Goal: Task Accomplishment & Management: Manage account settings

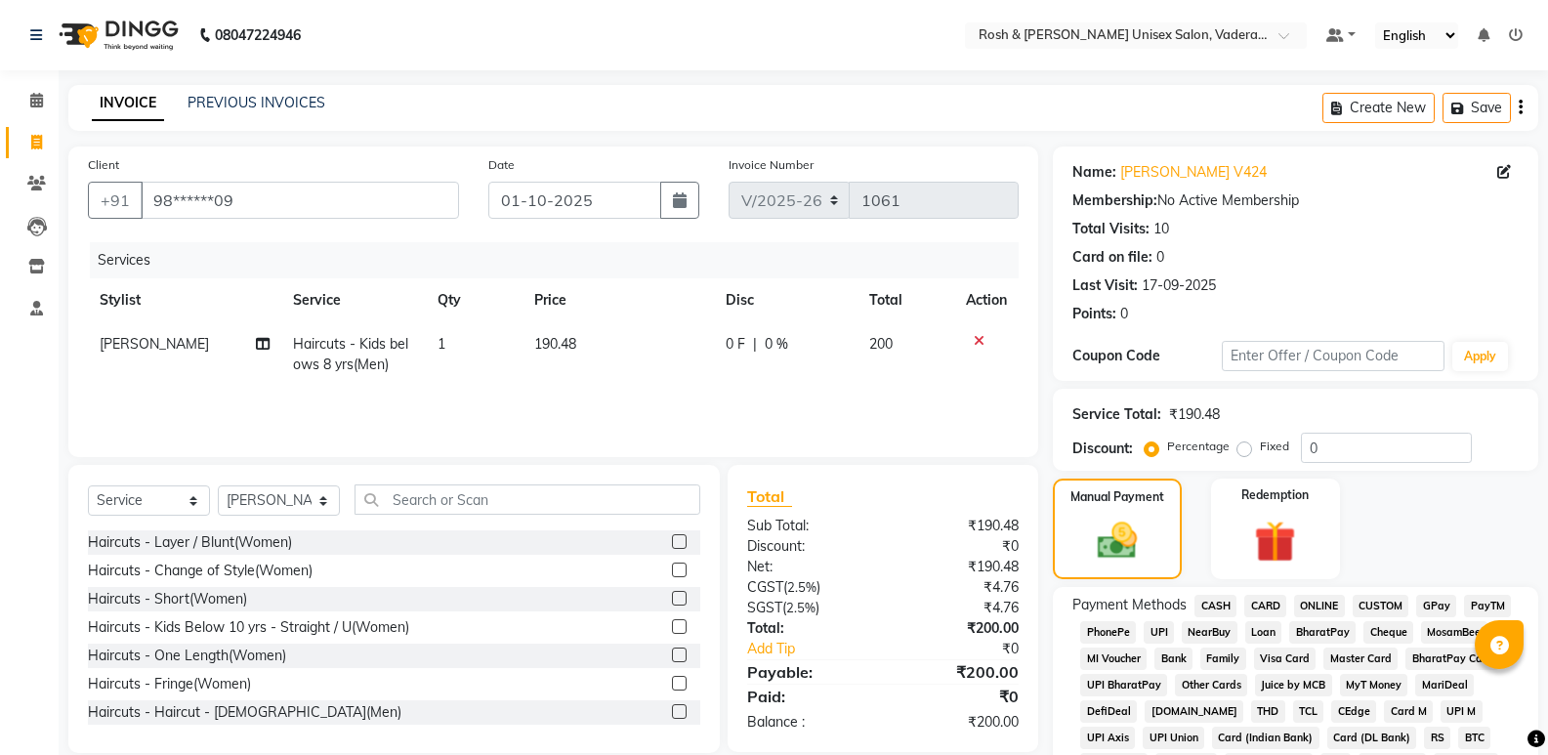
select select "8657"
select select "service"
select select "87533"
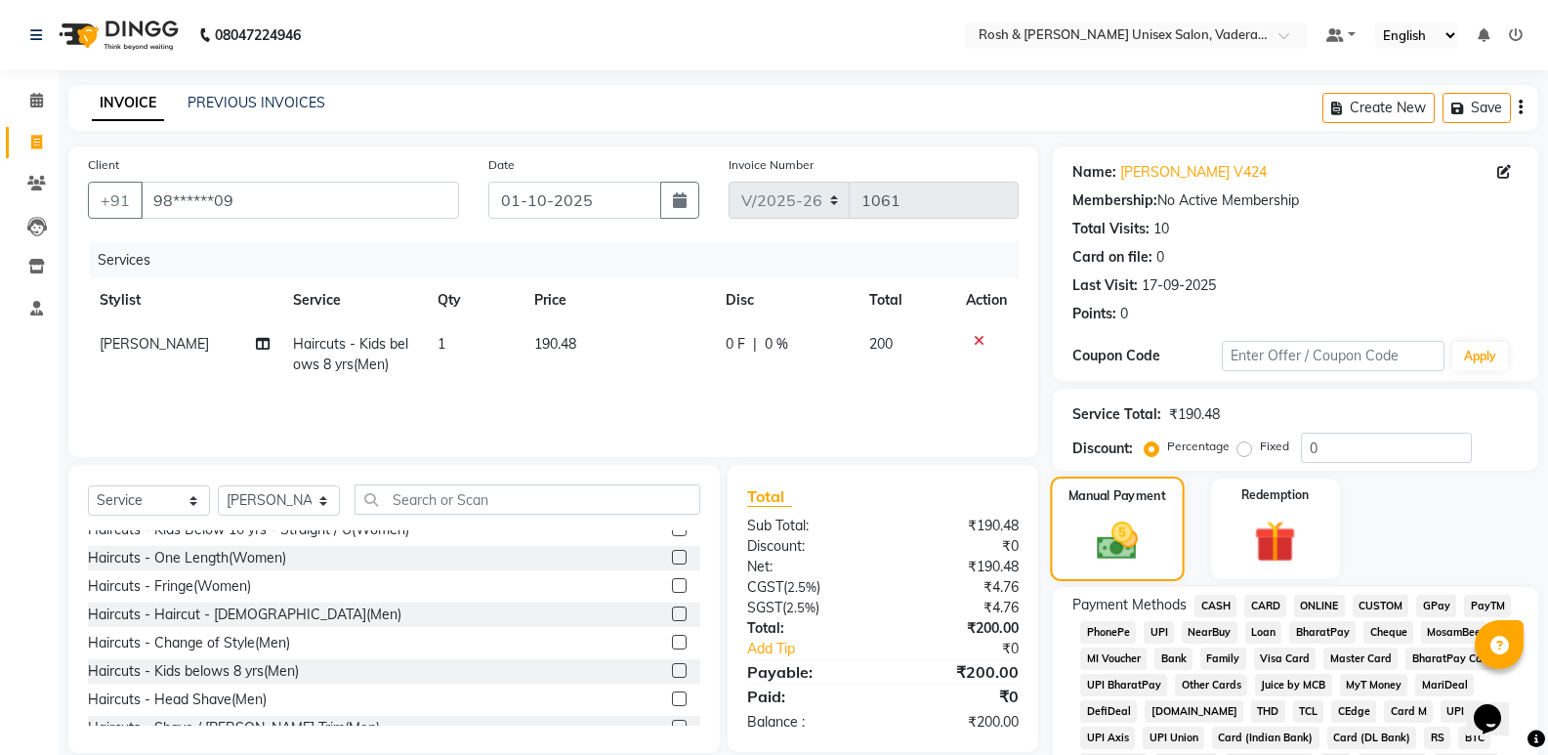
scroll to position [195, 0]
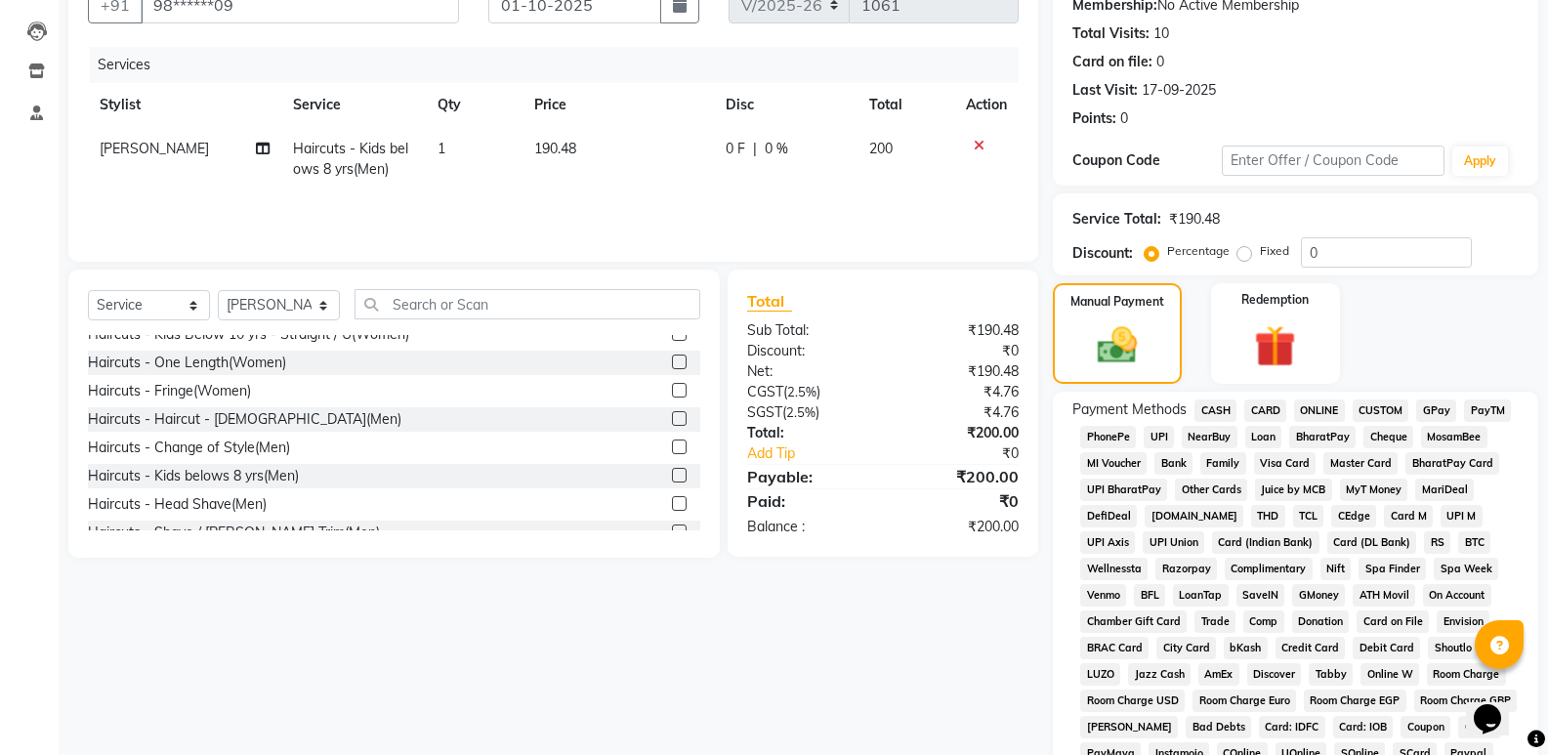
click at [1156, 437] on span "UPI" at bounding box center [1159, 437] width 30 height 22
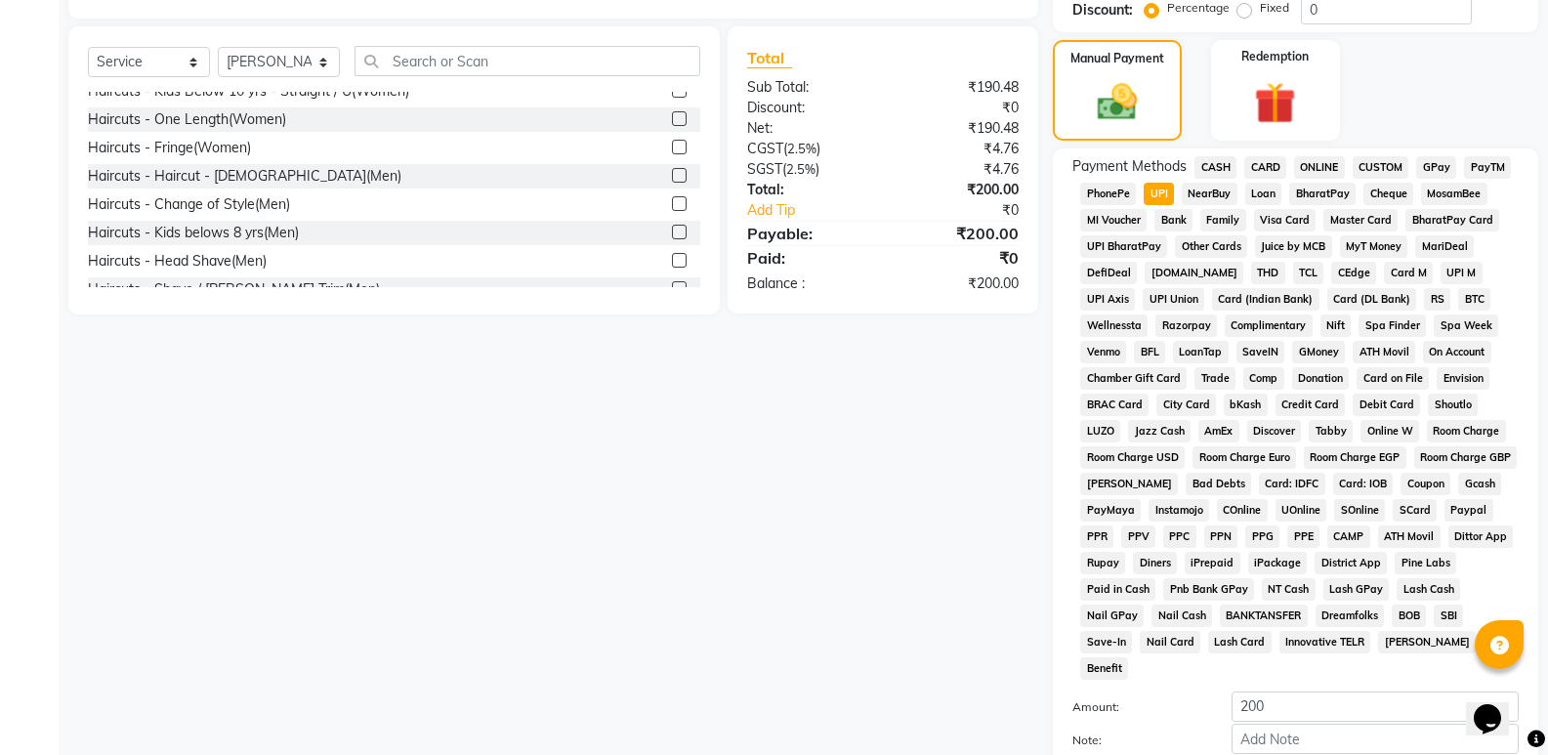
scroll to position [586, 0]
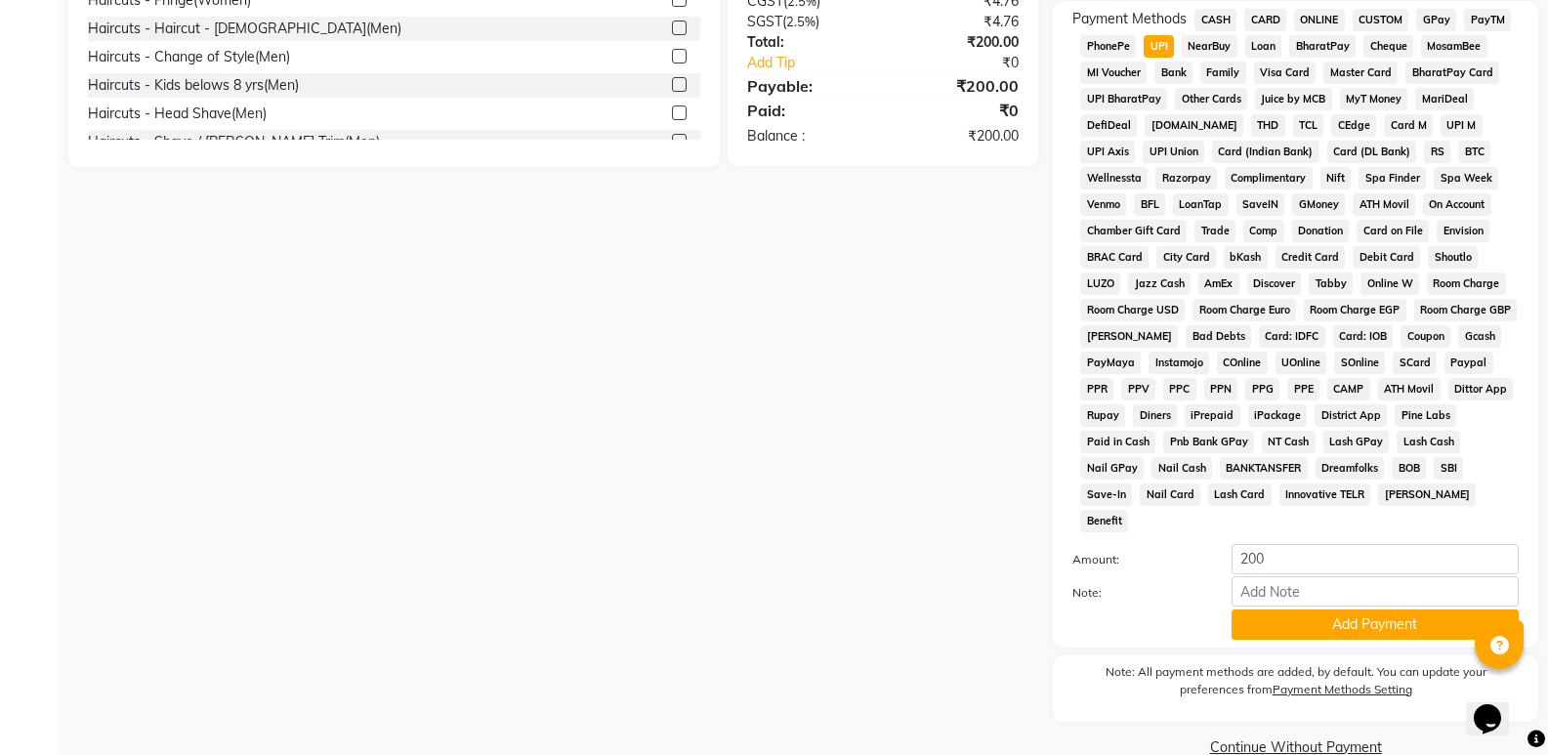
click at [1311, 615] on div "Payment Methods CASH CARD ONLINE CUSTOM GPay PayTM PhonePe UPI NearBuy Loan Bha…" at bounding box center [1295, 324] width 485 height 647
click at [1311, 609] on button "Add Payment" at bounding box center [1375, 624] width 287 height 30
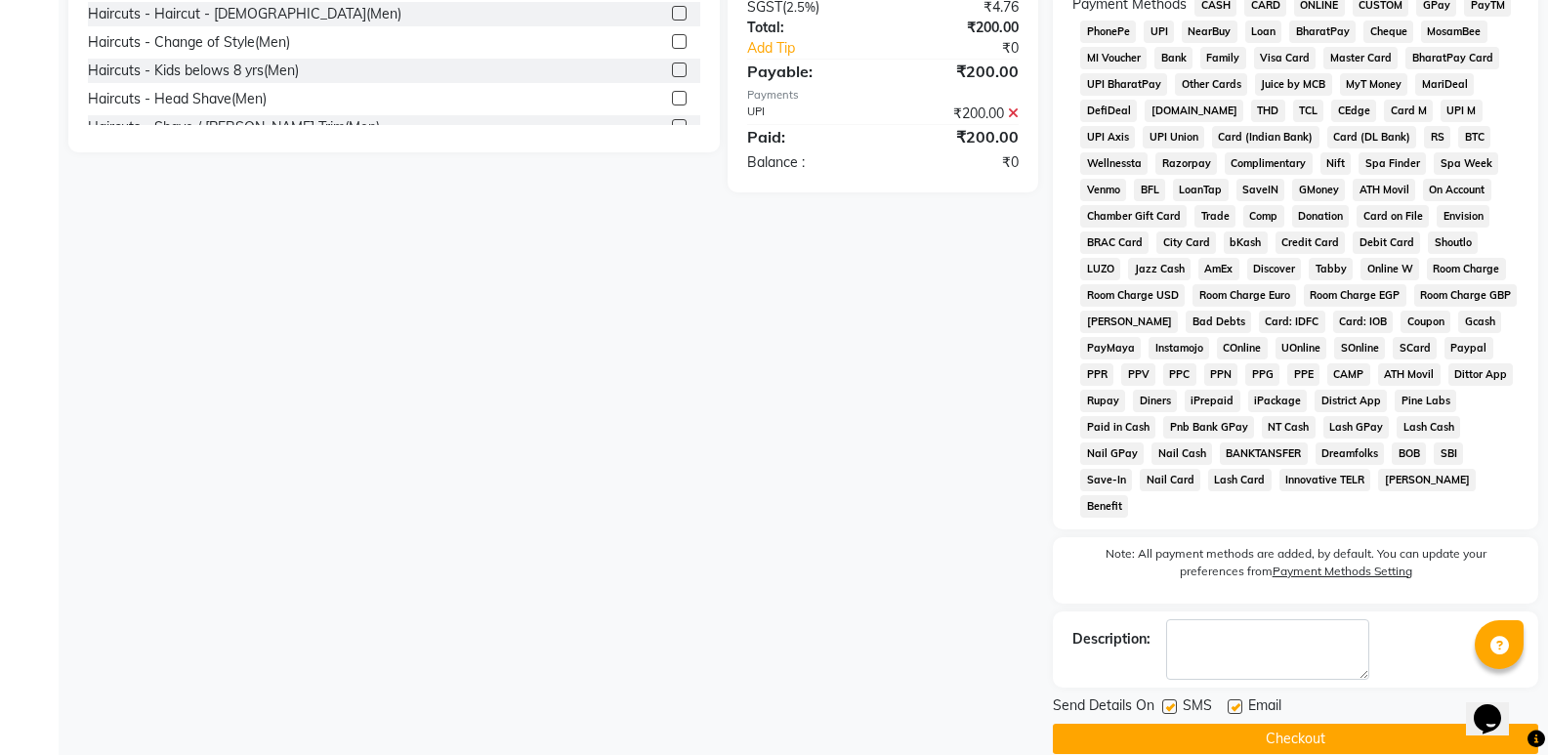
scroll to position [603, 0]
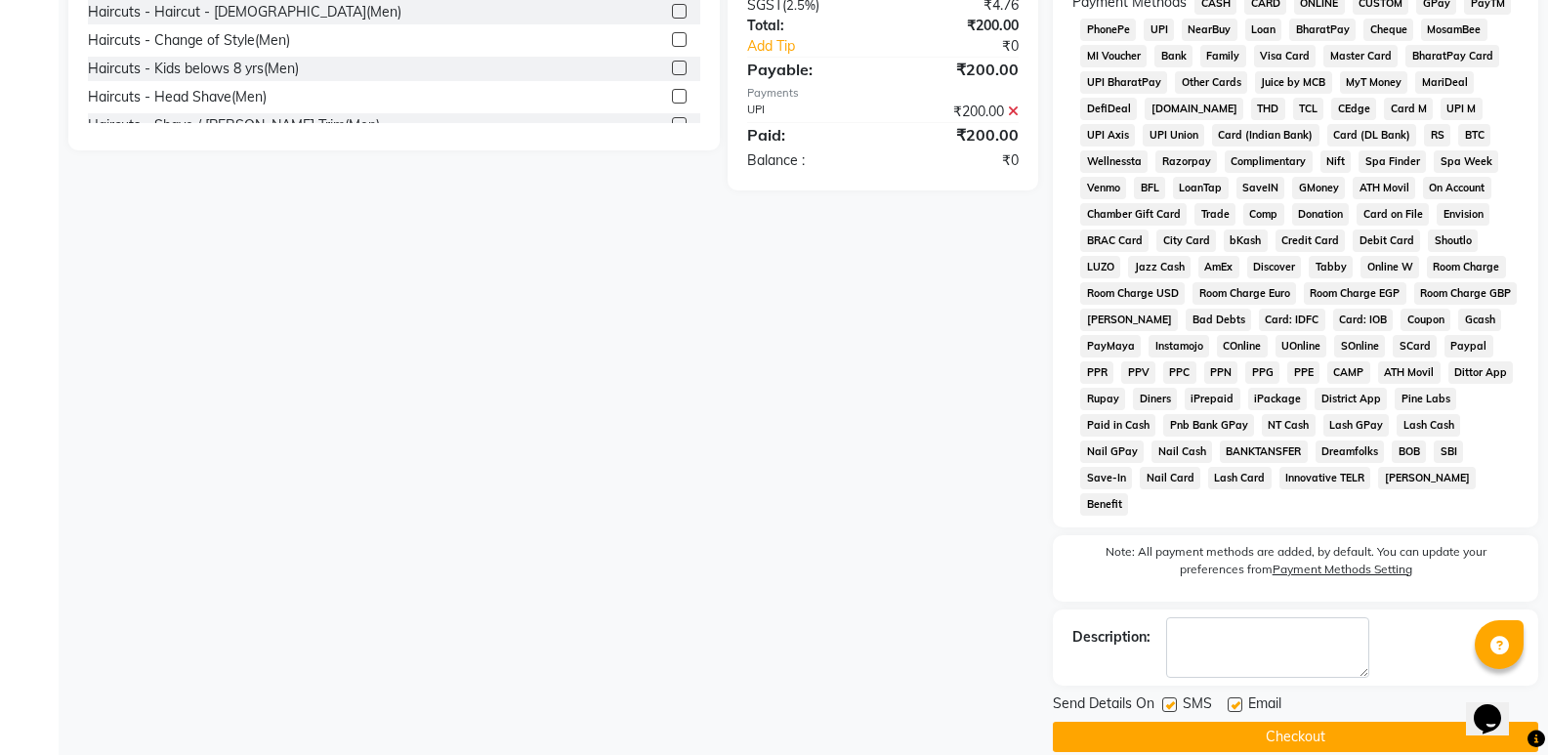
click at [1294, 722] on button "Checkout" at bounding box center [1295, 737] width 485 height 30
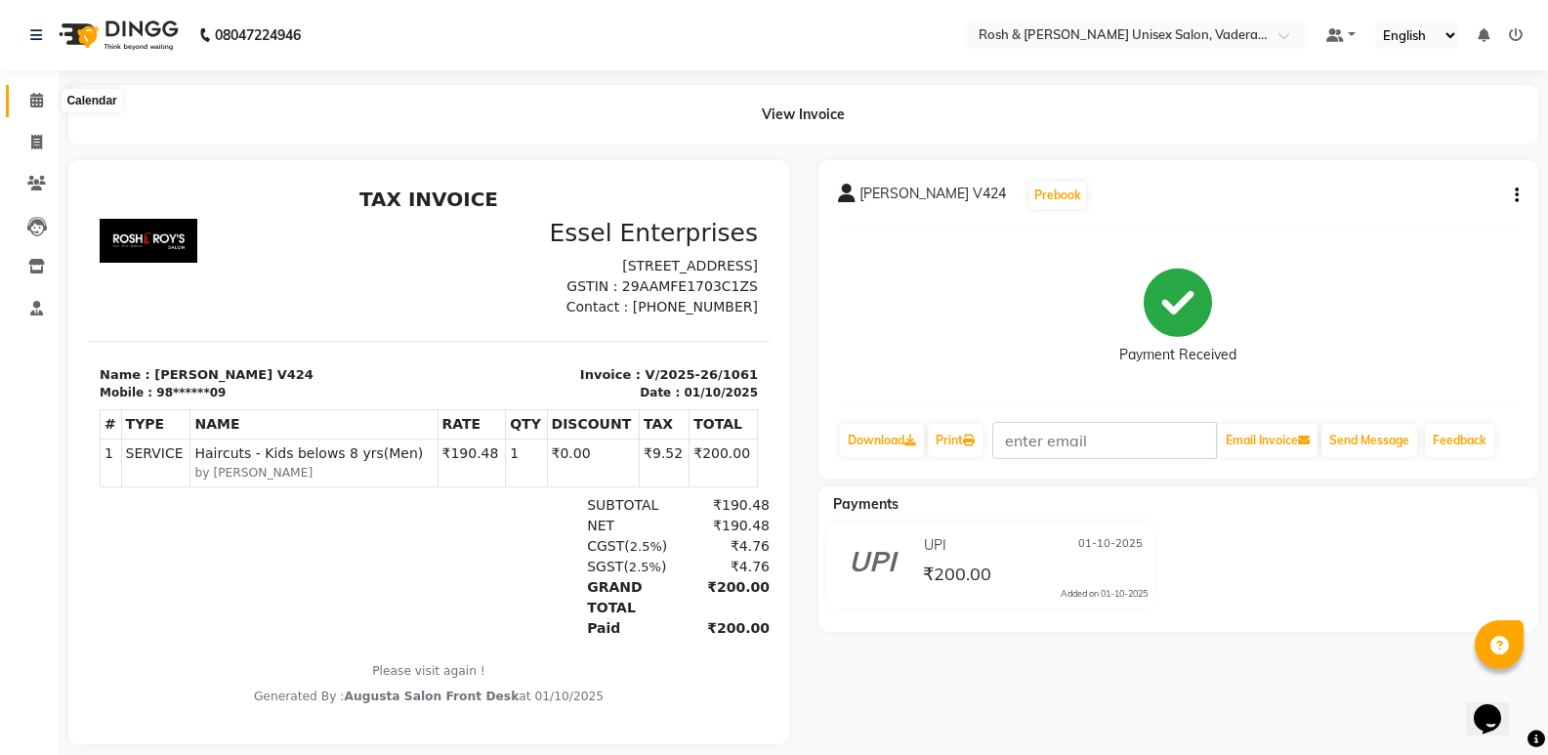
click at [36, 107] on span at bounding box center [37, 101] width 34 height 22
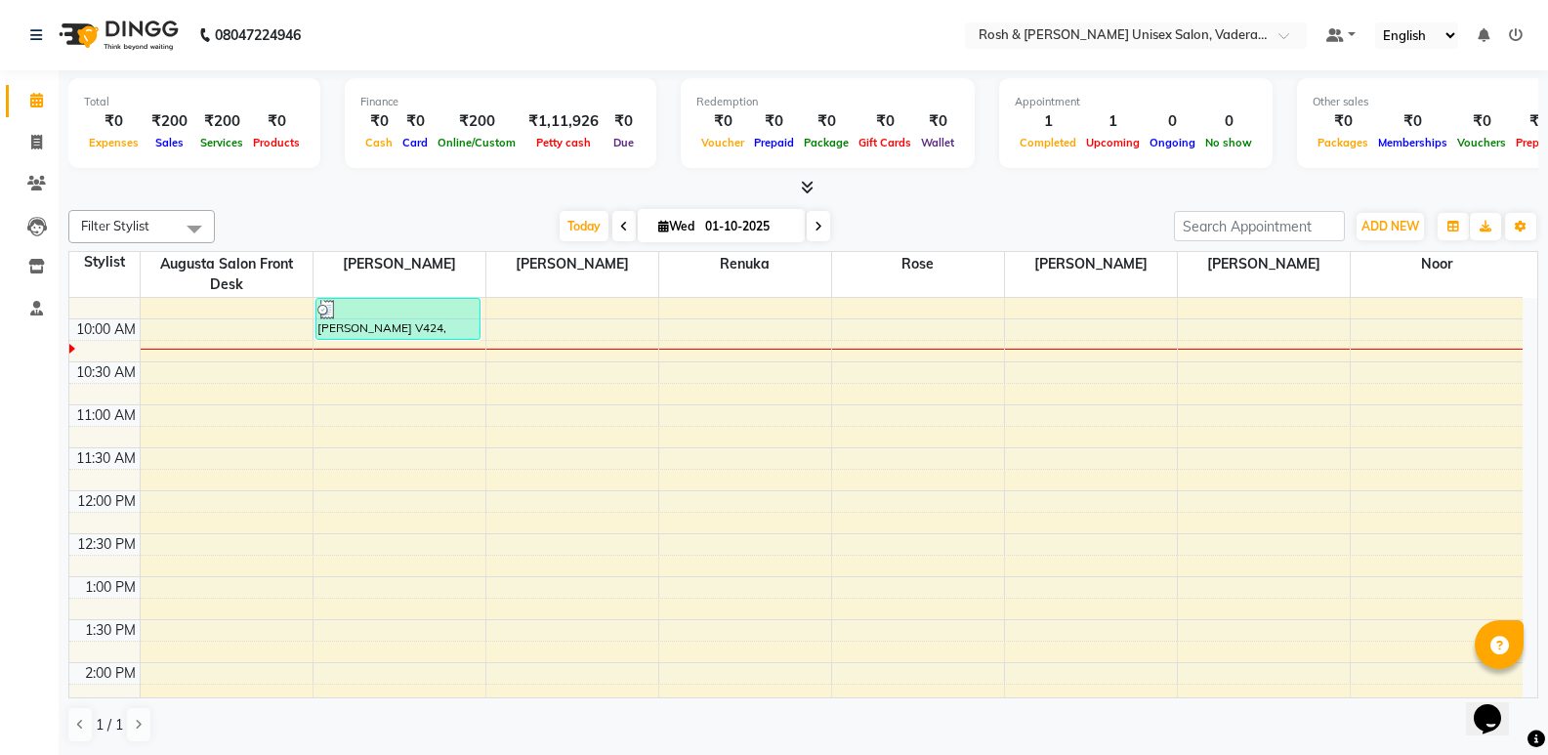
scroll to position [195, 0]
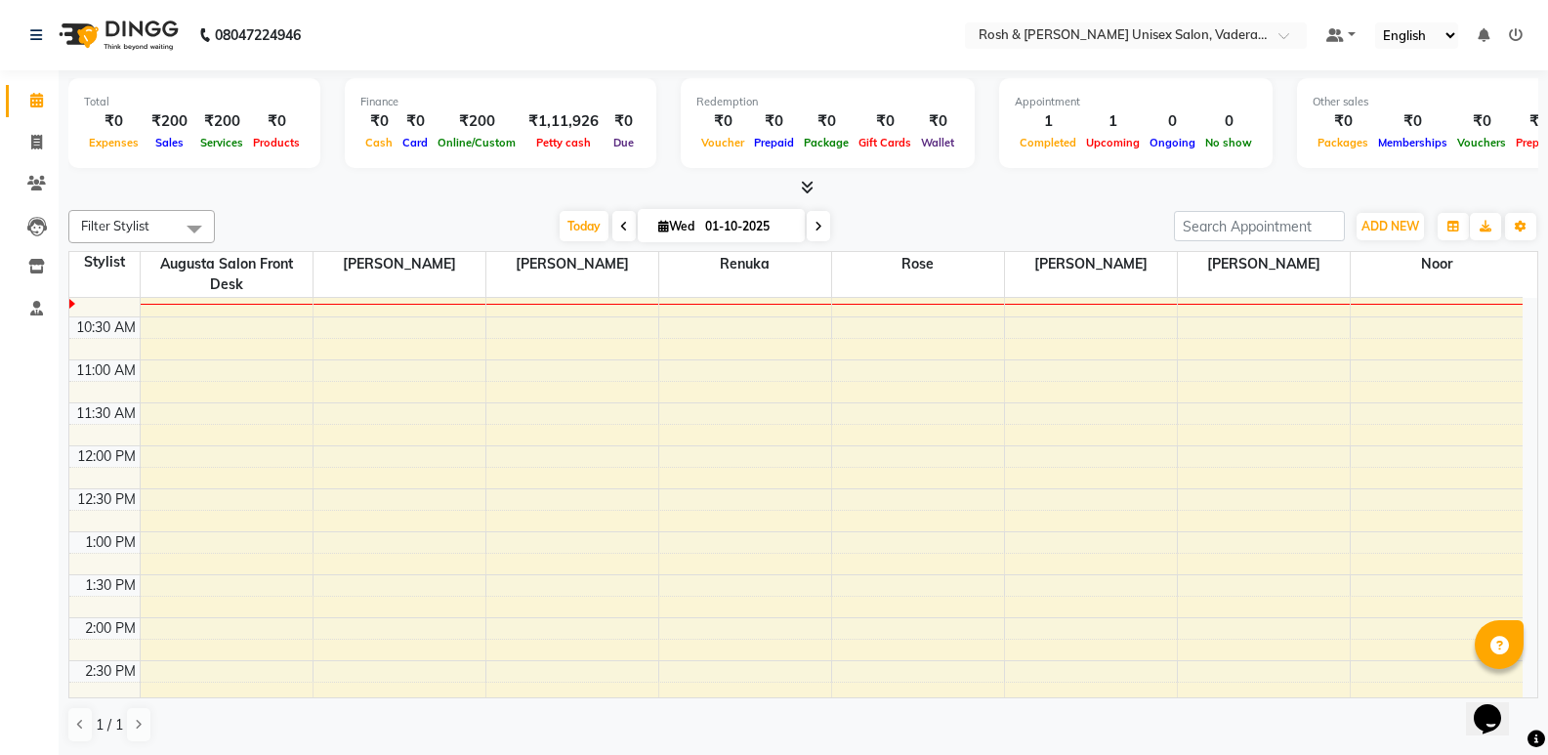
click at [820, 223] on span at bounding box center [818, 226] width 23 height 30
type input "02-10-2025"
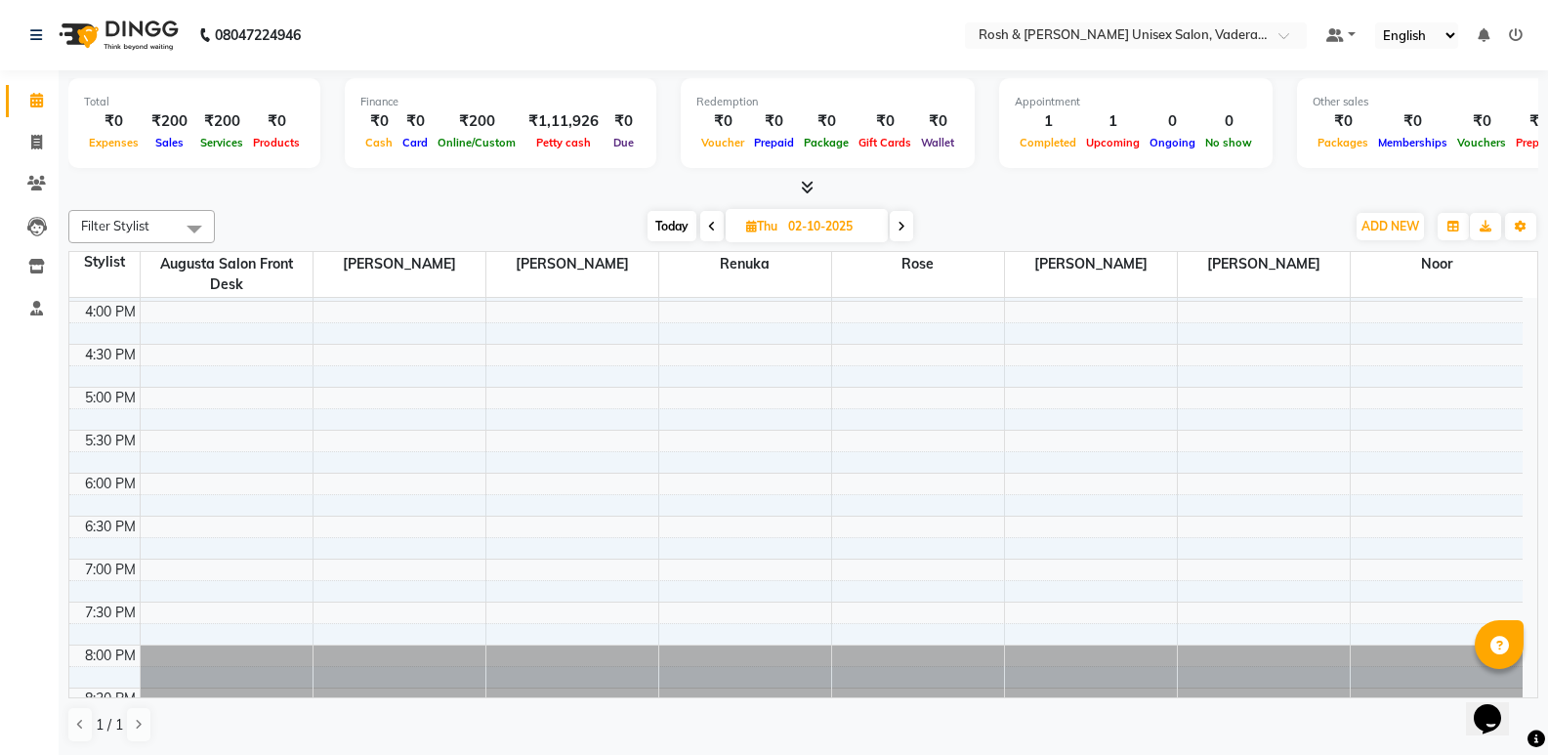
scroll to position [488, 0]
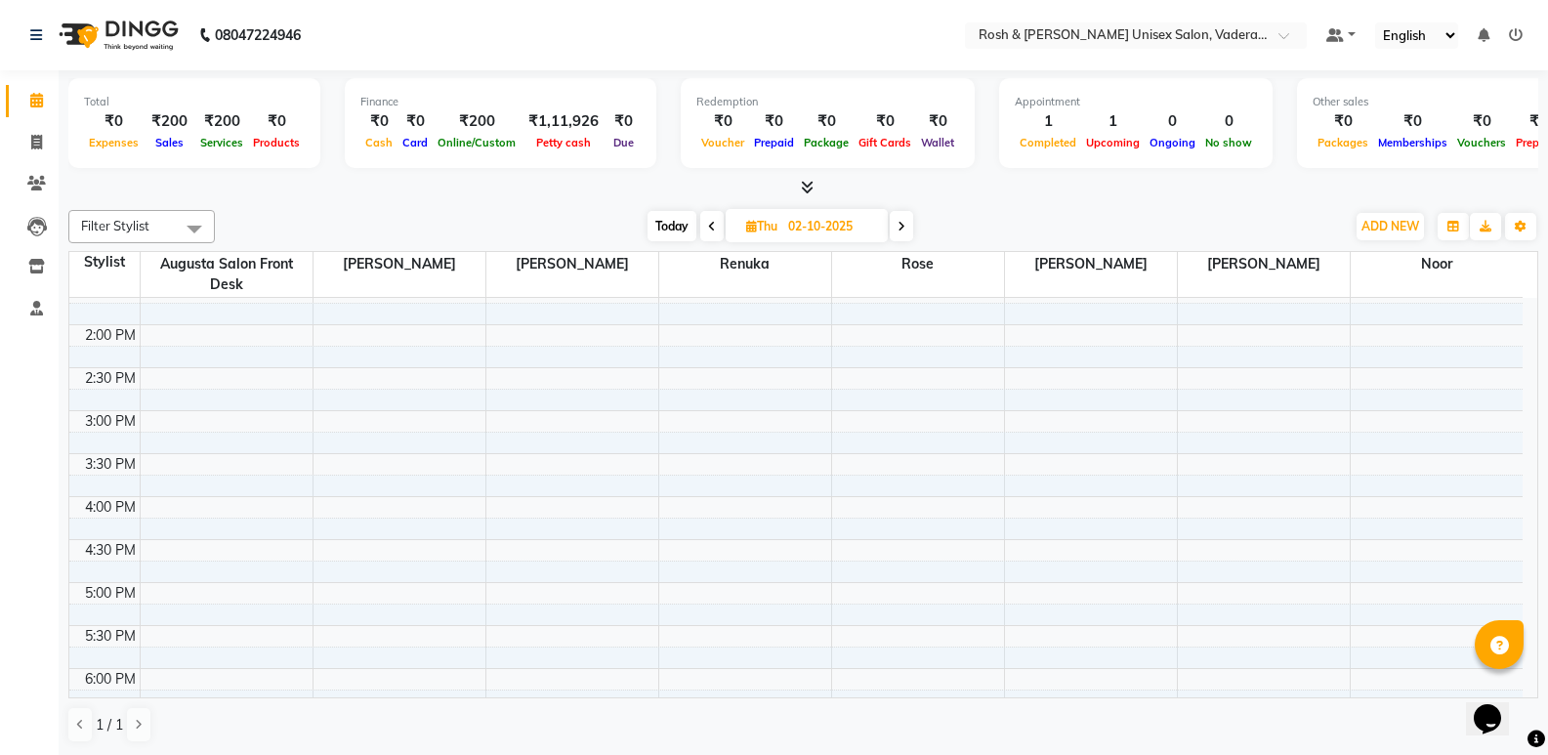
click at [313, 500] on div "8:00 AM 8:30 AM 9:00 AM 9:30 AM 10:00 AM 10:30 AM 11:00 AM 11:30 AM 12:00 PM 12…" at bounding box center [795, 368] width 1453 height 1116
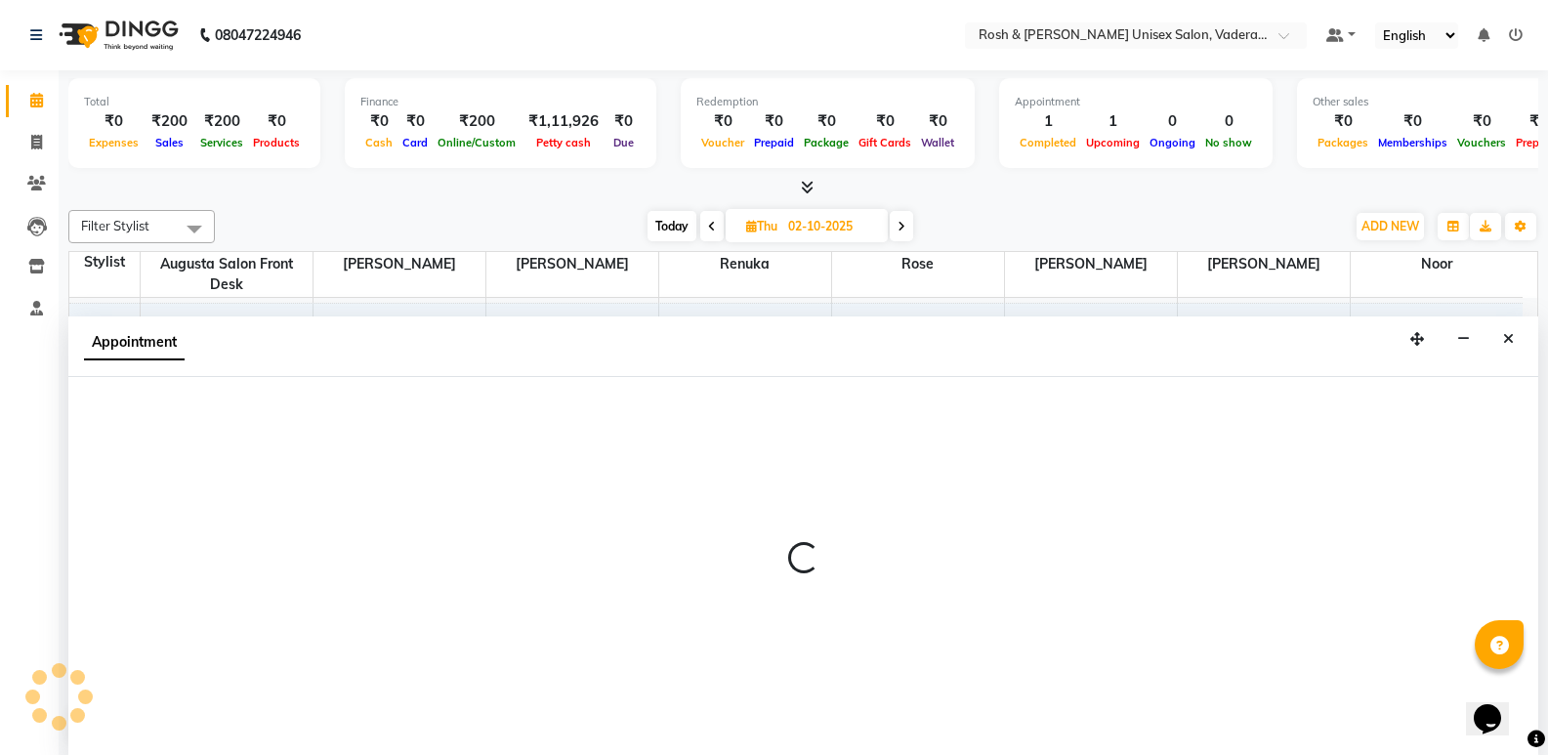
scroll to position [1, 0]
select select "87533"
select select "tentative"
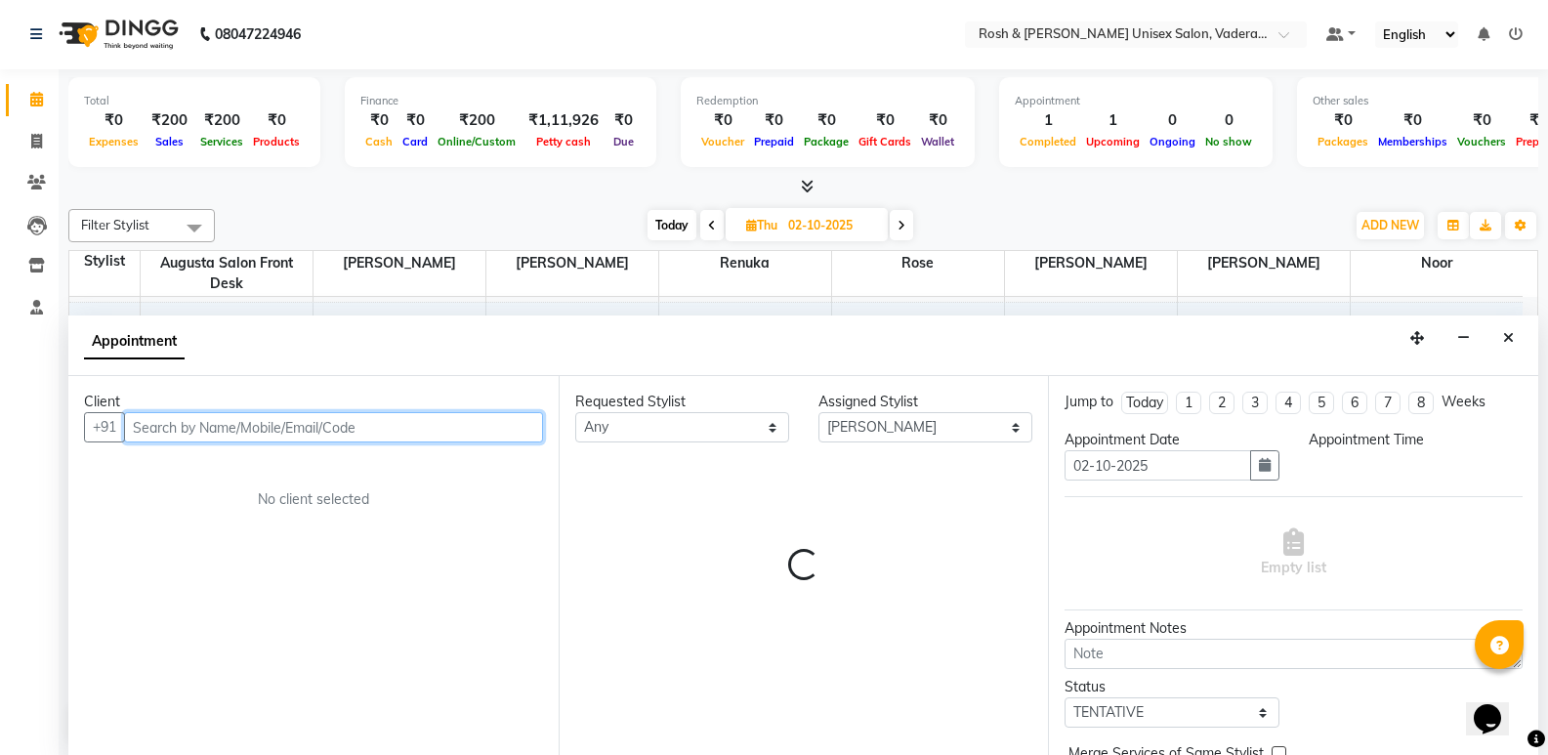
select select "960"
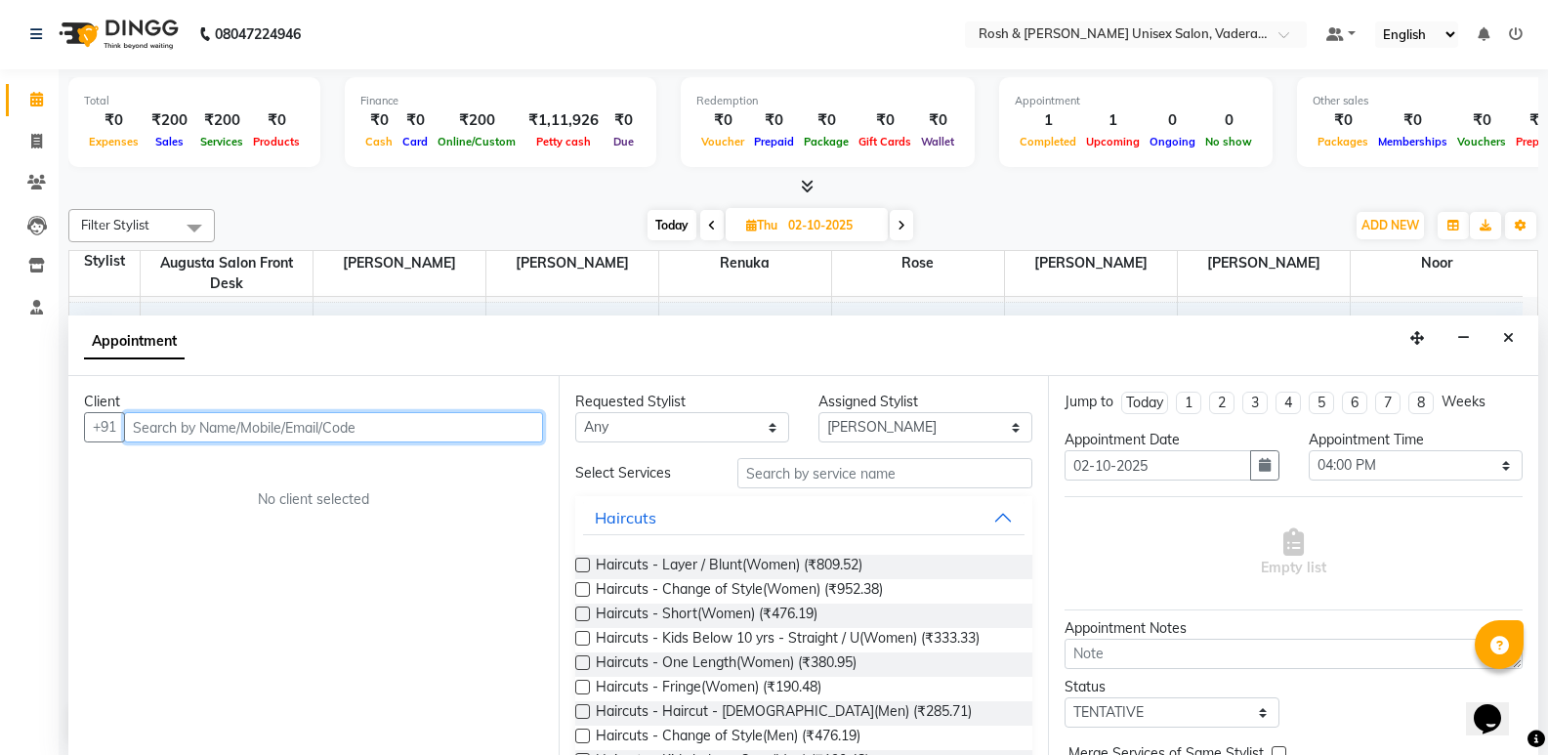
click at [347, 432] on input "text" at bounding box center [333, 427] width 419 height 30
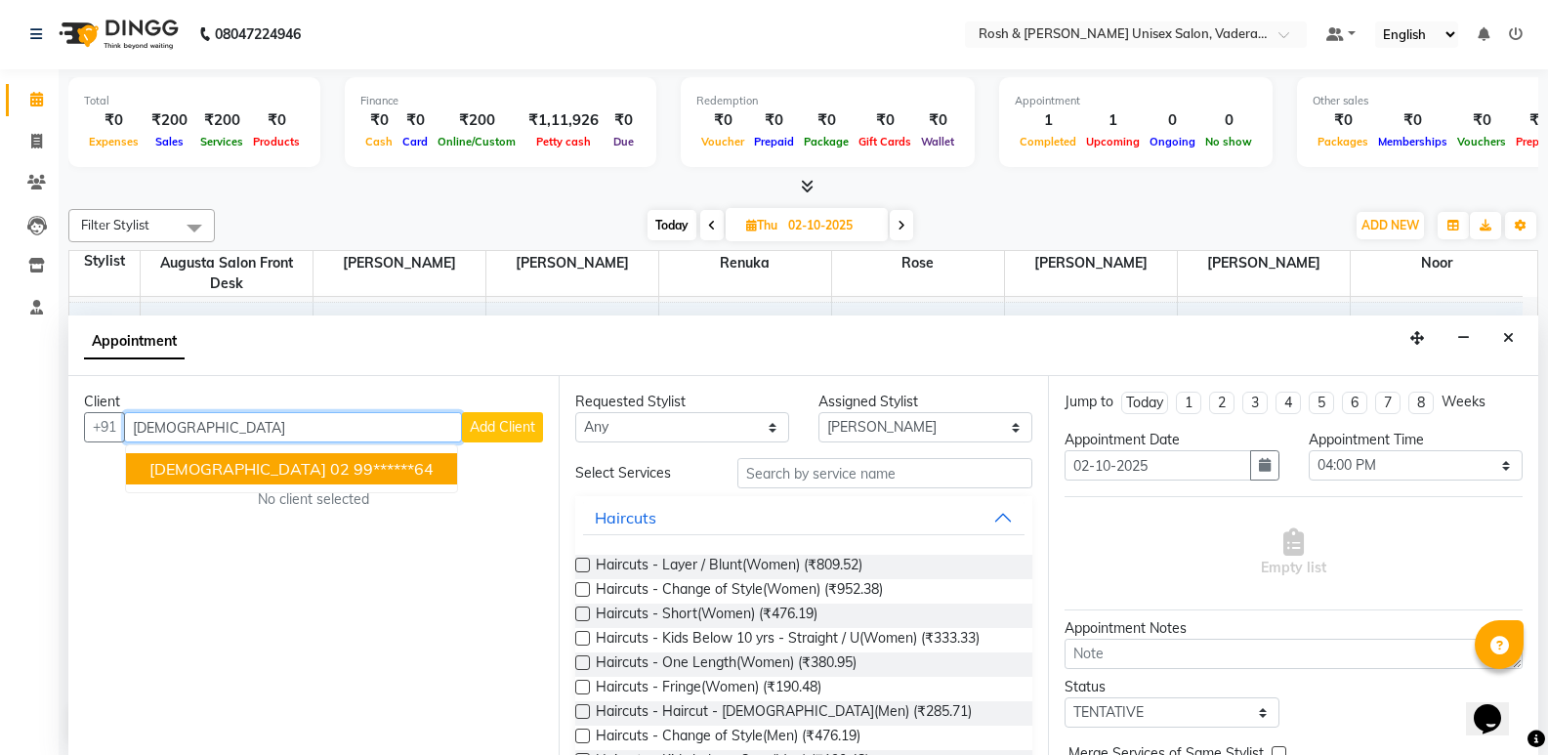
click at [354, 471] on ngb-highlight "99******64" at bounding box center [394, 469] width 80 height 20
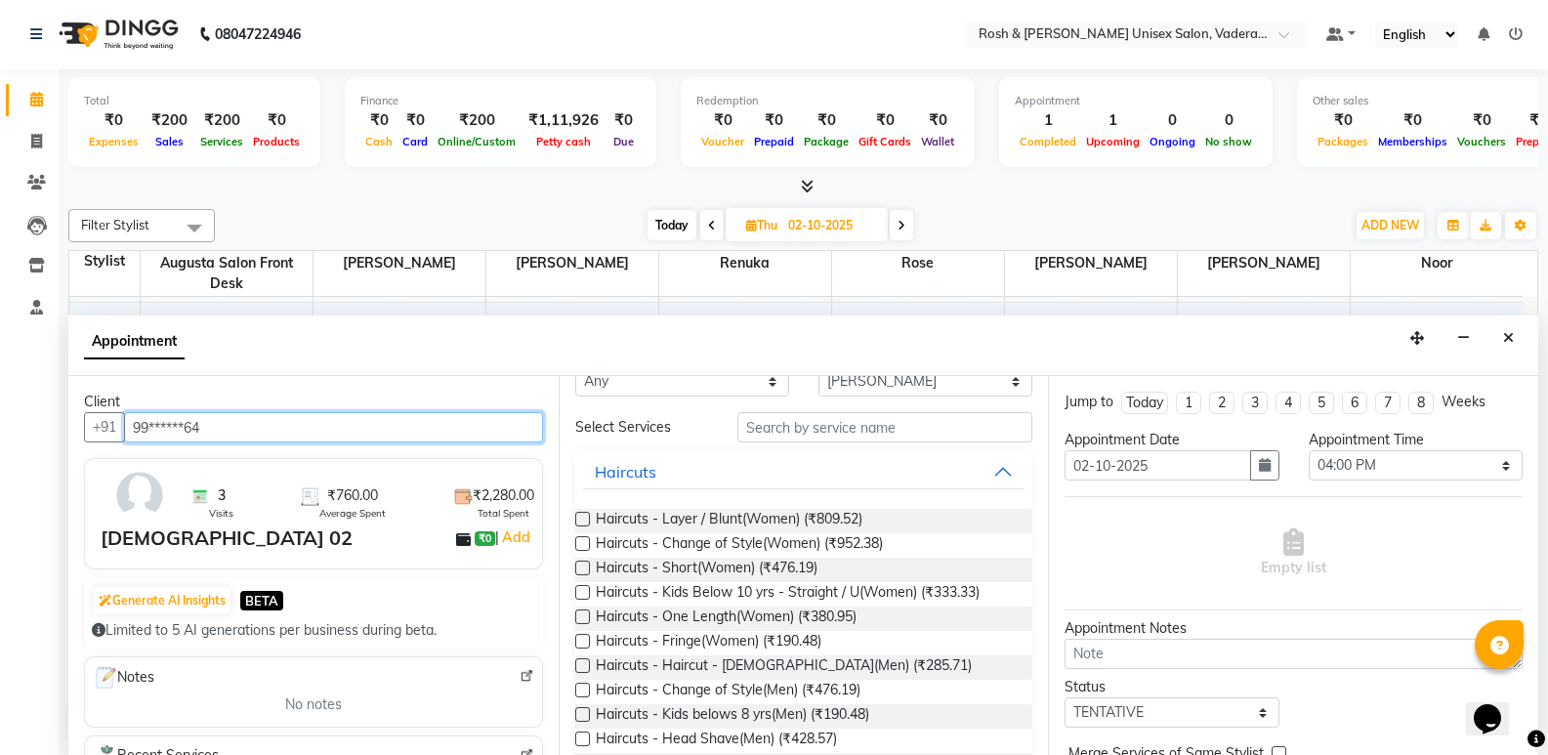
scroll to position [0, 0]
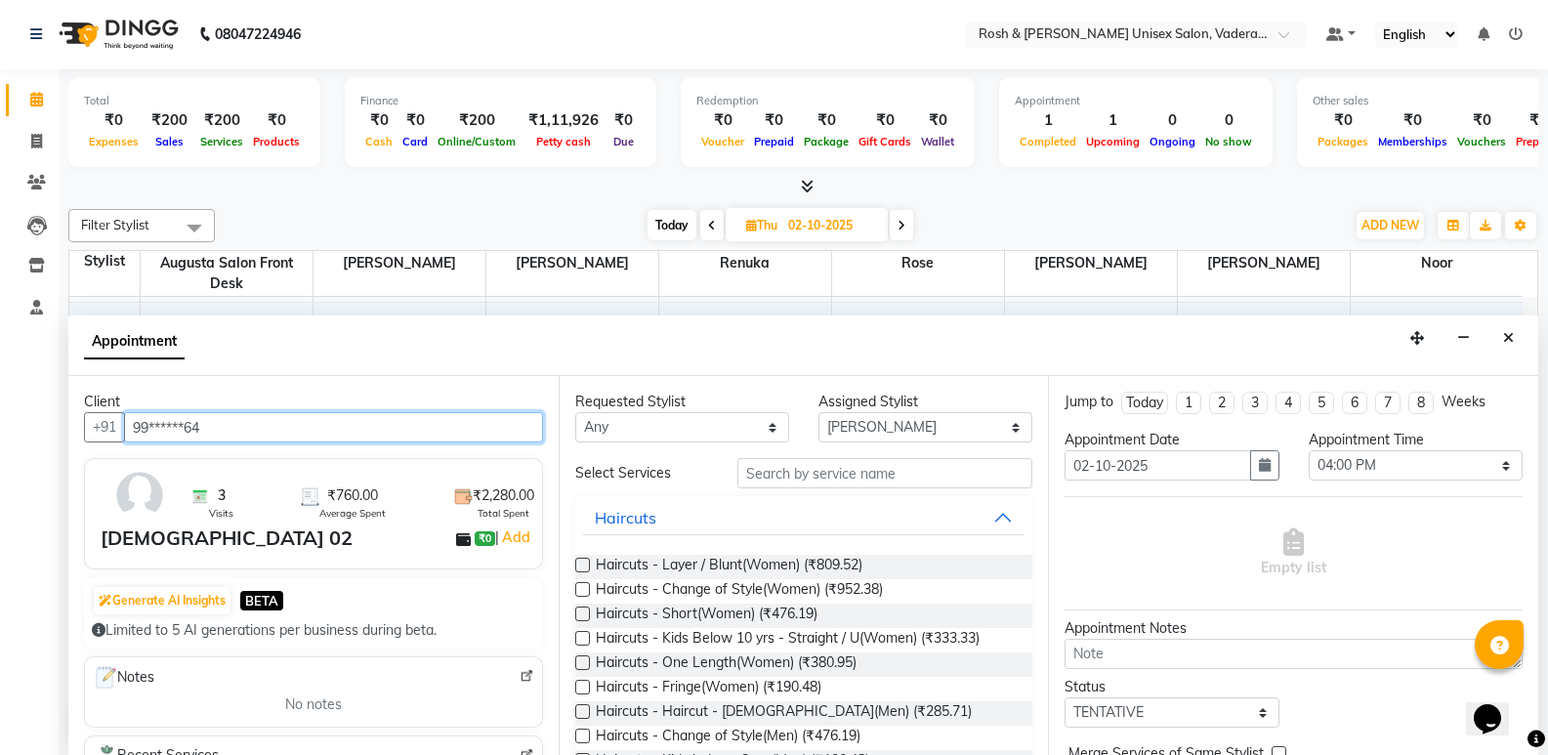
type input "99******64"
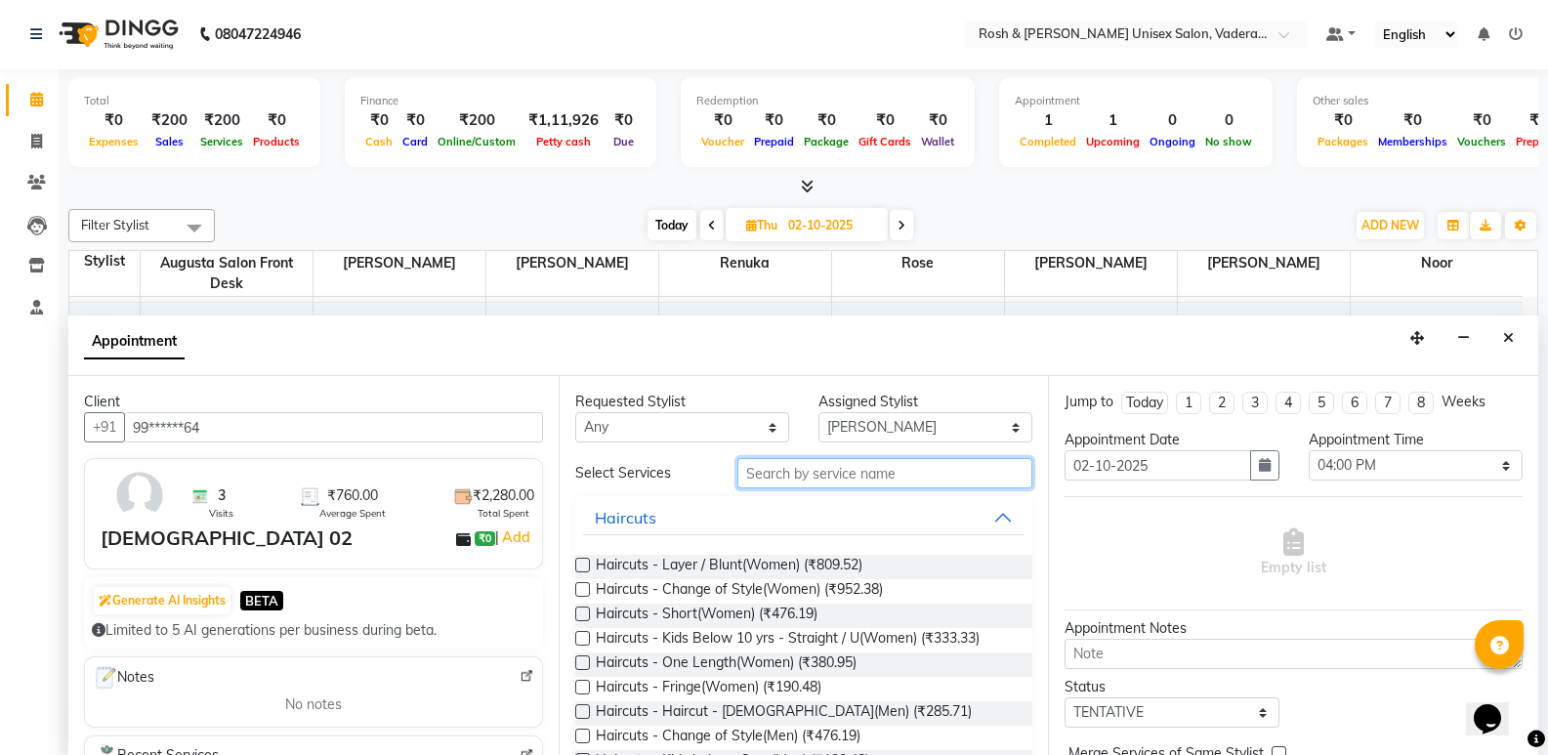
click at [838, 474] on input "text" at bounding box center [884, 473] width 295 height 30
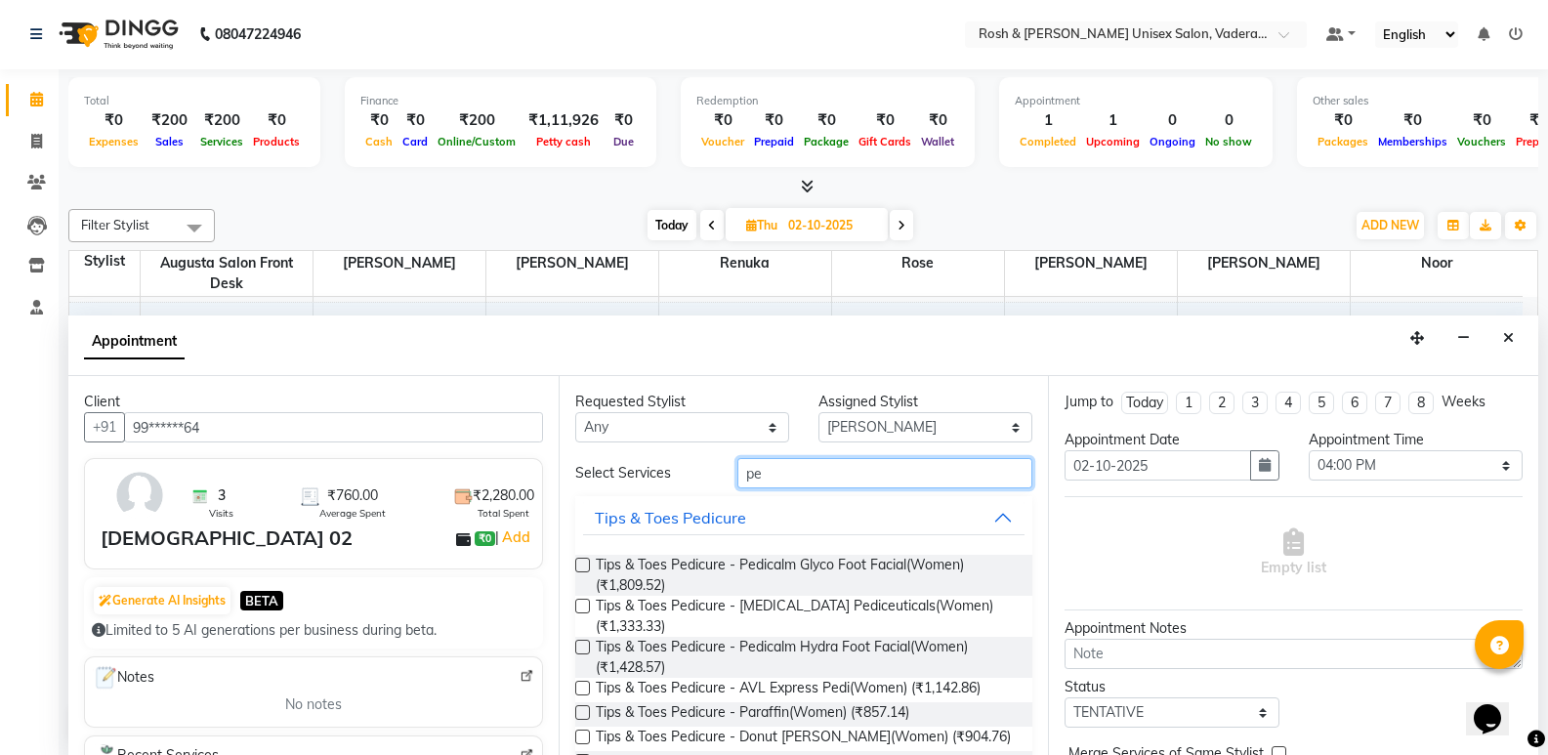
type input "p"
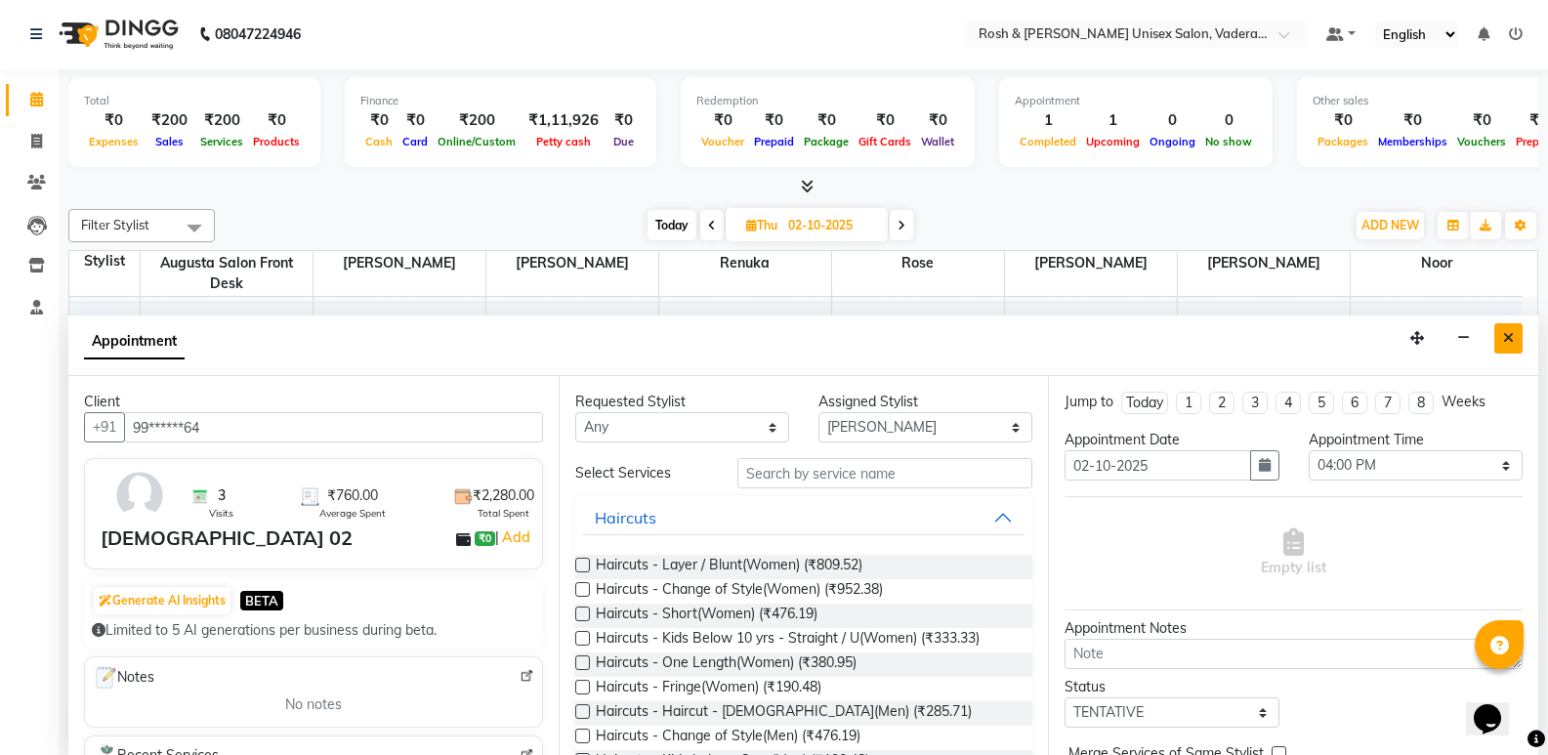
click at [1512, 347] on button "Close" at bounding box center [1508, 338] width 28 height 30
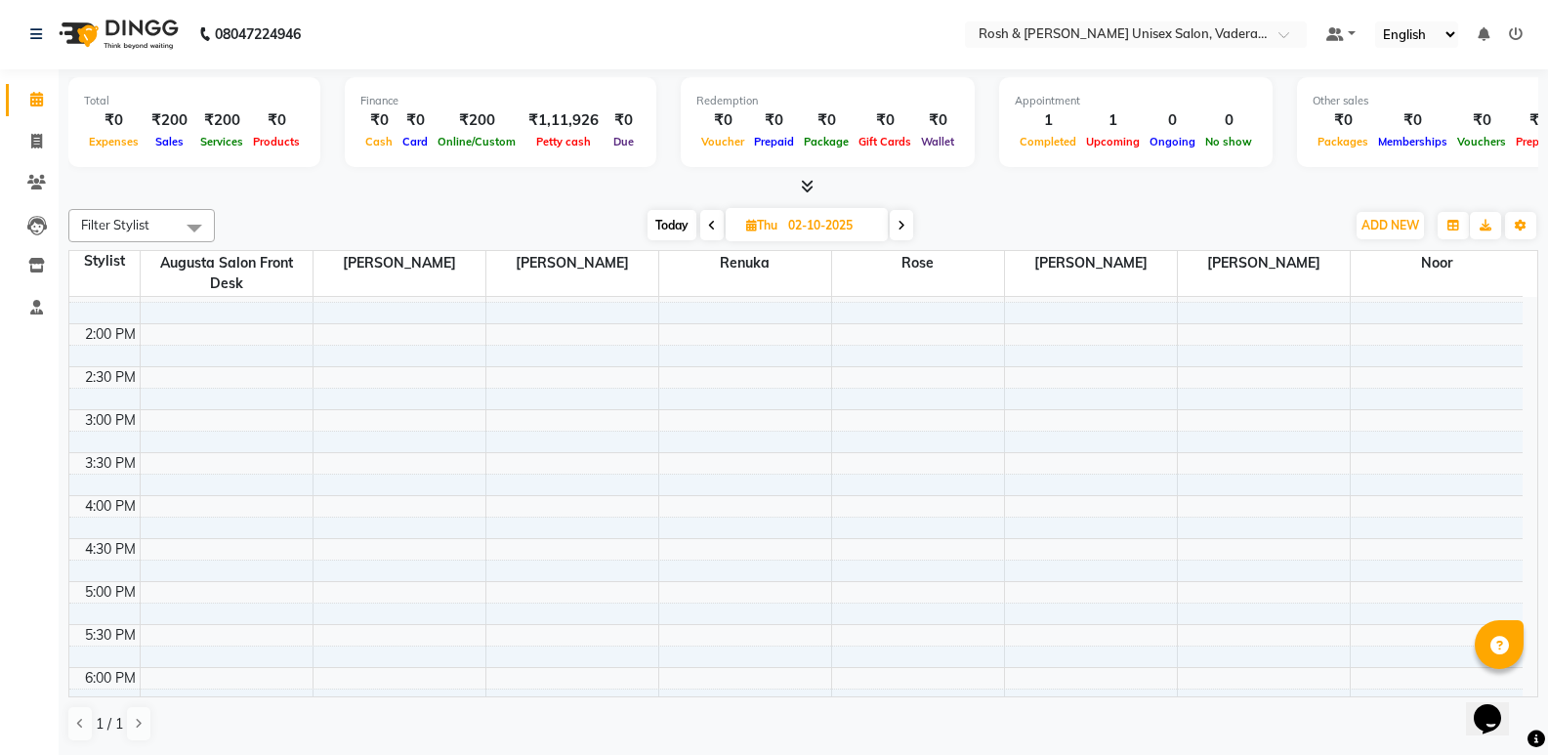
click at [1353, 501] on div "8:00 AM 8:30 AM 9:00 AM 9:30 AM 10:00 AM 10:30 AM 11:00 AM 11:30 AM 12:00 PM 12…" at bounding box center [795, 367] width 1453 height 1116
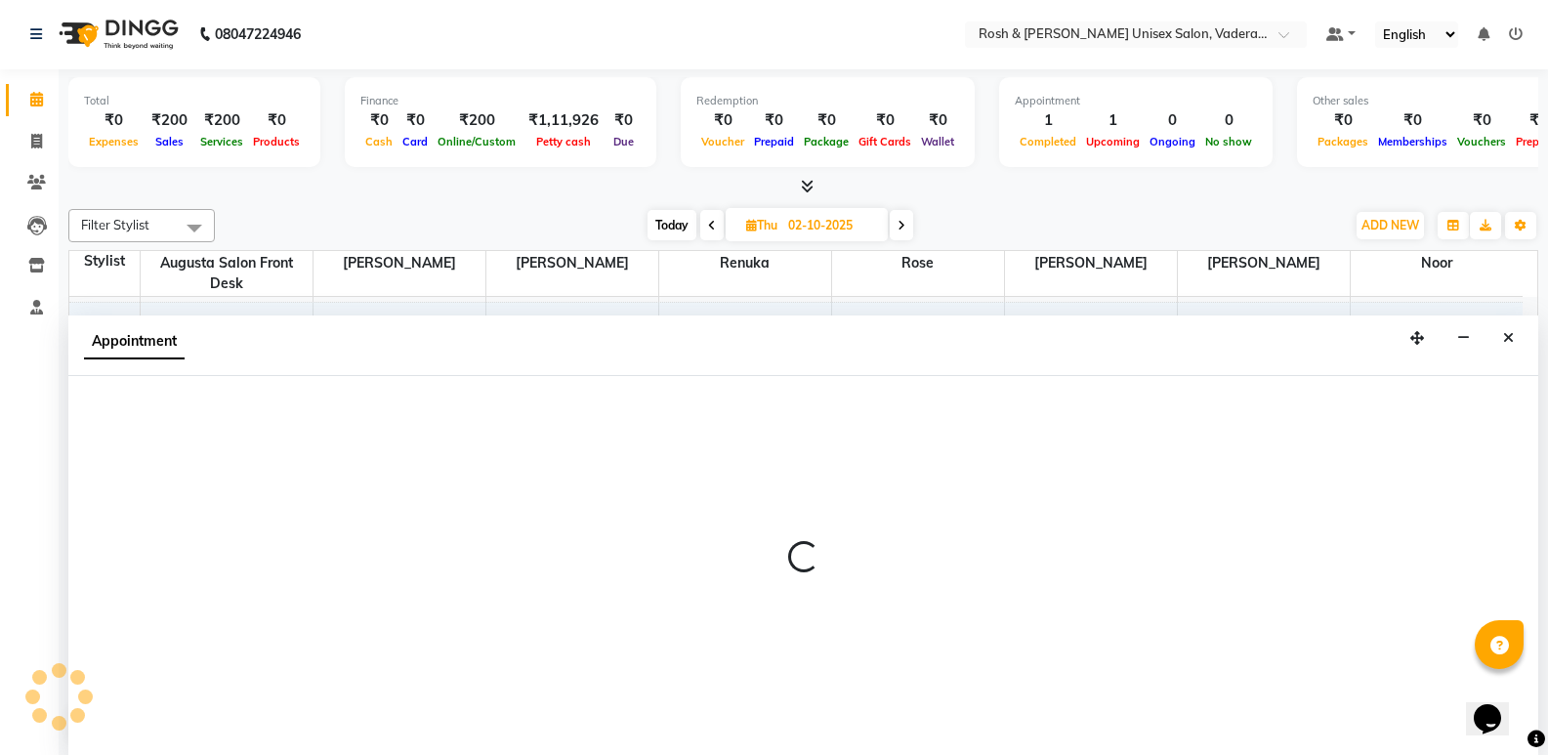
select select "89151"
select select "960"
select select "tentative"
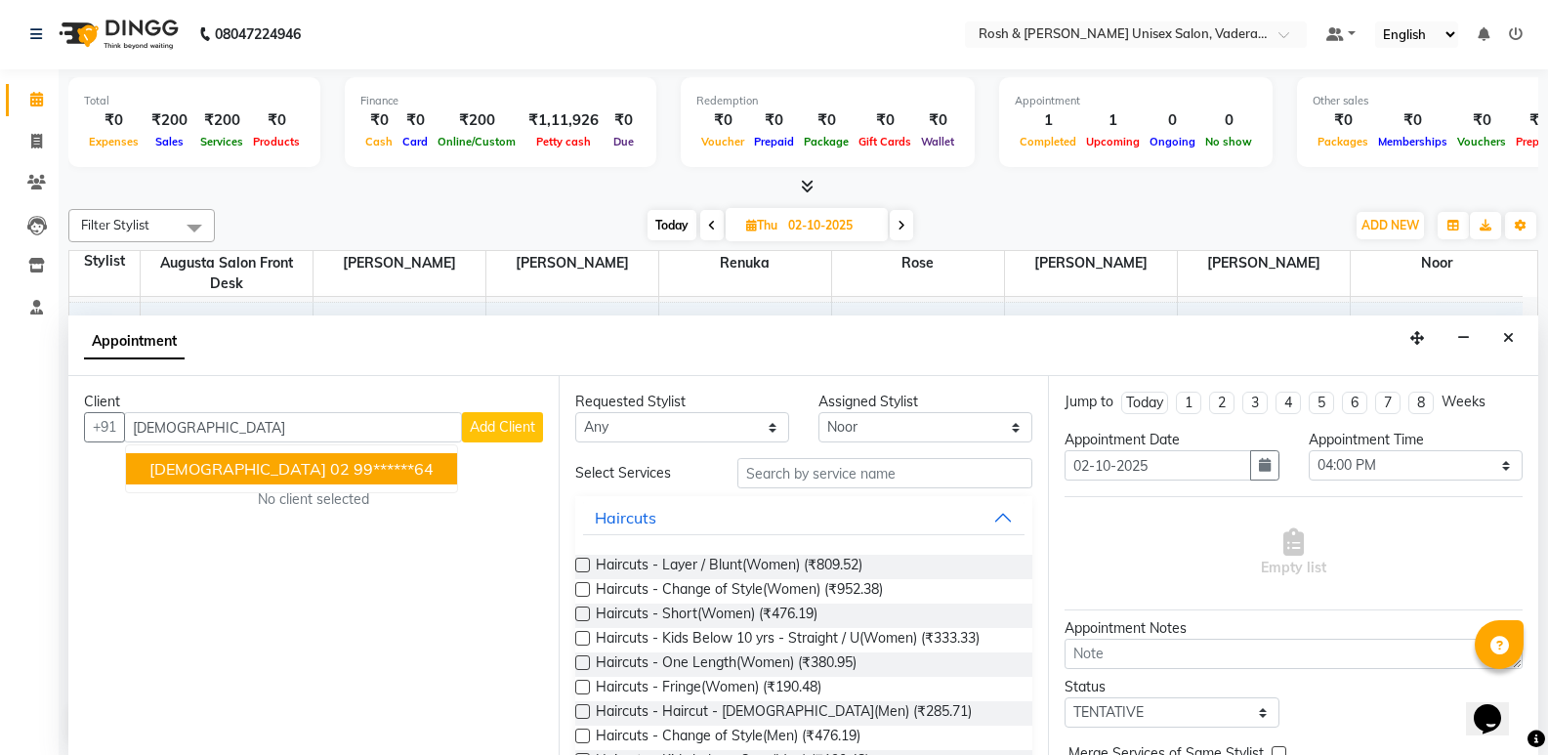
click at [354, 466] on ngb-highlight "99******64" at bounding box center [394, 469] width 80 height 20
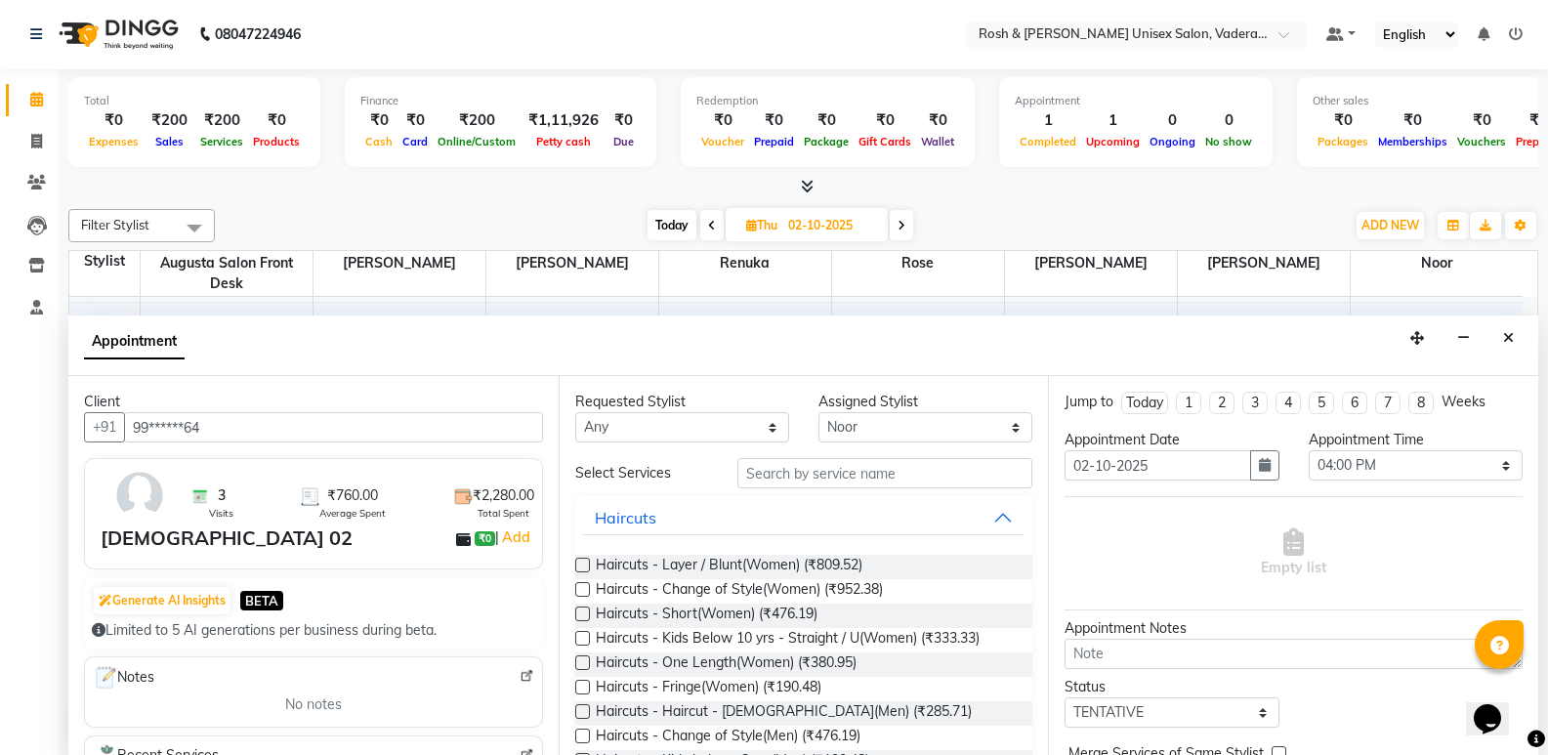
type input "99******64"
click at [838, 481] on input "text" at bounding box center [884, 473] width 295 height 30
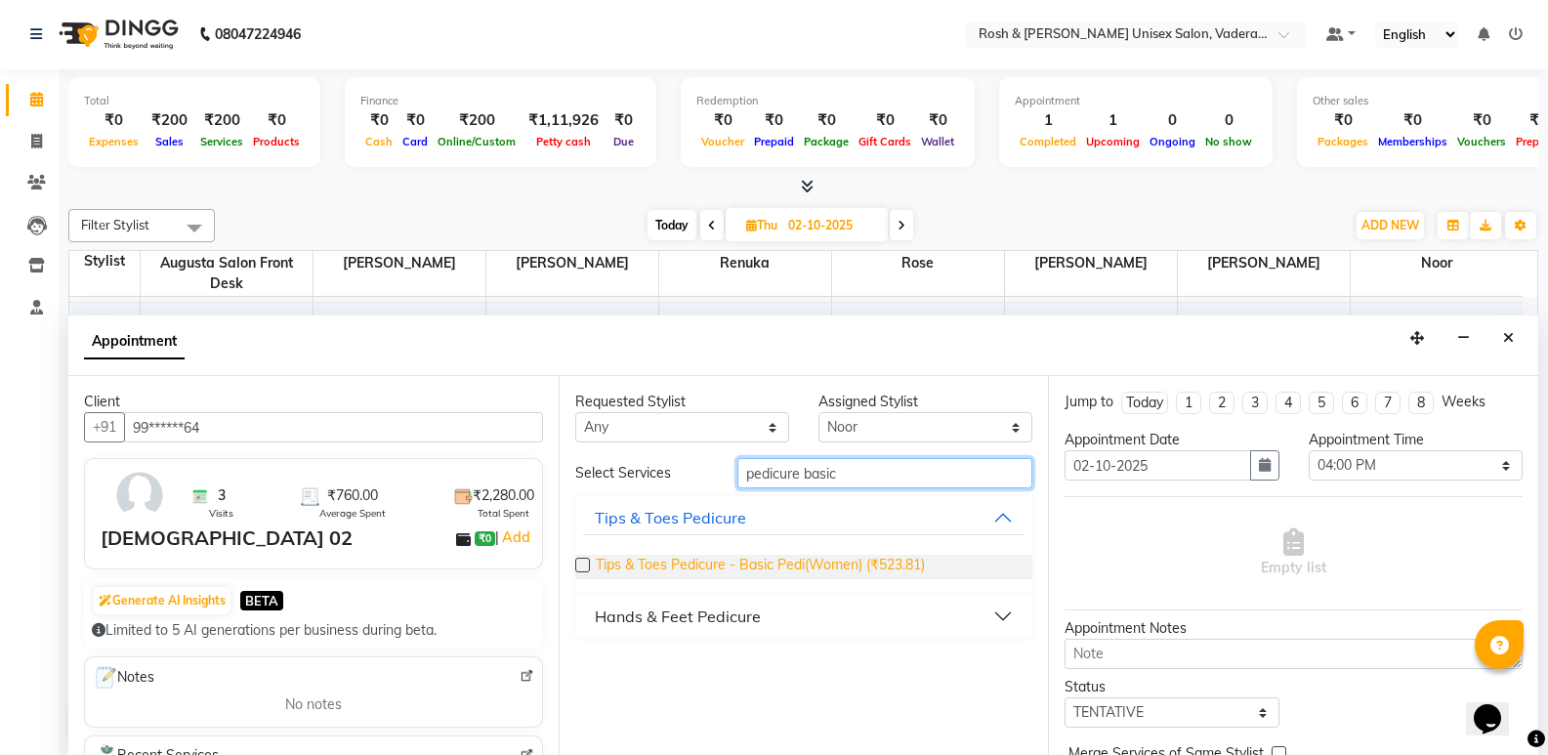
type input "pedicure basic"
click at [865, 558] on span "Tips & Toes Pedicure - Basic Pedi(Women) (₹523.81)" at bounding box center [760, 567] width 329 height 24
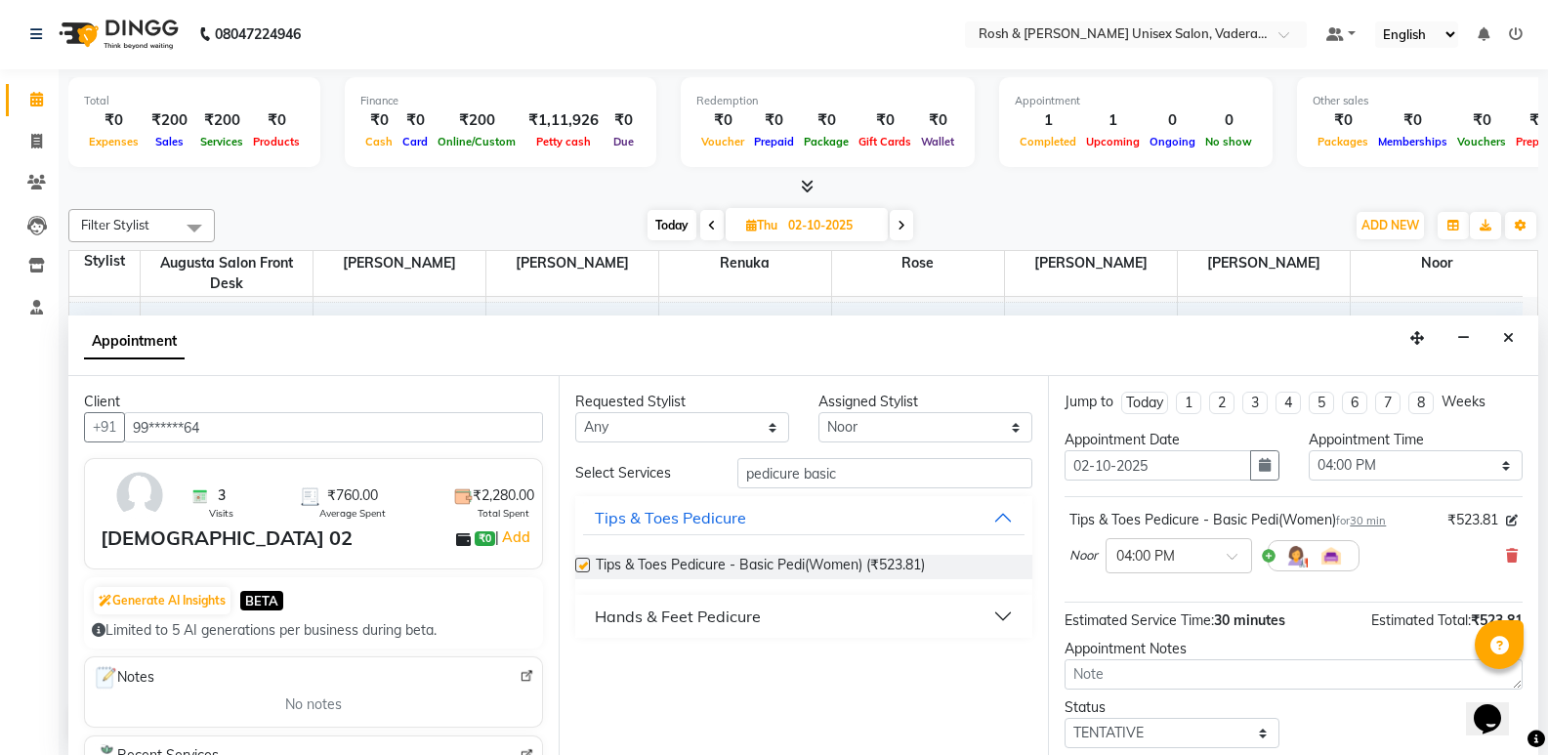
checkbox input "false"
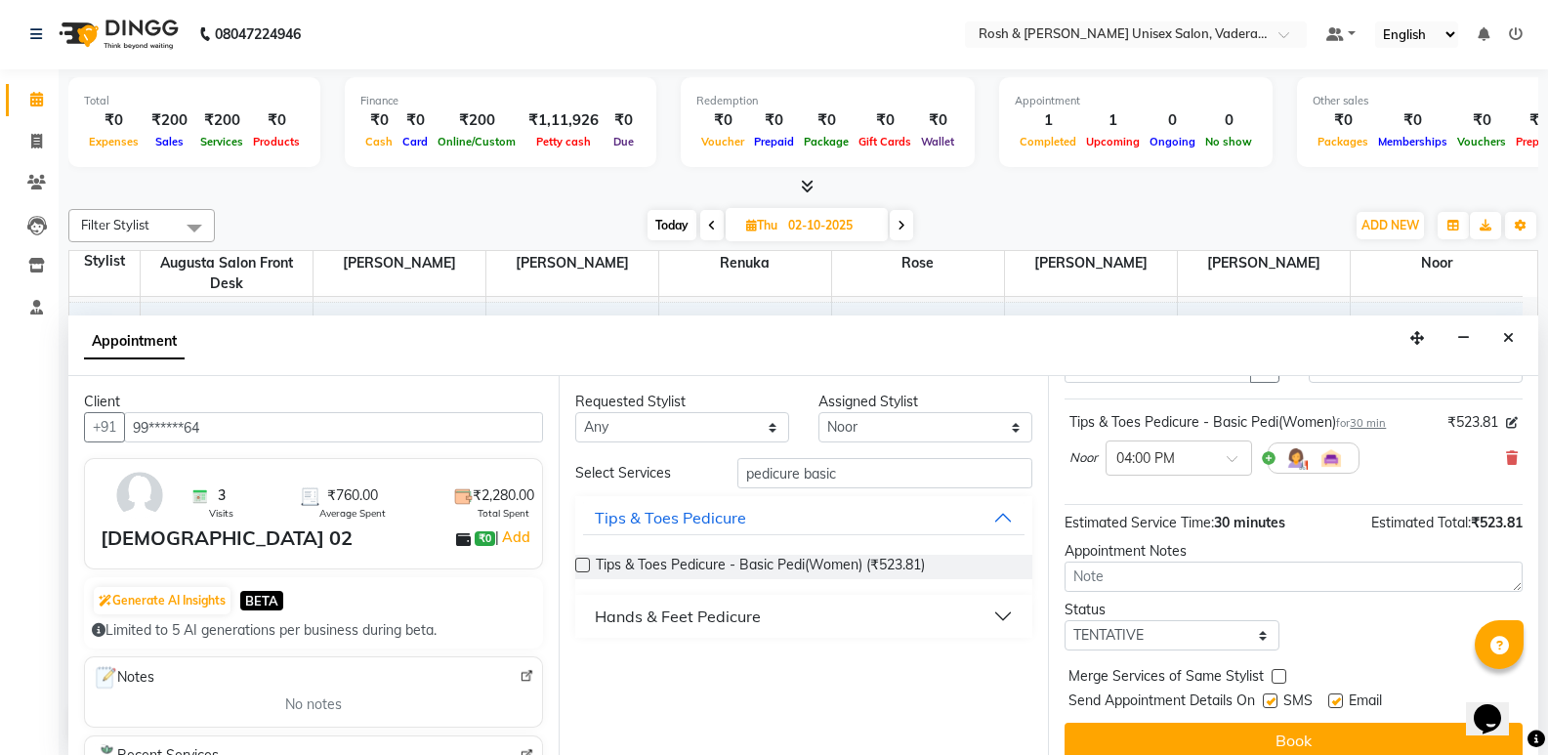
scroll to position [116, 0]
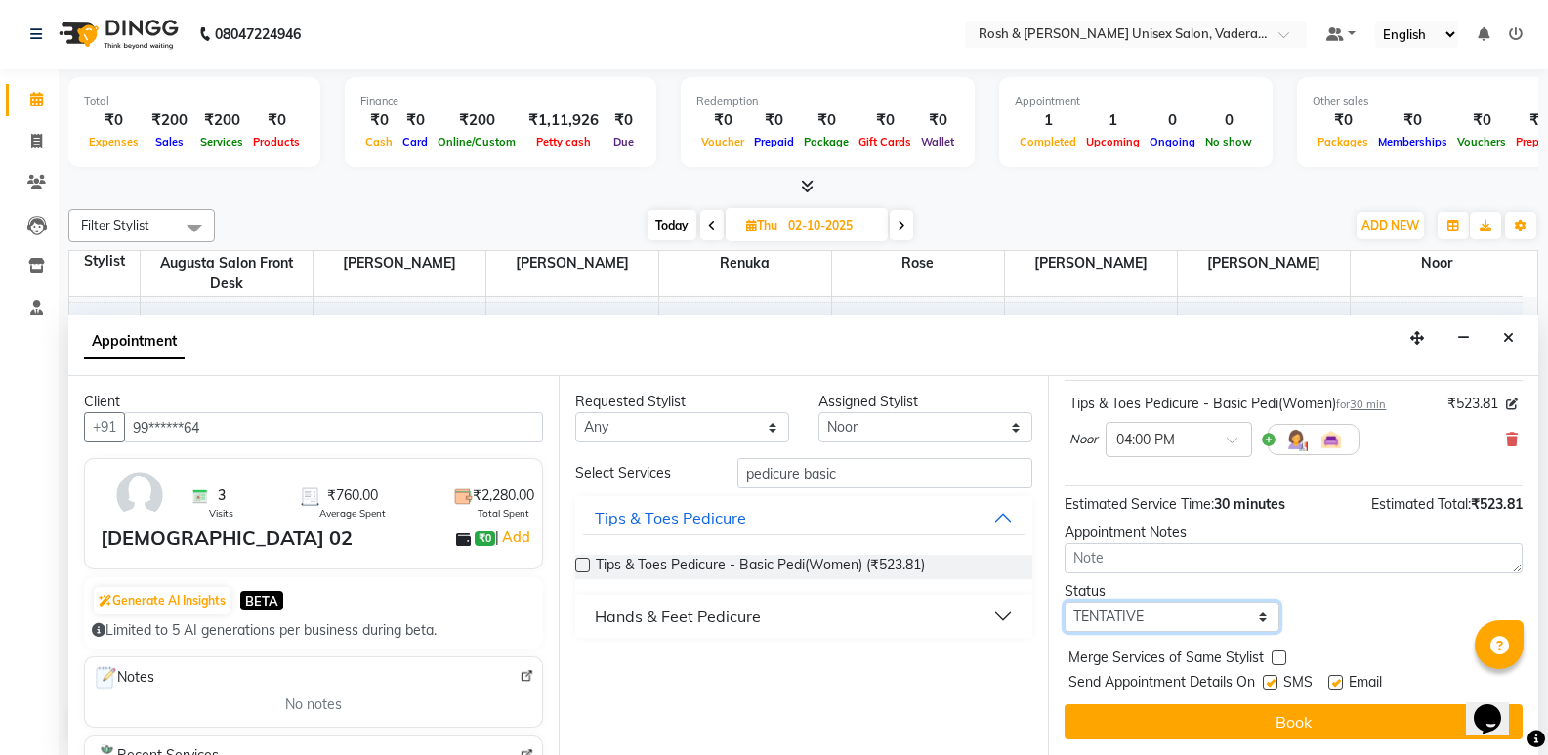
click at [1187, 615] on select "Select TENTATIVE CONFIRM UPCOMING" at bounding box center [1172, 617] width 214 height 30
select select "upcoming"
click at [1065, 602] on select "Select TENTATIVE CONFIRM UPCOMING" at bounding box center [1172, 617] width 214 height 30
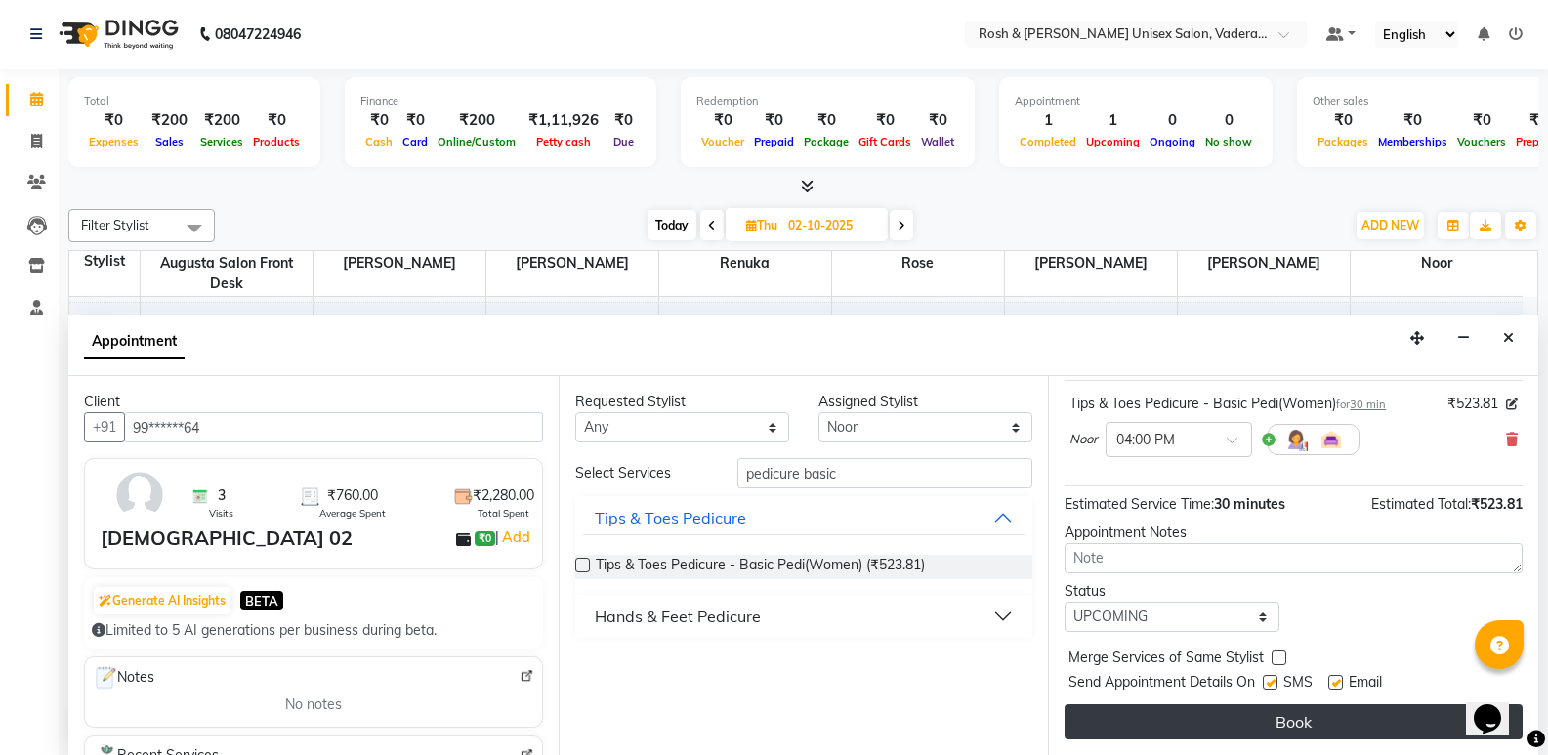
click at [1220, 723] on button "Book" at bounding box center [1294, 721] width 458 height 35
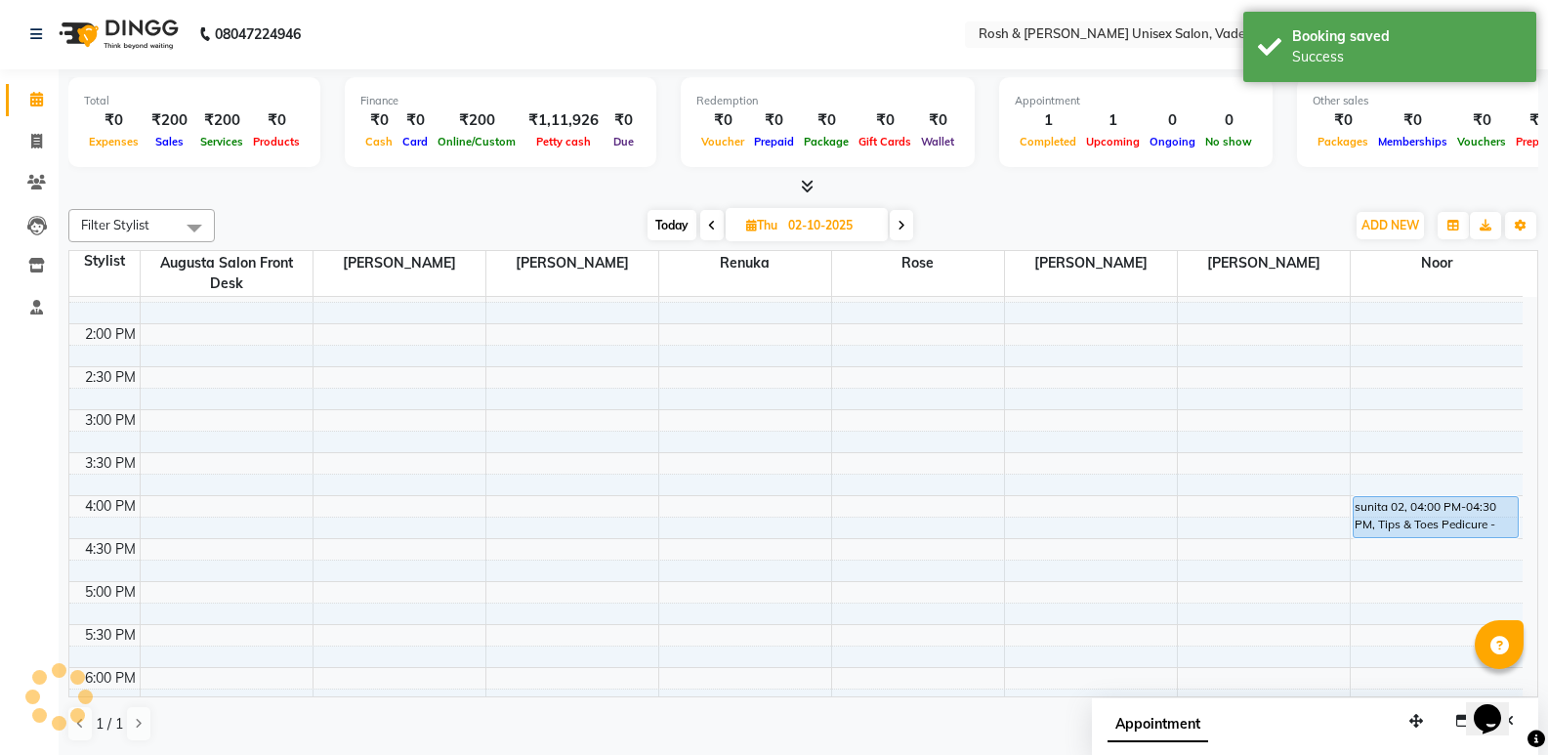
scroll to position [0, 0]
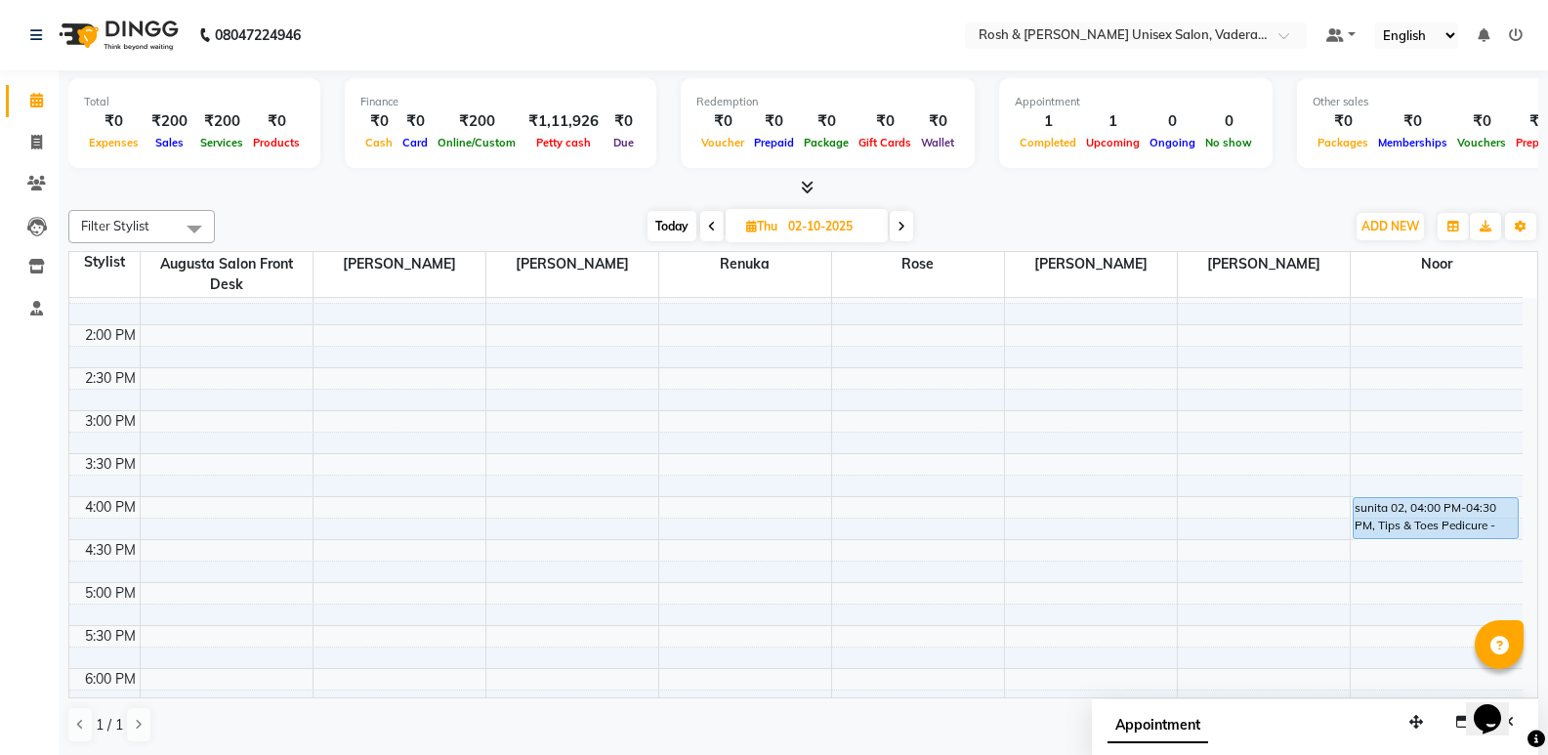
click at [667, 221] on span "Today" at bounding box center [672, 226] width 49 height 30
type input "01-10-2025"
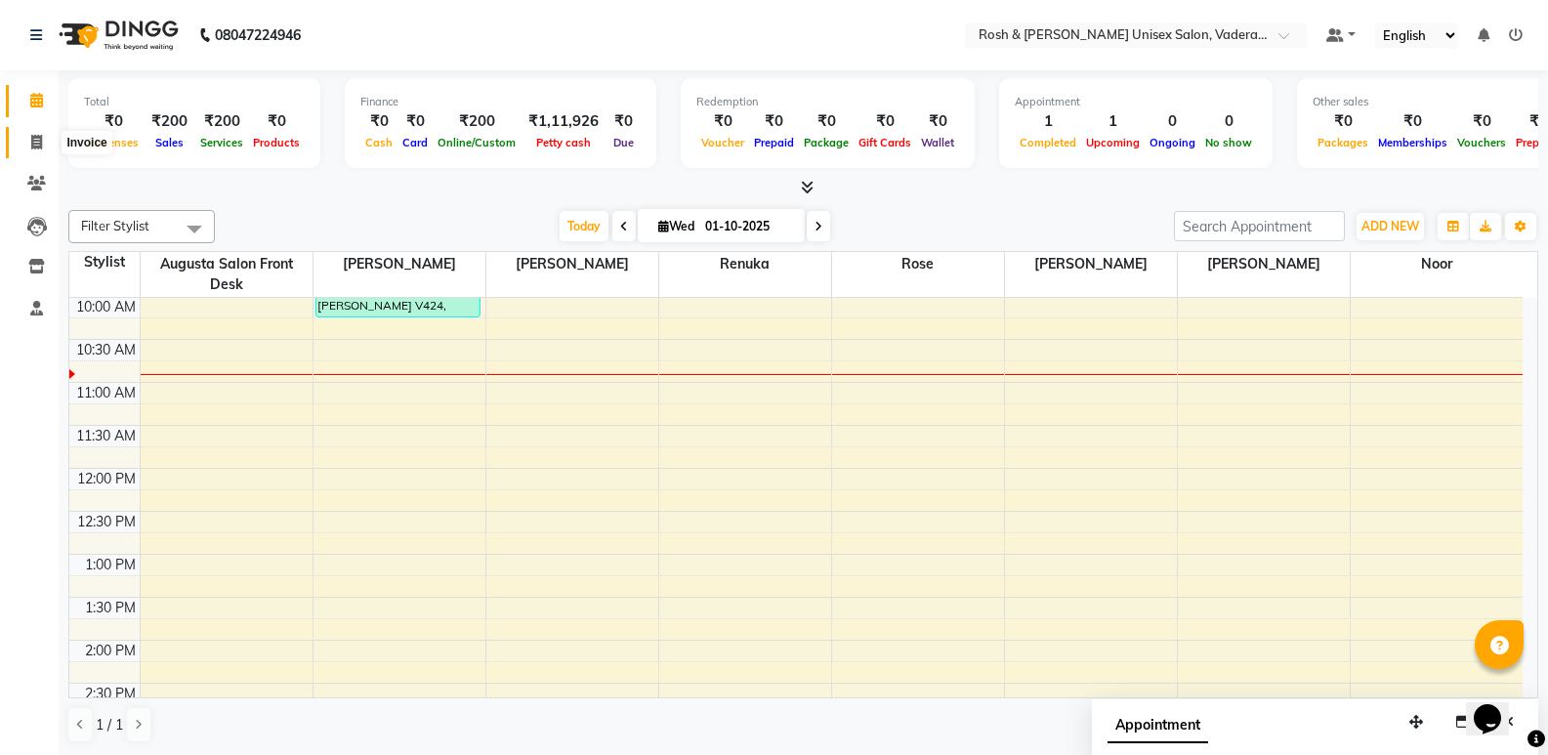
click at [40, 148] on icon at bounding box center [36, 142] width 11 height 15
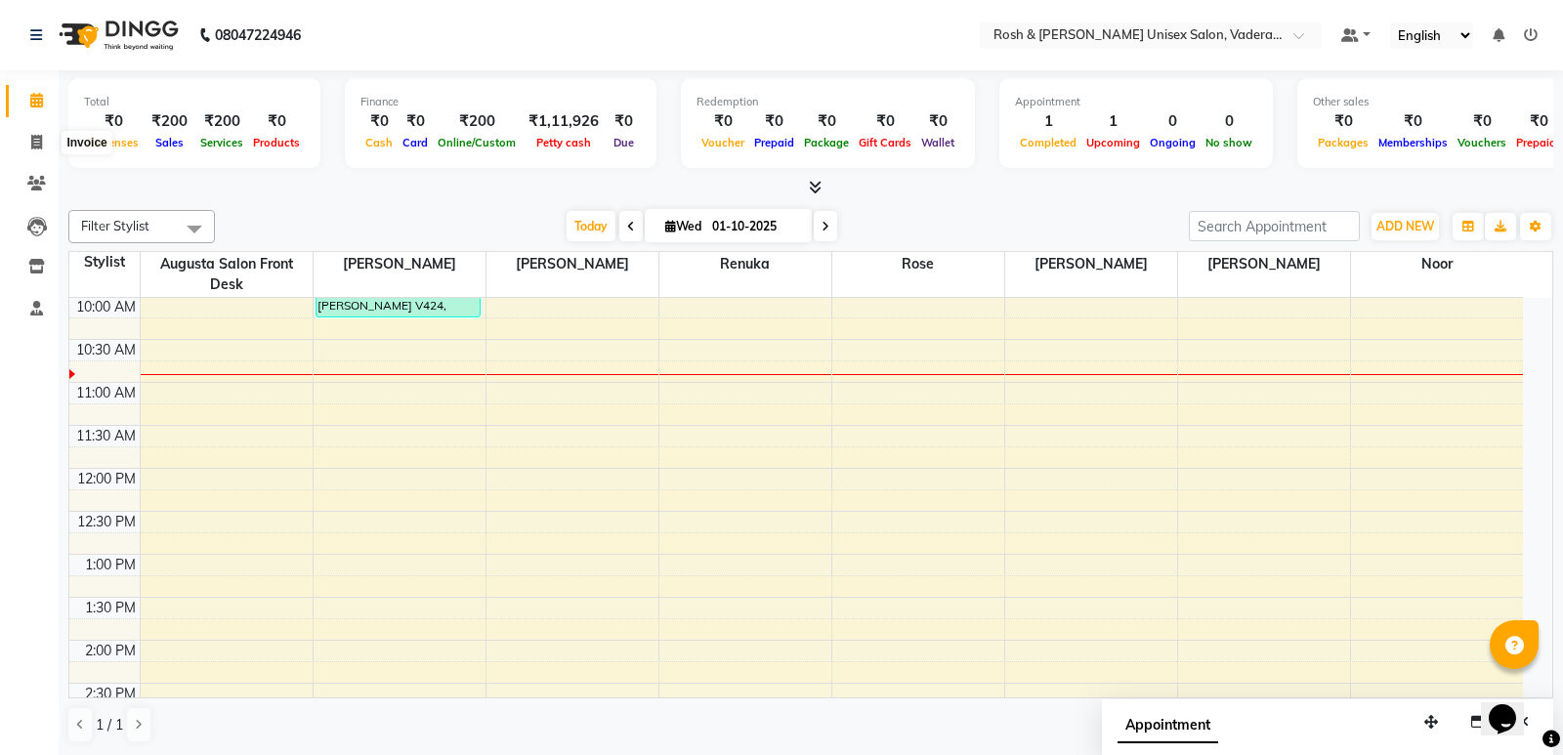
select select "8657"
select select "service"
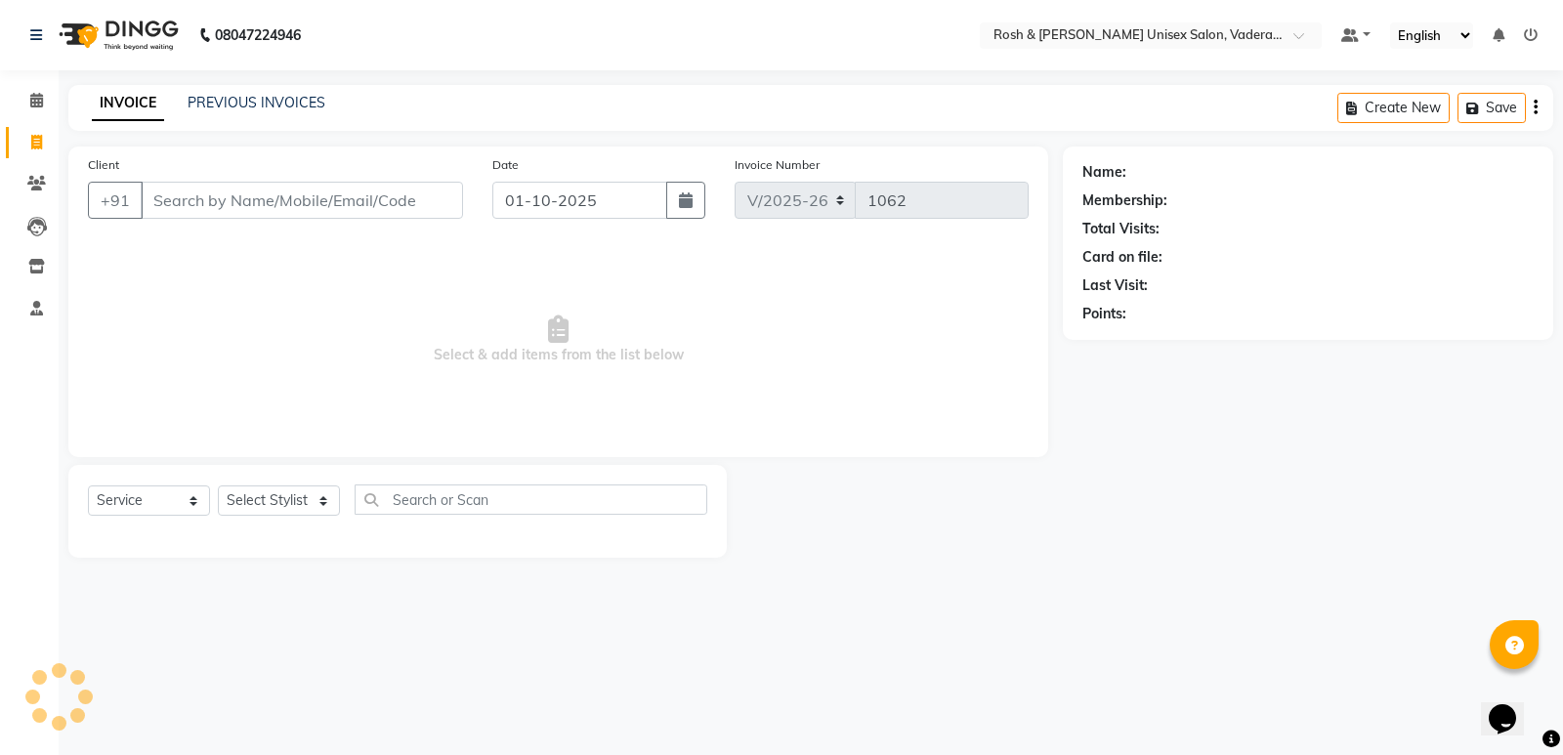
click at [261, 203] on input "Client" at bounding box center [302, 200] width 322 height 37
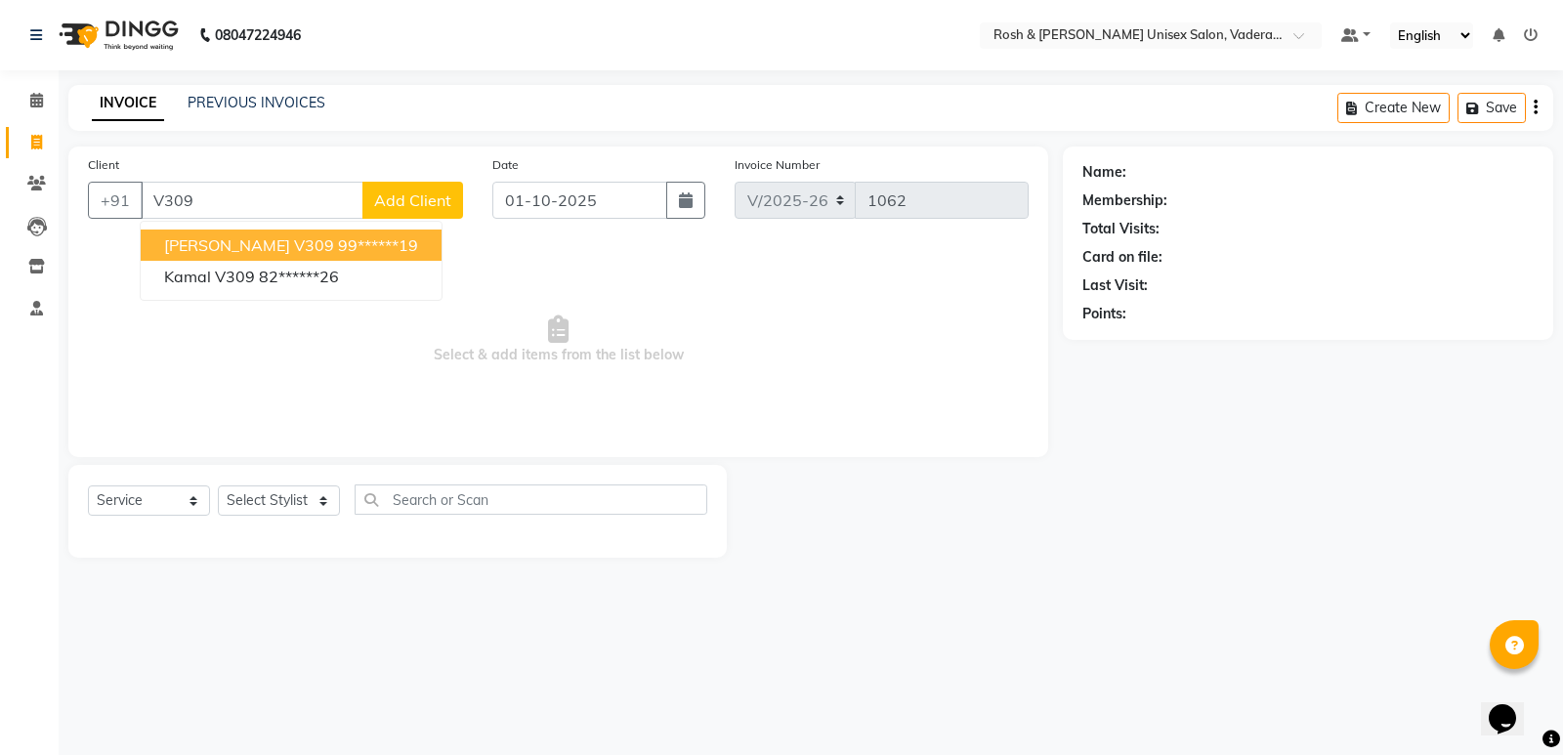
click at [338, 239] on ngb-highlight "99******19" at bounding box center [378, 245] width 80 height 20
type input "99******19"
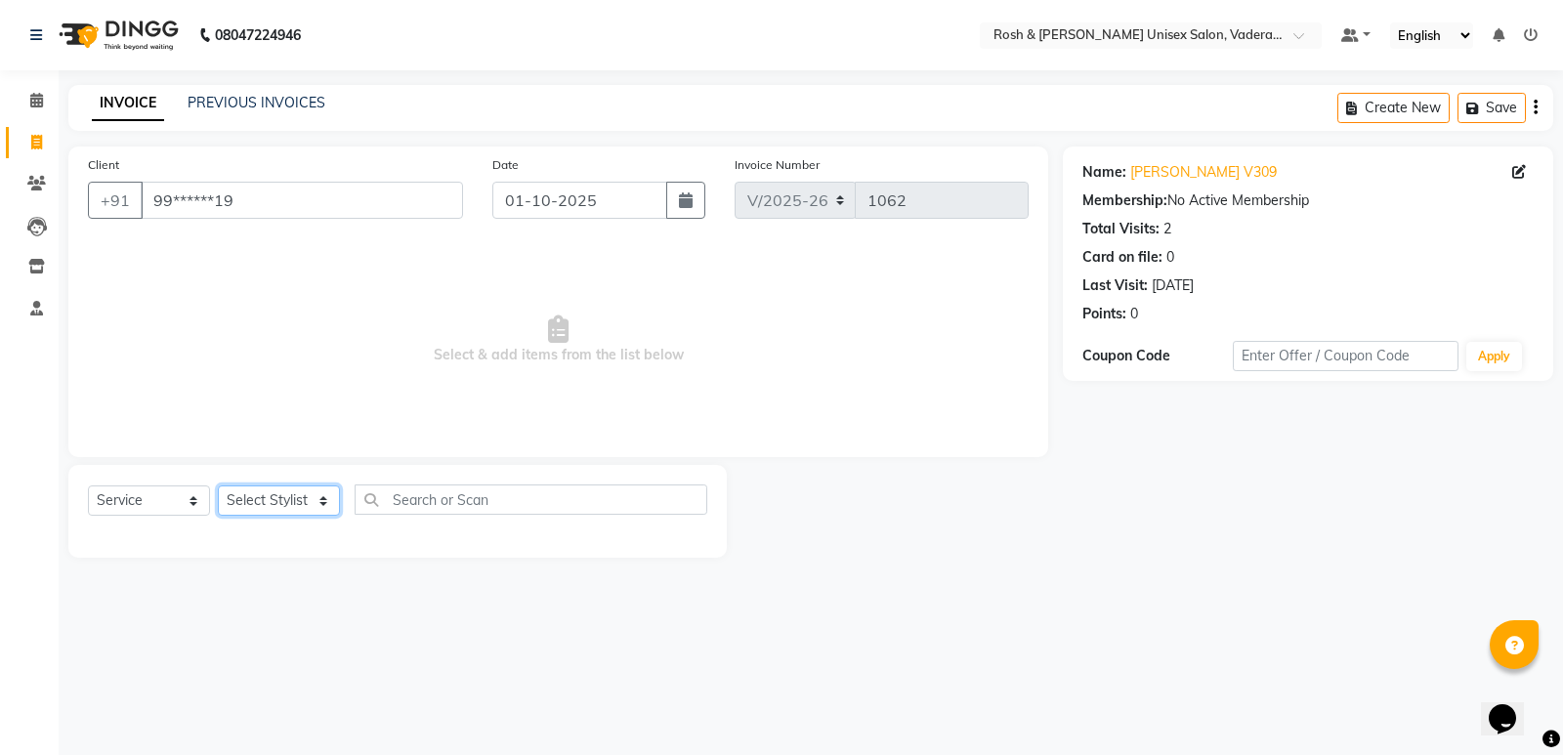
drag, startPoint x: 338, startPoint y: 500, endPoint x: 324, endPoint y: 499, distance: 13.7
click at [338, 500] on select "Select Stylist Augusta Salon Front Desk [PERSON_NAME] [PERSON_NAME] Renuka Repo…" at bounding box center [279, 500] width 122 height 30
select select "87537"
click at [218, 485] on select "Select Stylist Augusta Salon Front Desk [PERSON_NAME] [PERSON_NAME] Renuka Repo…" at bounding box center [279, 500] width 122 height 30
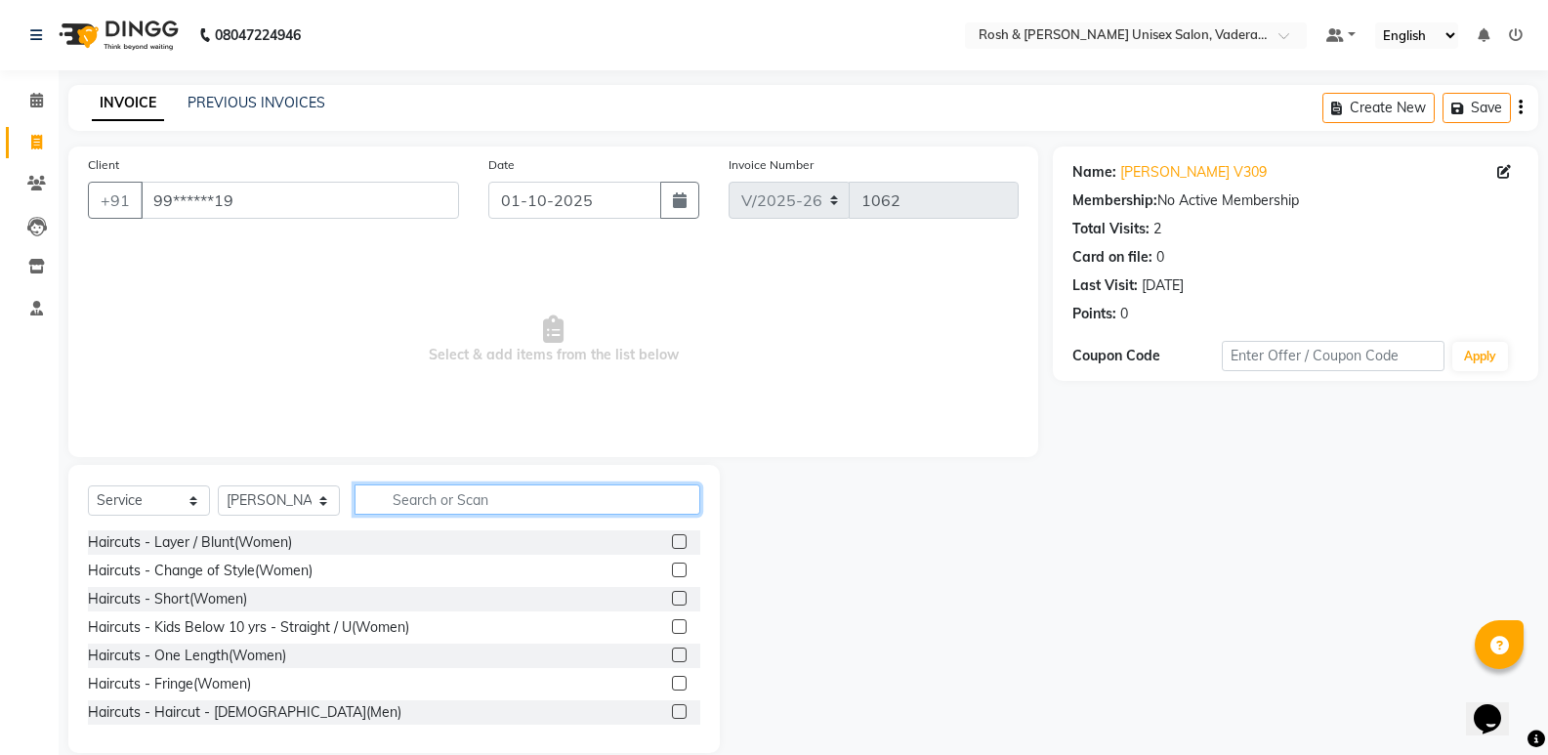
click at [461, 506] on input "text" at bounding box center [528, 499] width 346 height 30
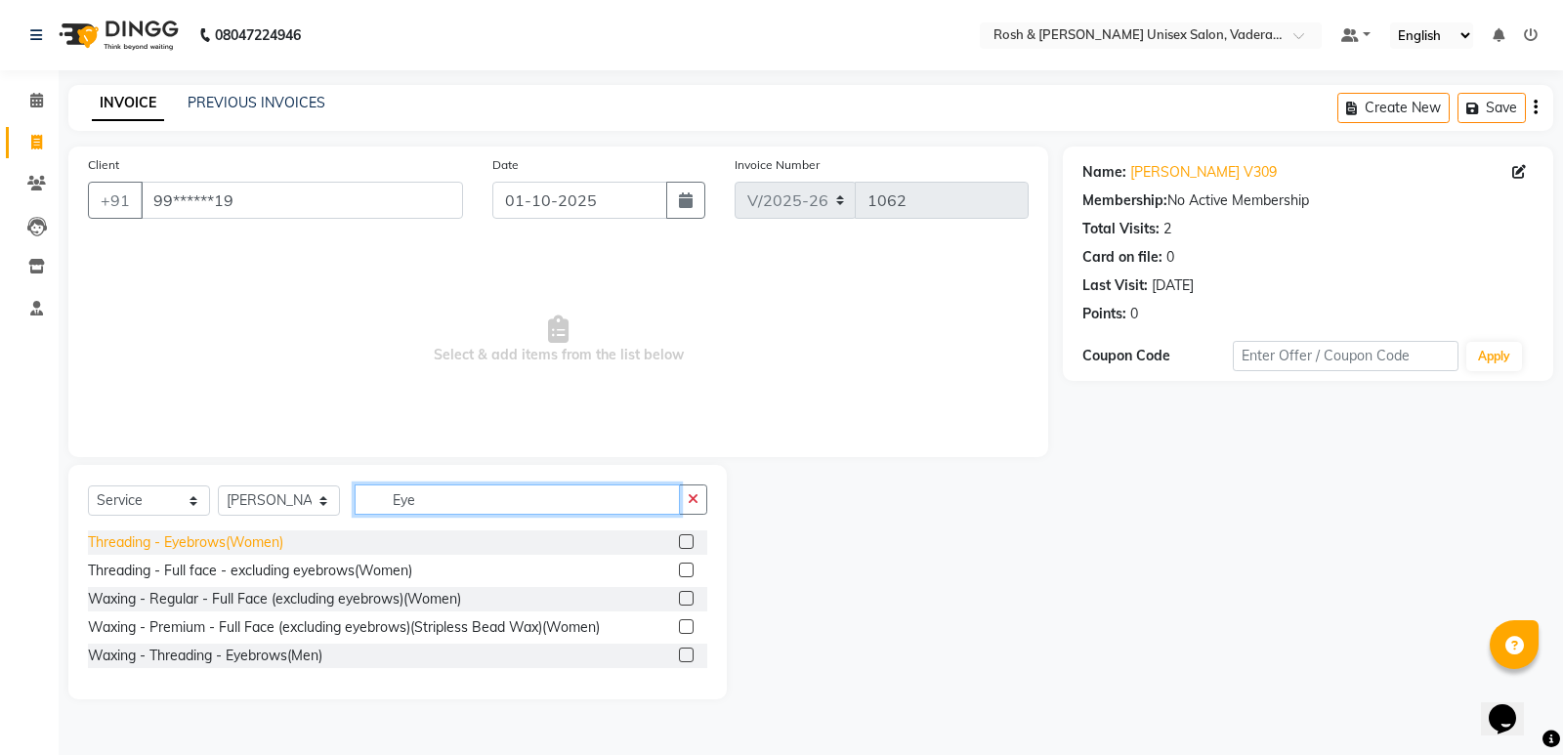
type input "Eye"
click at [238, 537] on div "Threading - Eyebrows(Women)" at bounding box center [185, 542] width 195 height 21
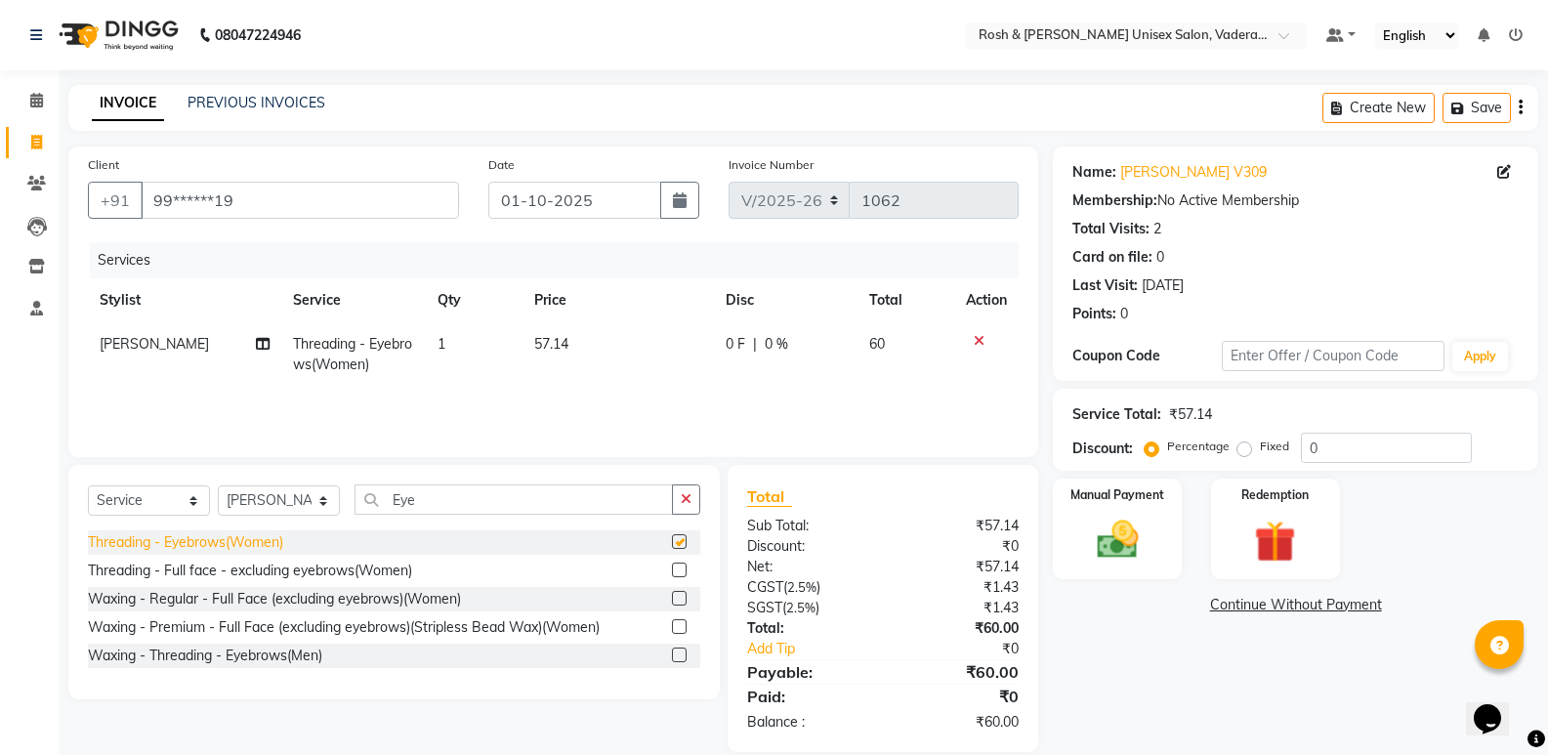
checkbox input "false"
click at [1173, 555] on div "Manual Payment" at bounding box center [1118, 529] width 134 height 105
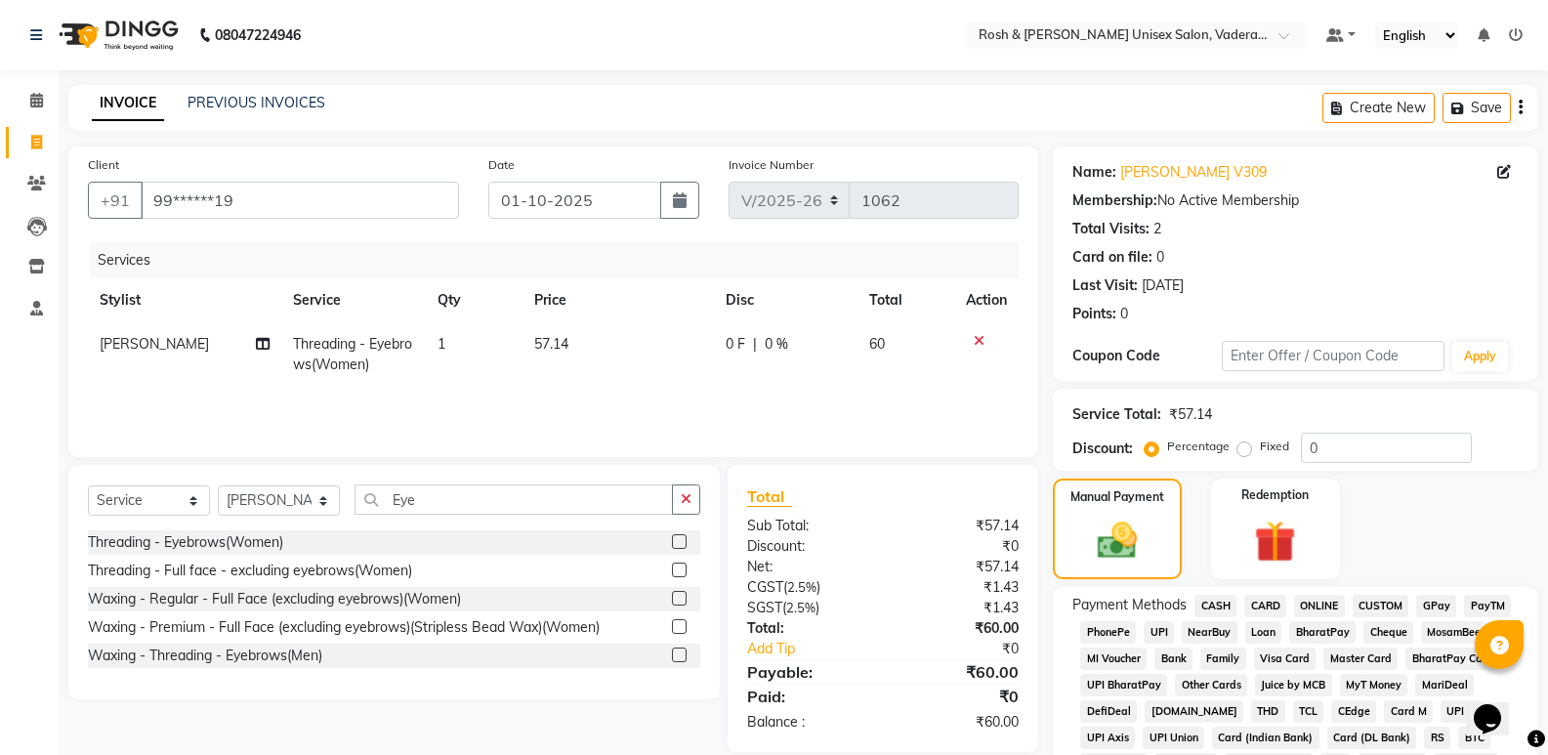
click at [1156, 636] on span "UPI" at bounding box center [1159, 632] width 30 height 22
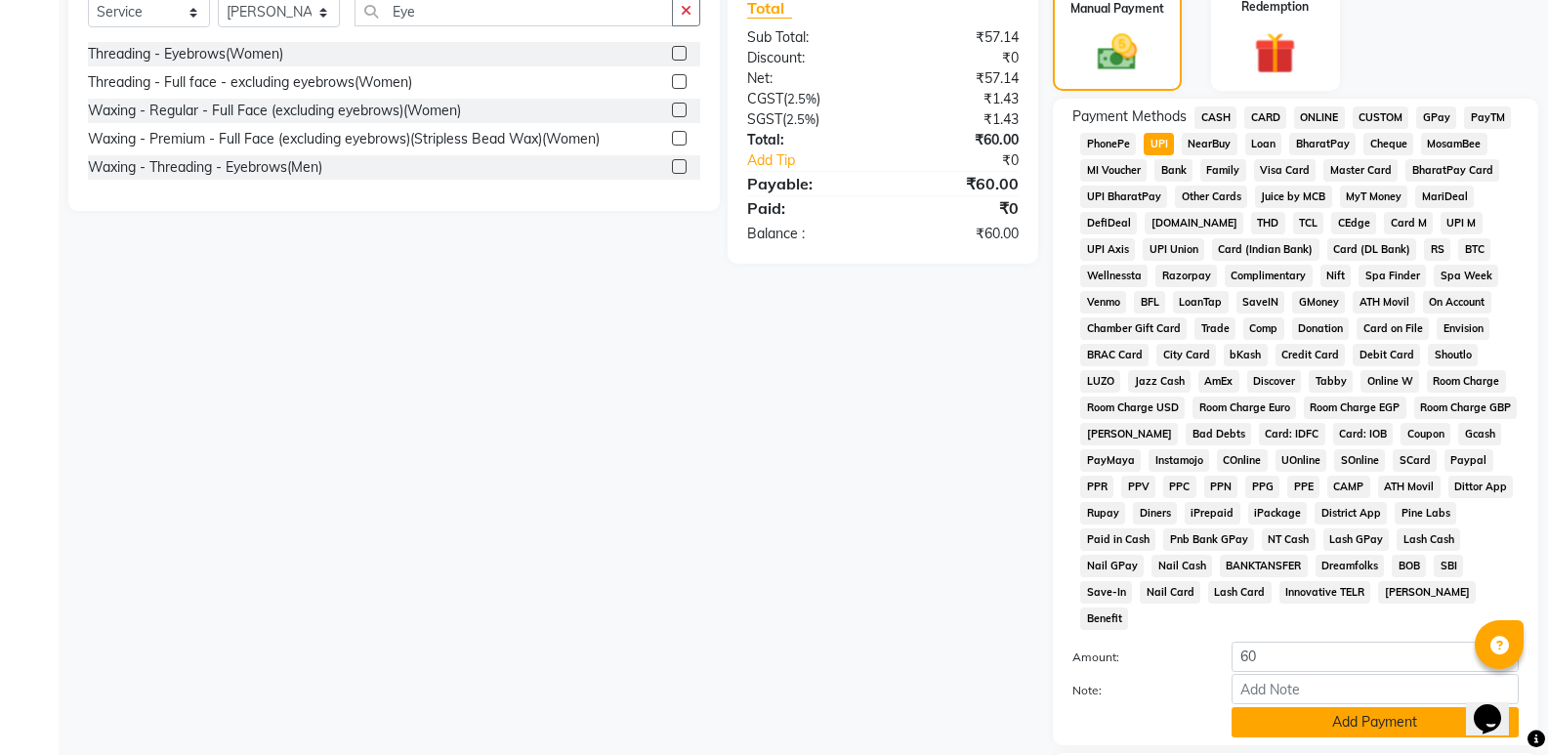
click at [1327, 707] on button "Add Payment" at bounding box center [1375, 722] width 287 height 30
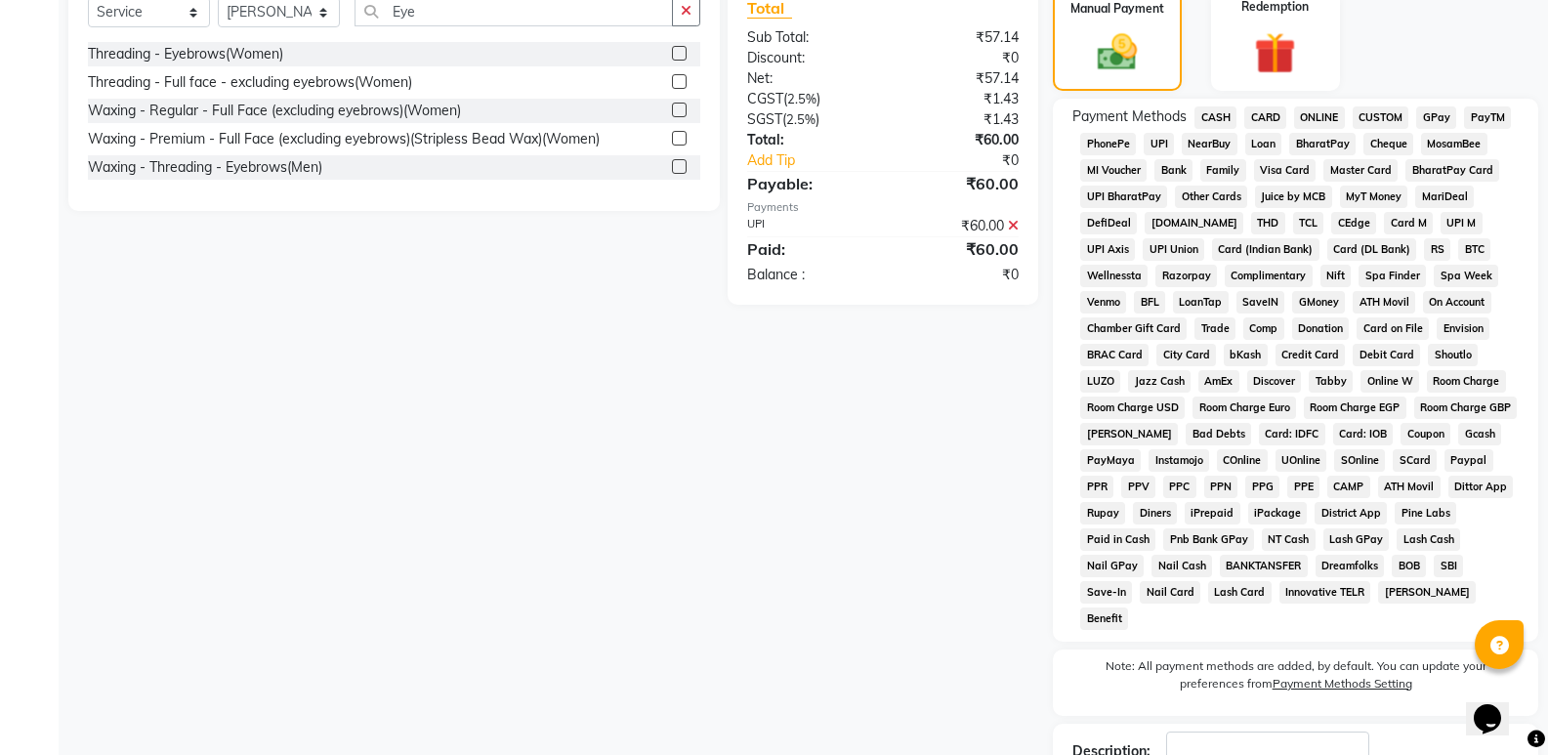
scroll to position [603, 0]
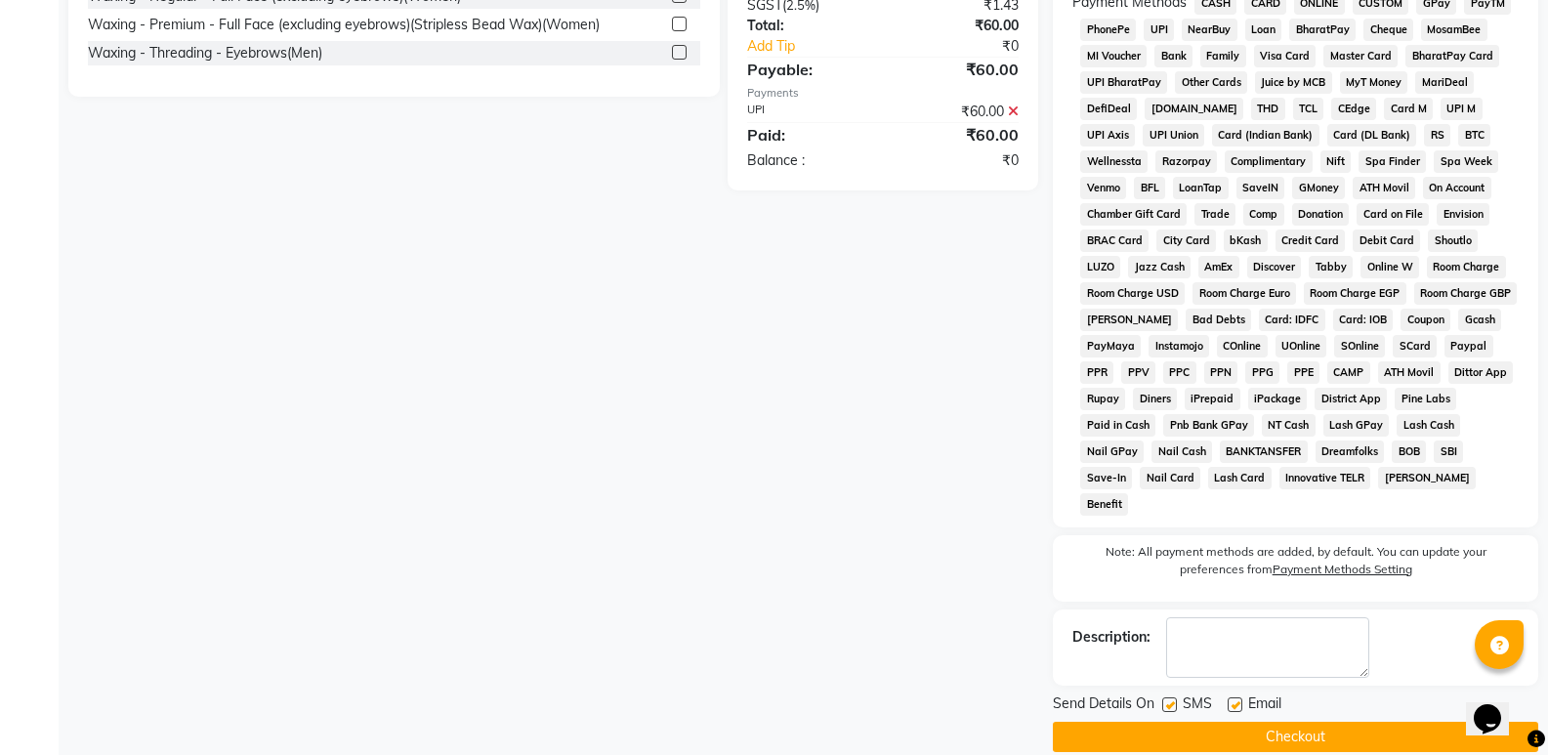
click at [1311, 722] on button "Checkout" at bounding box center [1295, 737] width 485 height 30
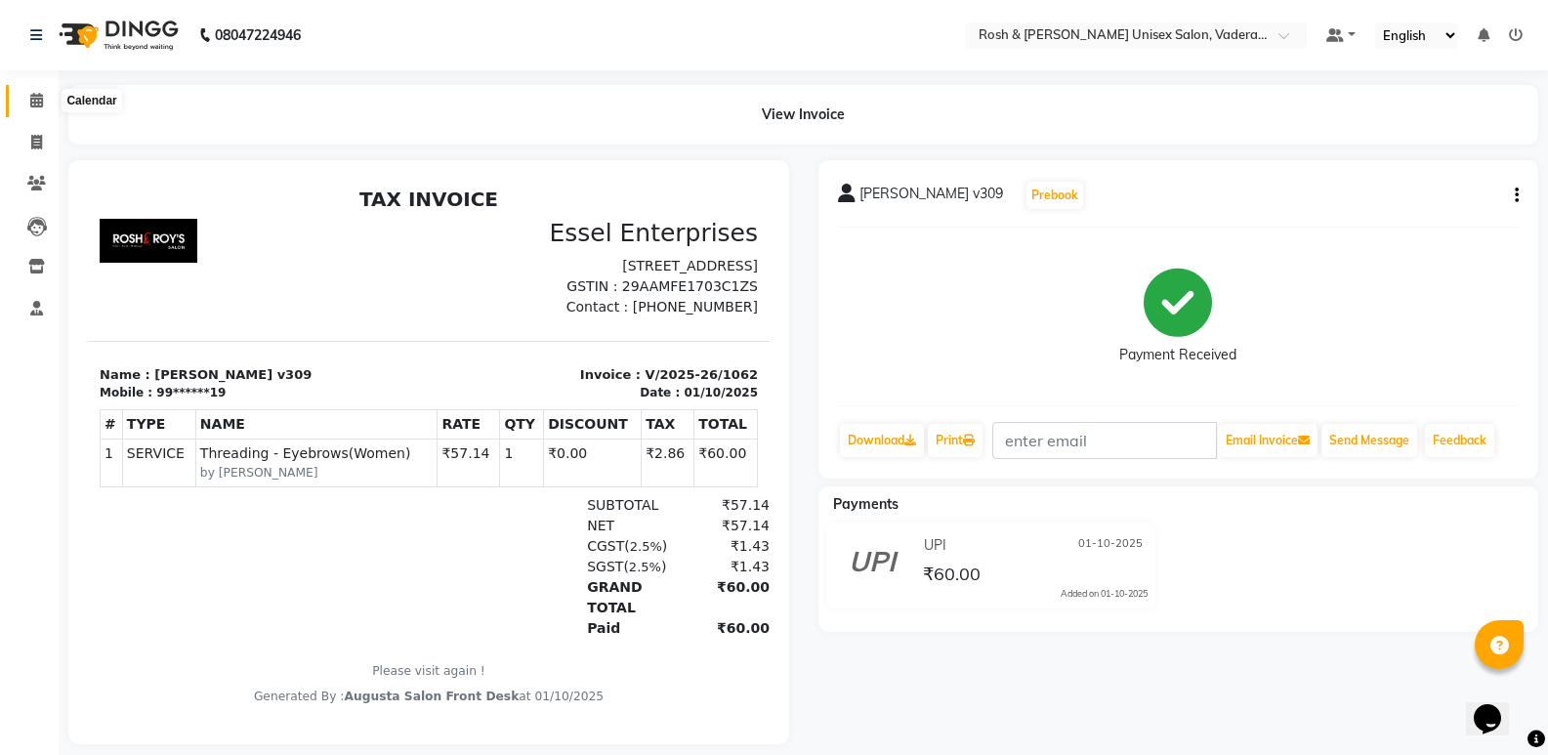
click at [43, 96] on icon at bounding box center [36, 100] width 13 height 15
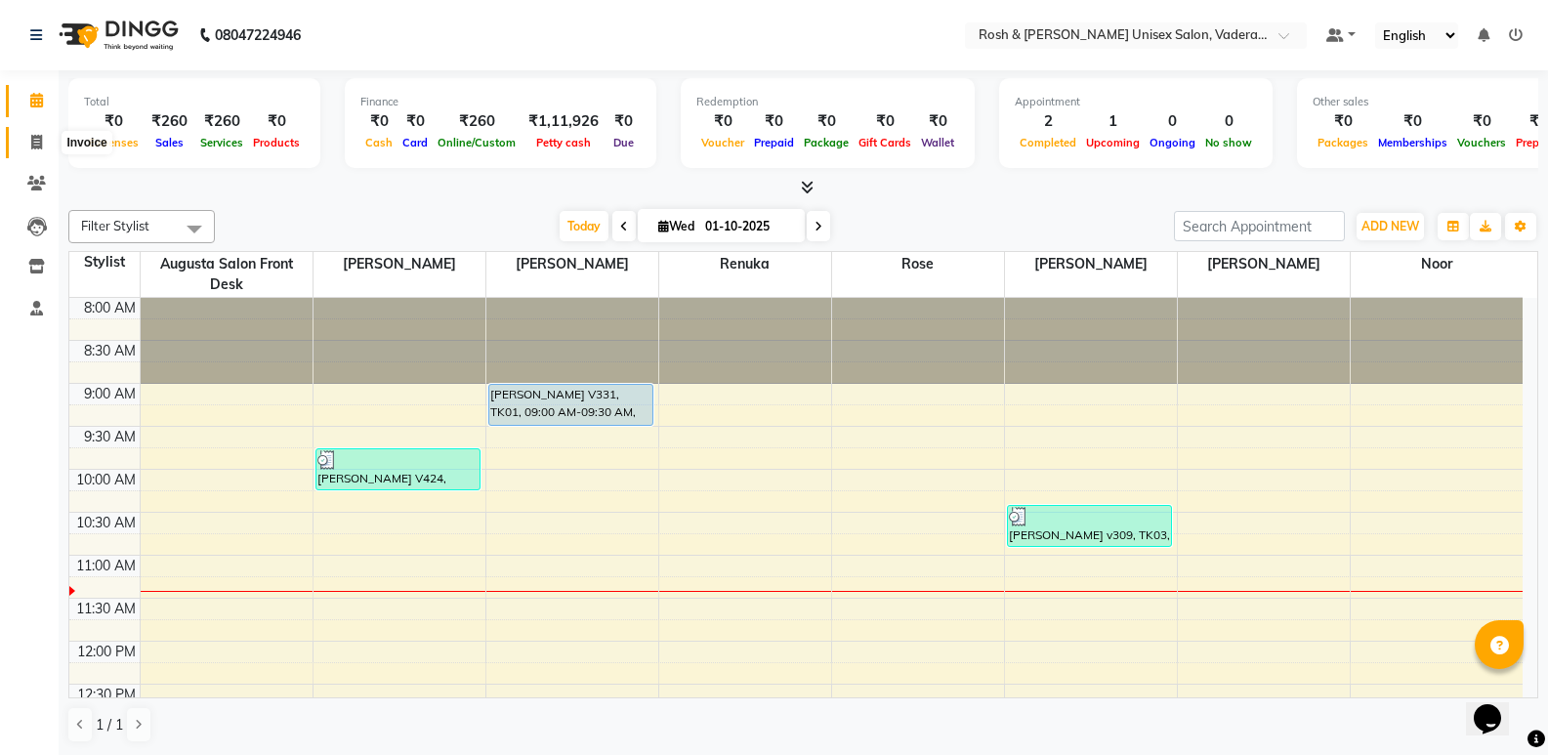
click at [41, 136] on icon at bounding box center [36, 142] width 11 height 15
select select "service"
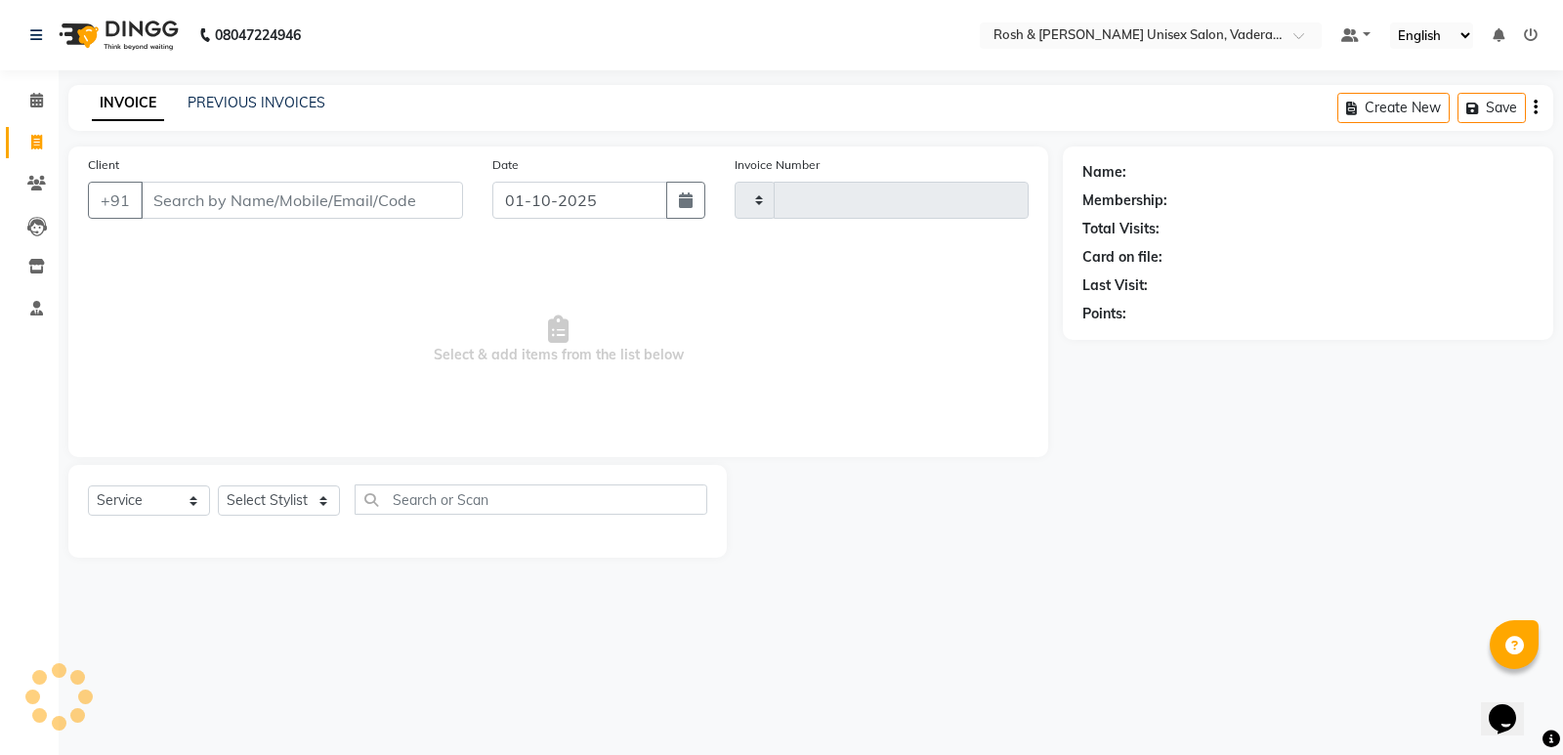
type input "1063"
select select "8657"
click at [323, 500] on select "Select Stylist Augusta Salon Front Desk [PERSON_NAME] [PERSON_NAME] Renuka Repo…" at bounding box center [279, 500] width 122 height 30
select select "87534"
click at [218, 485] on select "Select Stylist Augusta Salon Front Desk [PERSON_NAME] [PERSON_NAME] Renuka Repo…" at bounding box center [279, 500] width 122 height 30
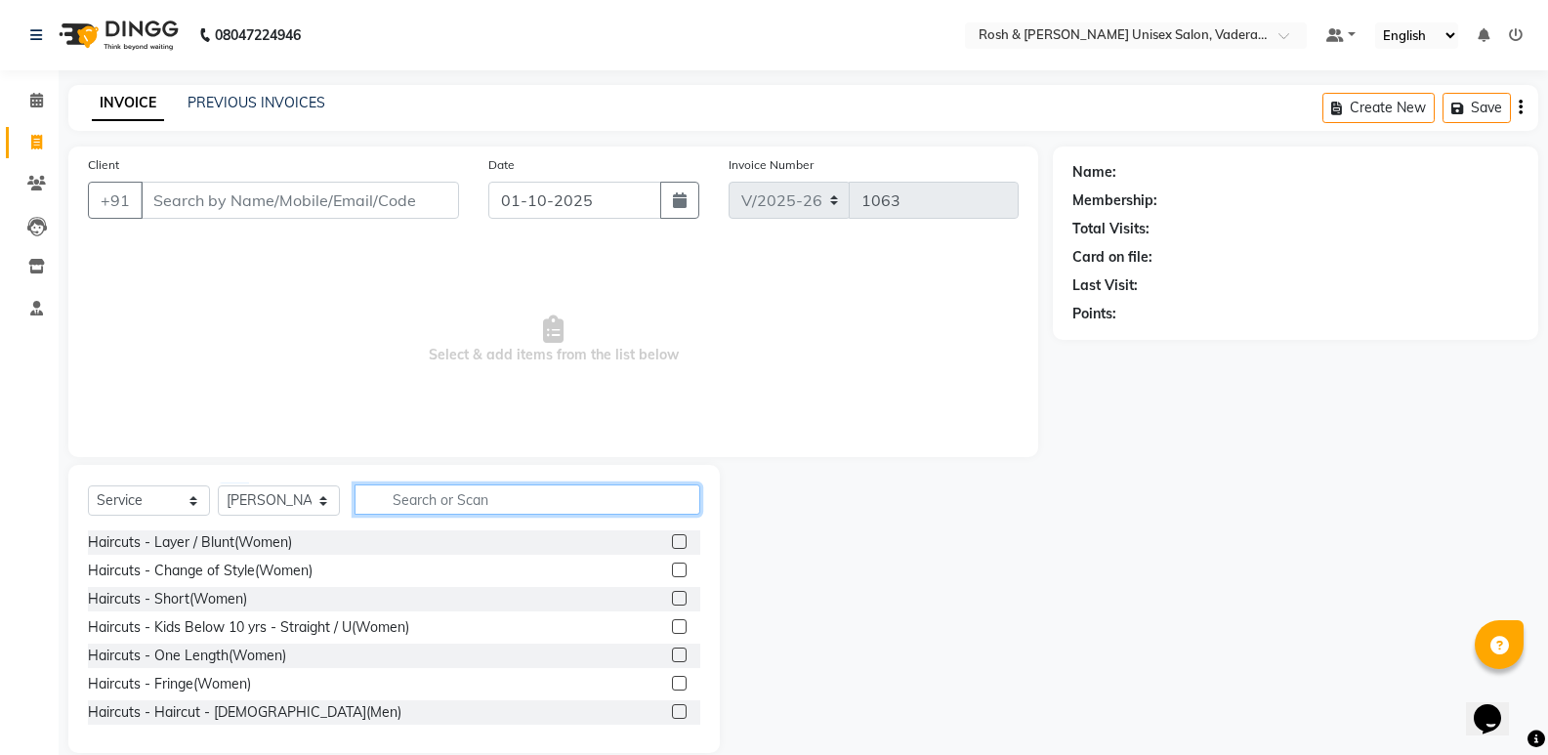
click at [448, 505] on input "text" at bounding box center [528, 499] width 346 height 30
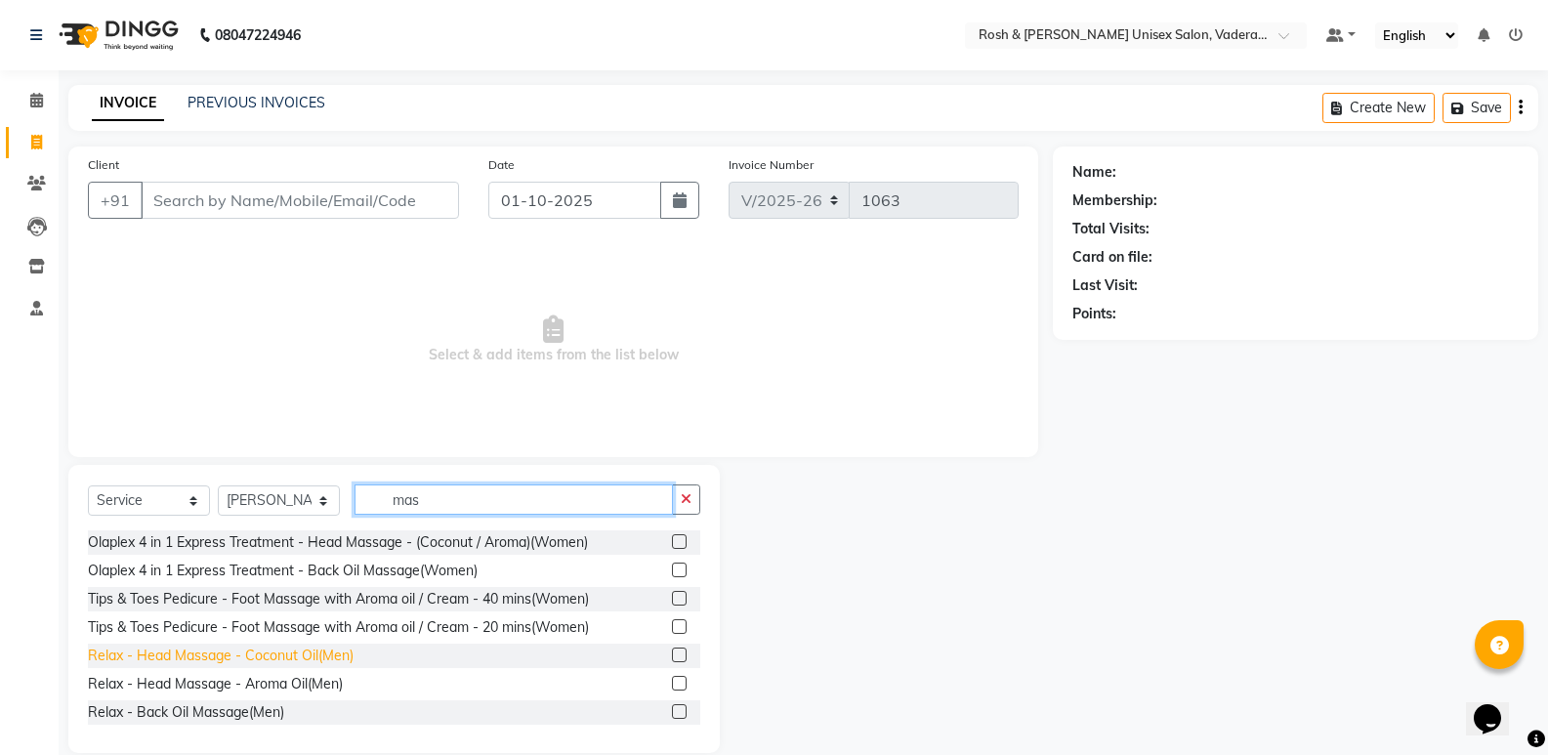
type input "mas"
click at [270, 652] on div "Relax - Head Massage - Coconut Oil(Men)" at bounding box center [221, 656] width 266 height 21
checkbox input "false"
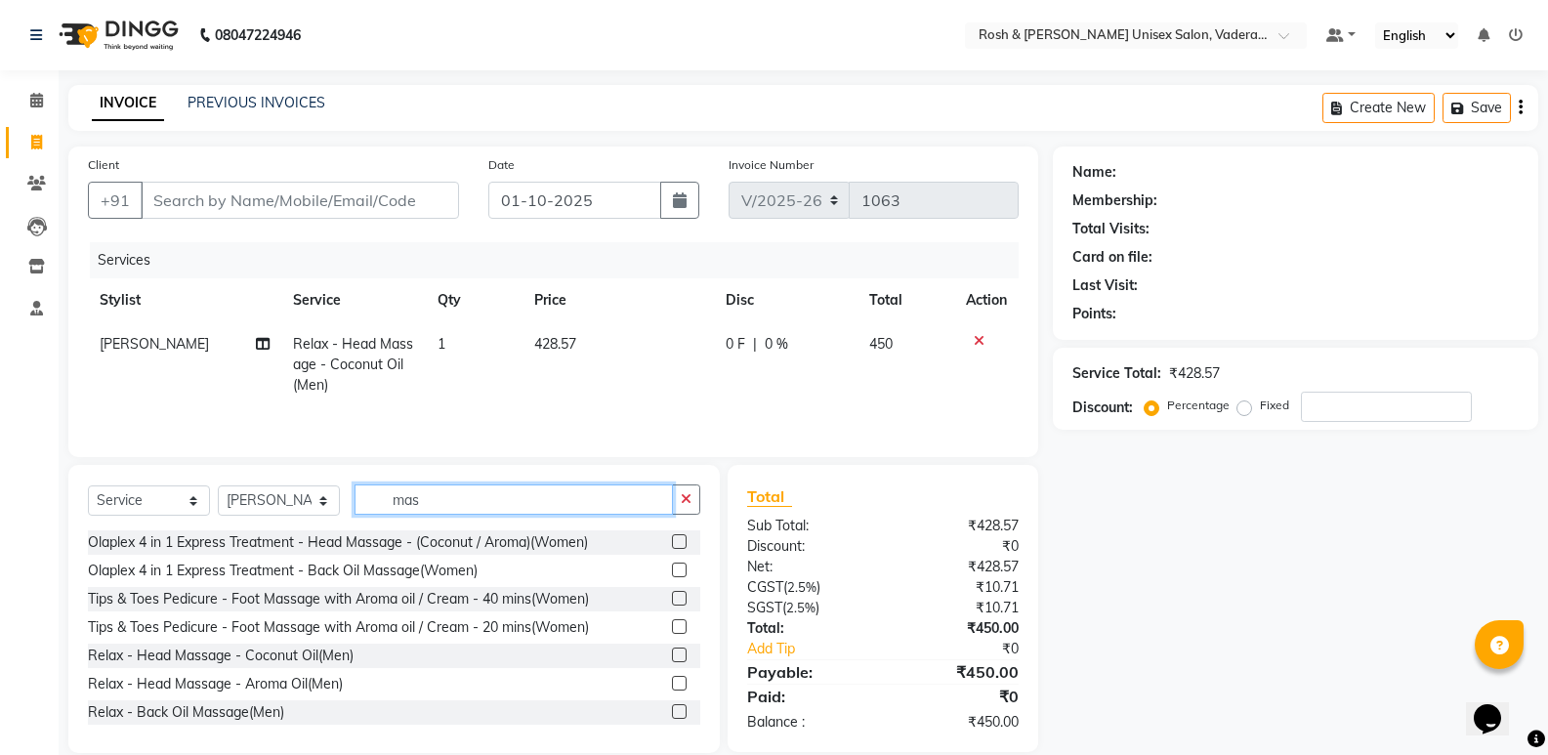
click at [489, 500] on input "mas" at bounding box center [514, 499] width 318 height 30
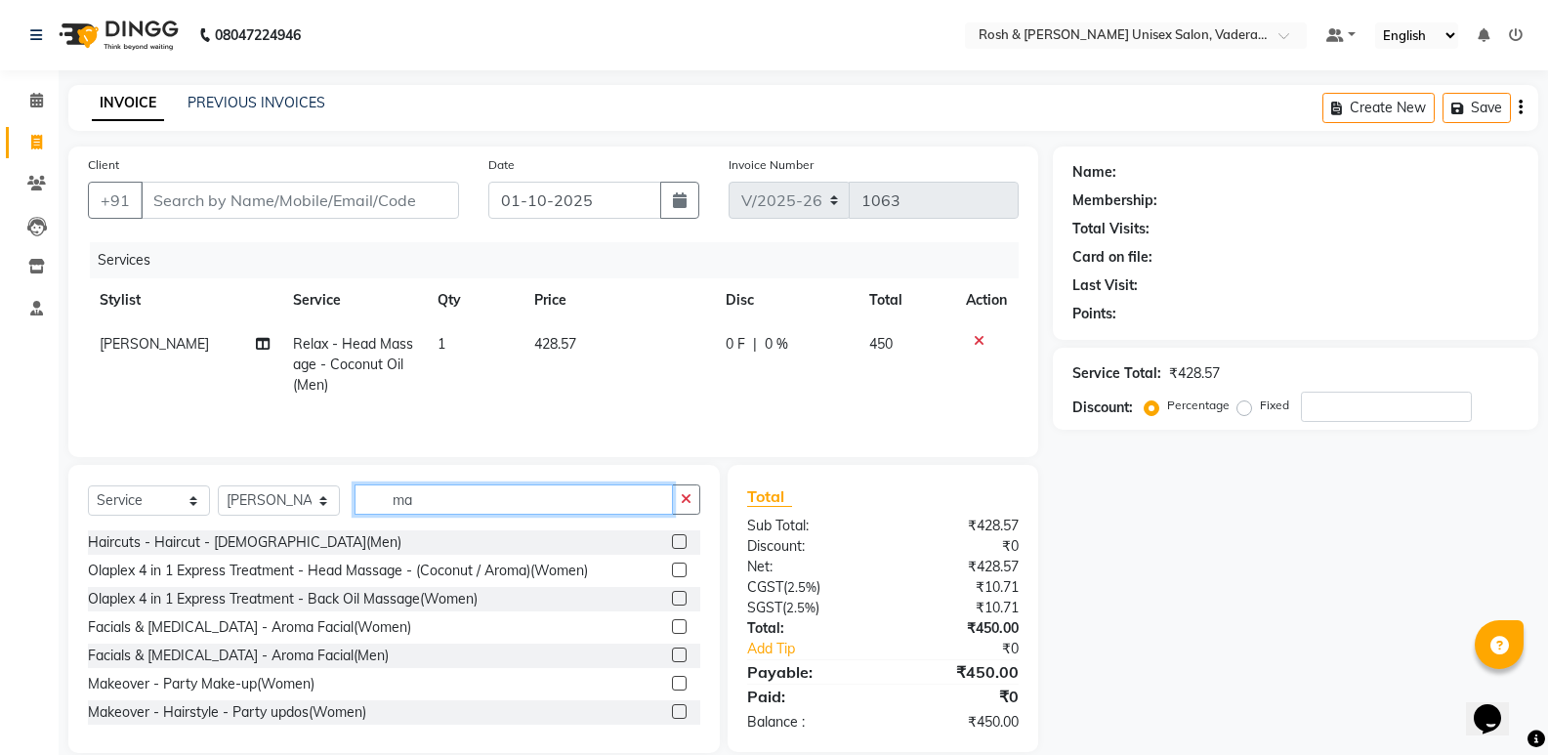
type input "m"
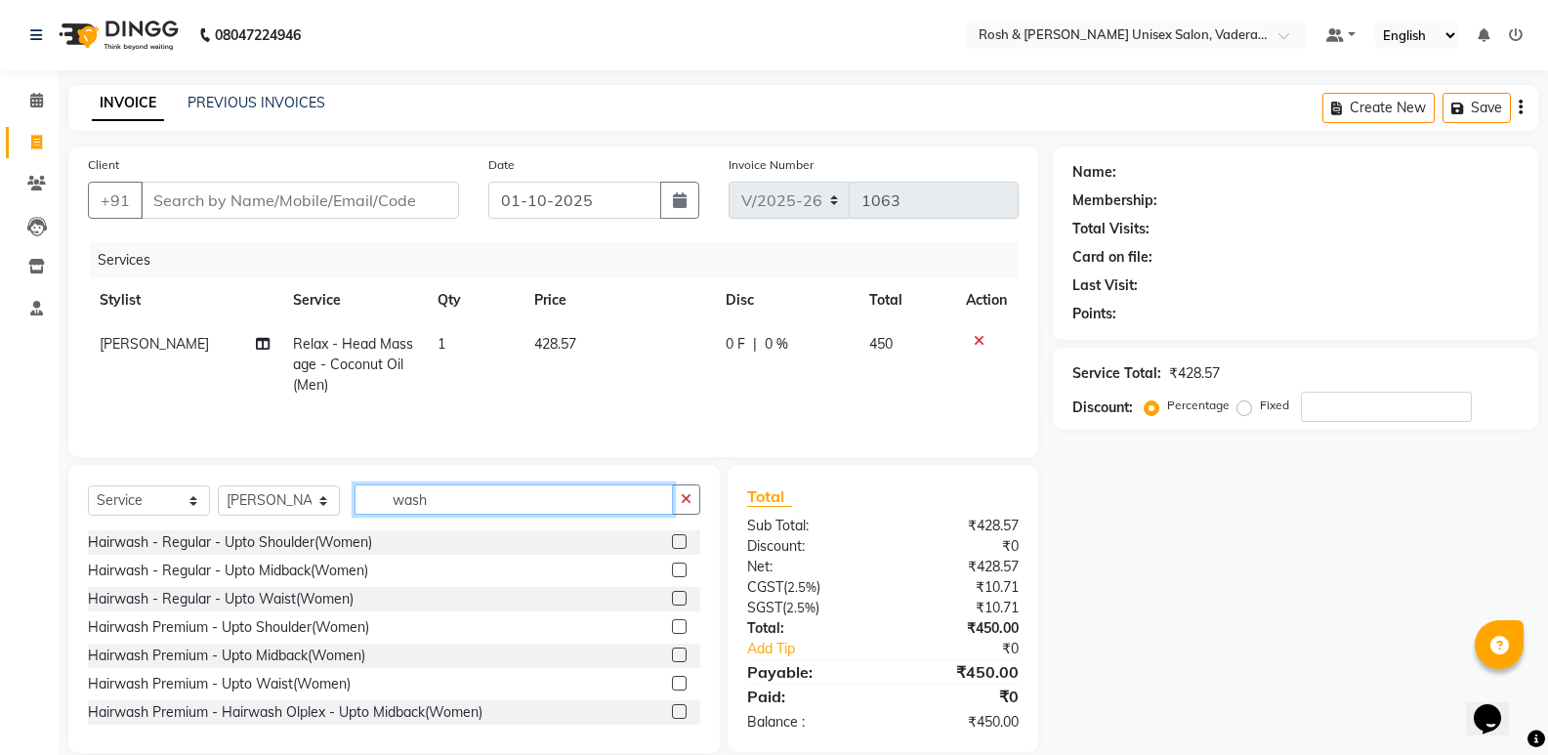
click at [460, 494] on input "wash" at bounding box center [514, 499] width 318 height 30
type input "w"
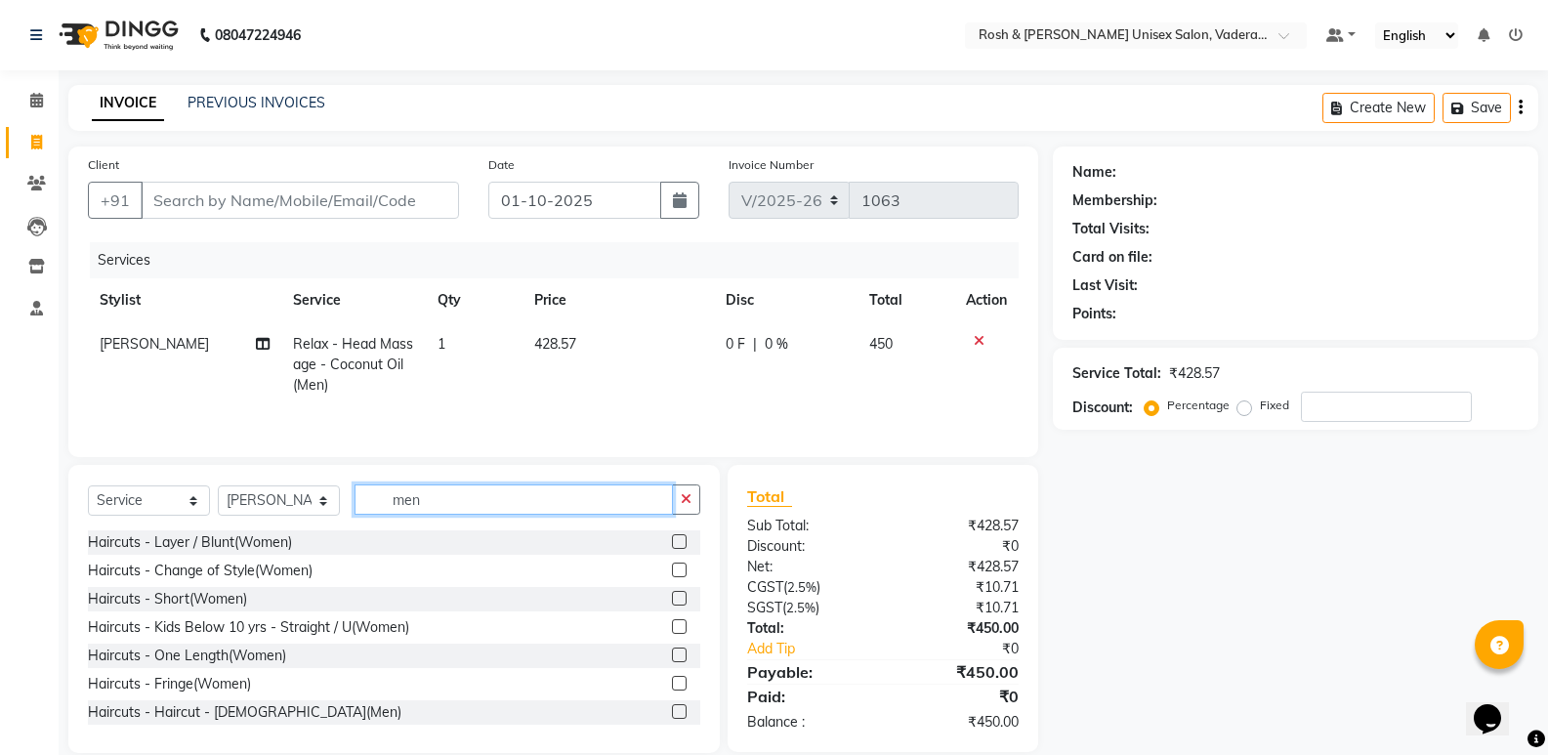
click at [447, 494] on input "men" at bounding box center [514, 499] width 318 height 30
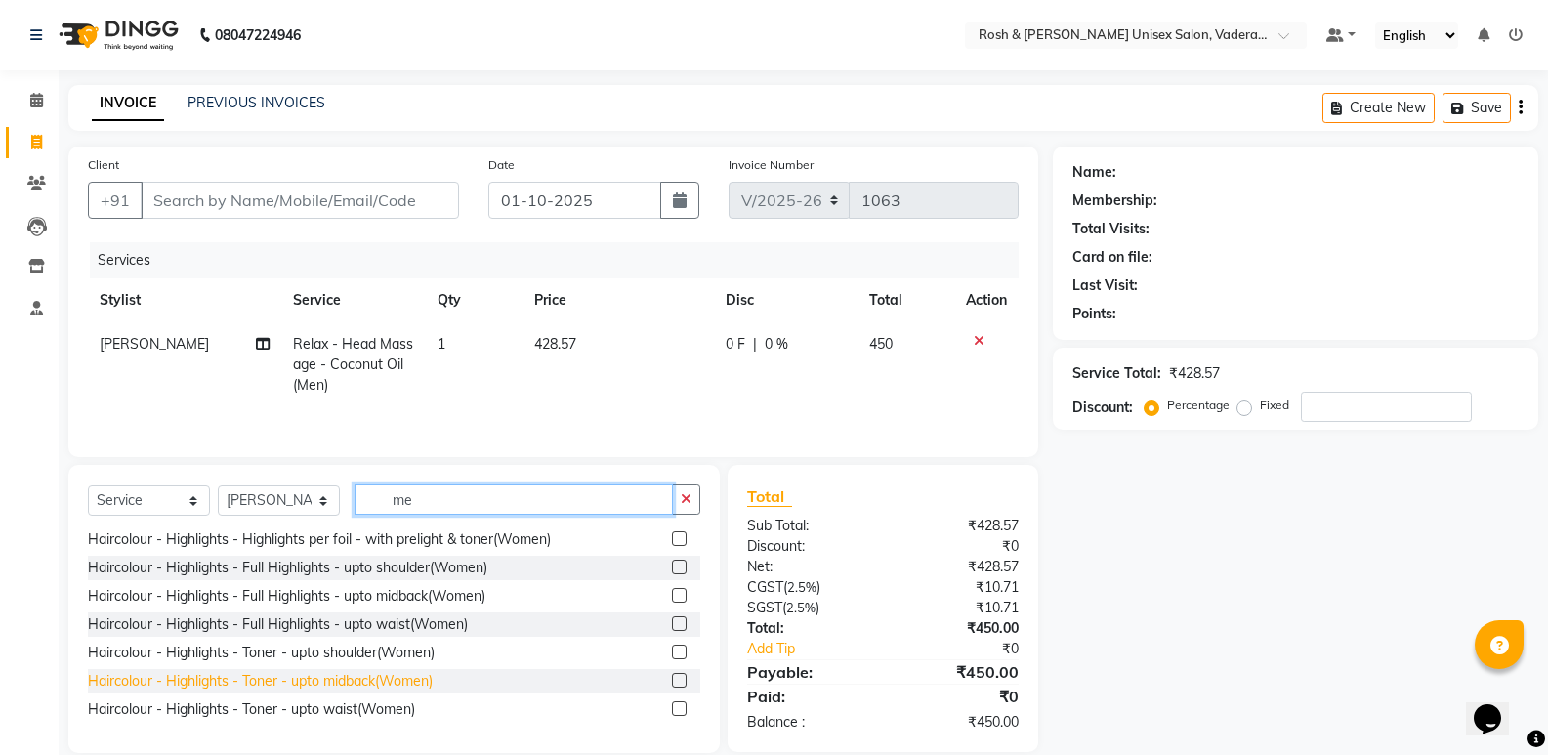
type input "m"
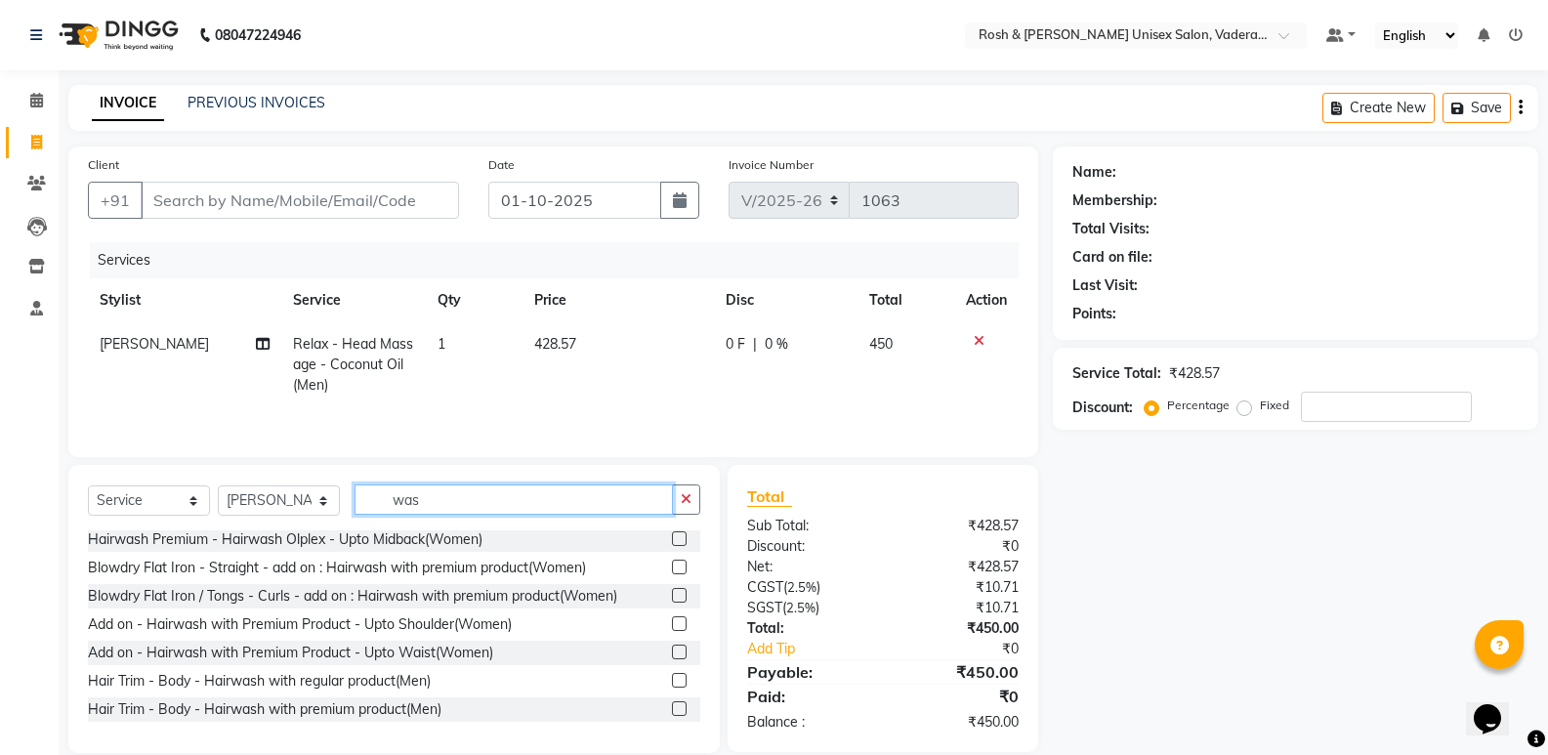
scroll to position [173, 0]
type input "wash"
click at [246, 675] on div "Hair Trim - Body - Hairwash with regular product(Men)" at bounding box center [259, 681] width 343 height 21
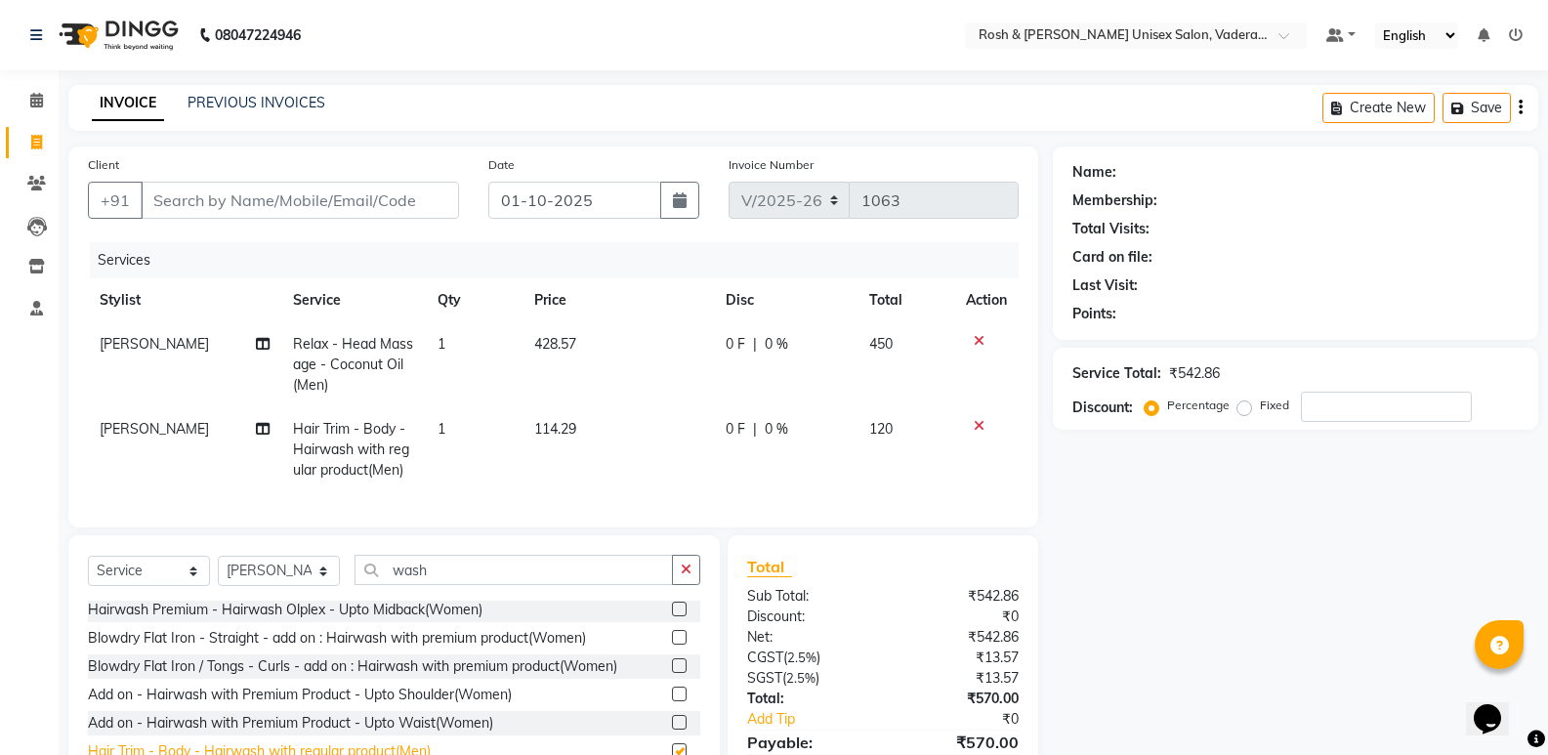
checkbox input "false"
click at [386, 201] on input "Client" at bounding box center [300, 200] width 318 height 37
click at [173, 205] on input "Client" at bounding box center [300, 200] width 318 height 37
type input "9"
type input "0"
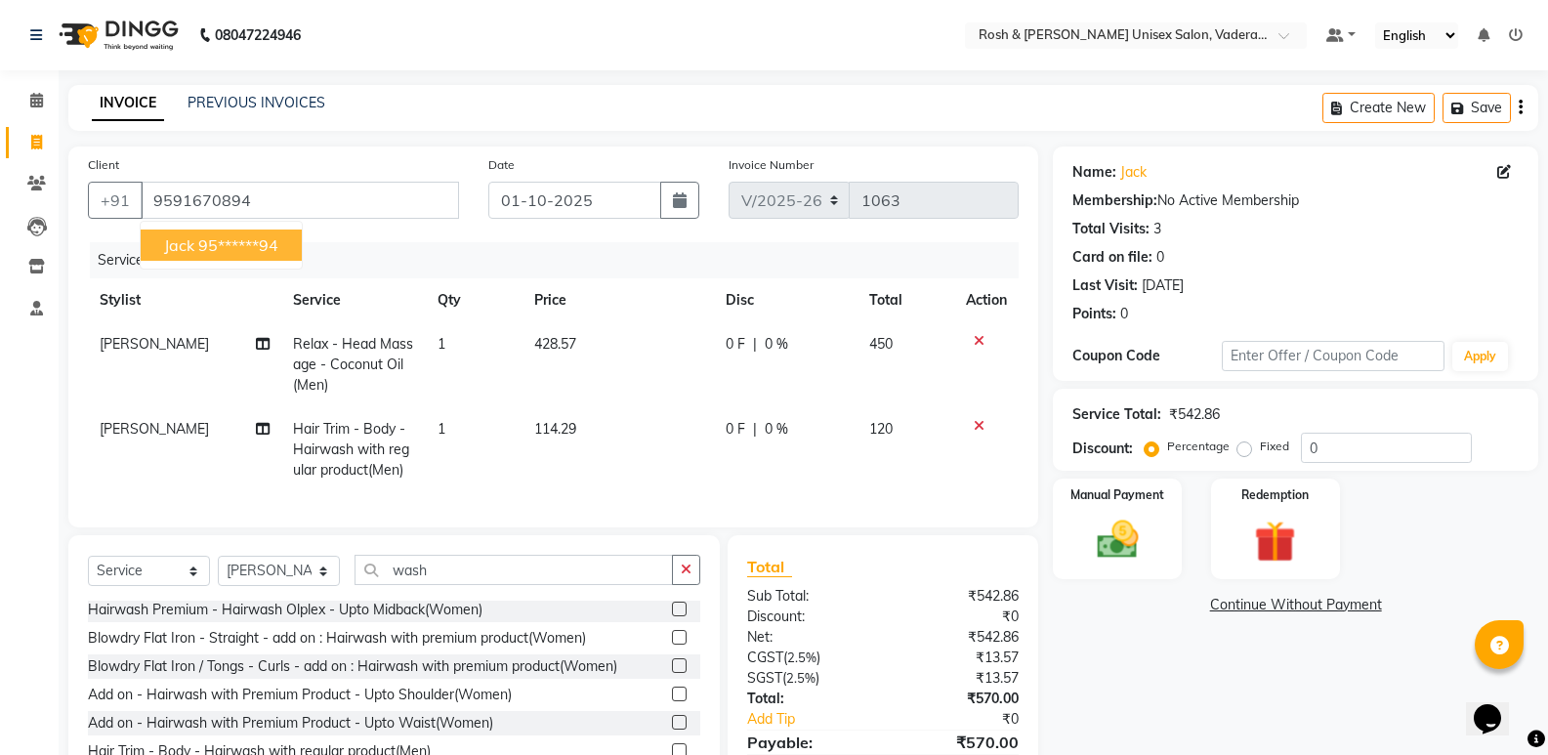
click at [198, 246] on ngb-highlight "95******94" at bounding box center [238, 245] width 80 height 20
type input "95******94"
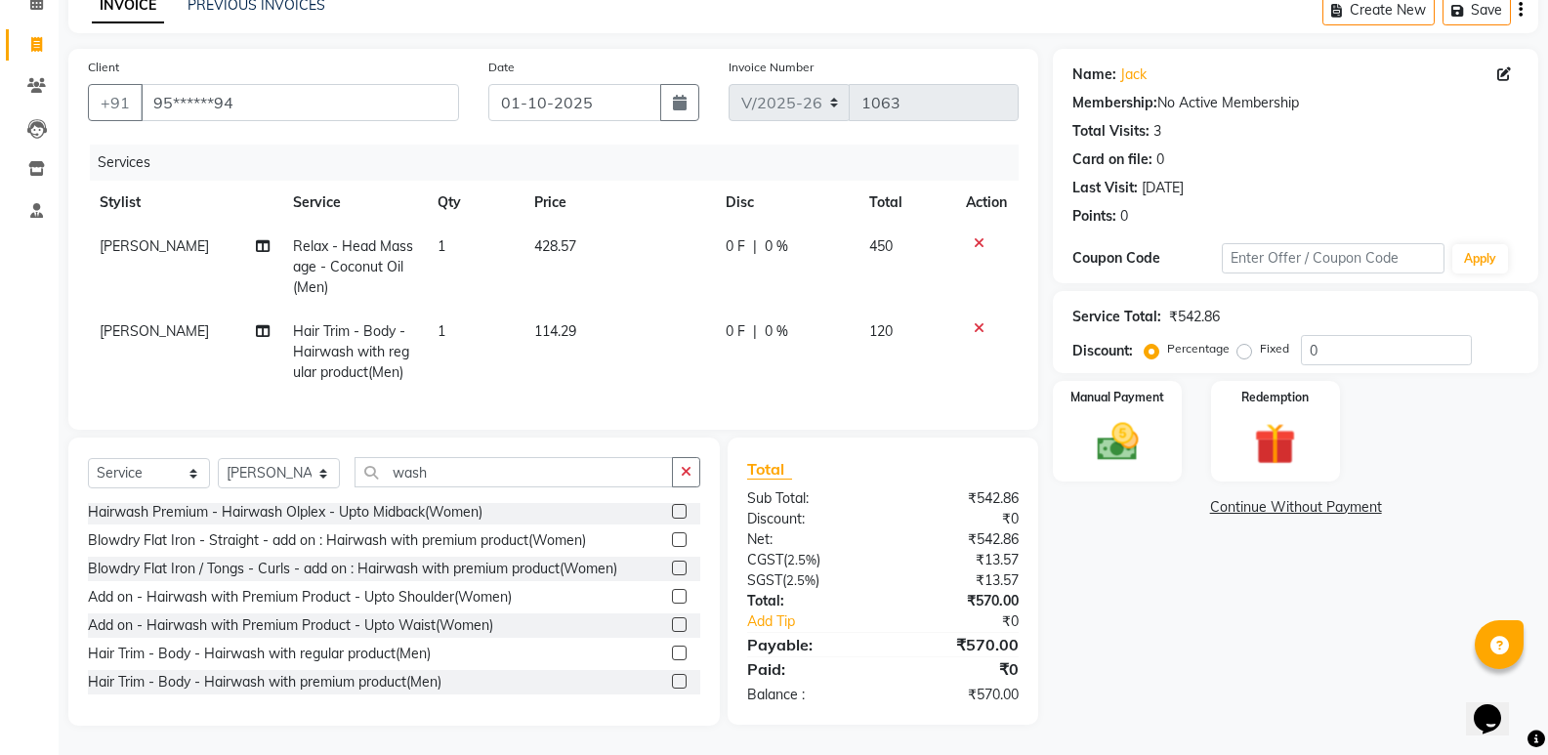
scroll to position [112, 0]
click at [1133, 417] on img at bounding box center [1116, 442] width 69 height 50
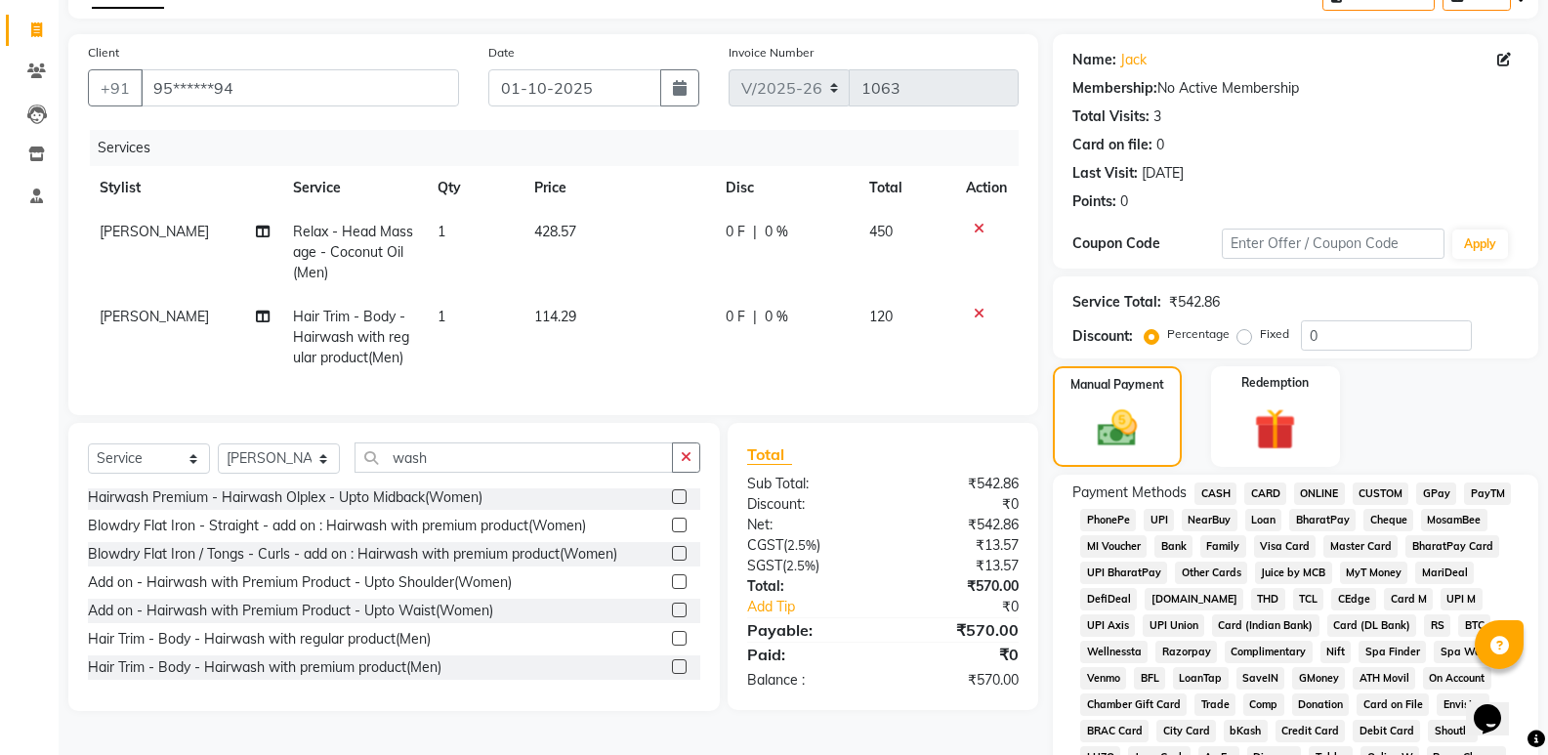
click at [1161, 519] on span "UPI" at bounding box center [1159, 520] width 30 height 22
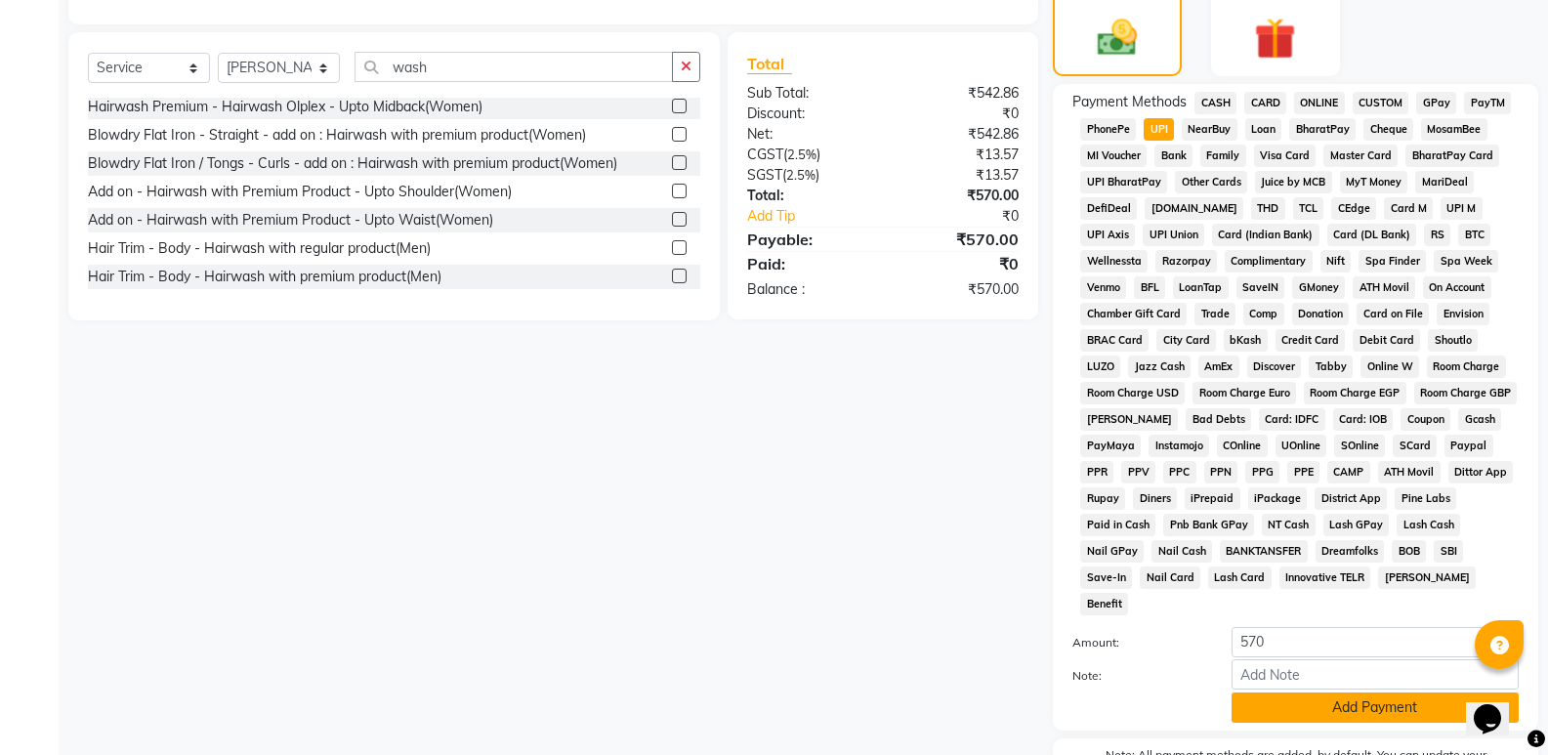
scroll to position [596, 0]
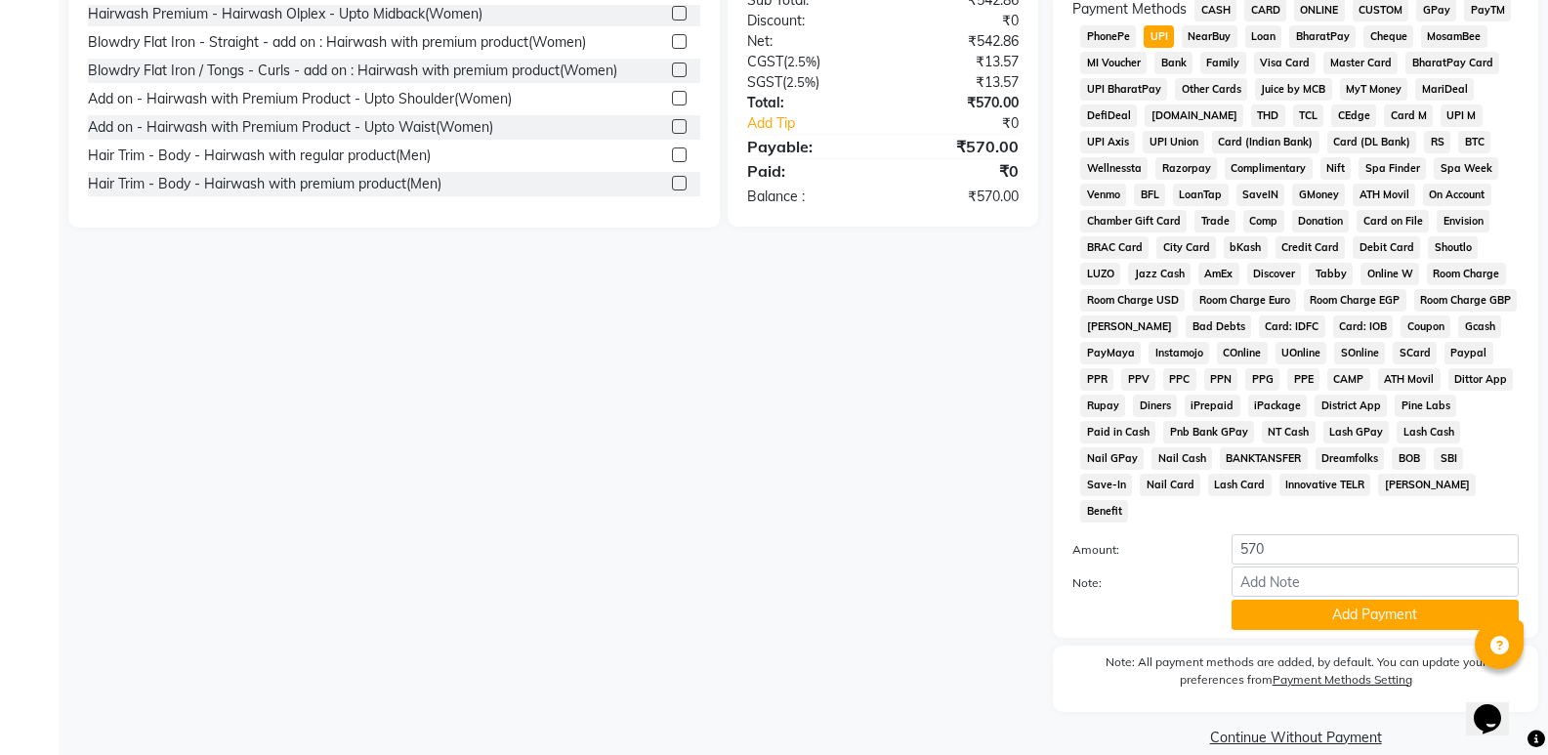
click at [1371, 600] on button "Add Payment" at bounding box center [1375, 615] width 287 height 30
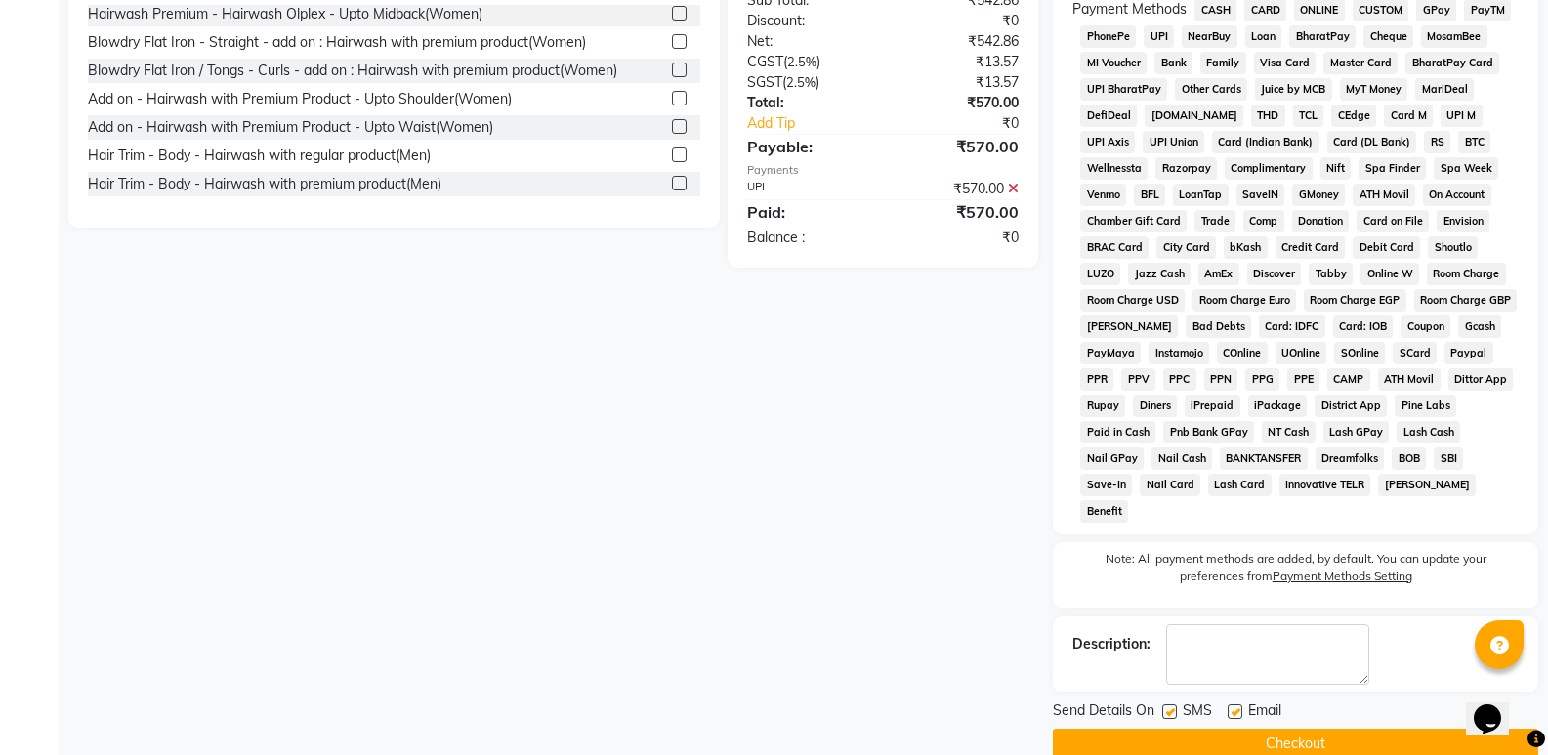
click at [1340, 729] on button "Checkout" at bounding box center [1295, 744] width 485 height 30
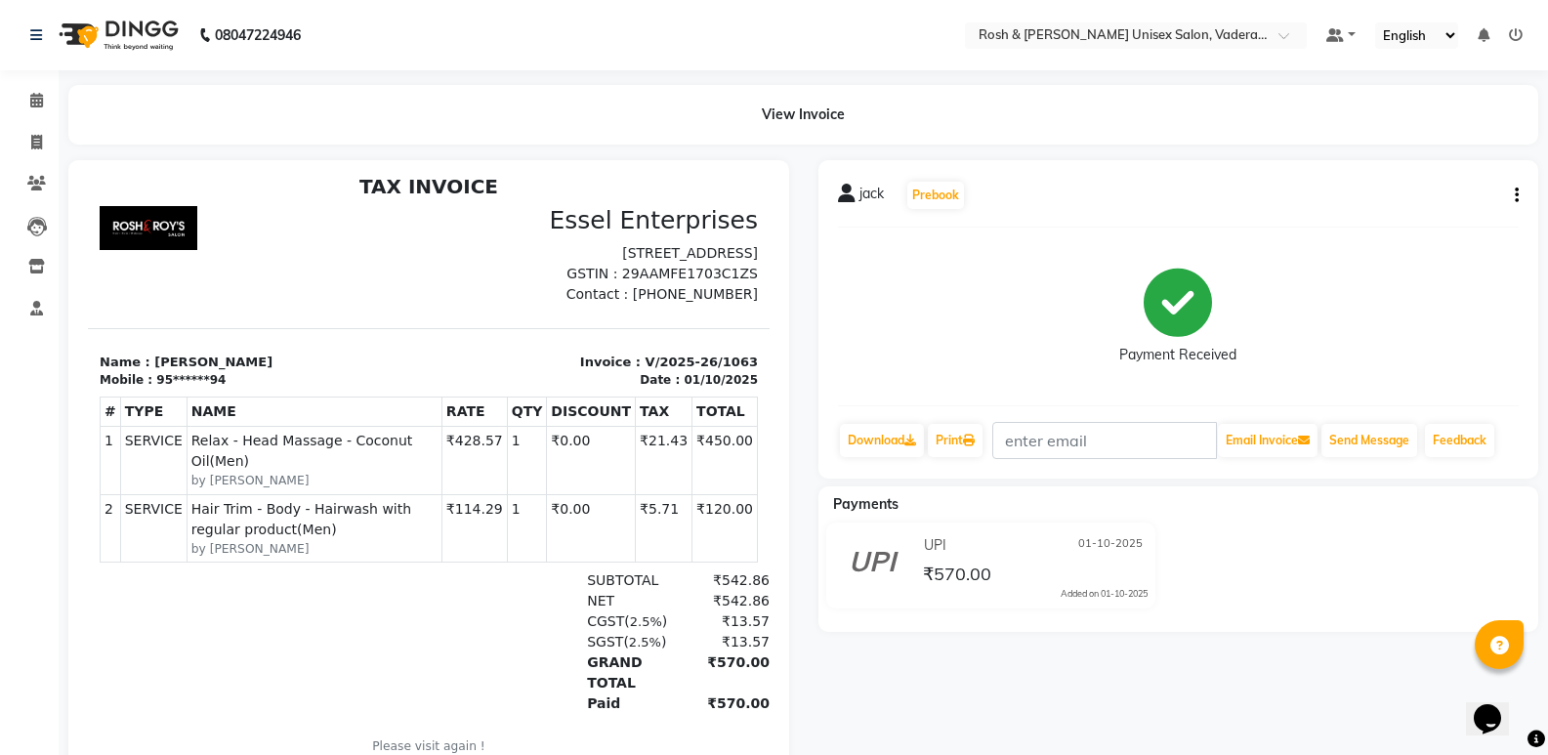
scroll to position [16, 0]
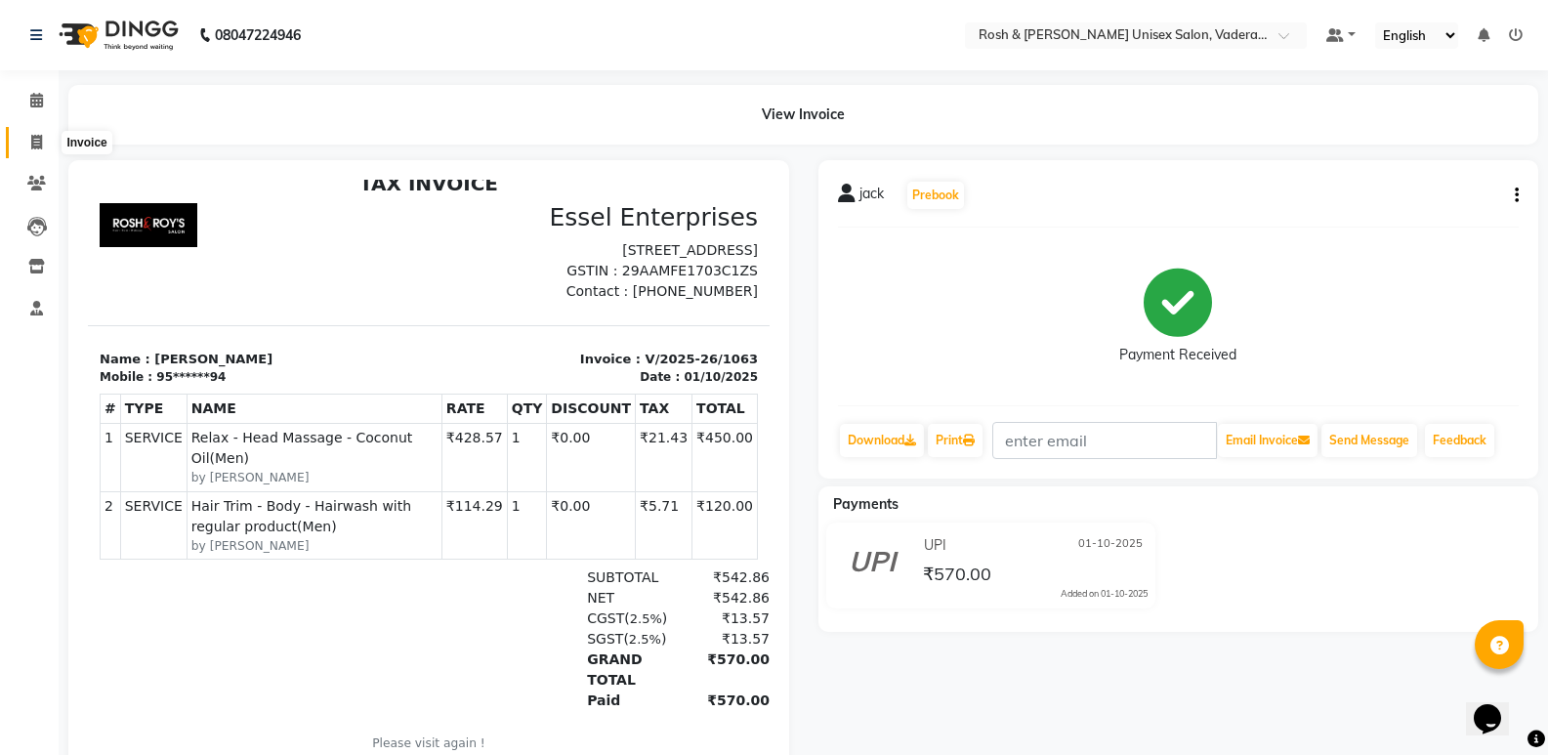
click at [44, 136] on span at bounding box center [37, 143] width 34 height 22
select select "service"
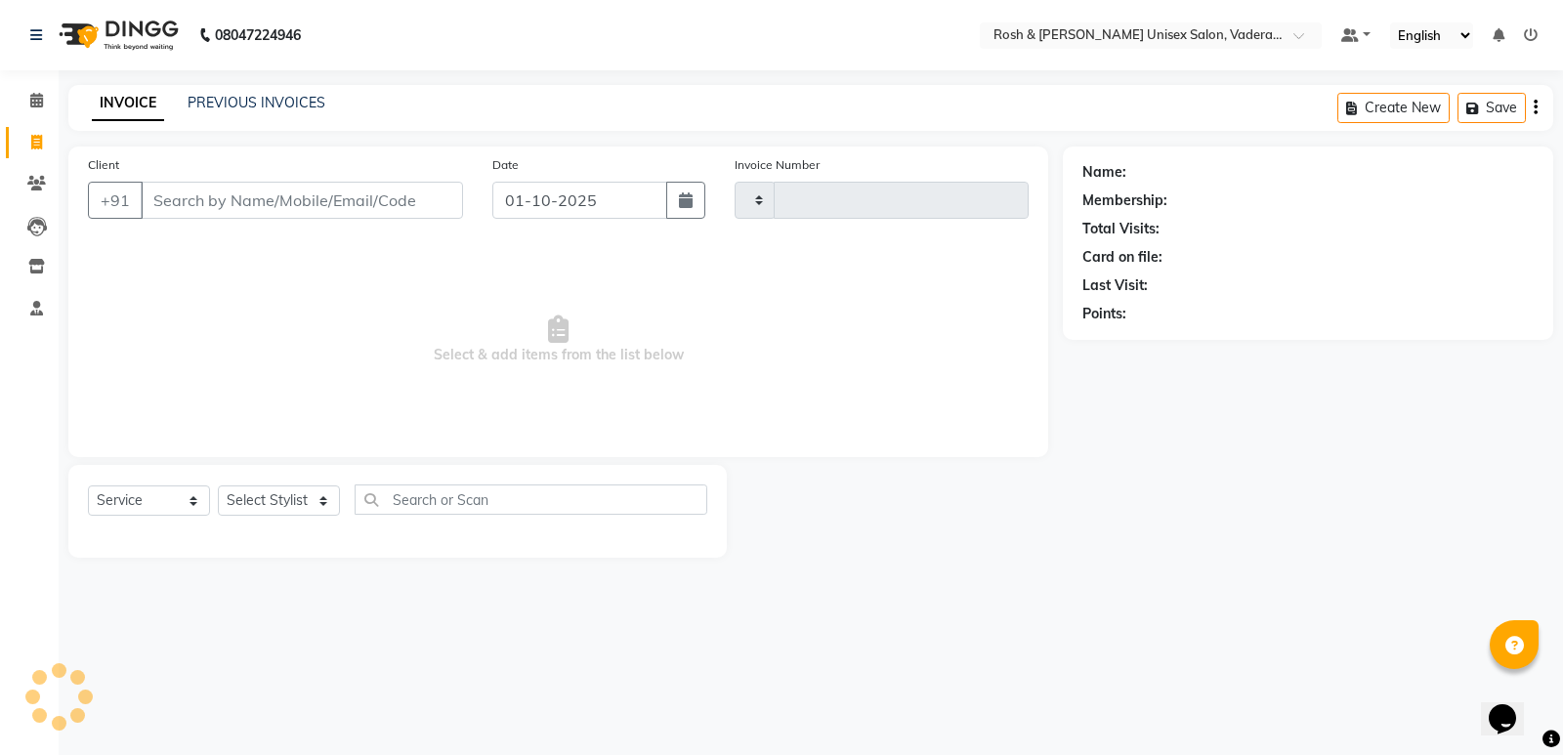
type input "1064"
select select "8657"
click at [27, 97] on span at bounding box center [37, 101] width 34 height 22
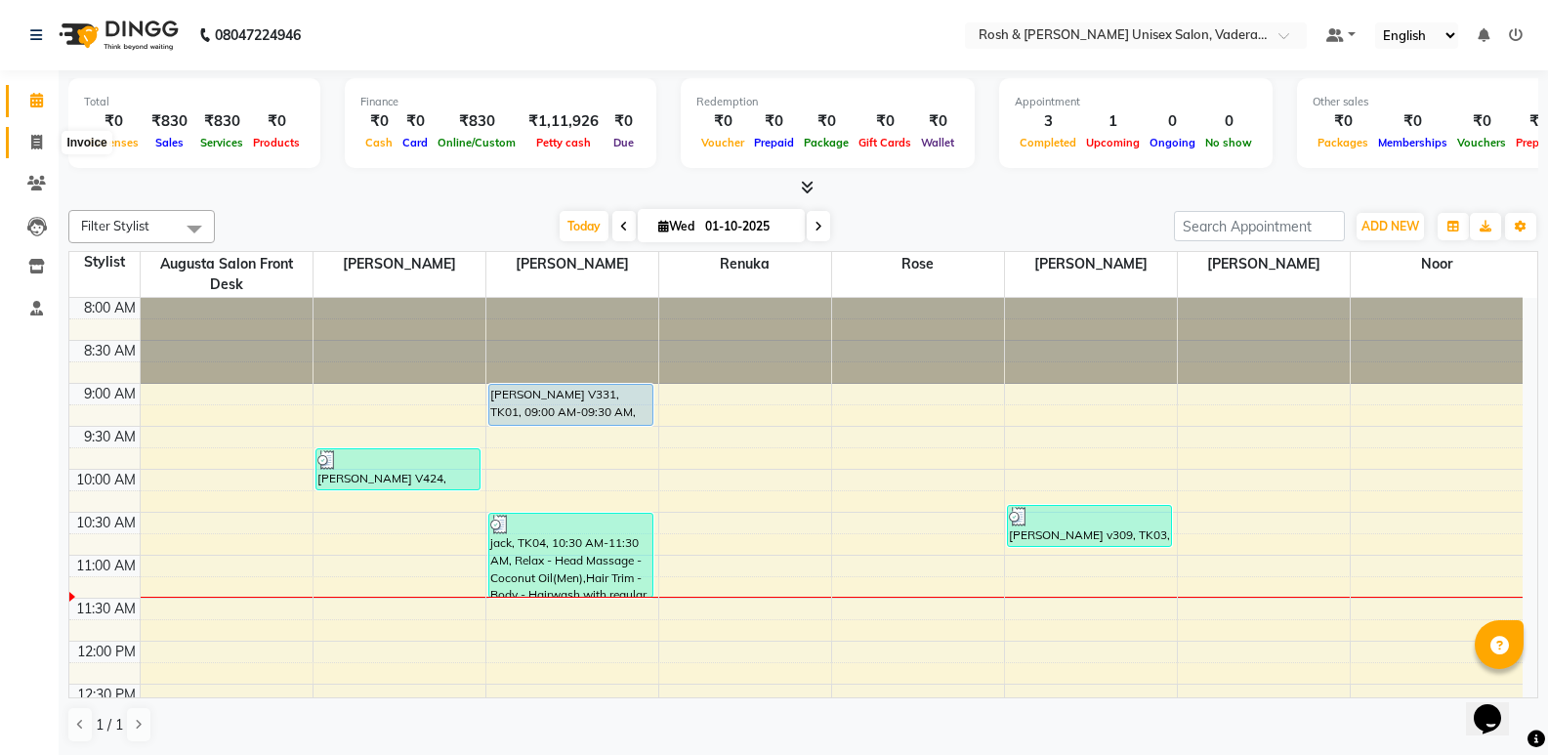
click at [33, 147] on icon at bounding box center [36, 142] width 11 height 15
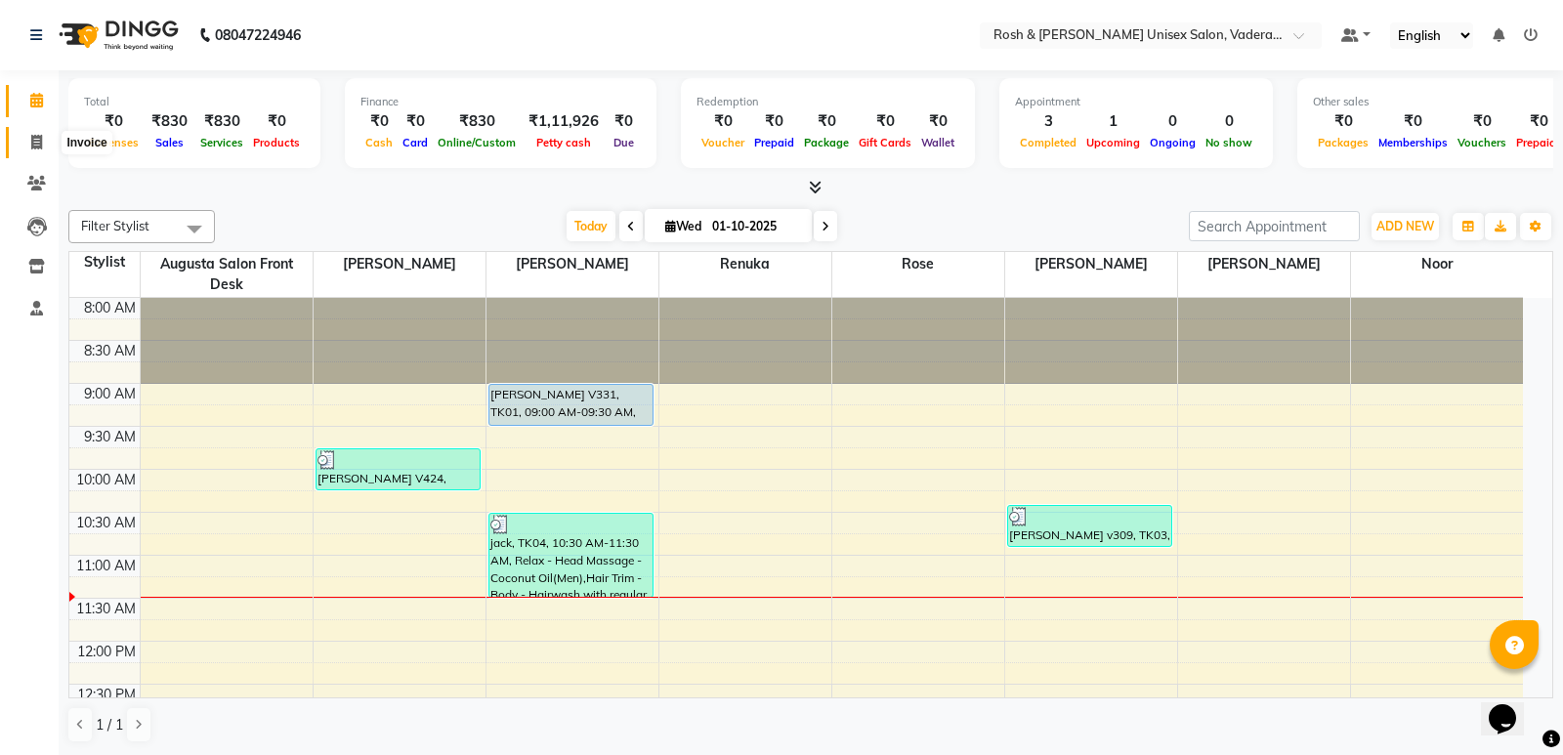
select select "8657"
select select "service"
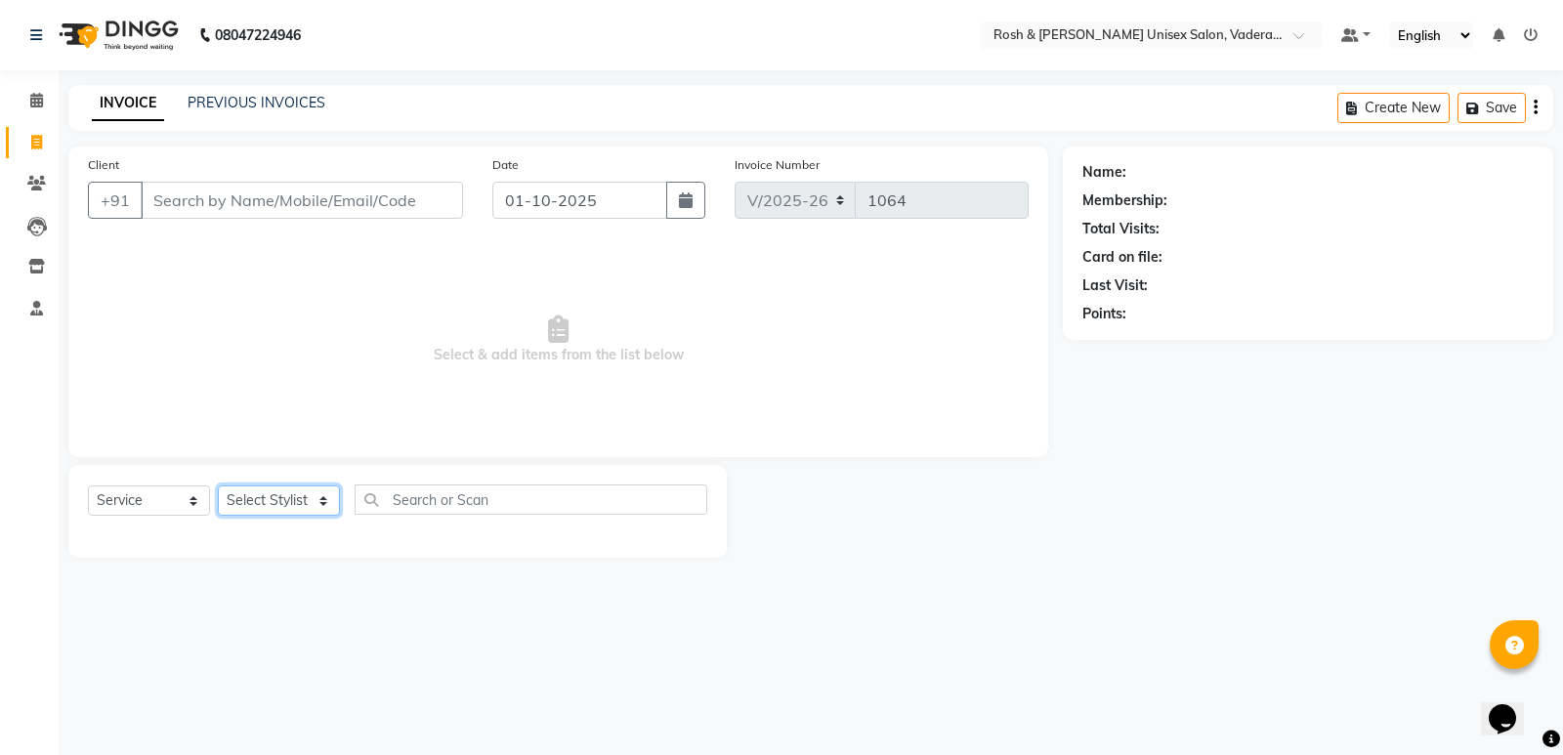
click at [289, 507] on select "Select Stylist Augusta Salon Front Desk [PERSON_NAME] [PERSON_NAME] Renuka Repo…" at bounding box center [279, 500] width 122 height 30
select select "87618"
click at [218, 485] on select "Select Stylist Augusta Salon Front Desk [PERSON_NAME] [PERSON_NAME] Renuka Repo…" at bounding box center [279, 500] width 122 height 30
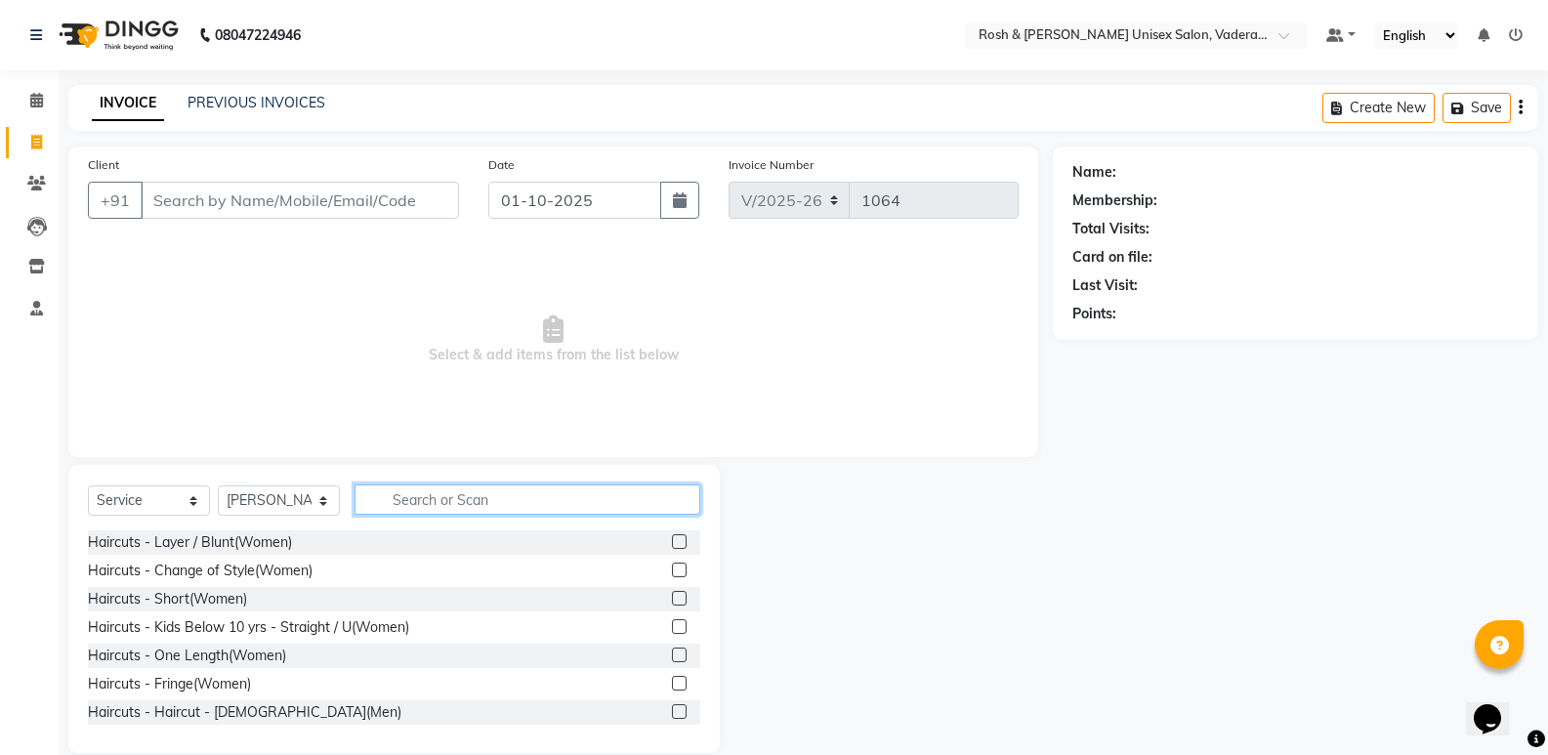
click at [439, 500] on input "text" at bounding box center [528, 499] width 346 height 30
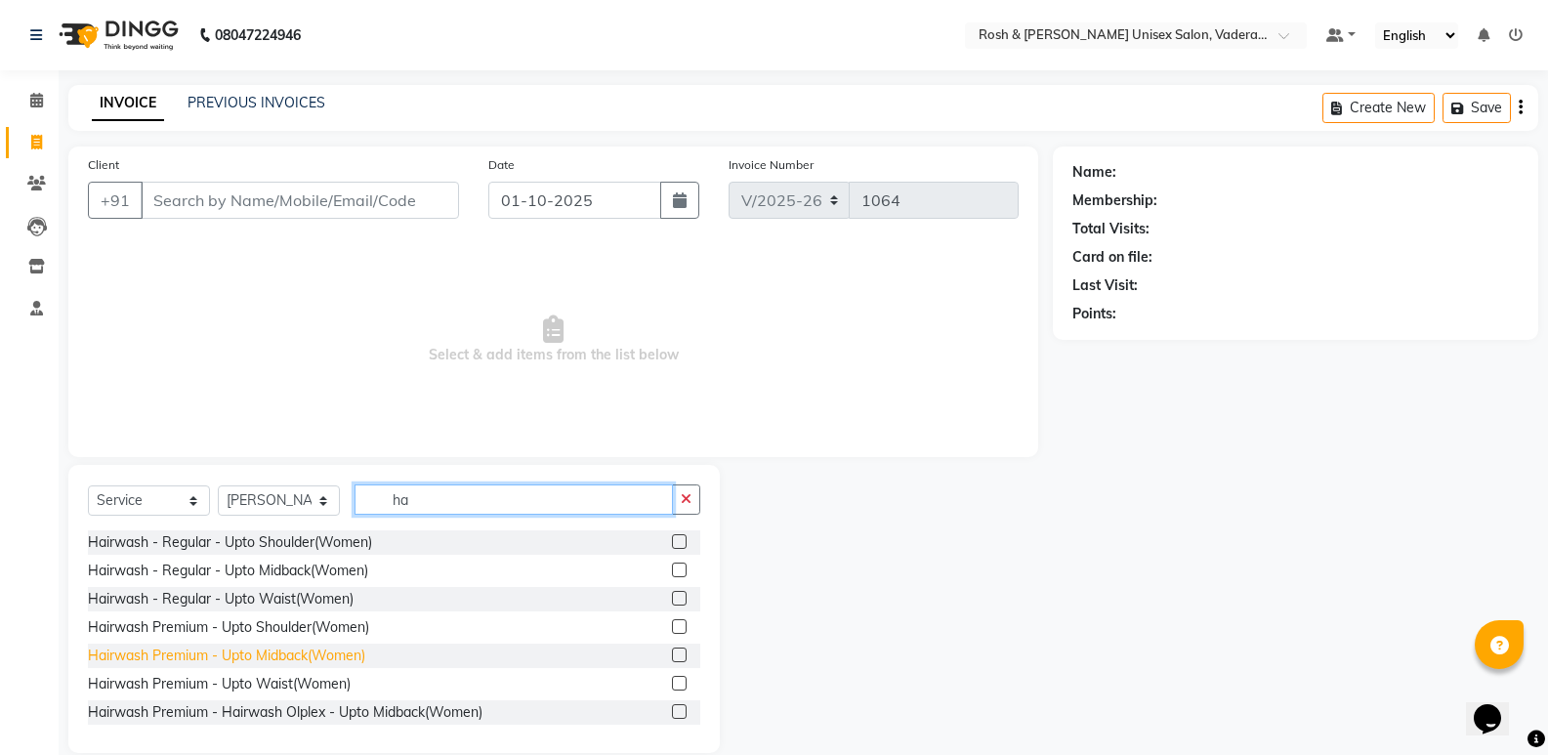
type input "h"
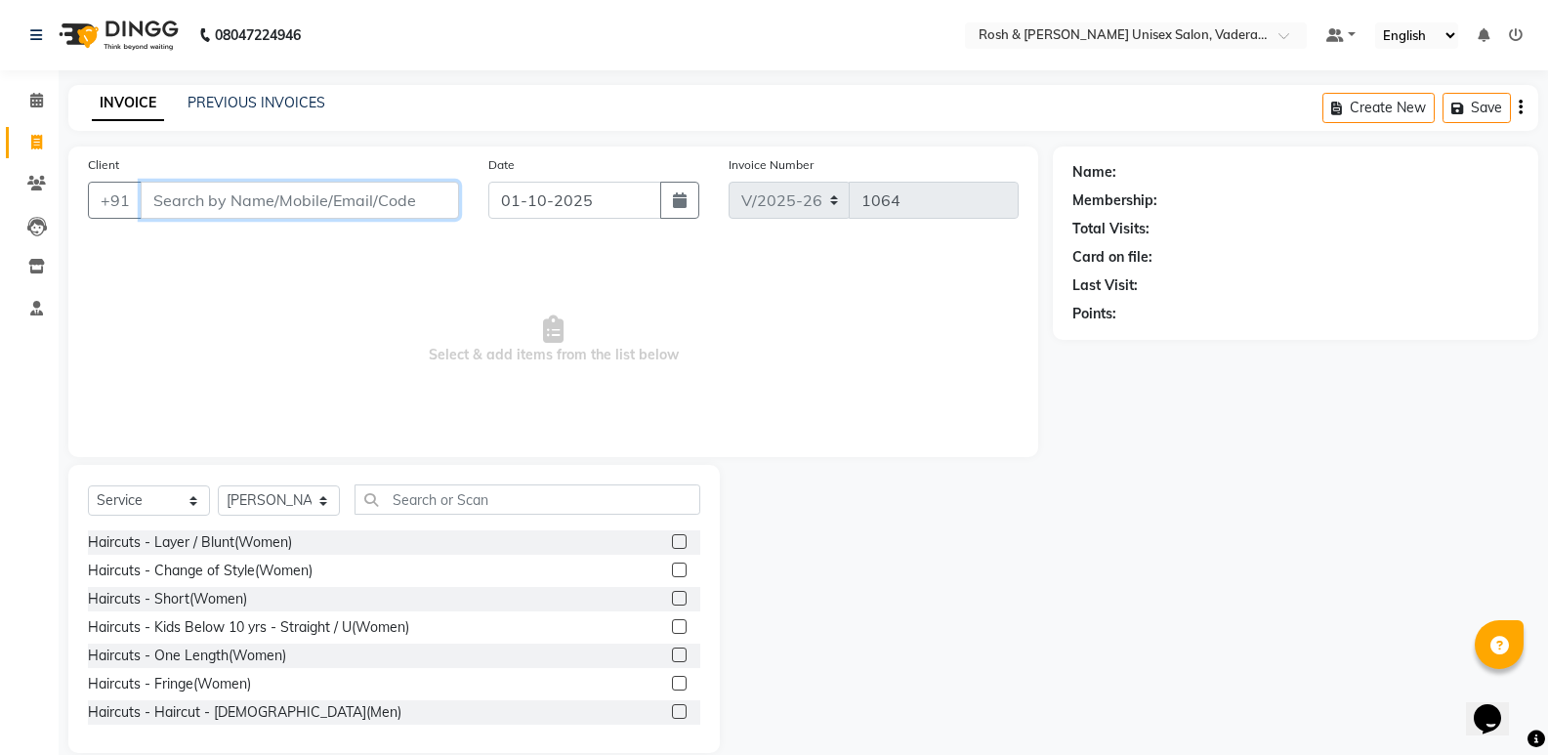
click at [179, 200] on input "Client" at bounding box center [300, 200] width 318 height 37
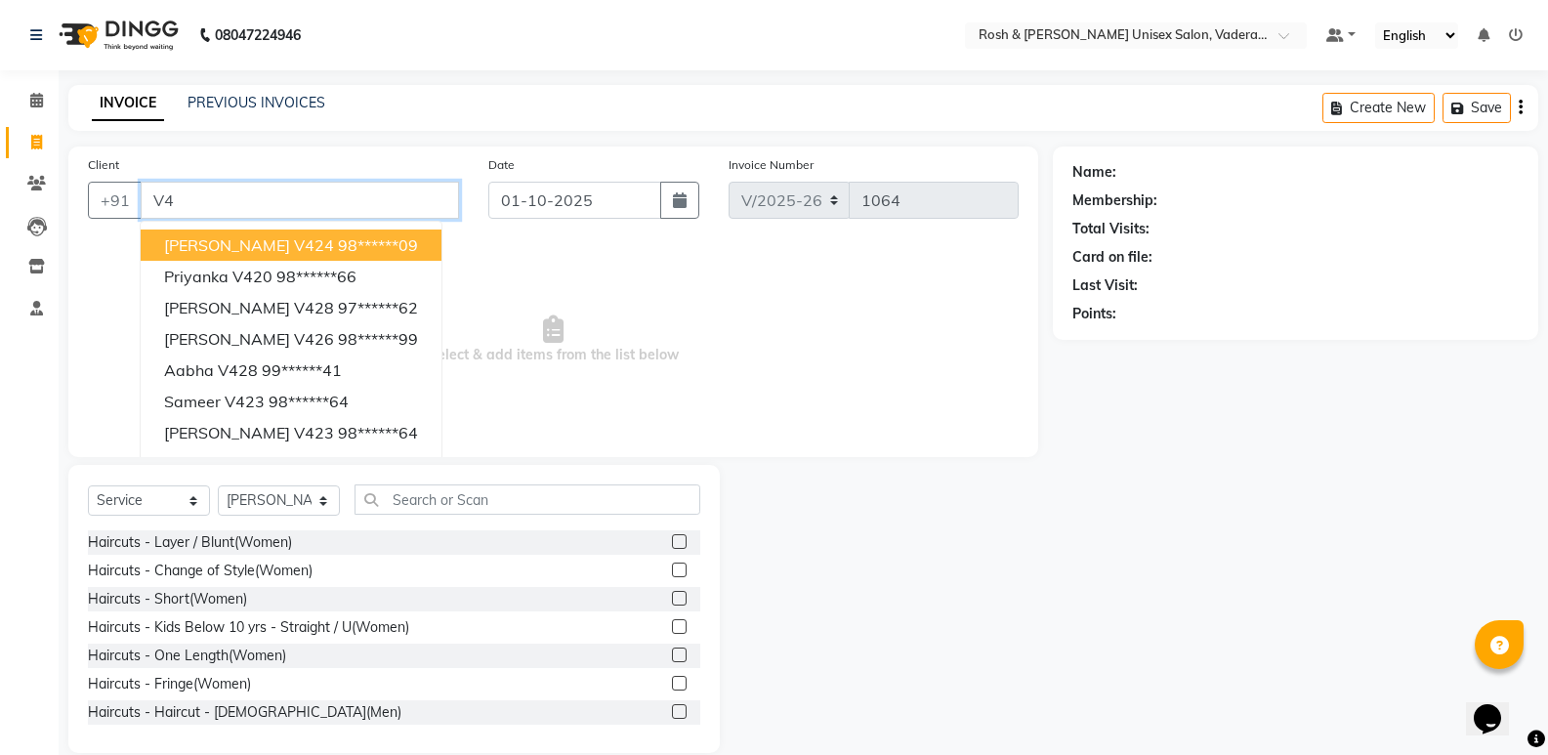
type input "V"
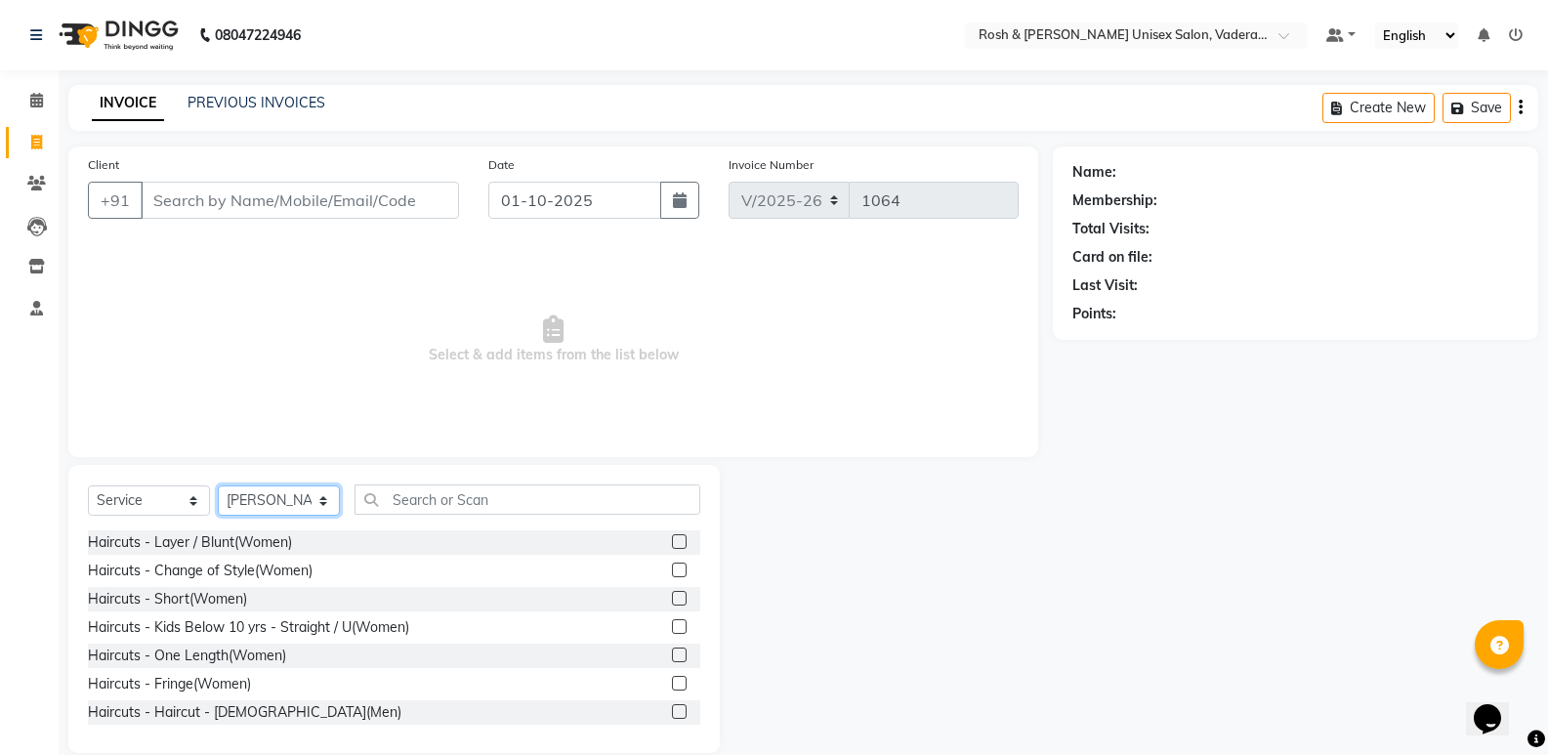
click at [283, 505] on select "Select Stylist Augusta Salon Front Desk [PERSON_NAME] [PERSON_NAME] Renuka Repo…" at bounding box center [279, 500] width 122 height 30
select select "87533"
click at [218, 485] on select "Select Stylist Augusta Salon Front Desk [PERSON_NAME] [PERSON_NAME] Renuka Repo…" at bounding box center [279, 500] width 122 height 30
click at [451, 509] on input "text" at bounding box center [528, 499] width 346 height 30
click at [269, 707] on div "Haircuts - Haircut - [DEMOGRAPHIC_DATA](Men)" at bounding box center [245, 712] width 314 height 21
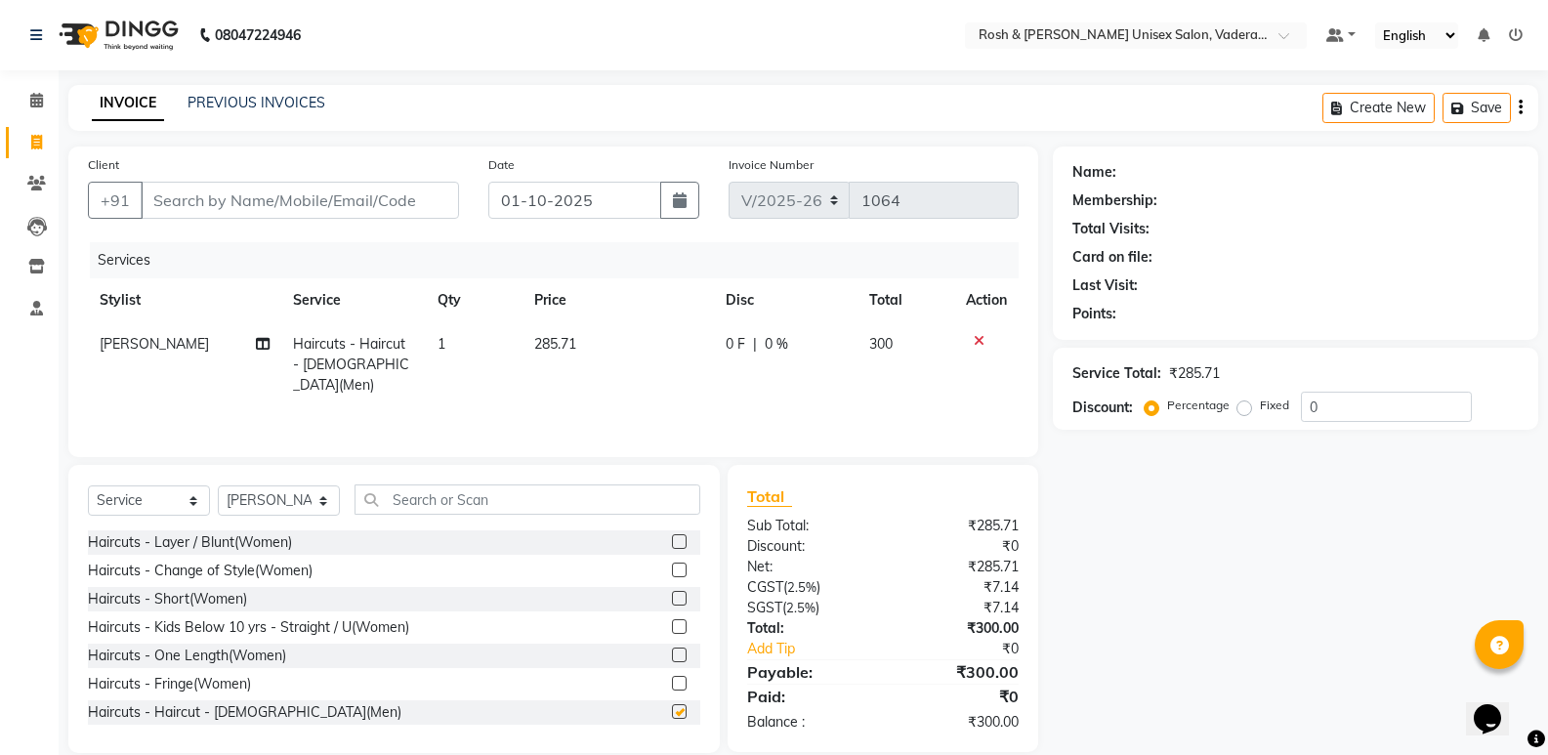
checkbox input "false"
click at [465, 501] on input "text" at bounding box center [528, 499] width 346 height 30
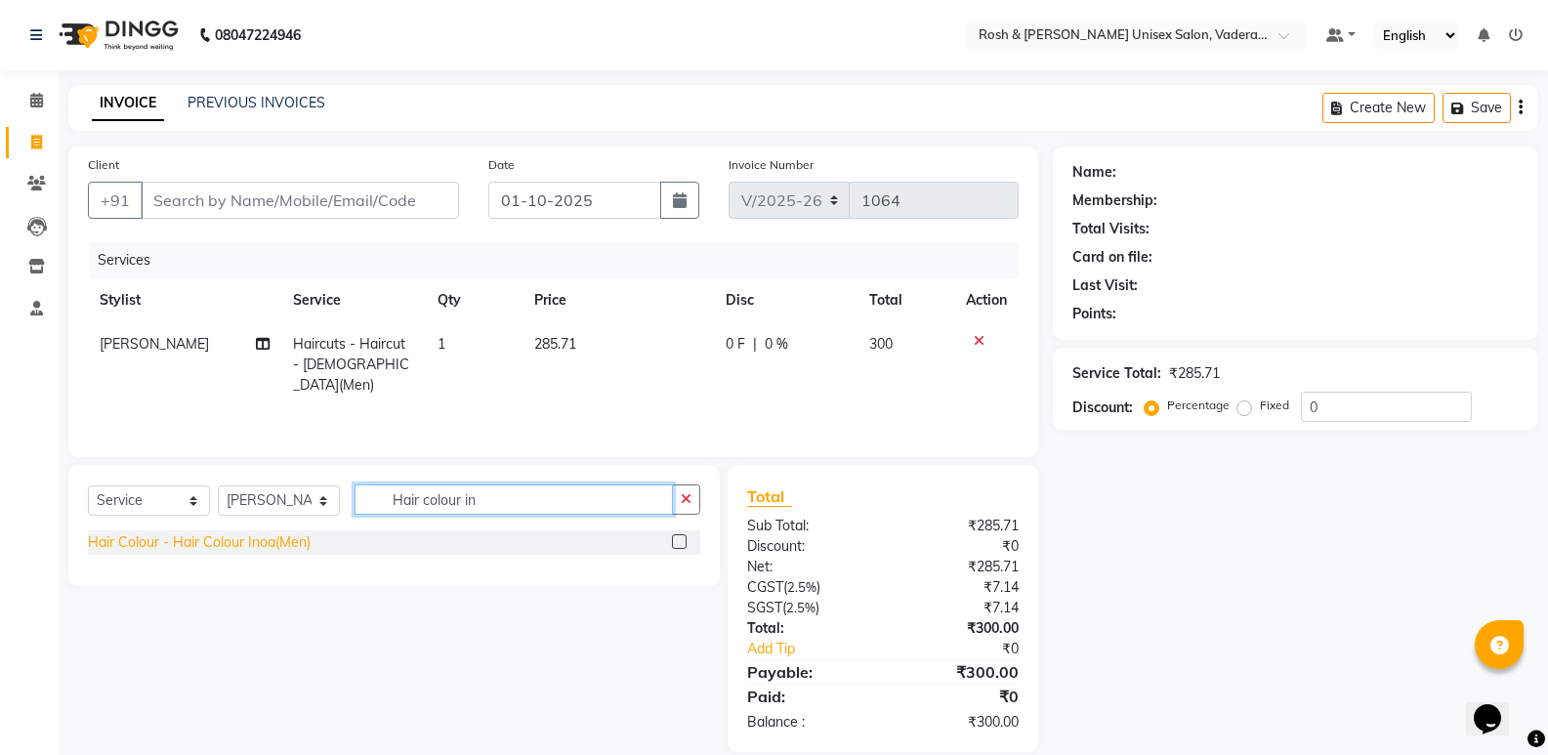
type input "Hair colour in"
click at [213, 548] on div "Hair Colour - Hair Colour Inoa(Men)" at bounding box center [199, 542] width 223 height 21
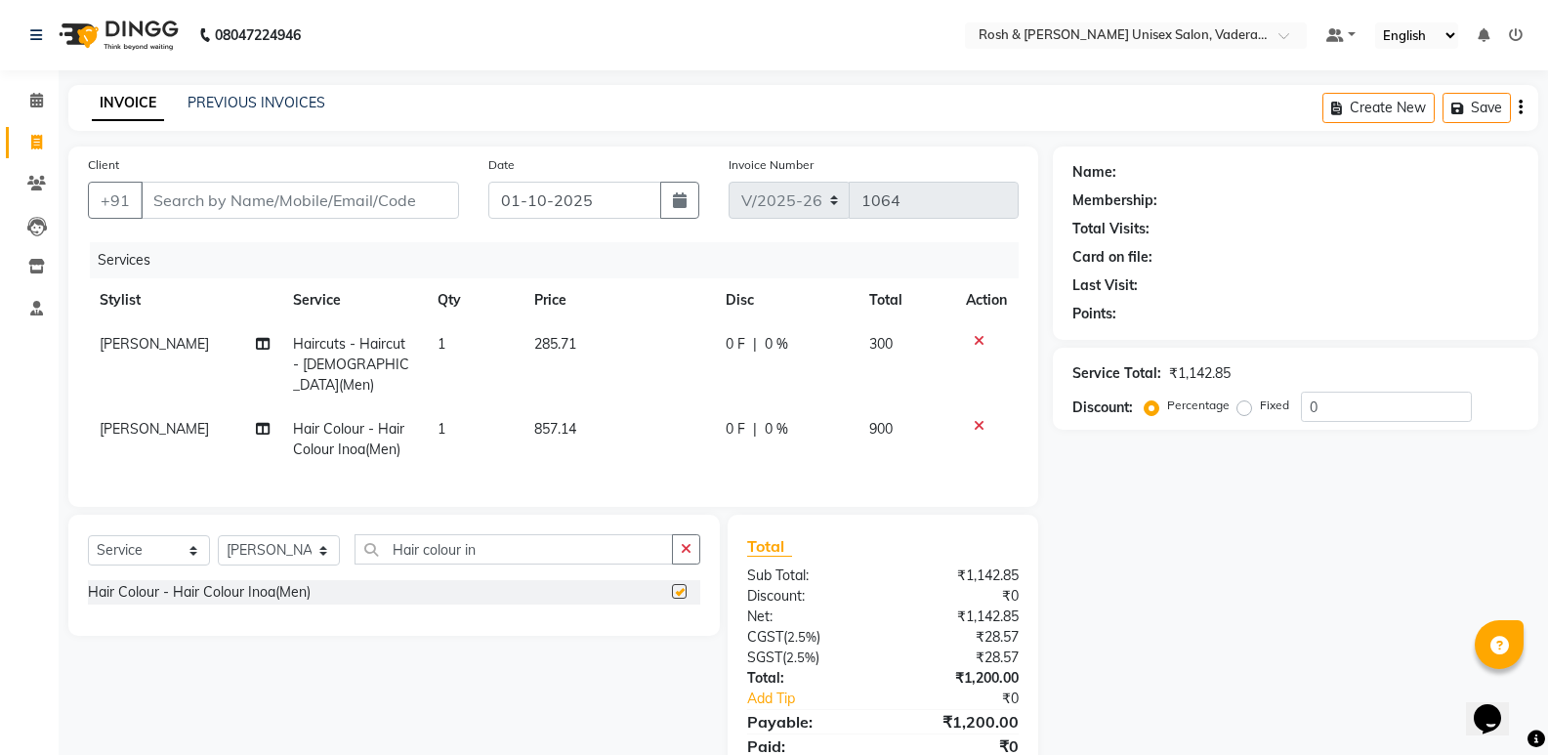
checkbox input "false"
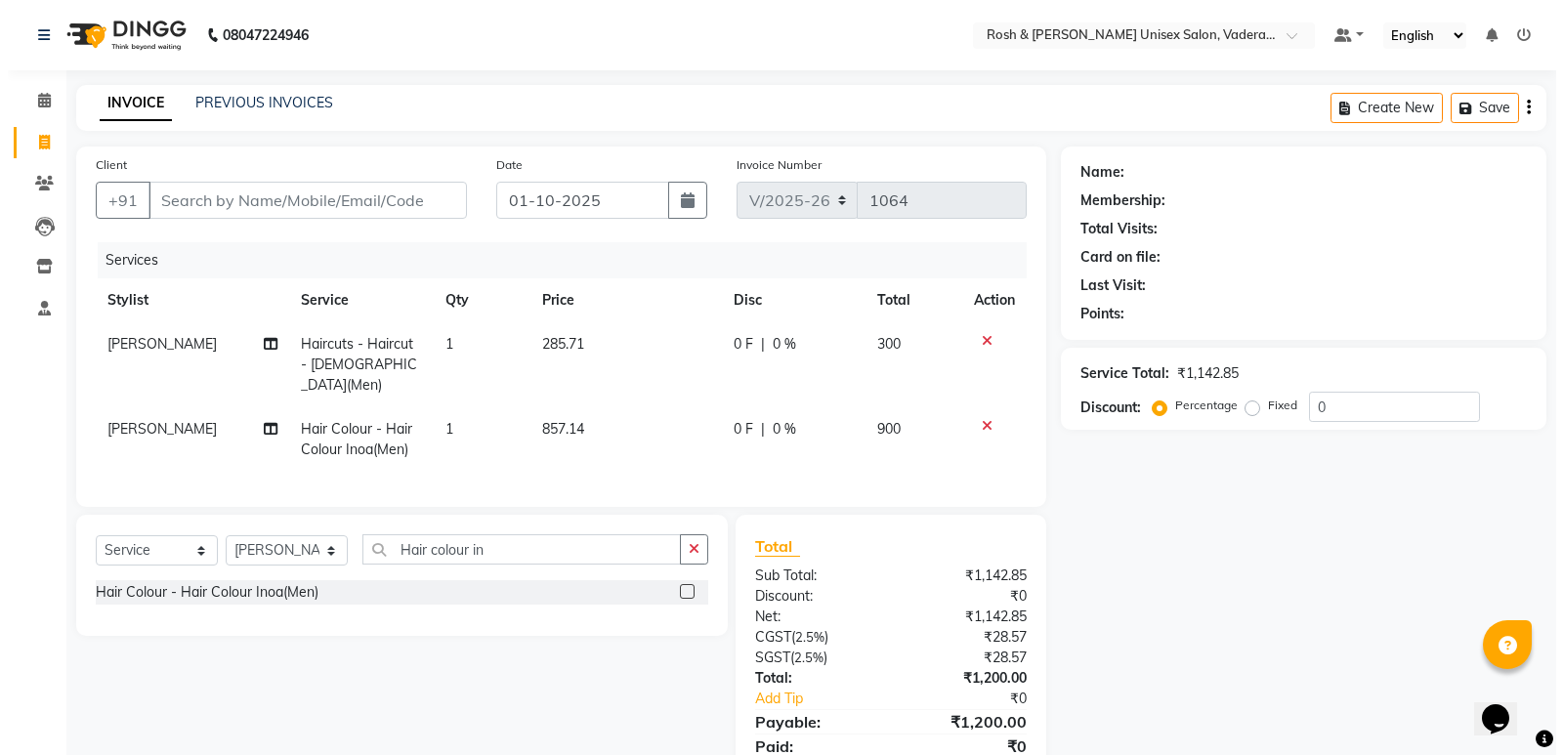
scroll to position [70, 0]
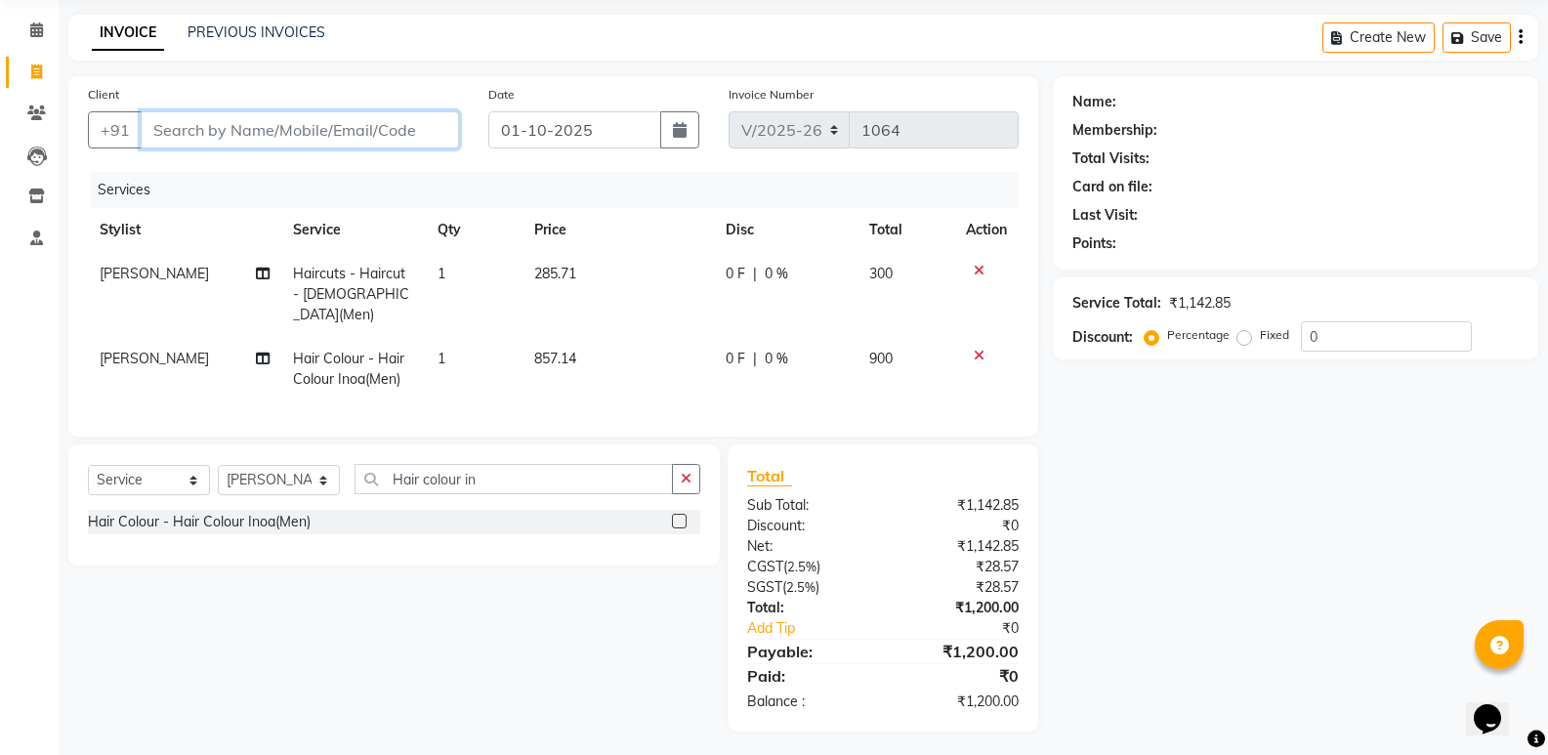
click at [226, 142] on input "Client" at bounding box center [300, 129] width 318 height 37
type input "7829636333"
click at [400, 132] on span "Add Client" at bounding box center [408, 130] width 77 height 20
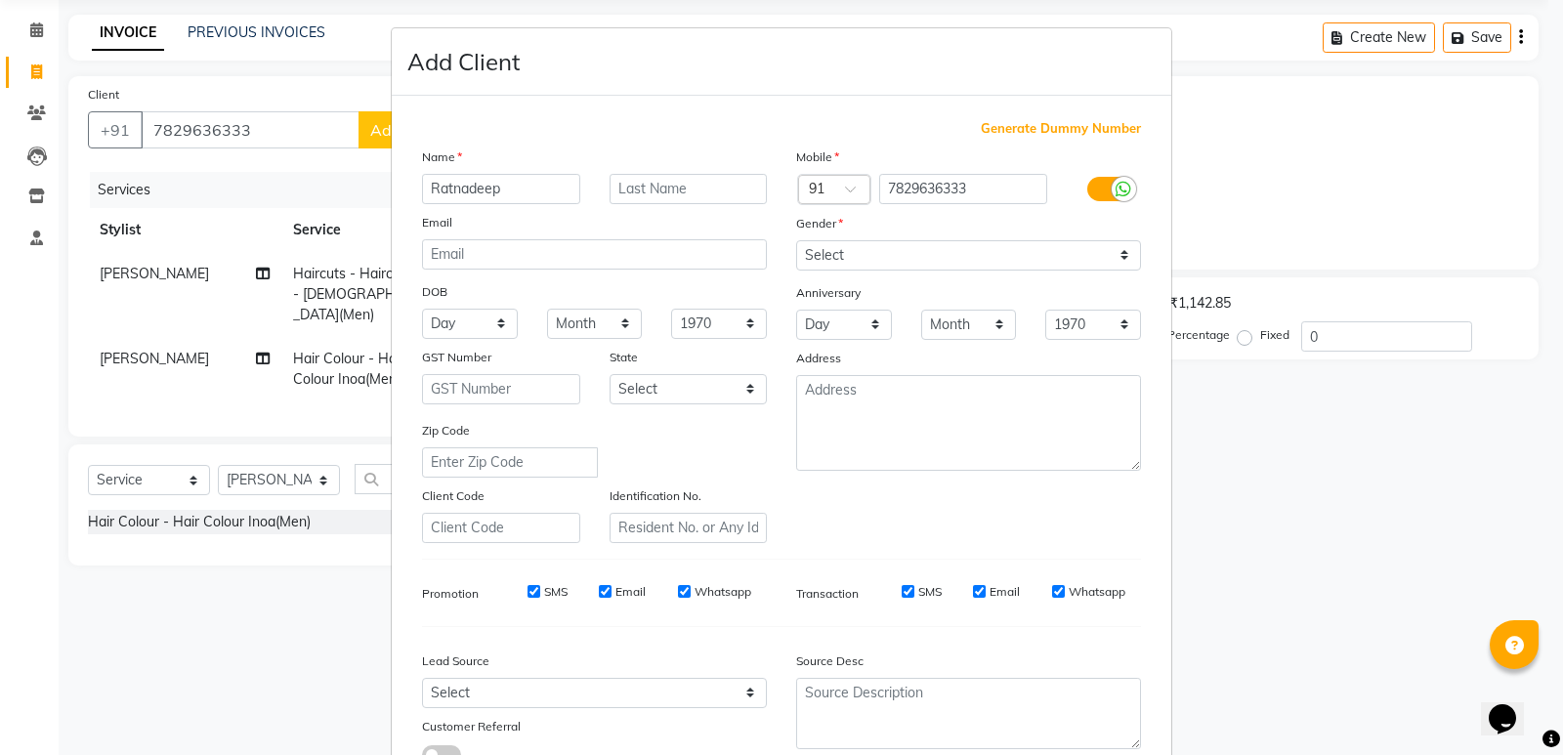
type input "Ratnadeep"
type input "V42"
click at [997, 254] on select "Select [DEMOGRAPHIC_DATA] [DEMOGRAPHIC_DATA] Other Prefer Not To Say" at bounding box center [968, 255] width 345 height 30
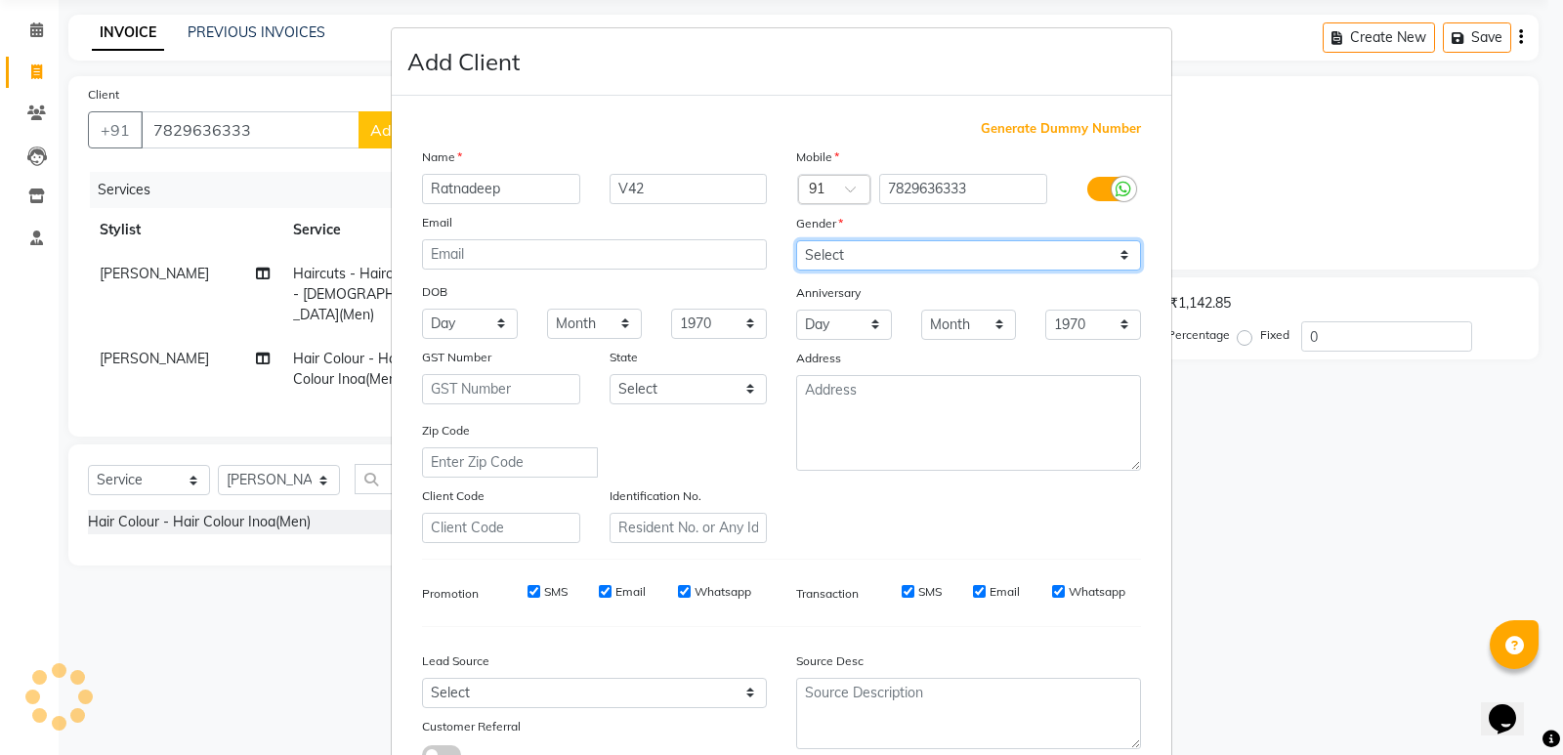
select select "[DEMOGRAPHIC_DATA]"
click at [796, 240] on select "Select [DEMOGRAPHIC_DATA] [DEMOGRAPHIC_DATA] Other Prefer Not To Say" at bounding box center [968, 255] width 345 height 30
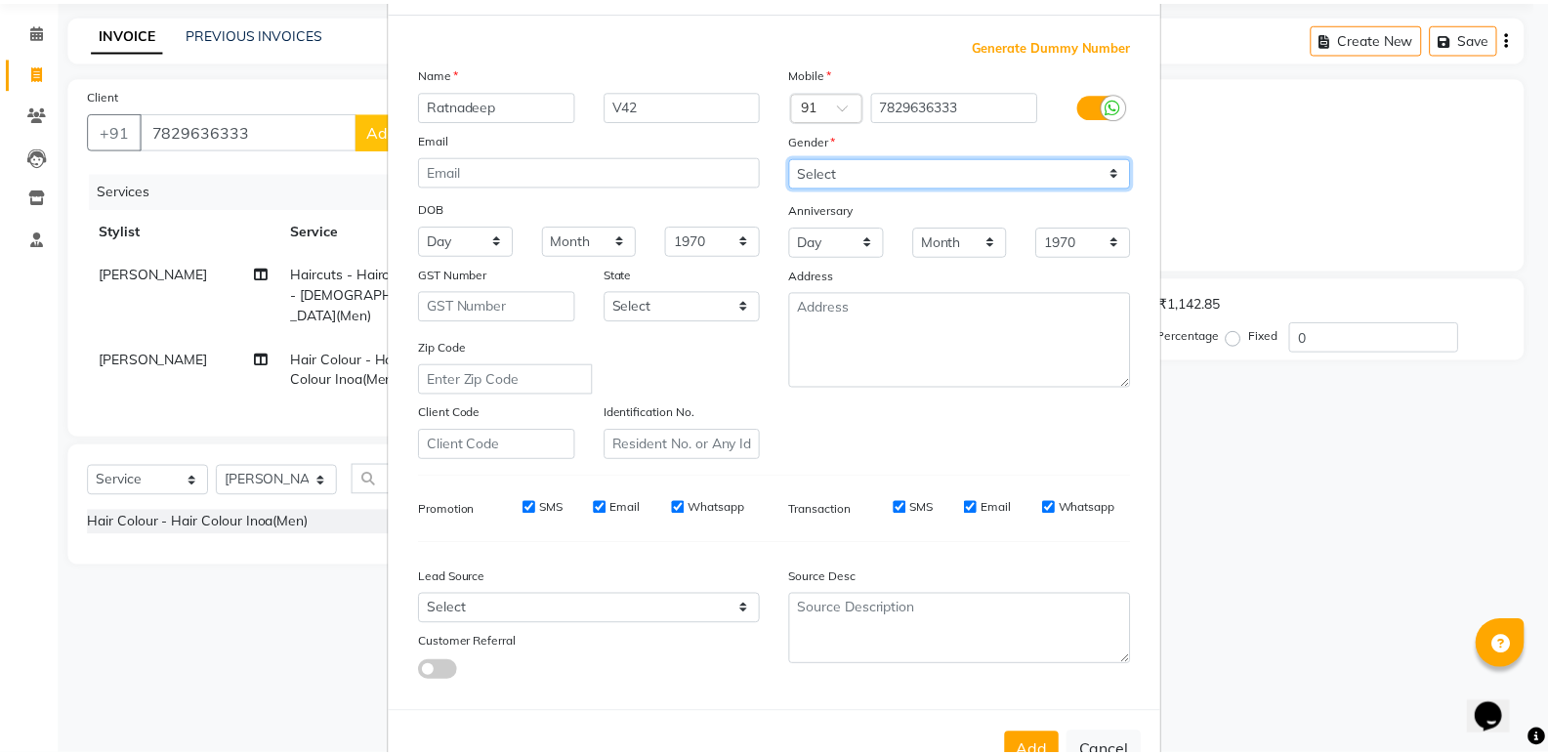
scroll to position [147, 0]
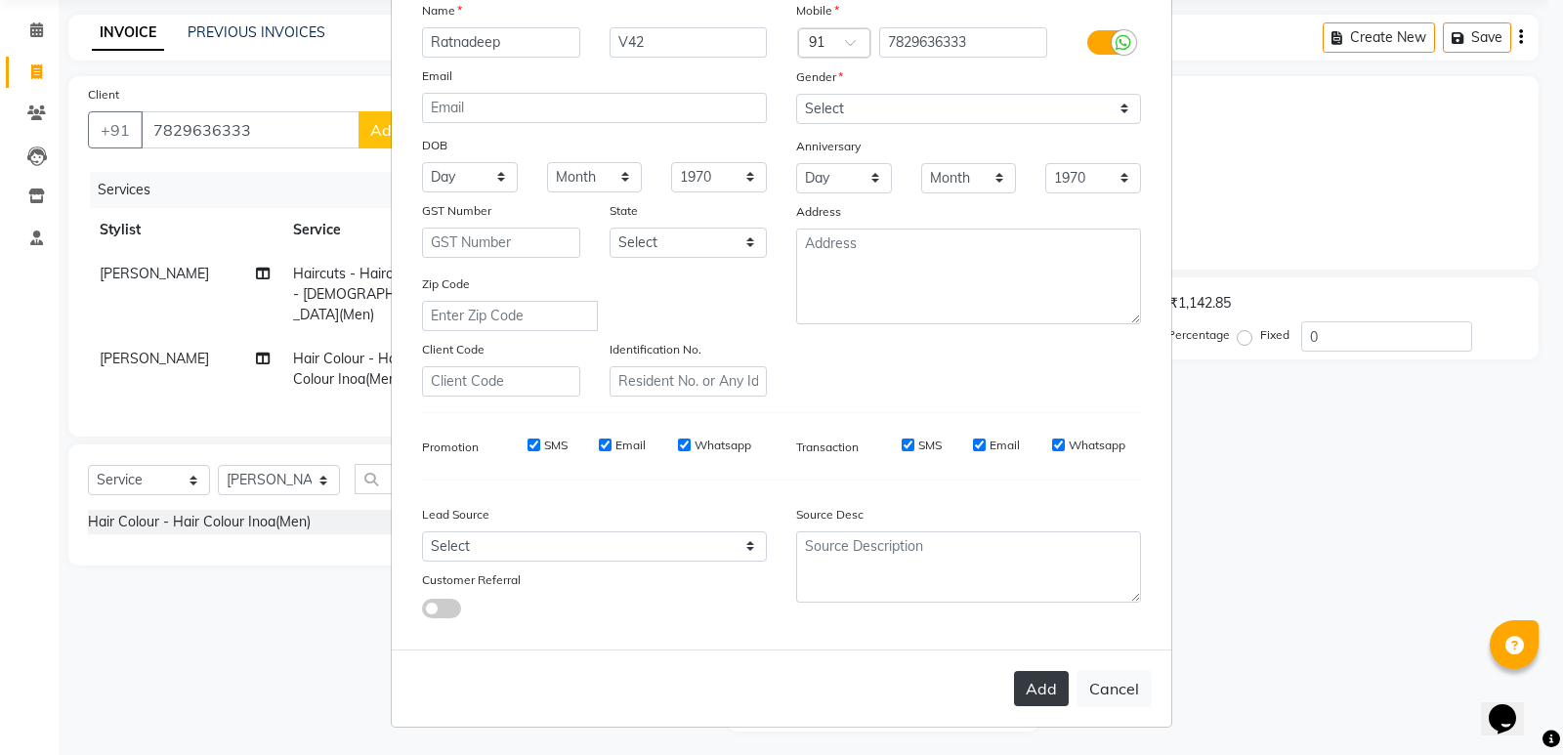
click at [1056, 689] on button "Add" at bounding box center [1041, 688] width 55 height 35
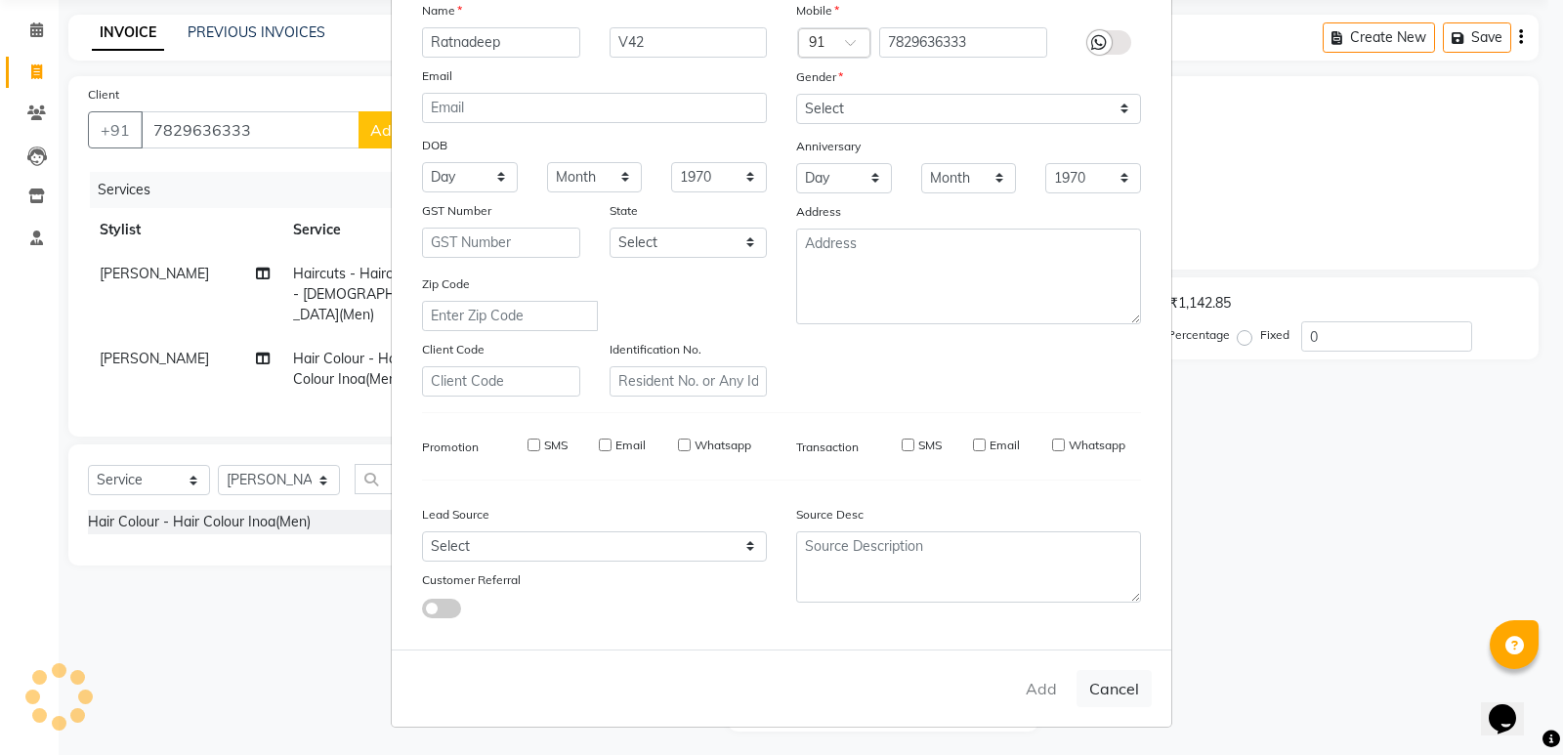
type input "78******33"
select select
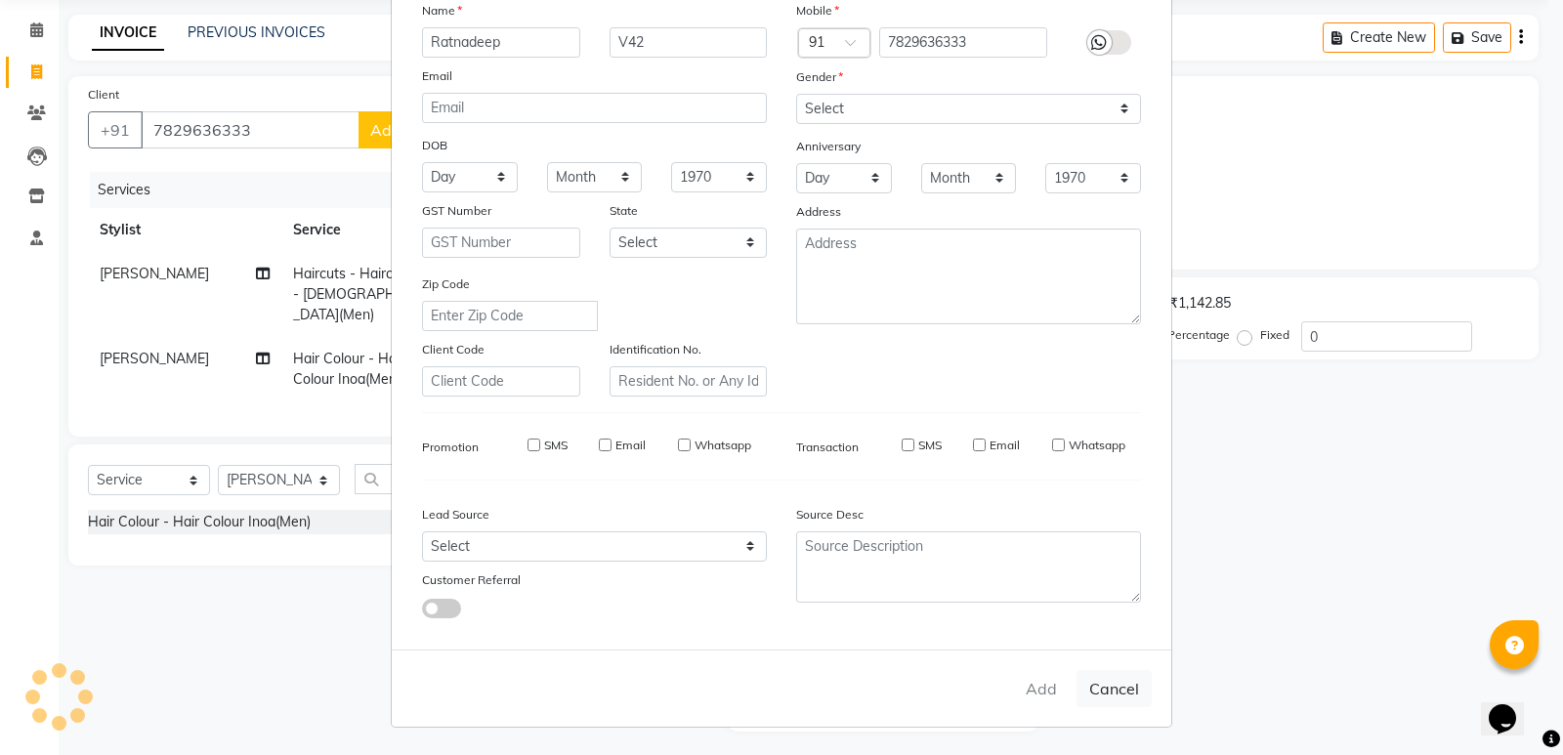
select select
checkbox input "false"
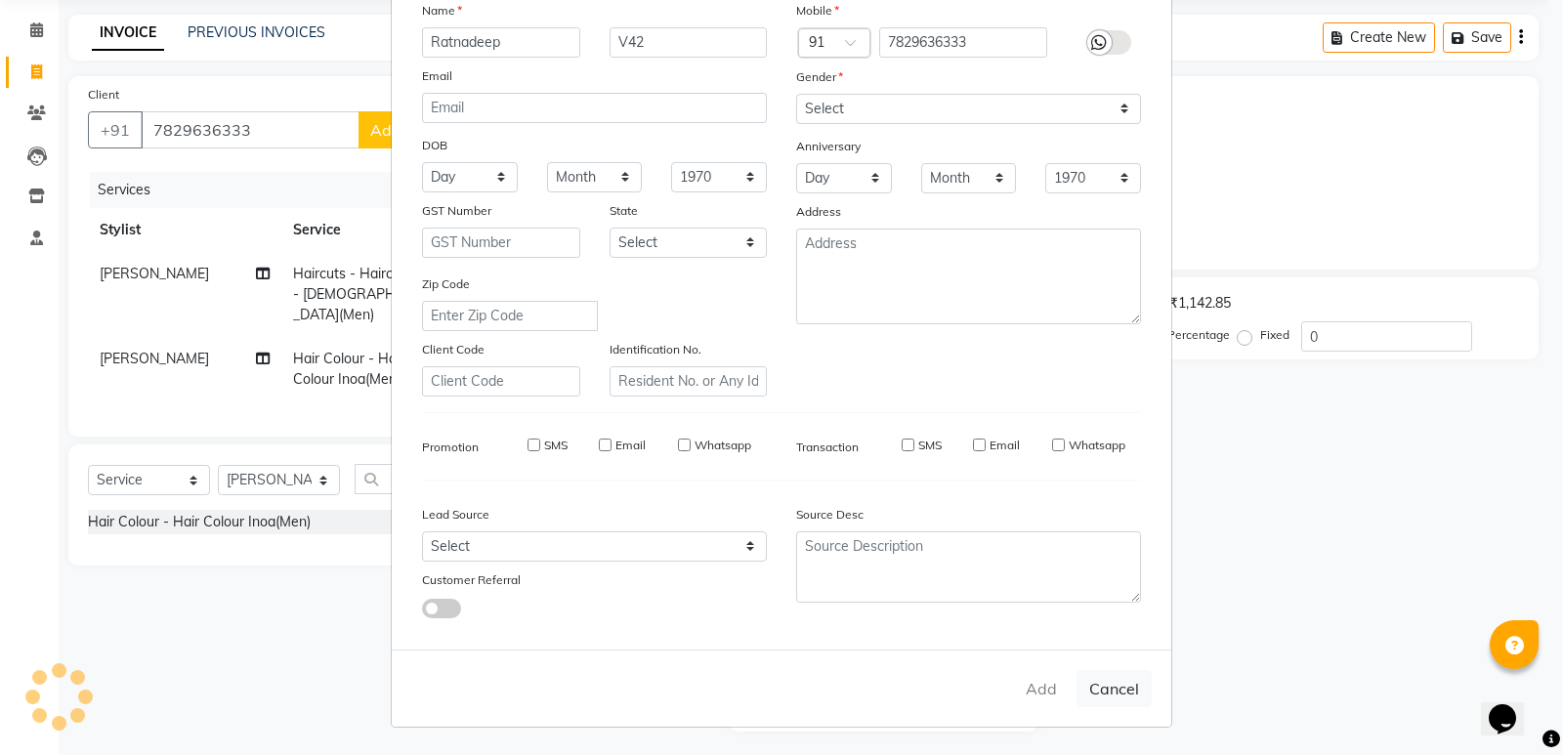
checkbox input "false"
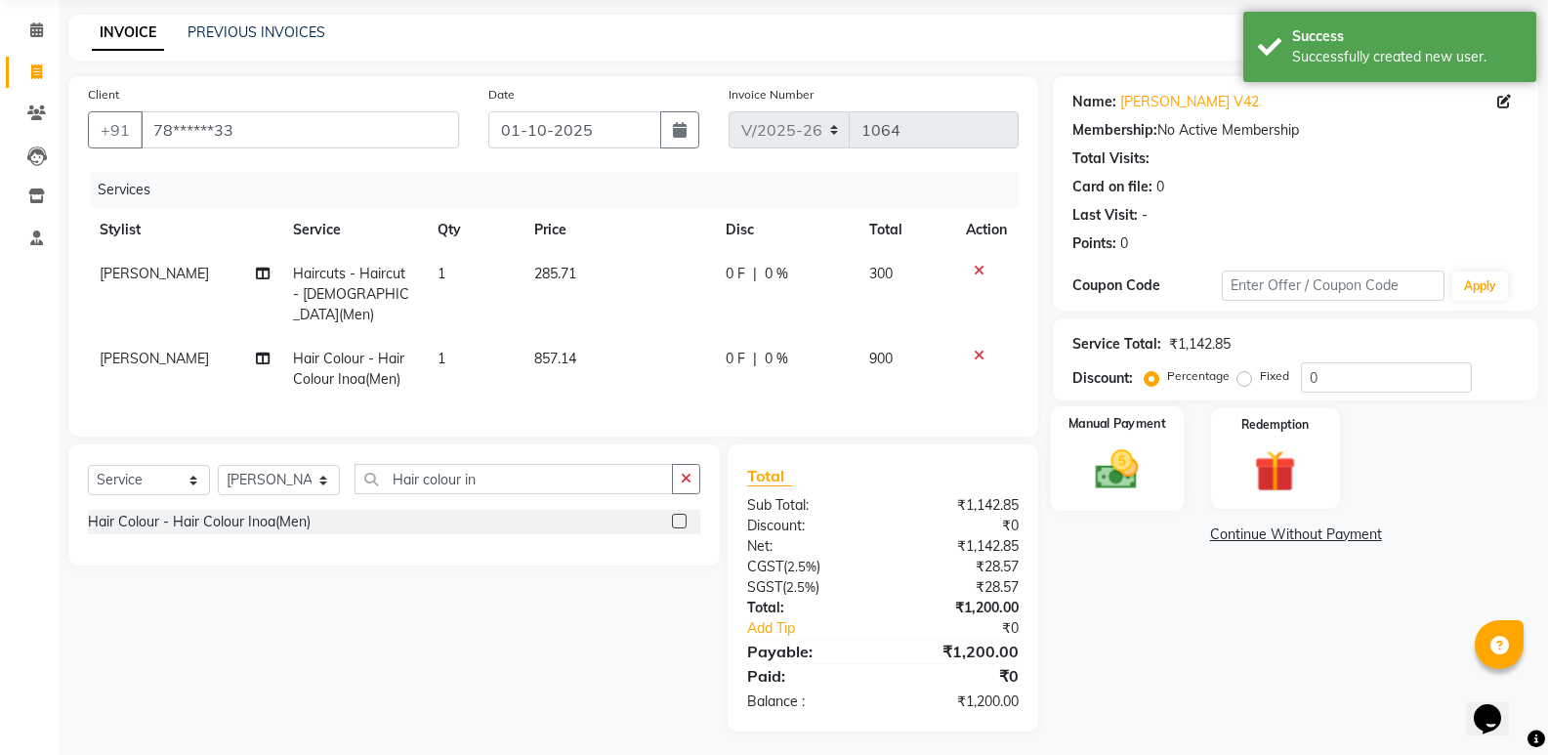
click at [1127, 486] on img at bounding box center [1116, 469] width 69 height 50
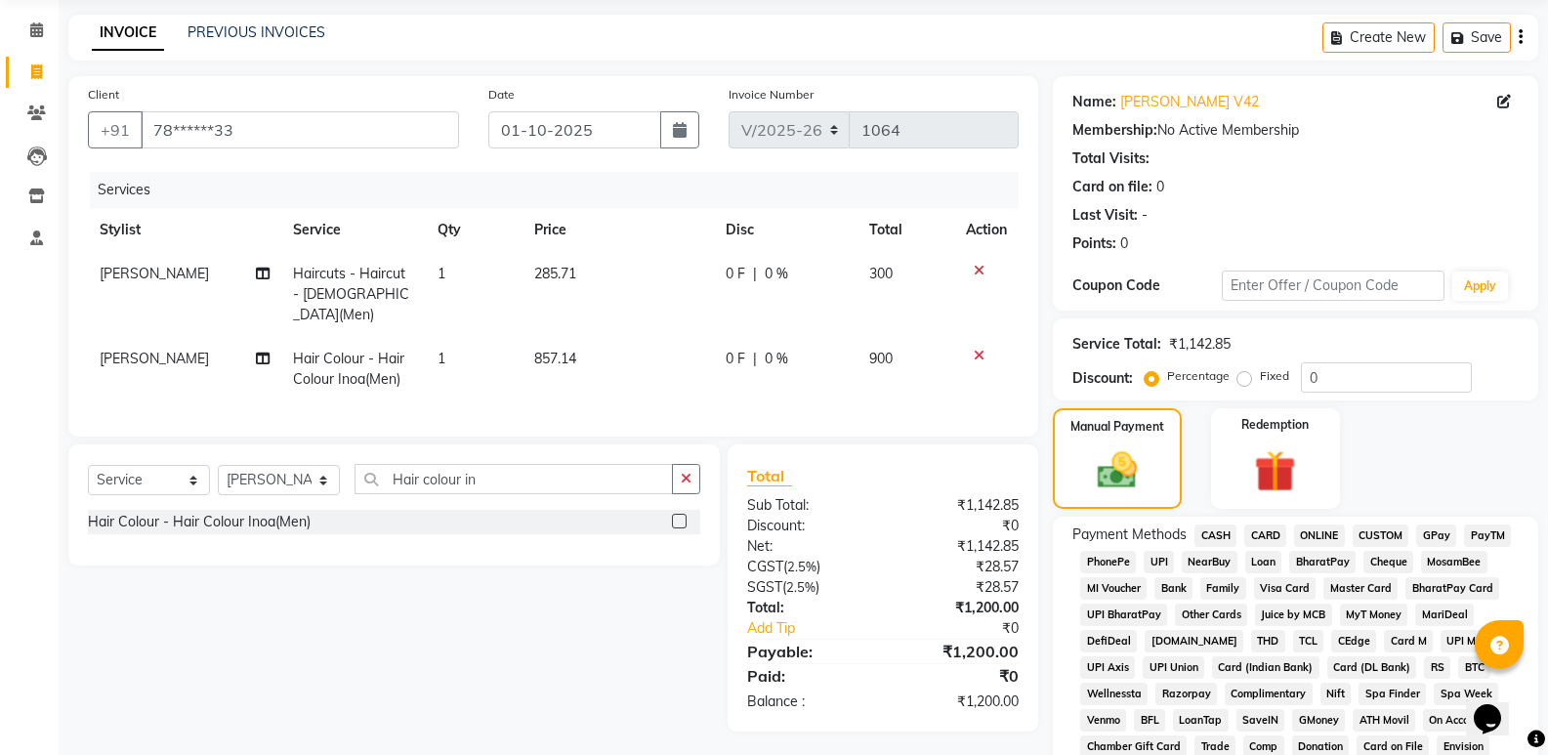
click at [1156, 569] on span "UPI" at bounding box center [1159, 562] width 30 height 22
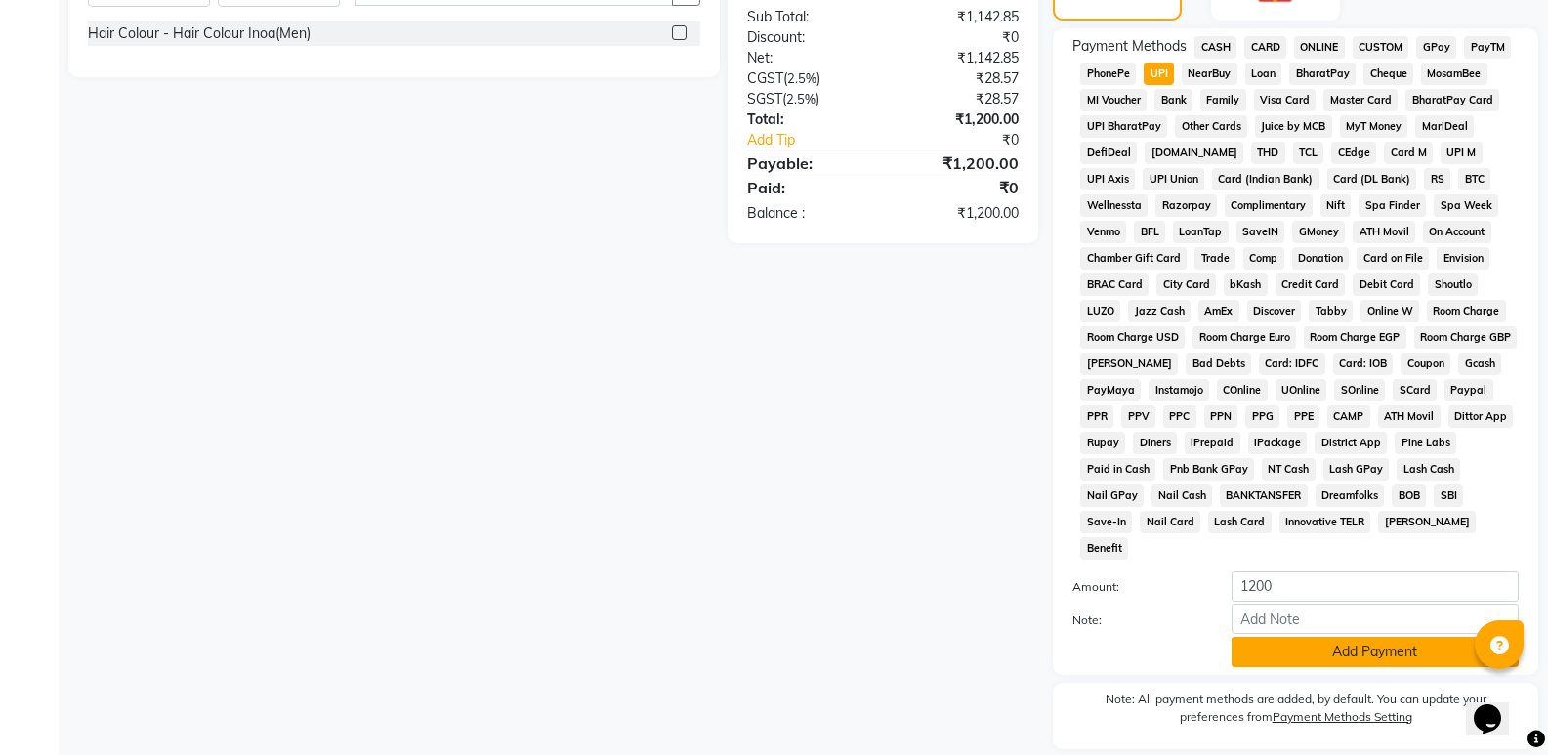
click at [1291, 637] on button "Add Payment" at bounding box center [1375, 652] width 287 height 30
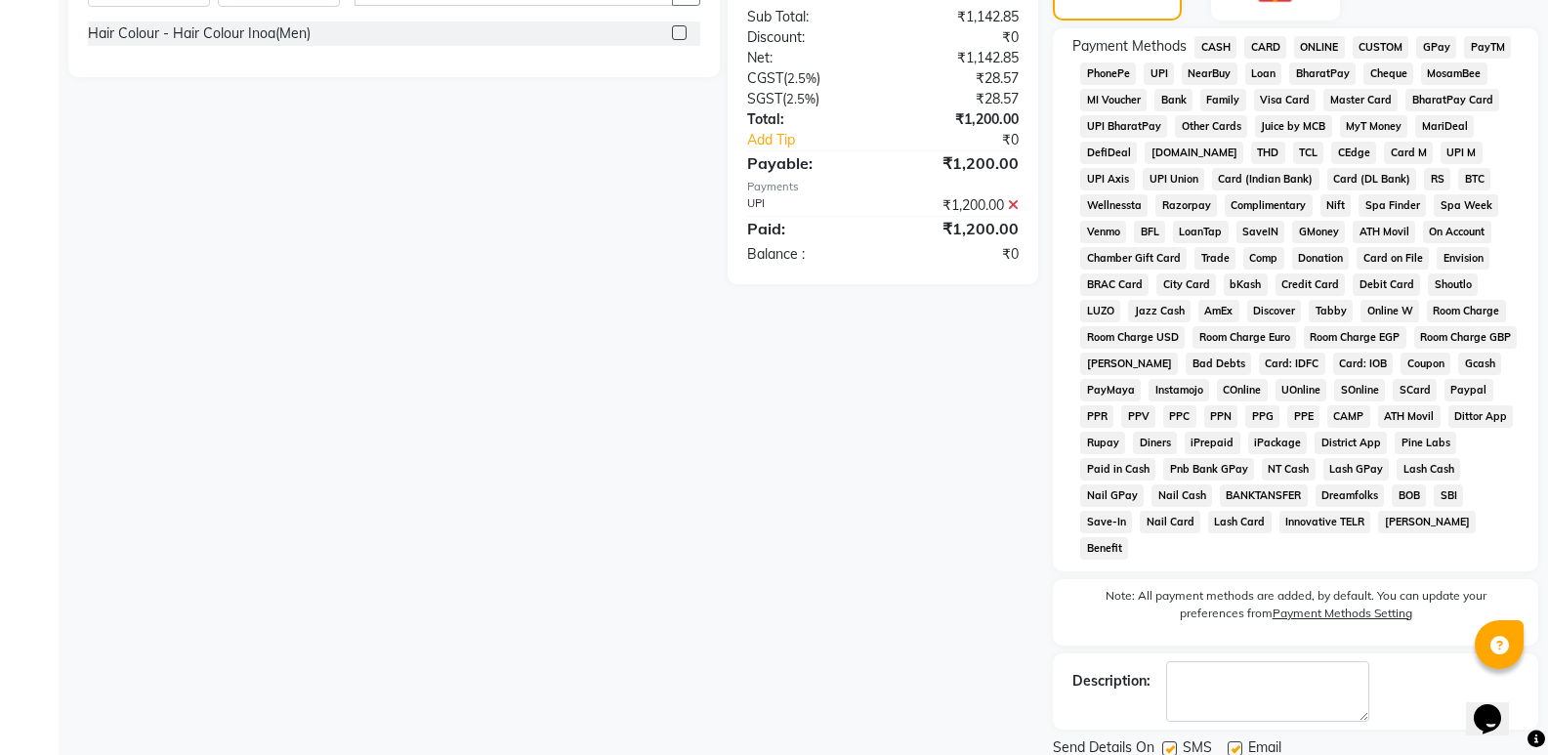
scroll to position [603, 0]
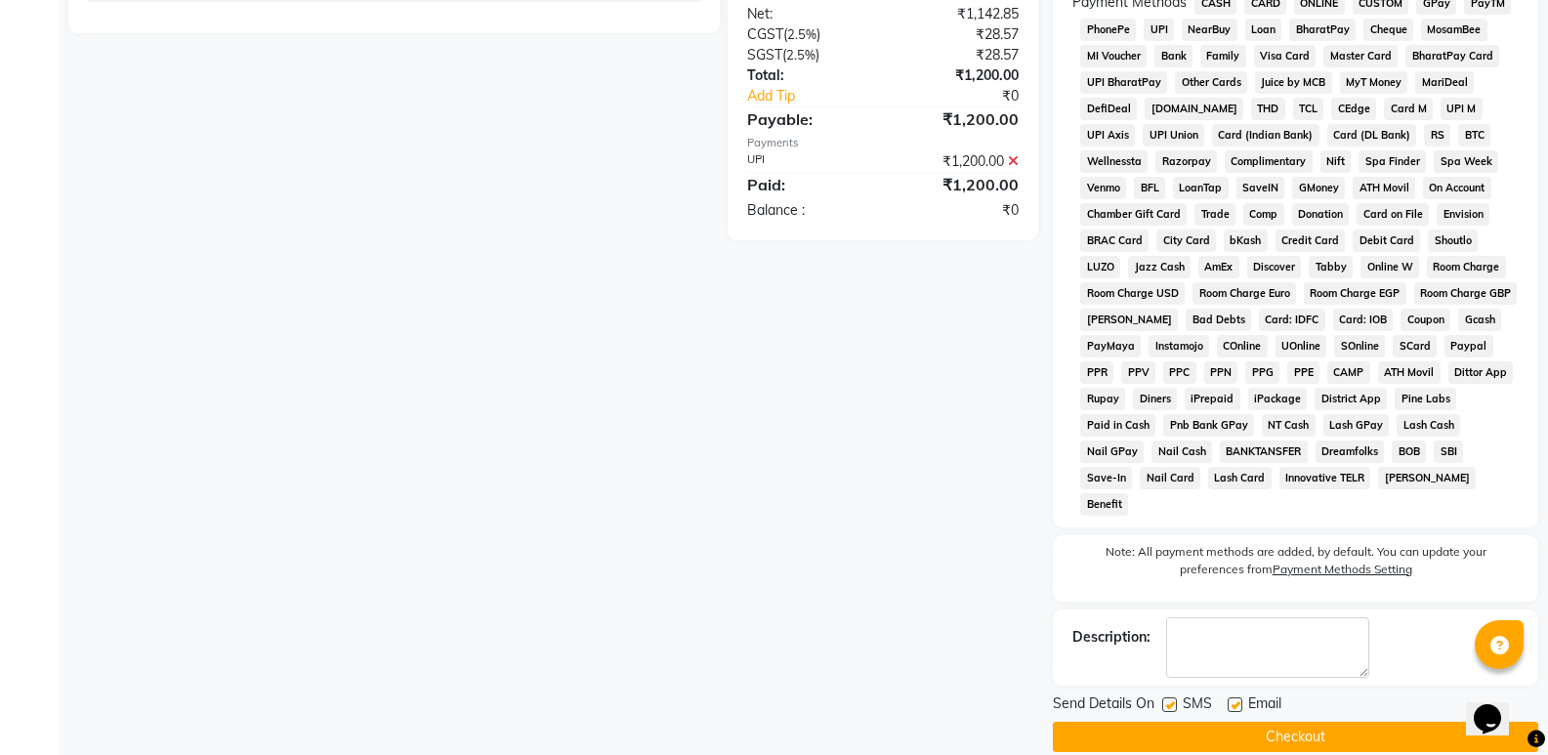
click at [1320, 722] on button "Checkout" at bounding box center [1295, 737] width 485 height 30
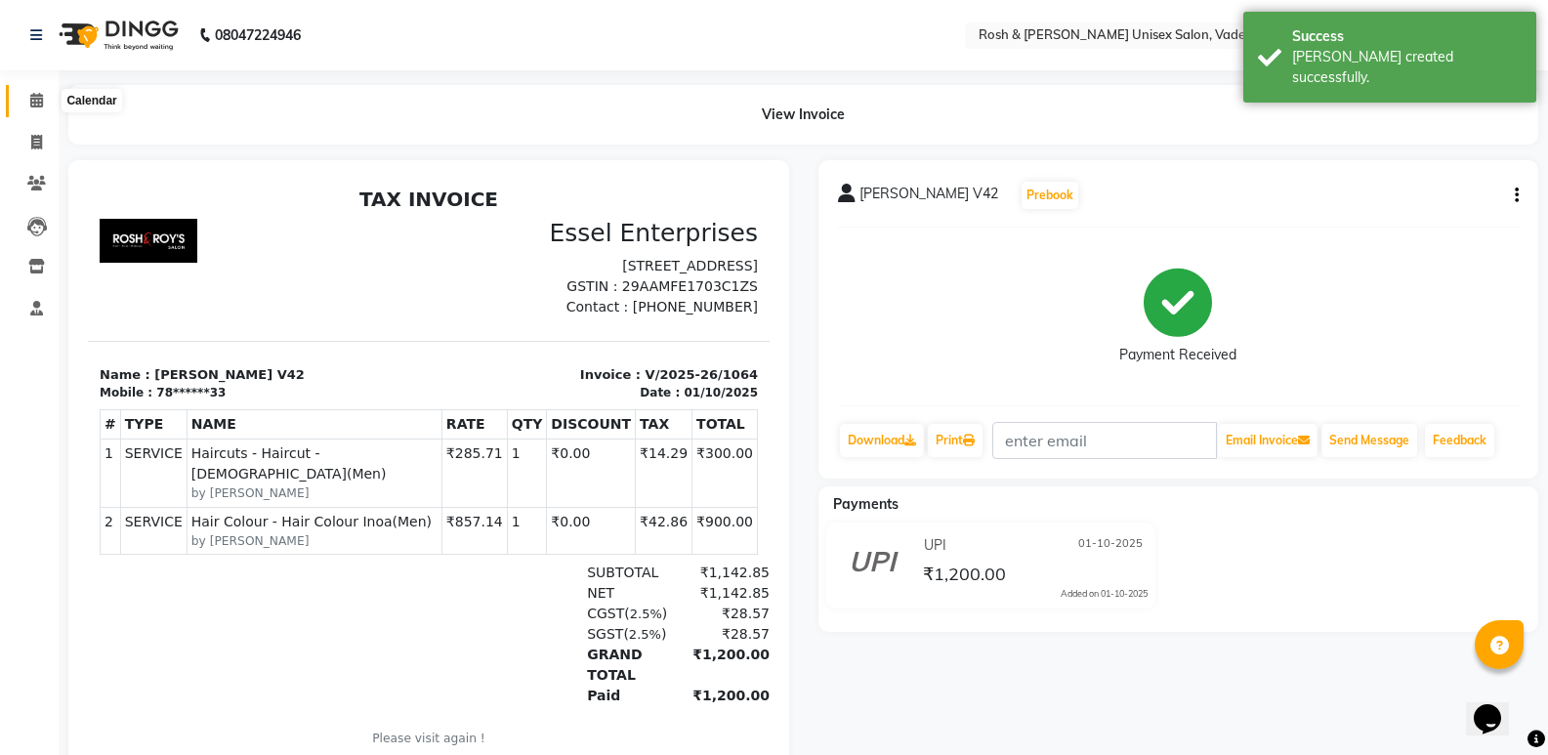
click at [30, 103] on icon at bounding box center [36, 100] width 13 height 15
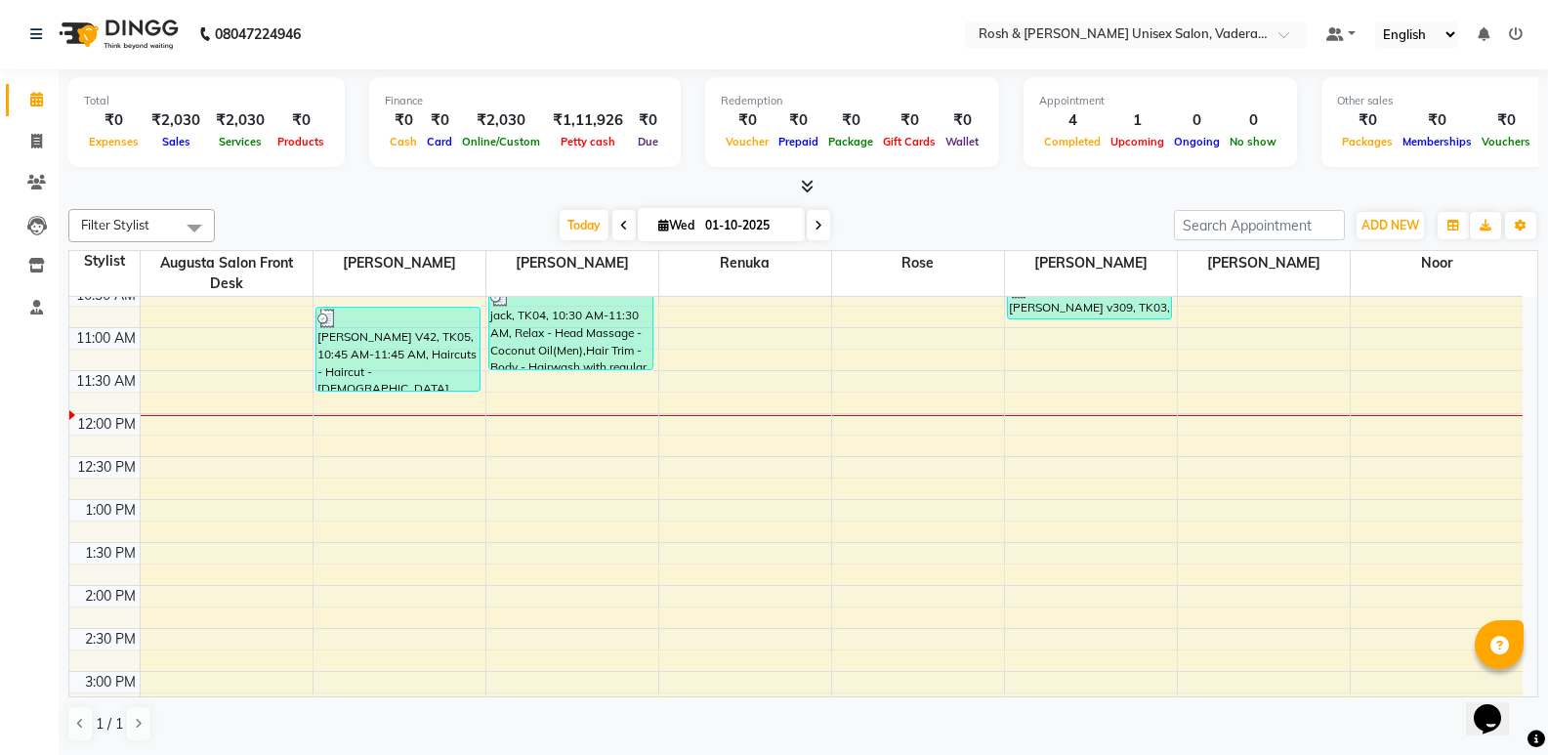
scroll to position [293, 0]
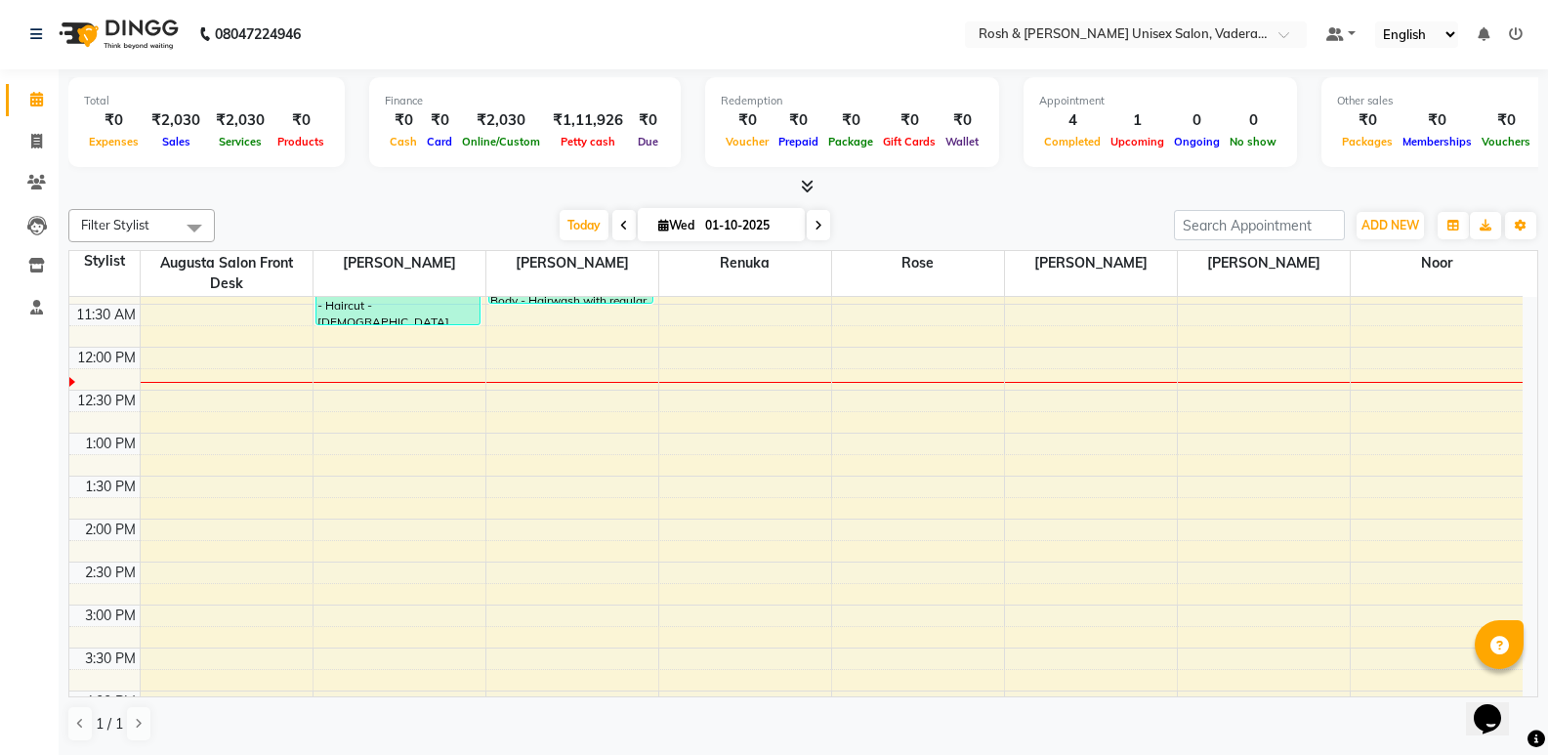
click at [817, 223] on icon at bounding box center [819, 226] width 8 height 12
type input "02-10-2025"
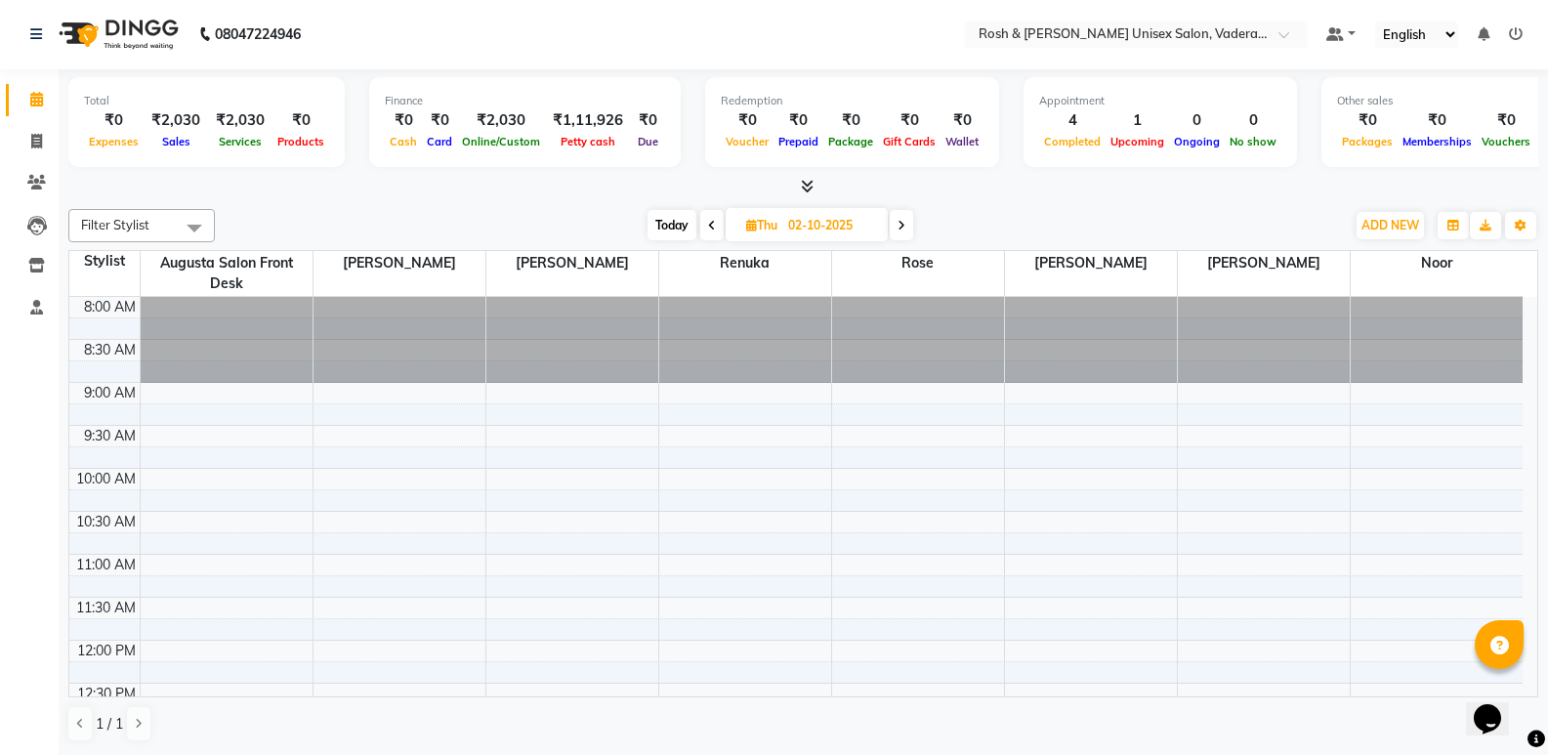
scroll to position [0, 0]
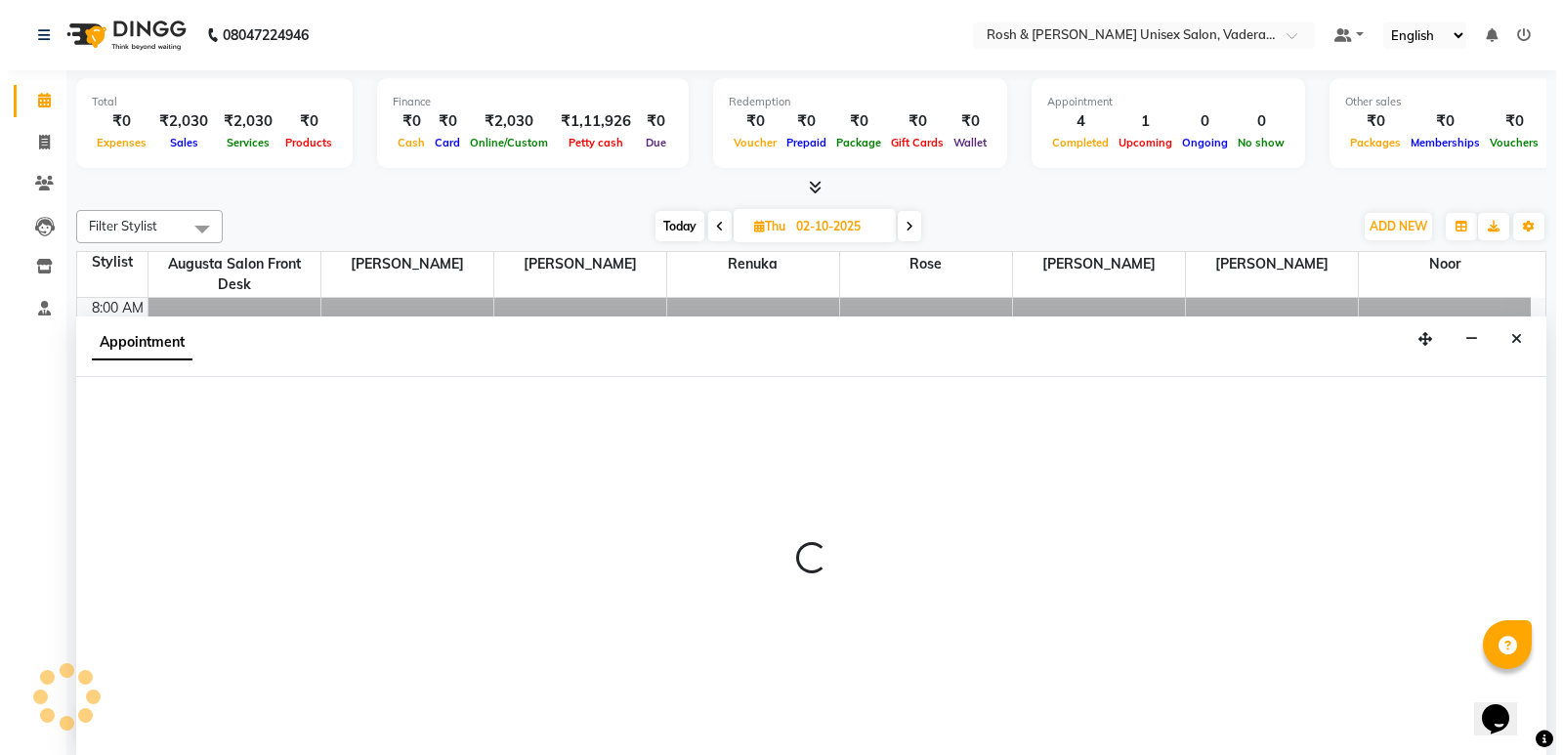
scroll to position [1, 0]
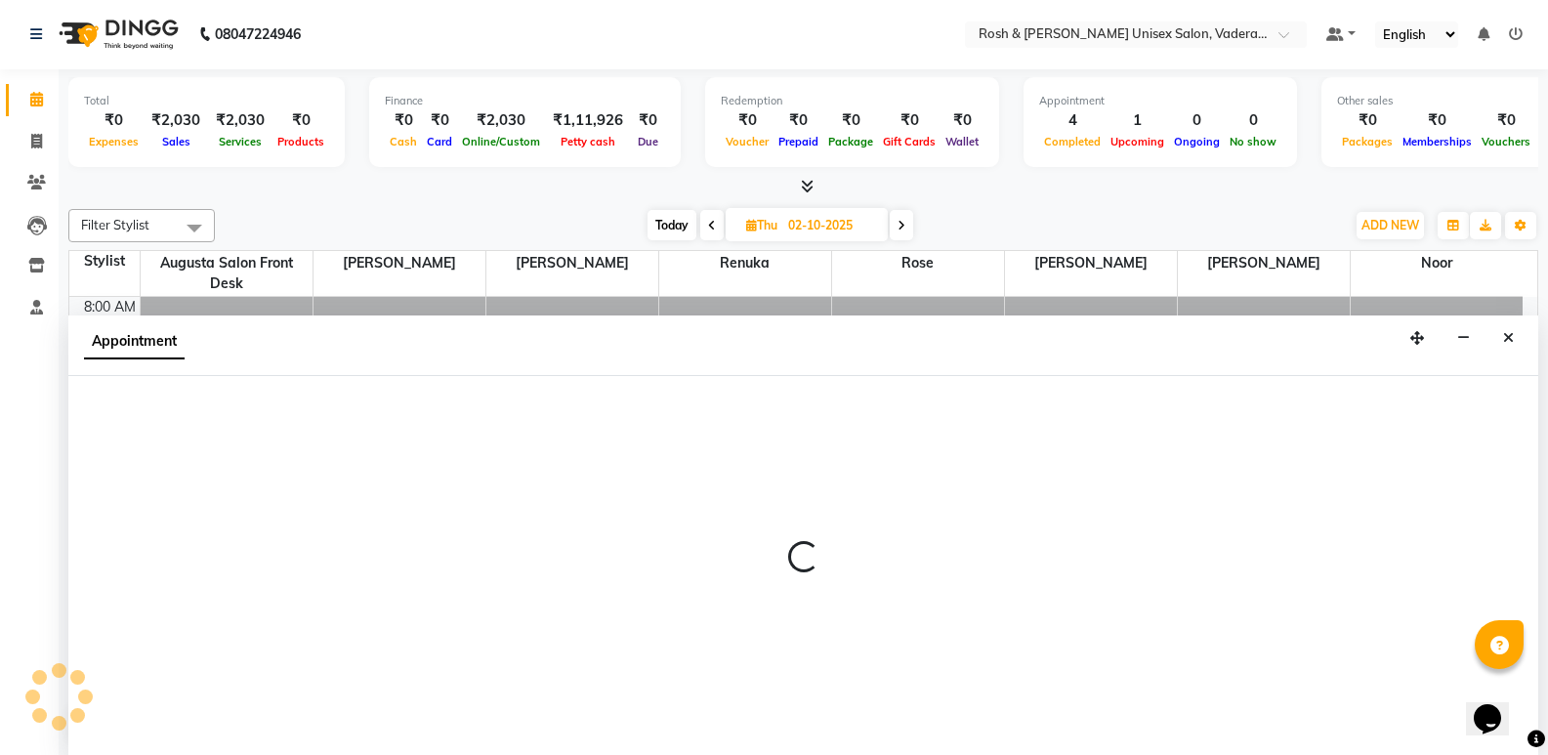
select select "87618"
select select "540"
select select "tentative"
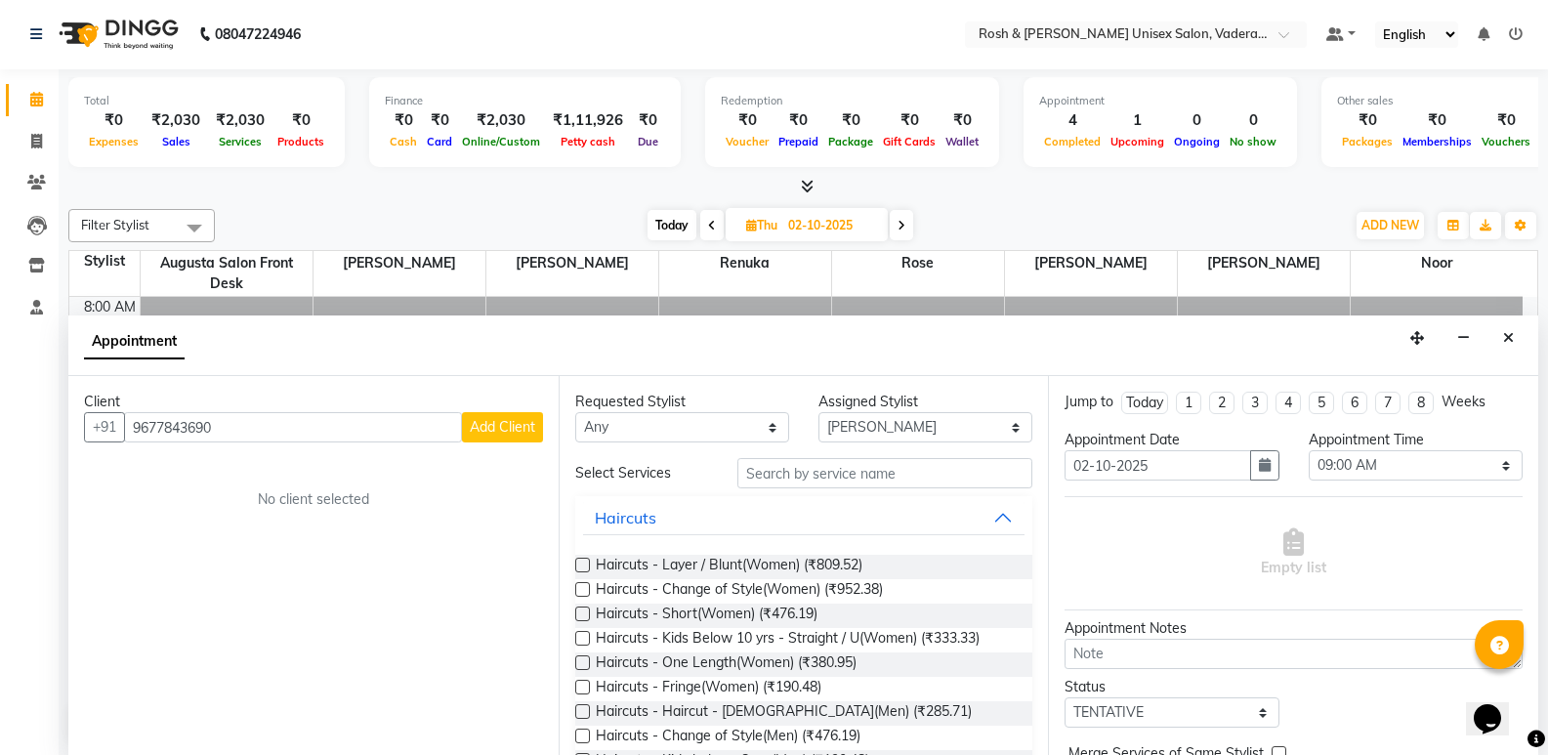
type input "9677843690"
click at [482, 426] on span "Add Client" at bounding box center [502, 427] width 65 height 18
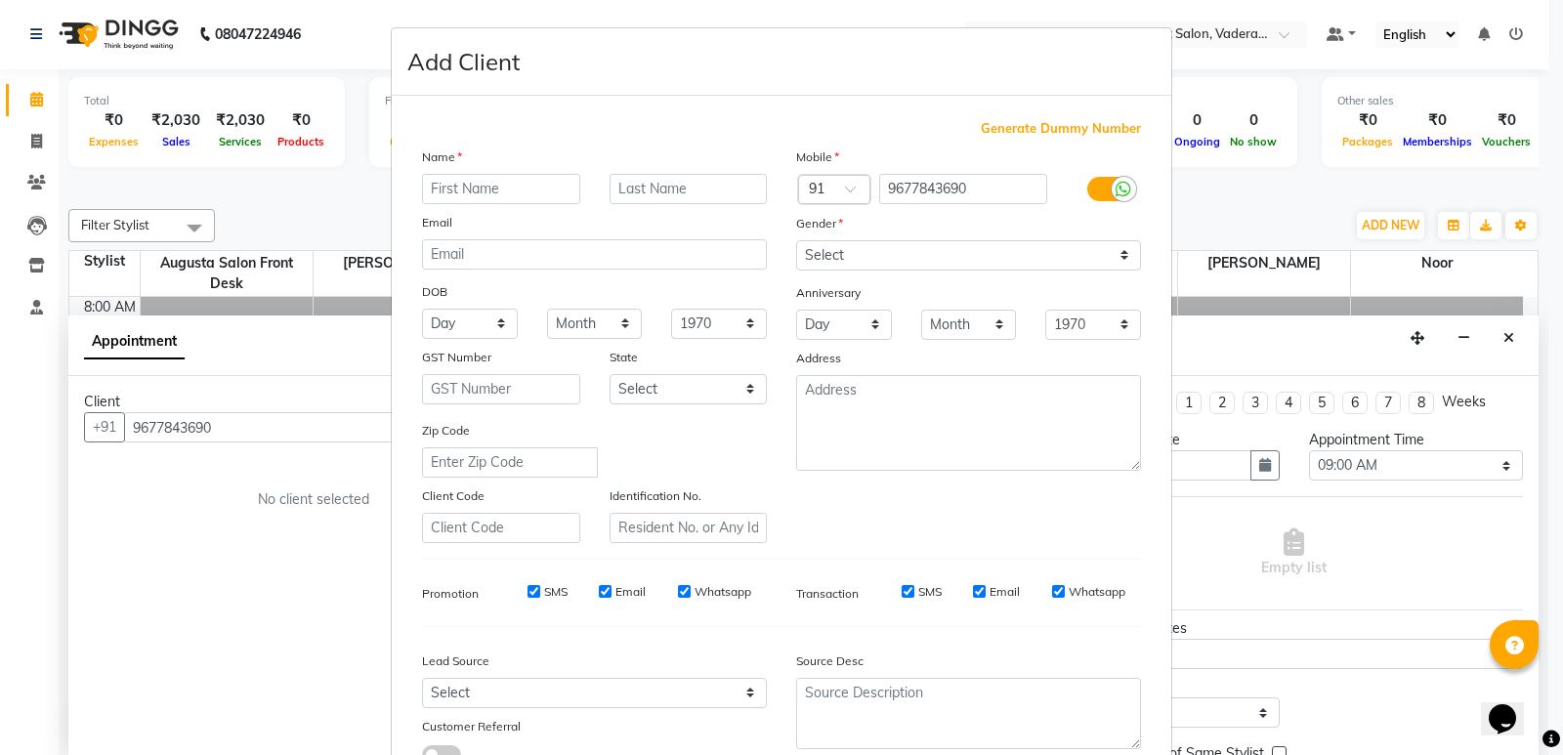
click at [455, 199] on input "text" at bounding box center [501, 189] width 158 height 30
type input "[PERSON_NAME]"
type input "V145"
click at [895, 260] on select "Select [DEMOGRAPHIC_DATA] [DEMOGRAPHIC_DATA] Other Prefer Not To Say" at bounding box center [968, 255] width 345 height 30
select select "[DEMOGRAPHIC_DATA]"
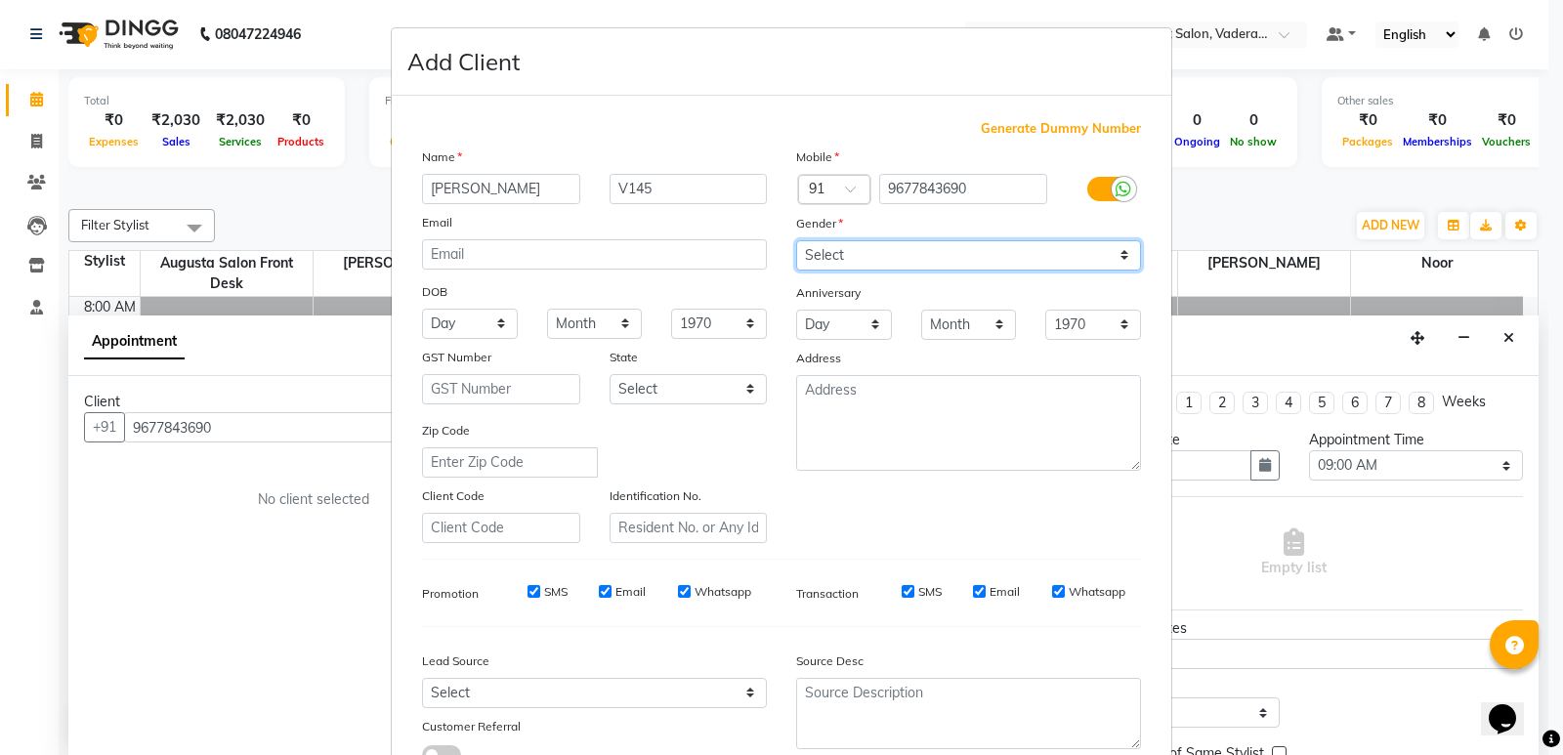
click at [796, 240] on select "Select [DEMOGRAPHIC_DATA] [DEMOGRAPHIC_DATA] Other Prefer Not To Say" at bounding box center [968, 255] width 345 height 30
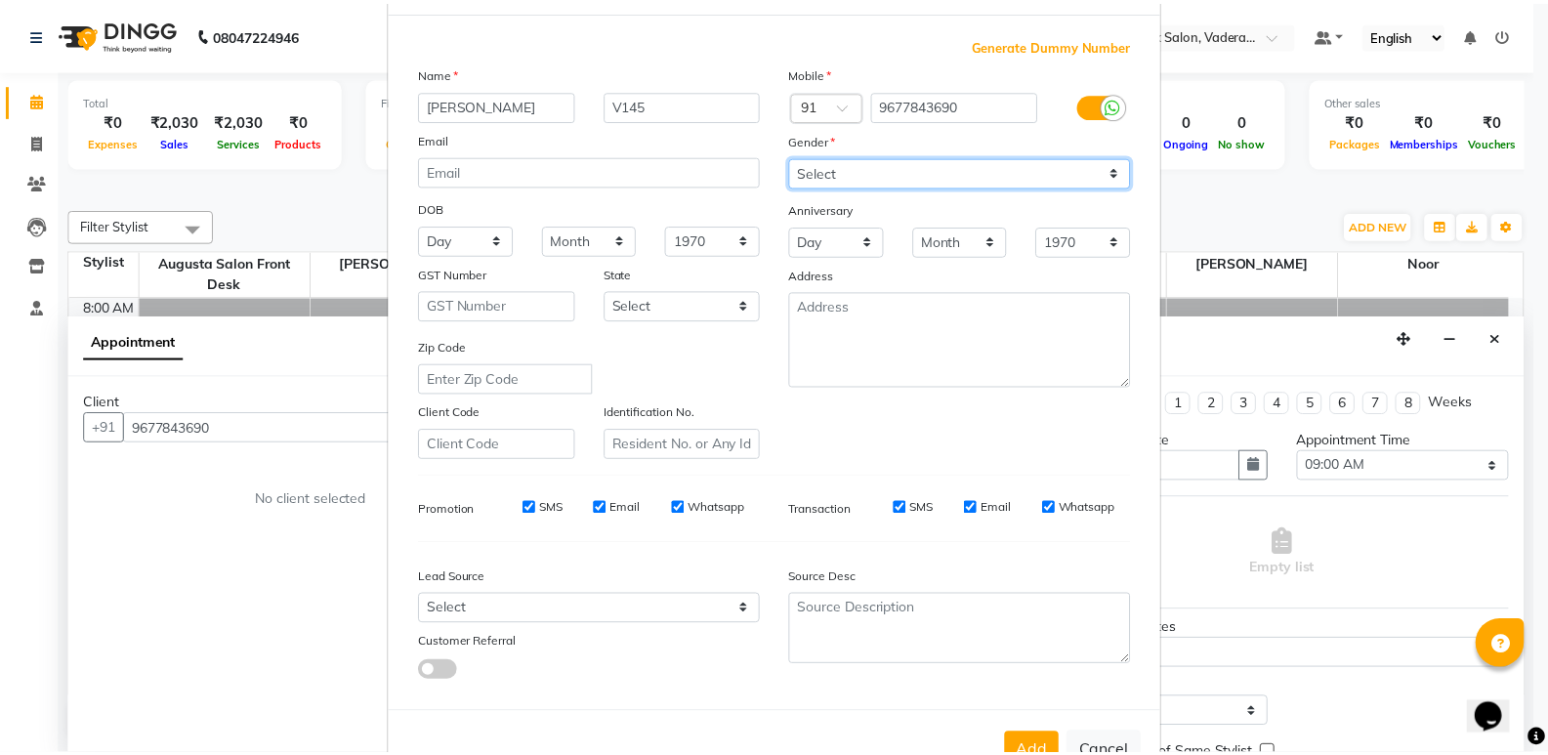
scroll to position [147, 0]
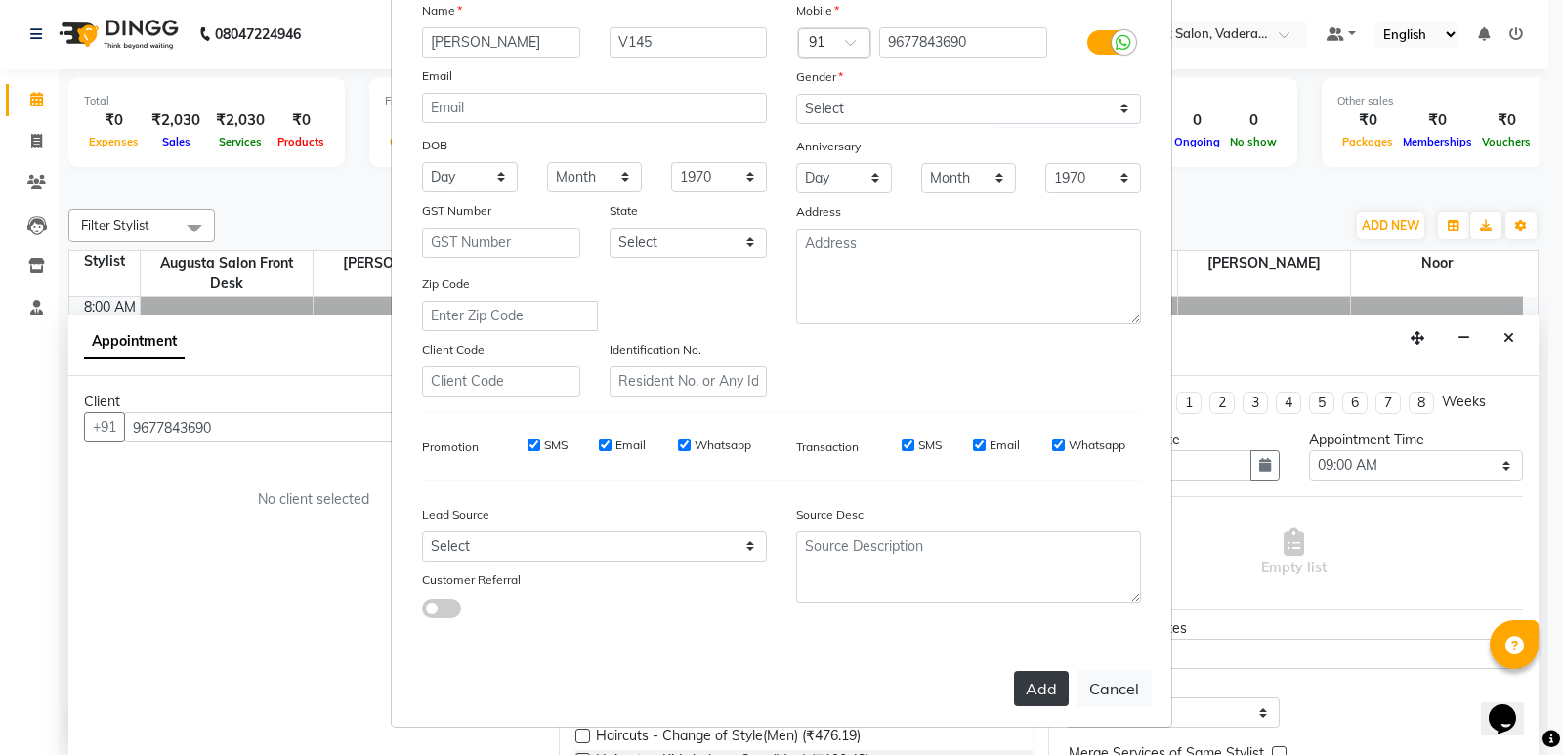
click at [1049, 700] on button "Add" at bounding box center [1041, 688] width 55 height 35
type input "96******90"
select select
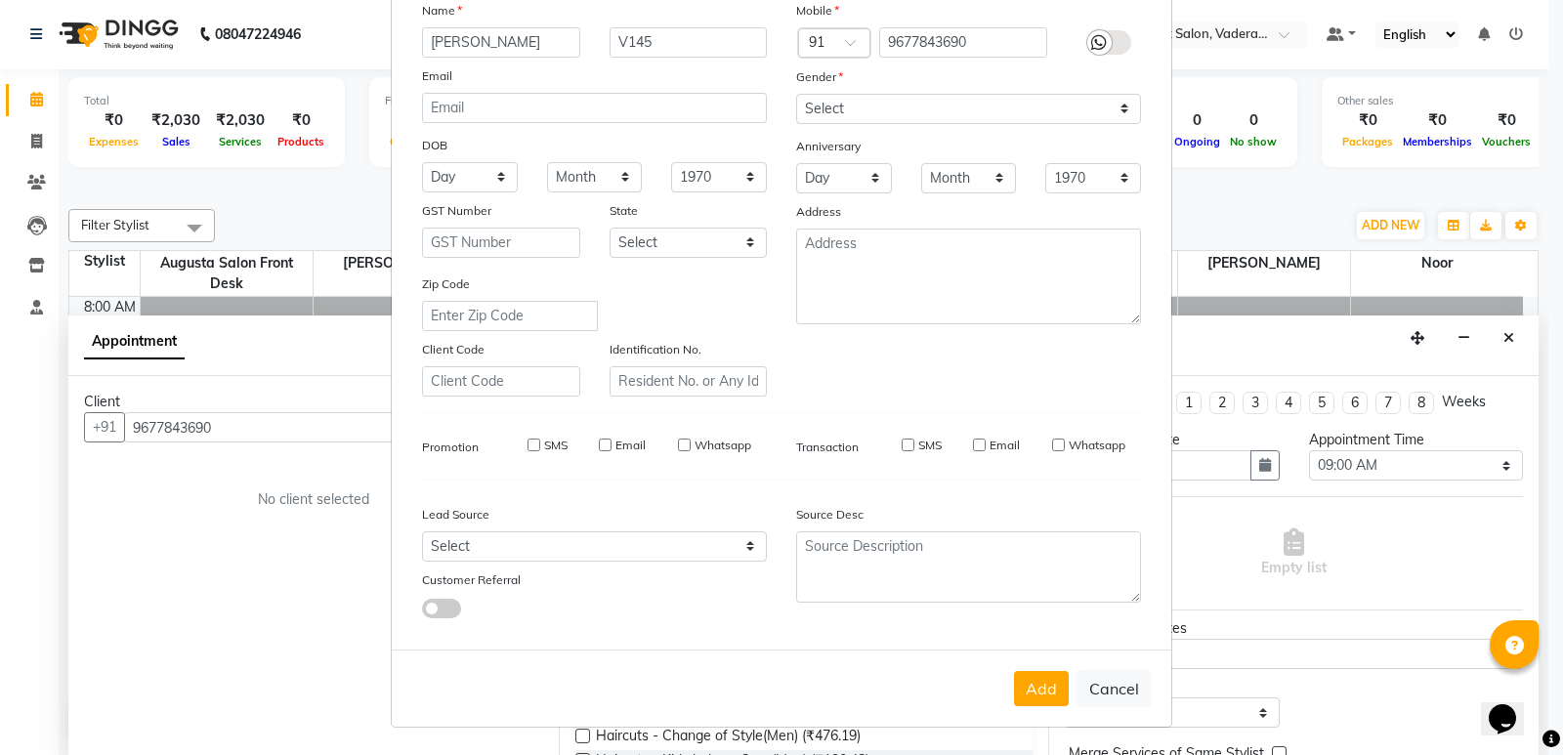
select select
checkbox input "false"
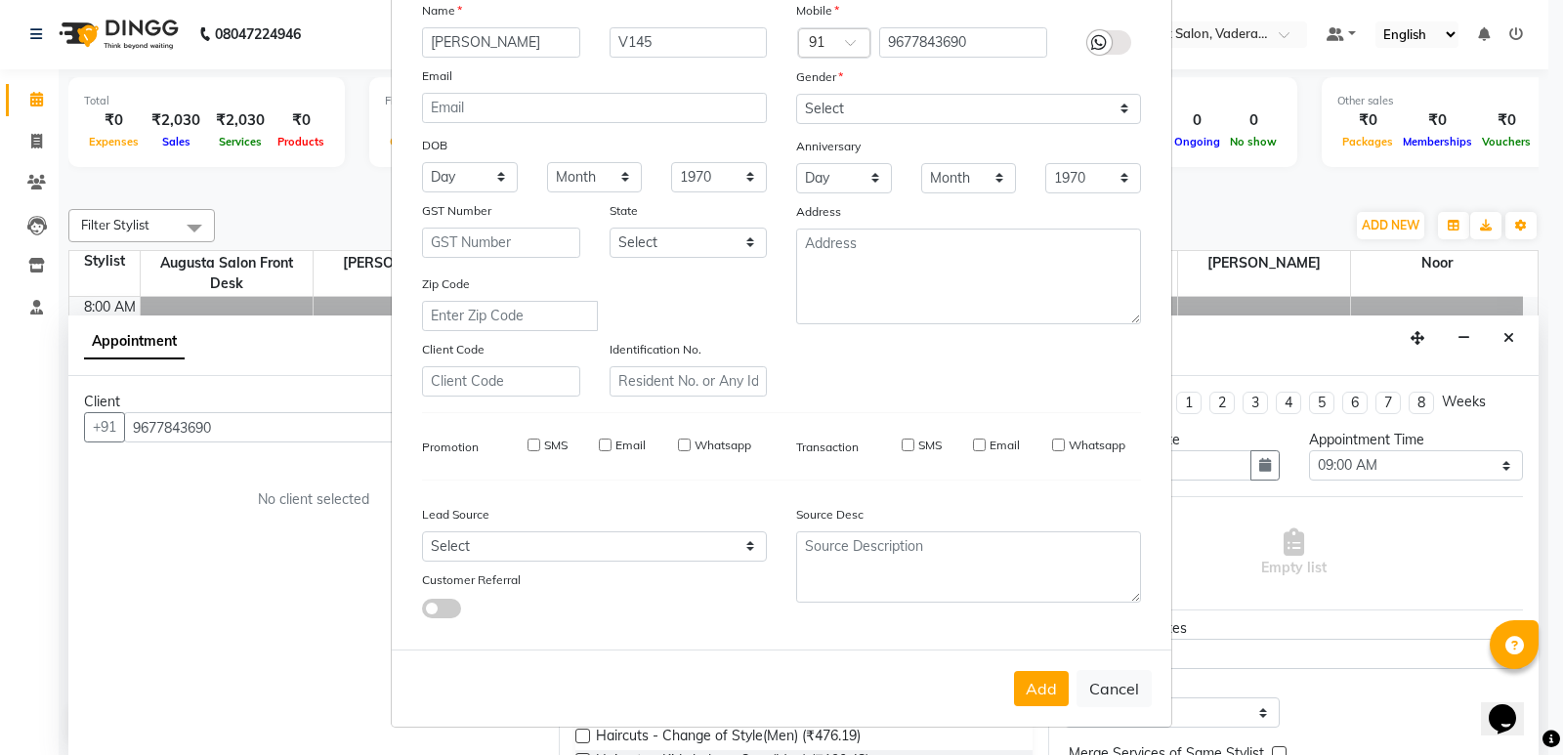
checkbox input "false"
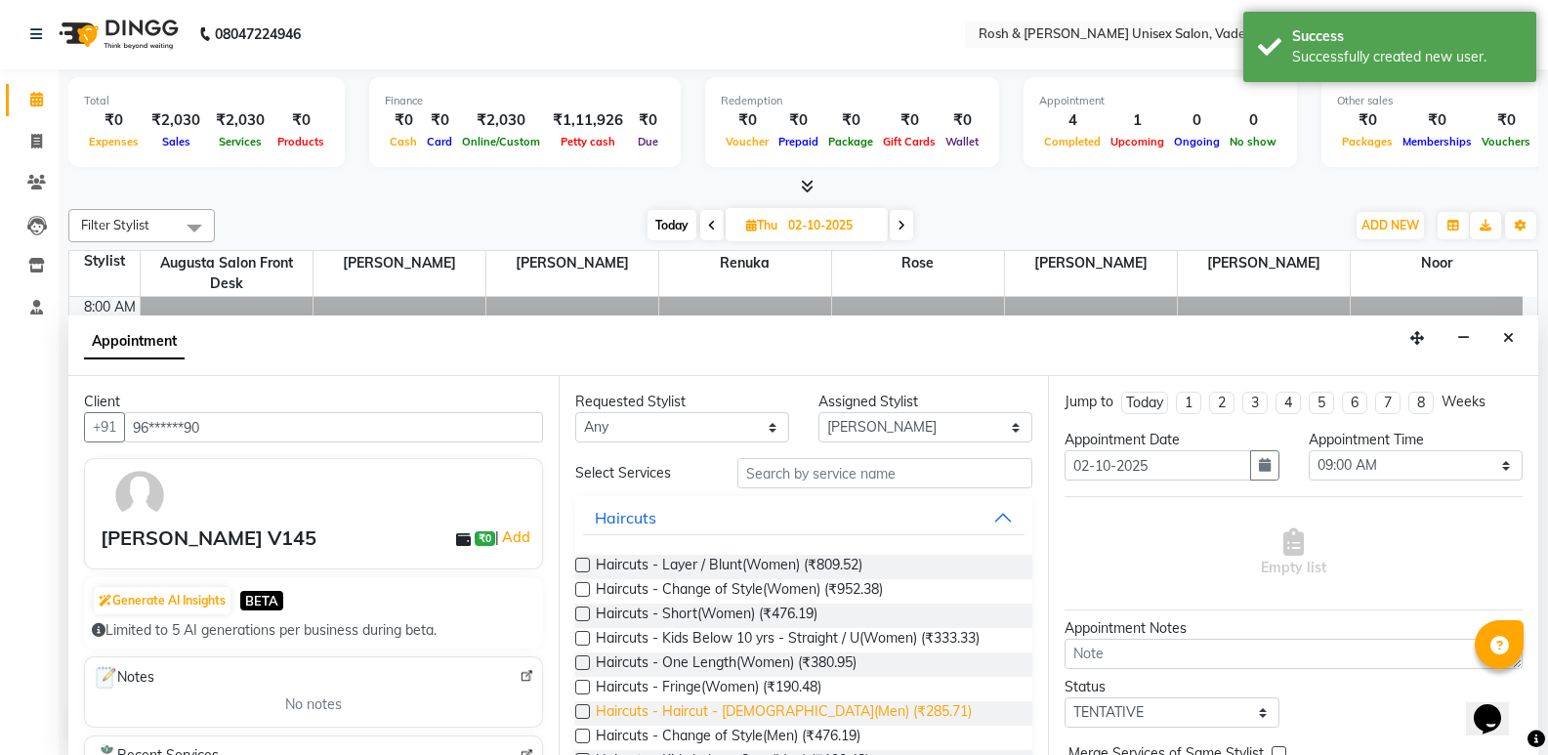
click at [801, 712] on span "Haircuts - Haircut - [DEMOGRAPHIC_DATA](Men) (₹285.71)" at bounding box center [784, 713] width 376 height 24
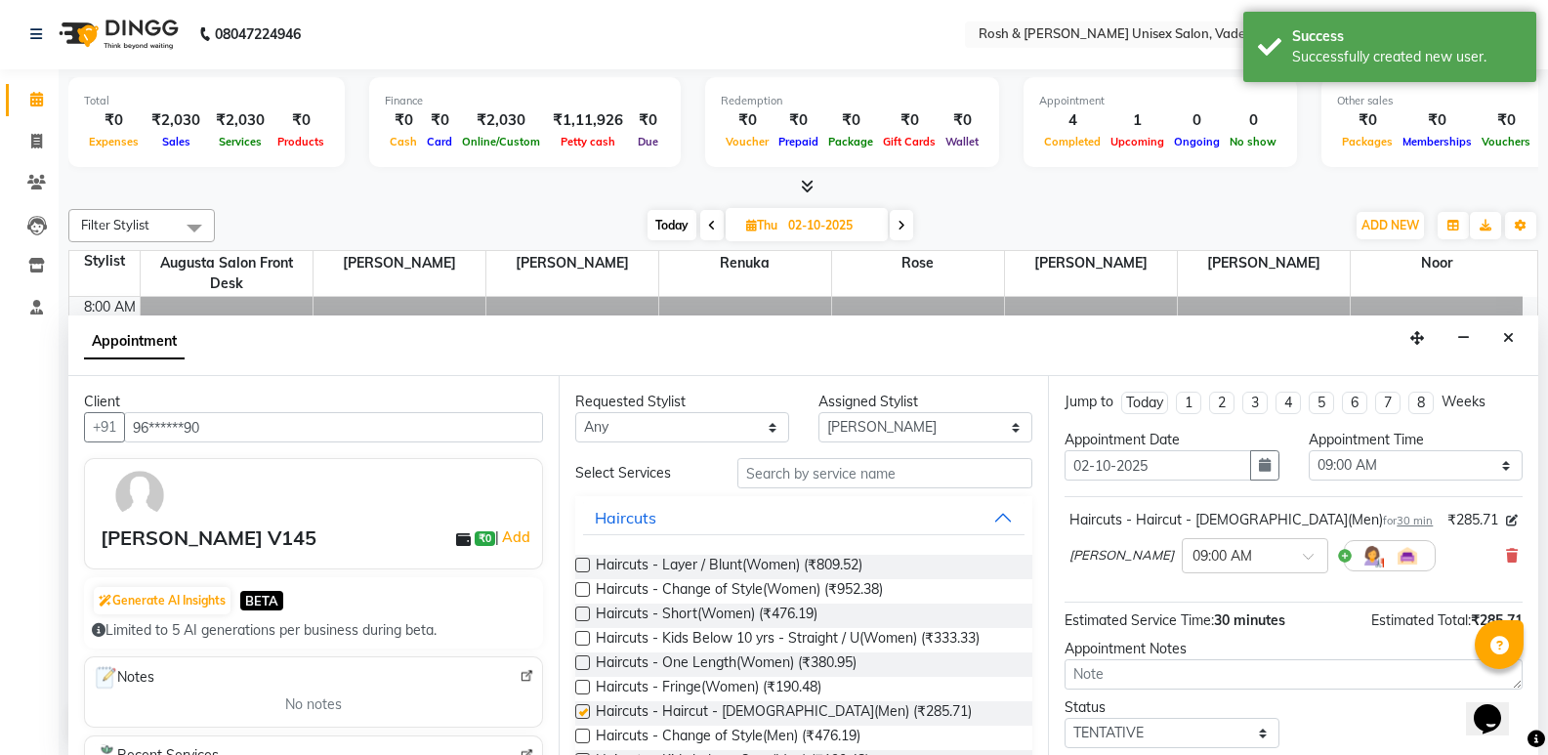
checkbox input "false"
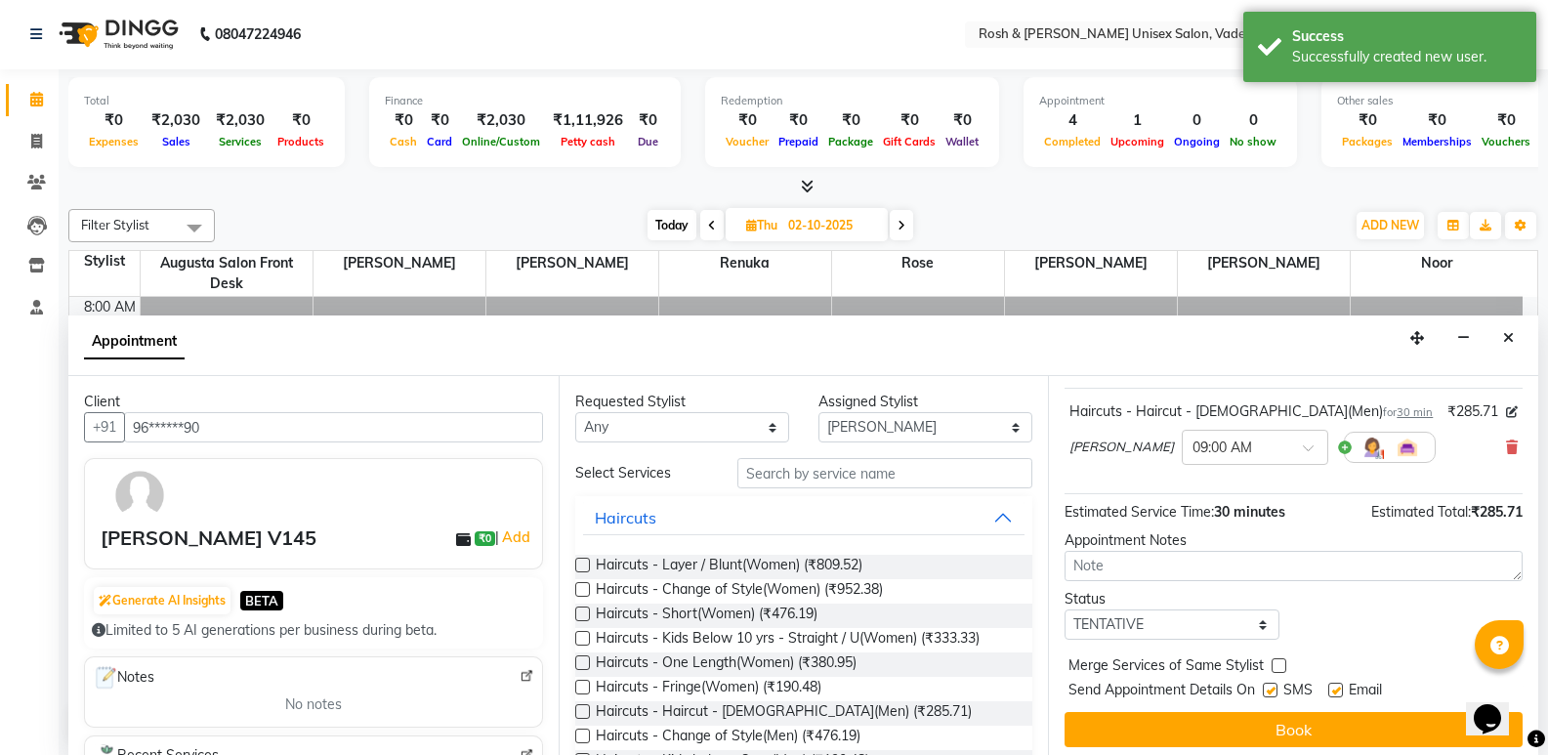
scroll to position [116, 0]
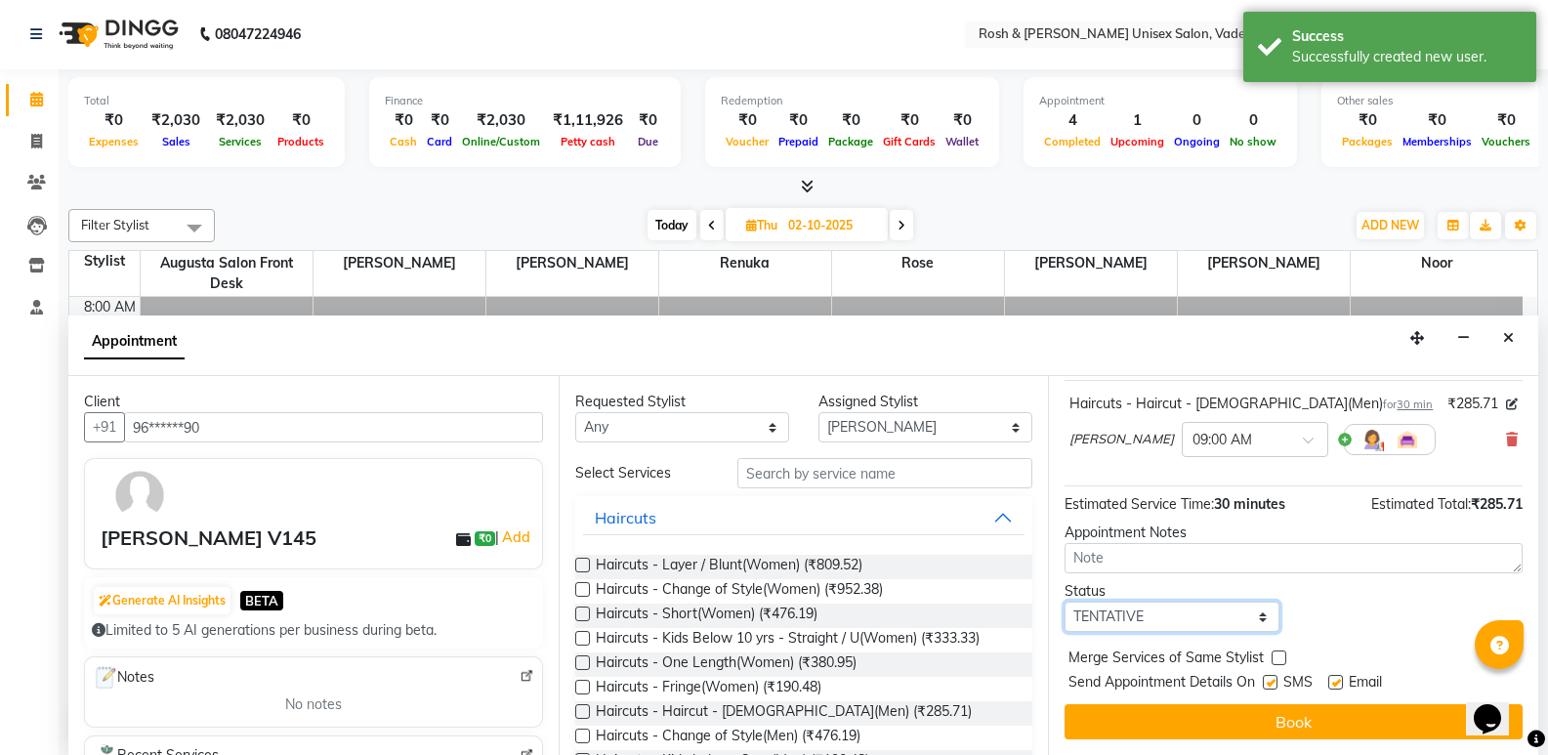
drag, startPoint x: 1200, startPoint y: 610, endPoint x: 1166, endPoint y: 631, distance: 39.9
click at [1200, 610] on select "Select TENTATIVE CONFIRM UPCOMING" at bounding box center [1172, 617] width 214 height 30
select select "upcoming"
click at [1065, 602] on select "Select TENTATIVE CONFIRM UPCOMING" at bounding box center [1172, 617] width 214 height 30
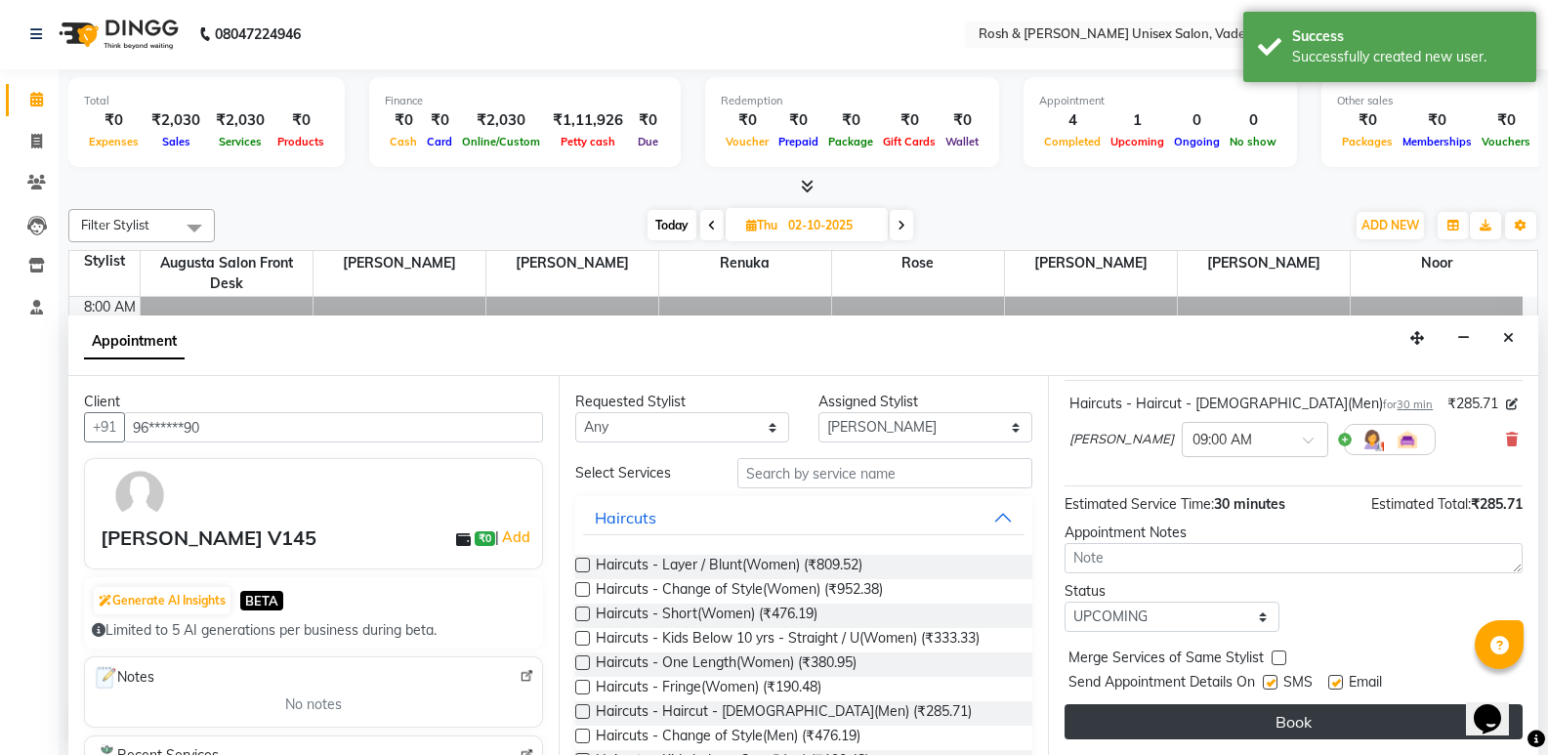
click at [1277, 722] on button "Book" at bounding box center [1294, 721] width 458 height 35
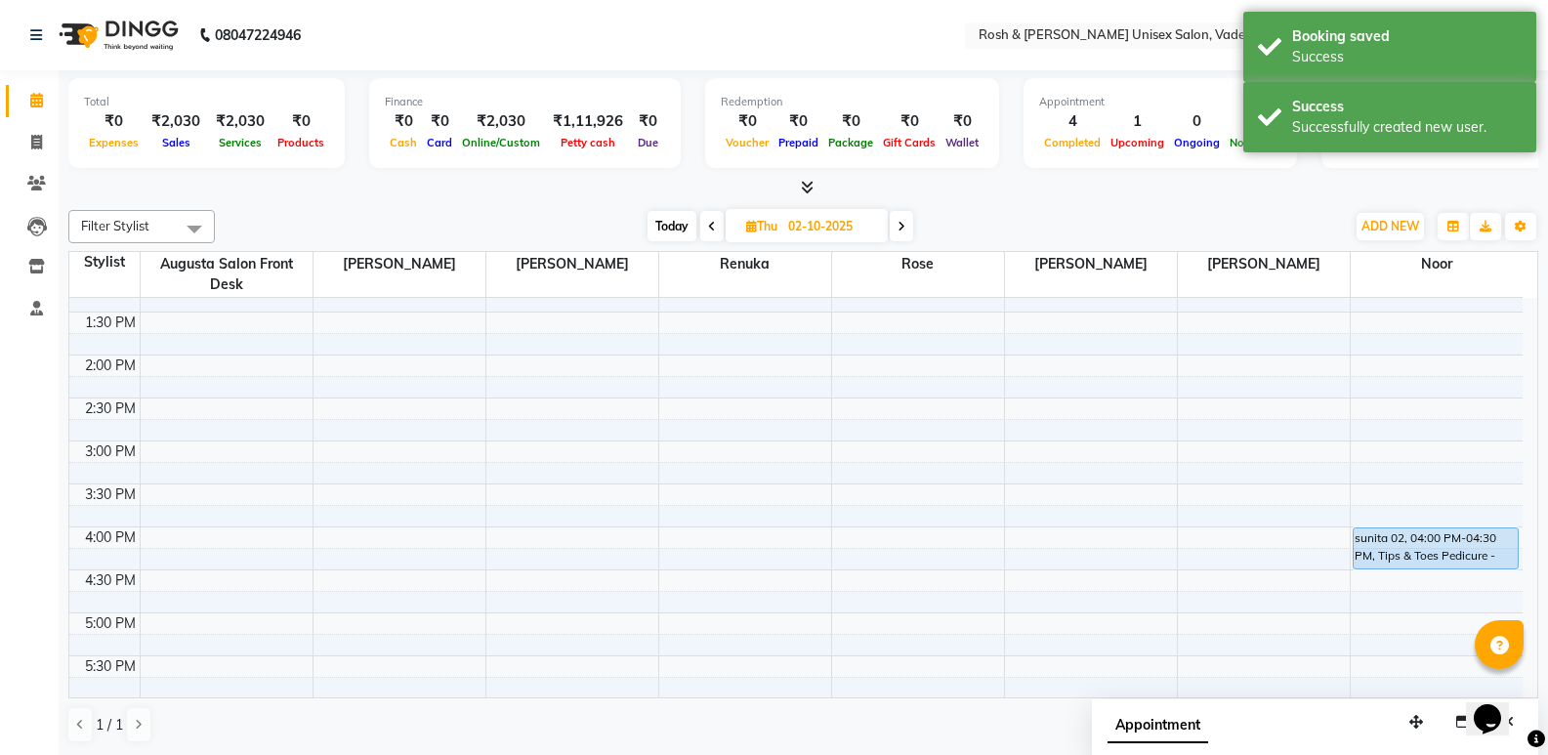
scroll to position [586, 0]
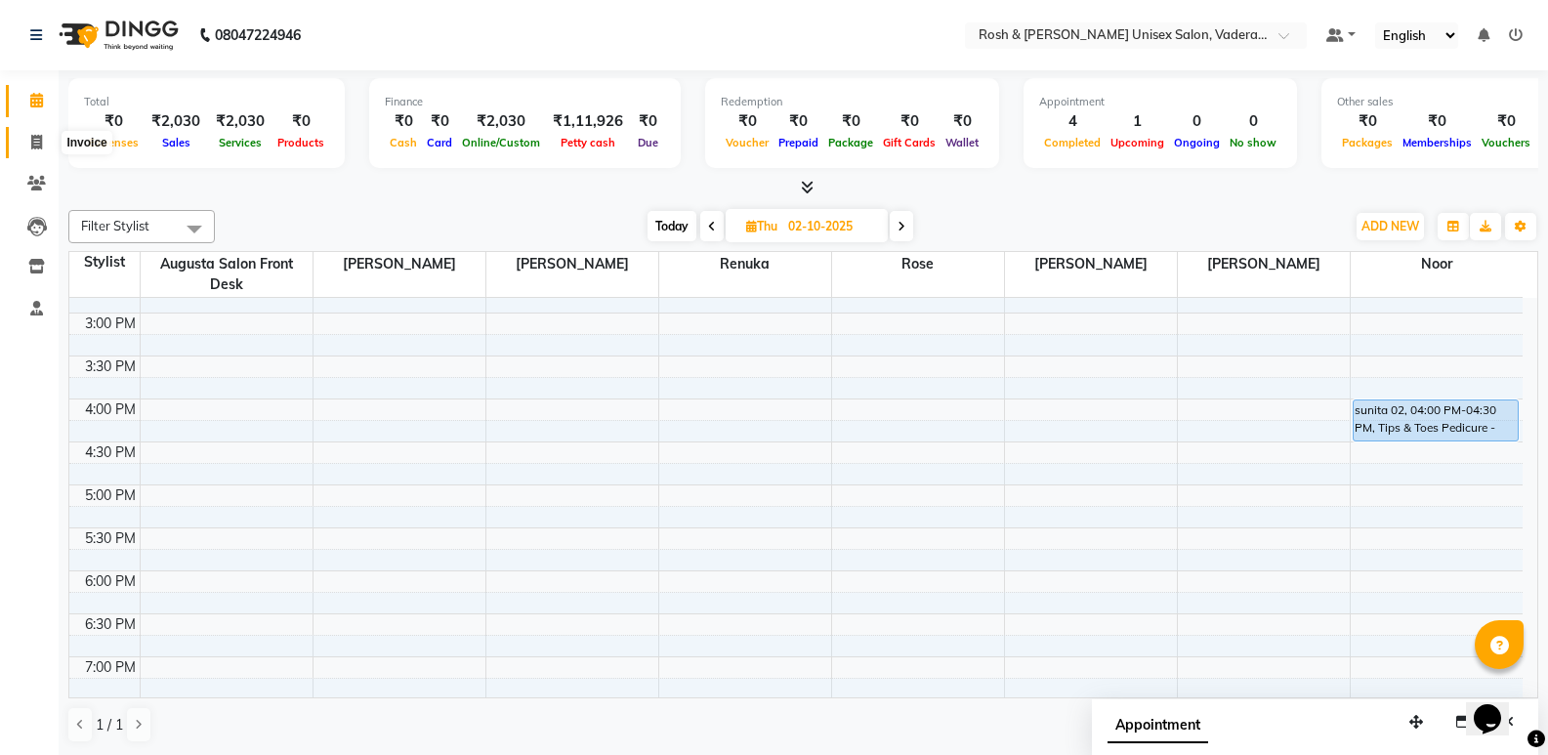
click at [40, 136] on icon at bounding box center [36, 142] width 11 height 15
select select "service"
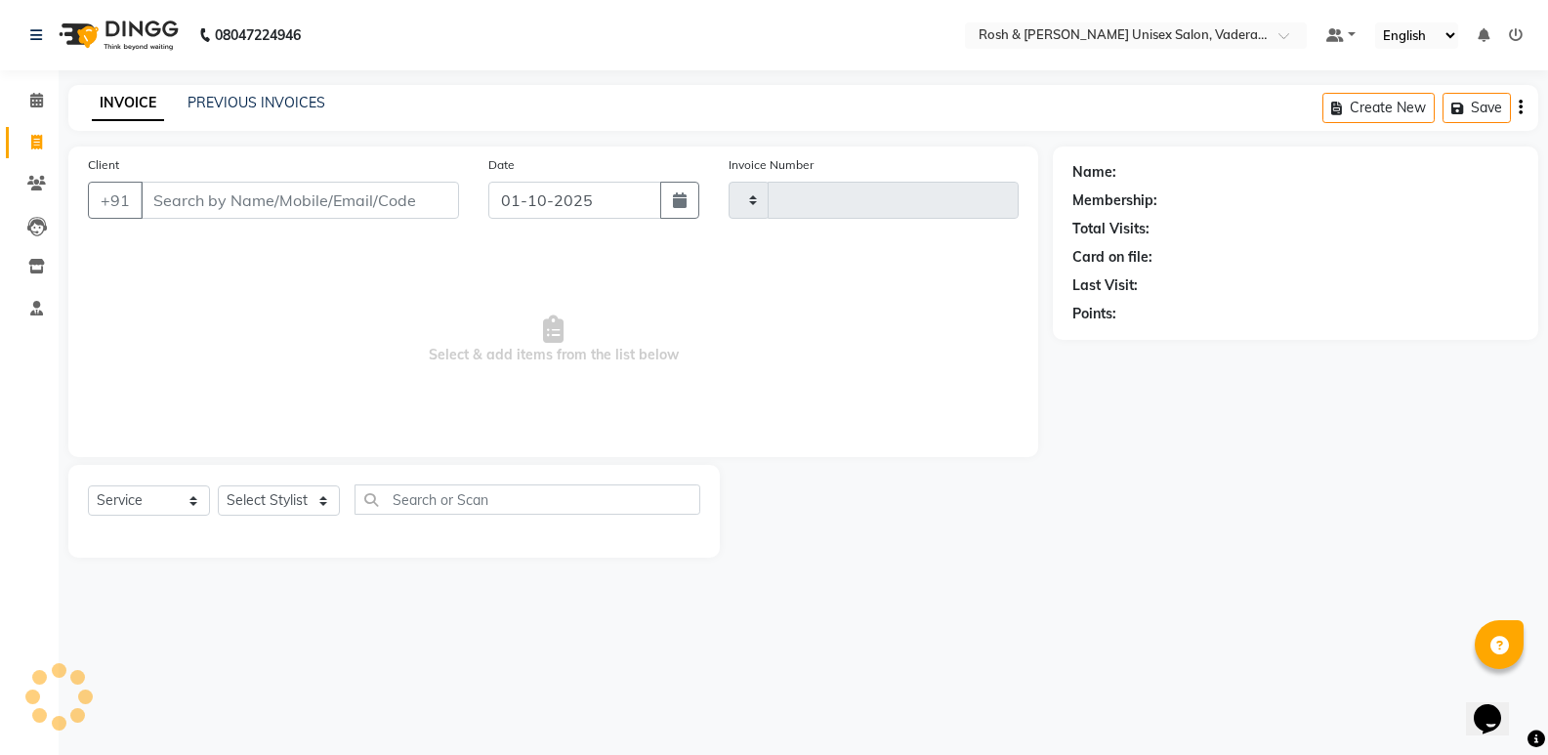
type input "1065"
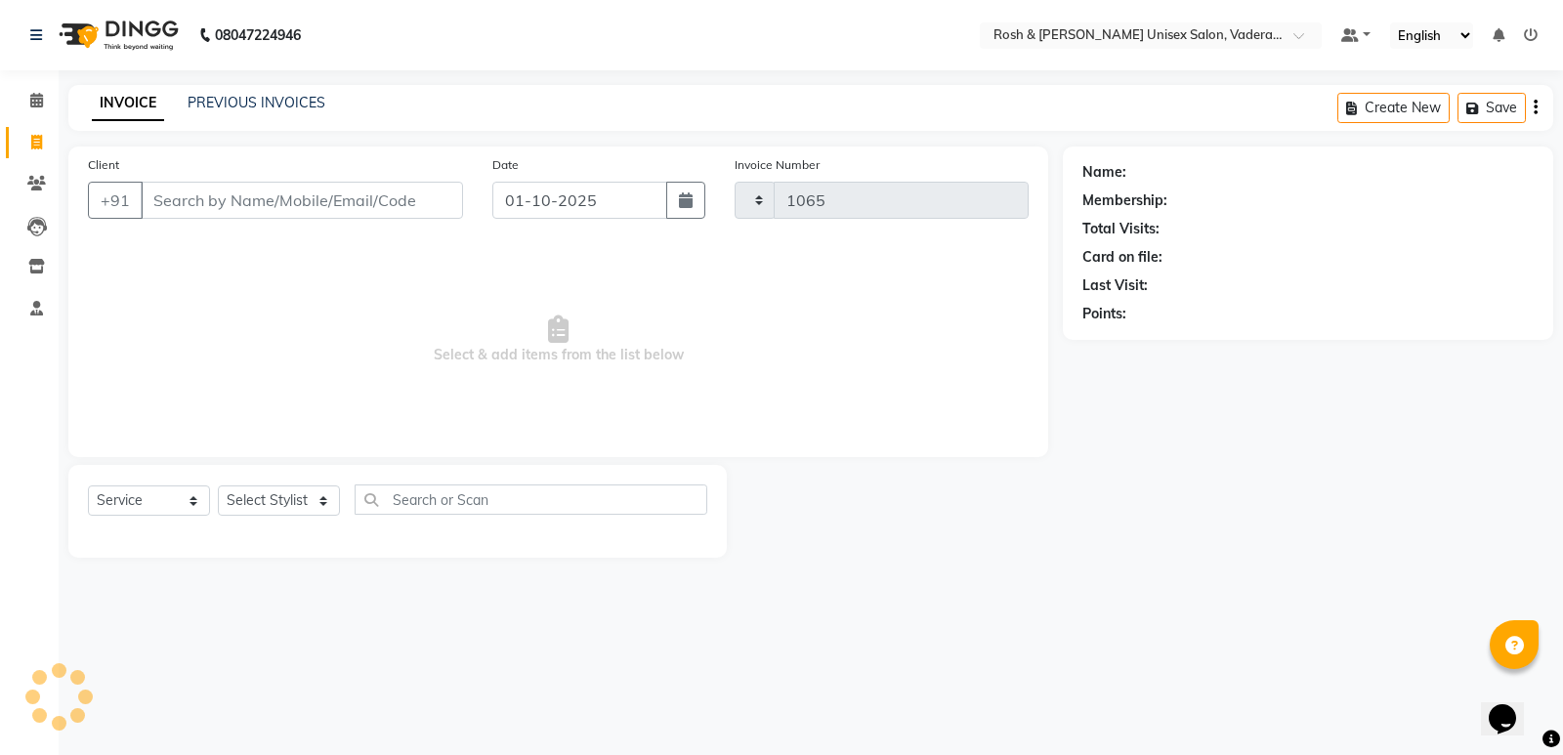
select select "8657"
click at [215, 194] on input "Client" at bounding box center [302, 200] width 322 height 37
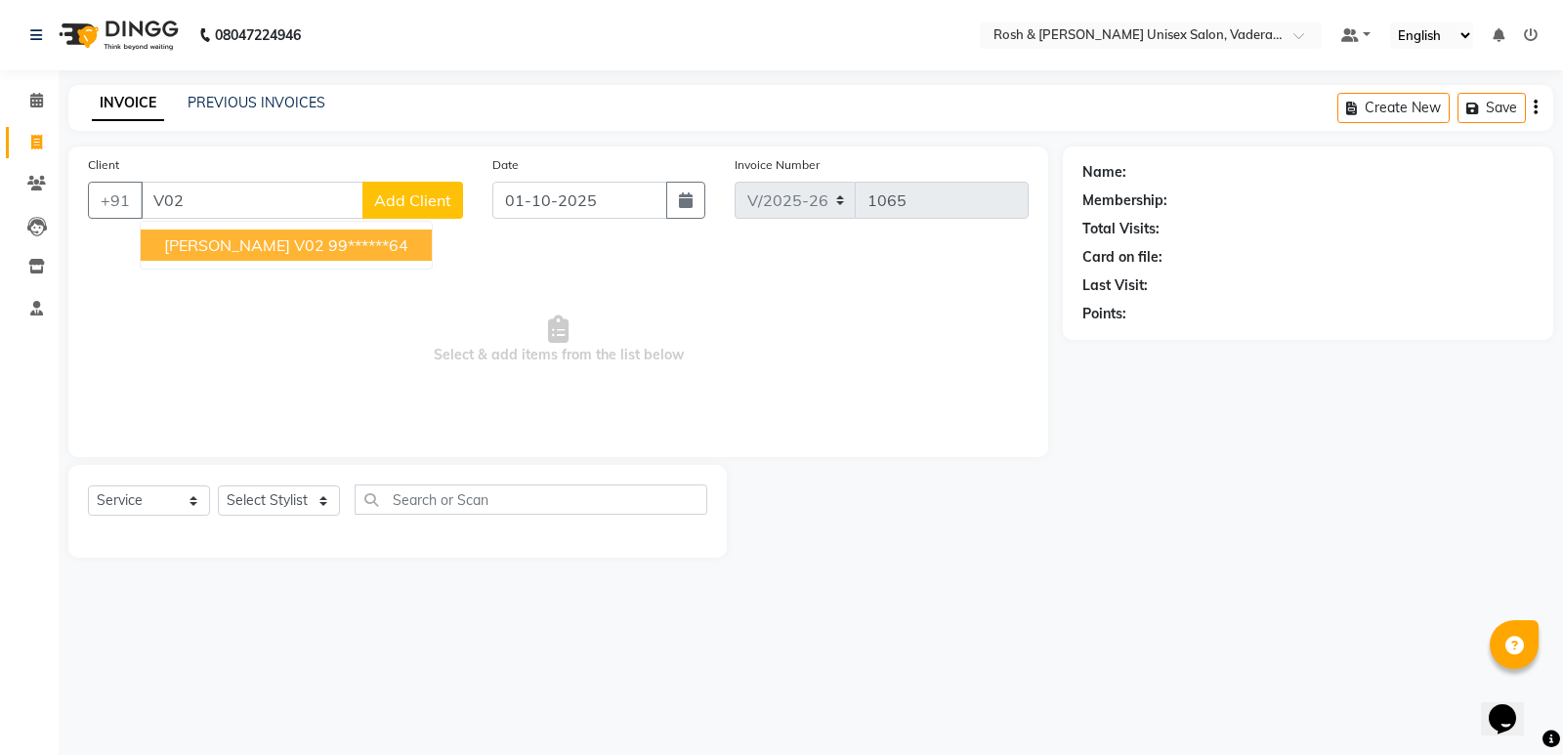
click at [206, 247] on span "[PERSON_NAME] v02" at bounding box center [244, 245] width 160 height 20
type input "99******64"
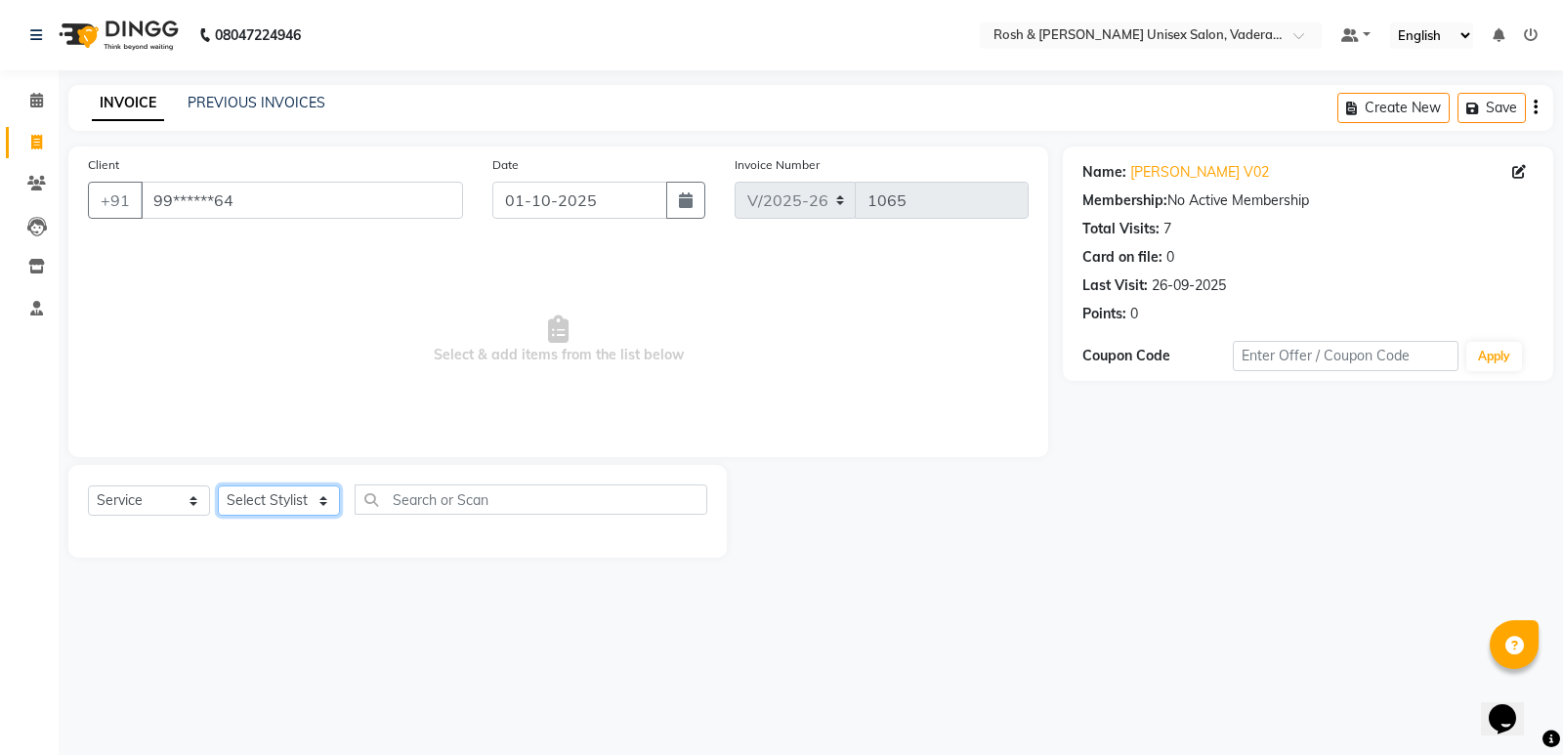
click at [317, 512] on select "Select Stylist Augusta Salon Front Desk [PERSON_NAME] [PERSON_NAME] Renuka Repo…" at bounding box center [279, 500] width 122 height 30
select select "87533"
click at [218, 485] on select "Select Stylist Augusta Salon Front Desk [PERSON_NAME] [PERSON_NAME] Renuka Repo…" at bounding box center [279, 500] width 122 height 30
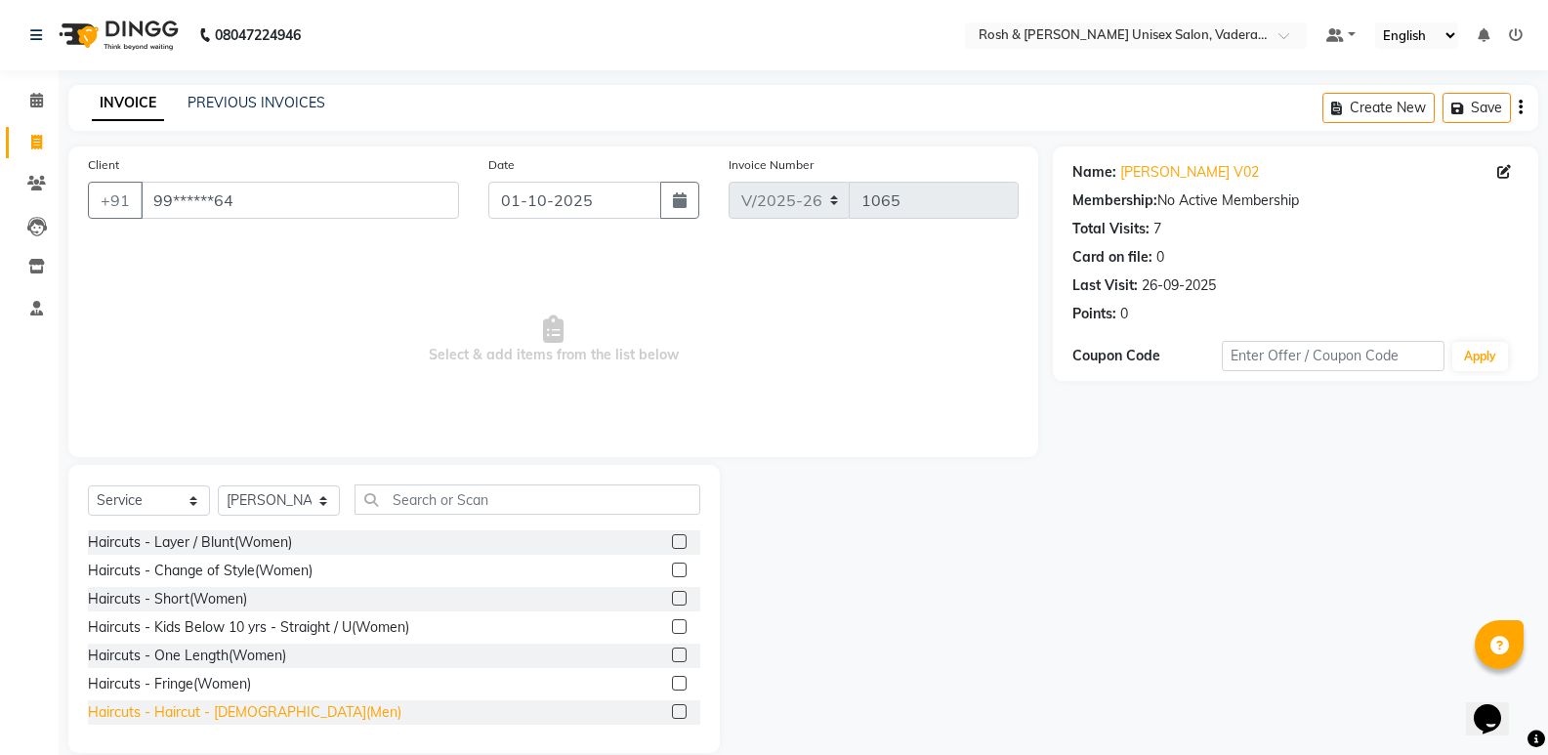
click at [270, 705] on div "Haircuts - Haircut - [DEMOGRAPHIC_DATA](Men)" at bounding box center [245, 712] width 314 height 21
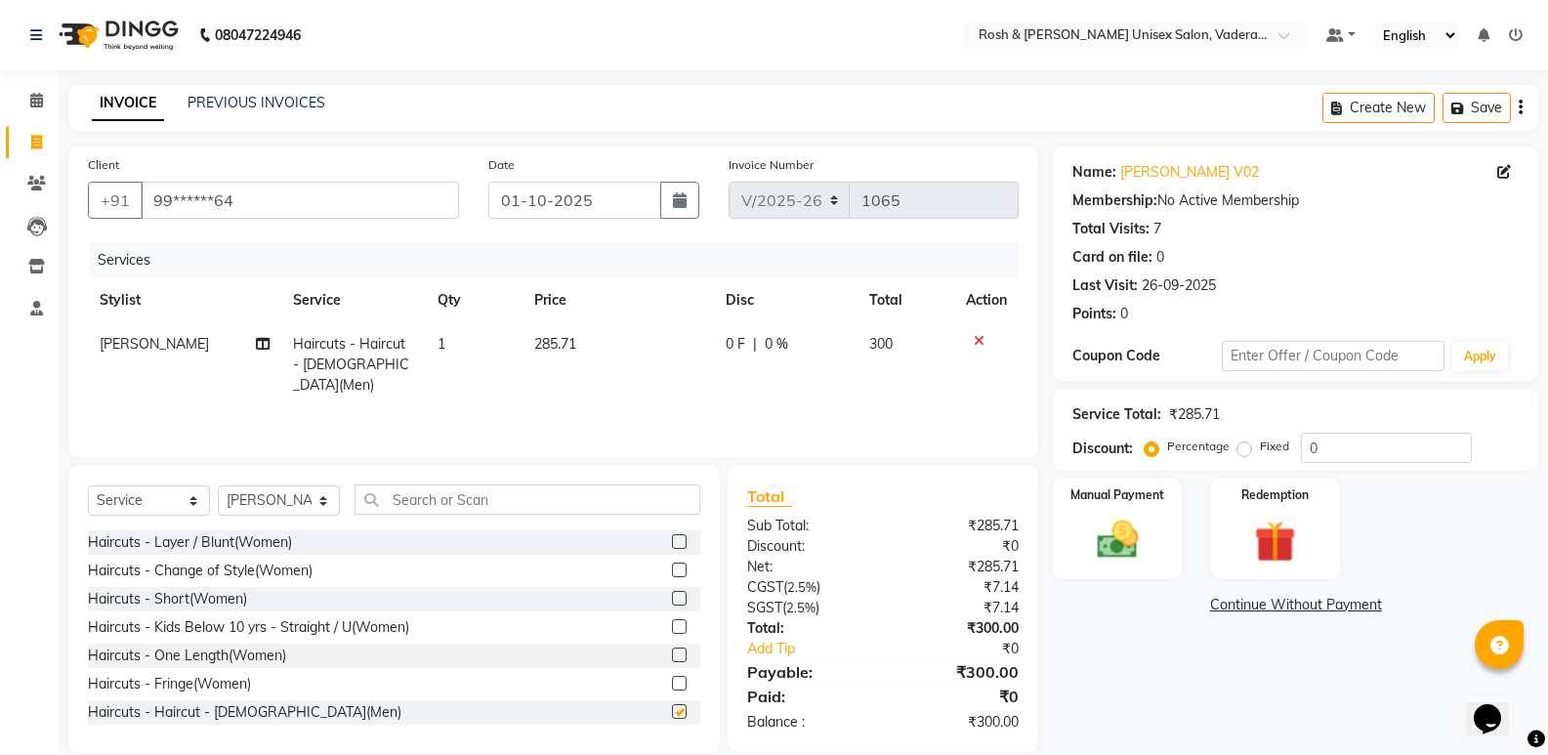
checkbox input "false"
click at [1114, 527] on img at bounding box center [1116, 540] width 69 height 50
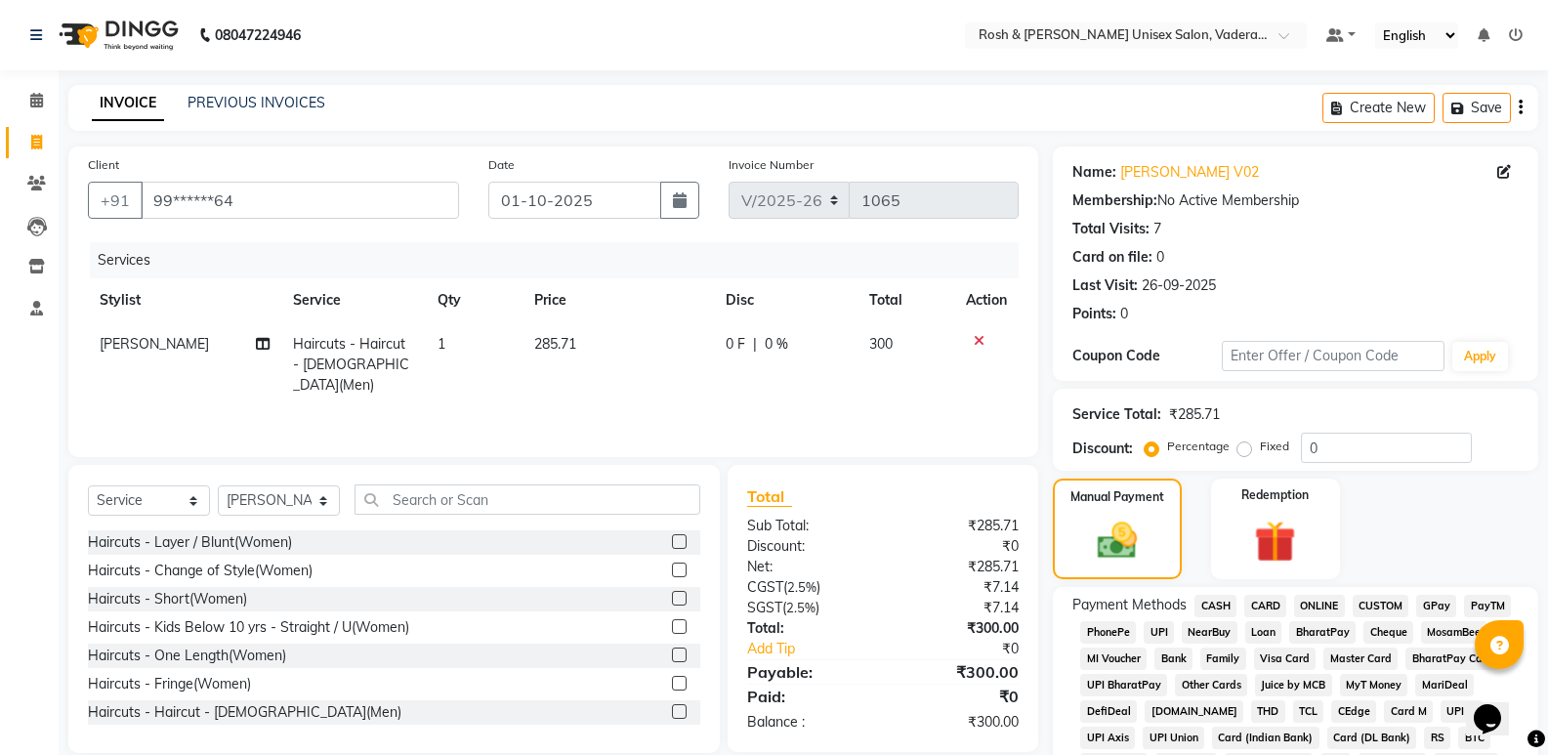
scroll to position [293, 0]
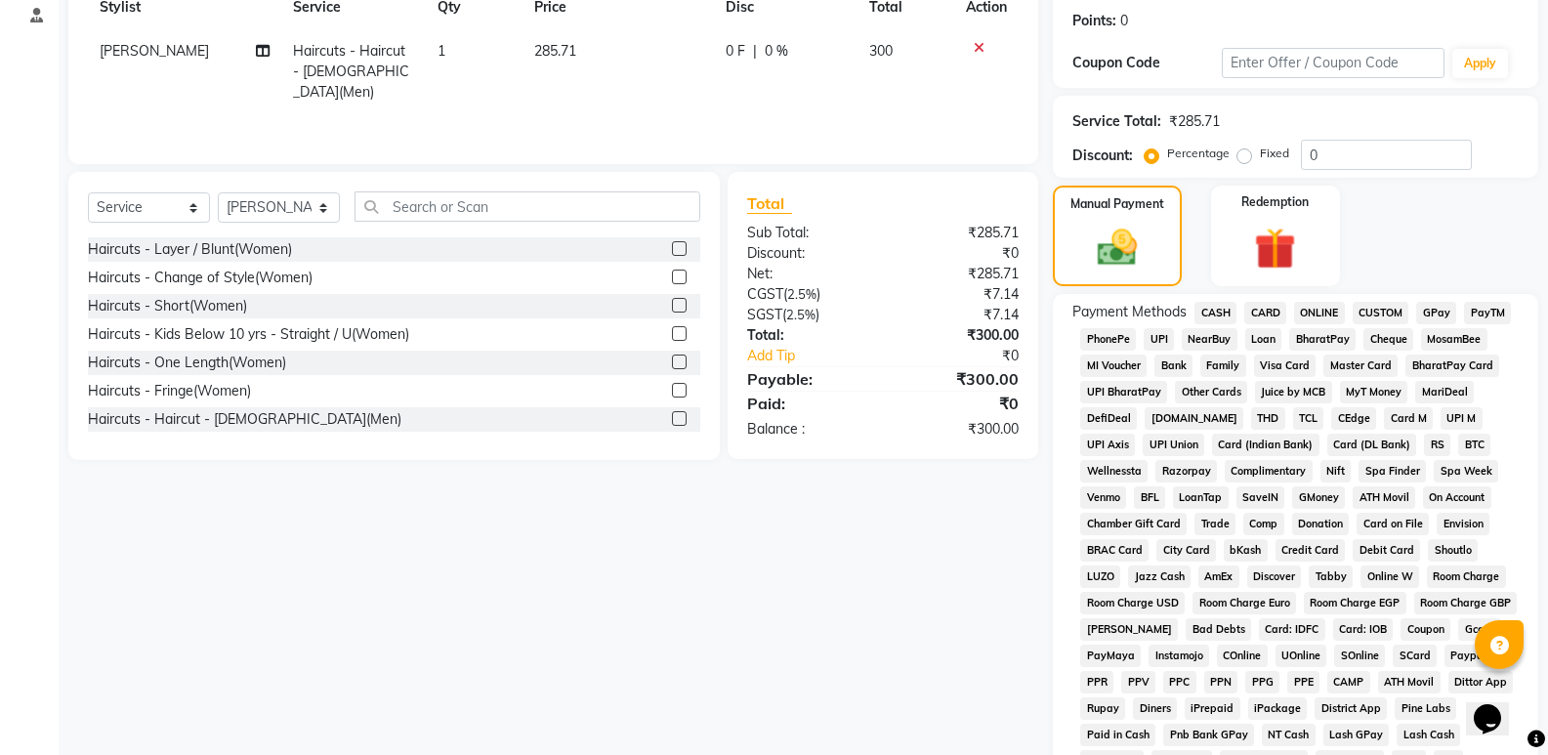
click at [1158, 333] on span "UPI" at bounding box center [1159, 339] width 30 height 22
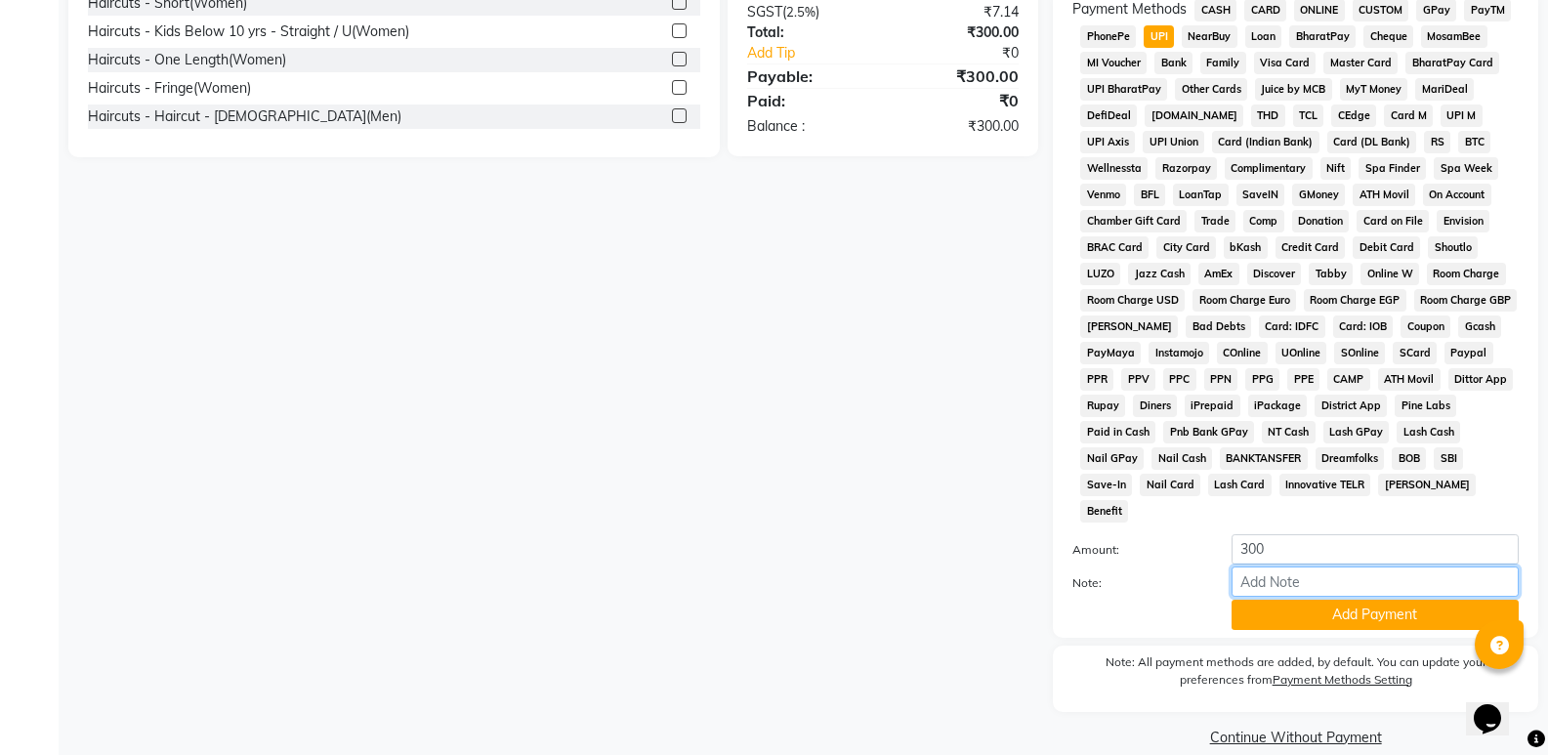
click at [1286, 570] on input "Note:" at bounding box center [1375, 582] width 287 height 30
click at [1292, 600] on button "Add Payment" at bounding box center [1375, 615] width 287 height 30
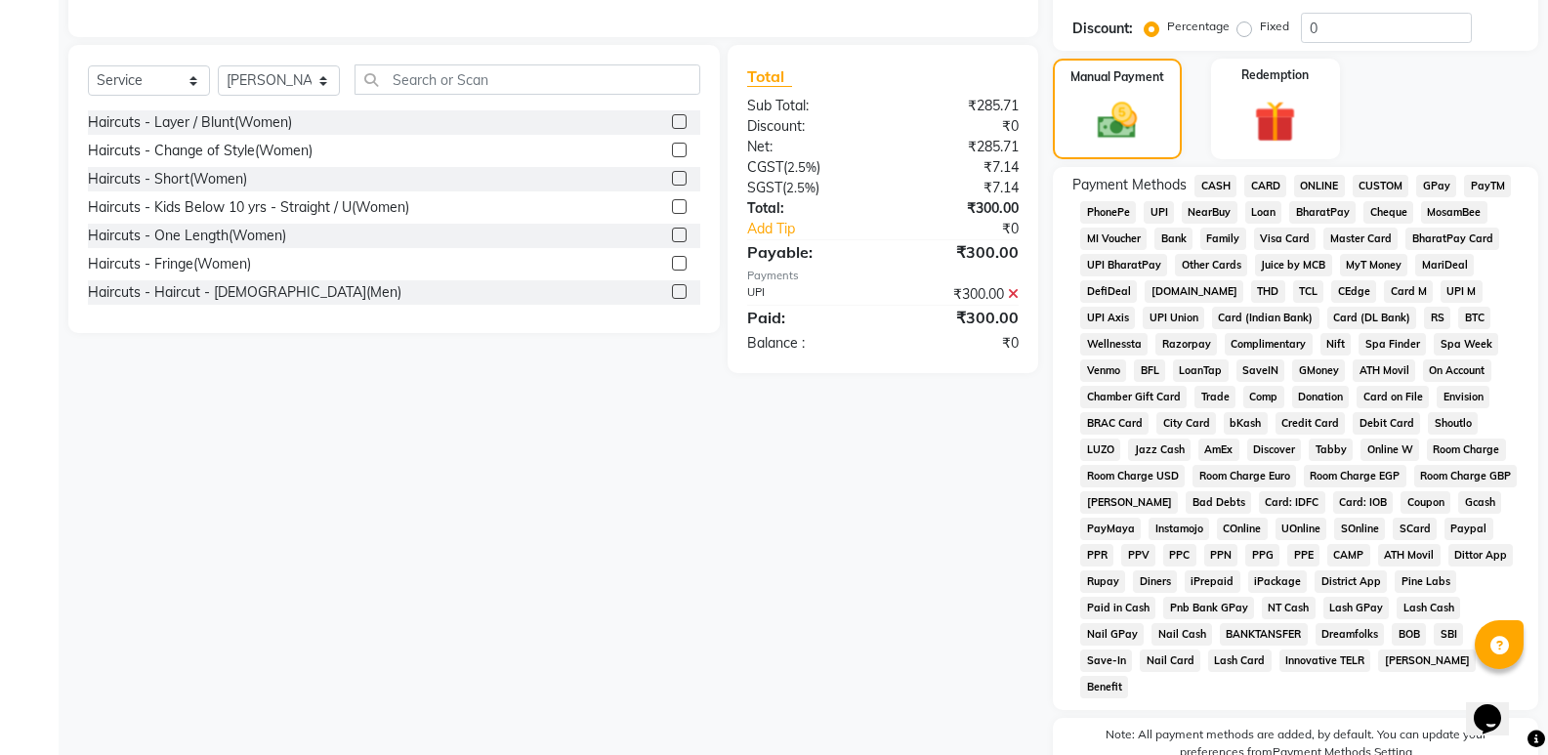
scroll to position [603, 0]
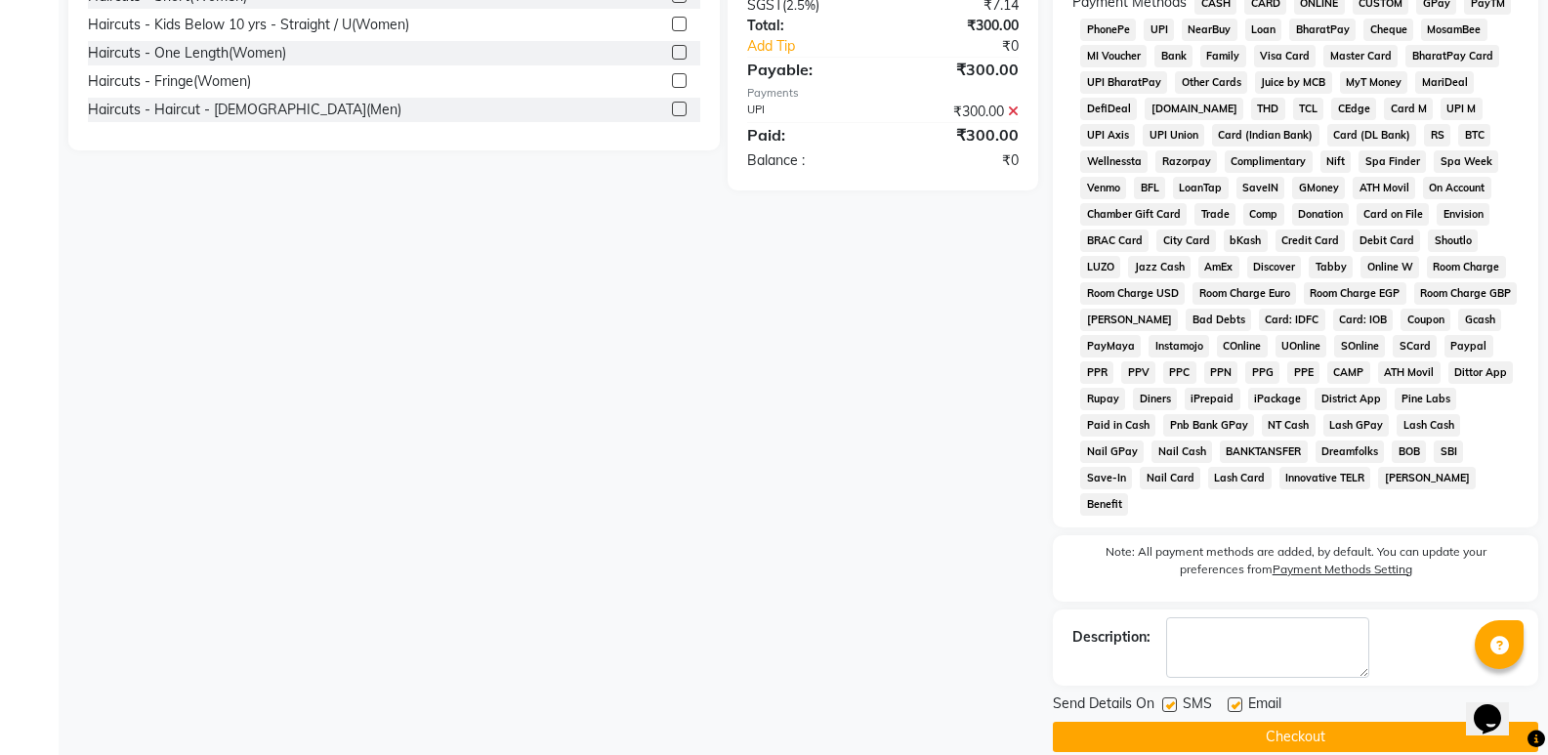
click at [1199, 722] on button "Checkout" at bounding box center [1295, 737] width 485 height 30
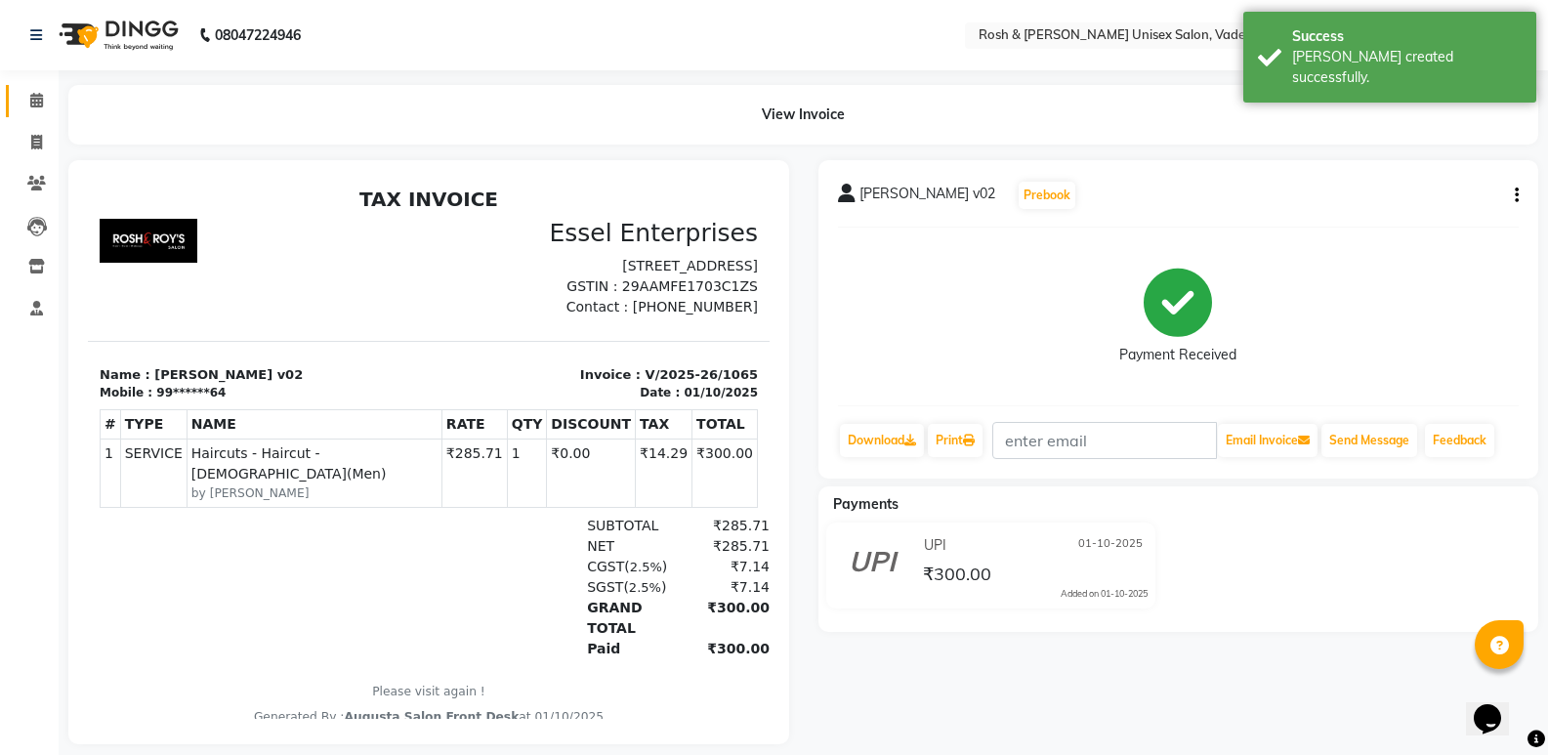
click at [19, 108] on link "Calendar" at bounding box center [29, 101] width 47 height 32
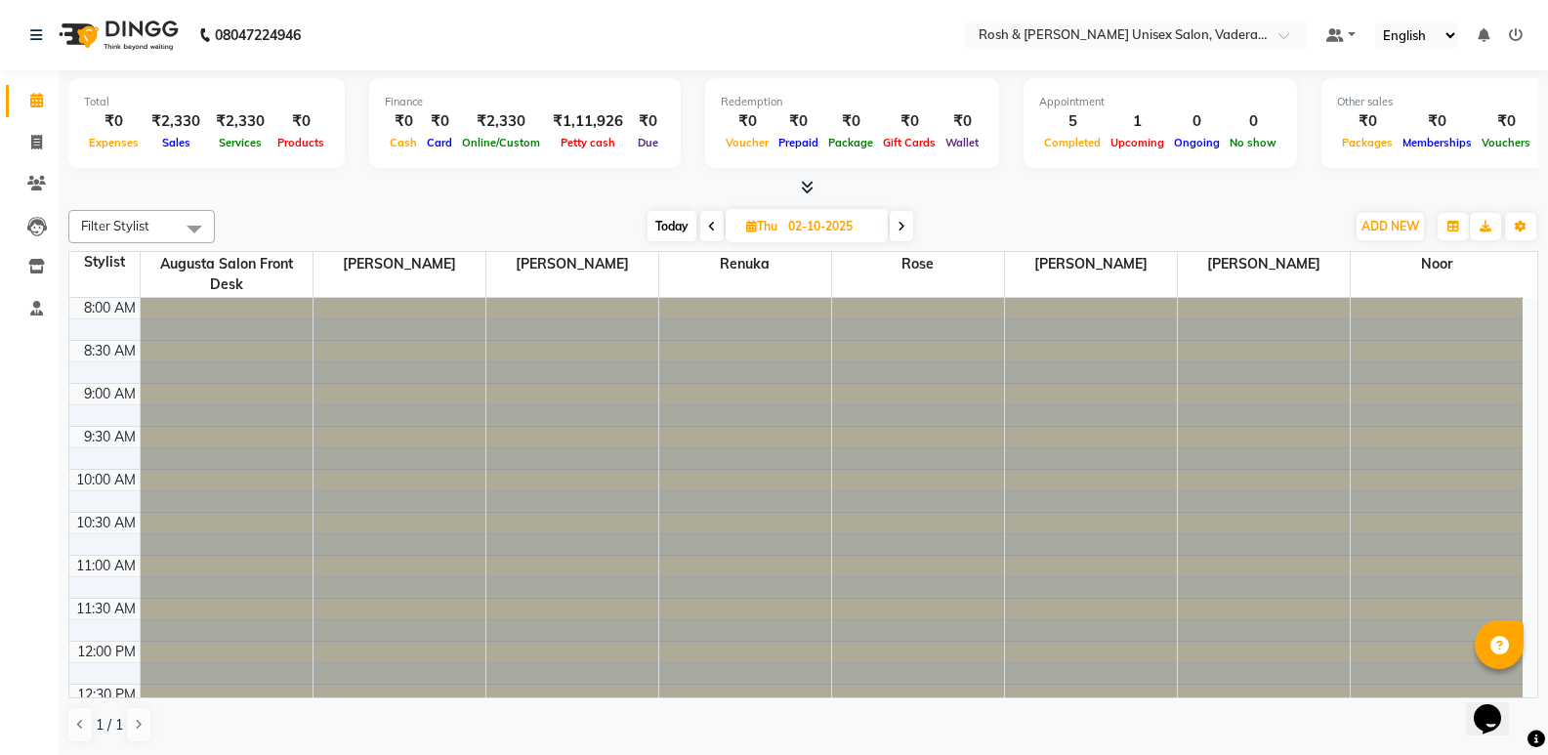
click at [811, 178] on span at bounding box center [803, 188] width 21 height 21
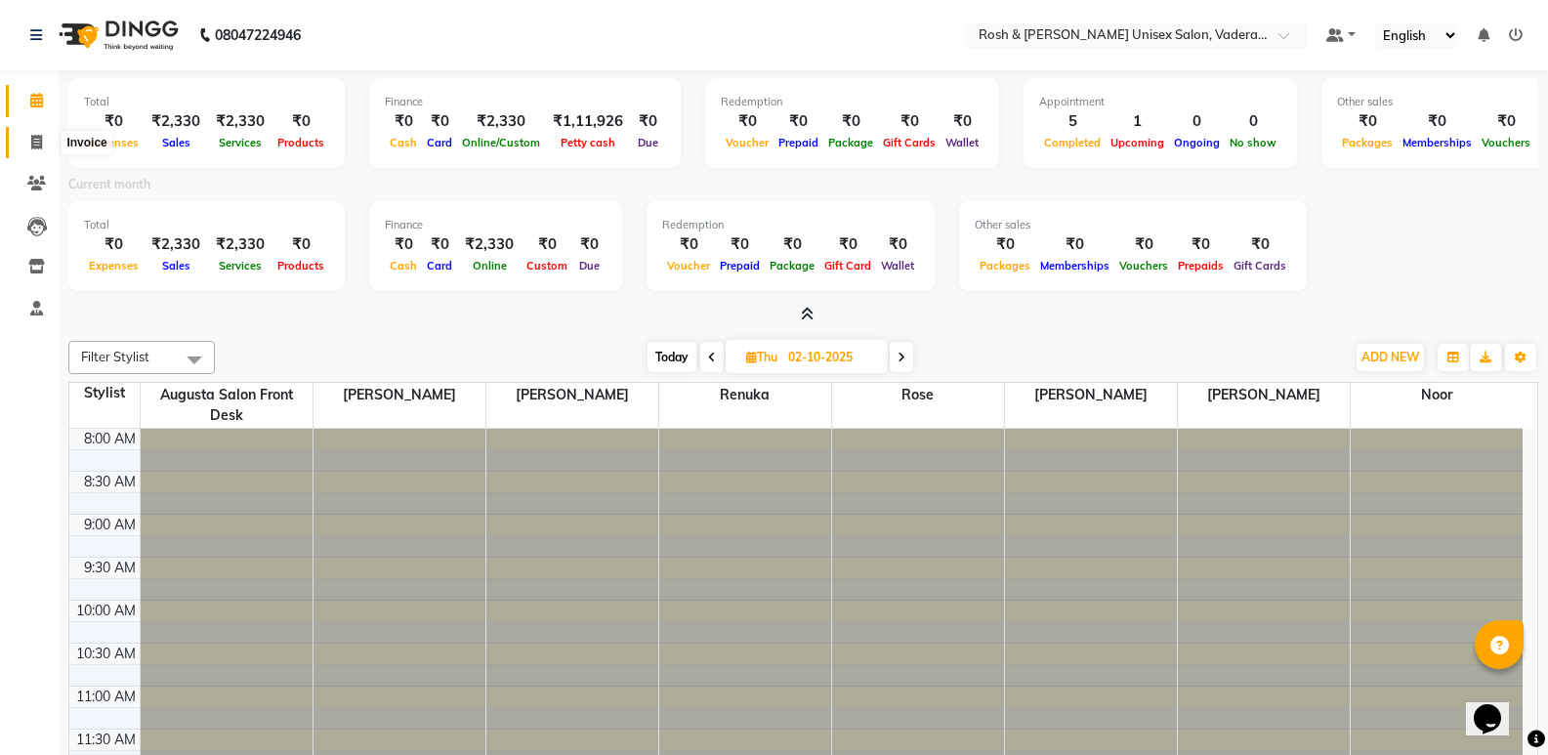
click at [34, 147] on icon at bounding box center [36, 142] width 11 height 15
select select "service"
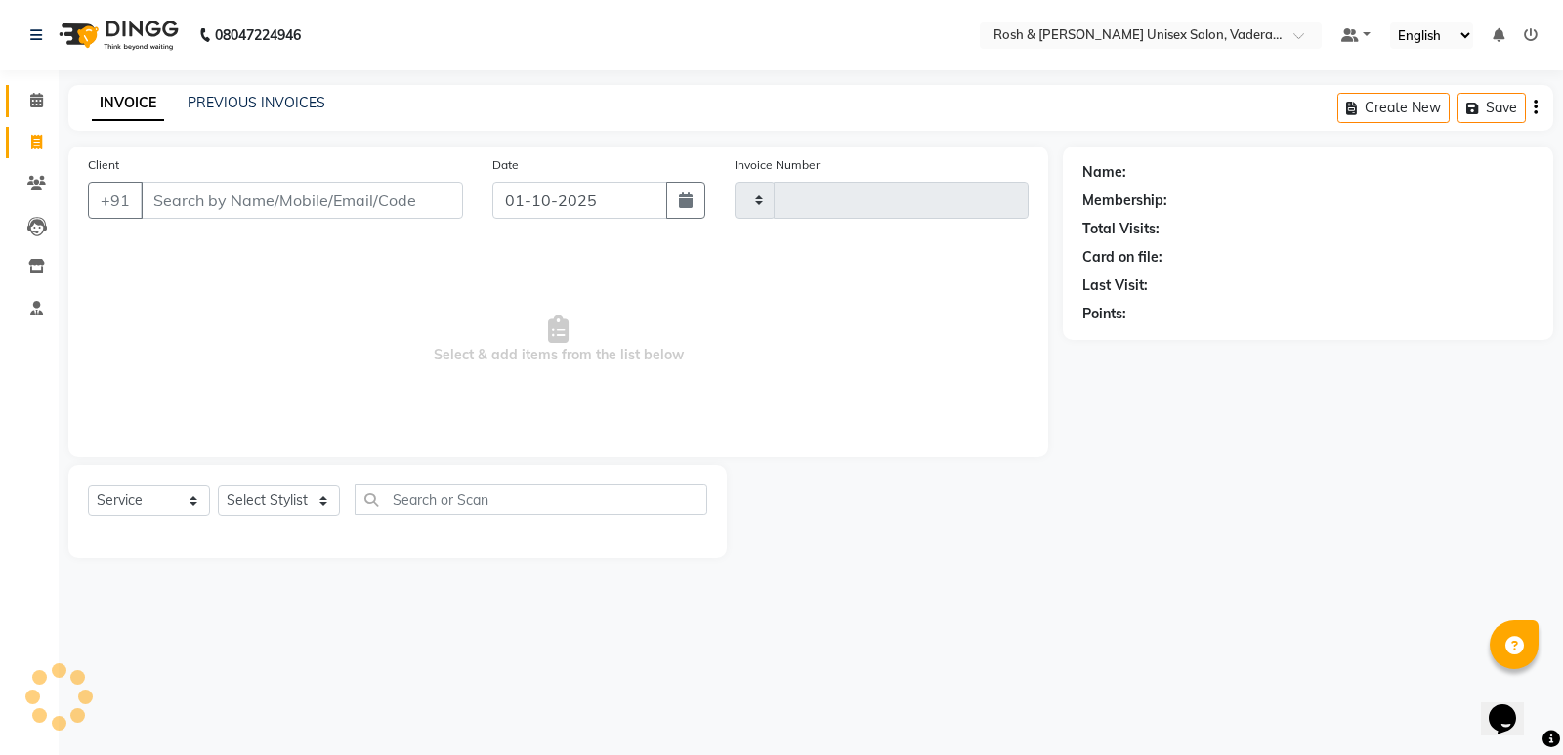
type input "1066"
select select "8657"
click at [301, 509] on select "Select Stylist" at bounding box center [279, 500] width 122 height 30
click at [240, 503] on select "Select Stylist" at bounding box center [279, 500] width 122 height 30
click at [294, 498] on select "Select Stylist Augusta Salon Front Desk [PERSON_NAME] [PERSON_NAME] Renuka Repo…" at bounding box center [279, 500] width 122 height 30
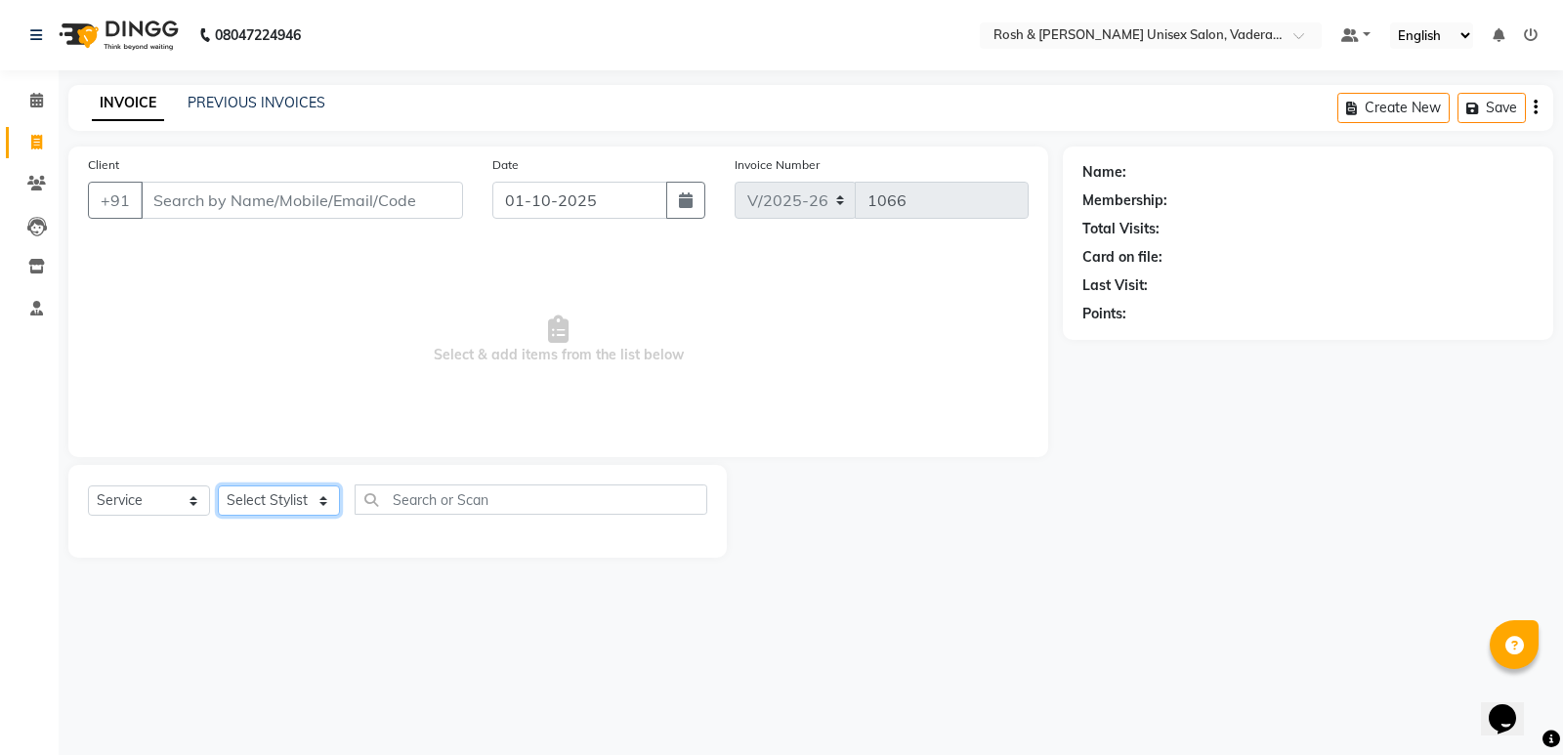
select select "87537"
click at [218, 485] on select "Select Stylist Augusta Salon Front Desk [PERSON_NAME] [PERSON_NAME] Renuka Repo…" at bounding box center [279, 500] width 122 height 30
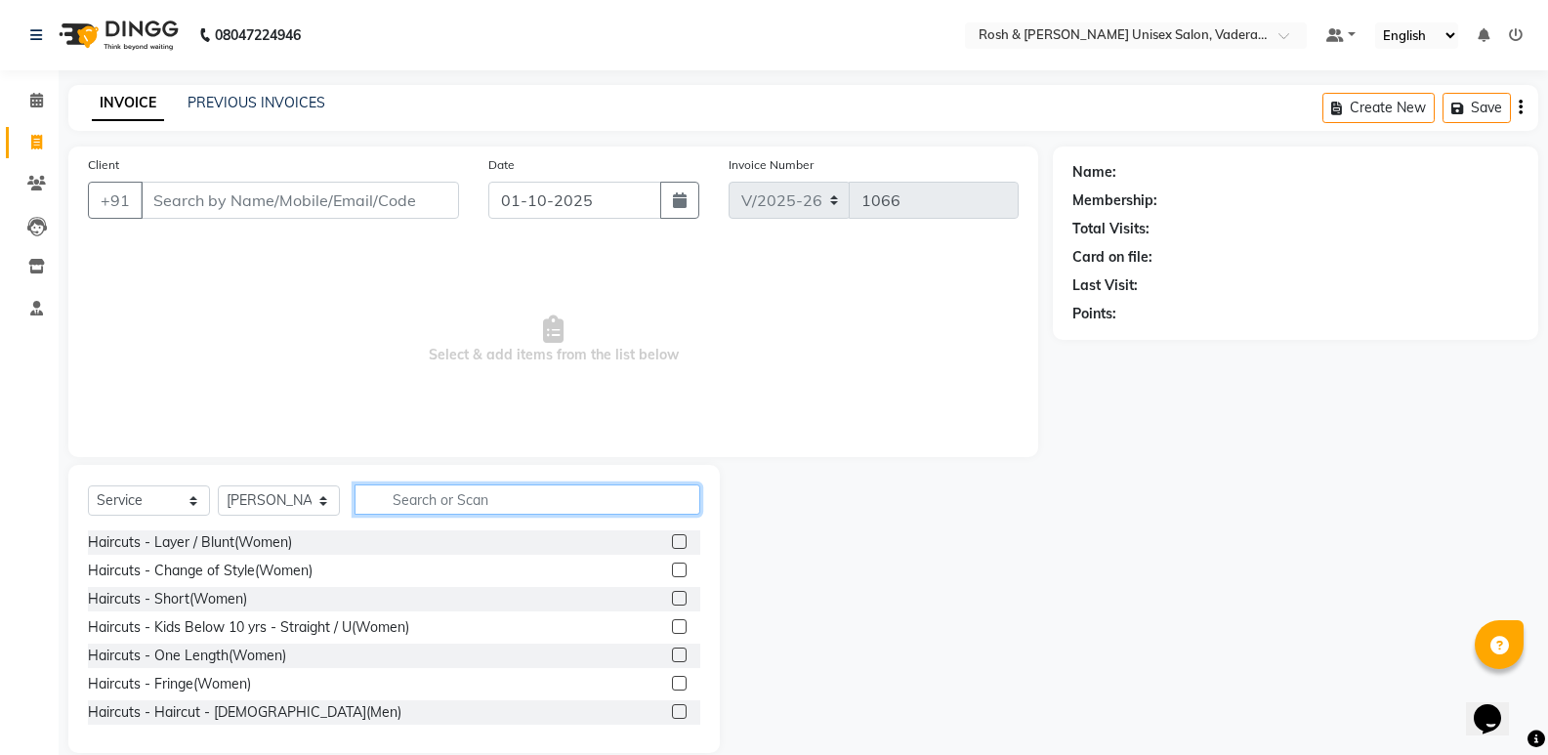
click at [442, 503] on input "text" at bounding box center [528, 499] width 346 height 30
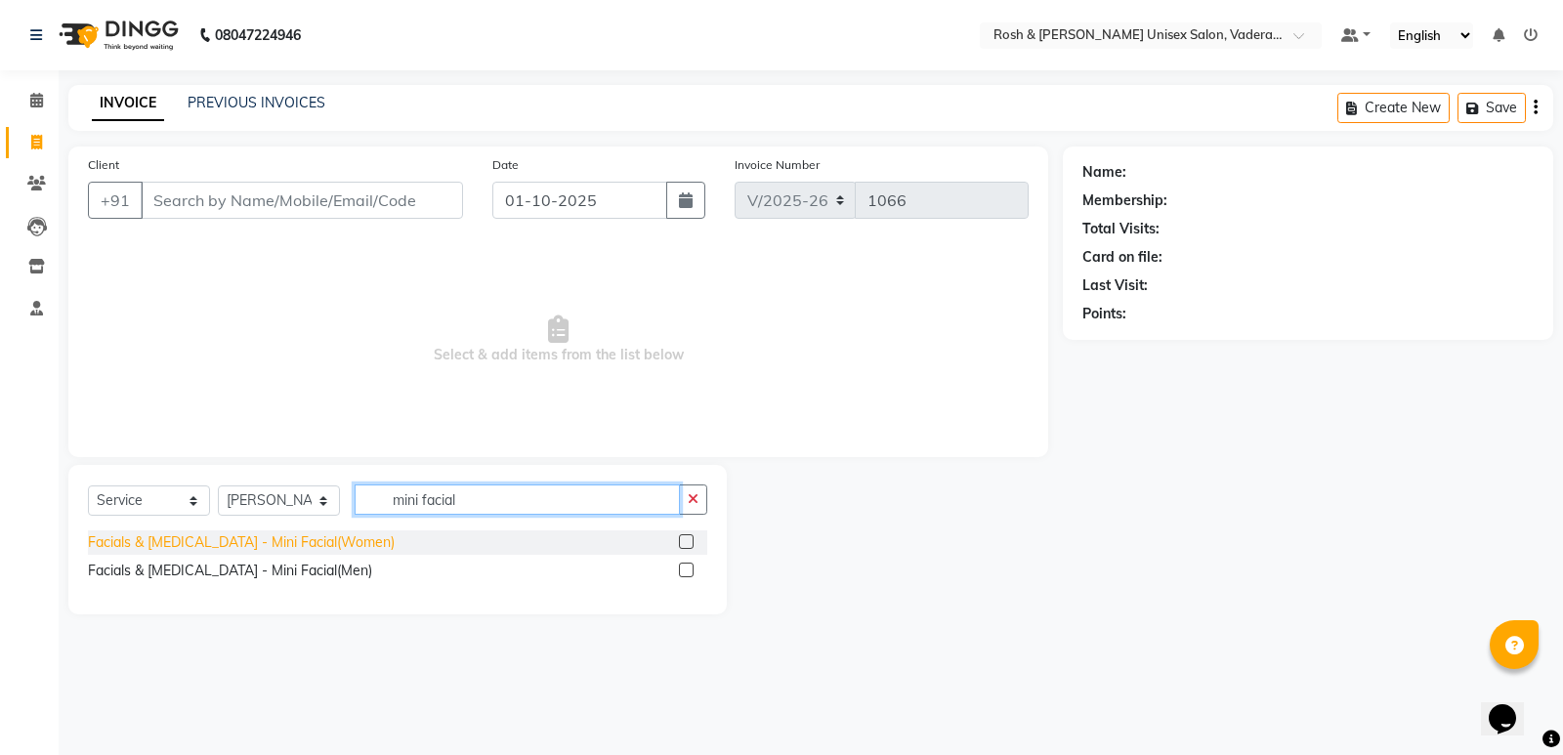
type input "mini facial"
click at [306, 537] on div "Facials & [MEDICAL_DATA] - Mini Facial(Women)" at bounding box center [241, 542] width 307 height 21
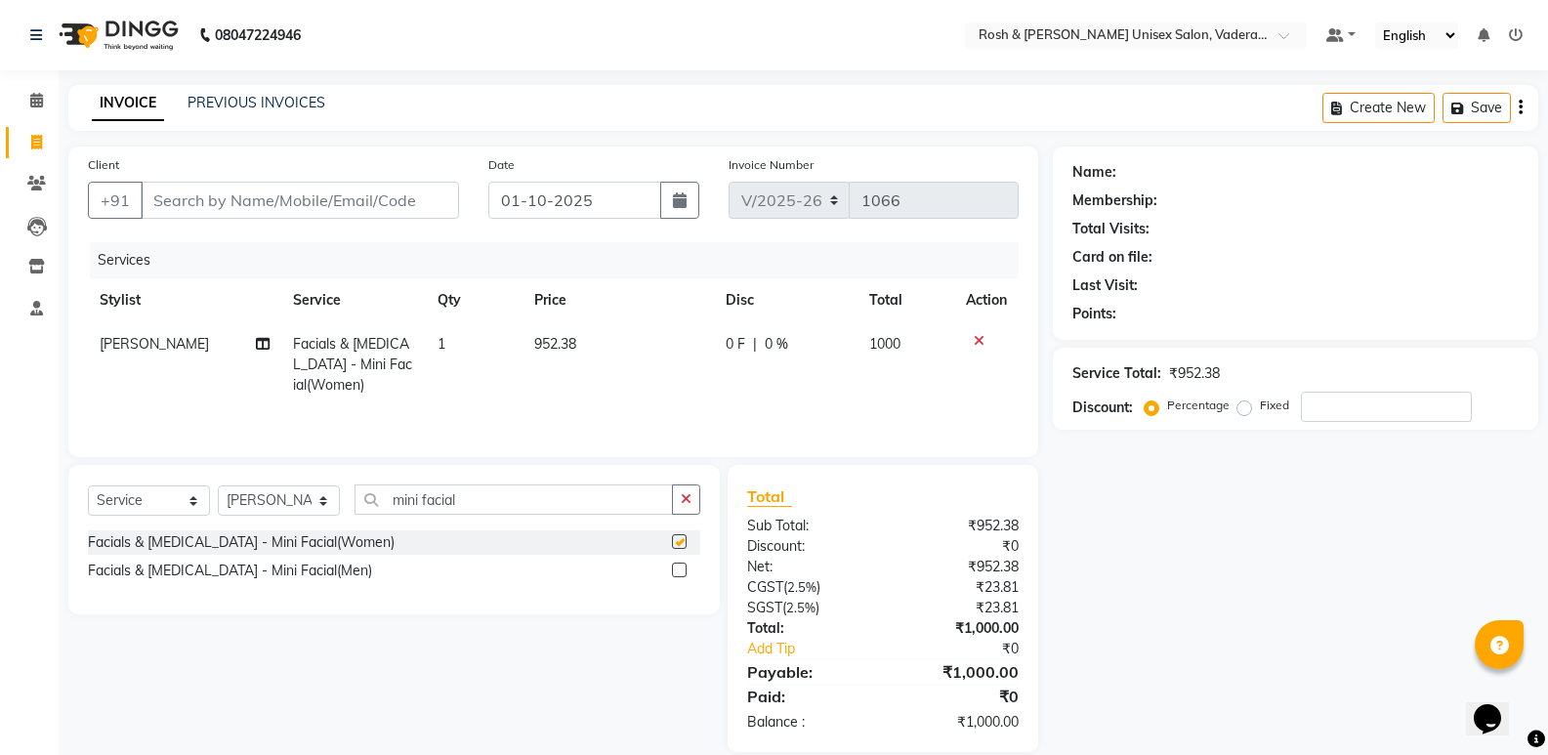
checkbox input "false"
click at [525, 509] on input "mini facial" at bounding box center [514, 499] width 318 height 30
type input "m"
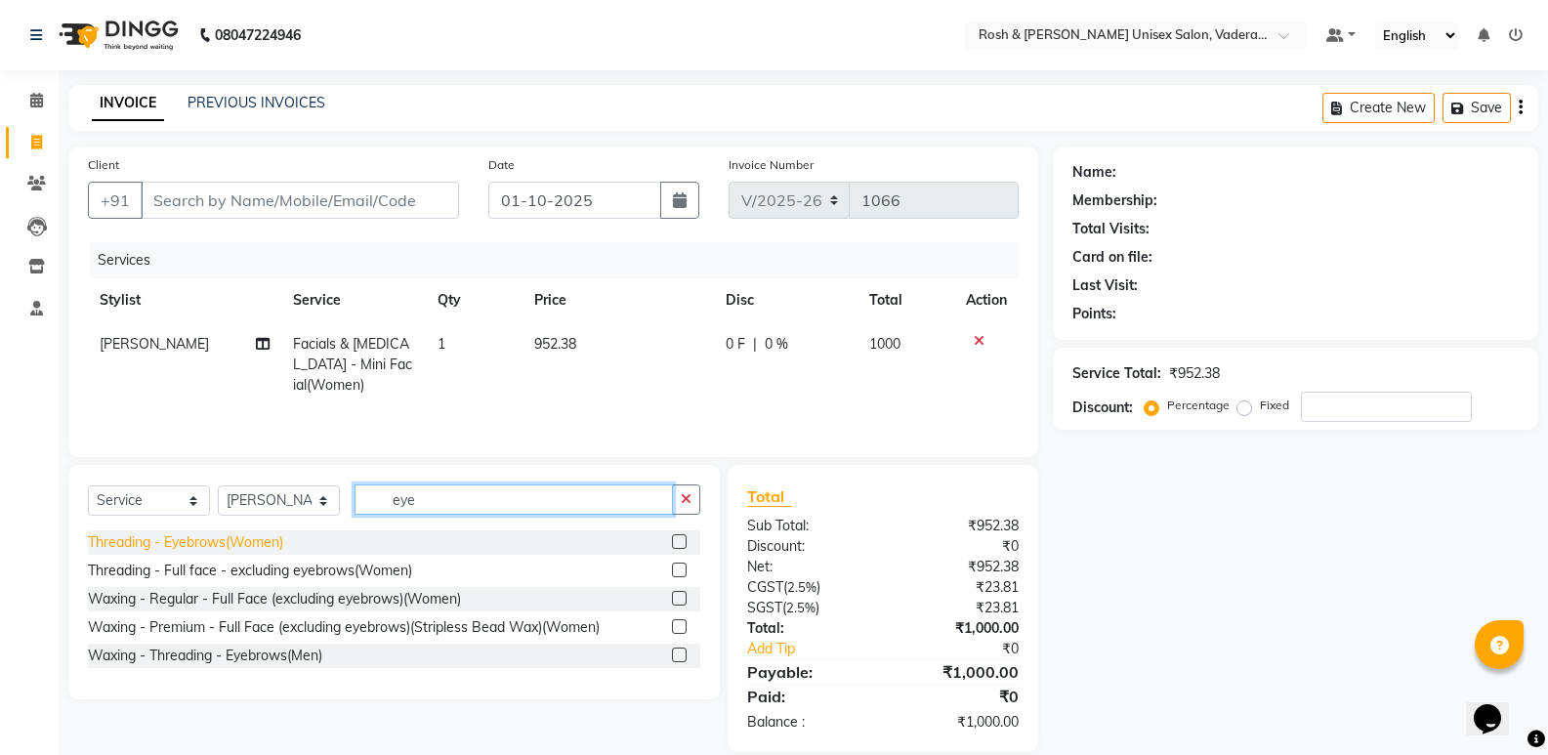
type input "eye"
click at [133, 534] on div "Threading - Eyebrows(Women)" at bounding box center [185, 542] width 195 height 21
checkbox input "false"
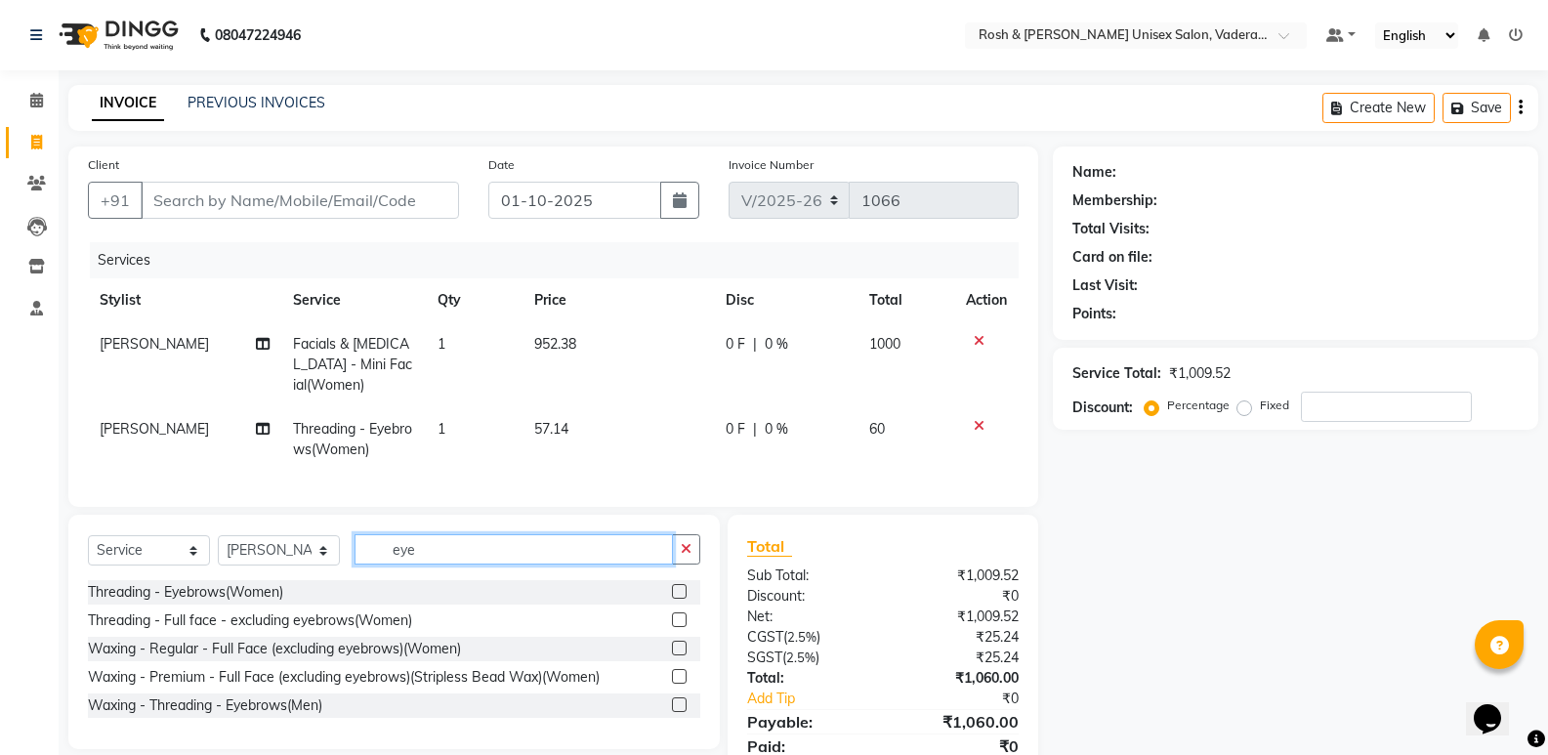
click at [493, 565] on input "eye" at bounding box center [514, 549] width 318 height 30
type input "e"
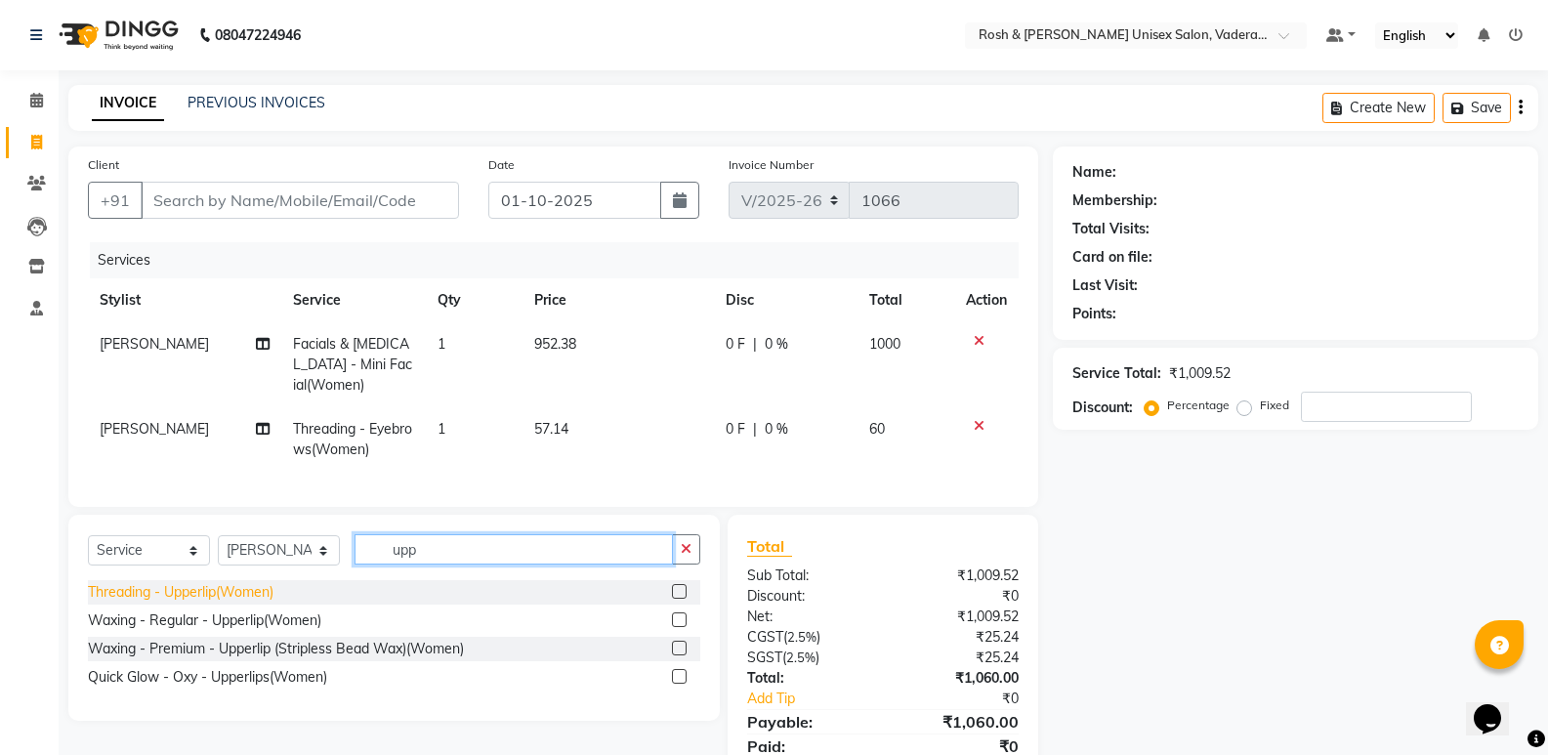
type input "upp"
click at [198, 603] on div "Threading - Upperlip(Women)" at bounding box center [181, 592] width 186 height 21
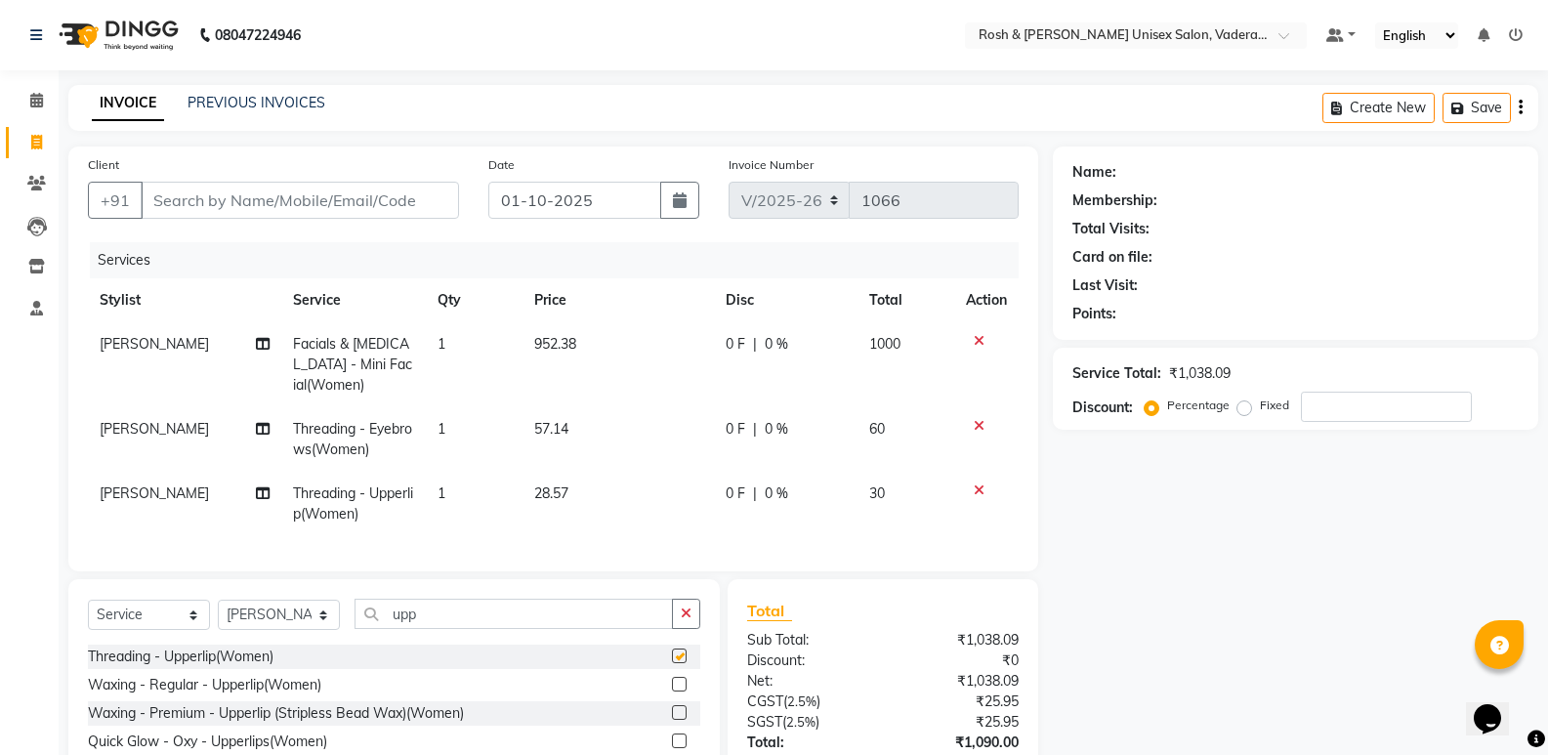
checkbox input "false"
click at [466, 624] on input "upp" at bounding box center [514, 614] width 318 height 30
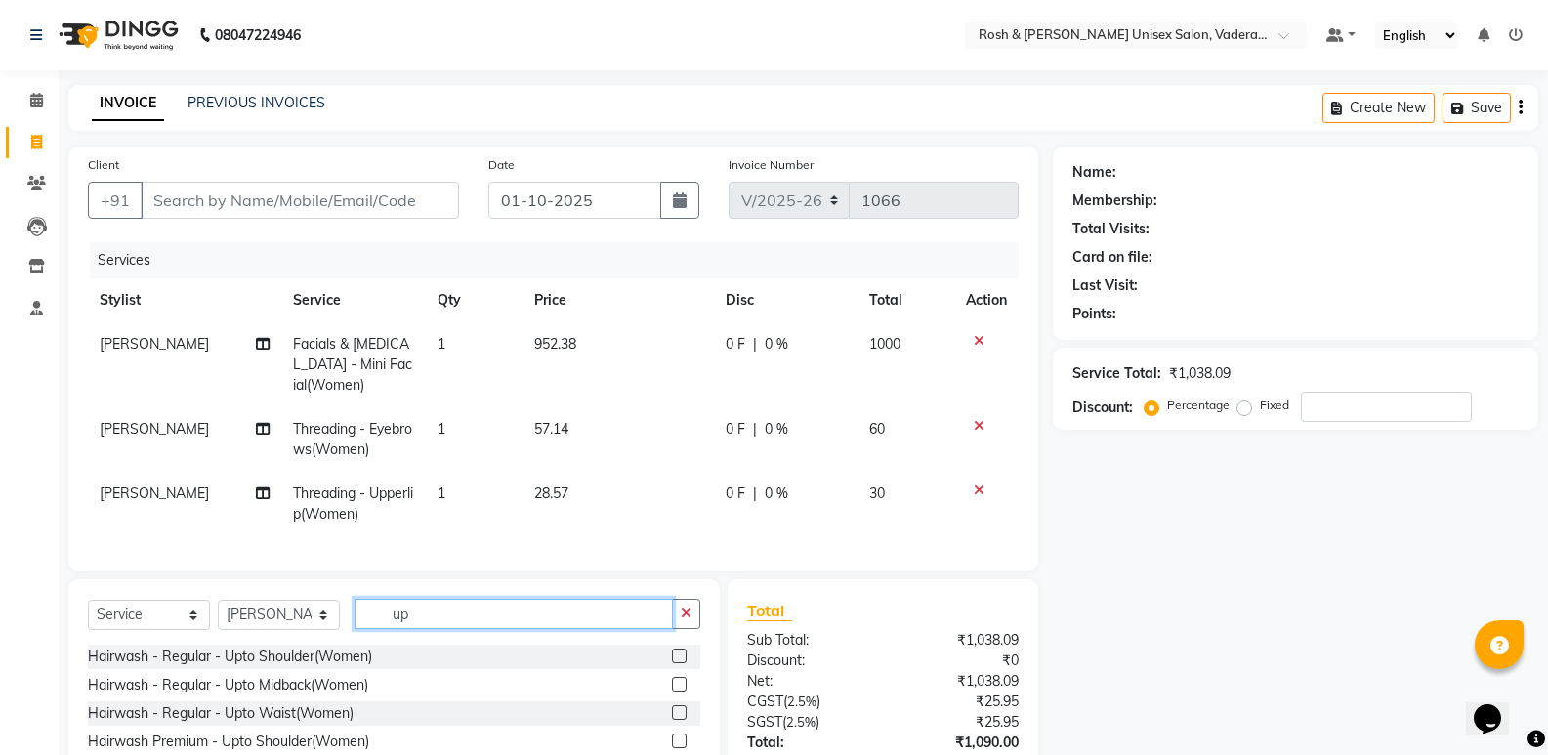
type input "u"
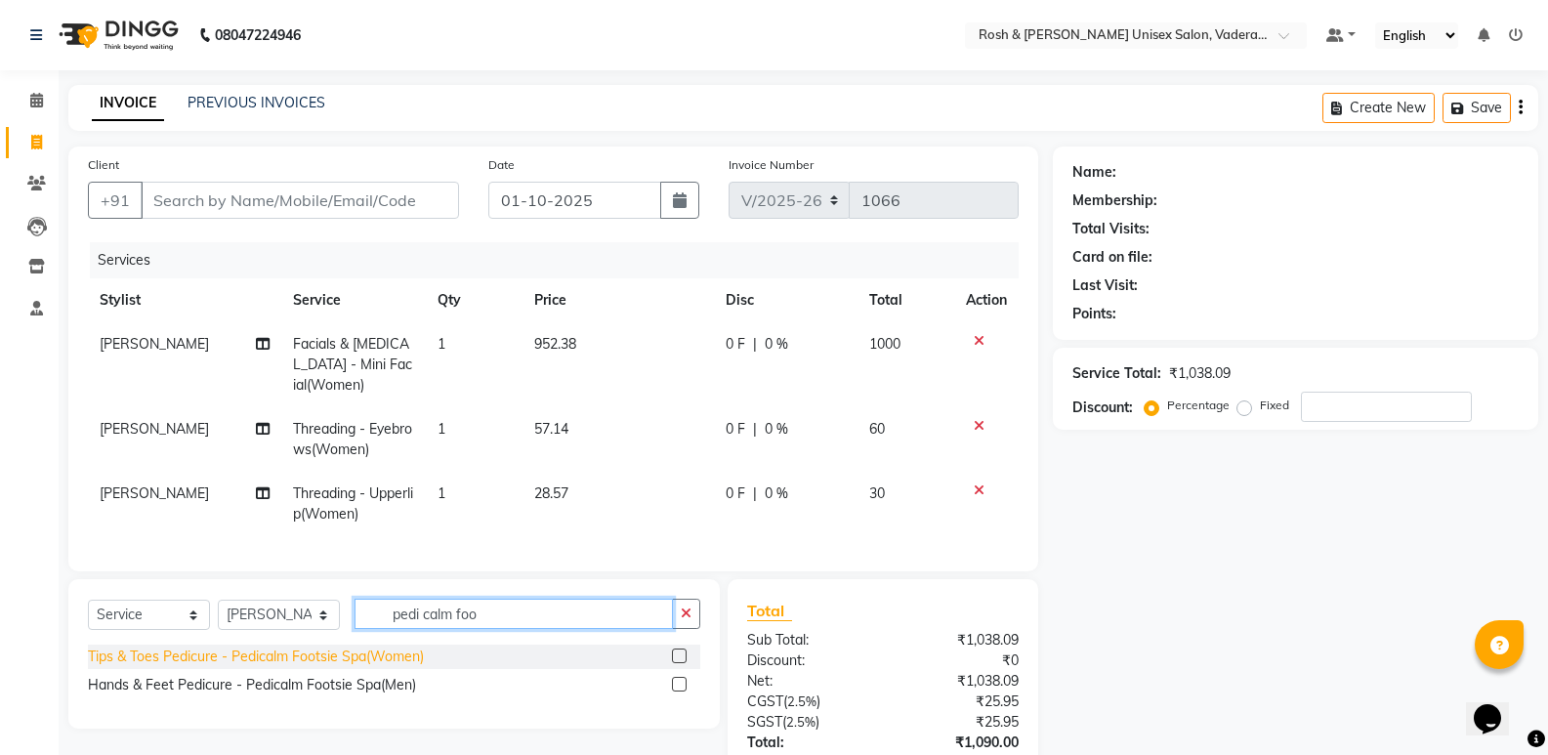
type input "pedi calm foo"
click at [287, 667] on div "Tips & Toes Pedicure - Pedicalm Footsie Spa(Women)" at bounding box center [256, 657] width 336 height 21
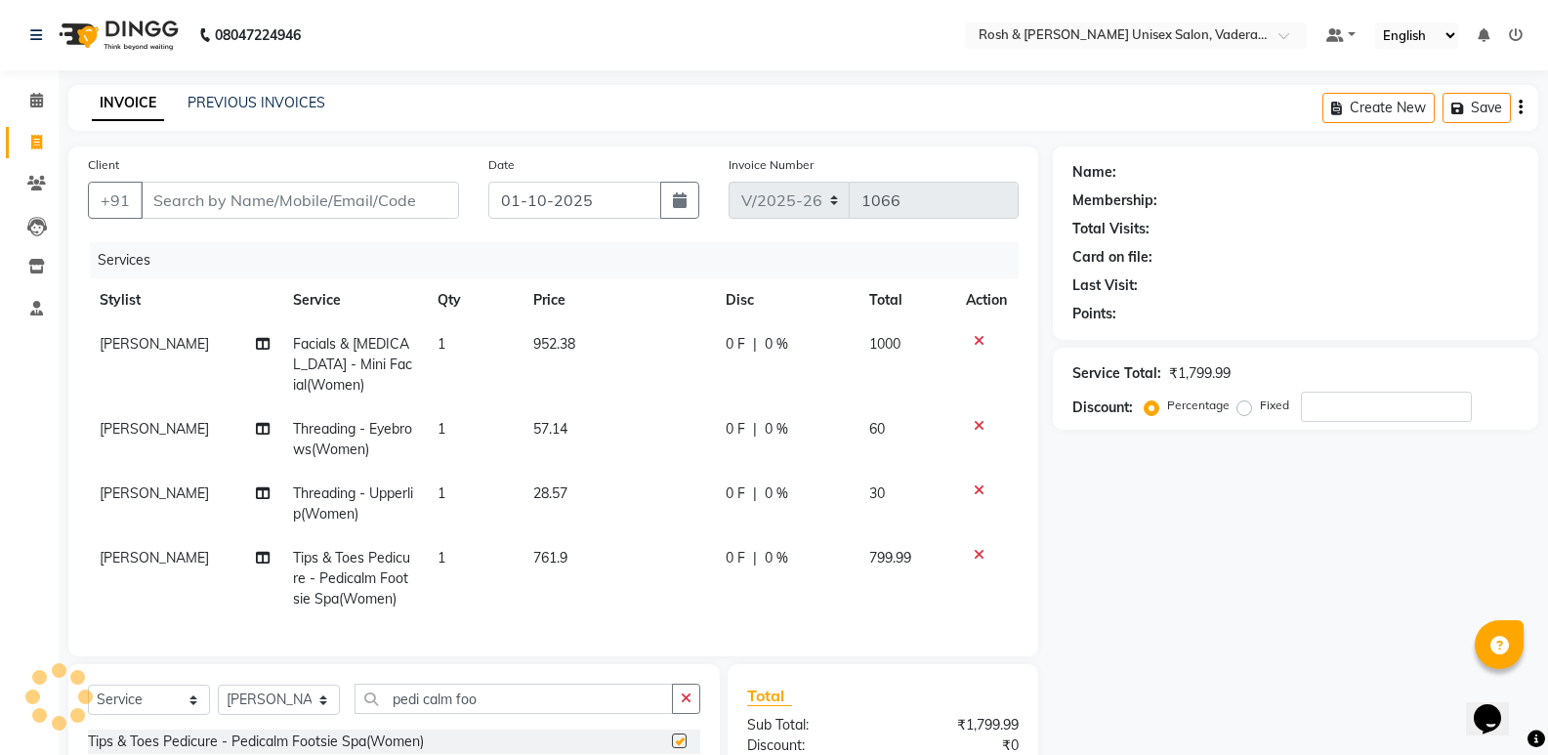
checkbox input "false"
click at [294, 197] on input "Client" at bounding box center [300, 200] width 318 height 37
type input "9"
type input "0"
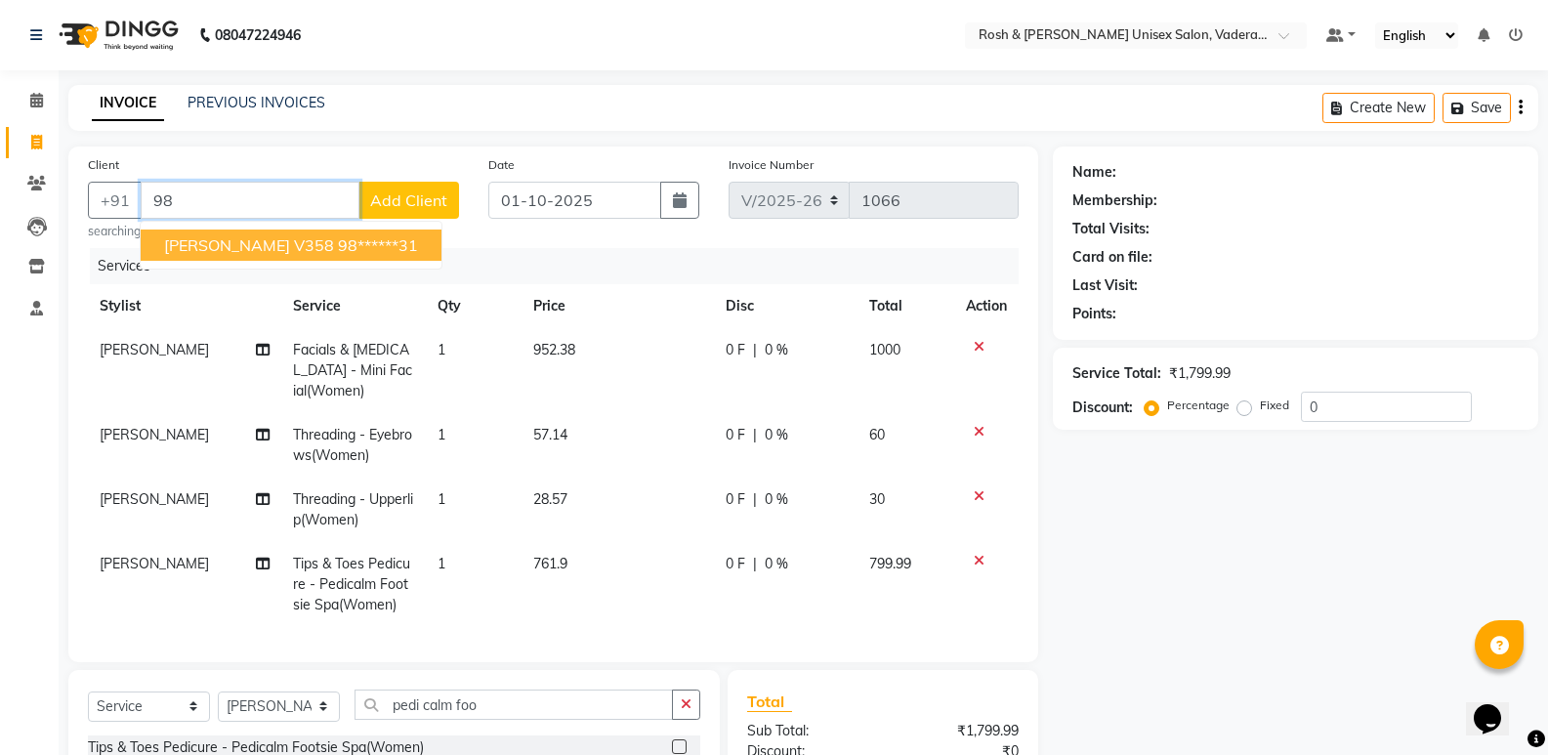
type input "9"
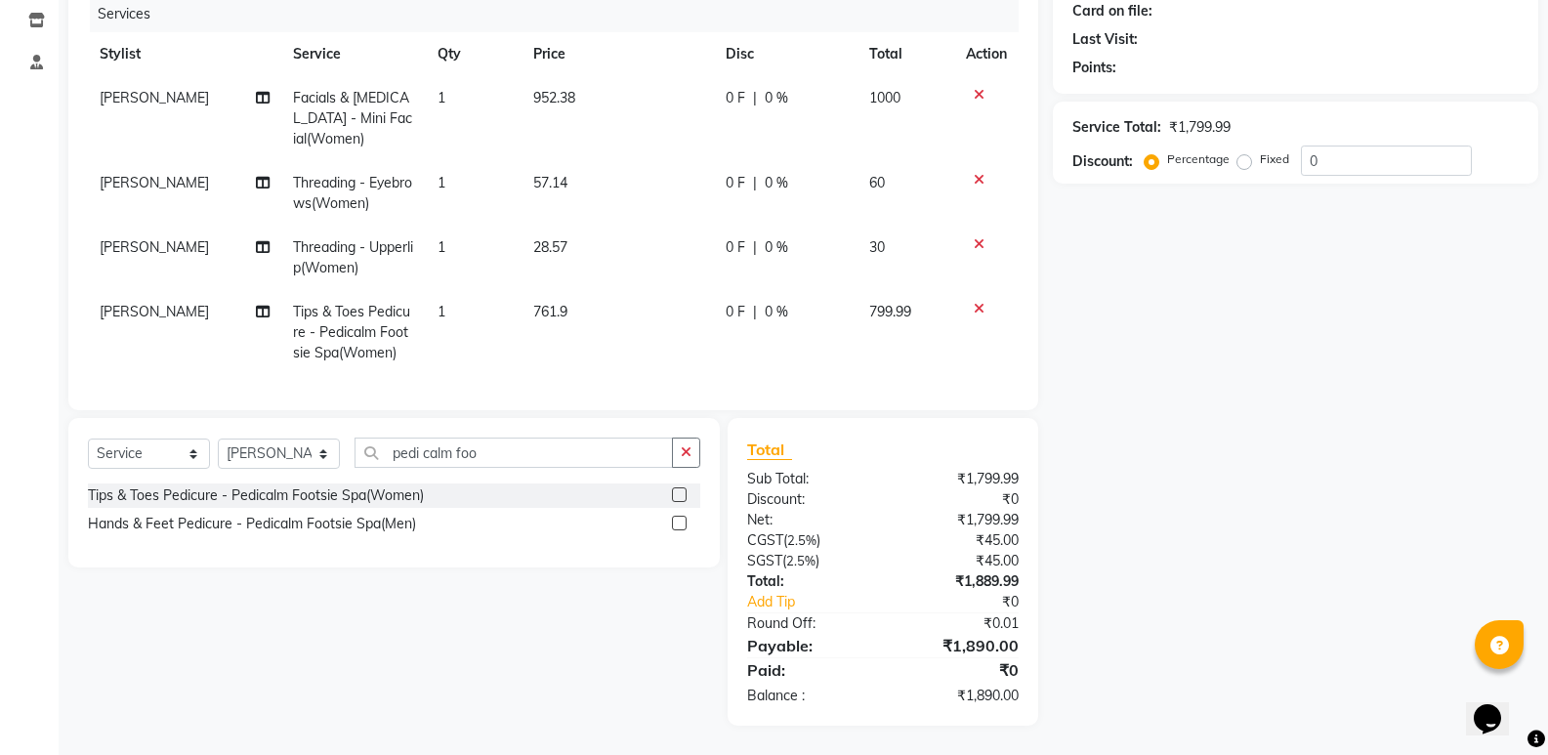
scroll to position [65, 0]
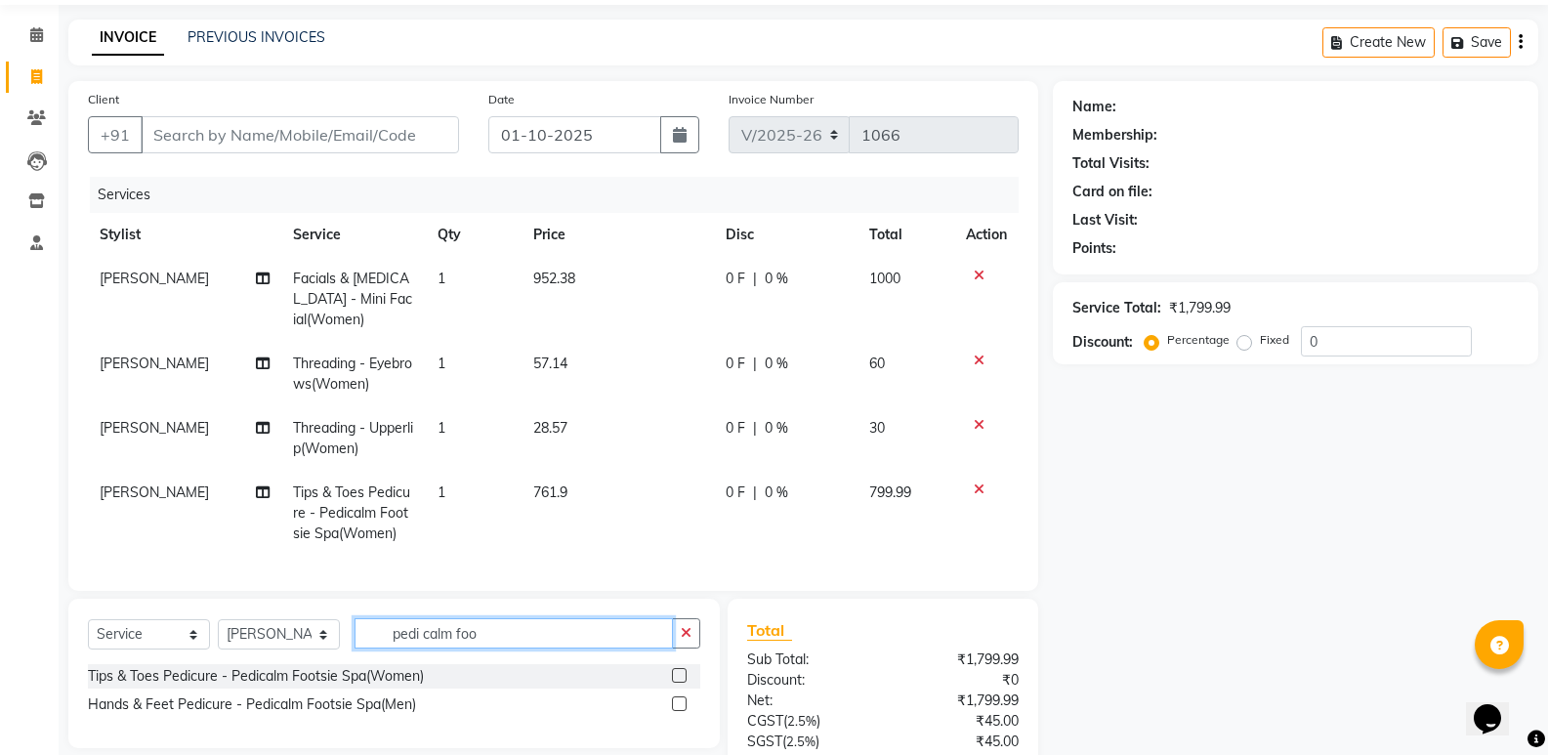
click at [517, 647] on input "pedi calm foo" at bounding box center [514, 633] width 318 height 30
type input "p"
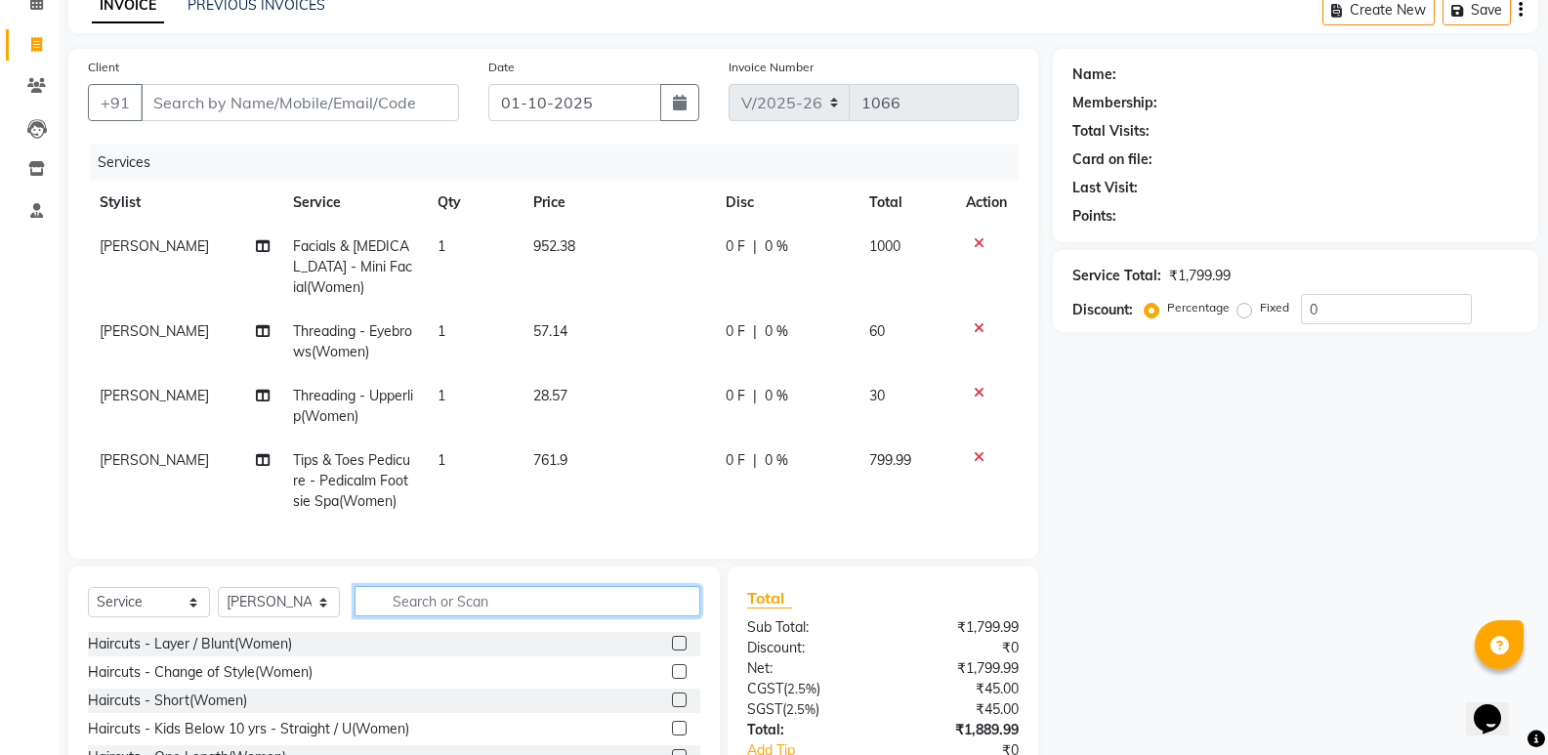
scroll to position [195, 0]
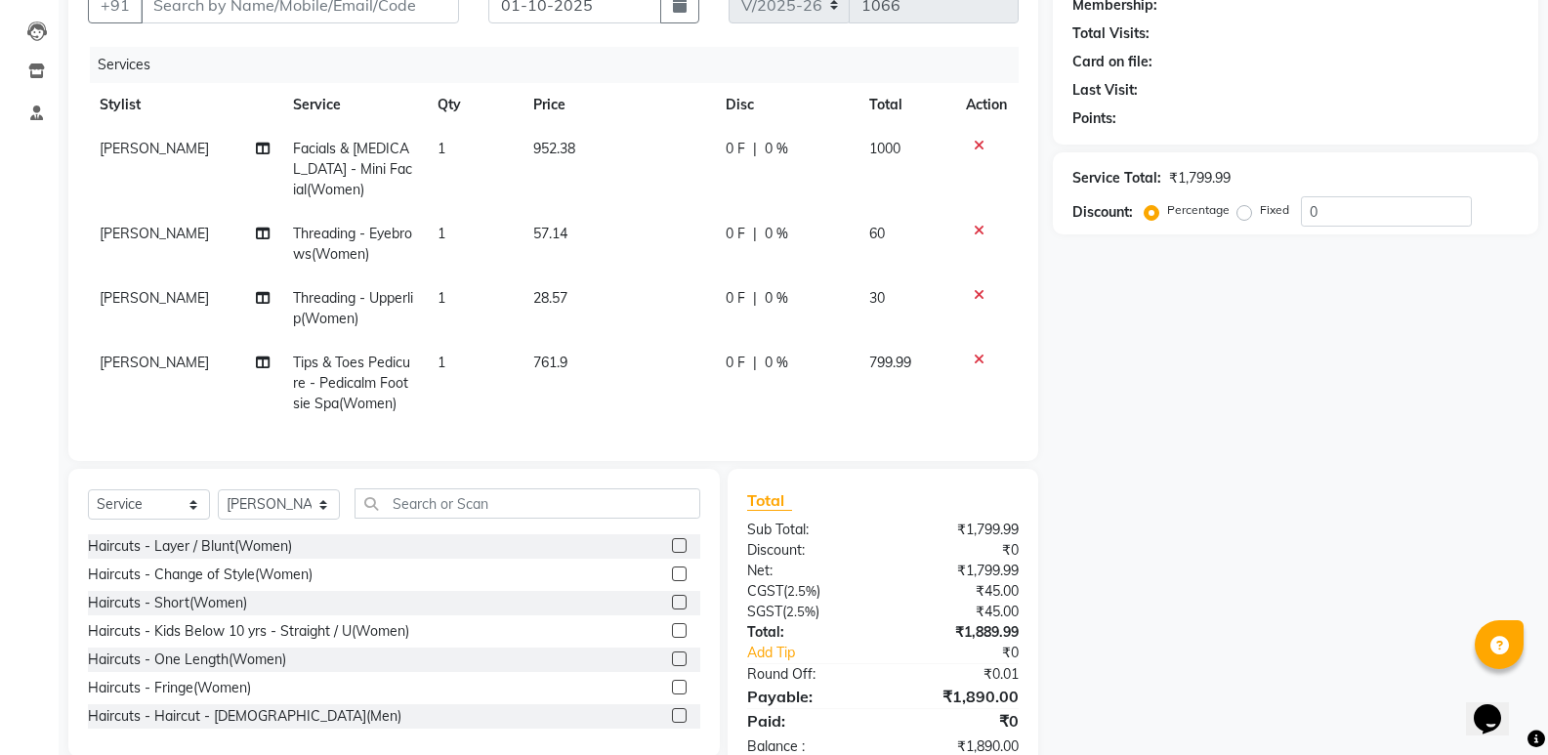
click at [265, 534] on div "Select Service Product Membership Package Voucher Prepaid Gift Card Select Styl…" at bounding box center [394, 511] width 612 height 46
click at [265, 518] on select "Select Stylist Augusta Salon Front Desk [PERSON_NAME] [PERSON_NAME] Renuka Repo…" at bounding box center [279, 504] width 122 height 30
select select "87535"
click at [218, 504] on select "Select Stylist Augusta Salon Front Desk [PERSON_NAME] [PERSON_NAME] Renuka Repo…" at bounding box center [279, 504] width 122 height 30
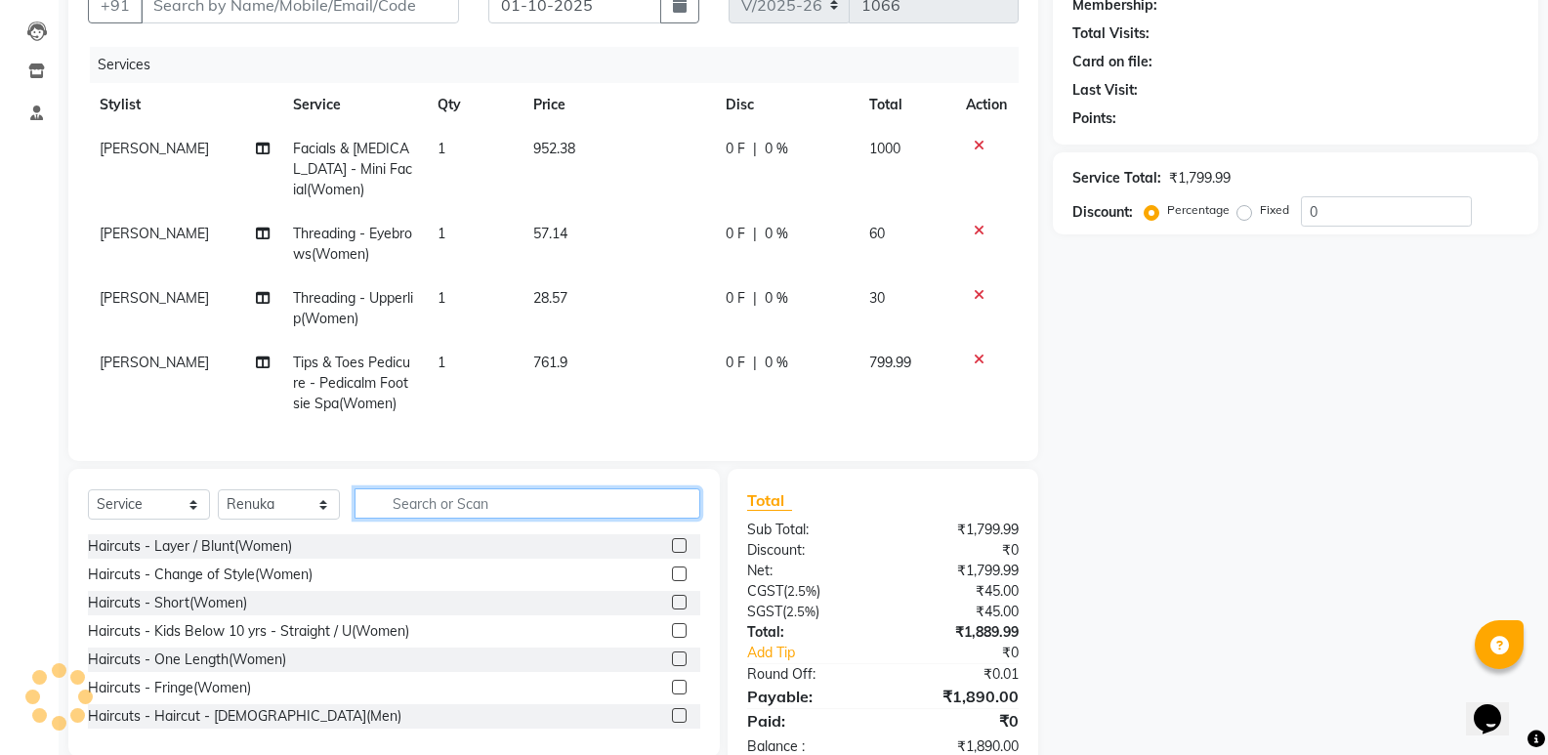
click at [475, 519] on input "text" at bounding box center [528, 503] width 346 height 30
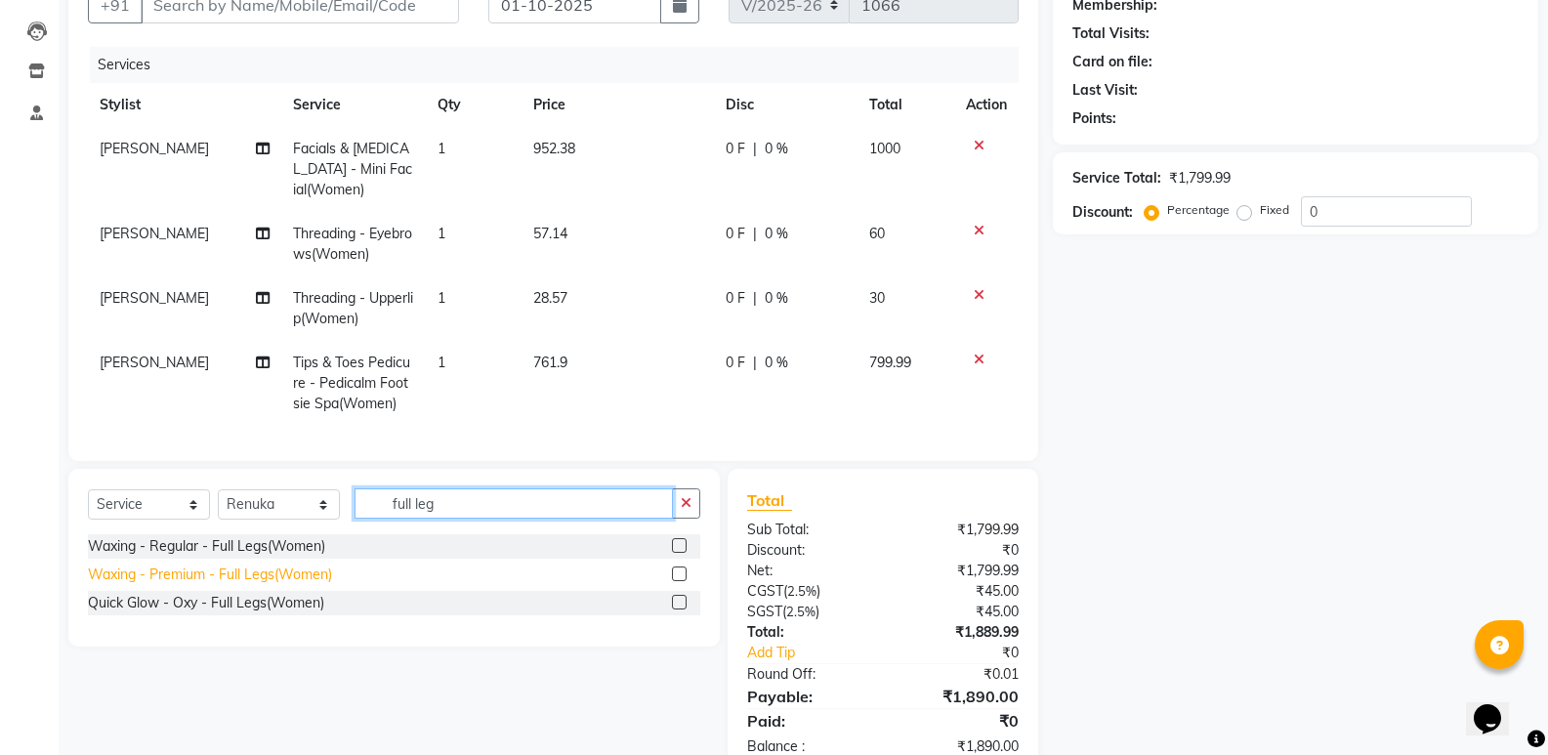
type input "full leg"
click at [225, 583] on div "Waxing - Premium - Full Legs(Women)" at bounding box center [210, 575] width 244 height 21
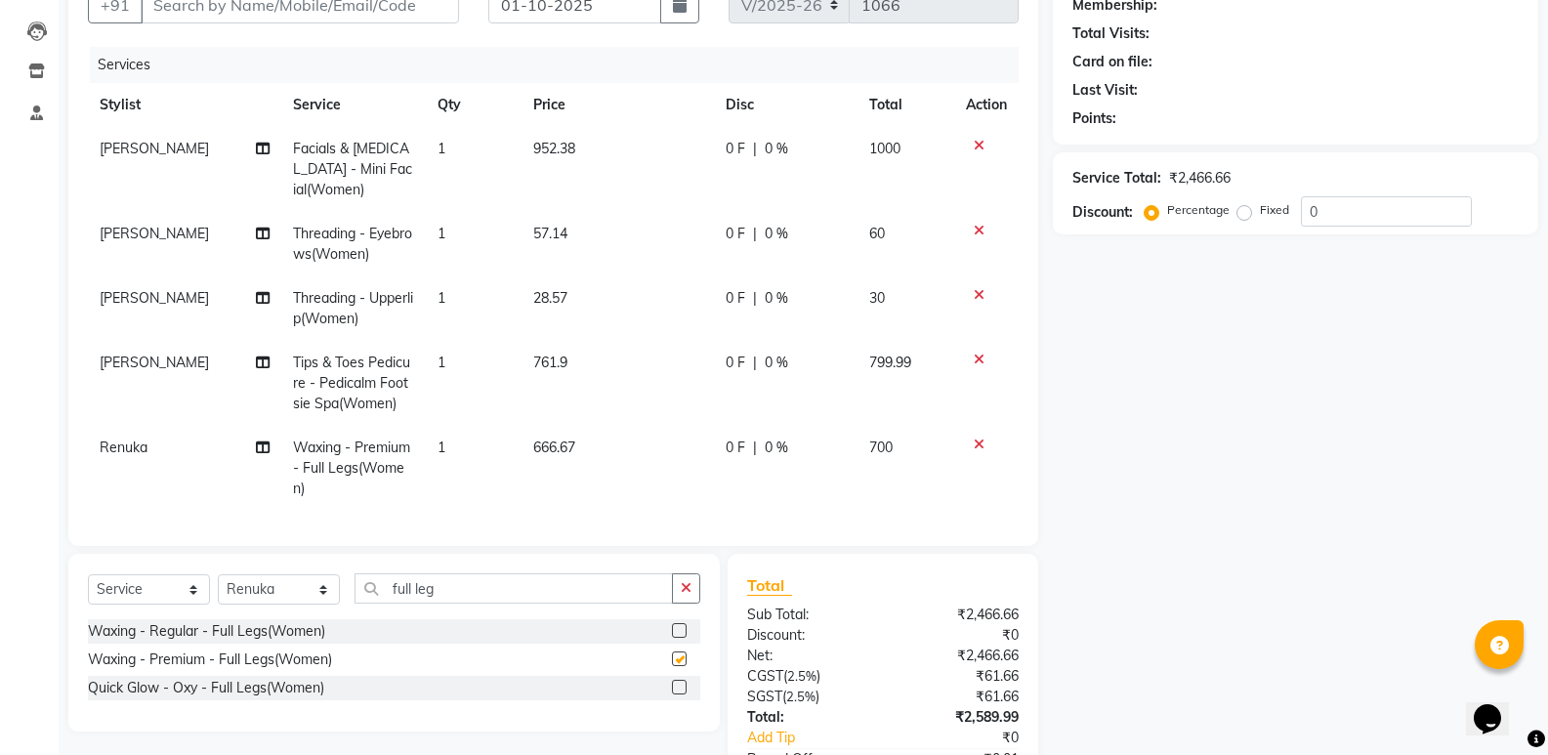
checkbox input "false"
click at [469, 594] on input "full leg" at bounding box center [514, 588] width 318 height 30
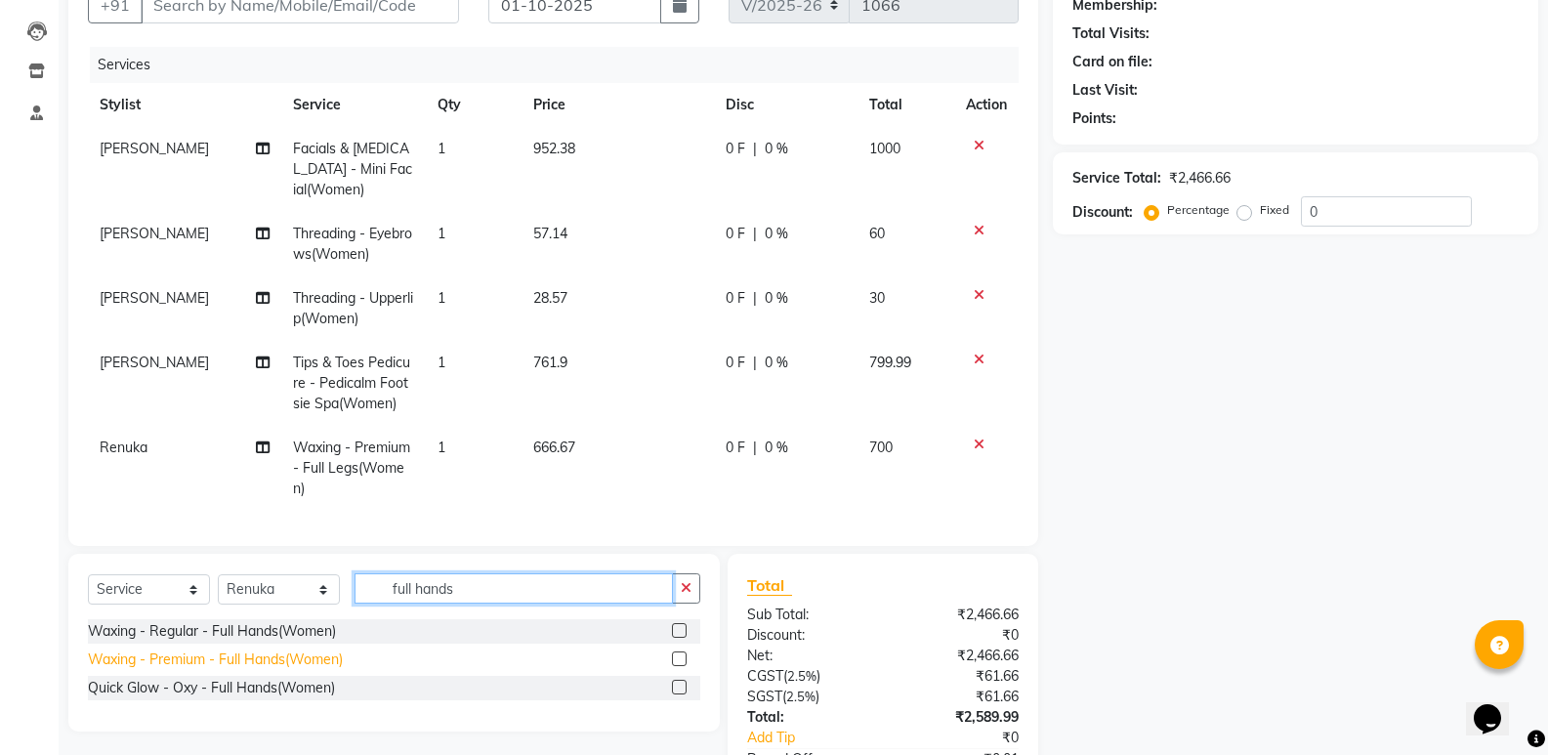
type input "full hands"
click at [259, 659] on div "Waxing - Premium - Full Hands(Women)" at bounding box center [215, 660] width 255 height 21
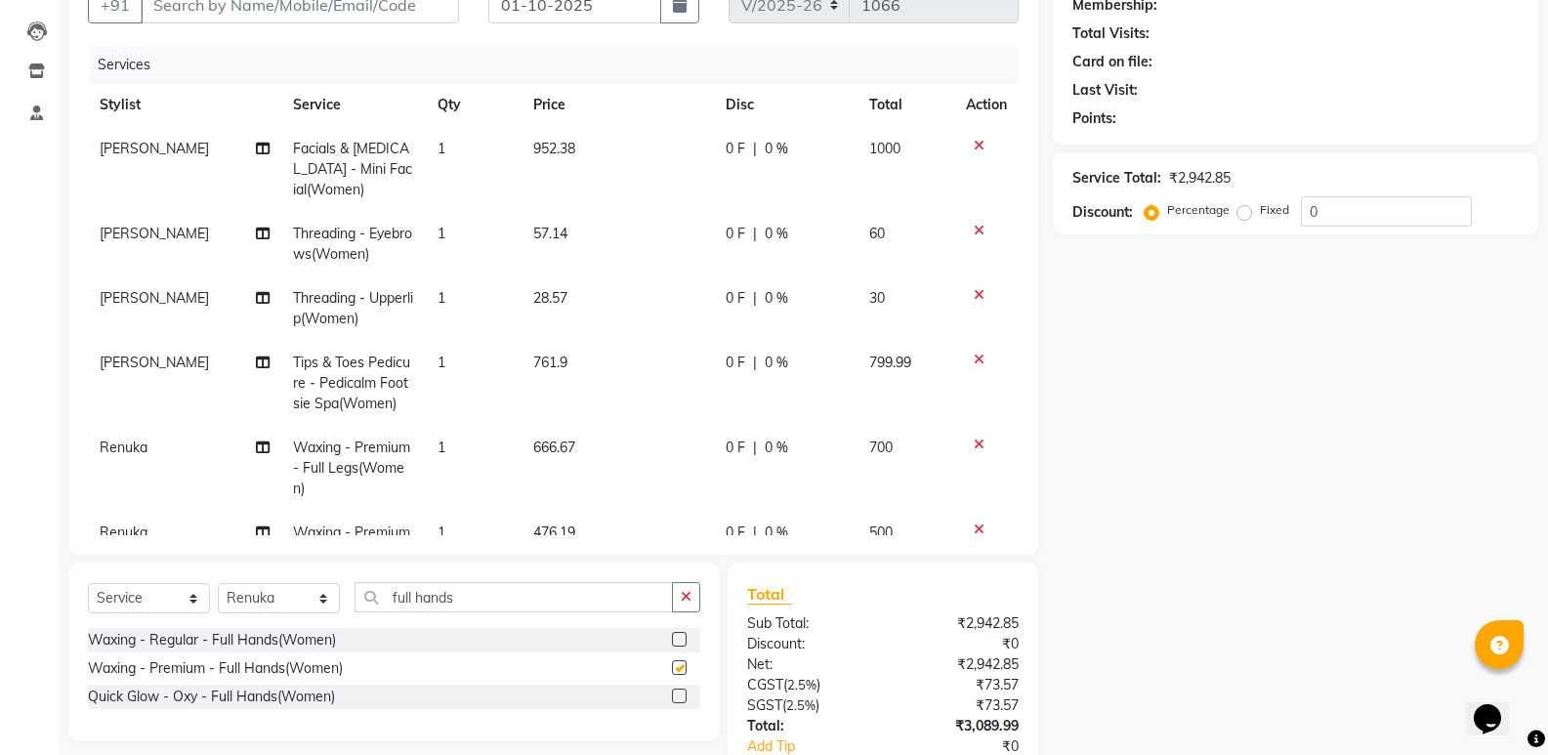
checkbox input "false"
click at [508, 606] on input "full hands" at bounding box center [514, 597] width 318 height 30
type input "f"
type input "under"
click at [331, 662] on div "Waxing - Premium - Under Arms(Women)" at bounding box center [220, 668] width 264 height 21
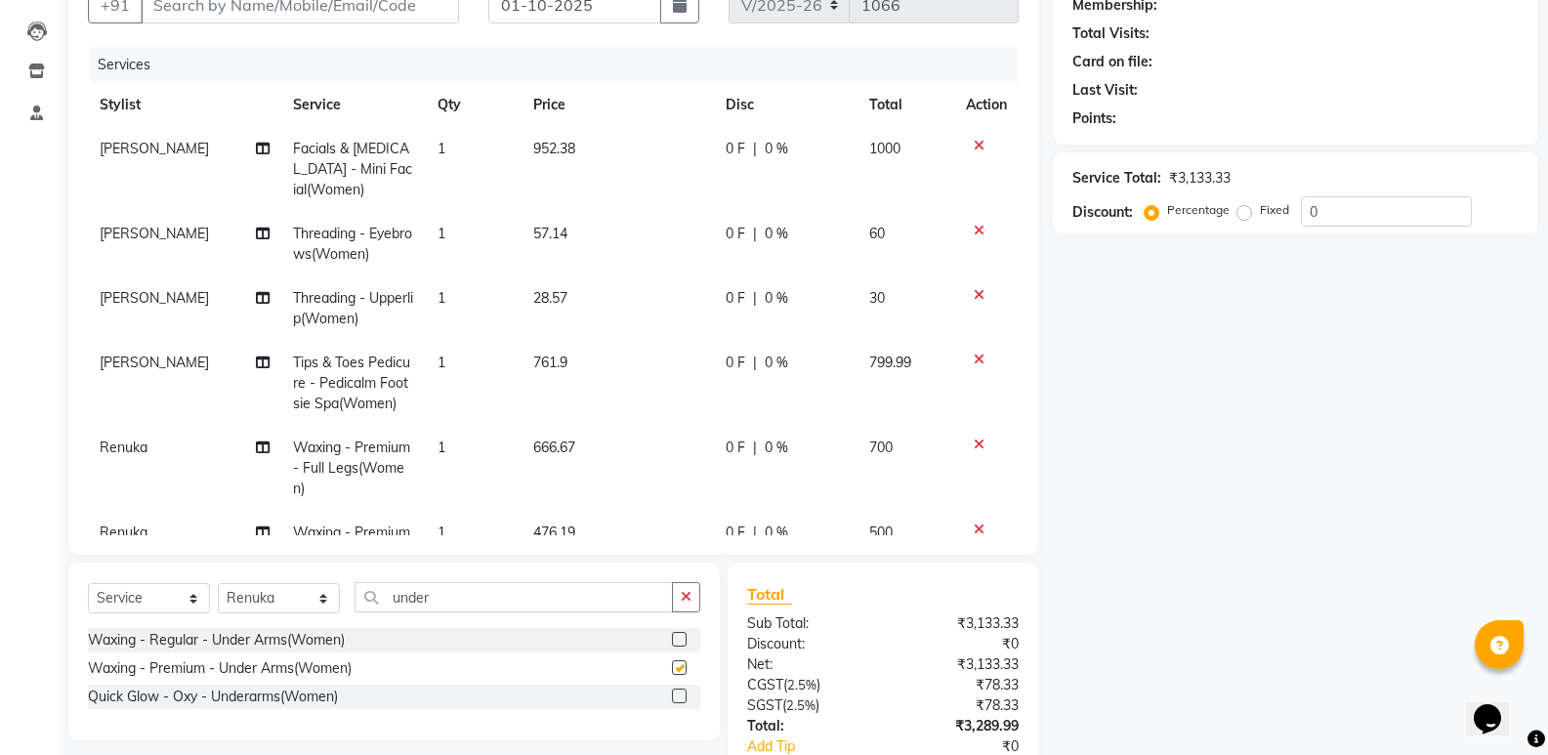
checkbox input "false"
click at [522, 581] on div "Select Service Product Membership Package Voucher Prepaid Gift Card Select Styl…" at bounding box center [393, 652] width 651 height 178
click at [525, 604] on input "under" at bounding box center [514, 597] width 318 height 30
type input "u"
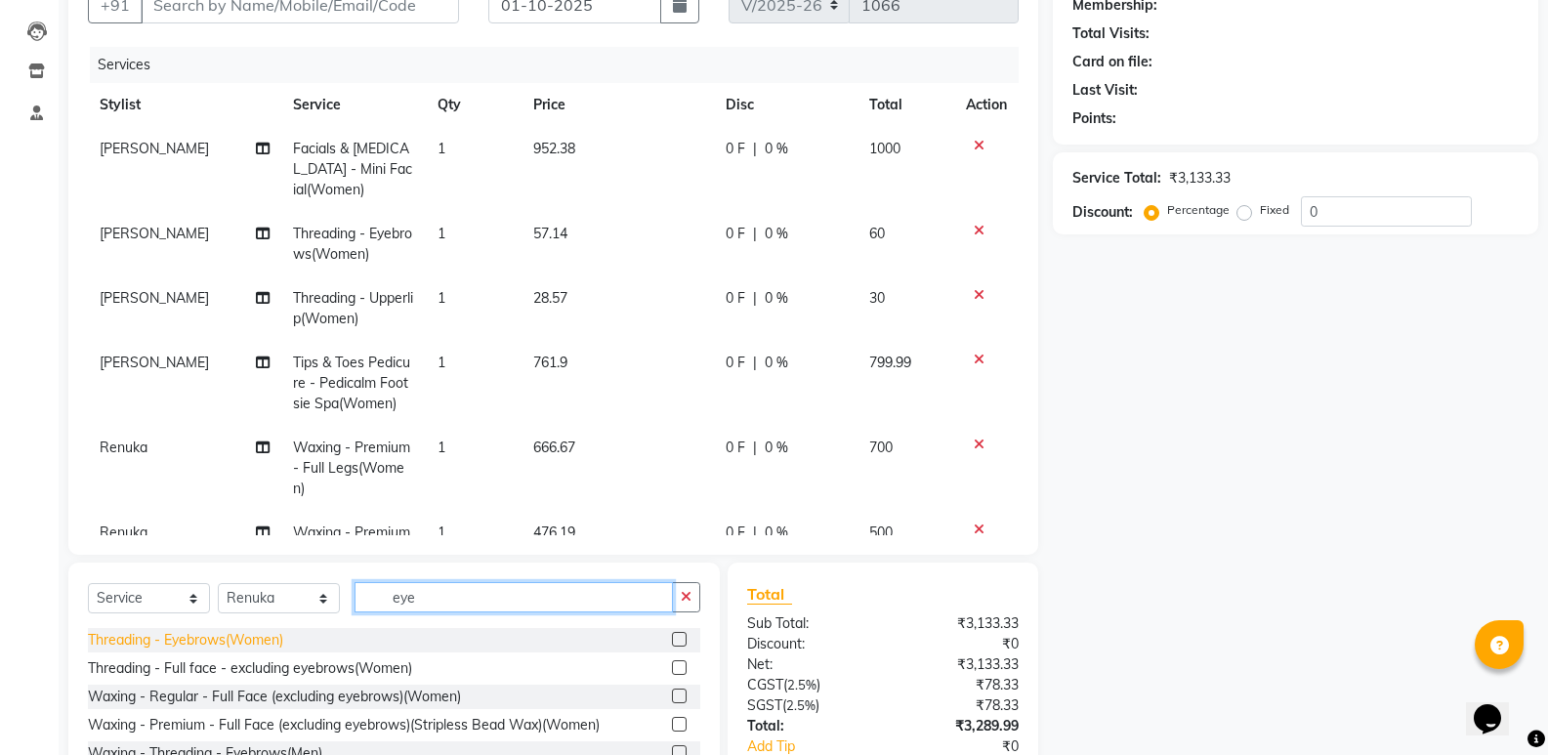
type input "eye"
click at [173, 641] on div "Threading - Eyebrows(Women)" at bounding box center [185, 640] width 195 height 21
checkbox input "false"
click at [513, 608] on input "eye" at bounding box center [514, 597] width 318 height 30
type input "e"
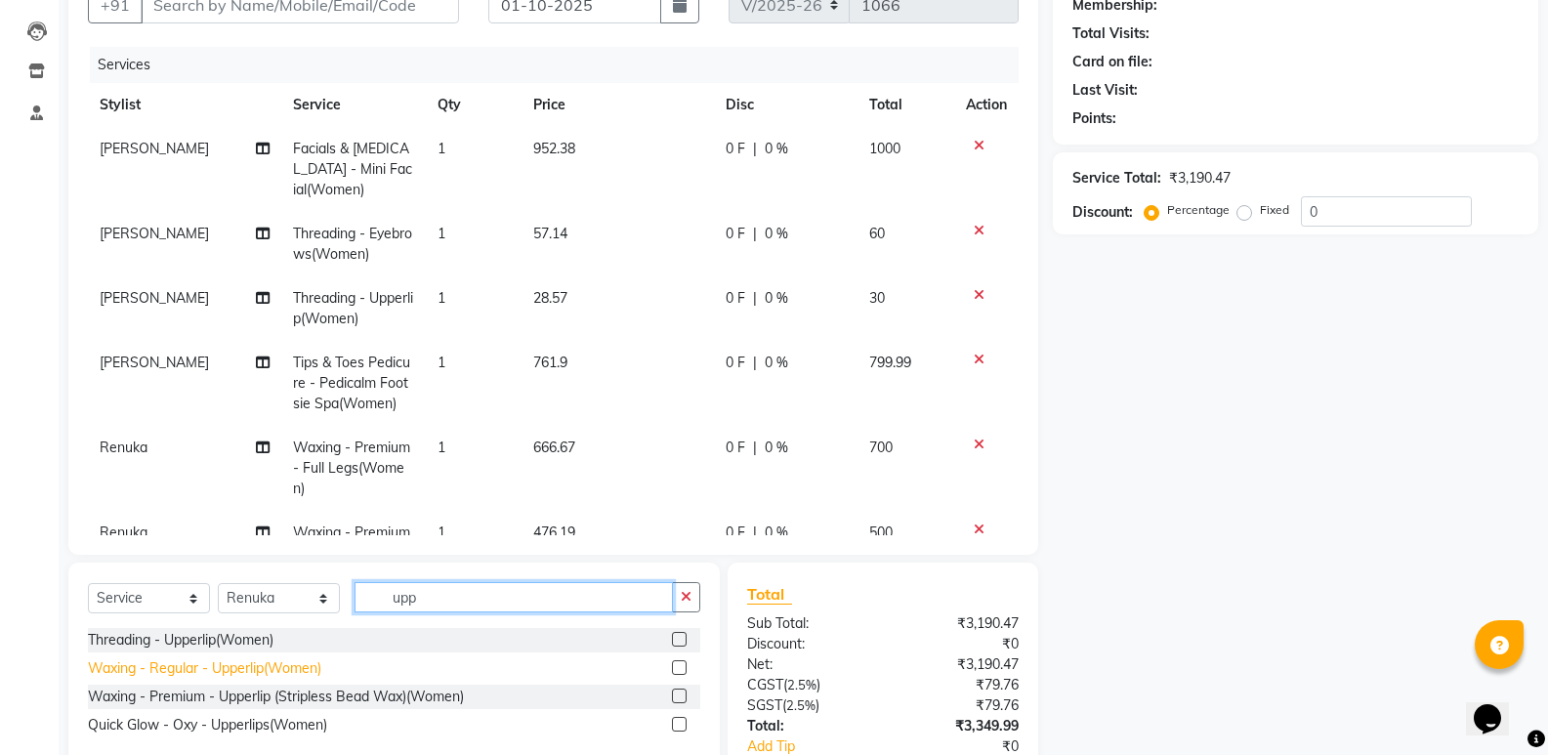
type input "upp"
click at [261, 667] on div "Waxing - Regular - Upperlip(Women)" at bounding box center [204, 668] width 233 height 21
checkbox input "false"
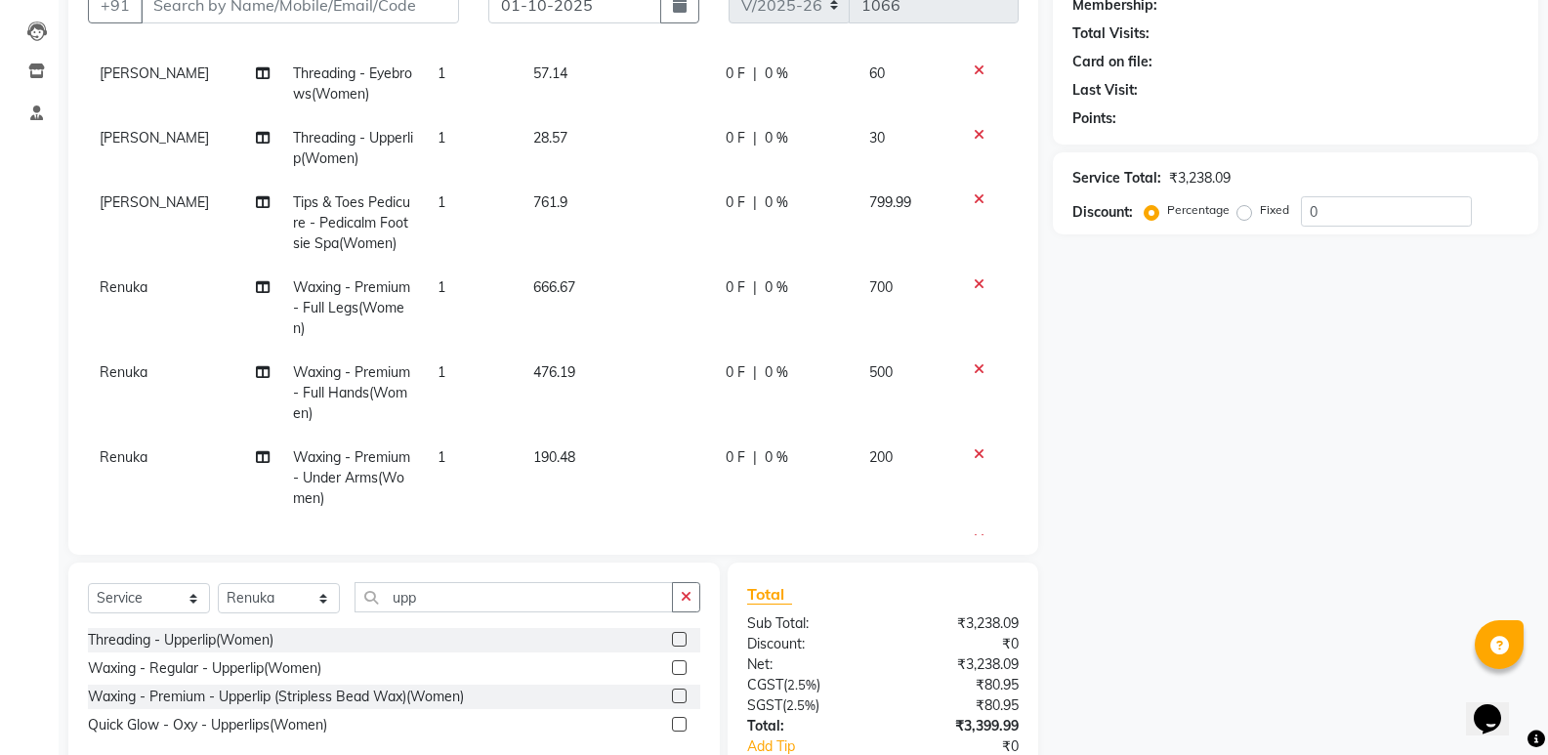
scroll to position [325, 0]
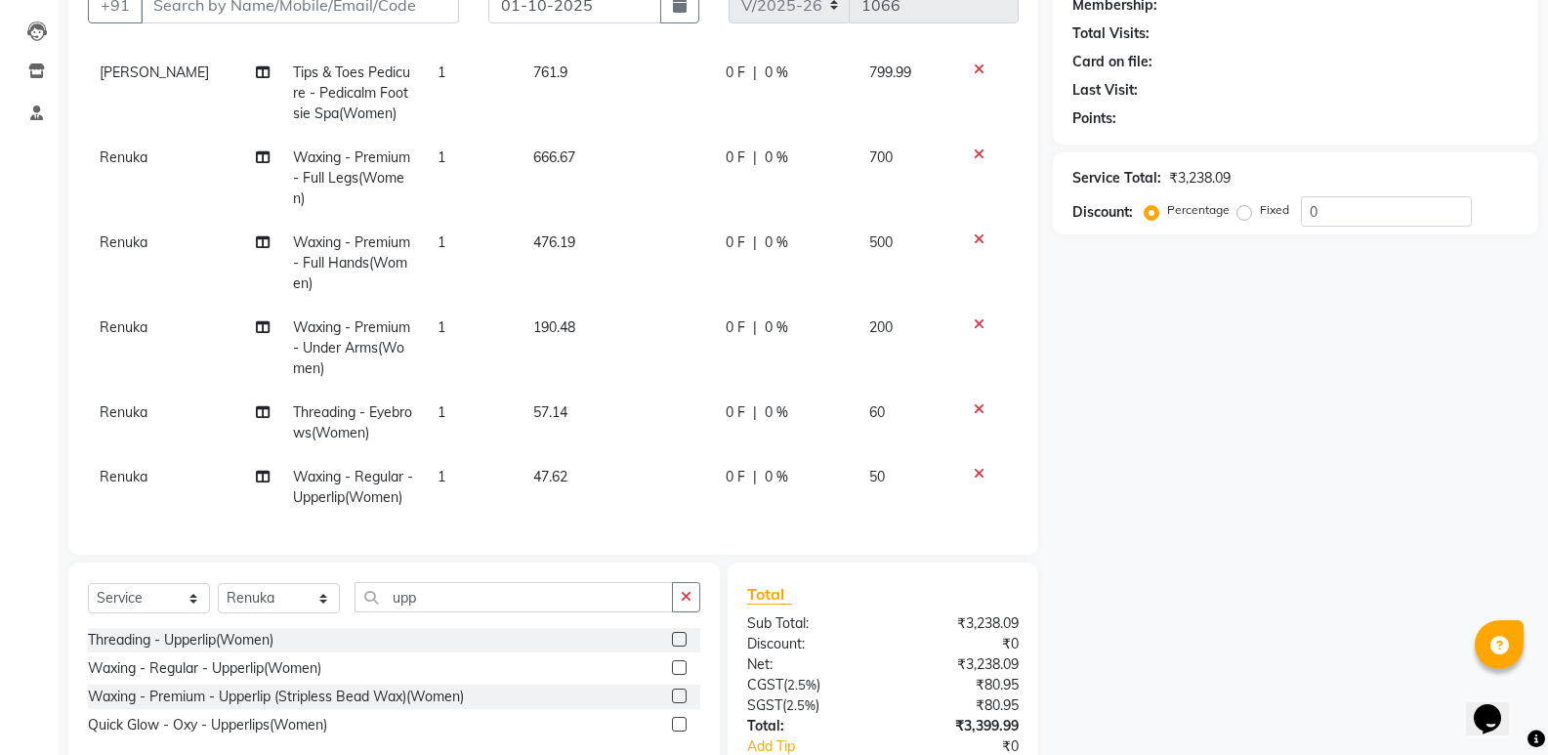
click at [974, 467] on icon at bounding box center [979, 474] width 11 height 14
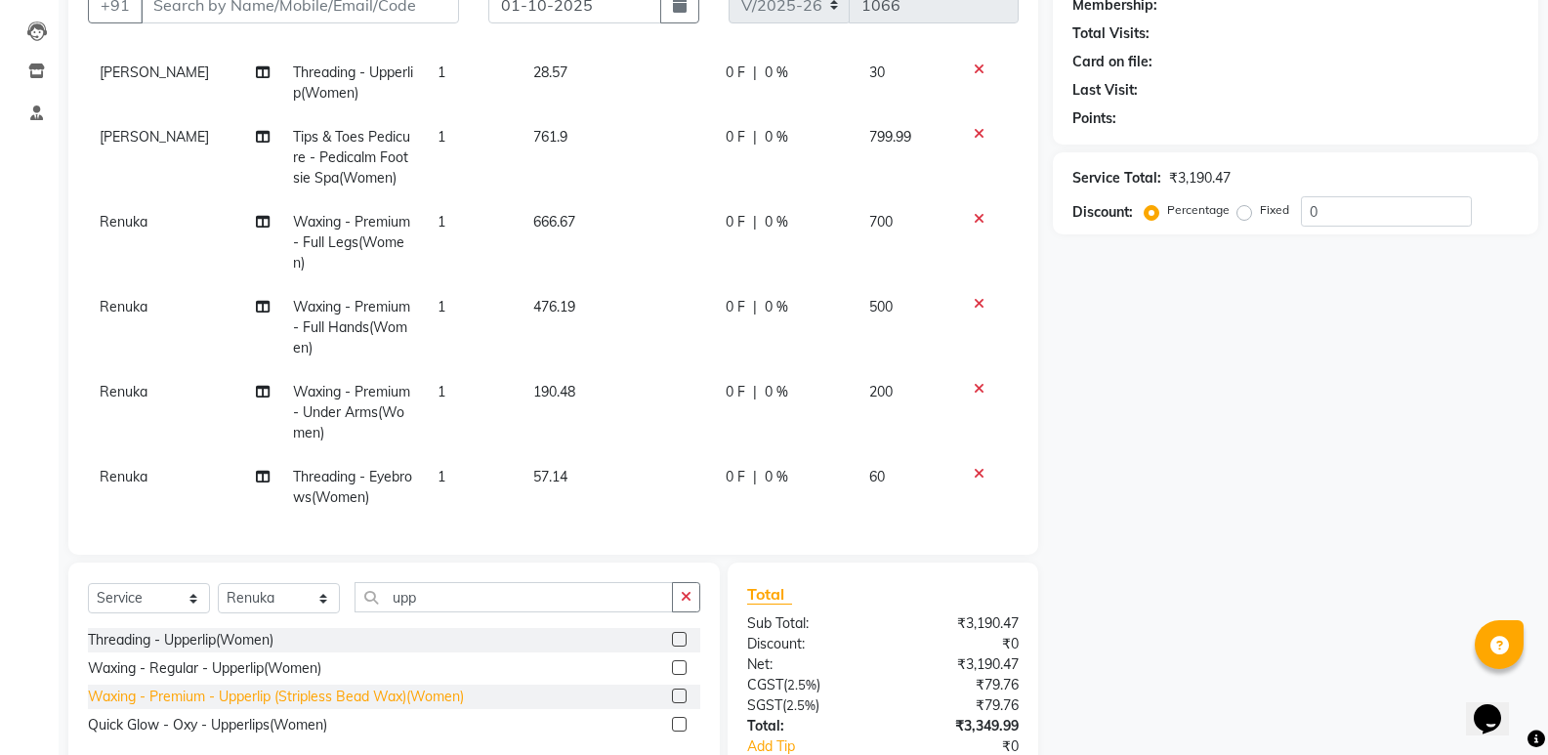
click at [291, 702] on div "Waxing - Premium - Upperlip (Stripless Bead Wax)(Women)" at bounding box center [276, 697] width 376 height 21
checkbox input "false"
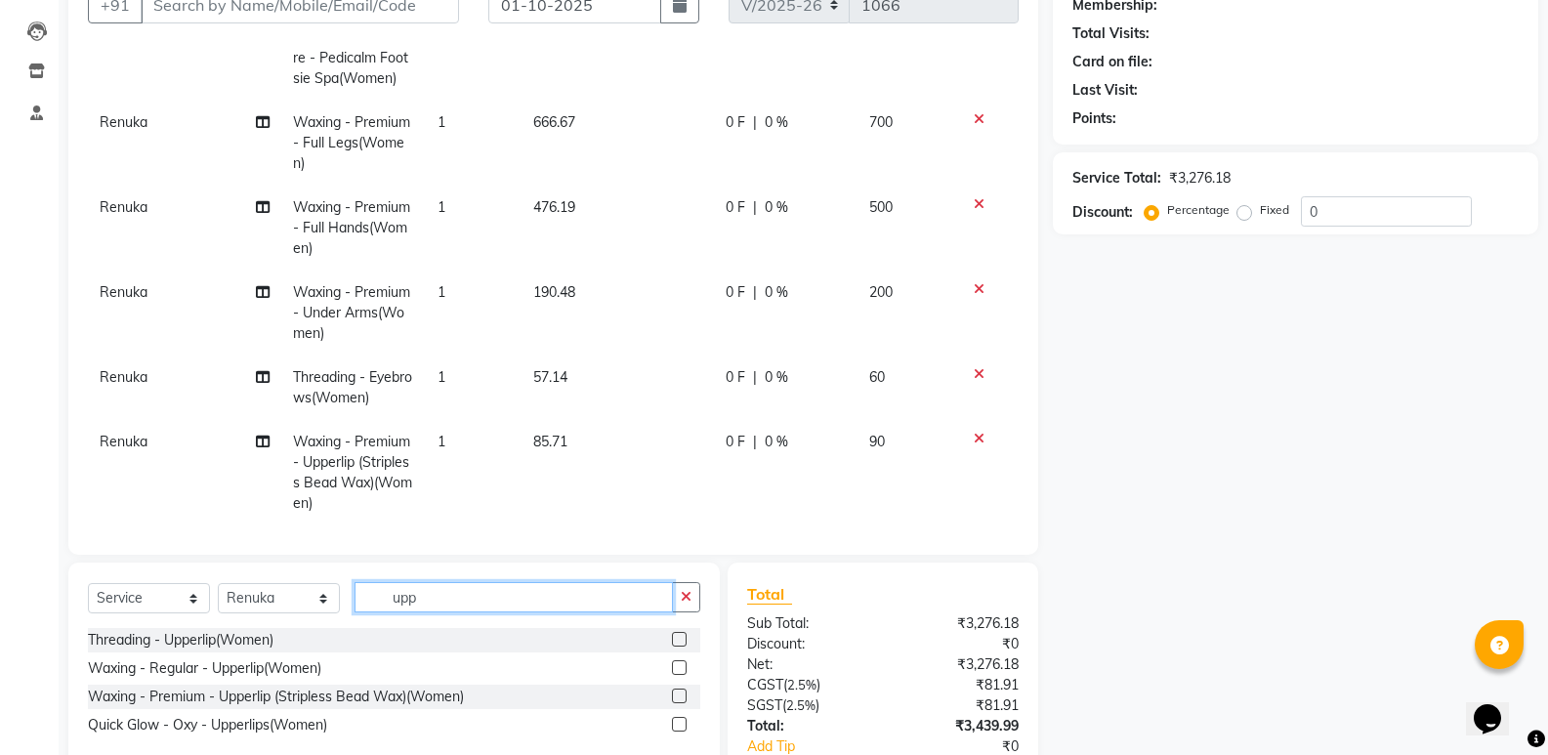
click at [509, 602] on input "upp" at bounding box center [514, 597] width 318 height 30
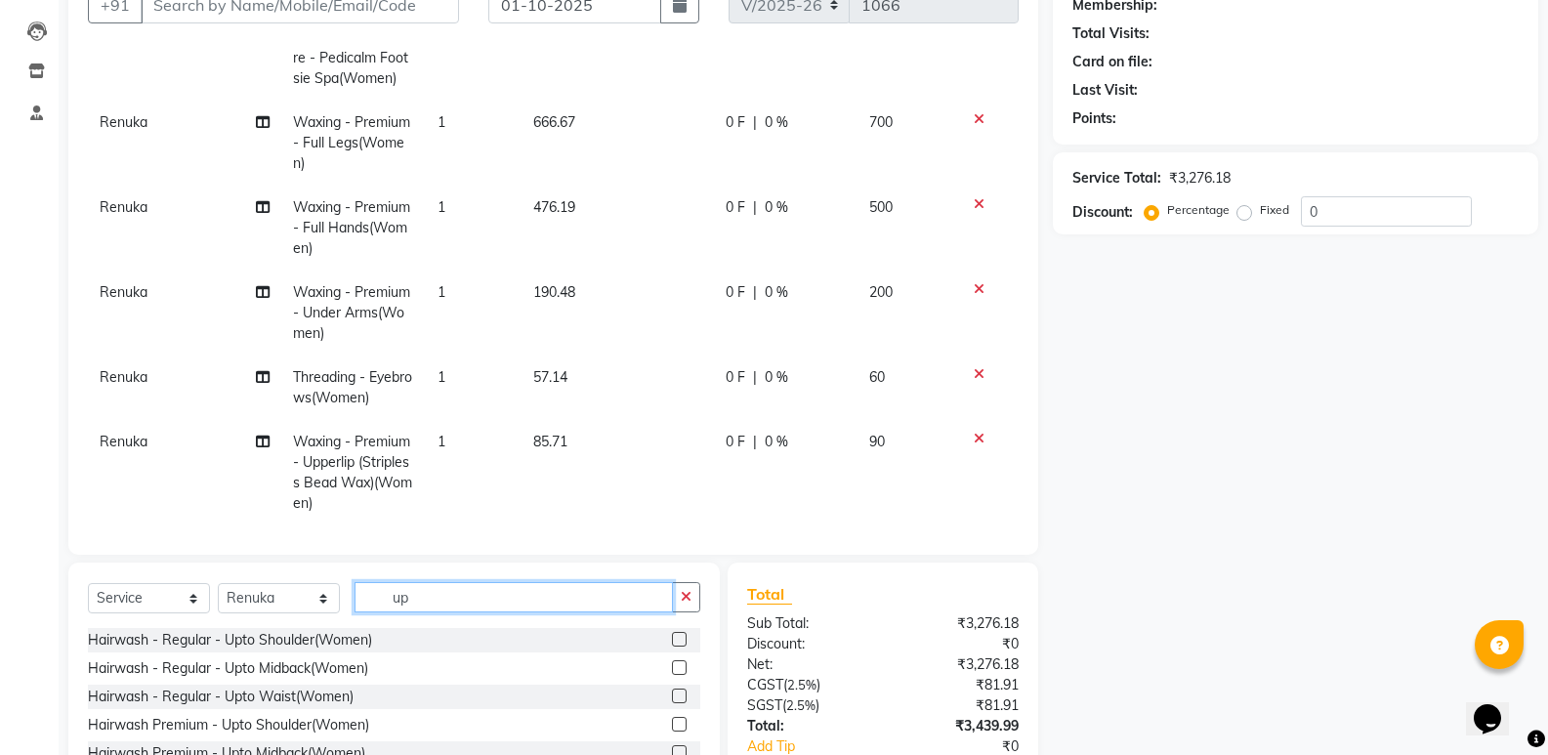
type input "u"
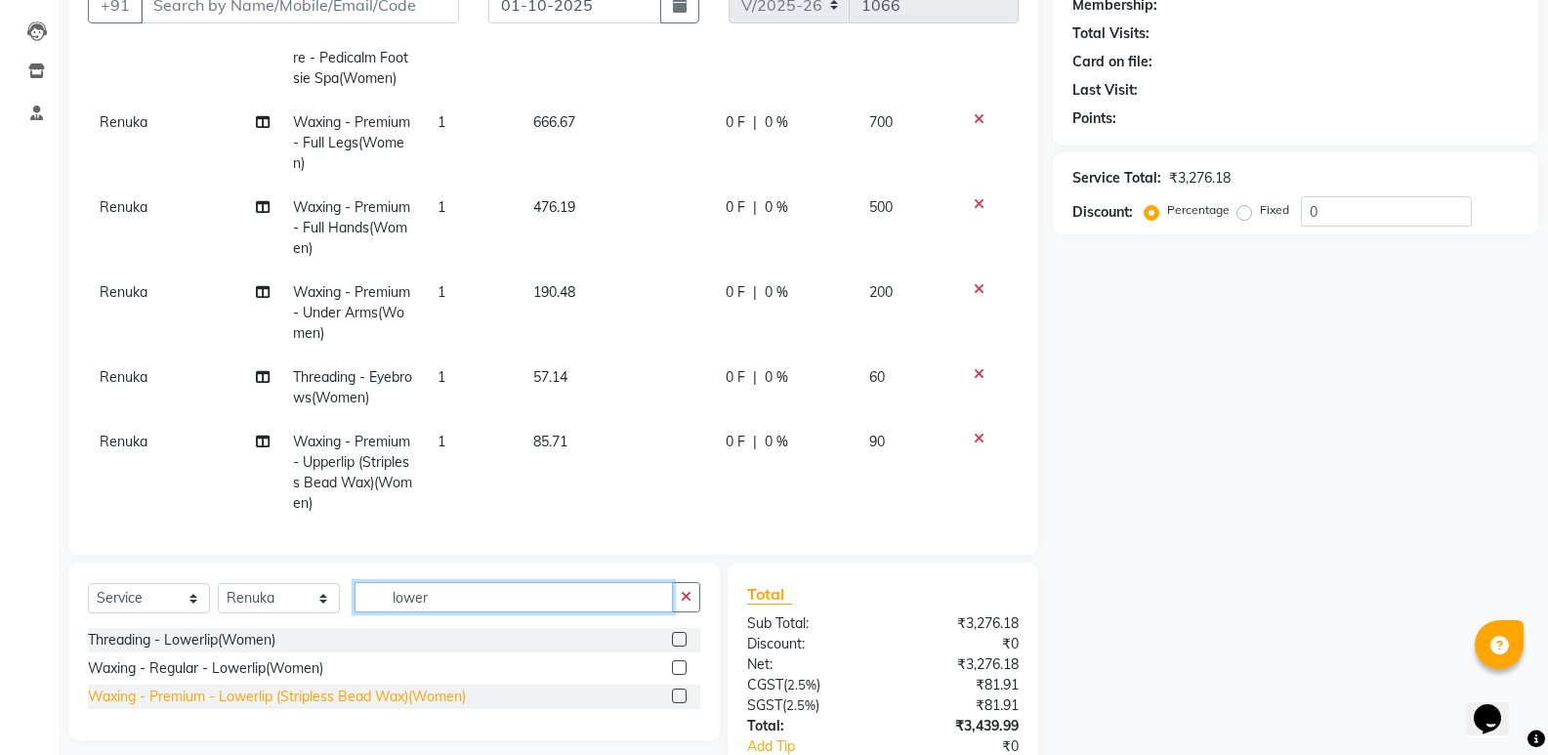
type input "lower"
click at [233, 694] on div "Waxing - Premium - Lowerlip (Stripless Bead Wax)(Women)" at bounding box center [277, 697] width 378 height 21
checkbox input "false"
click at [506, 596] on input "lower" at bounding box center [514, 597] width 318 height 30
type input "l"
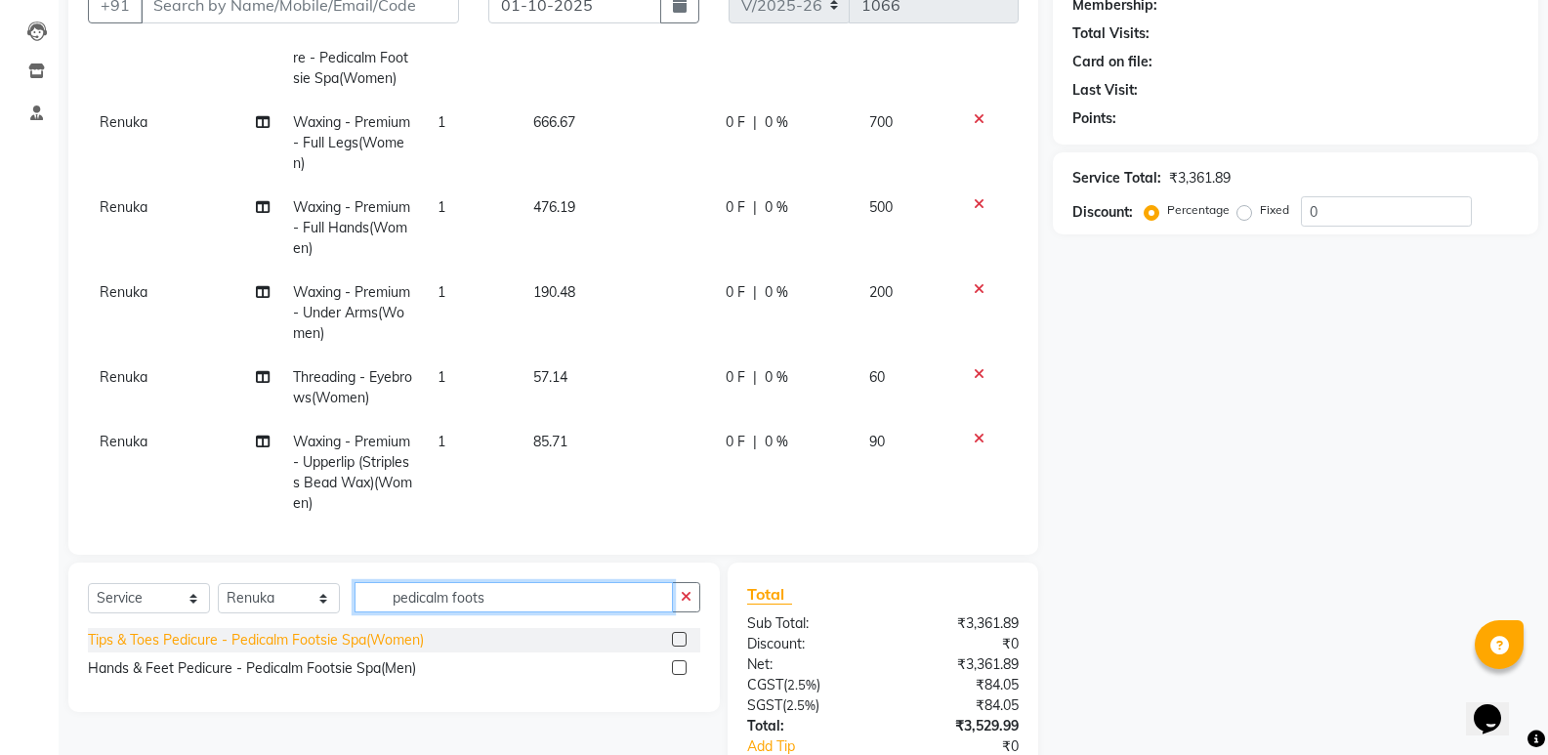
type input "pedicalm foots"
click at [306, 638] on div "Tips & Toes Pedicure - Pedicalm Footsie Spa(Women)" at bounding box center [256, 640] width 336 height 21
checkbox input "false"
click at [511, 600] on input "pedicalm foots" at bounding box center [514, 597] width 318 height 30
type input "p"
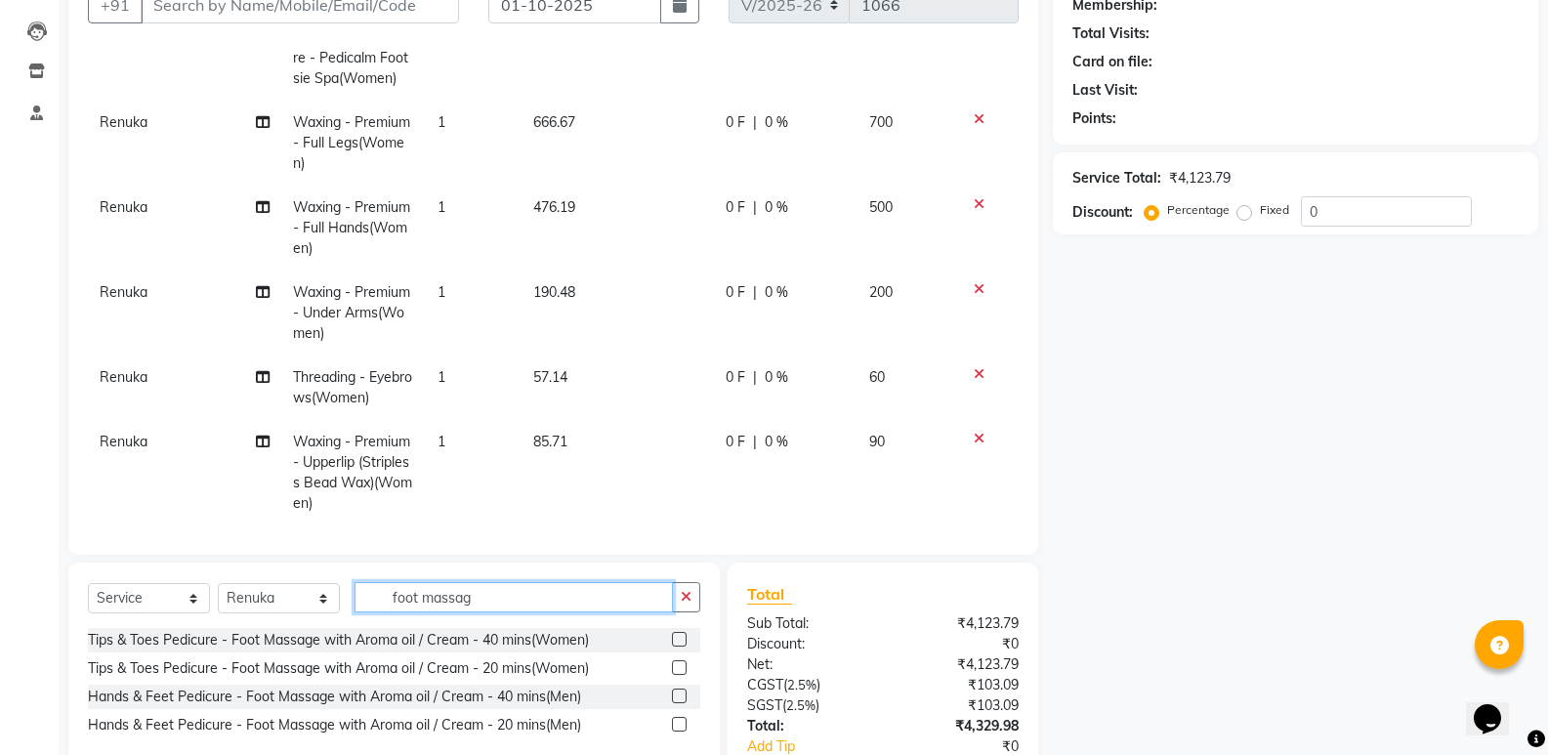
type input "foot massag"
click at [456, 657] on div "Tips & Toes Pedicure - Foot Massage with Aroma oil / Cream - 20 mins(Women)" at bounding box center [394, 668] width 612 height 24
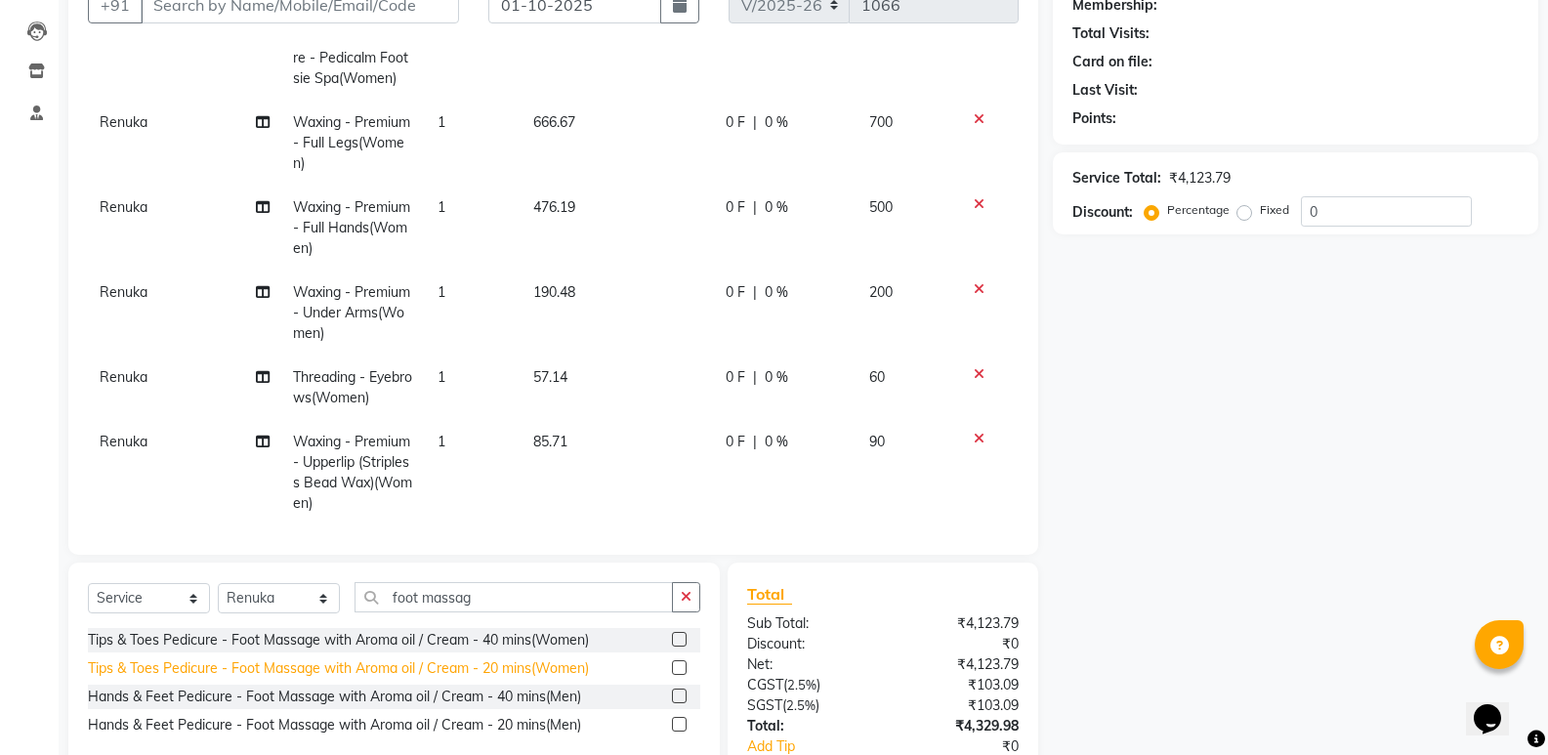
click at [456, 661] on div "Tips & Toes Pedicure - Foot Massage with Aroma oil / Cream - 20 mins(Women)" at bounding box center [338, 668] width 501 height 21
checkbox input "false"
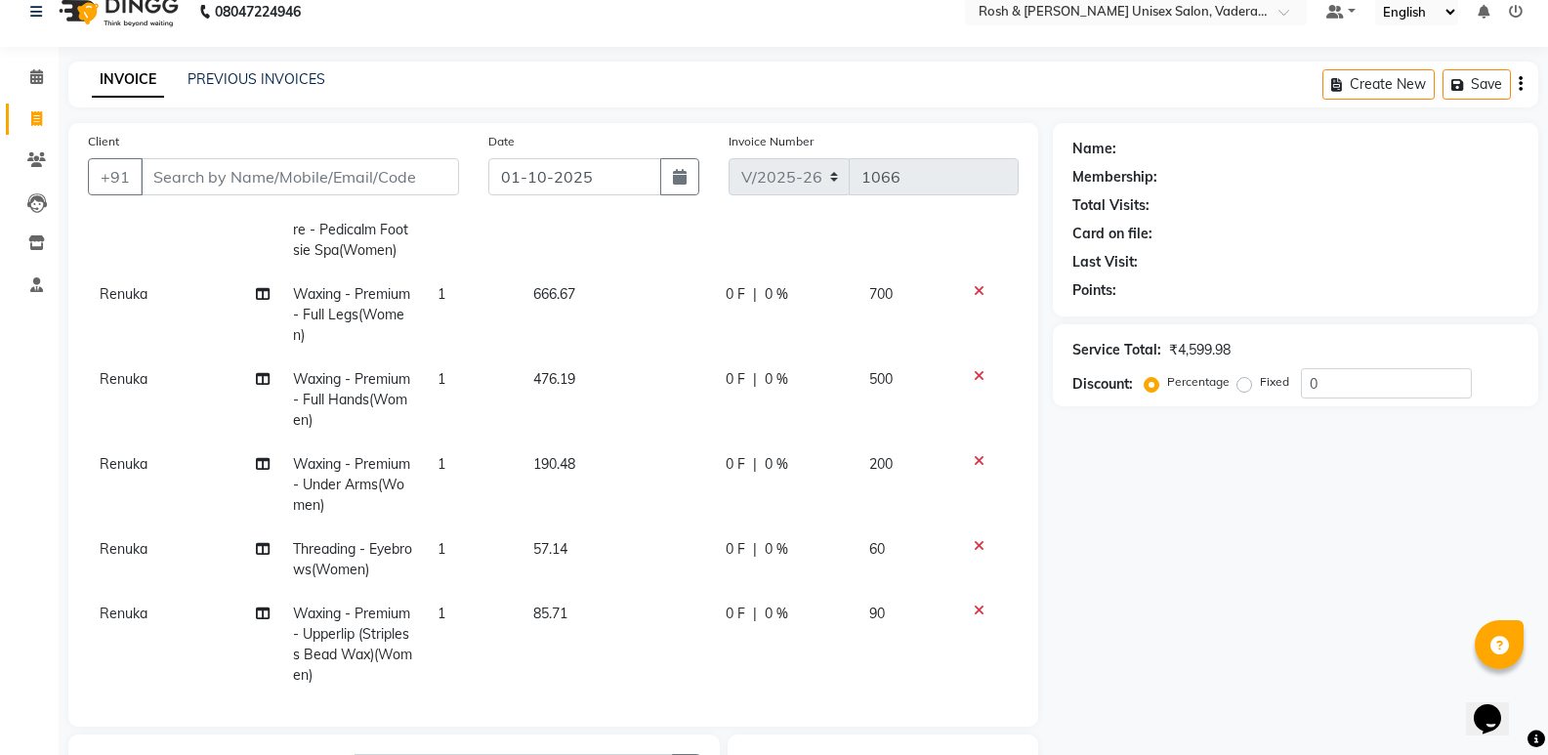
scroll to position [0, 0]
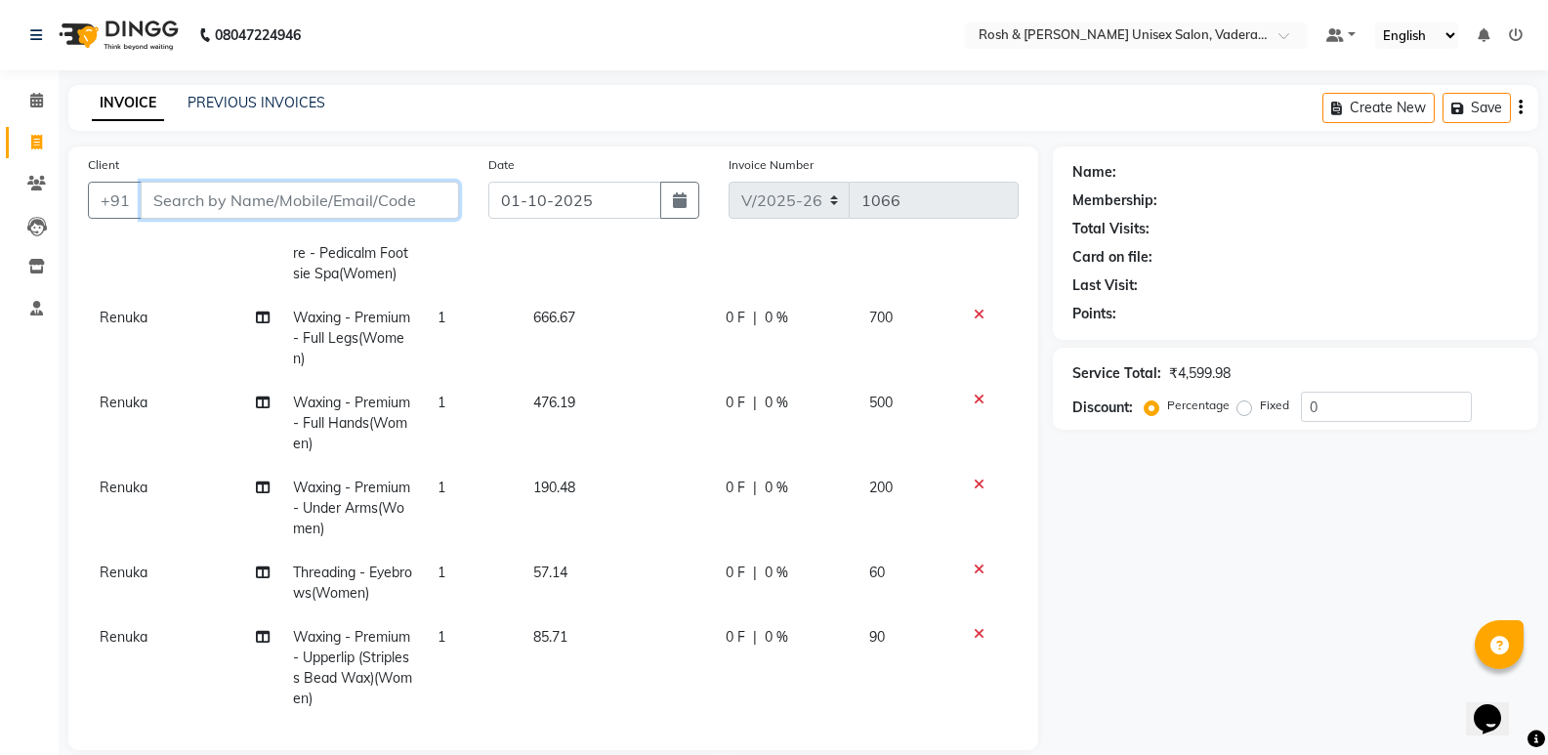
click at [315, 206] on input "Client" at bounding box center [300, 200] width 318 height 37
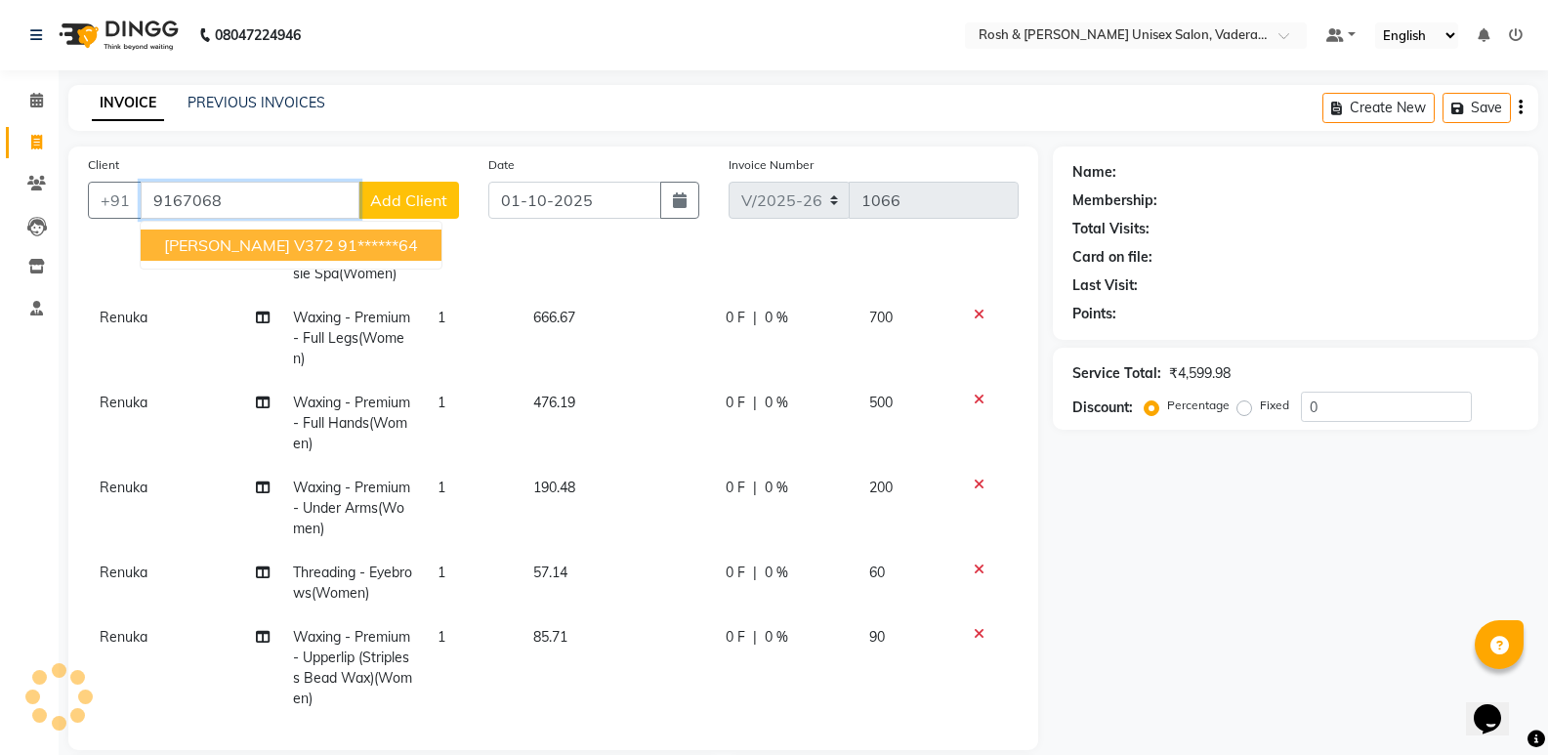
click at [338, 246] on ngb-highlight "91******64" at bounding box center [378, 245] width 80 height 20
type input "91******64"
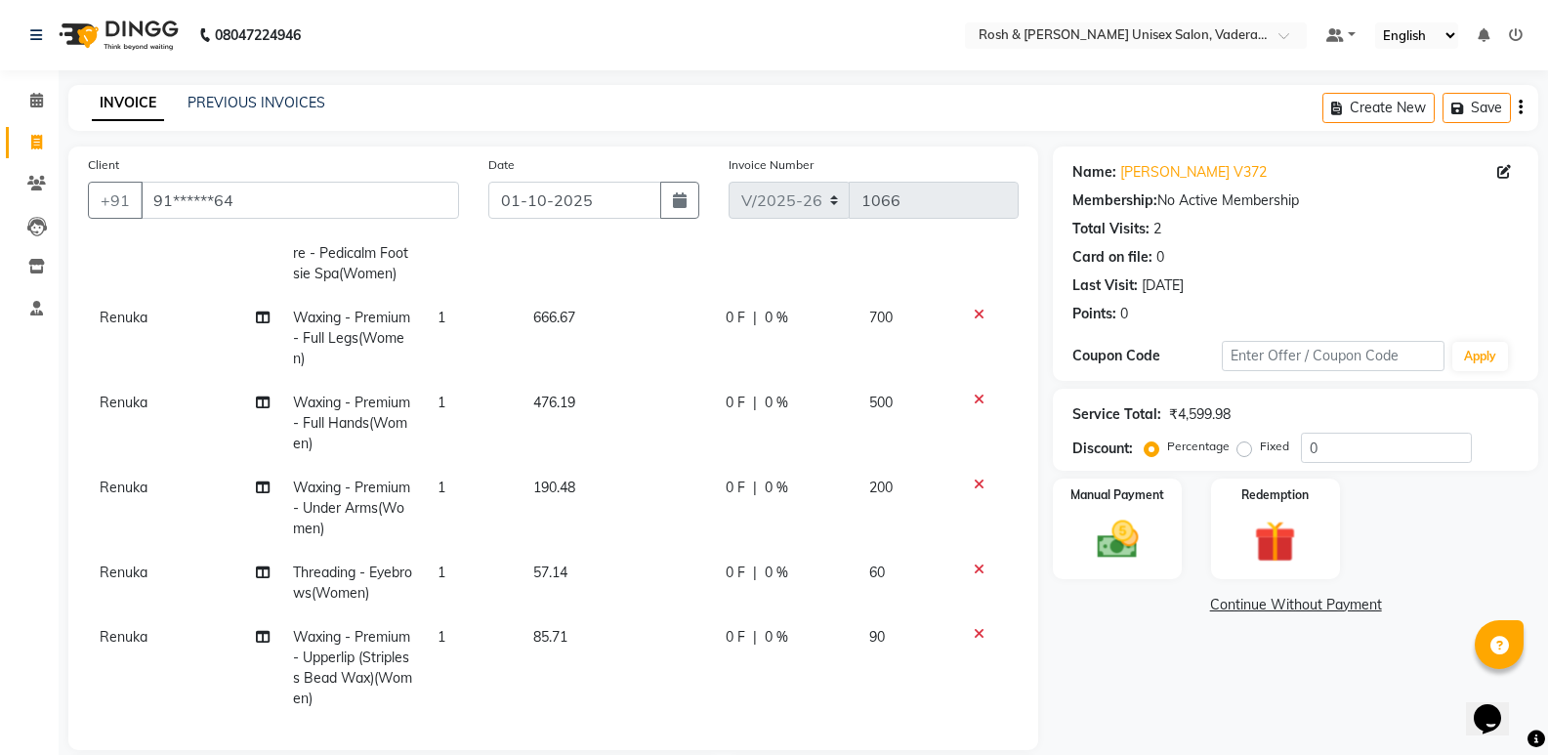
scroll to position [340, 0]
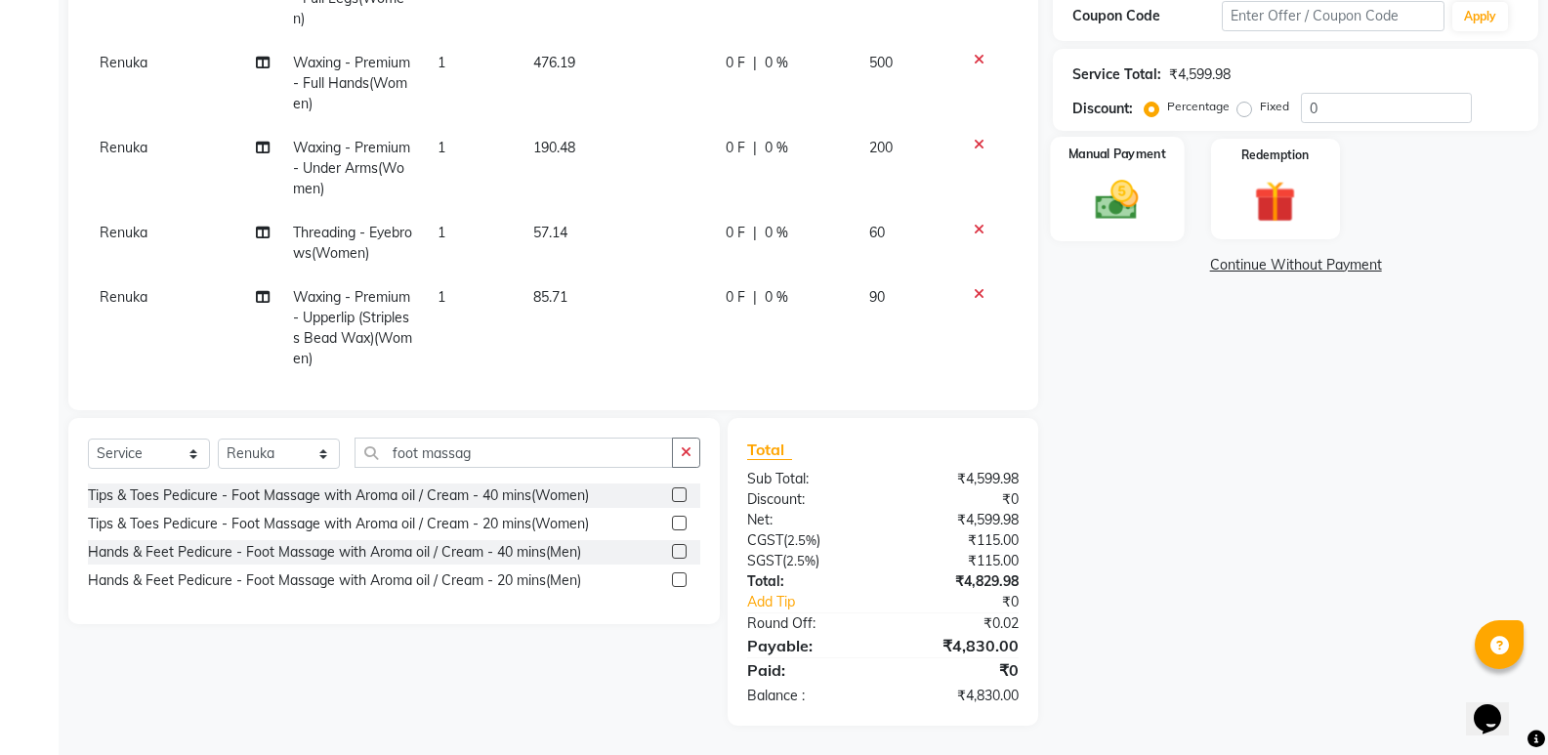
click at [1099, 179] on img at bounding box center [1116, 200] width 69 height 50
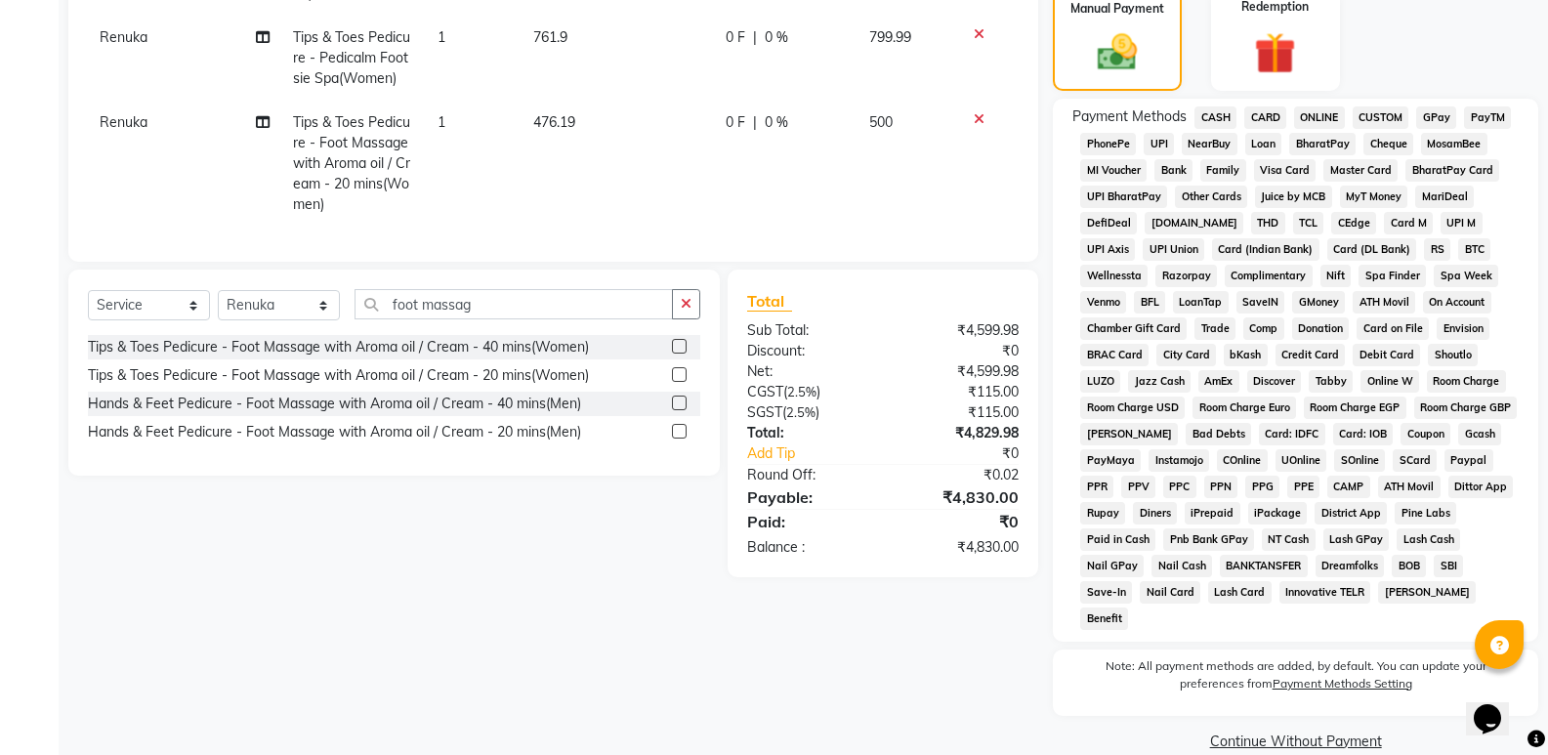
scroll to position [492, 0]
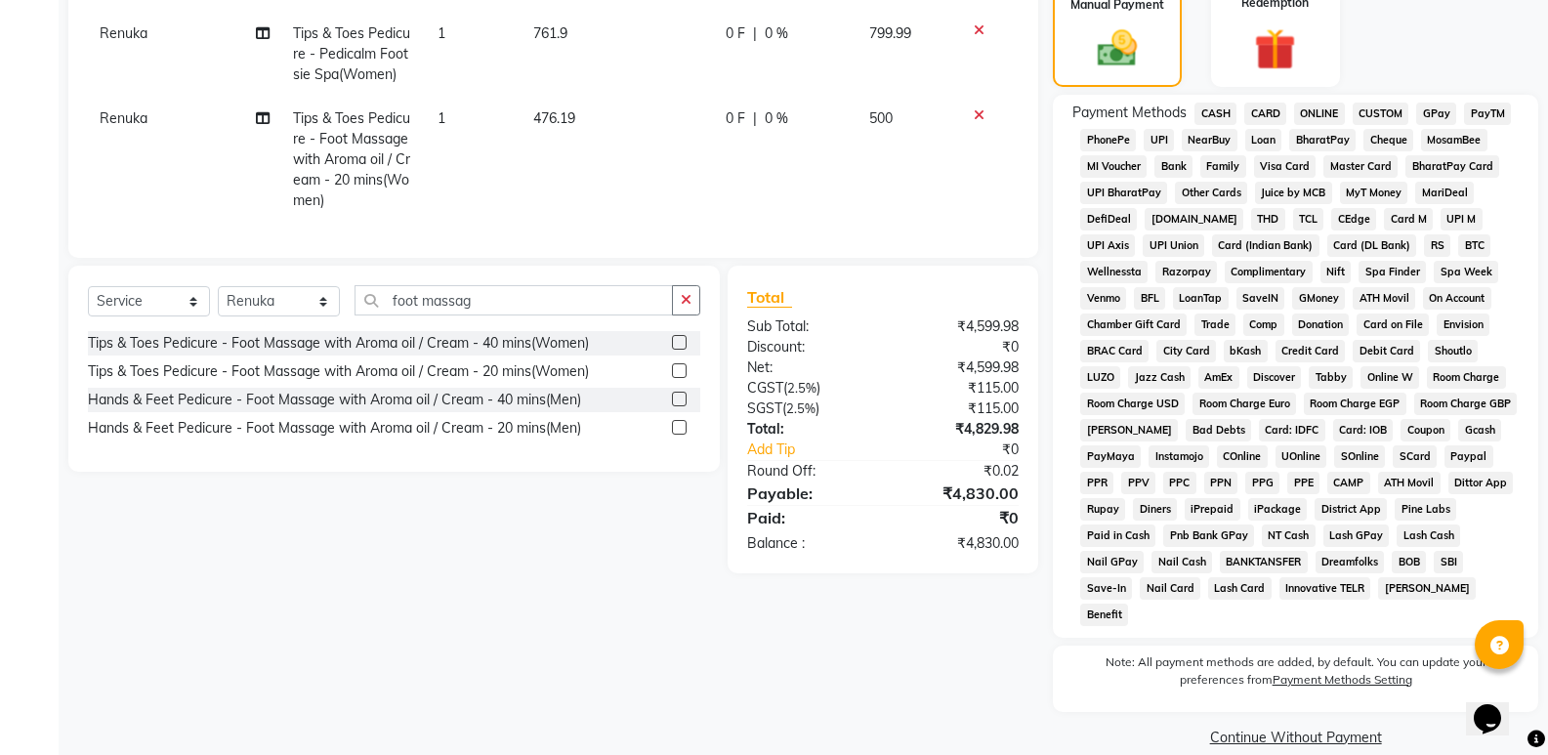
click at [1270, 103] on span "CARD" at bounding box center [1265, 114] width 42 height 22
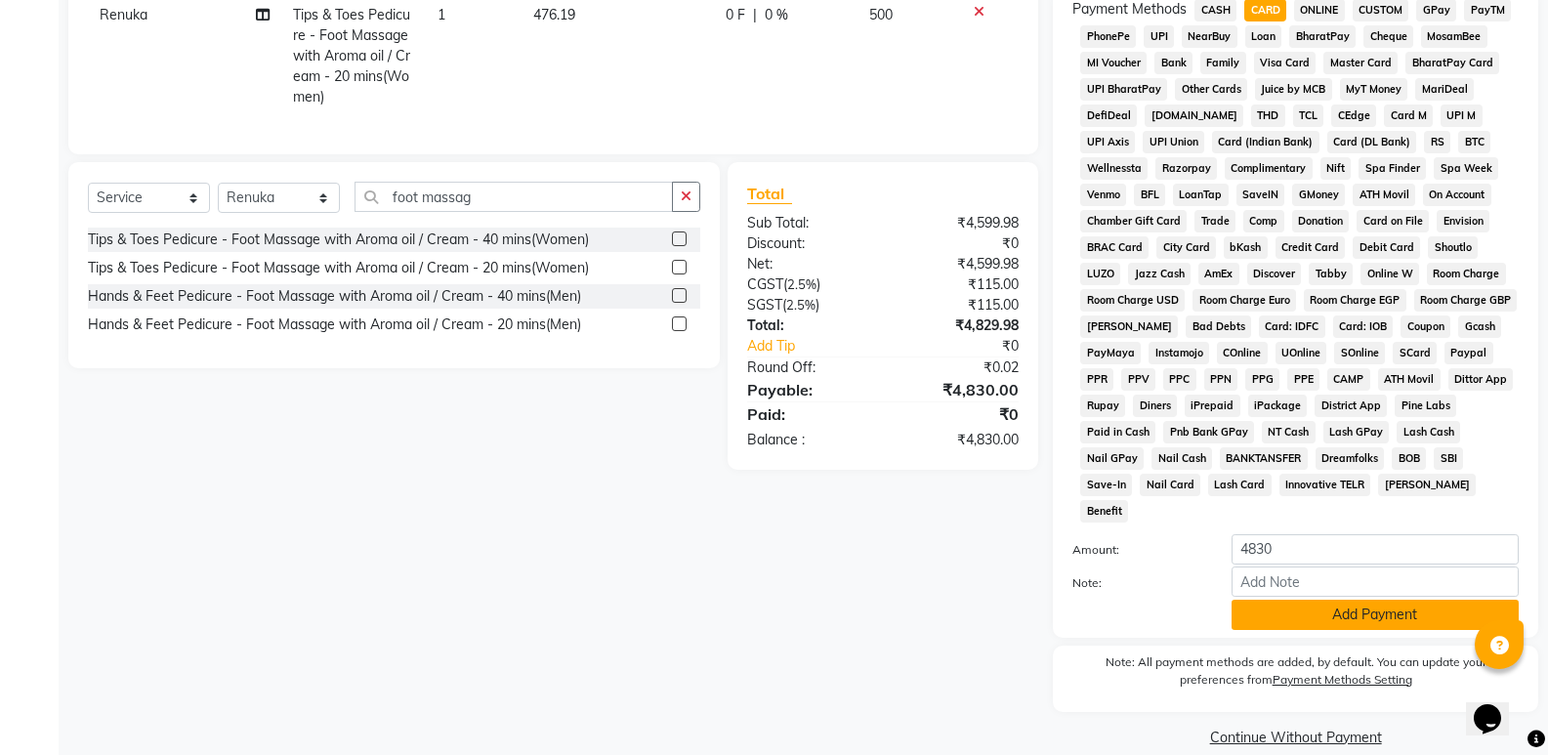
click at [1339, 600] on button "Add Payment" at bounding box center [1375, 615] width 287 height 30
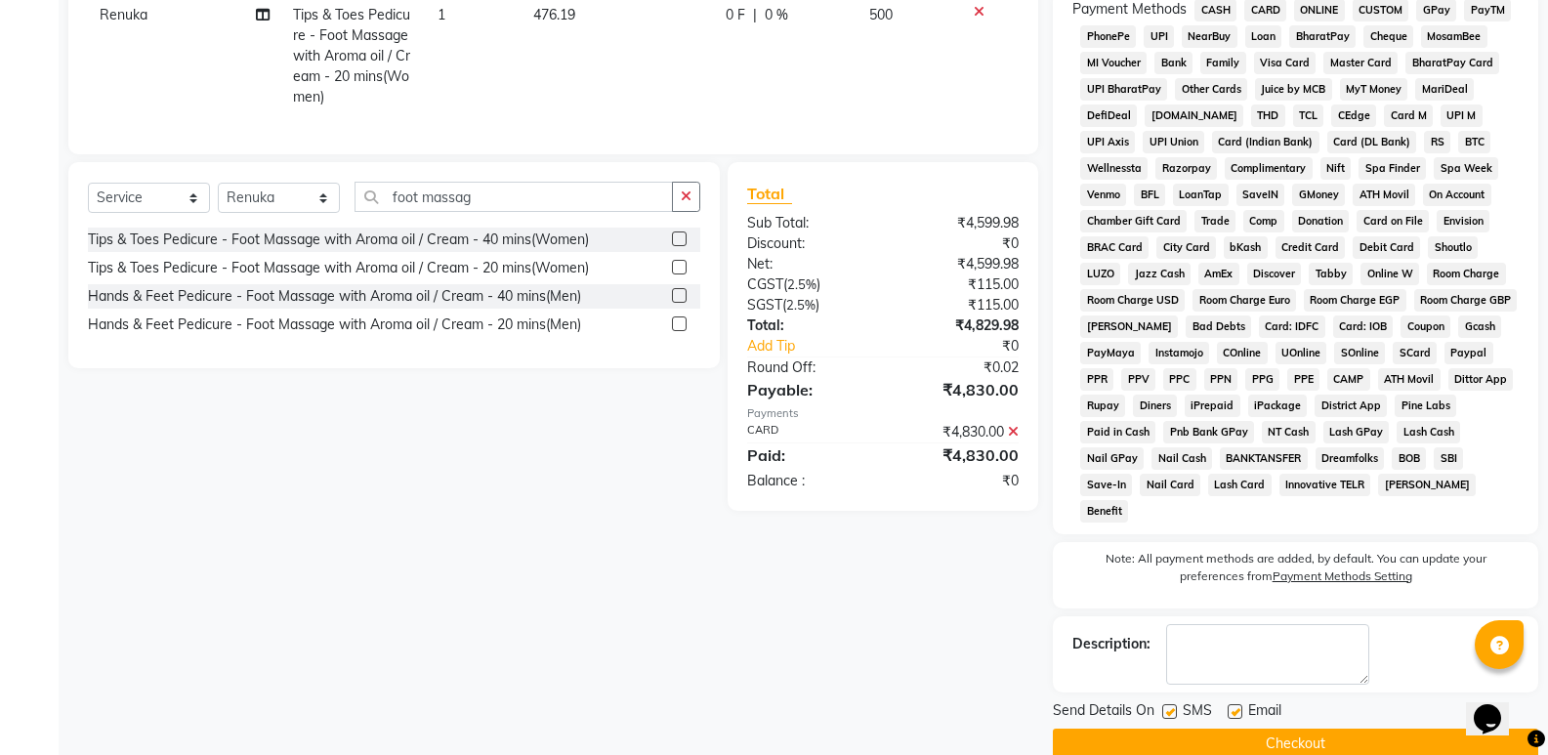
scroll to position [603, 0]
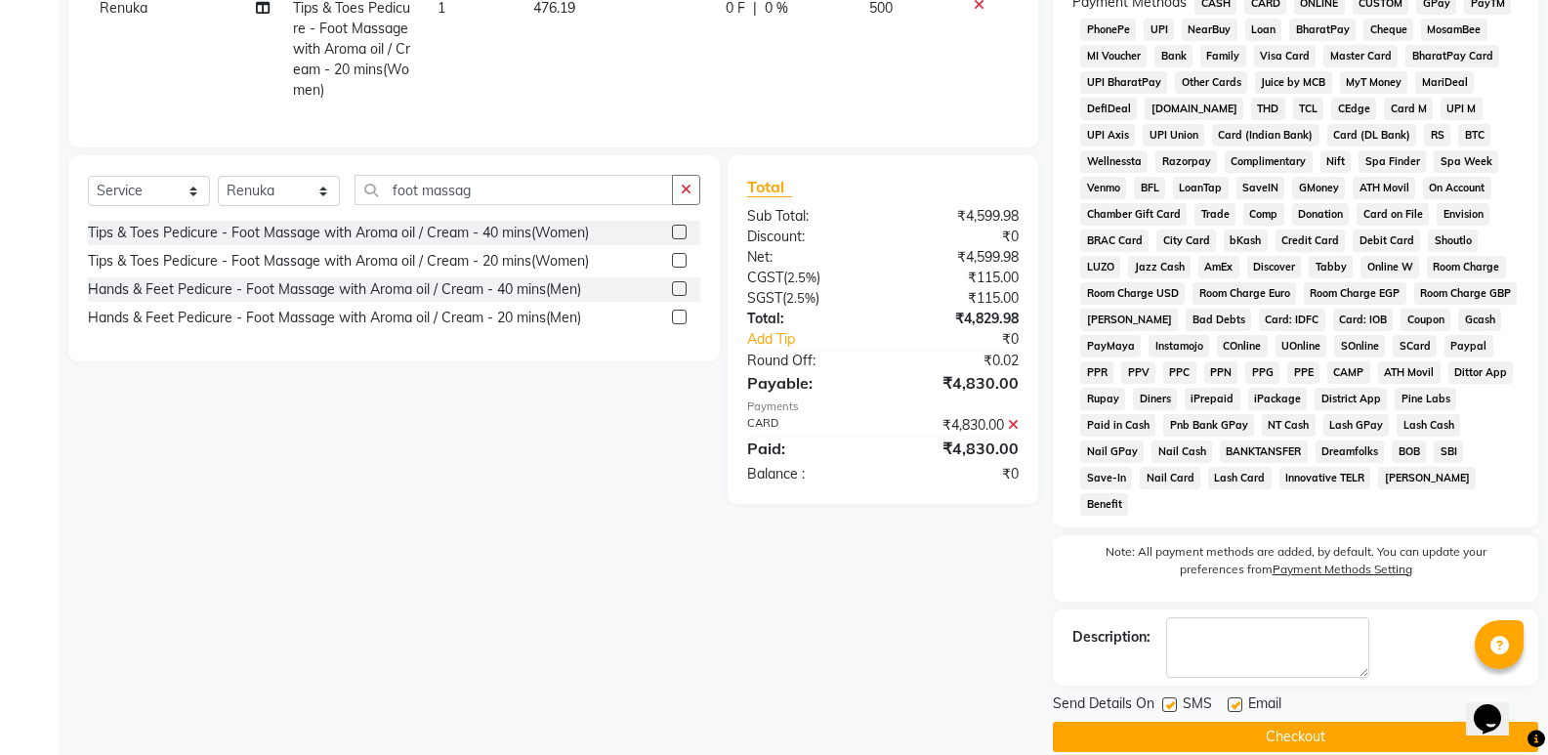
click at [1276, 722] on button "Checkout" at bounding box center [1295, 737] width 485 height 30
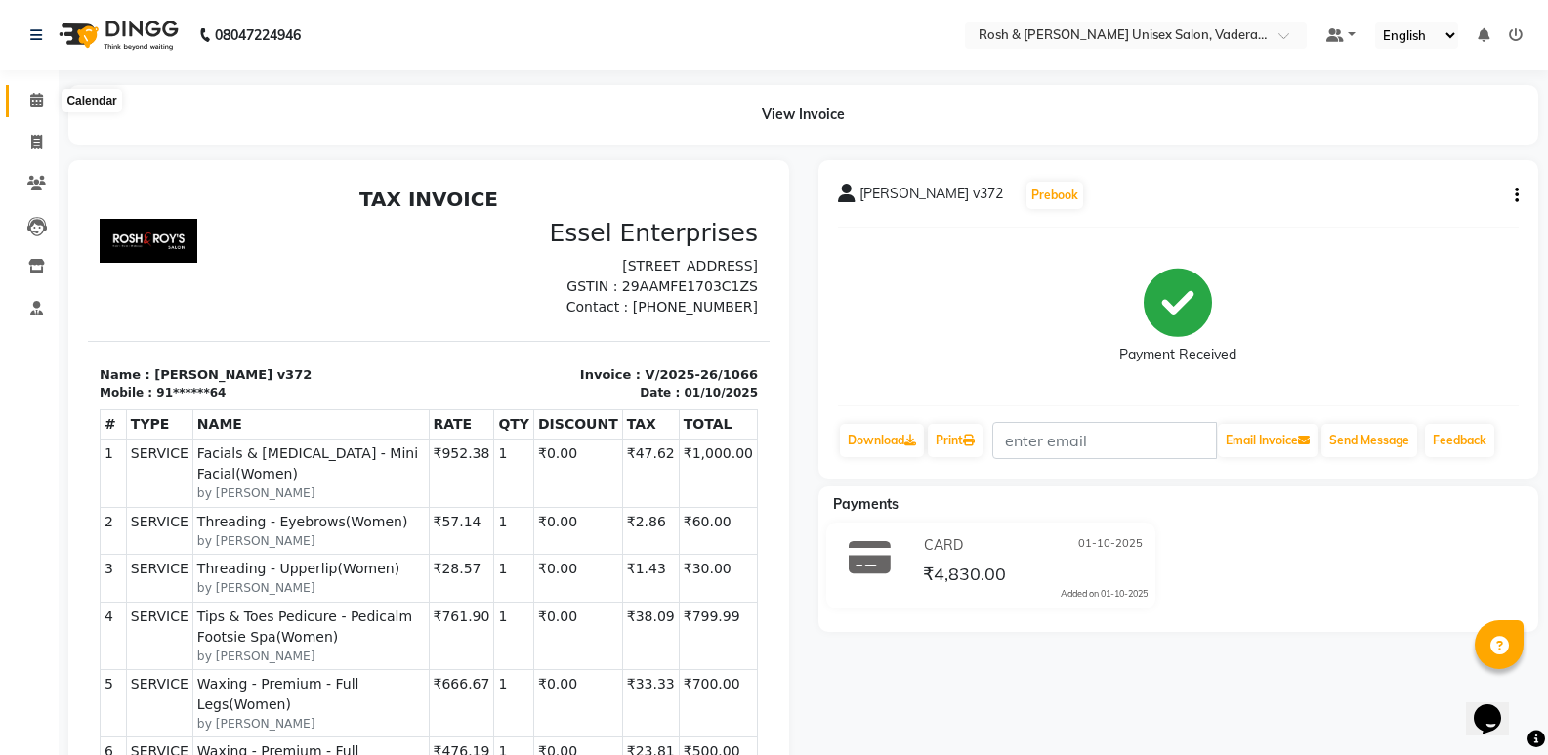
click at [24, 109] on span at bounding box center [37, 101] width 34 height 22
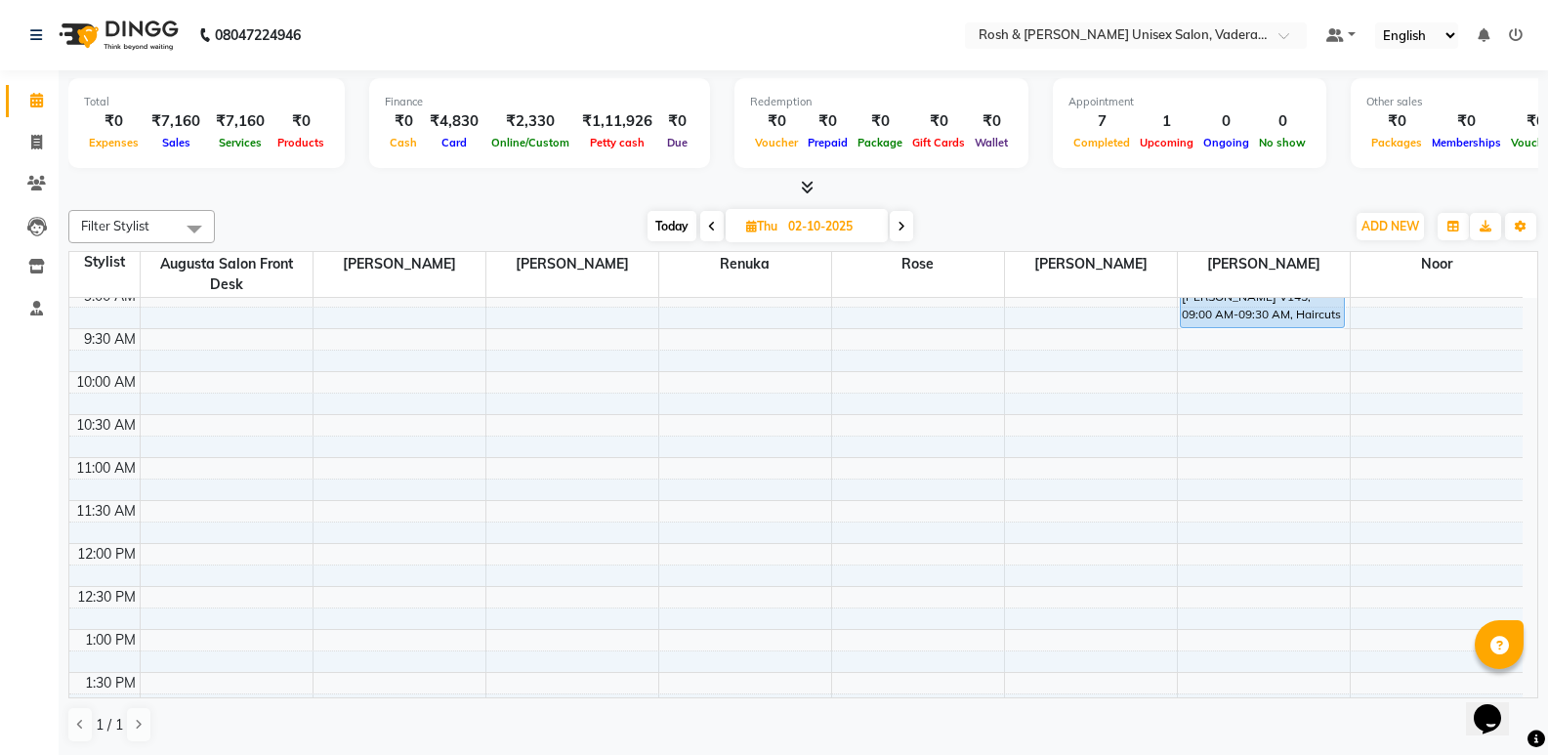
click at [684, 233] on span "Today" at bounding box center [672, 226] width 49 height 30
type input "01-10-2025"
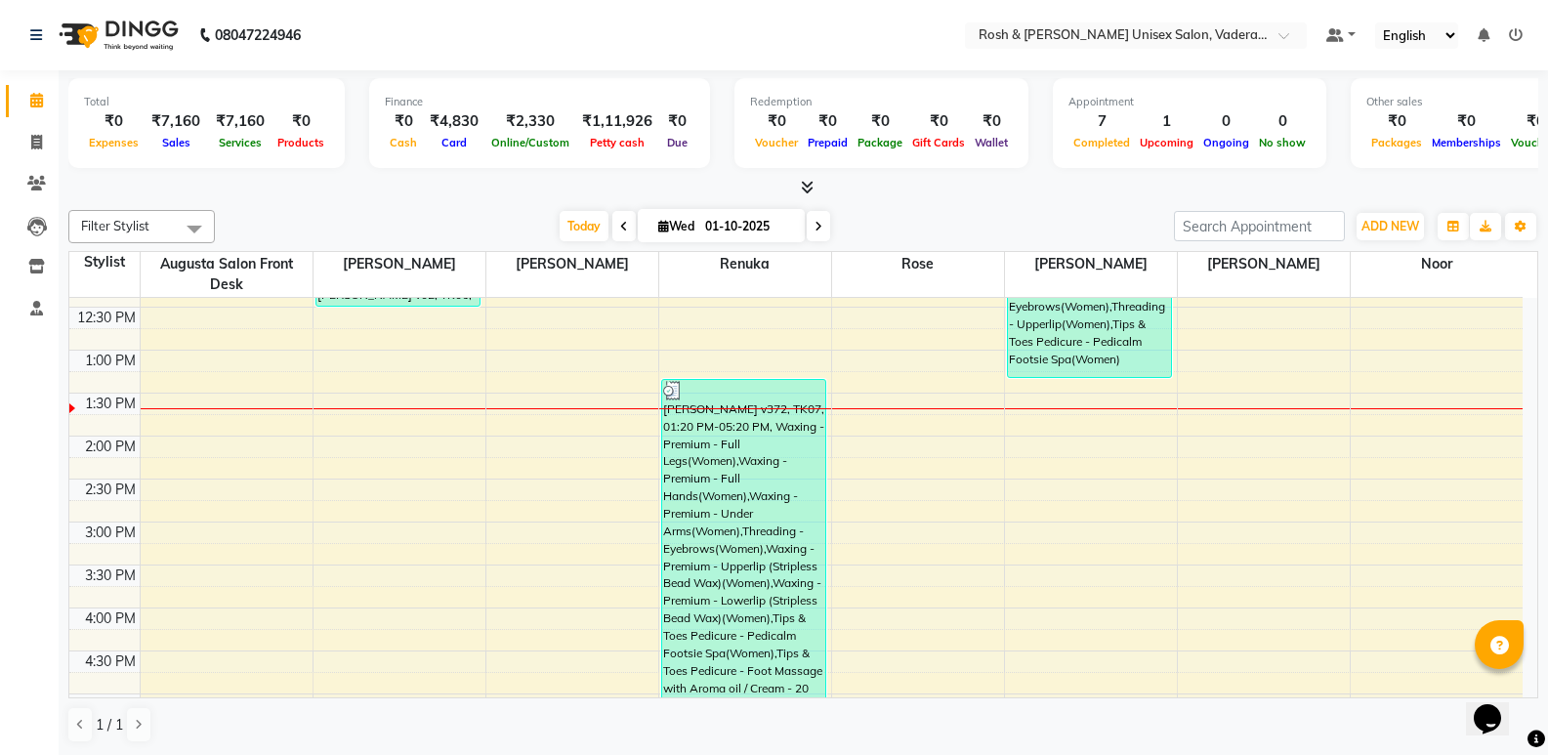
scroll to position [424, 0]
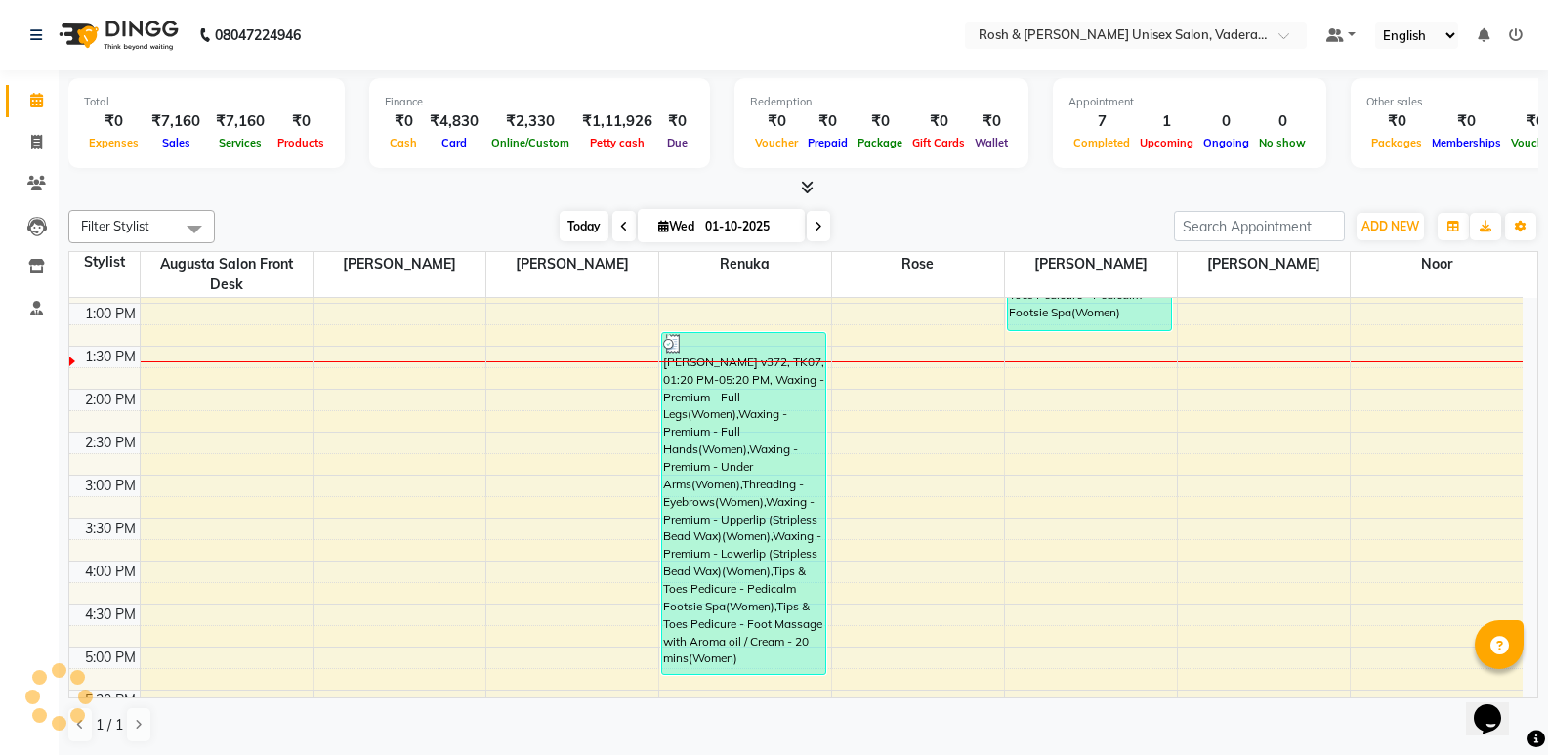
click at [578, 230] on span "Today" at bounding box center [584, 226] width 49 height 30
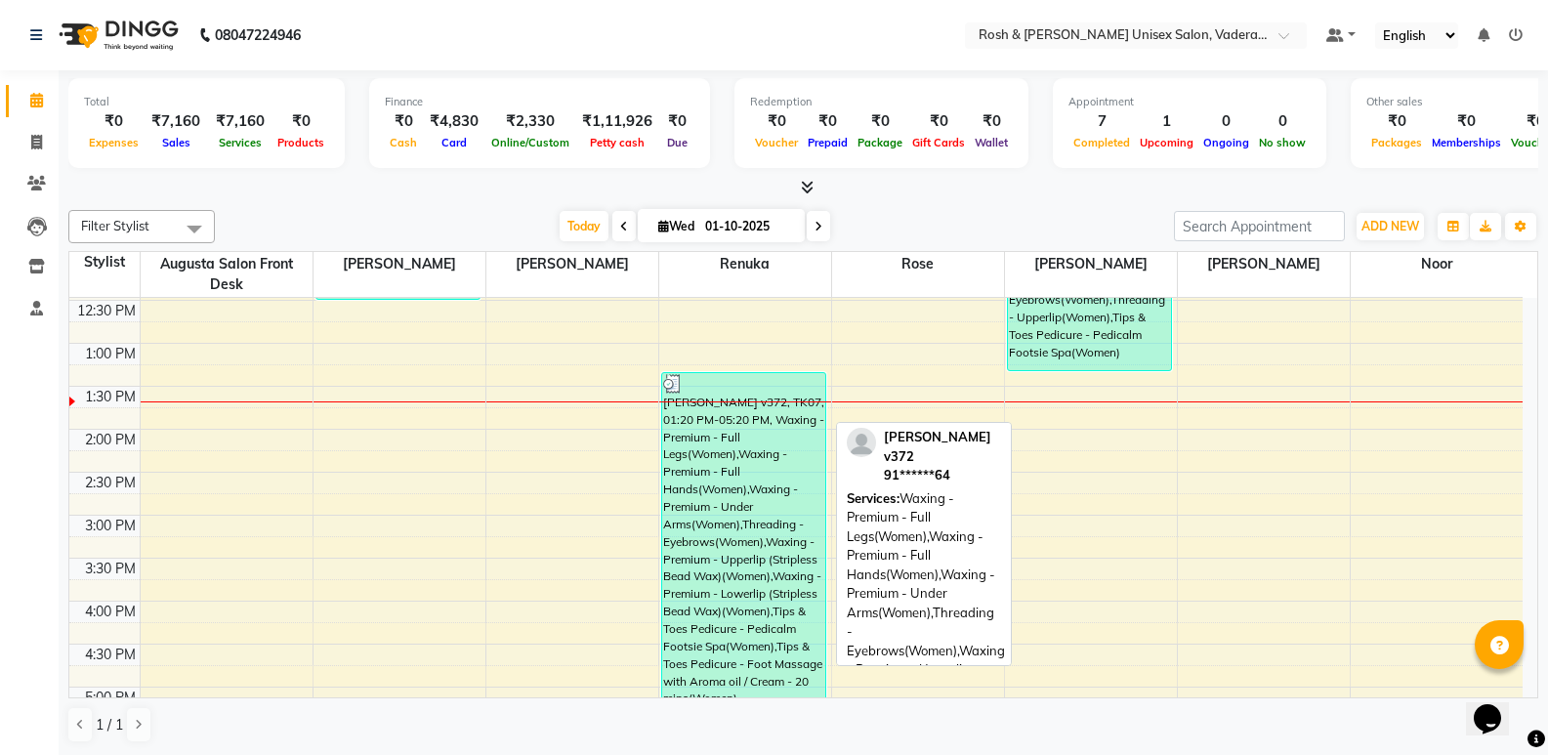
scroll to position [431, 0]
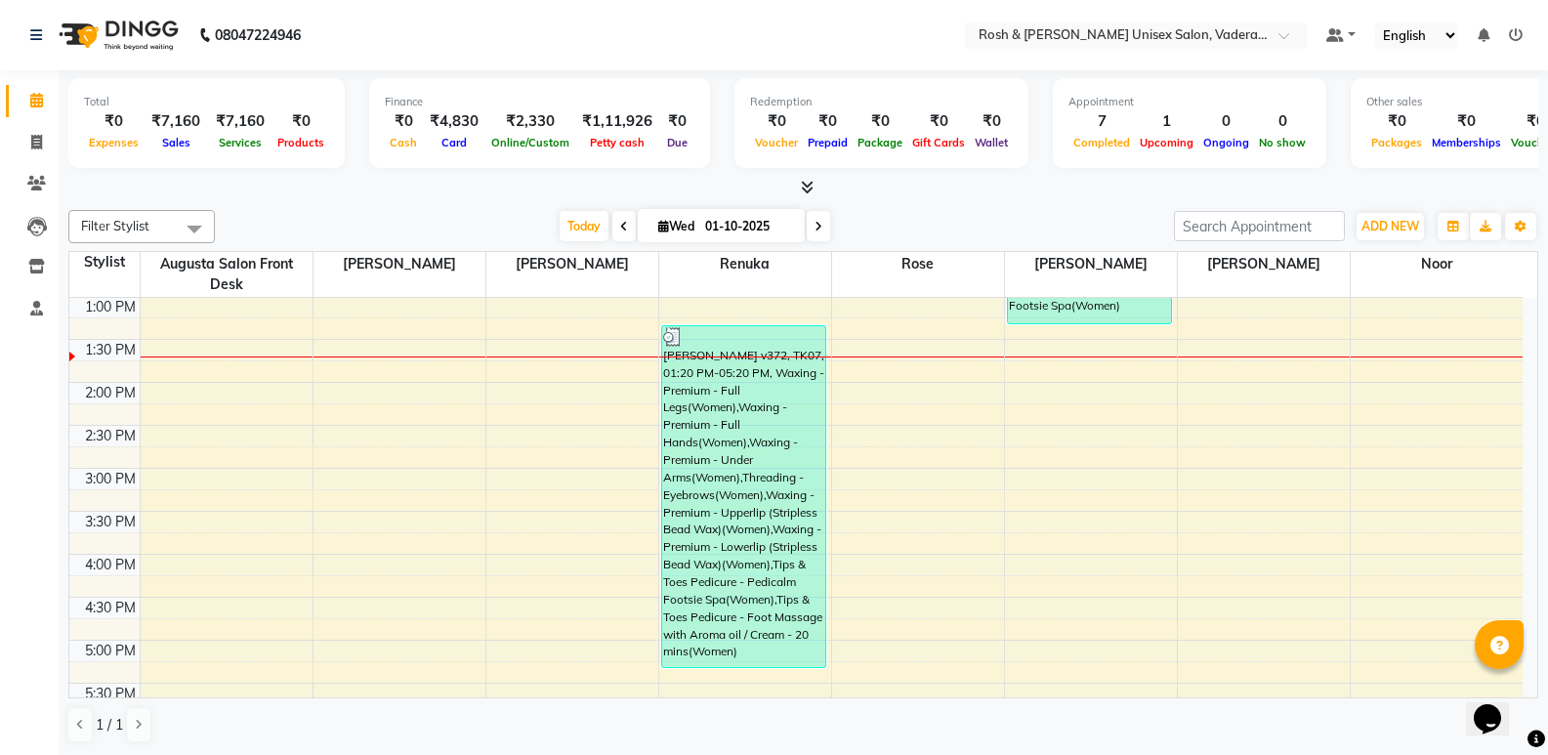
click at [315, 514] on div "8:00 AM 8:30 AM 9:00 AM 9:30 AM 10:00 AM 10:30 AM 11:00 AM 11:30 AM 12:00 PM 12…" at bounding box center [795, 425] width 1453 height 1116
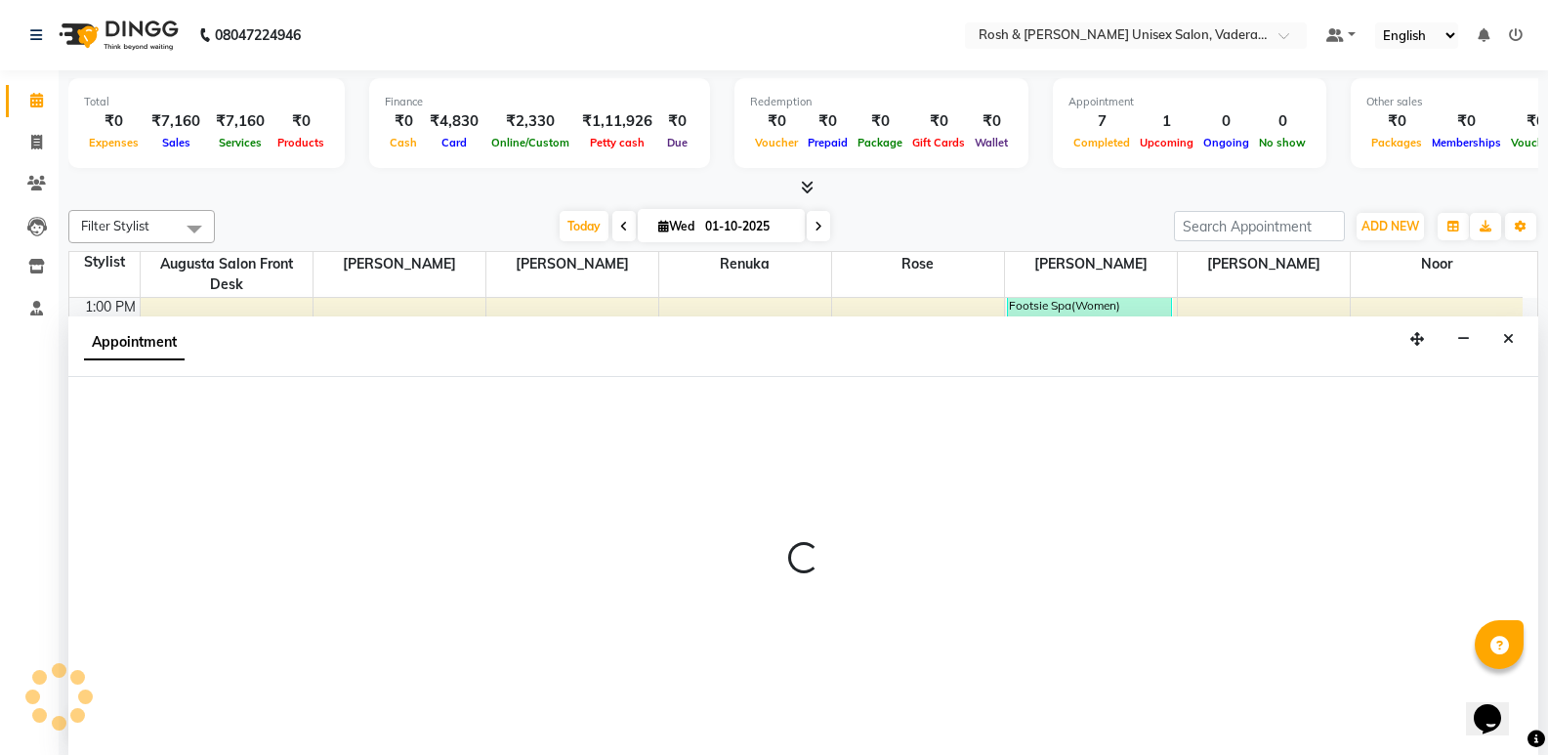
scroll to position [1, 0]
select select "87533"
select select "930"
select select "tentative"
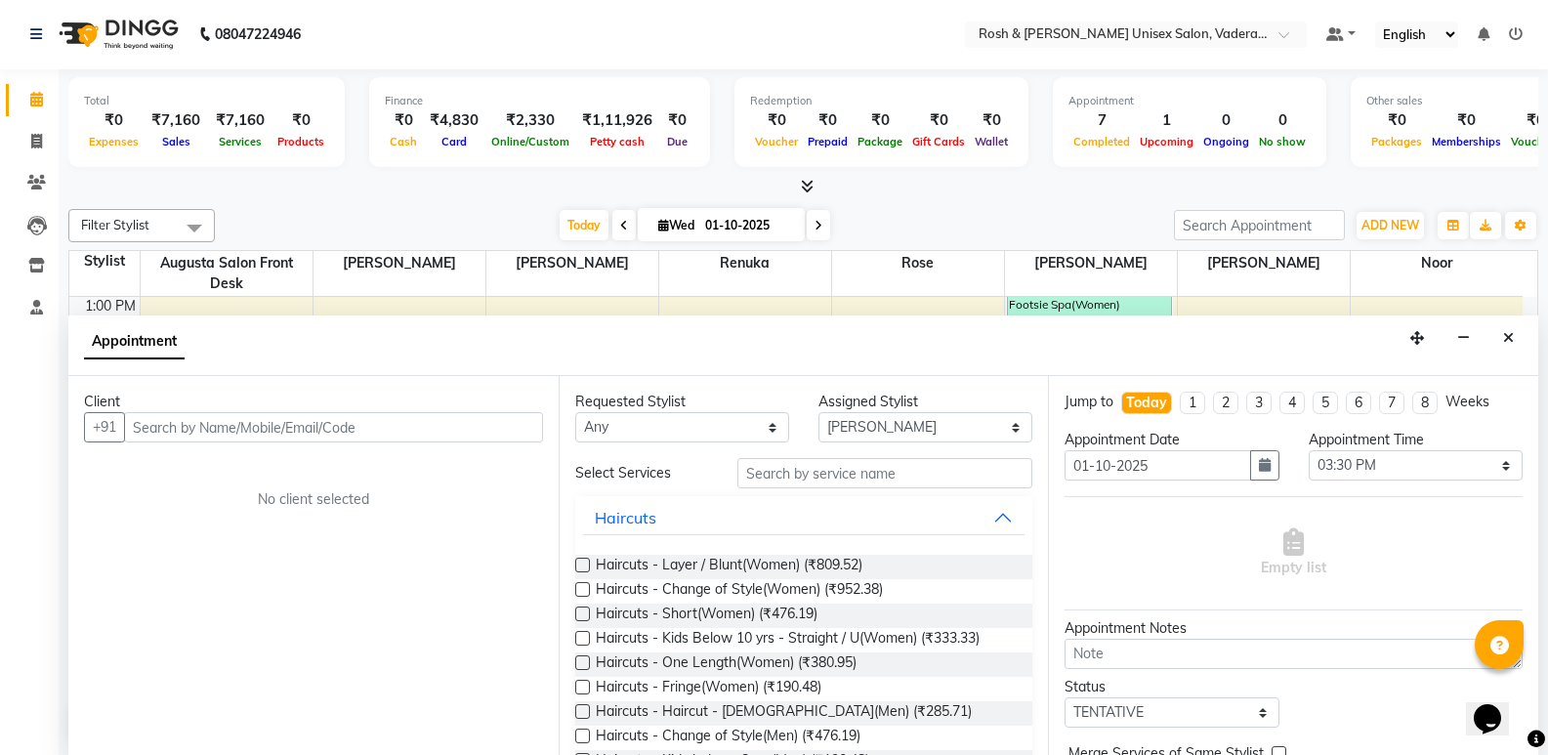
click at [385, 444] on div "Client +91 No client selected" at bounding box center [313, 565] width 490 height 379
click at [394, 429] on input "text" at bounding box center [333, 427] width 419 height 30
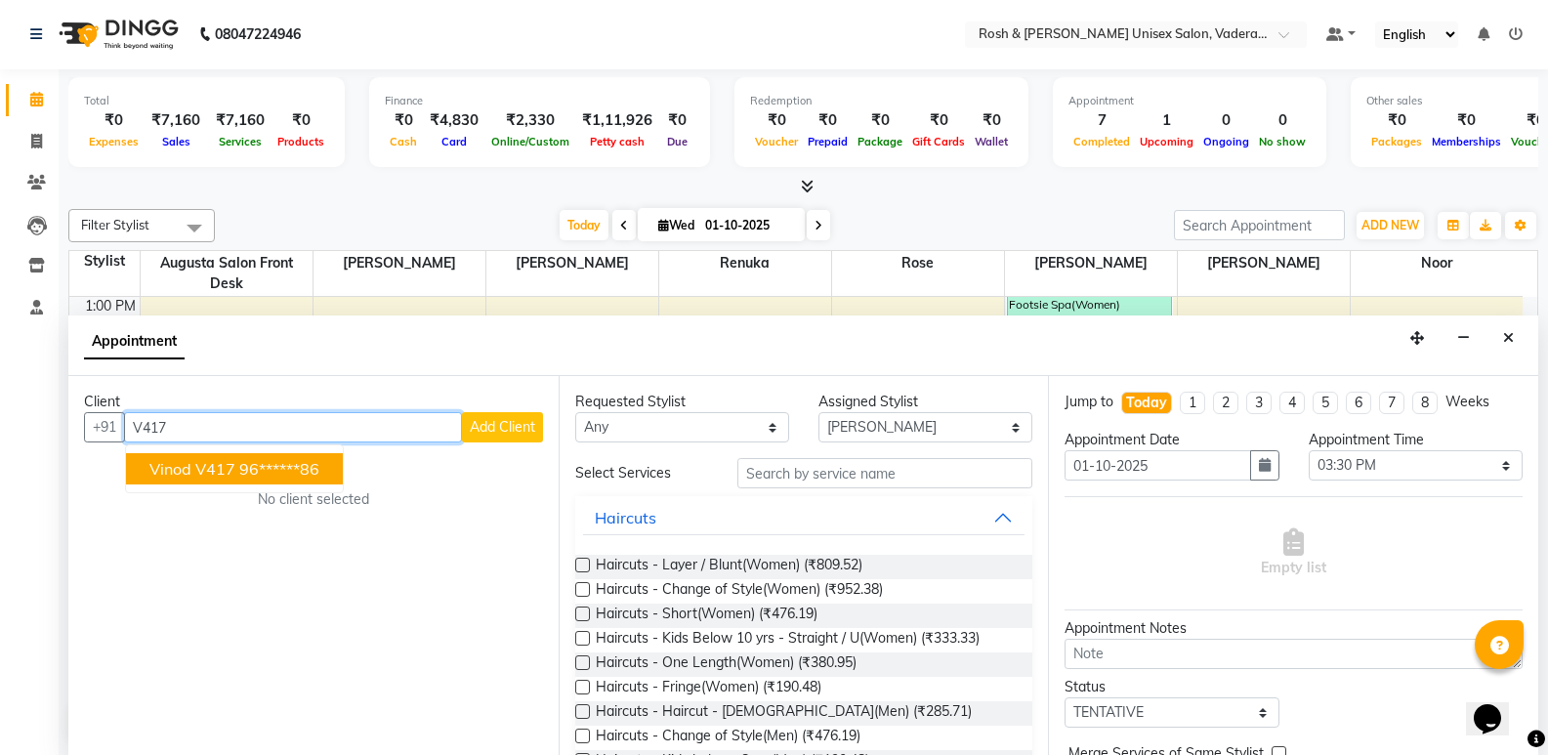
click at [272, 480] on button "Vinod V417 96******86" at bounding box center [234, 468] width 217 height 31
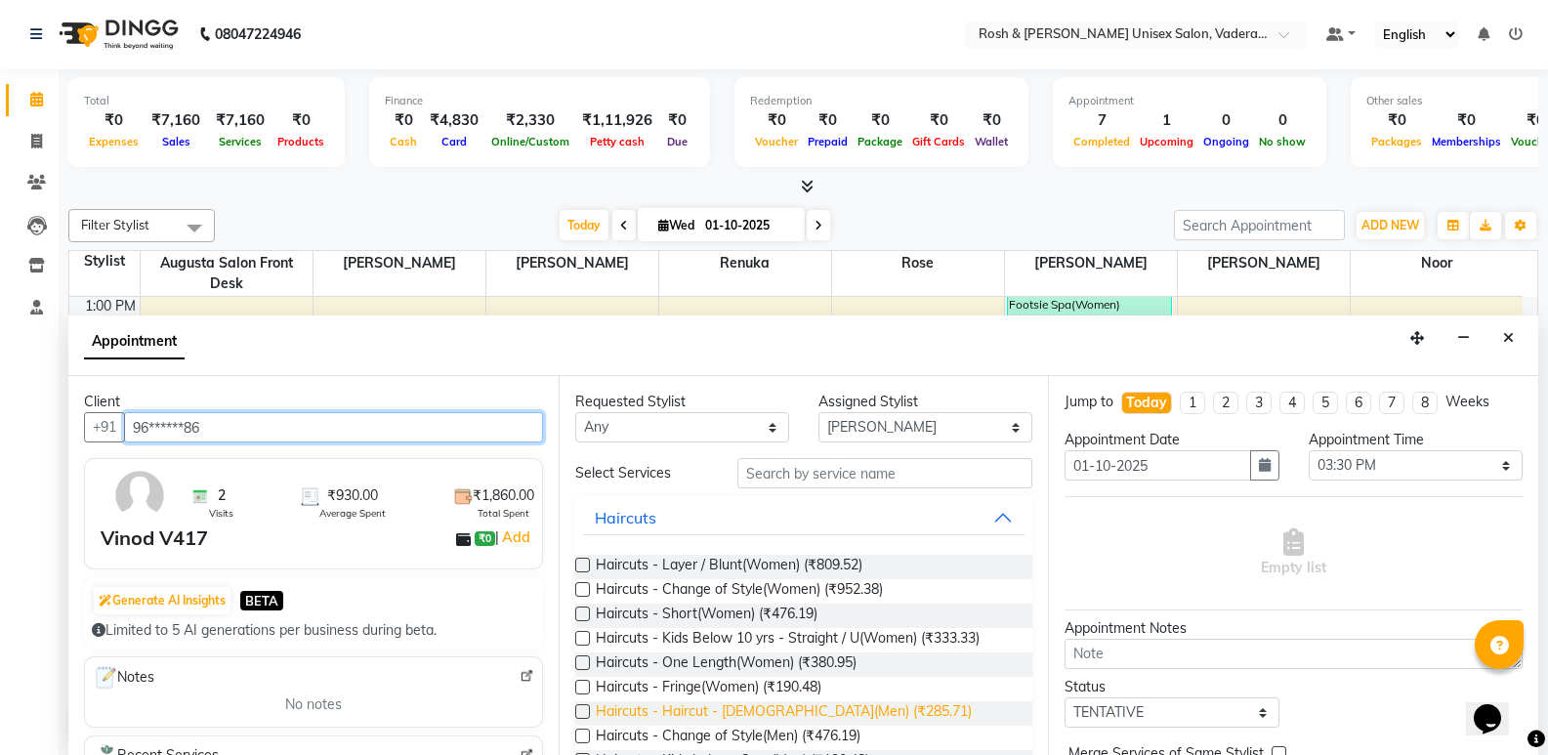
type input "96******86"
click at [806, 714] on span "Haircuts - Haircut - [DEMOGRAPHIC_DATA](Men) (₹285.71)" at bounding box center [784, 713] width 376 height 24
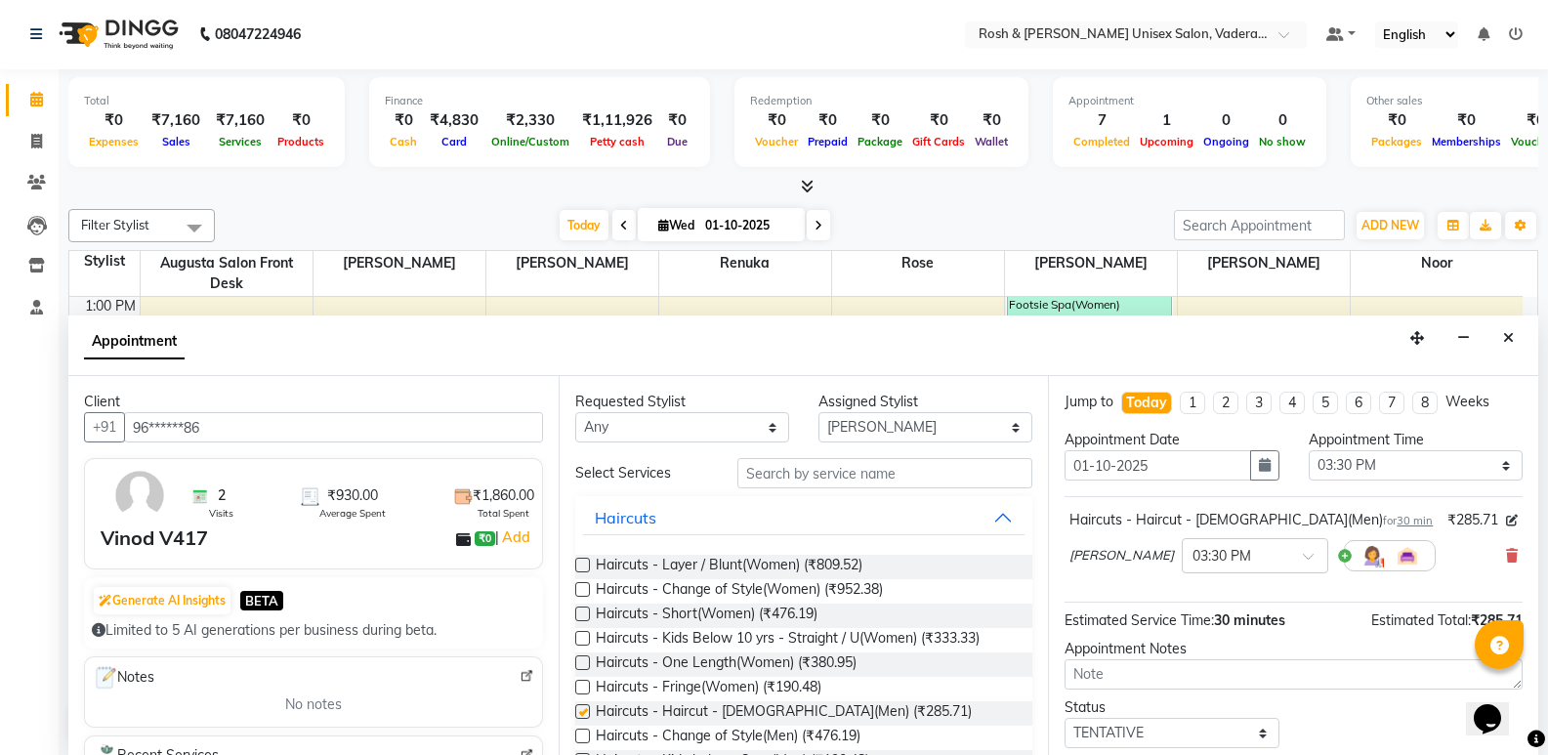
checkbox input "false"
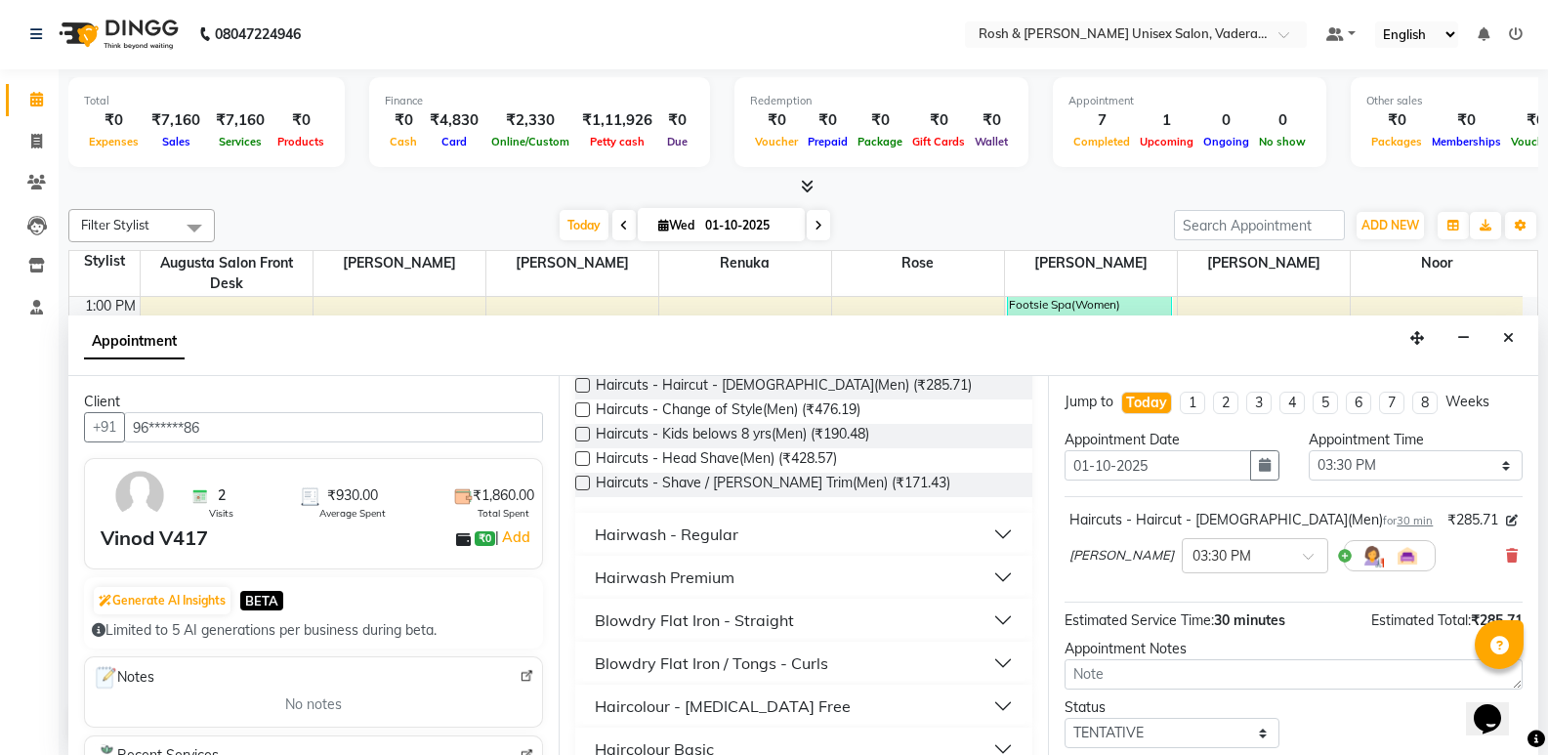
scroll to position [391, 0]
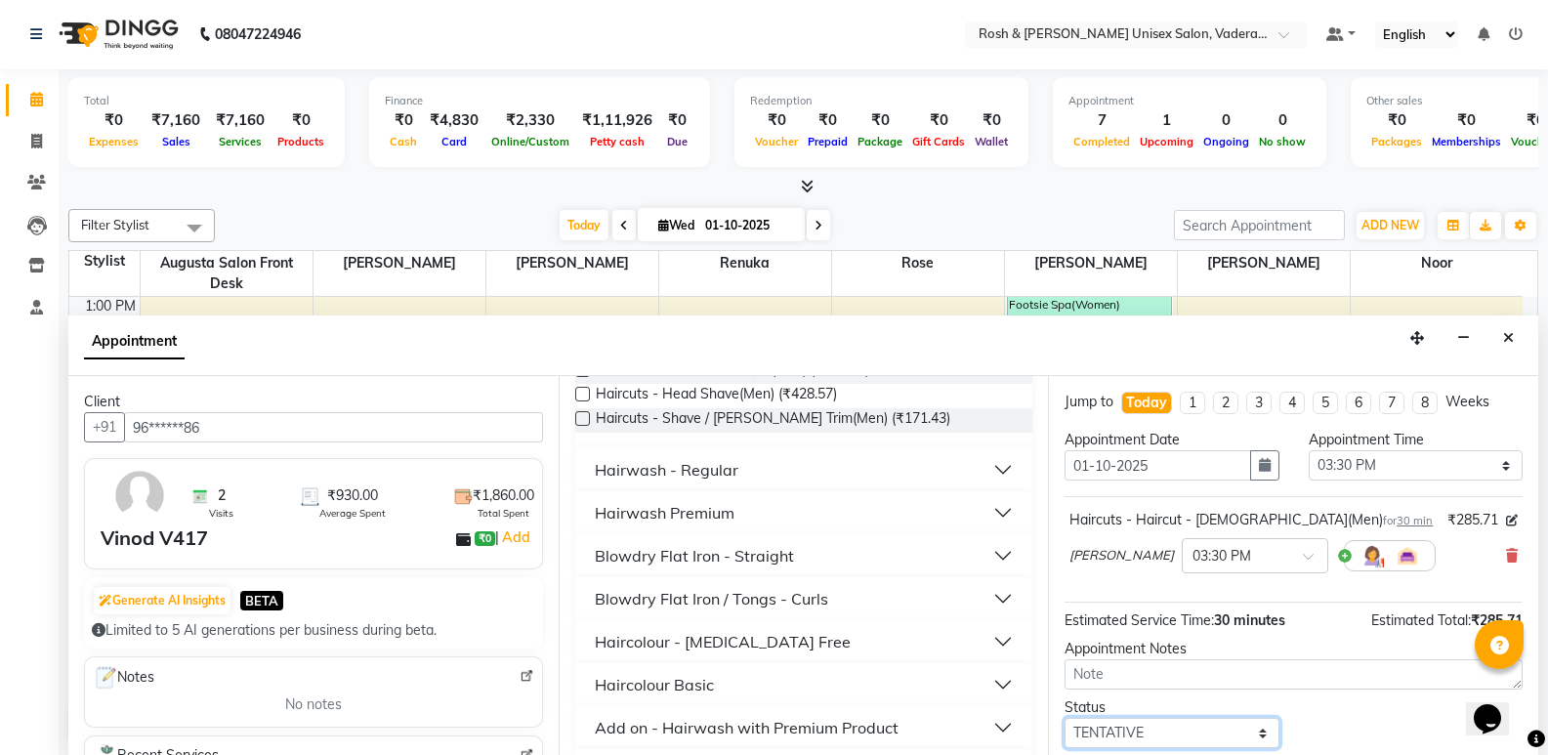
click at [1132, 742] on select "Select TENTATIVE CONFIRM CHECK-IN UPCOMING" at bounding box center [1172, 733] width 214 height 30
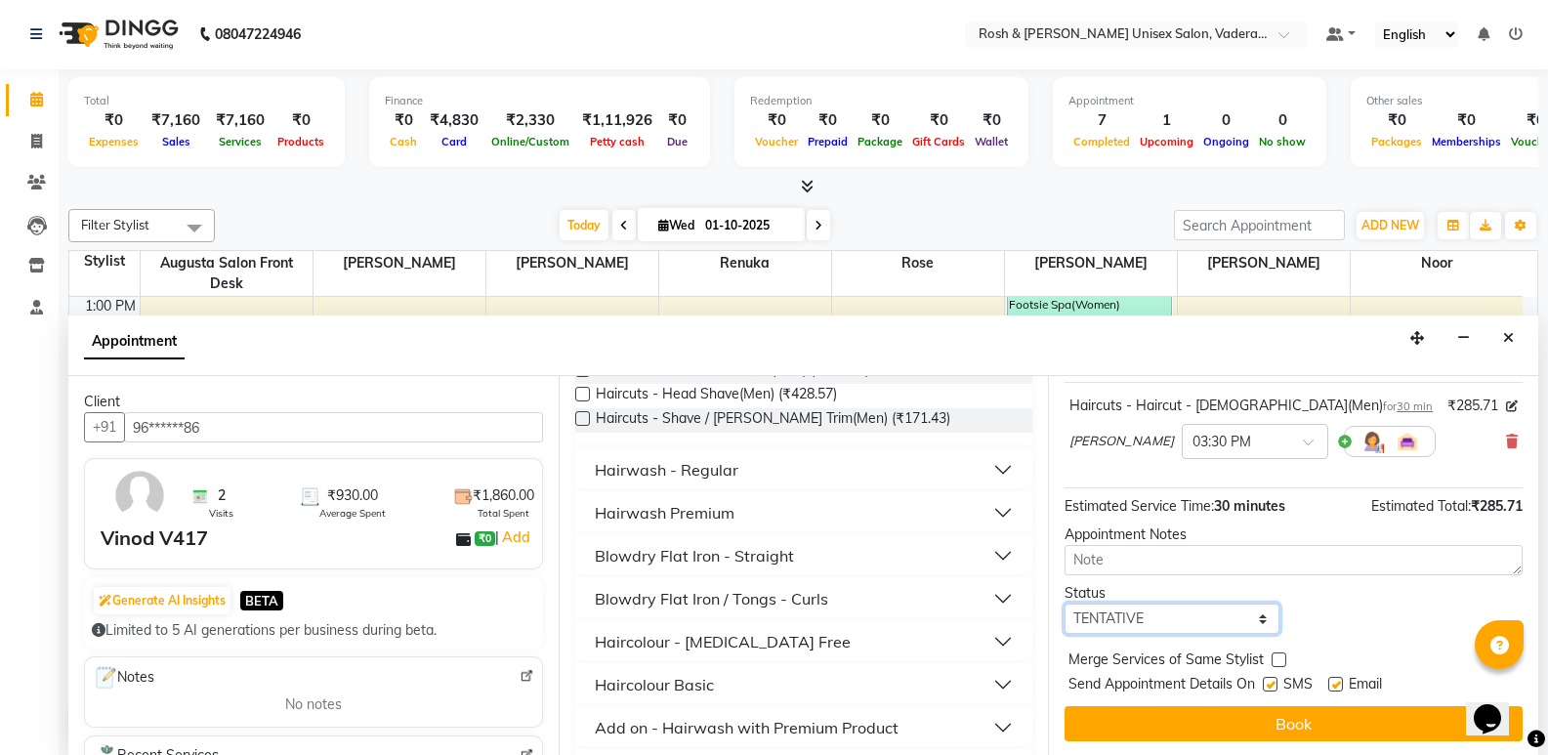
scroll to position [116, 0]
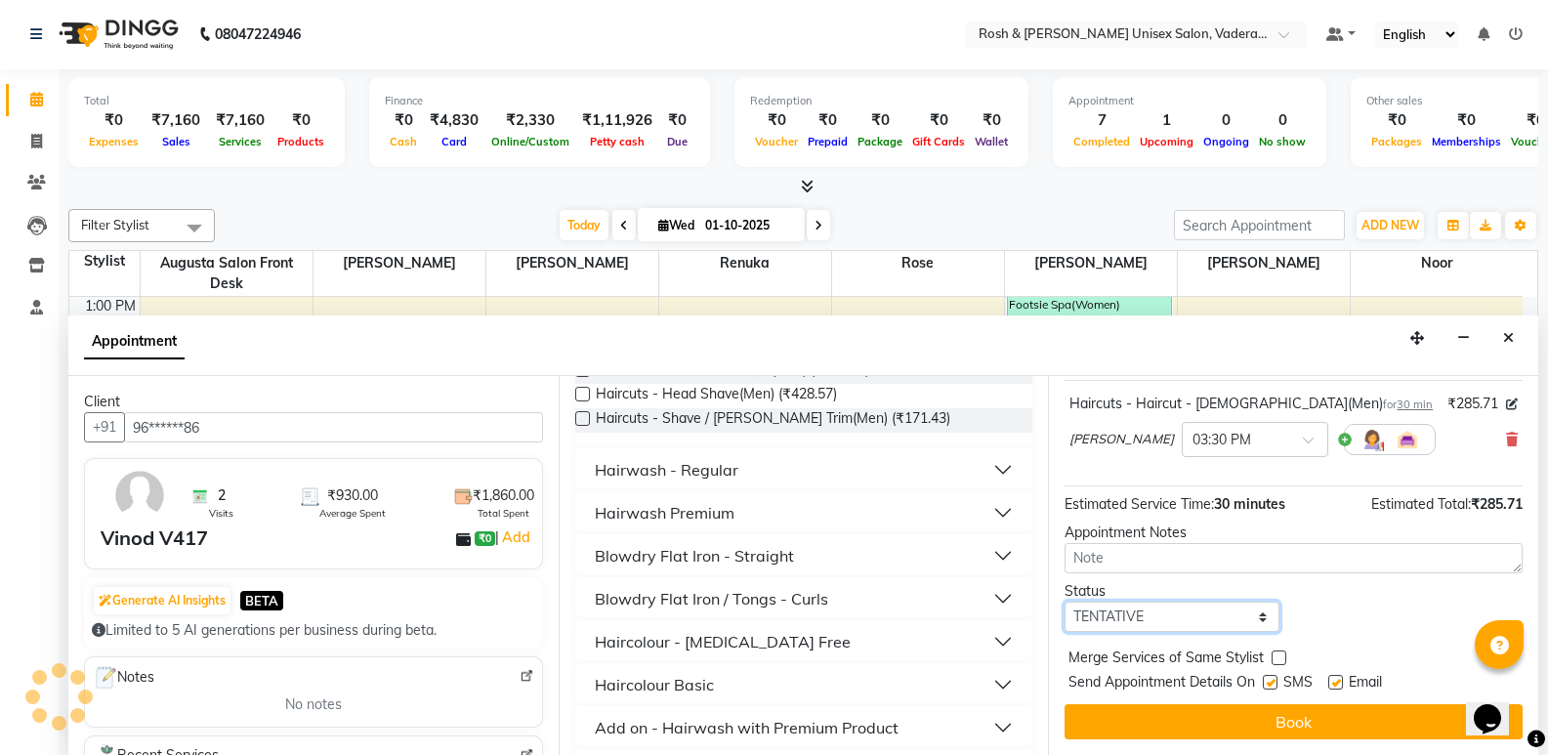
click at [1104, 609] on select "Select TENTATIVE CONFIRM CHECK-IN UPCOMING" at bounding box center [1172, 617] width 214 height 30
select select "upcoming"
click at [1065, 602] on select "Select TENTATIVE CONFIRM CHECK-IN UPCOMING" at bounding box center [1172, 617] width 214 height 30
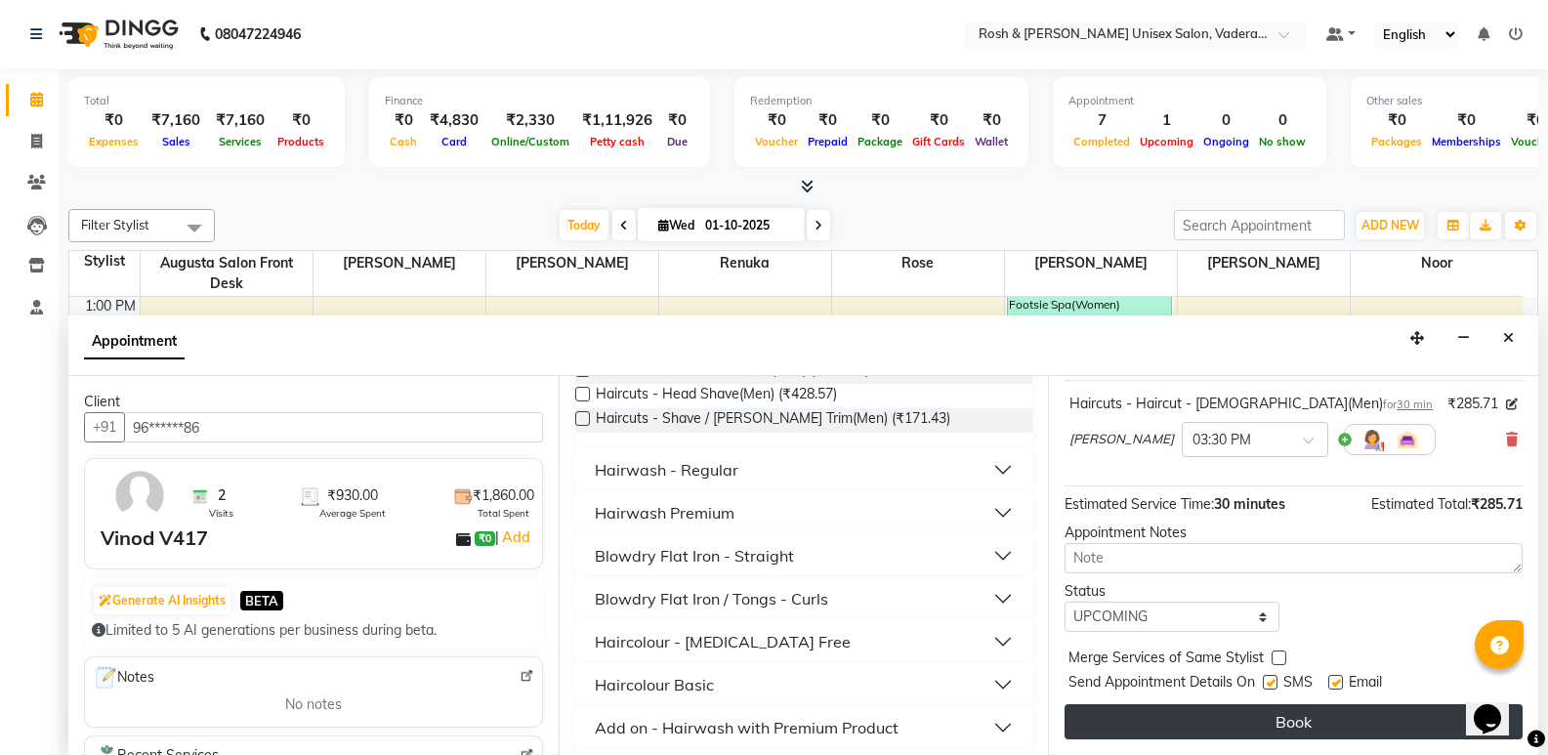
click at [1173, 712] on button "Book" at bounding box center [1294, 721] width 458 height 35
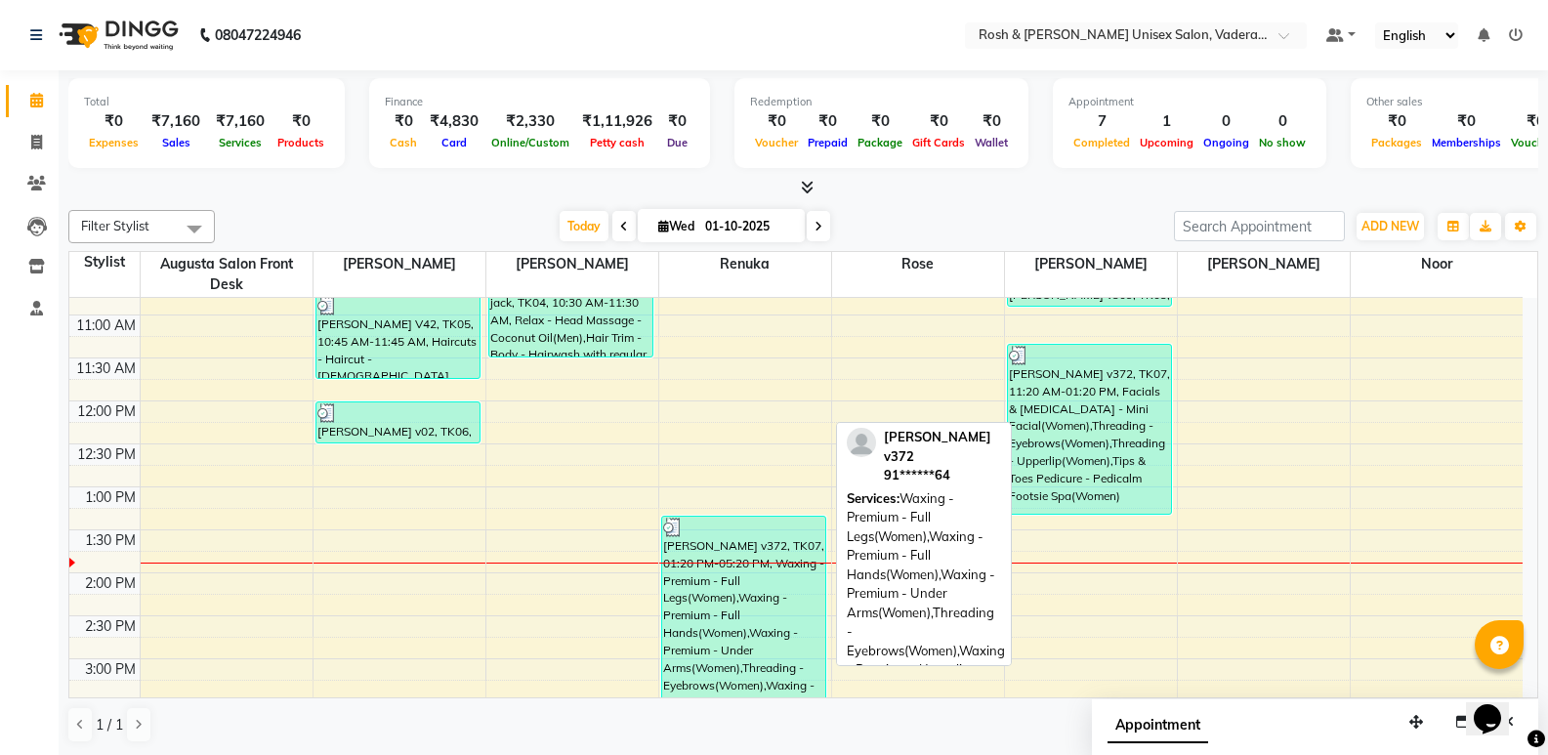
scroll to position [235, 0]
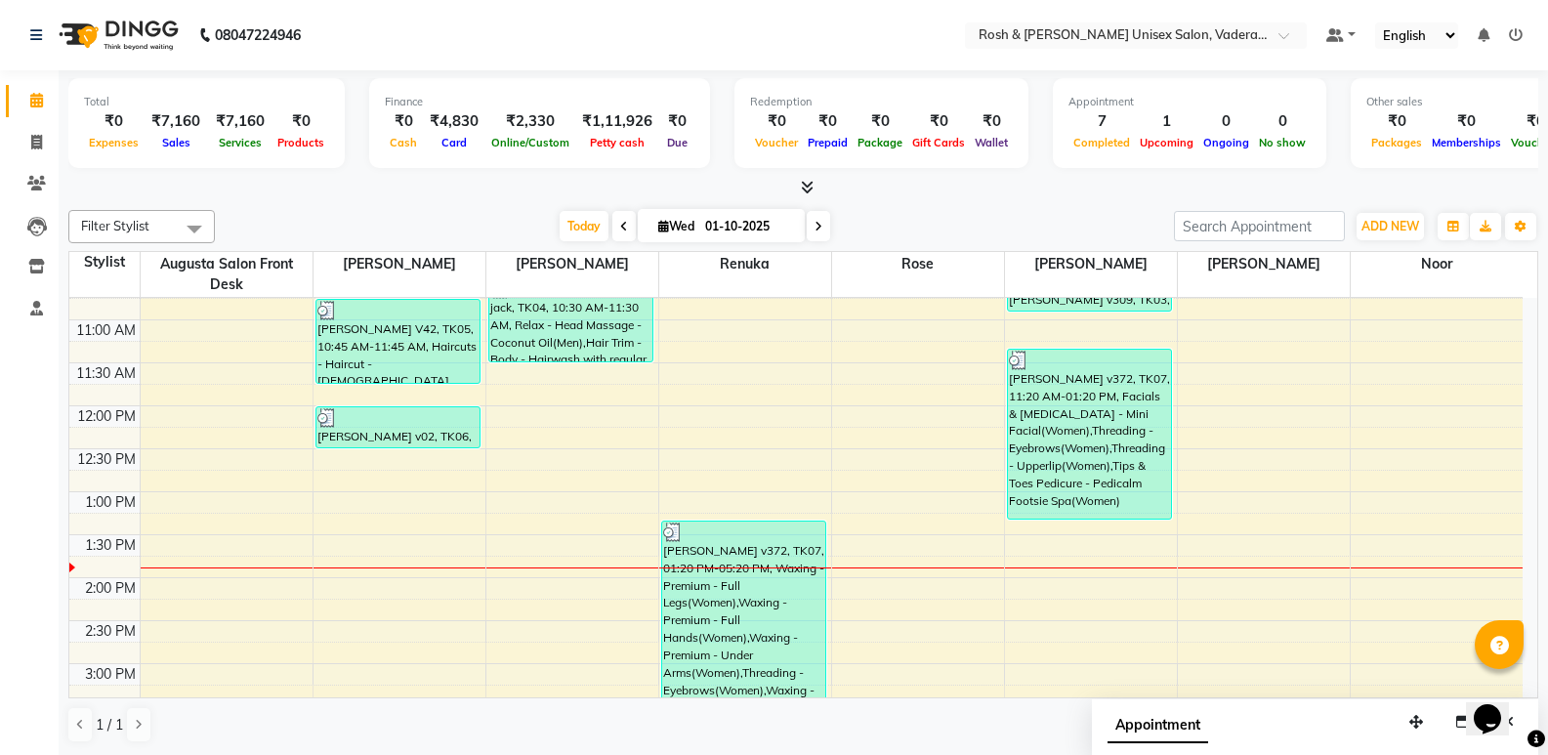
click at [806, 187] on icon at bounding box center [807, 187] width 13 height 15
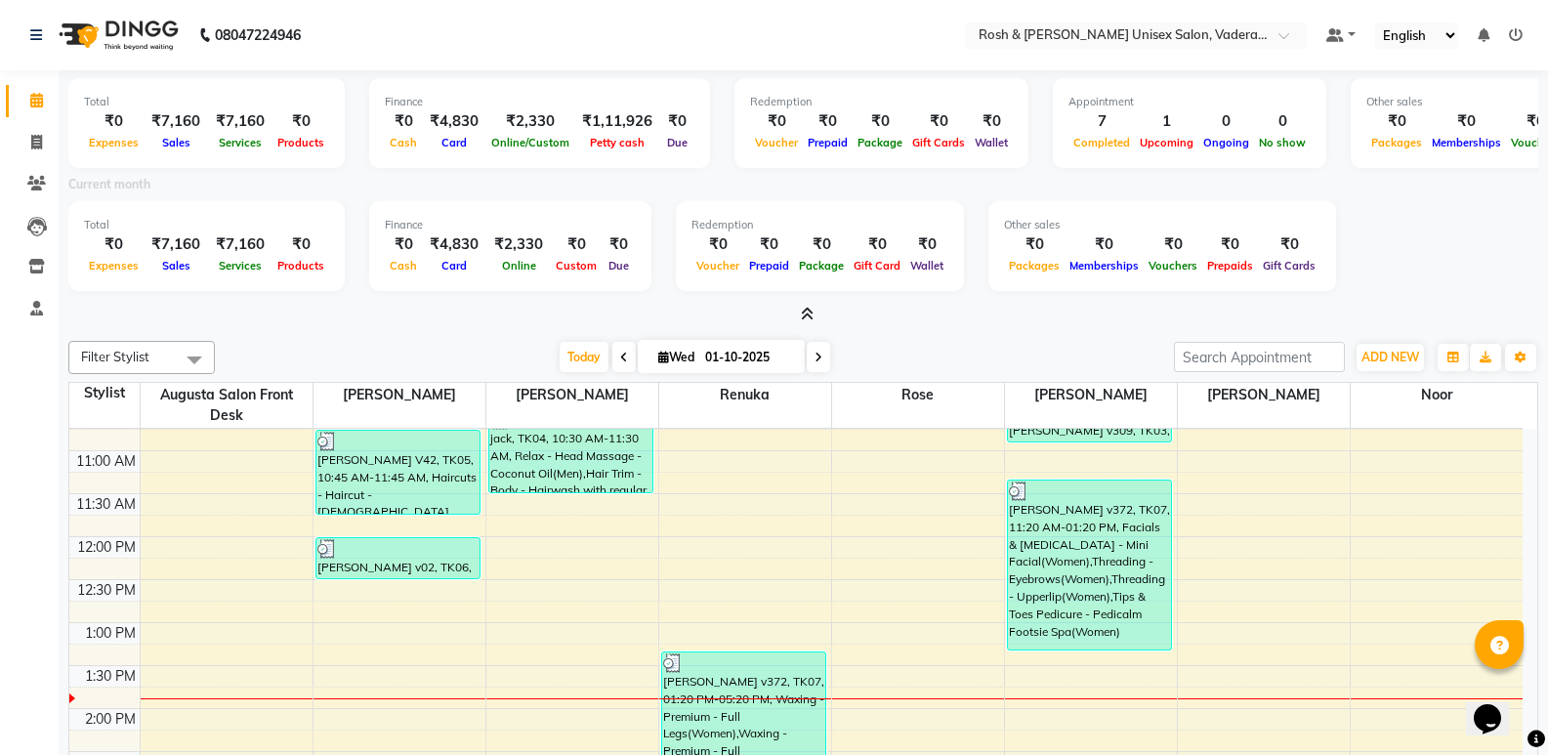
click at [807, 319] on icon at bounding box center [807, 314] width 13 height 15
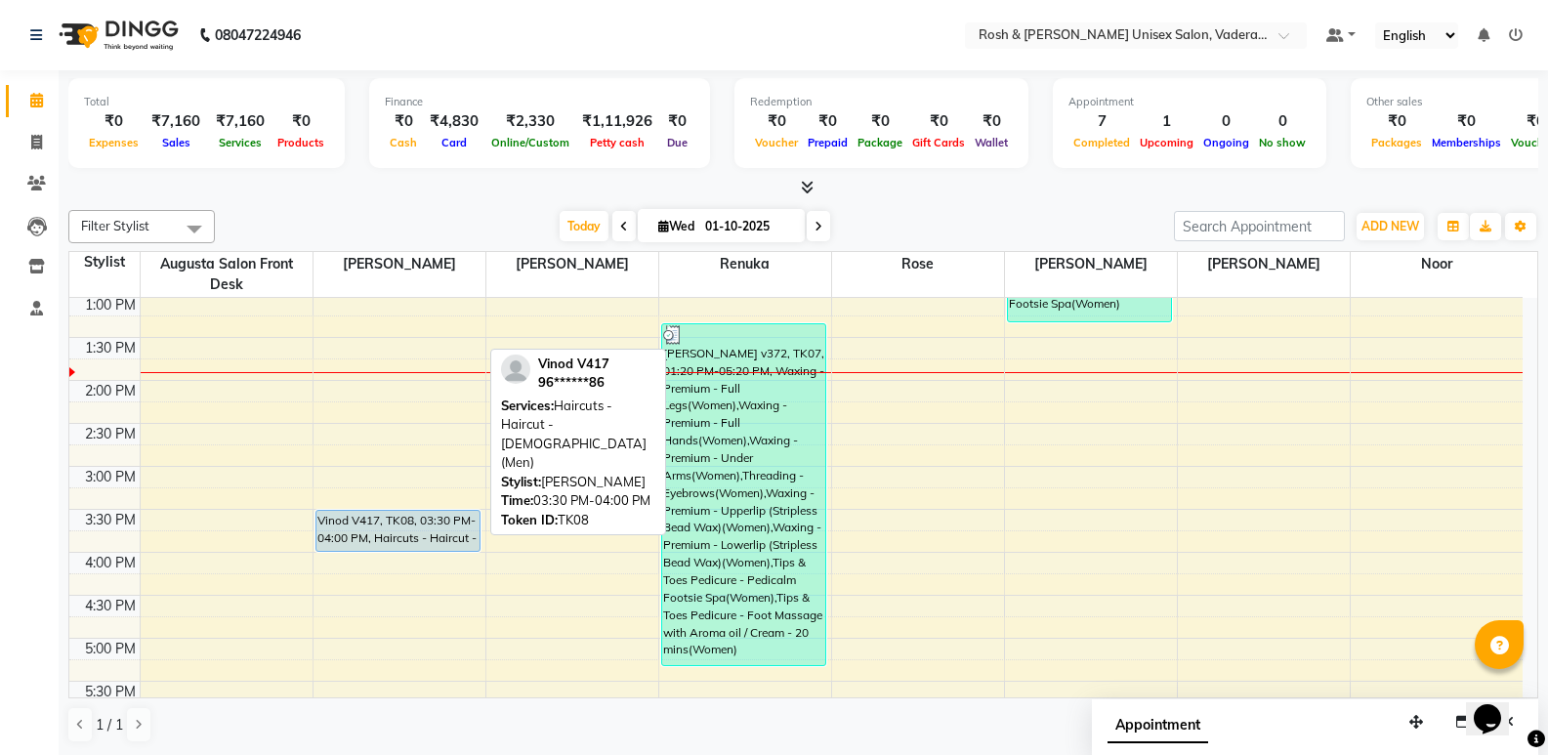
scroll to position [431, 0]
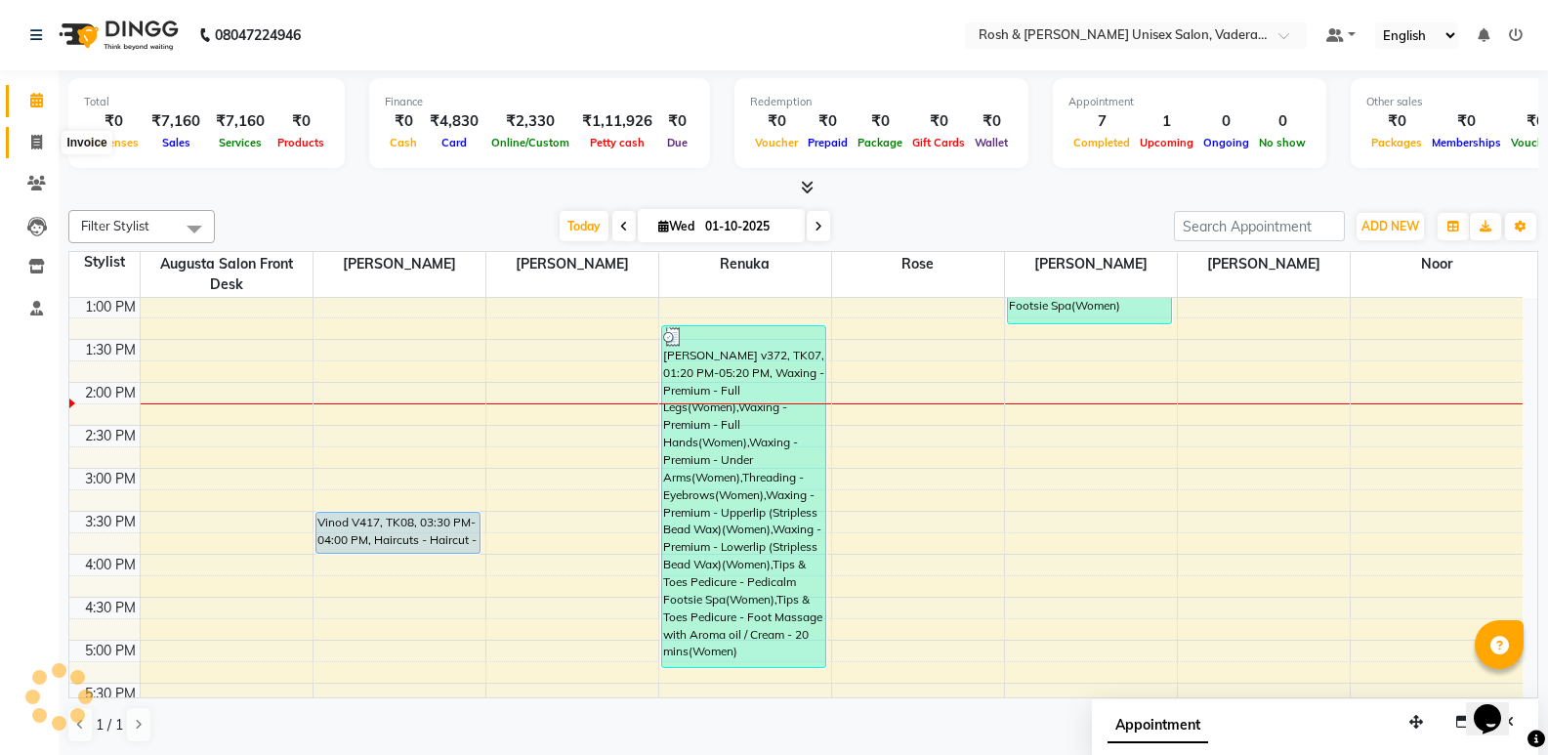
click at [36, 132] on span at bounding box center [37, 143] width 34 height 22
select select "8657"
select select "service"
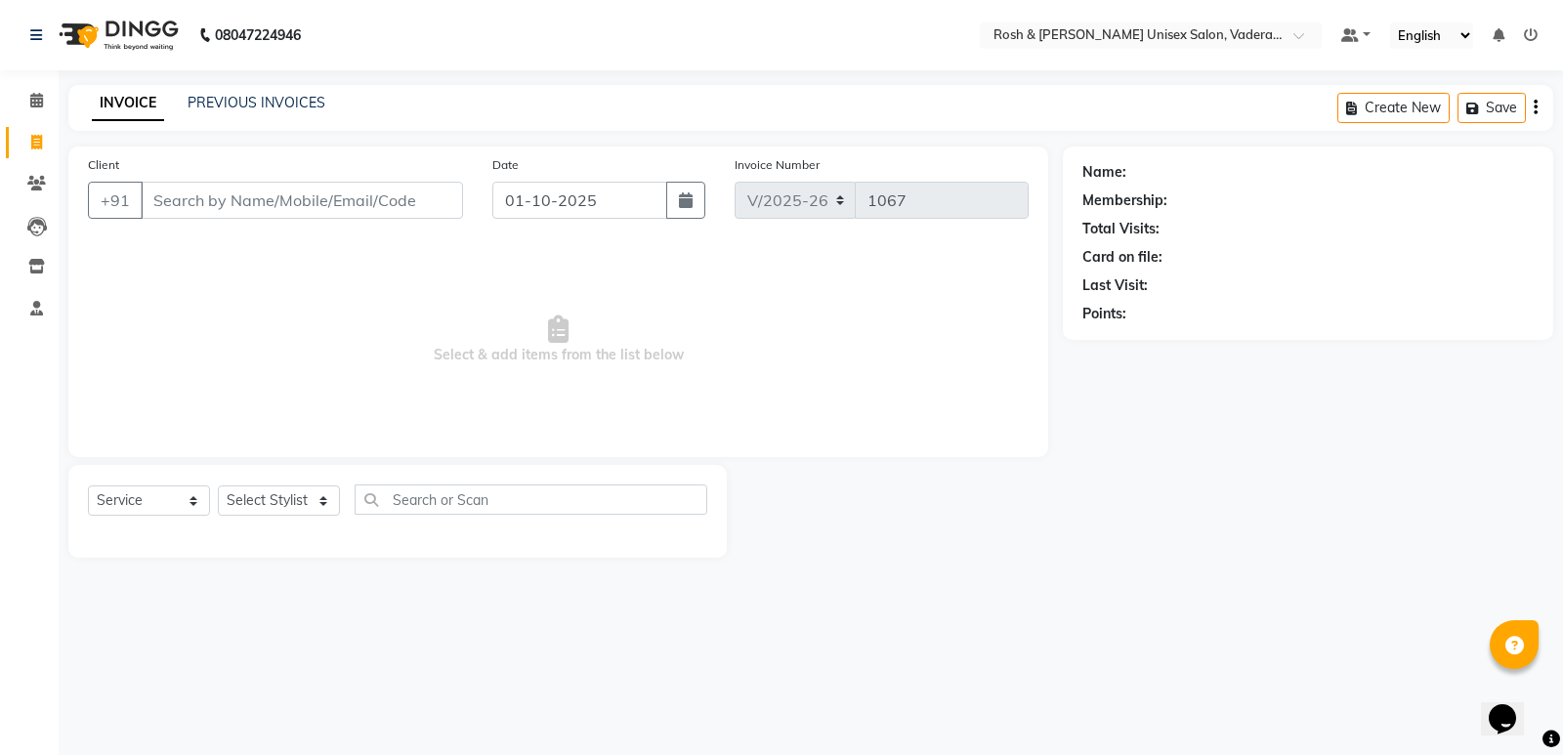
click at [174, 189] on input "Client" at bounding box center [302, 200] width 322 height 37
click at [201, 198] on input "Client" at bounding box center [302, 200] width 322 height 37
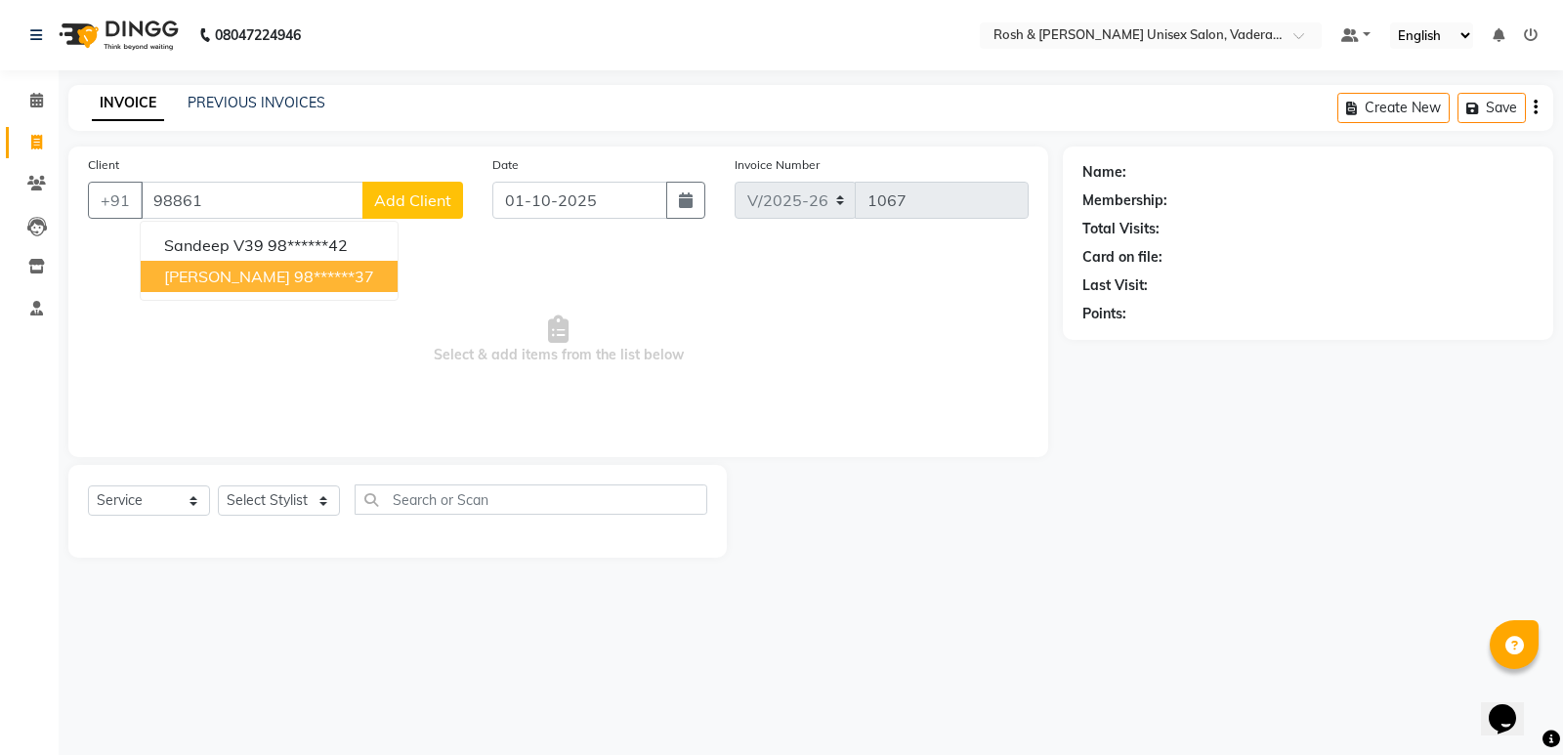
click at [256, 261] on button "[PERSON_NAME] 98******37" at bounding box center [269, 276] width 257 height 31
type input "98******37"
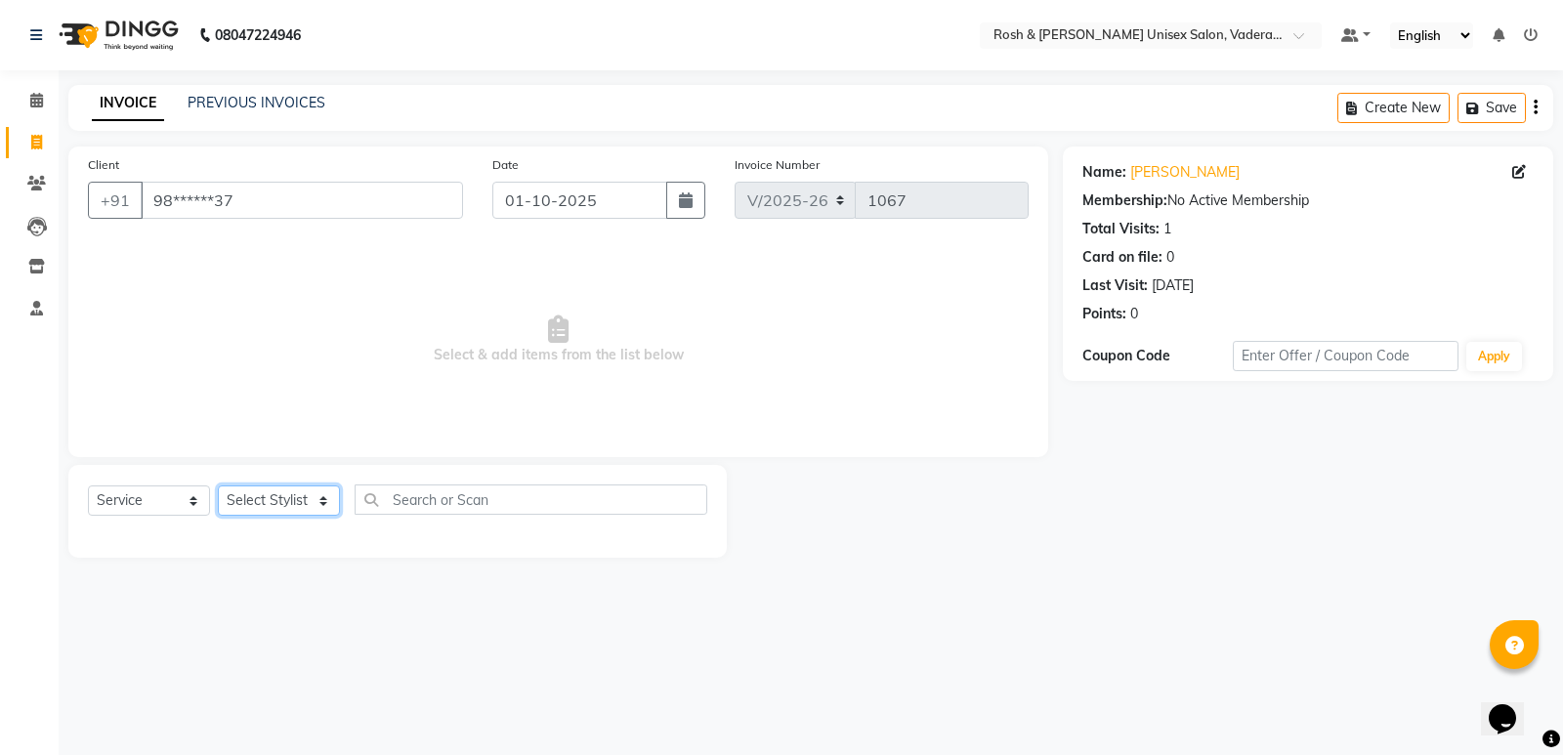
click at [296, 508] on select "Select Stylist Augusta Salon Front Desk [PERSON_NAME] [PERSON_NAME] Renuka Repo…" at bounding box center [279, 500] width 122 height 30
select select "87537"
click at [218, 485] on select "Select Stylist Augusta Salon Front Desk [PERSON_NAME] [PERSON_NAME] Renuka Repo…" at bounding box center [279, 500] width 122 height 30
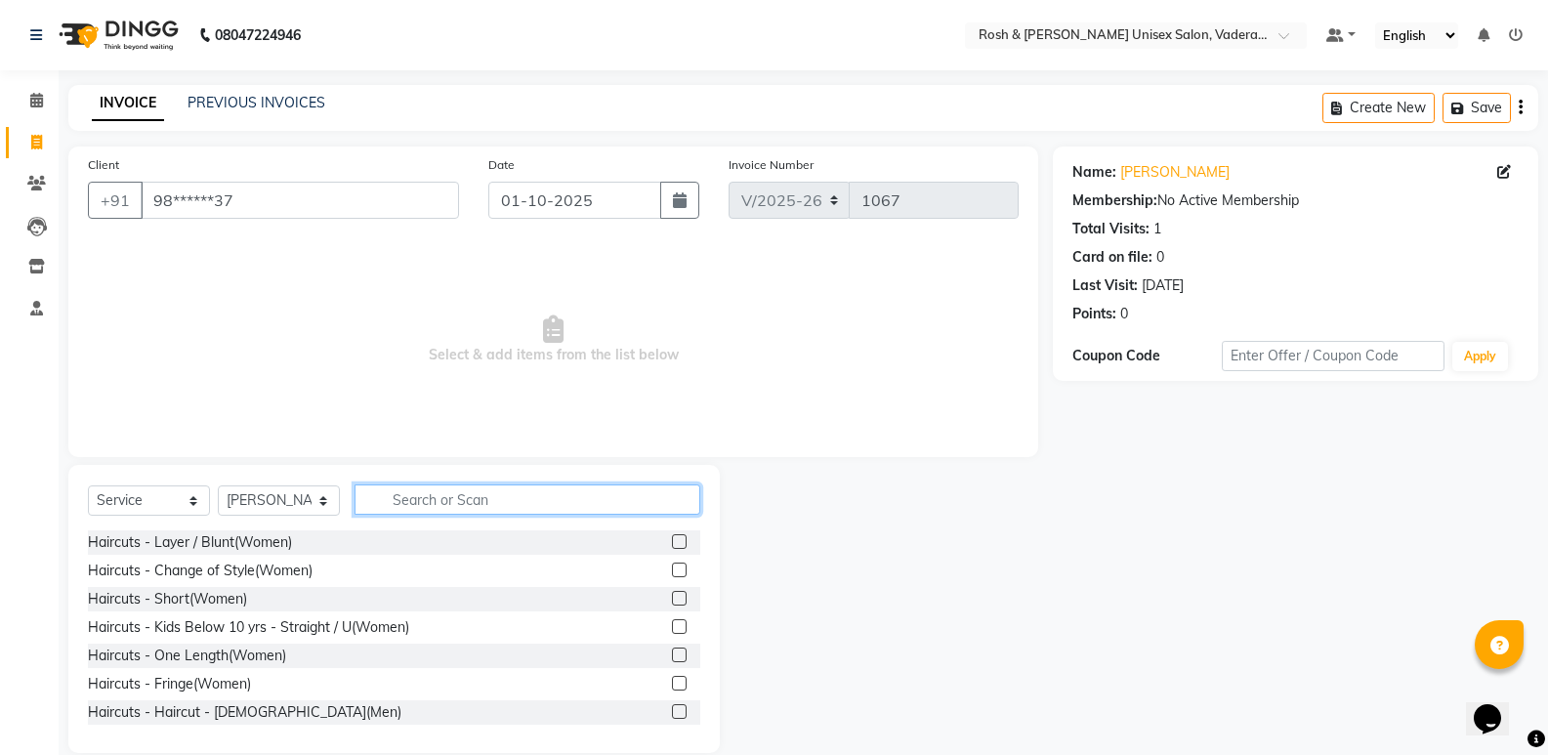
click at [498, 508] on input "text" at bounding box center [528, 499] width 346 height 30
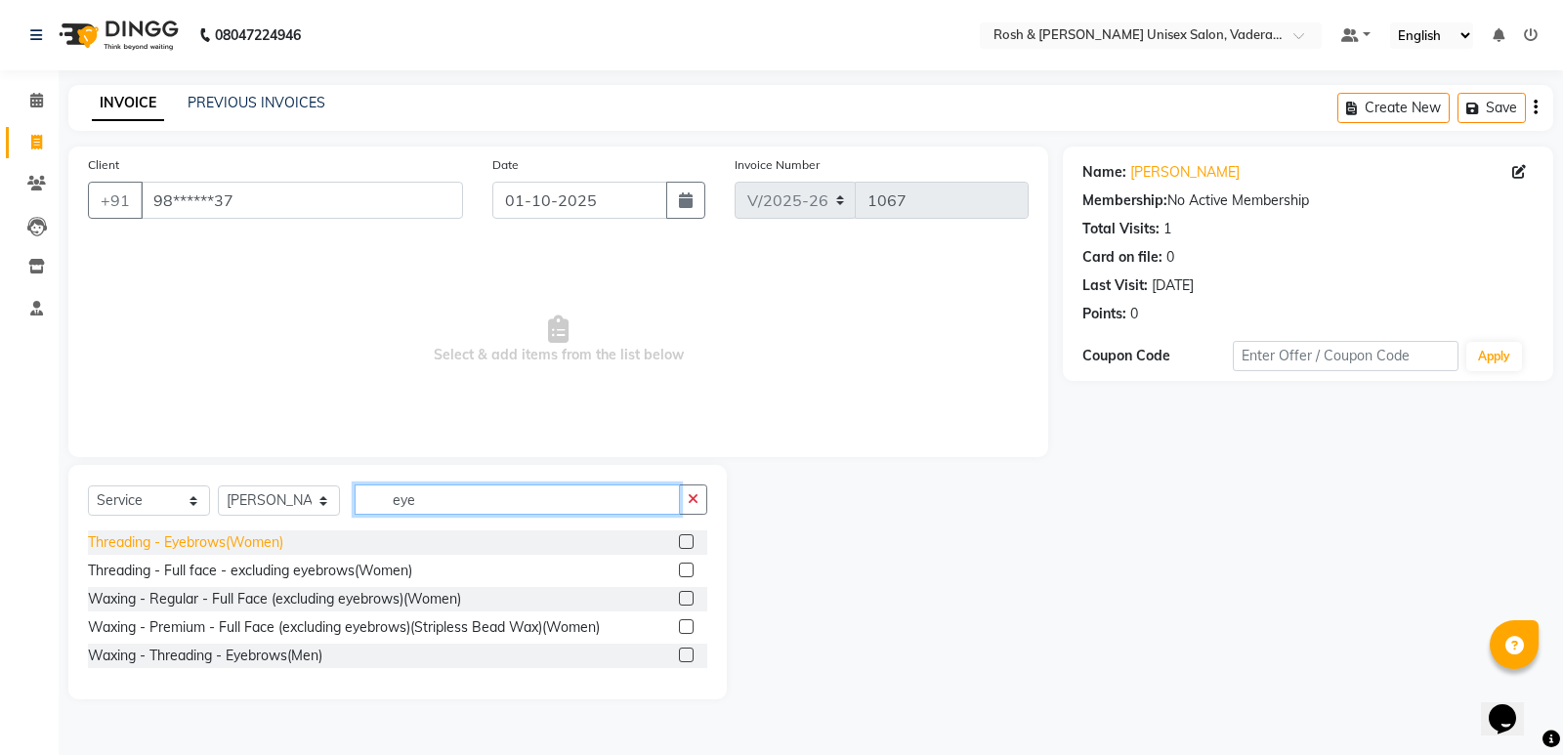
type input "eye"
click at [264, 533] on div "Threading - Eyebrows(Women)" at bounding box center [185, 542] width 195 height 21
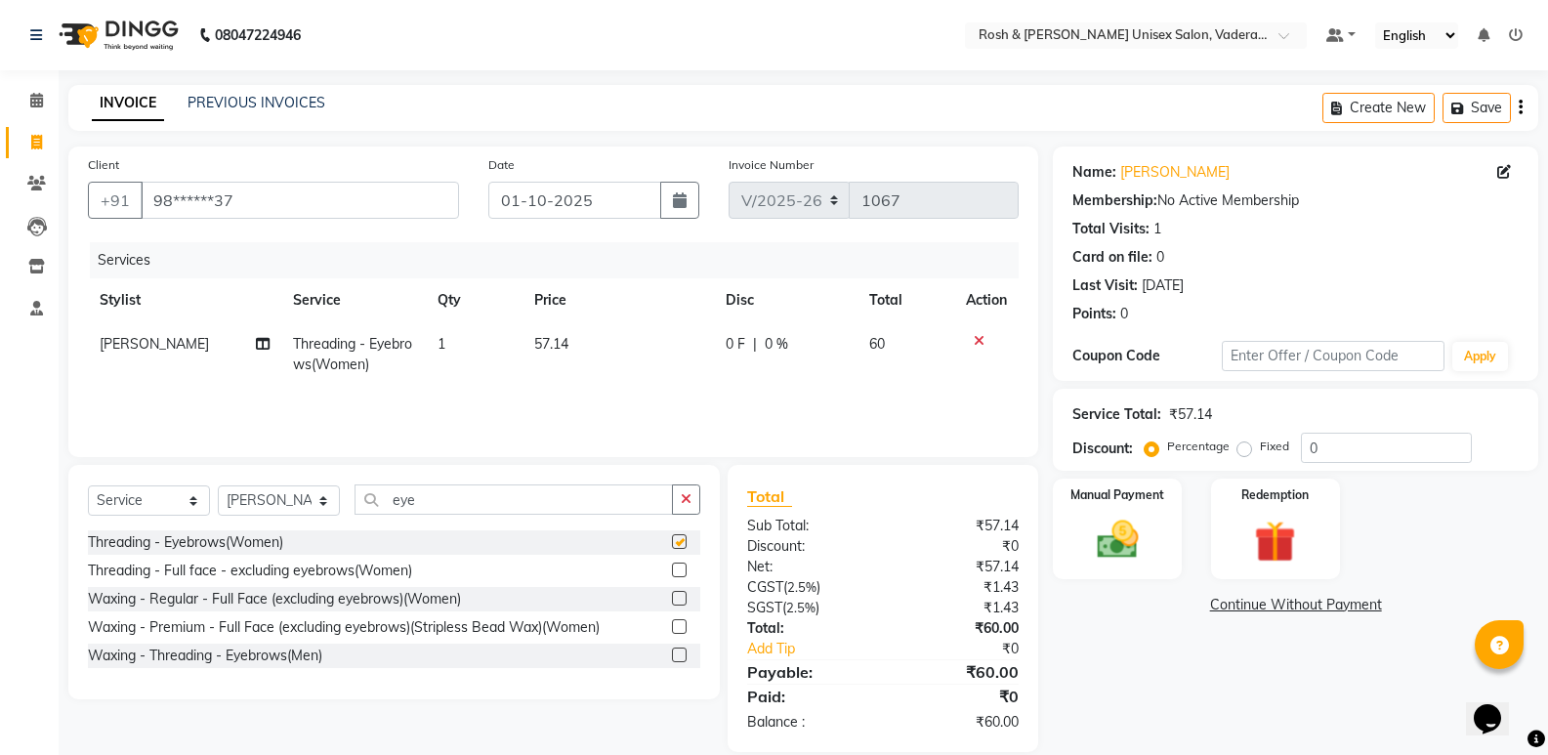
checkbox input "false"
click at [468, 495] on input "eye" at bounding box center [514, 499] width 318 height 30
type input "e"
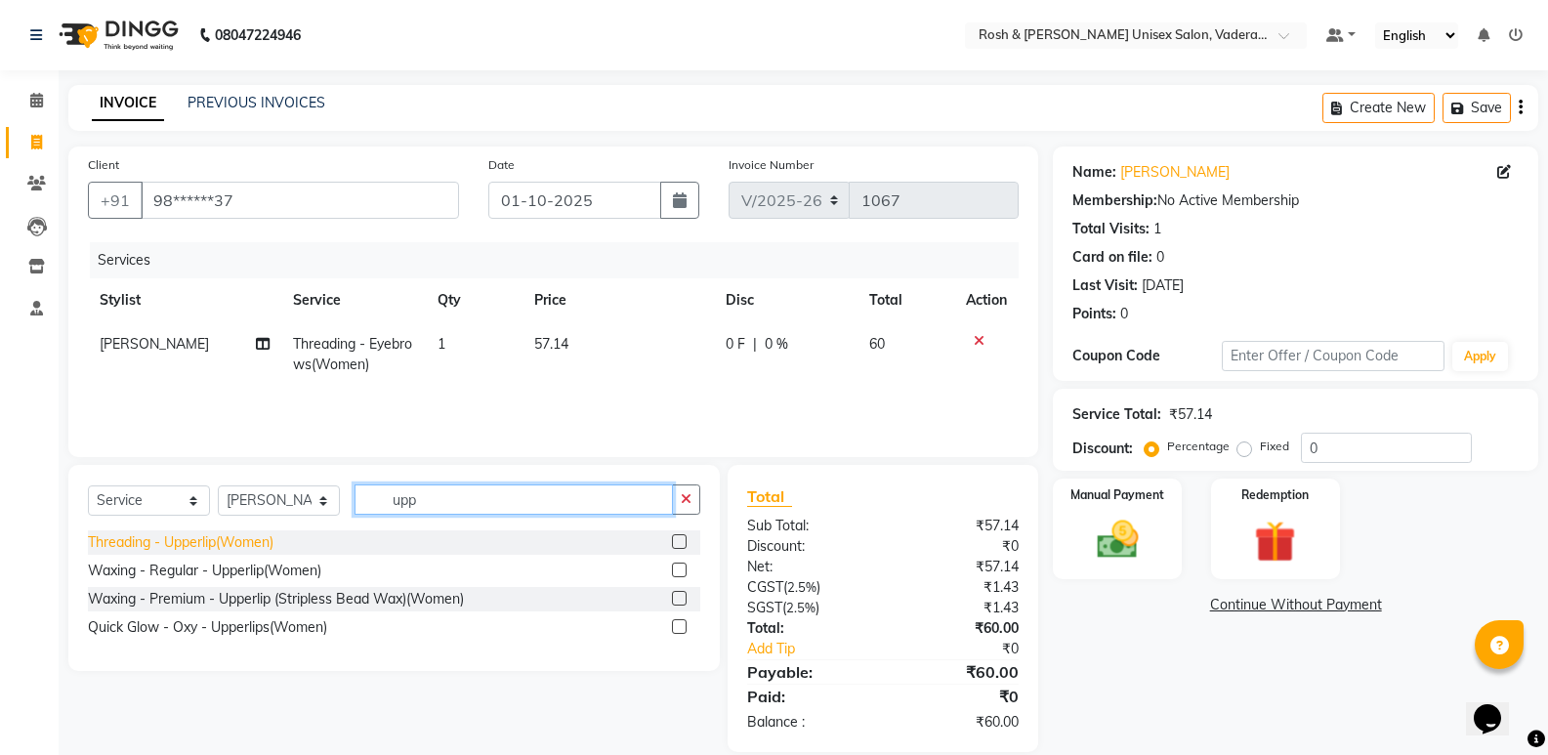
type input "upp"
click at [183, 549] on div "Threading - Upperlip(Women)" at bounding box center [181, 542] width 186 height 21
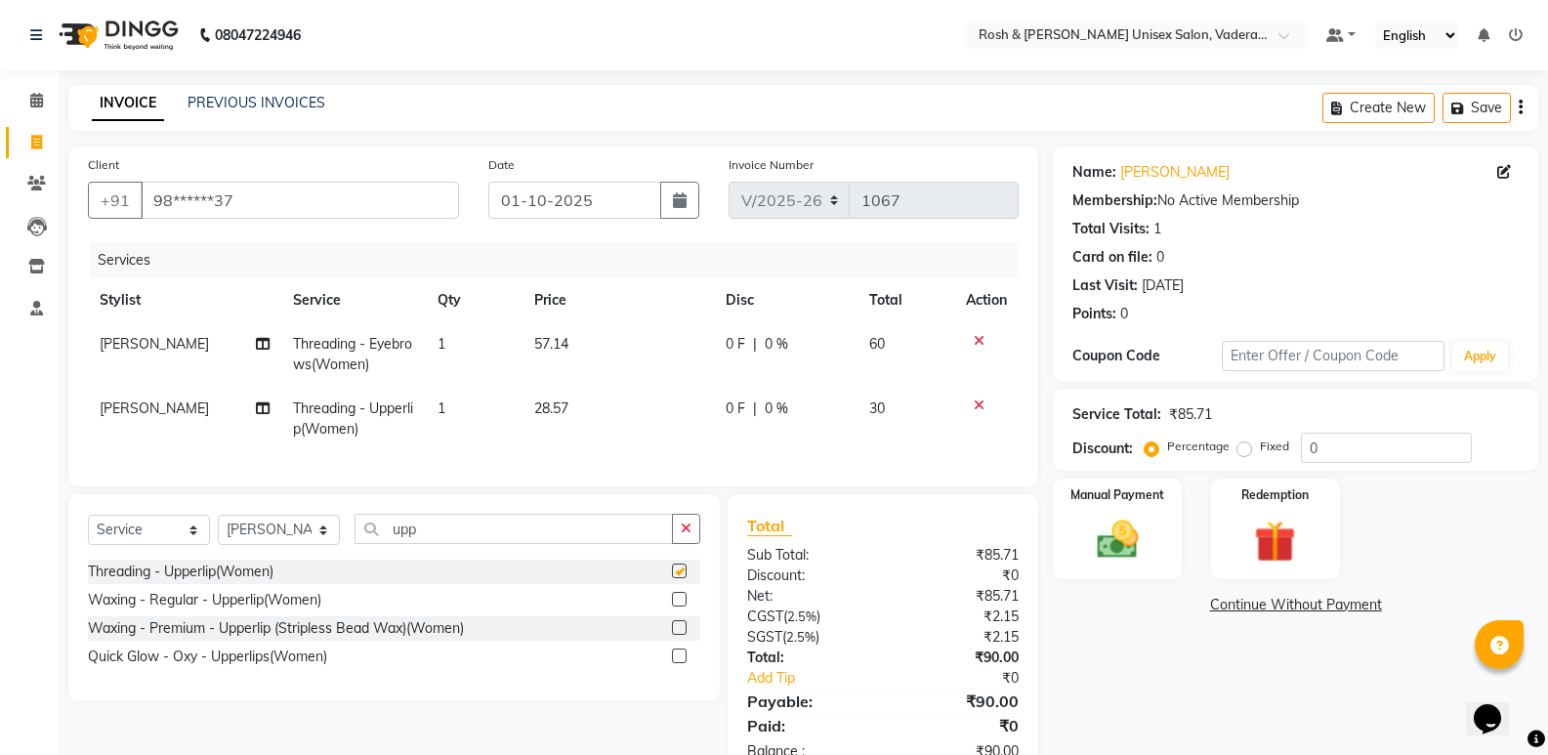
checkbox input "false"
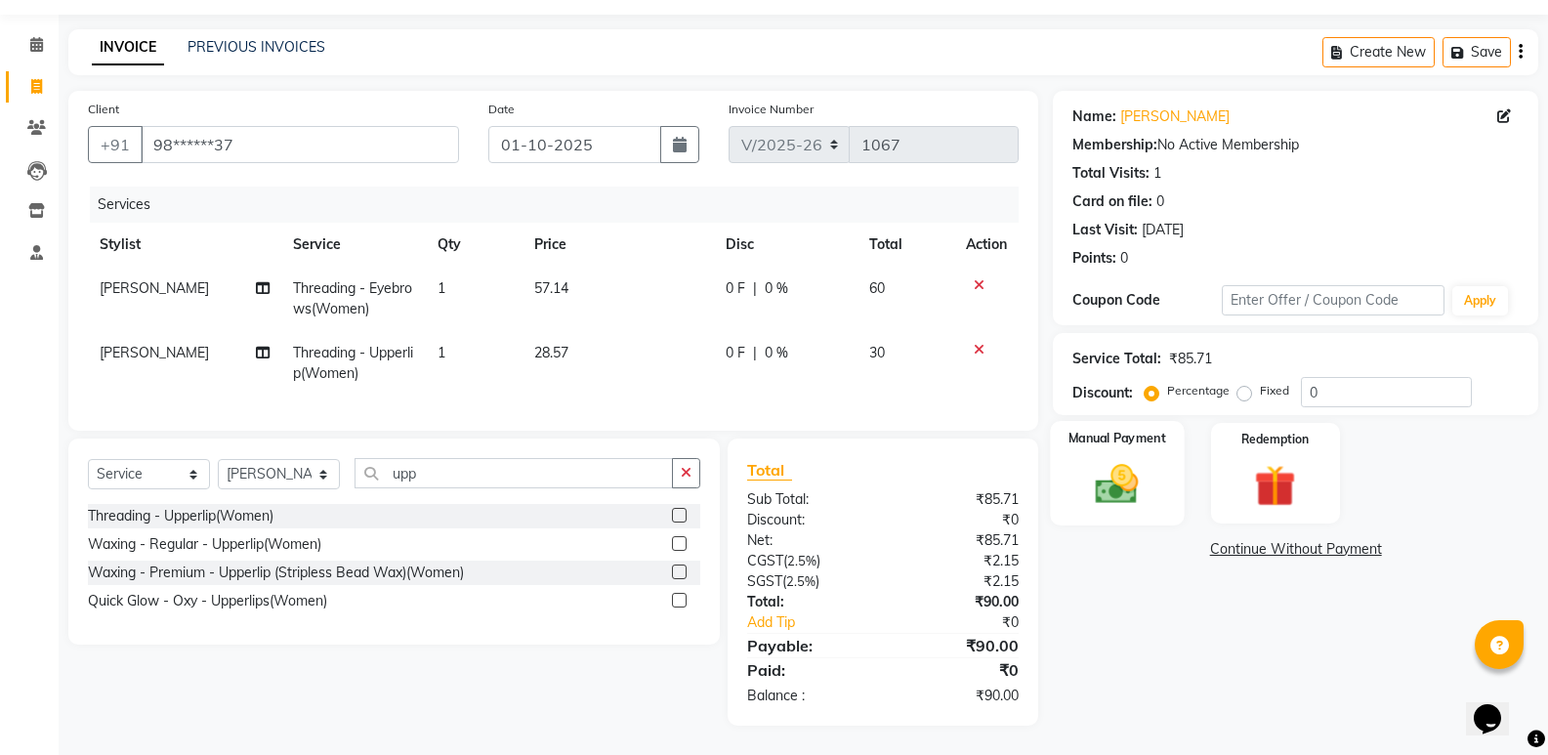
click at [1130, 467] on img at bounding box center [1116, 484] width 69 height 50
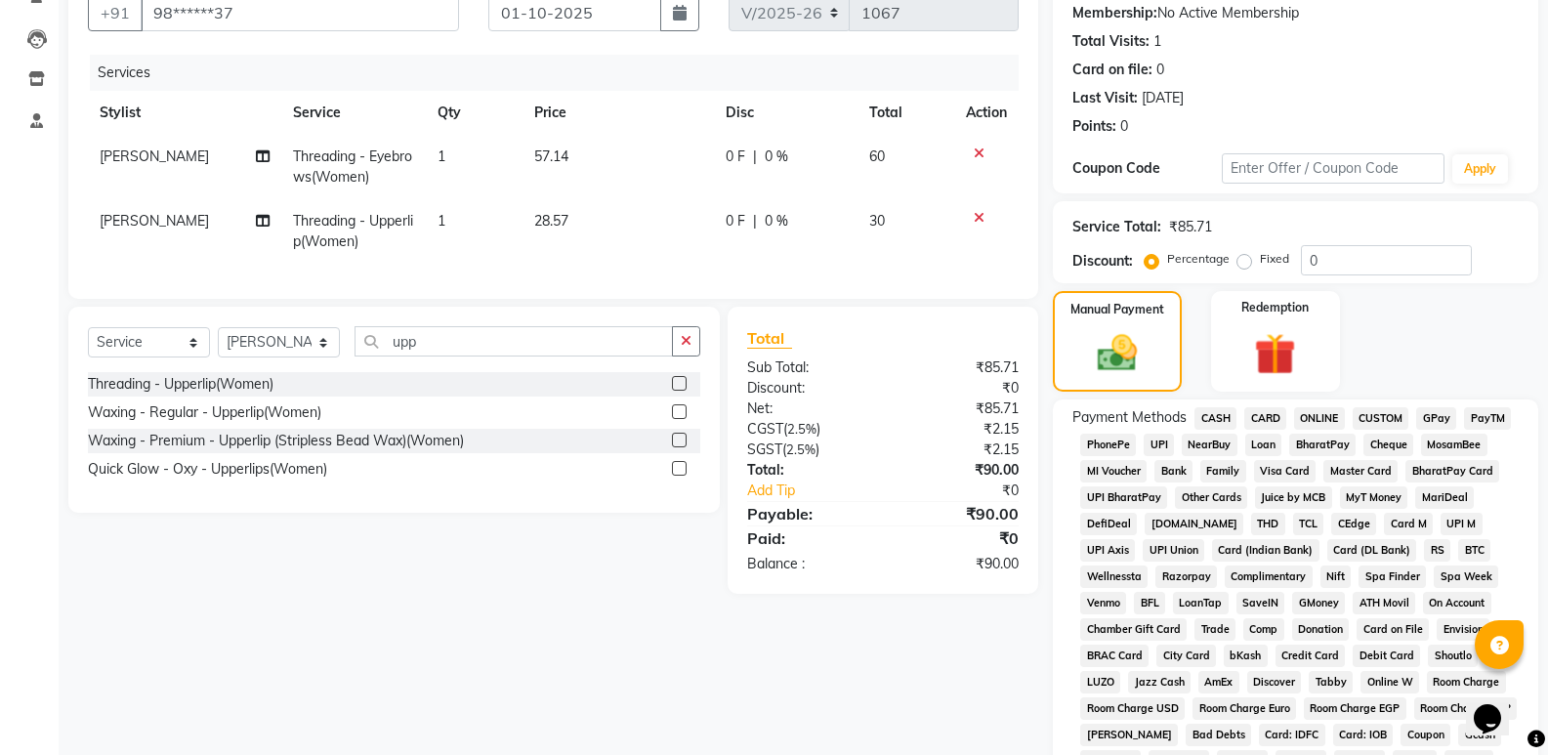
scroll to position [266, 0]
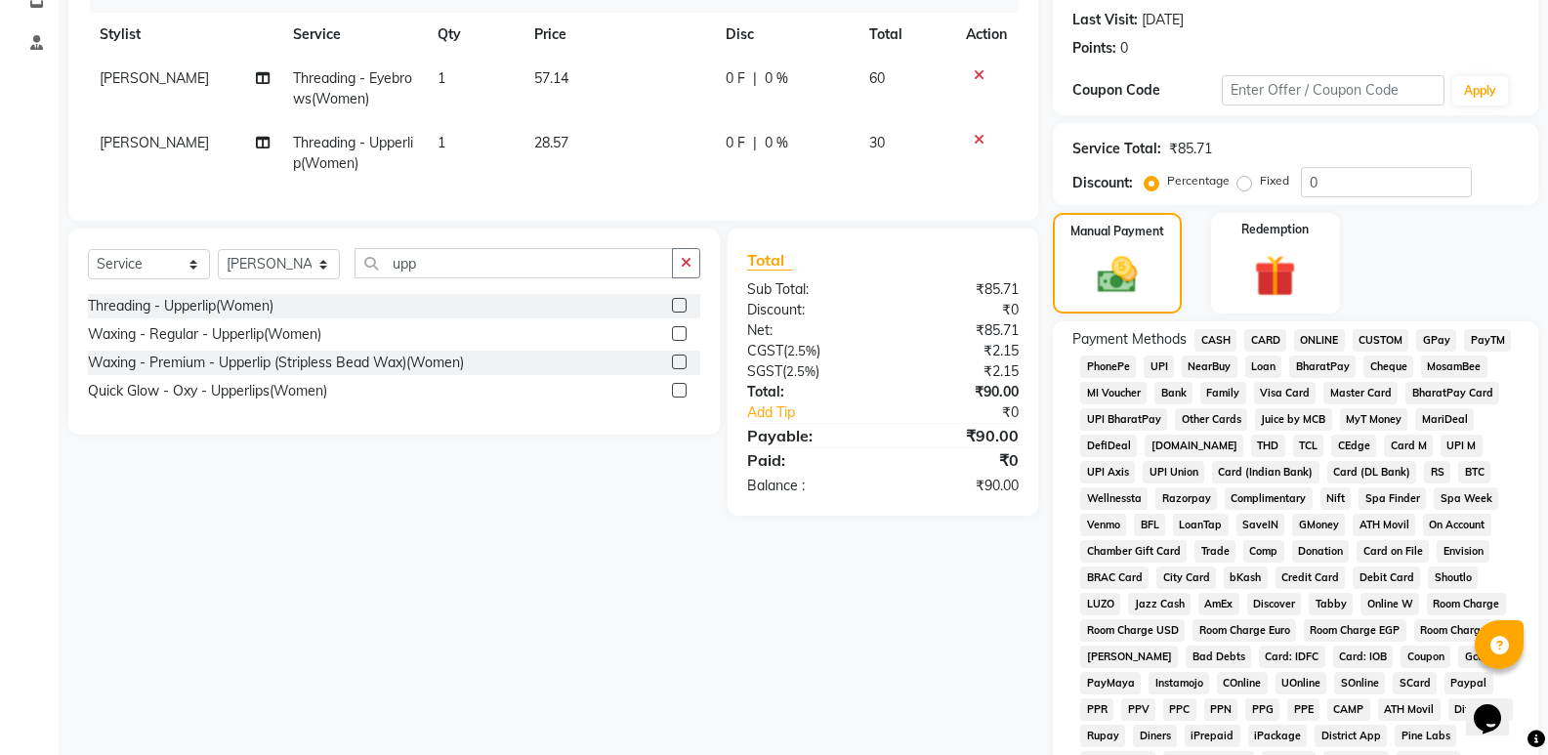
click at [1164, 369] on span "UPI" at bounding box center [1159, 367] width 30 height 22
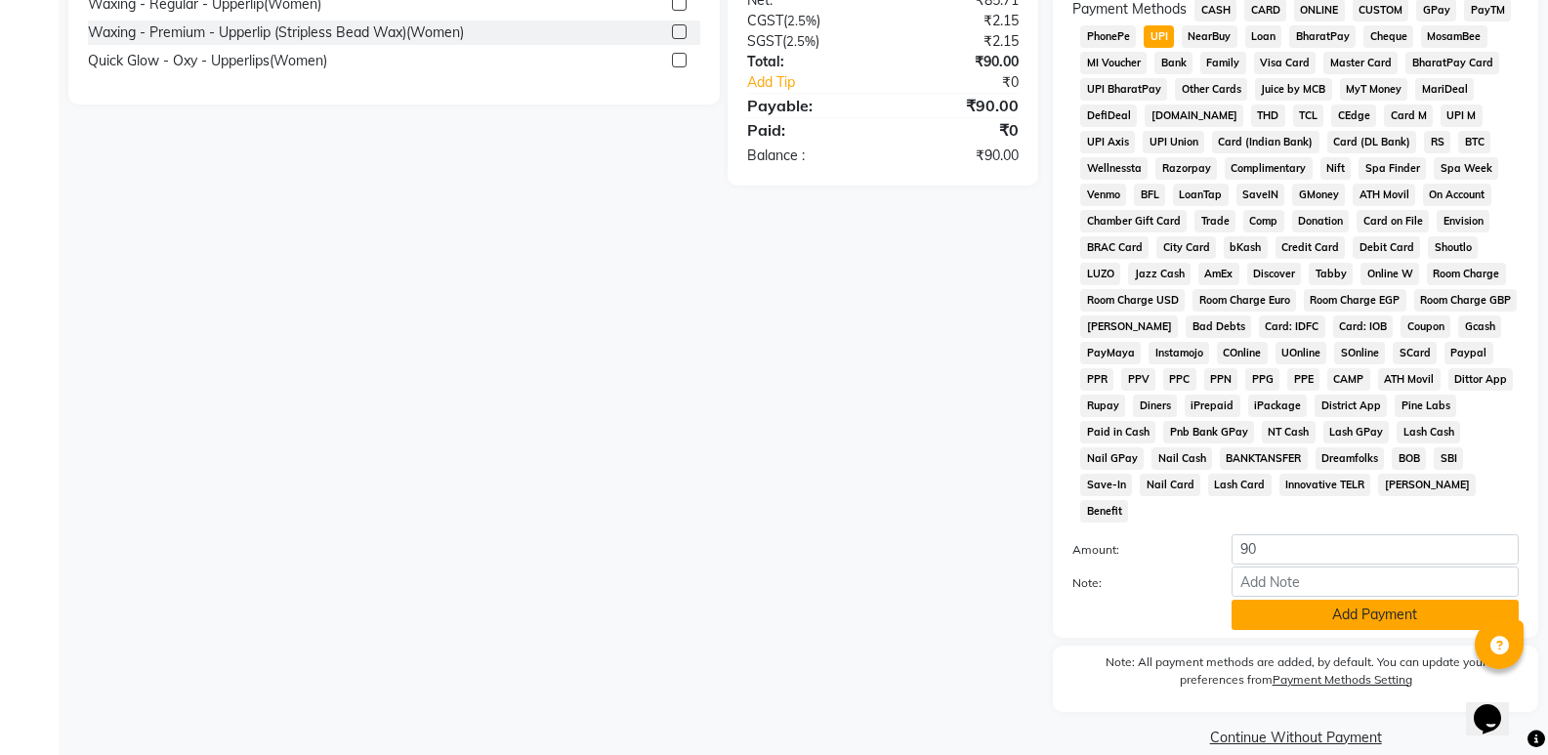
click at [1280, 600] on button "Add Payment" at bounding box center [1375, 615] width 287 height 30
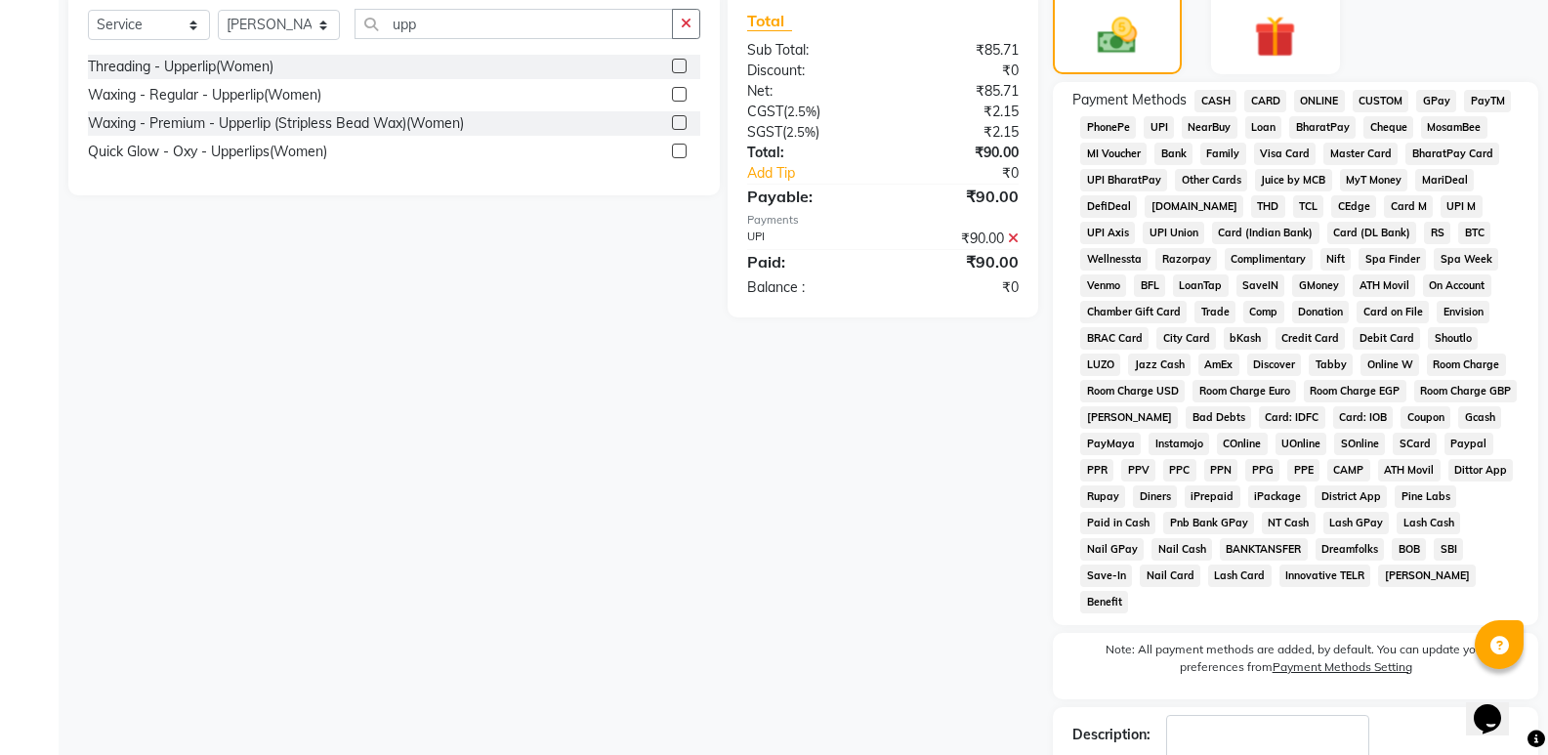
scroll to position [603, 0]
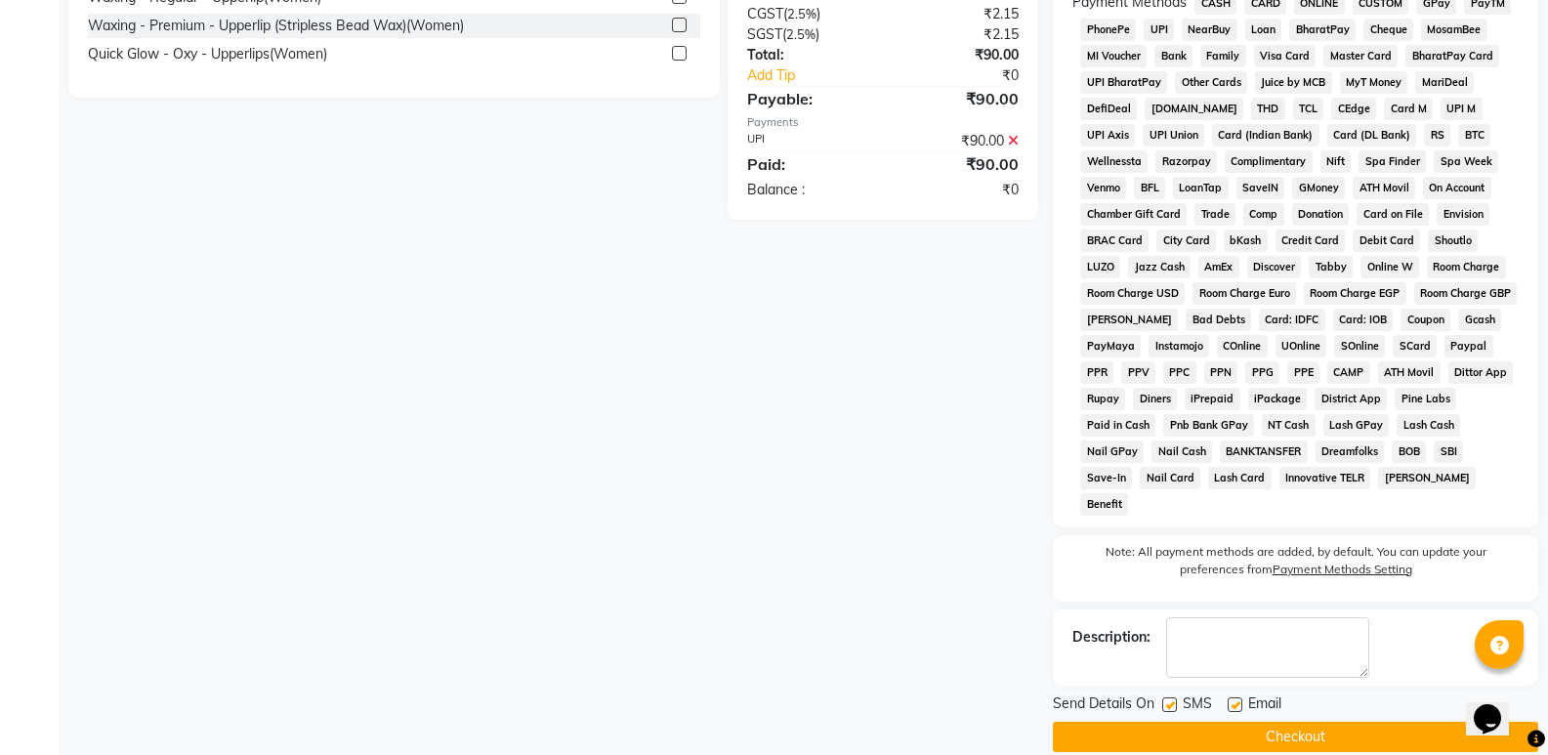
click at [1240, 722] on button "Checkout" at bounding box center [1295, 737] width 485 height 30
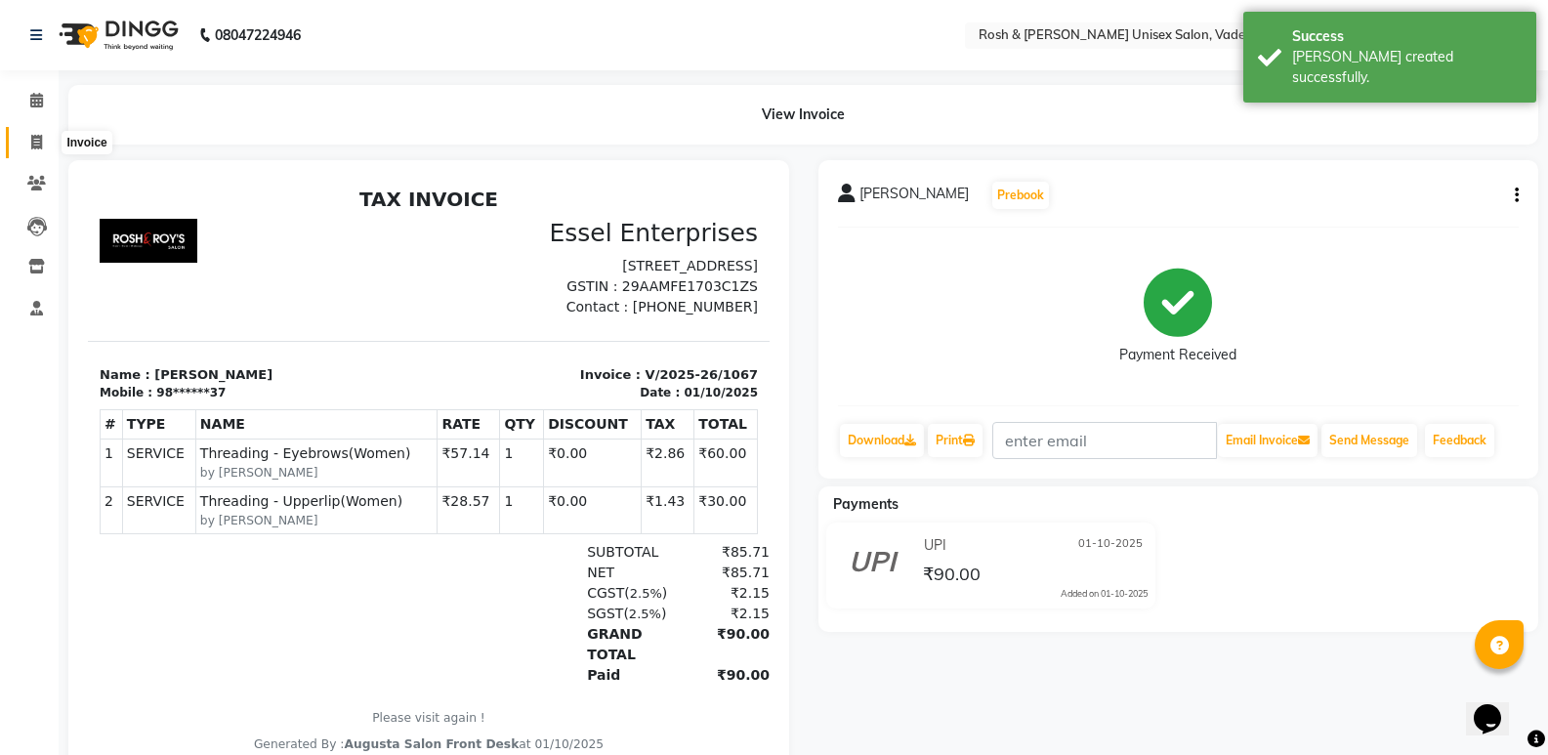
click at [27, 141] on span at bounding box center [37, 143] width 34 height 22
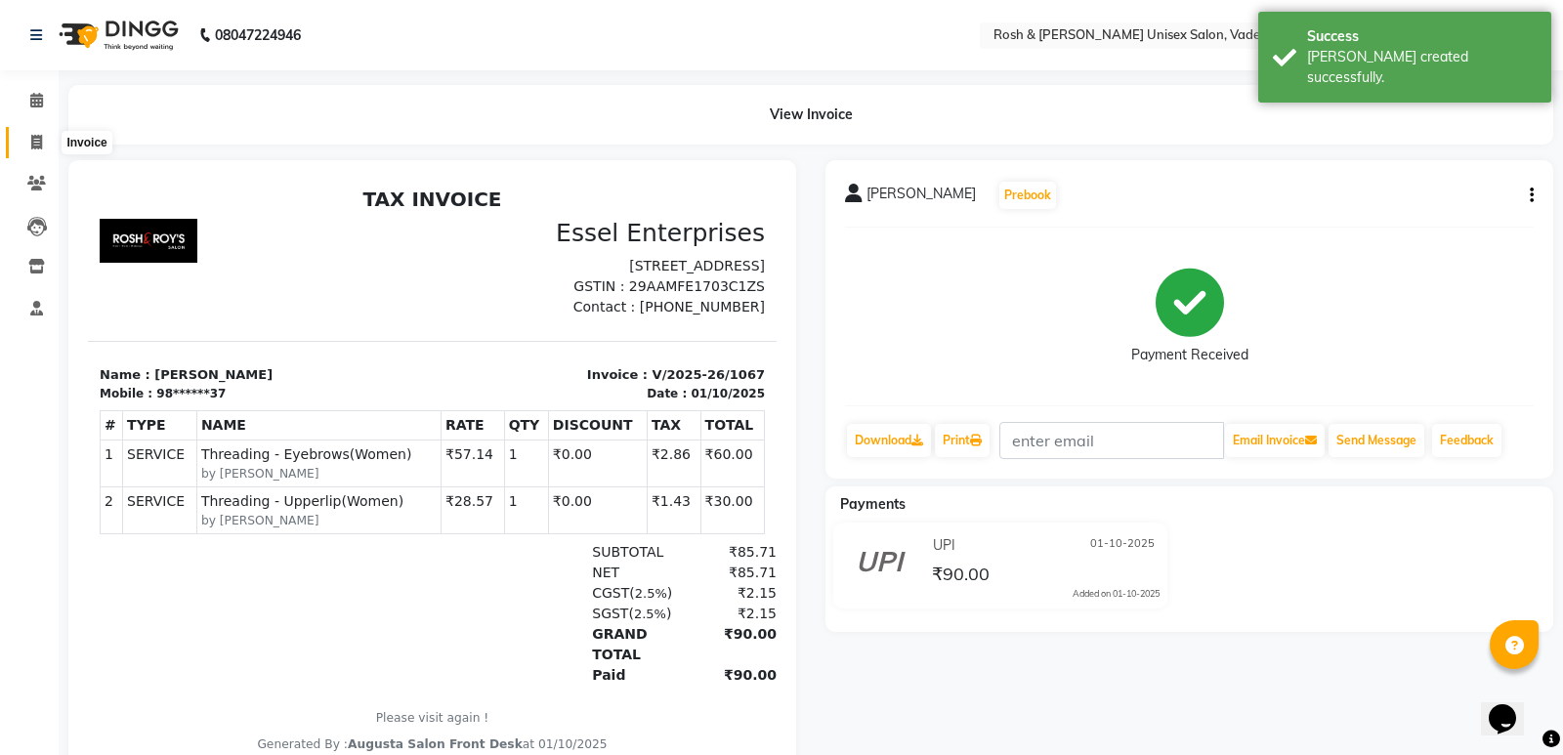
select select "8657"
select select "service"
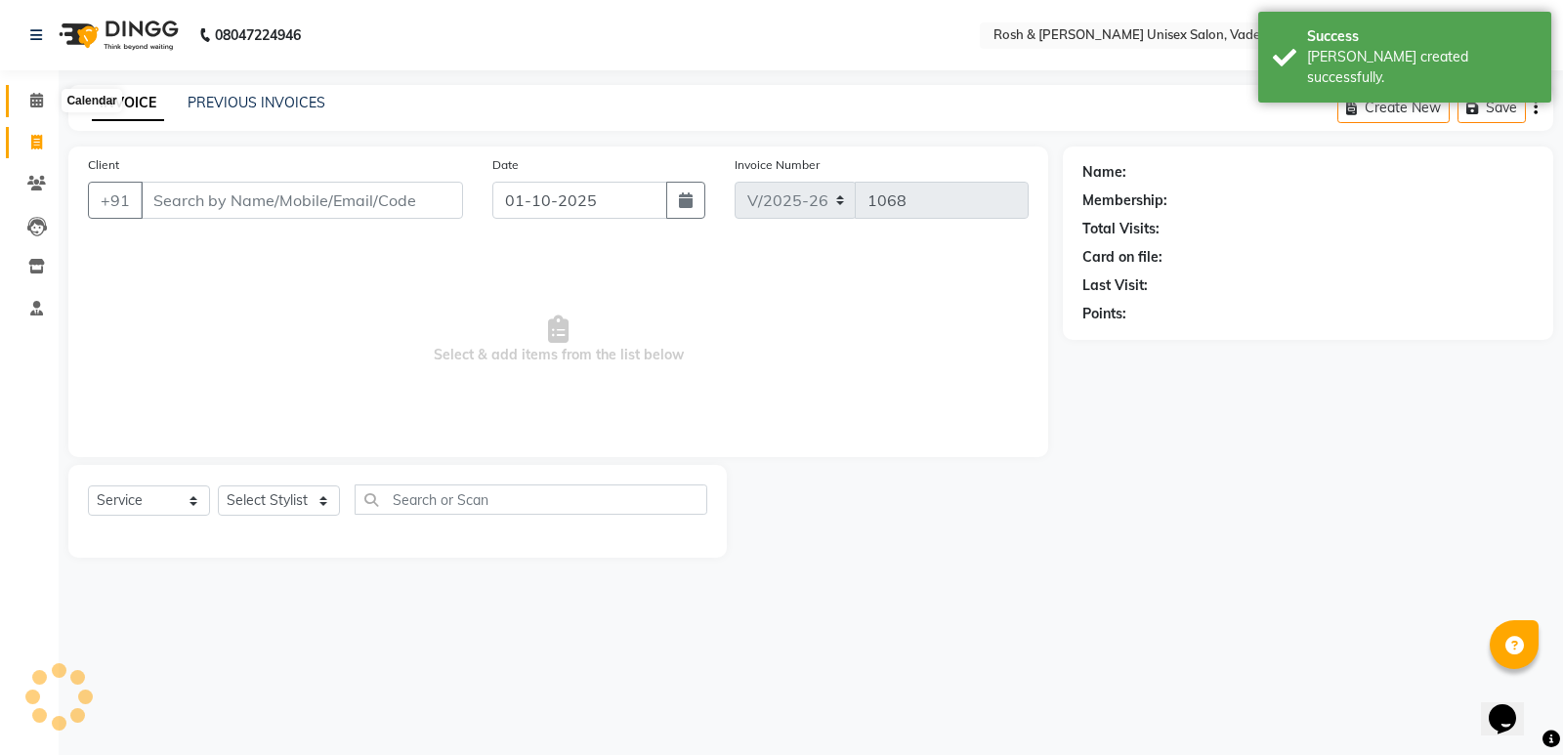
click at [30, 107] on span at bounding box center [37, 101] width 34 height 22
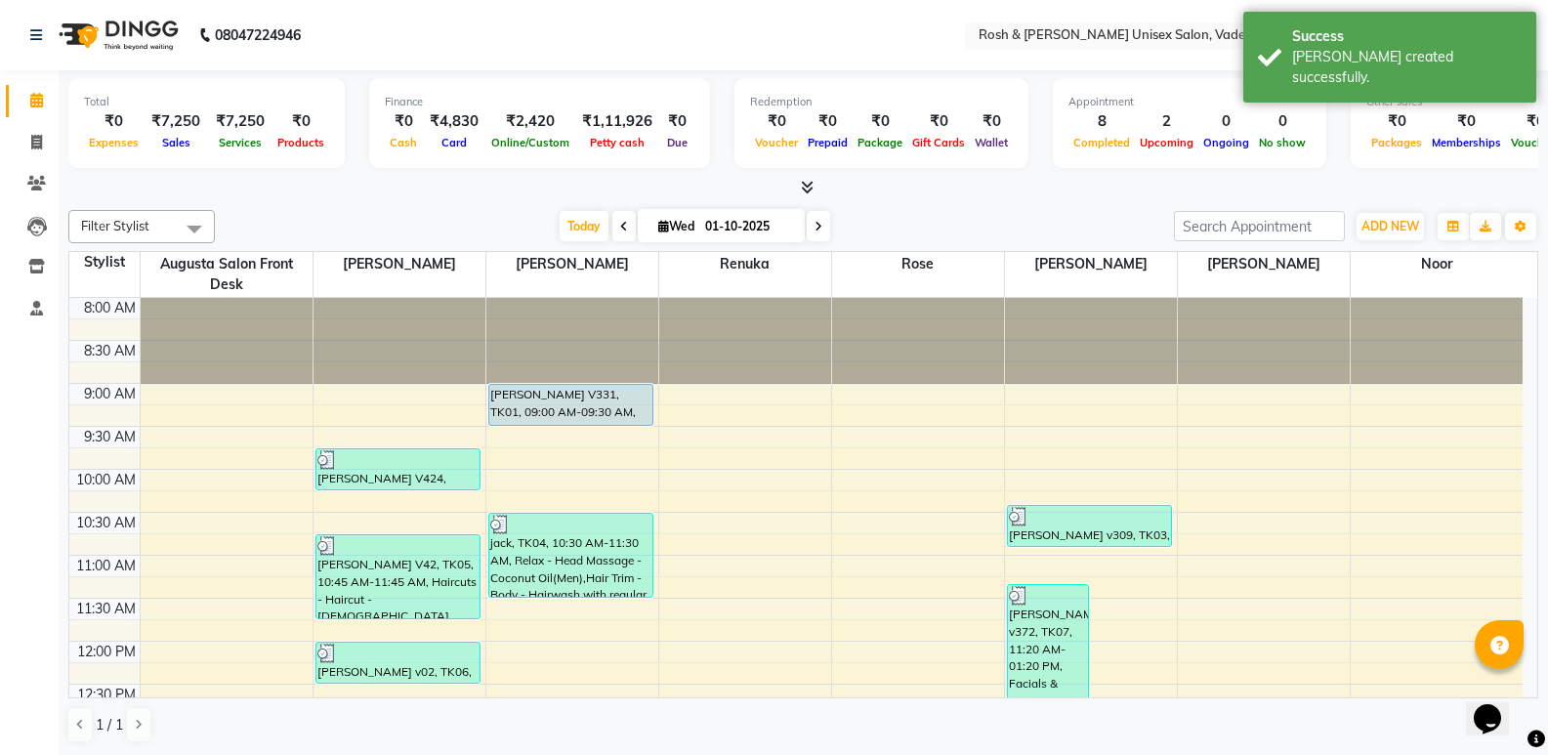
click at [815, 222] on icon at bounding box center [819, 227] width 8 height 12
type input "02-10-2025"
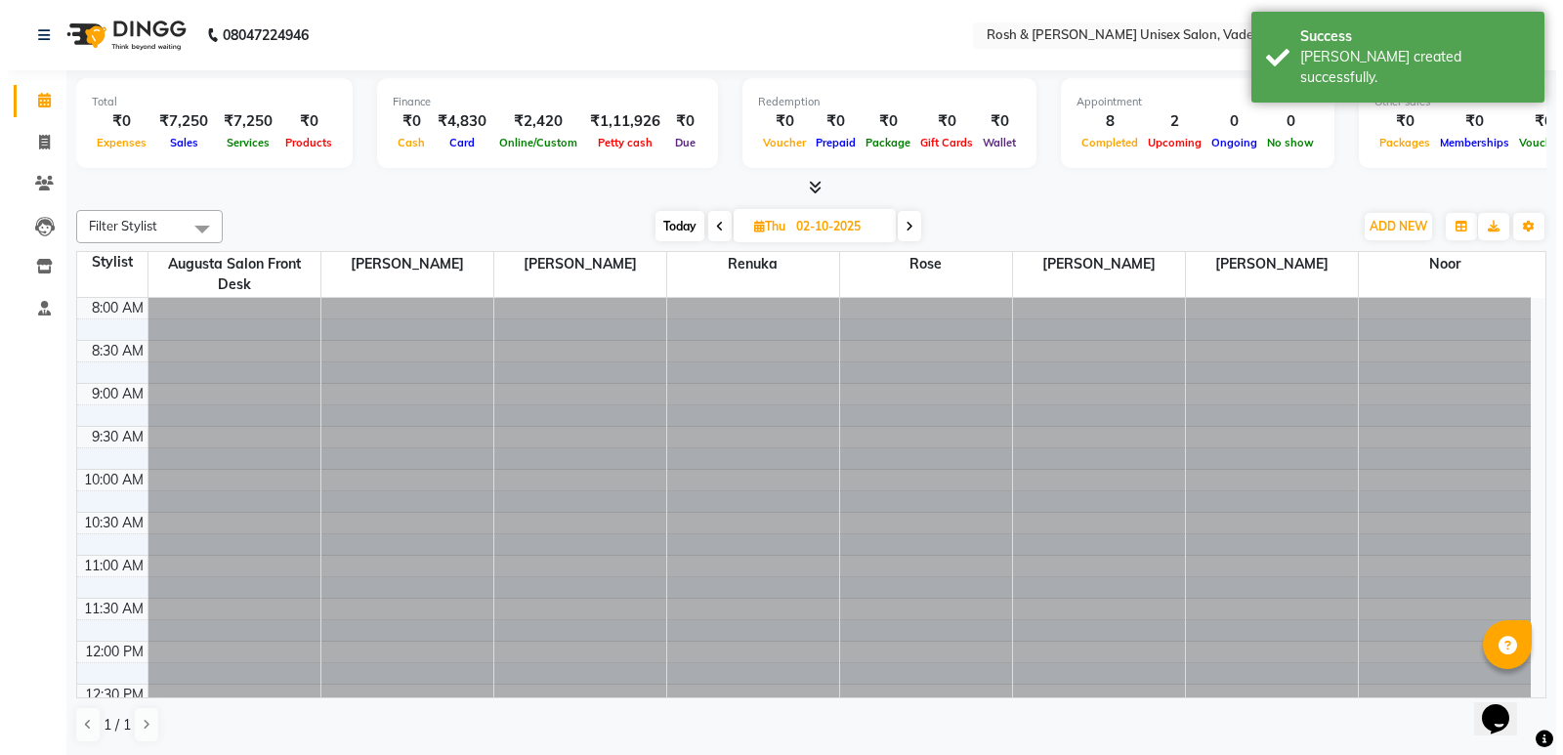
scroll to position [517, 0]
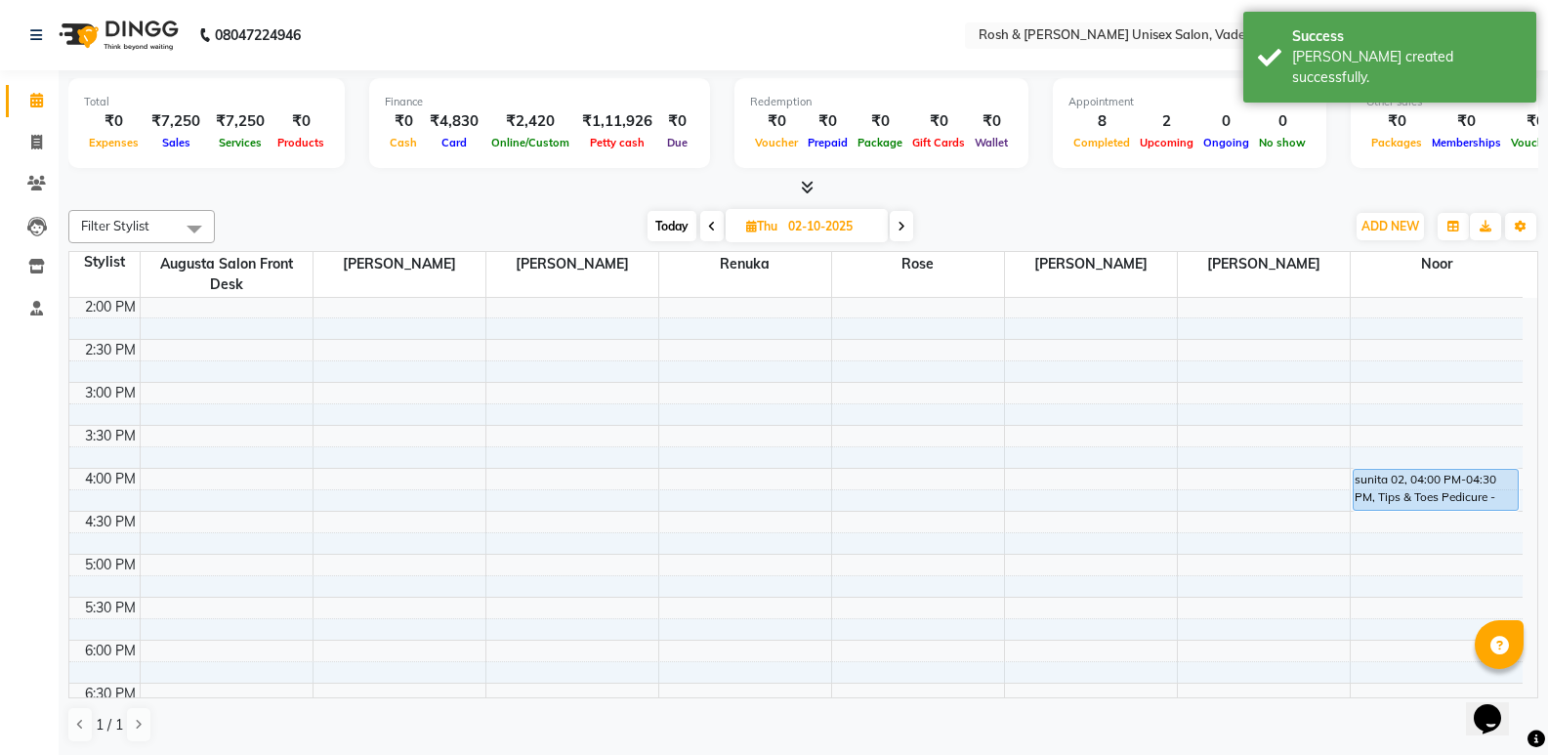
click at [809, 223] on input "02-10-2025" at bounding box center [831, 226] width 98 height 29
select select "10"
select select "2025"
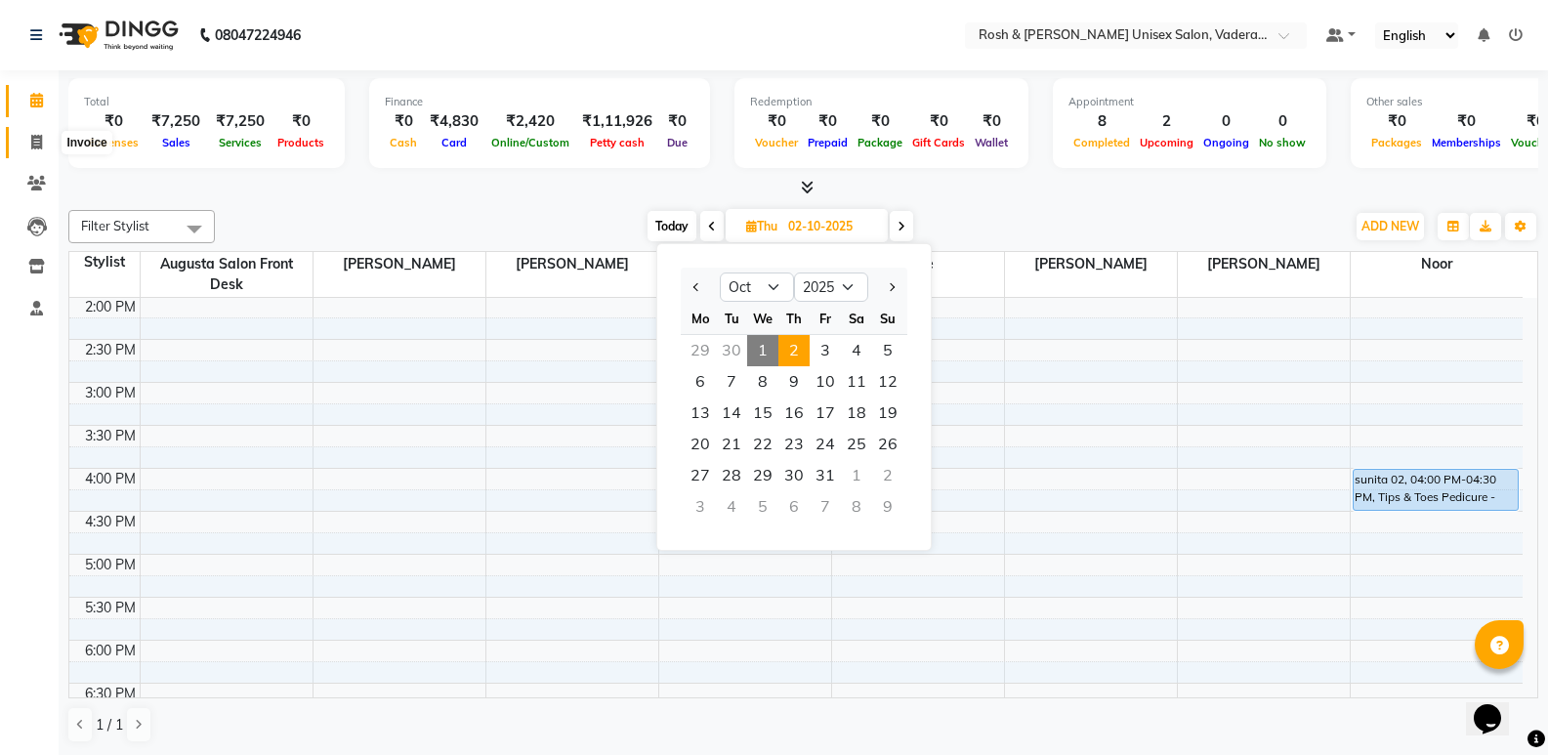
click at [41, 141] on icon at bounding box center [36, 142] width 11 height 15
select select "service"
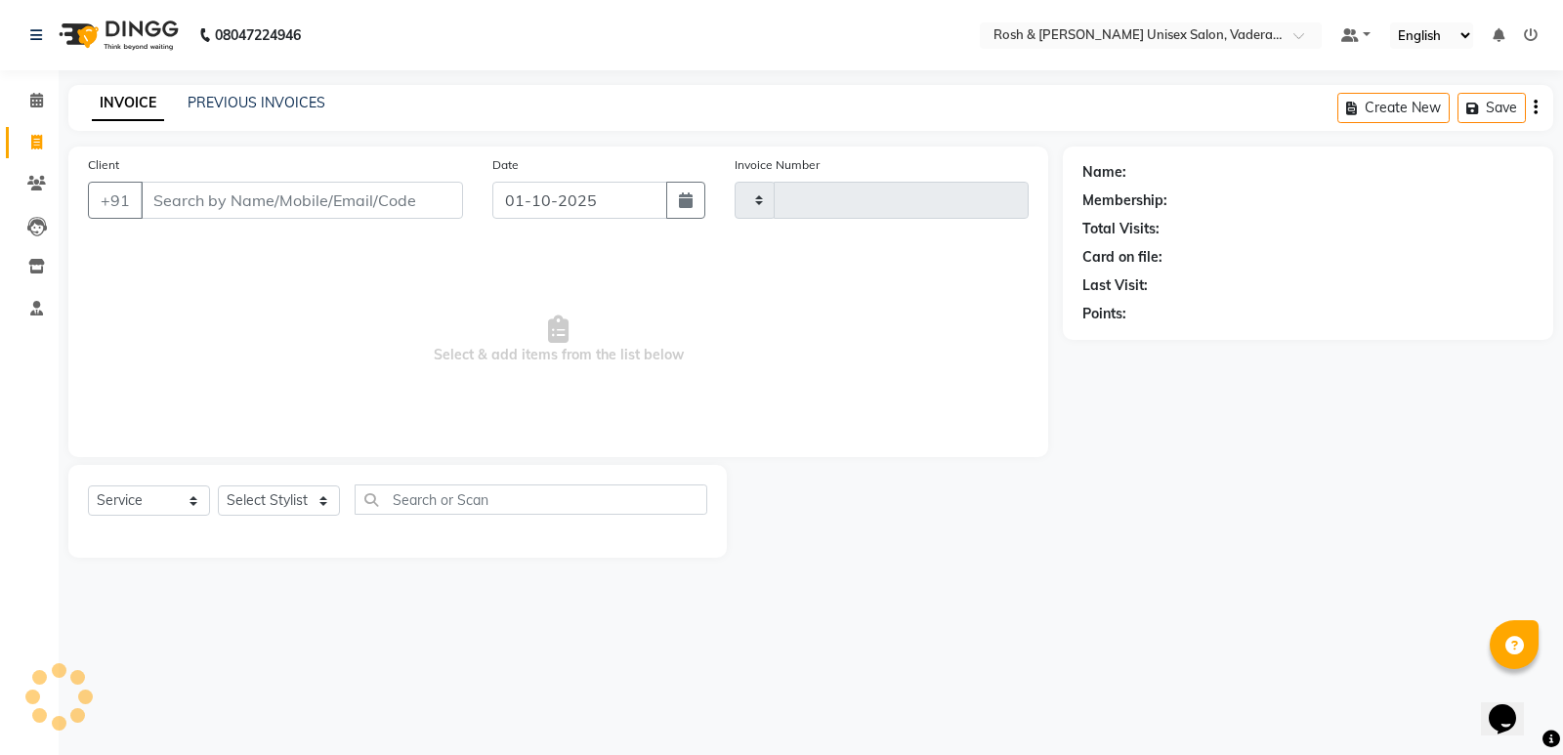
type input "1068"
select select "8657"
click at [41, 175] on span at bounding box center [37, 184] width 34 height 22
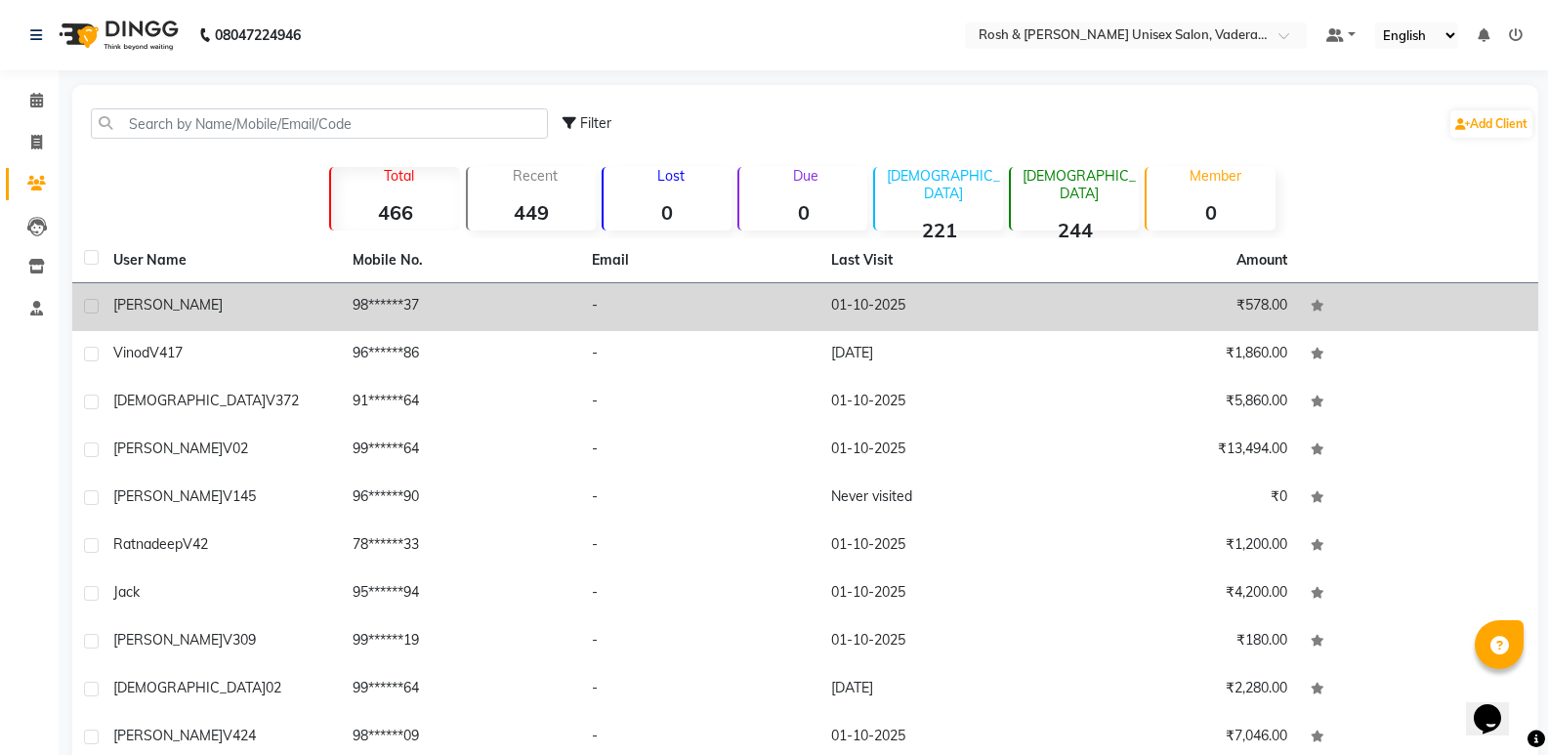
click at [201, 295] on div "[PERSON_NAME]" at bounding box center [221, 305] width 216 height 21
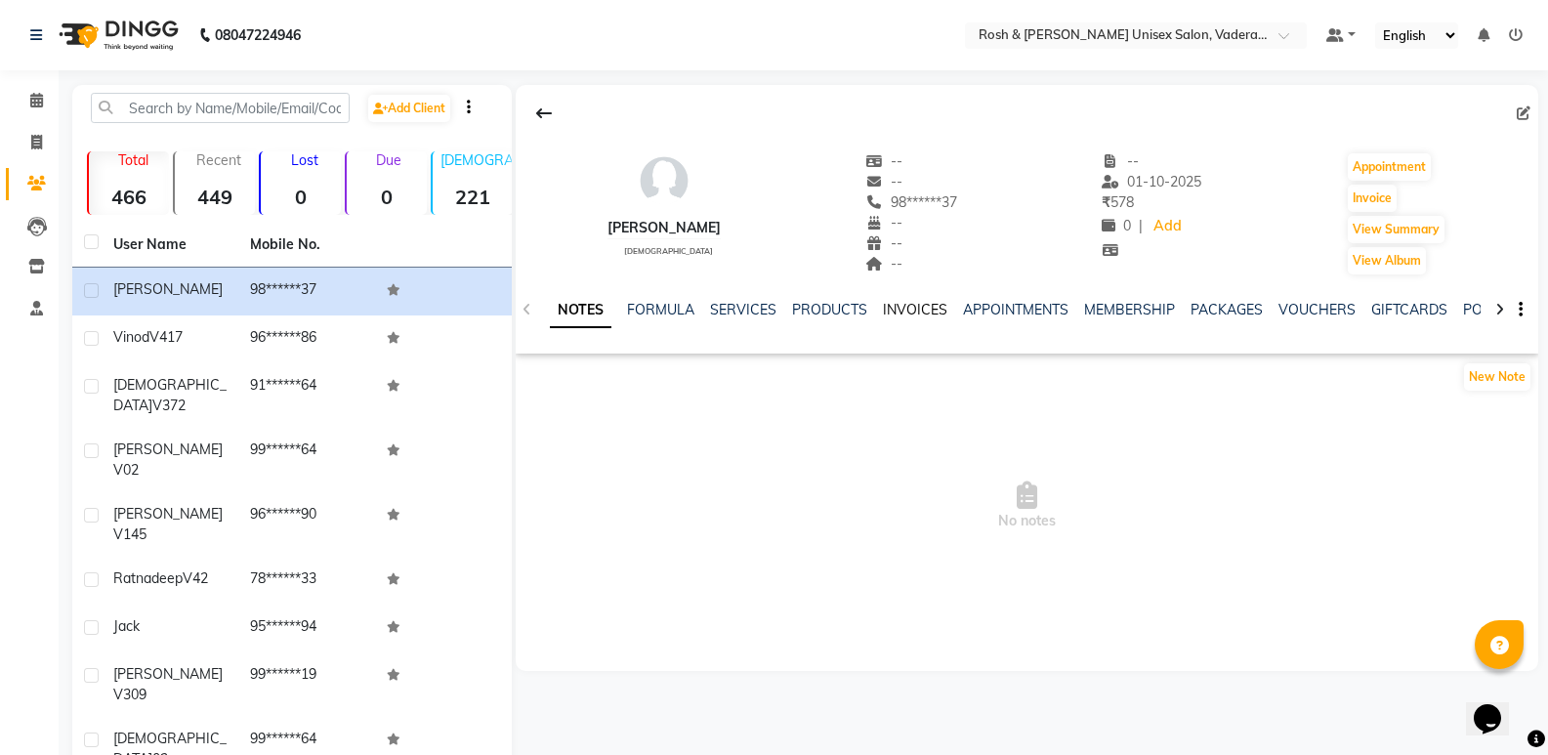
click at [900, 311] on link "INVOICES" at bounding box center [915, 310] width 64 height 18
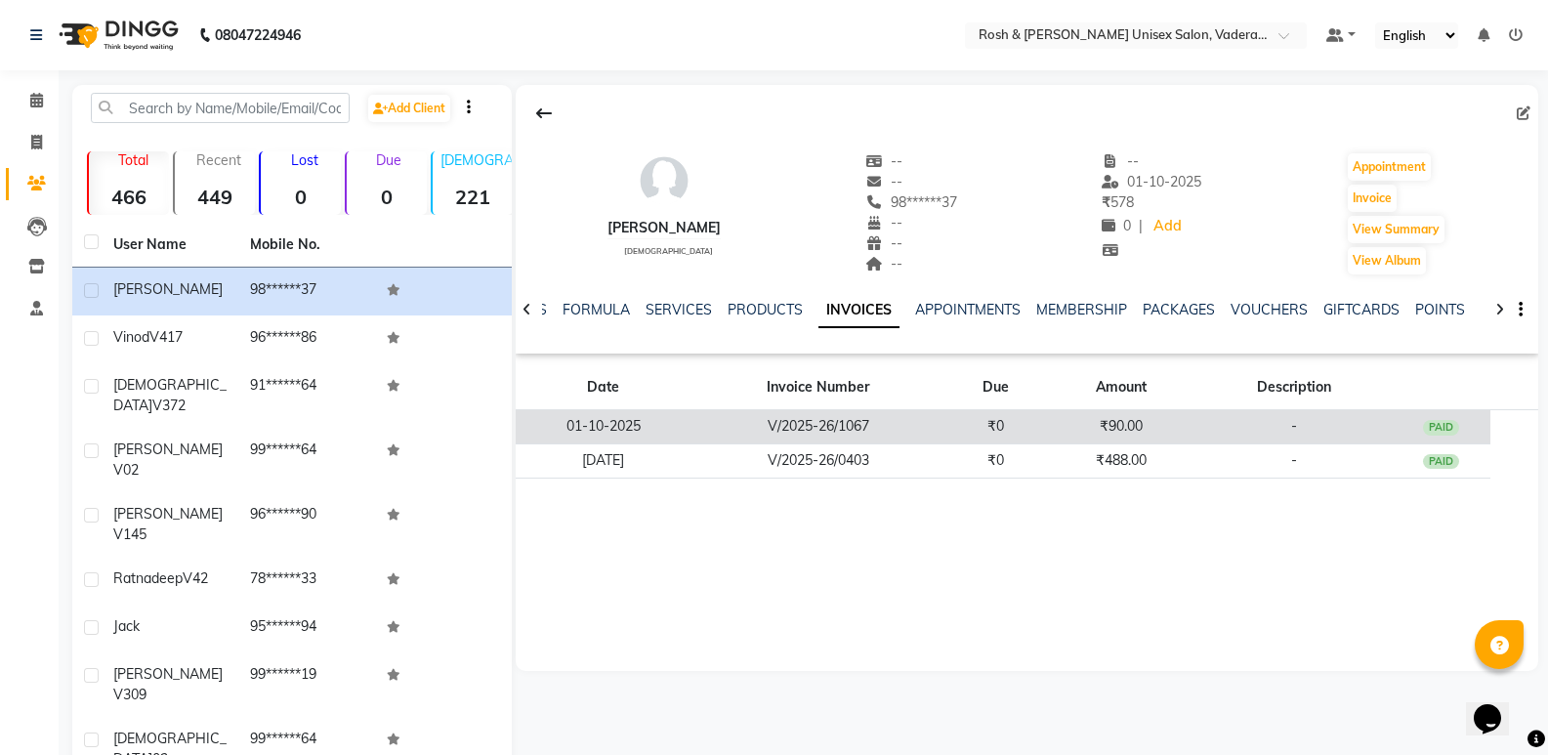
click at [920, 423] on td "V/2025-26/1067" at bounding box center [819, 427] width 255 height 34
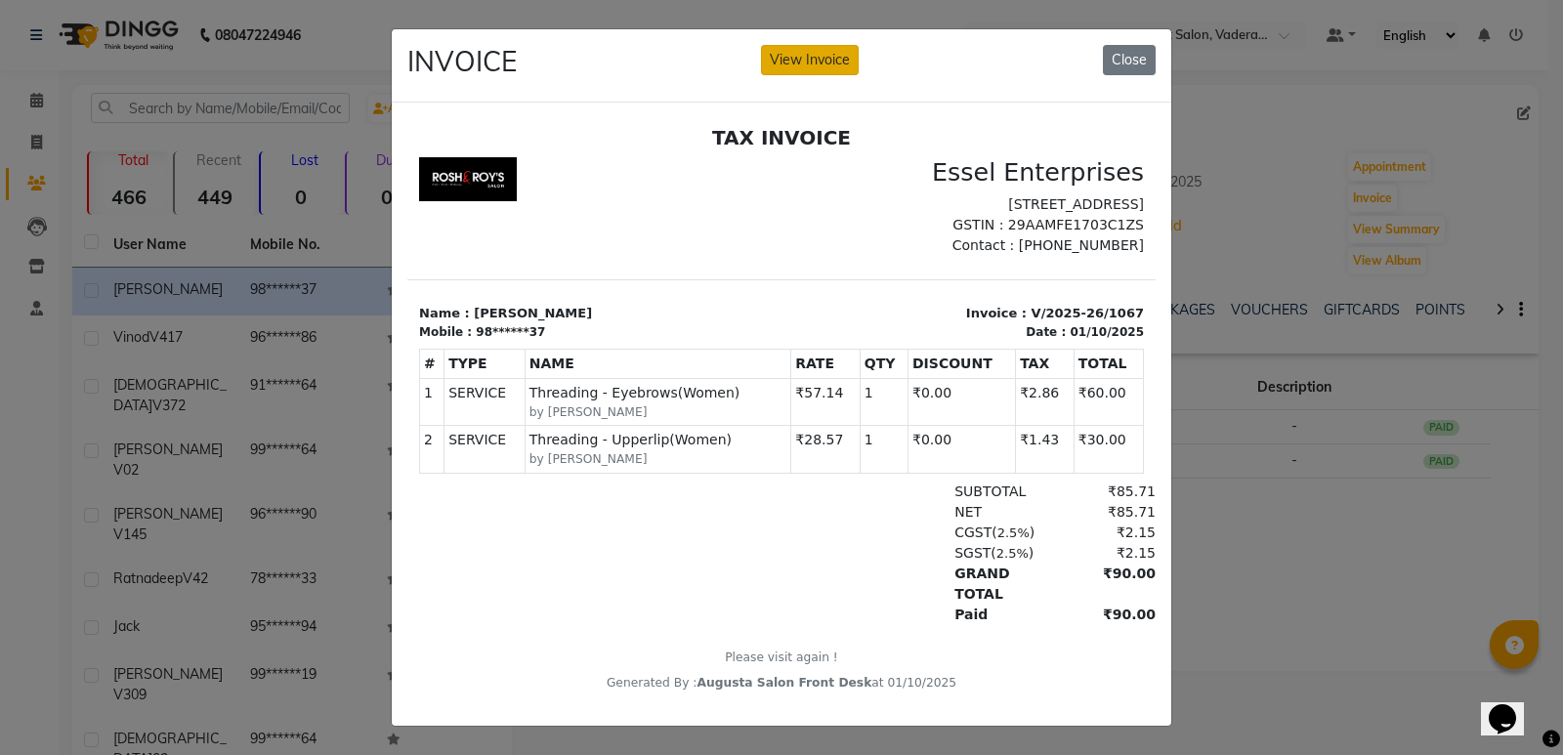
click at [820, 56] on button "View Invoice" at bounding box center [810, 60] width 98 height 30
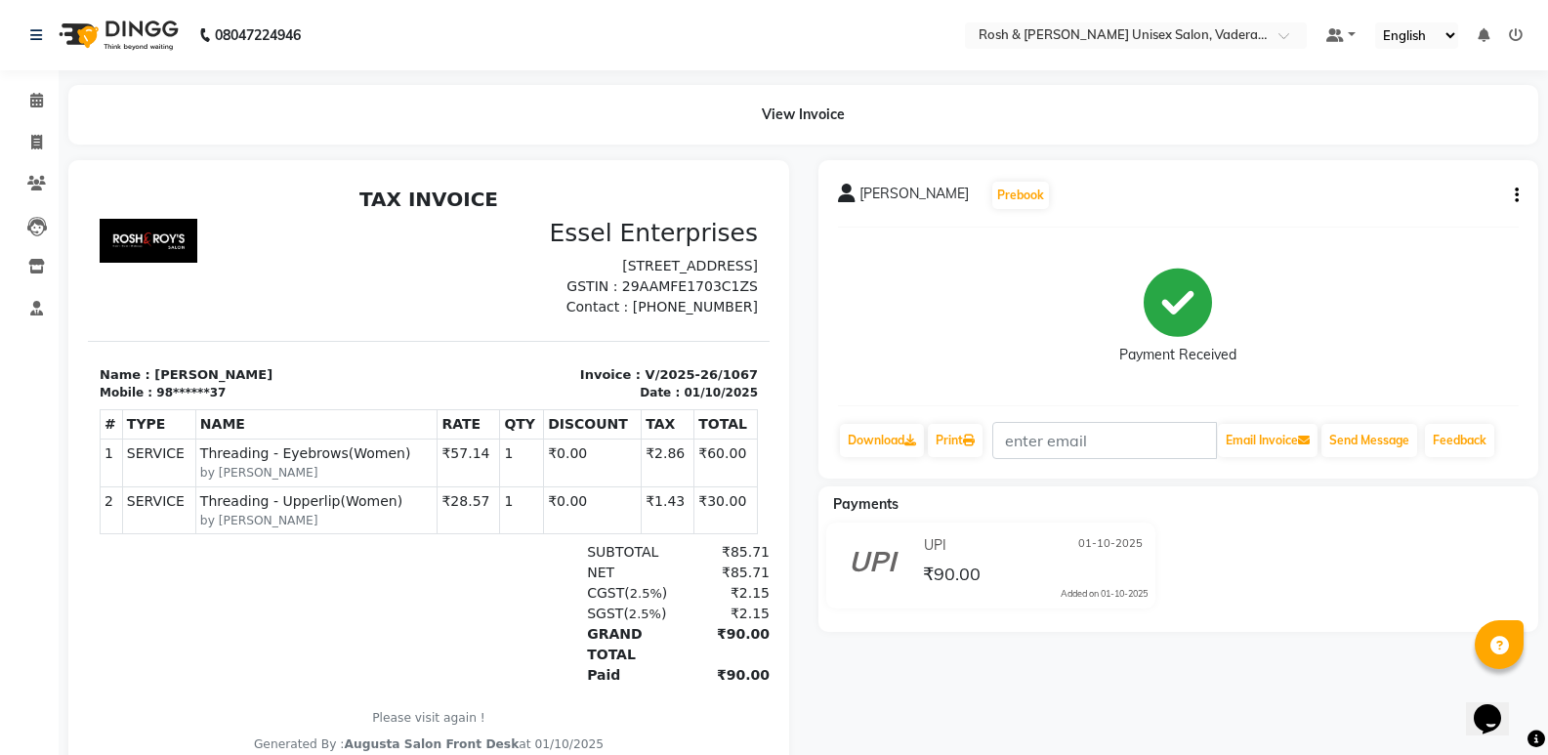
click at [1513, 201] on button "button" at bounding box center [1513, 196] width 12 height 21
click at [1446, 183] on div "Cancel Invoice" at bounding box center [1438, 183] width 98 height 24
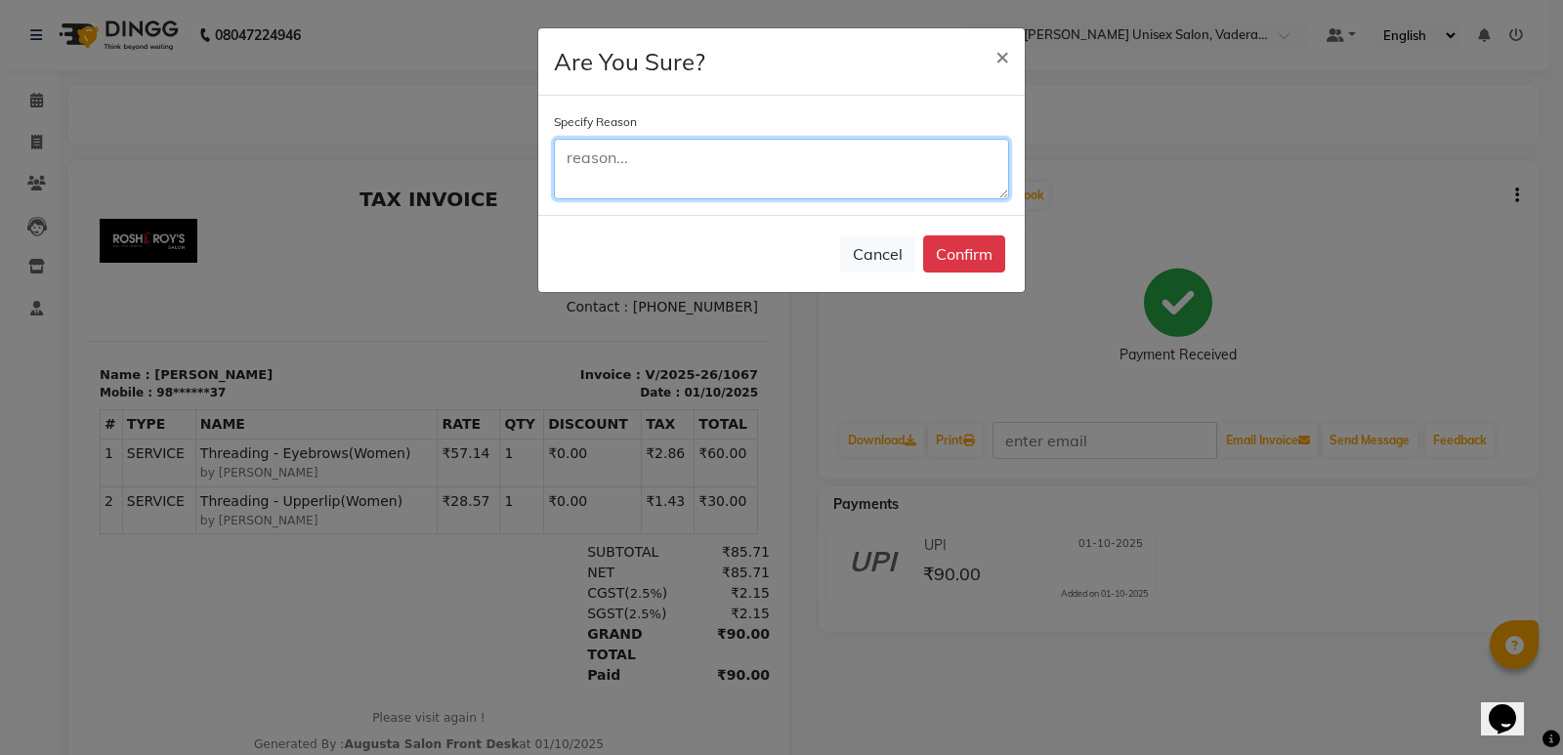
click at [749, 162] on textarea at bounding box center [781, 169] width 455 height 61
type textarea "paid by [PERSON_NAME]"
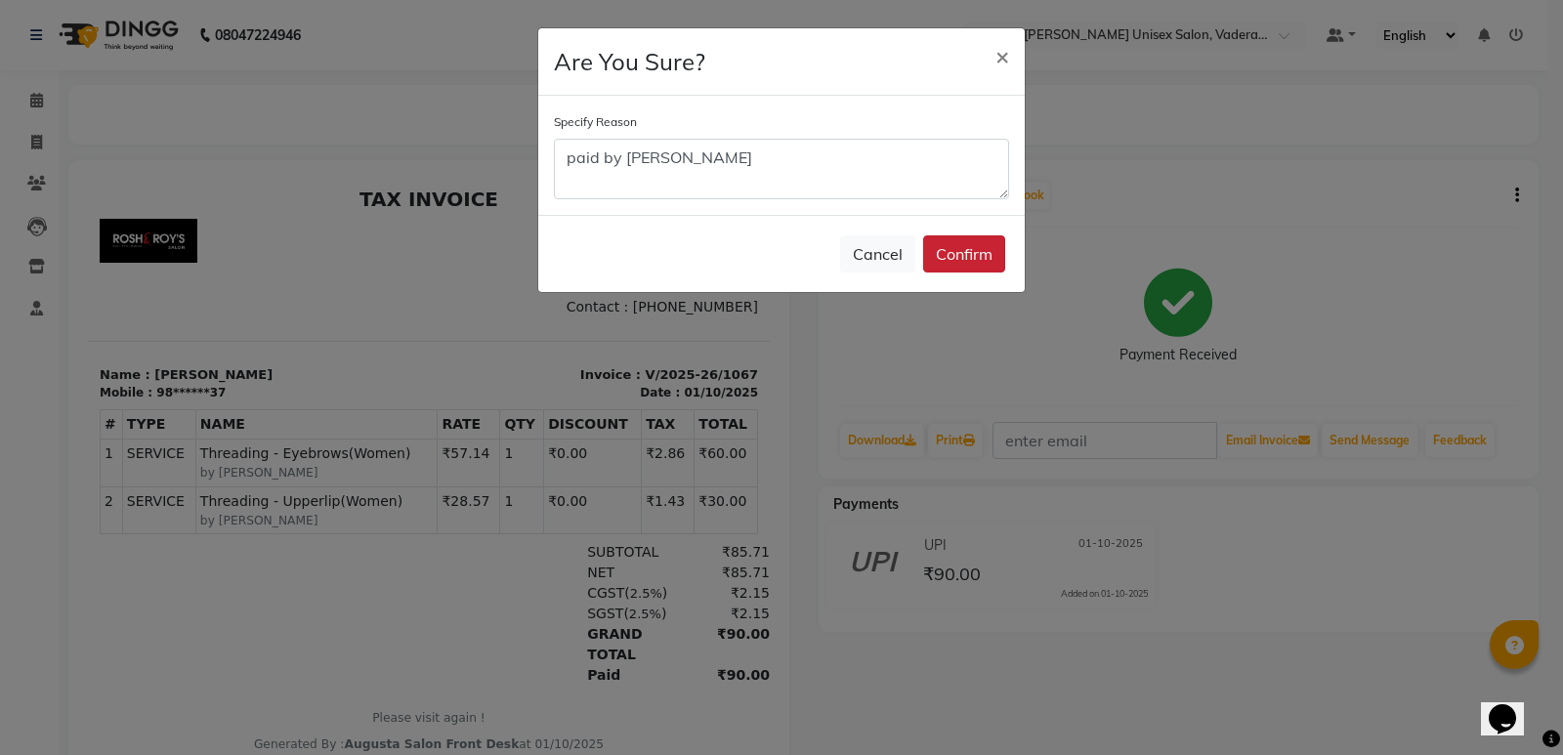
click at [964, 260] on button "Confirm" at bounding box center [964, 253] width 82 height 37
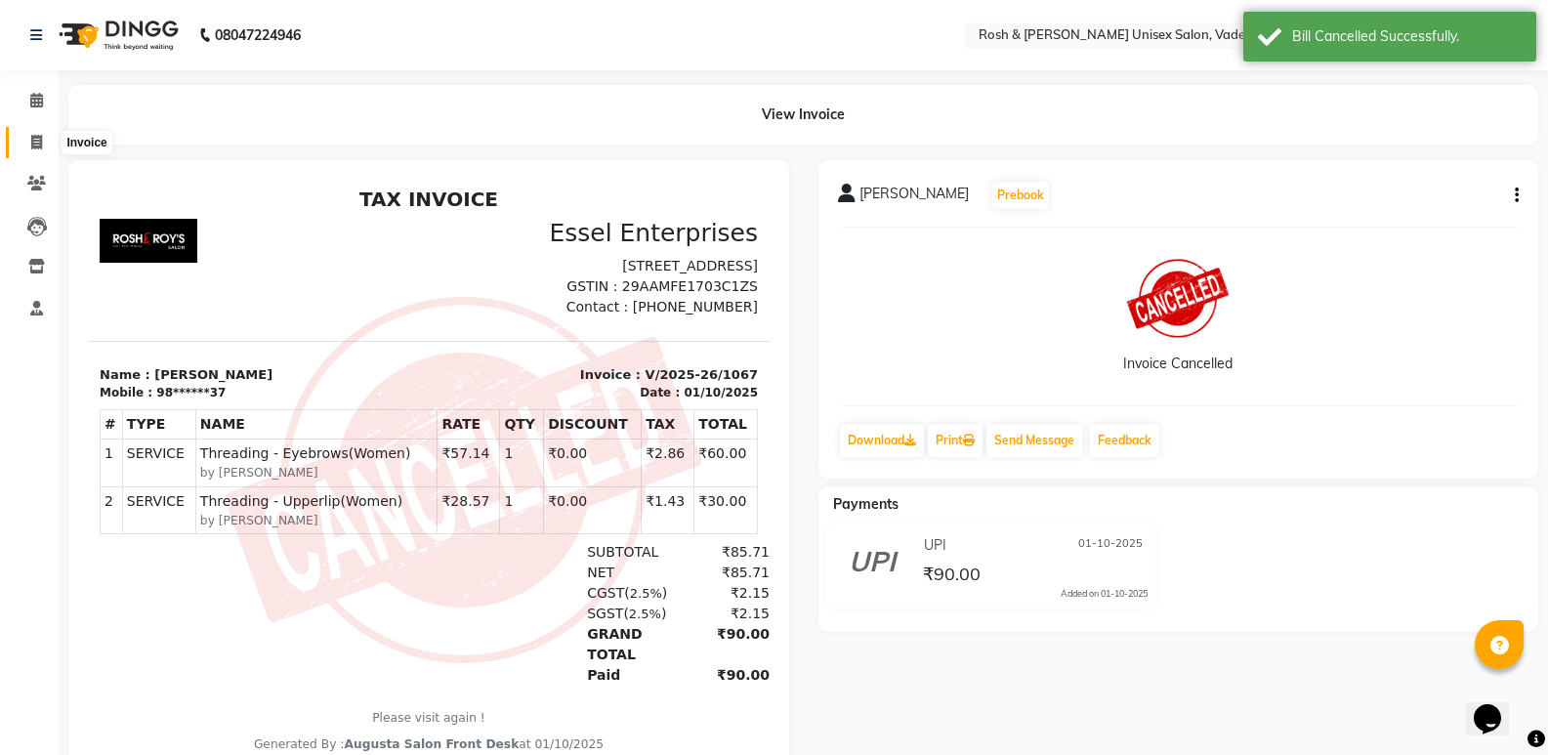
click at [34, 147] on icon at bounding box center [36, 142] width 11 height 15
select select "8657"
select select "service"
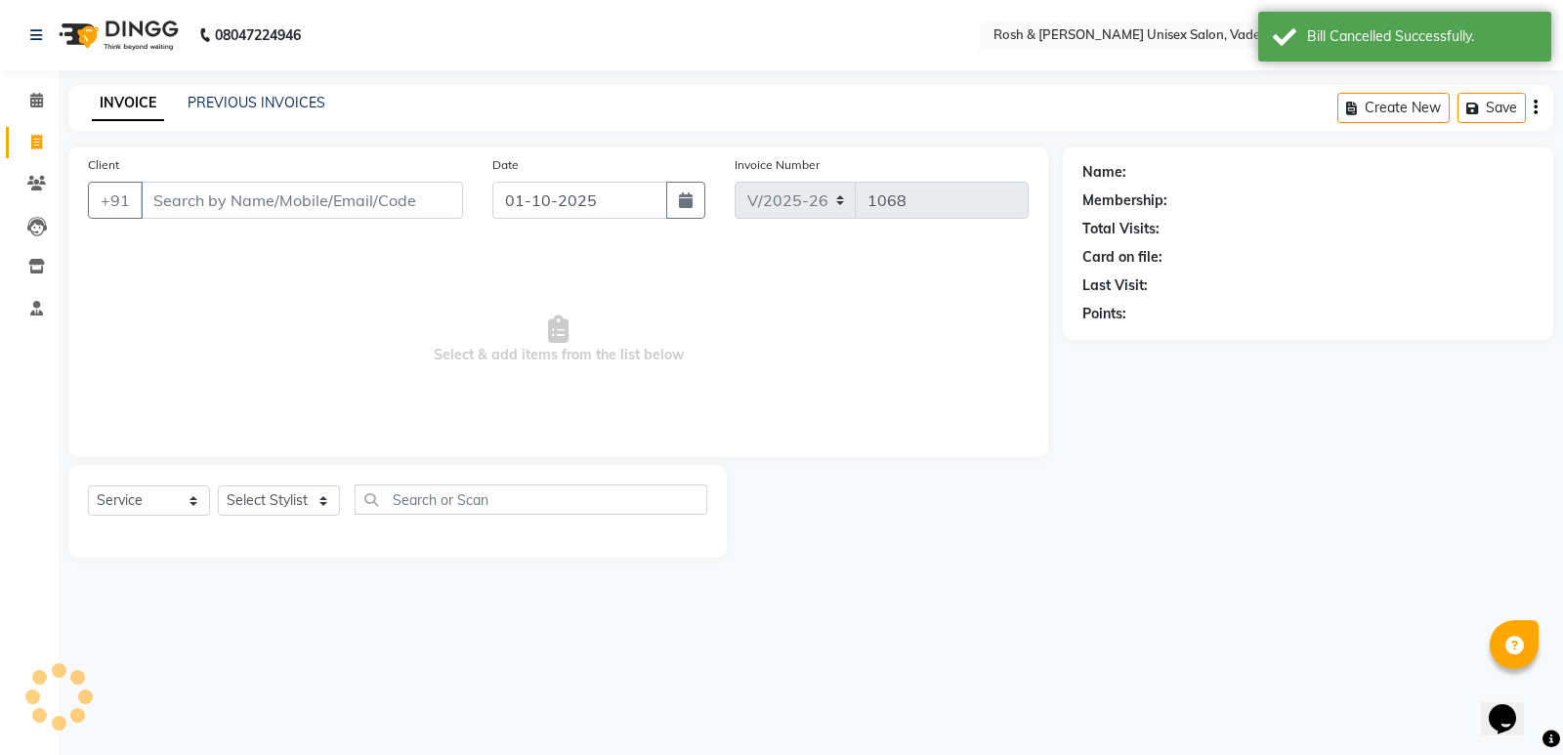
click at [192, 191] on input "Client" at bounding box center [302, 200] width 322 height 37
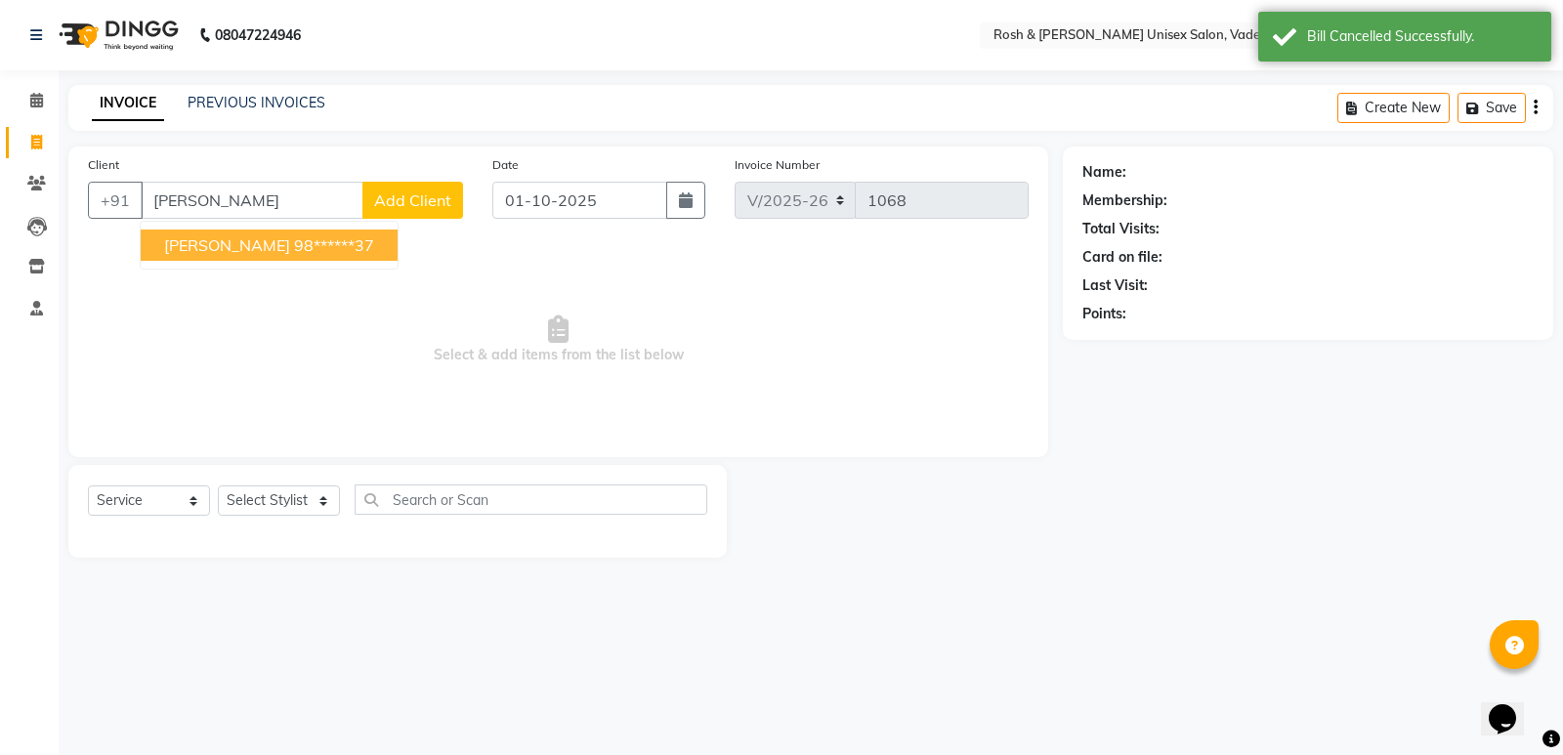
click at [220, 242] on span "[PERSON_NAME]" at bounding box center [227, 245] width 126 height 20
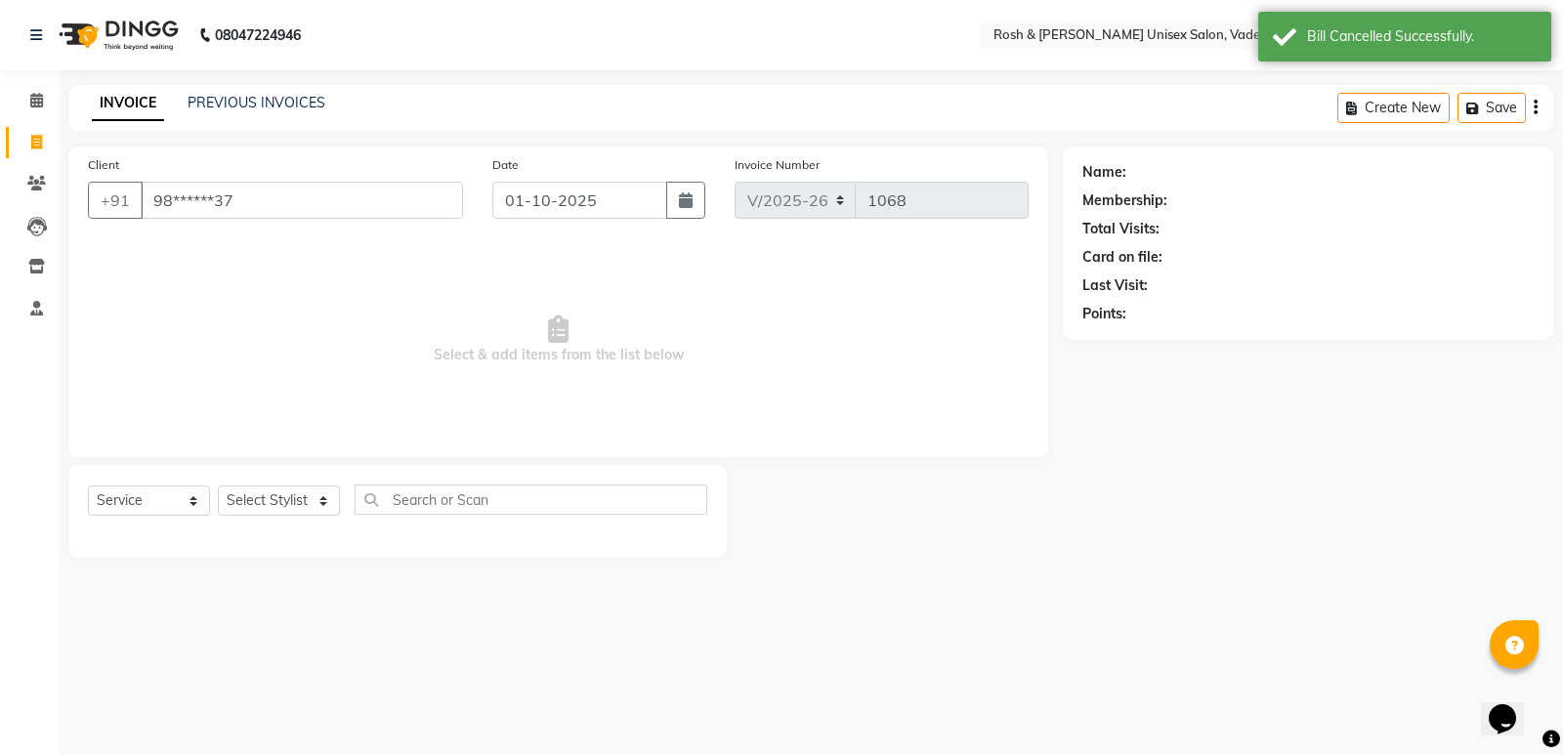
type input "98******37"
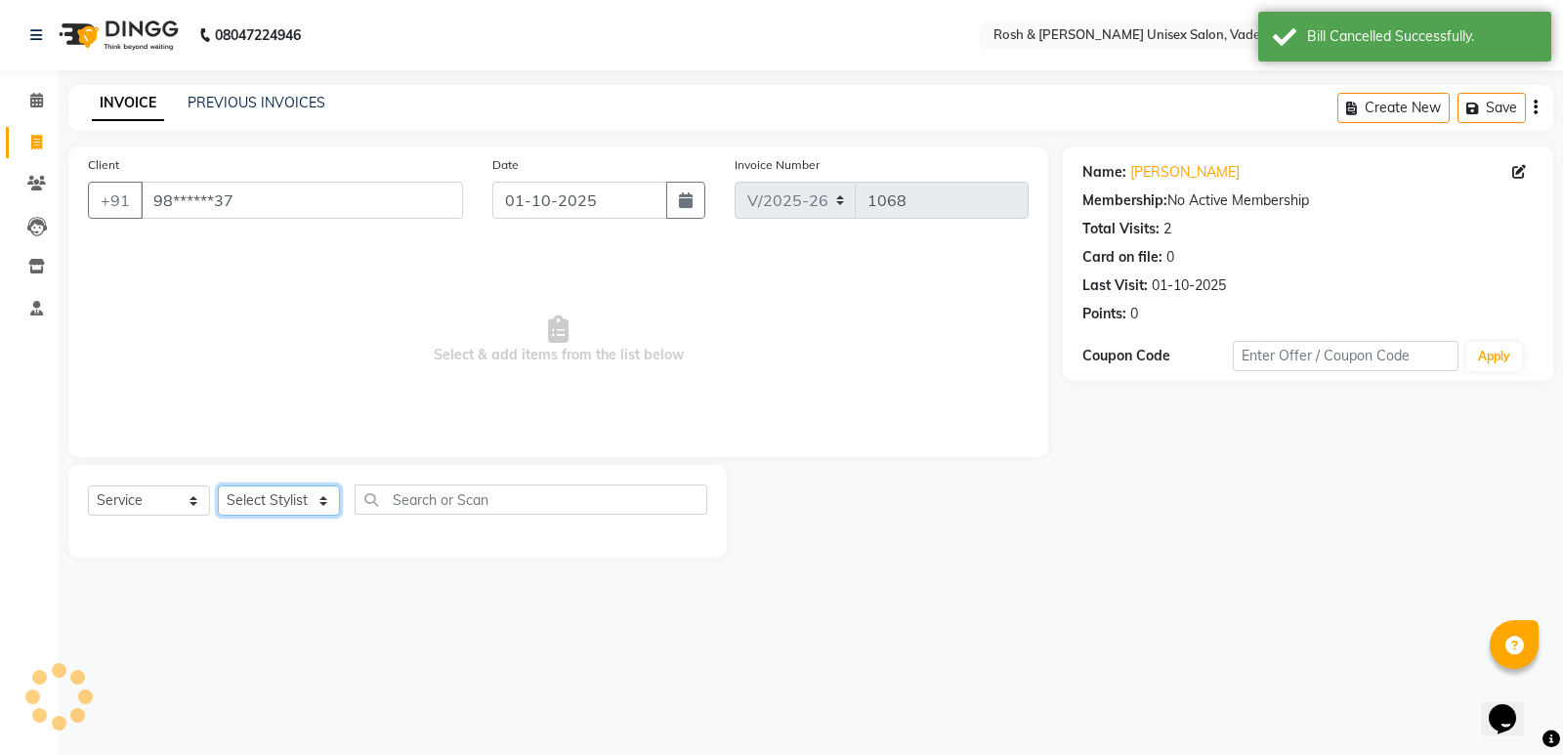
click at [273, 508] on select "Select Stylist Augusta Salon Front Desk [PERSON_NAME] [PERSON_NAME] Renuka Repo…" at bounding box center [279, 500] width 122 height 30
select select "87537"
click at [218, 485] on select "Select Stylist Augusta Salon Front Desk [PERSON_NAME] [PERSON_NAME] Renuka Repo…" at bounding box center [279, 500] width 122 height 30
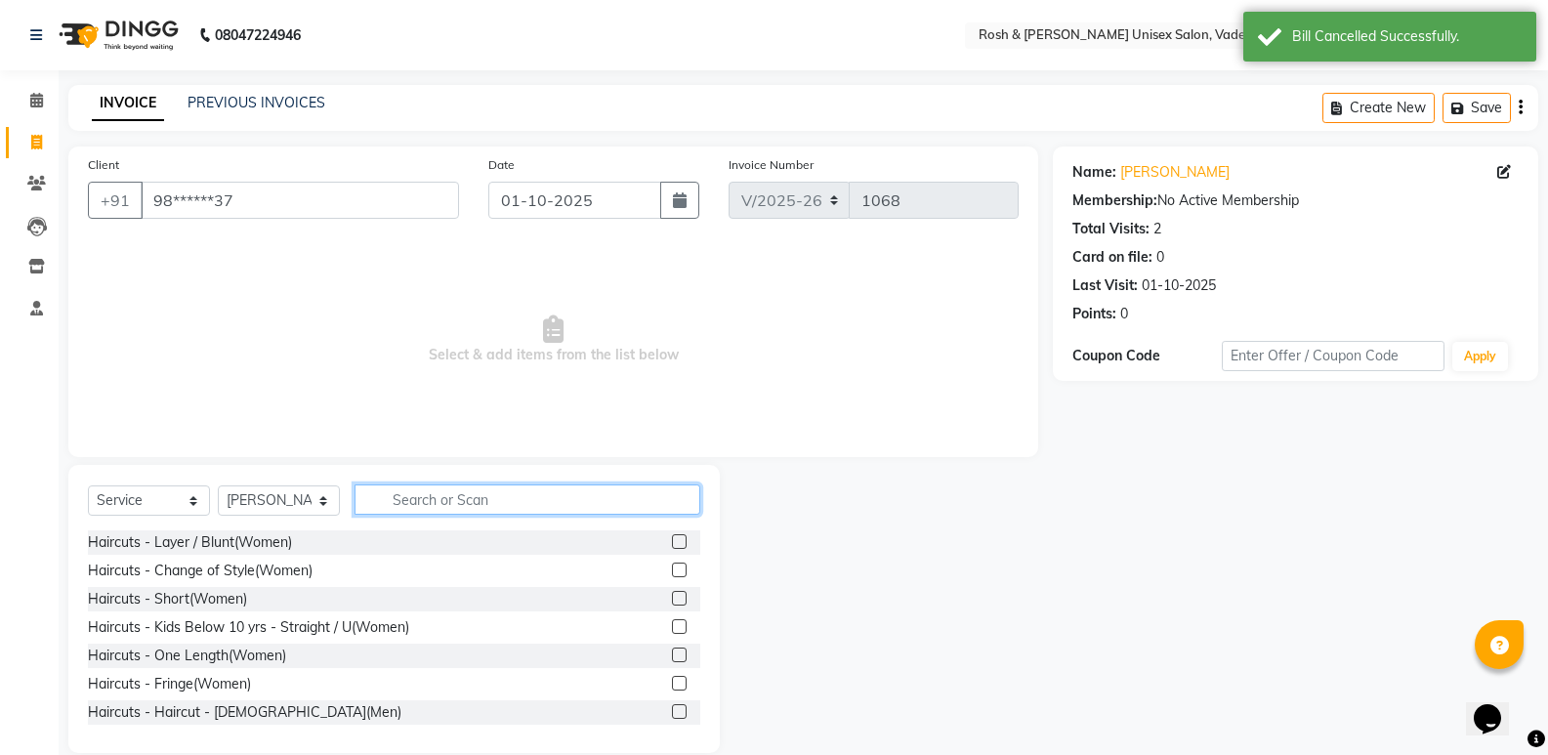
click at [556, 501] on input "text" at bounding box center [528, 499] width 346 height 30
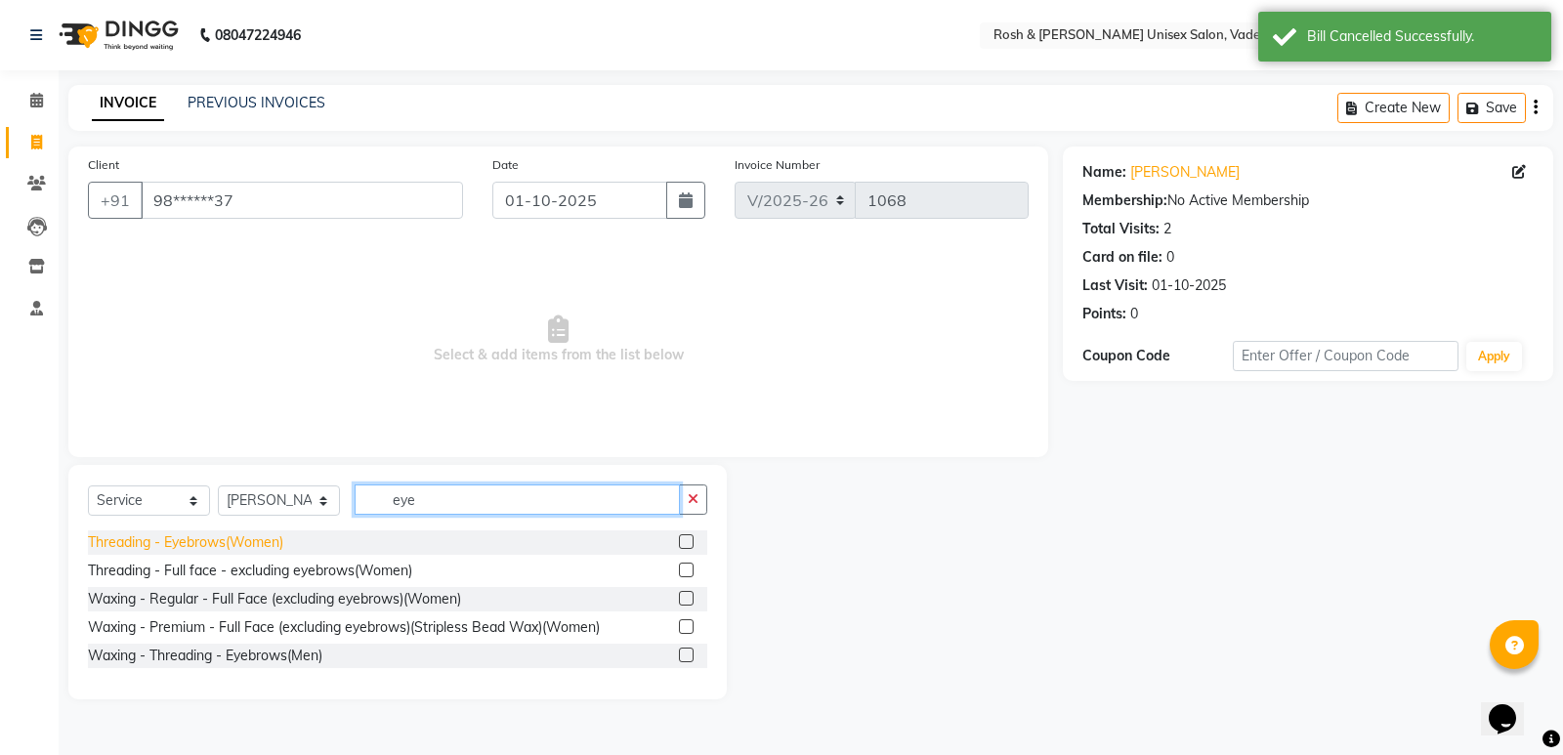
type input "eye"
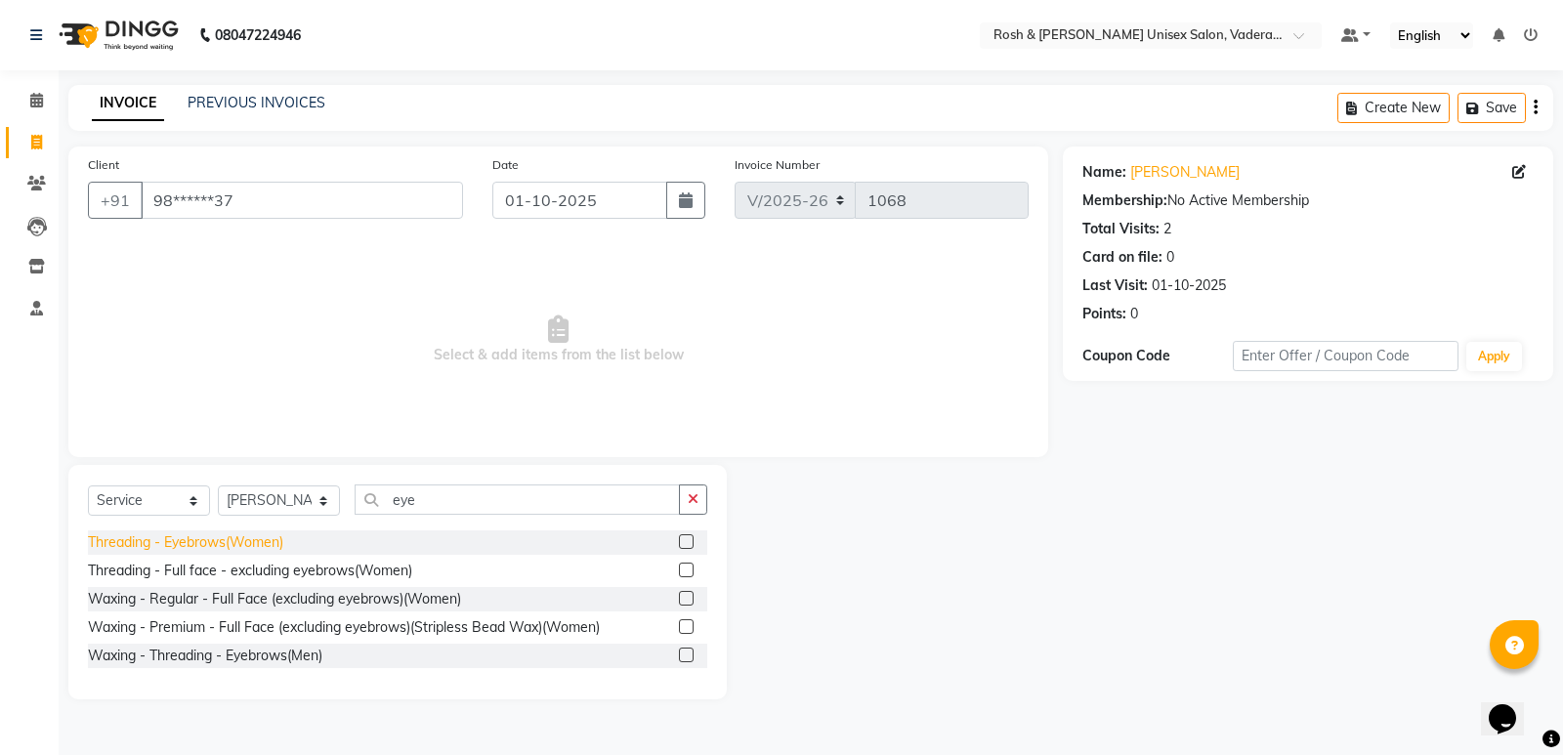
click at [196, 541] on div "Threading - Eyebrows(Women)" at bounding box center [185, 542] width 195 height 21
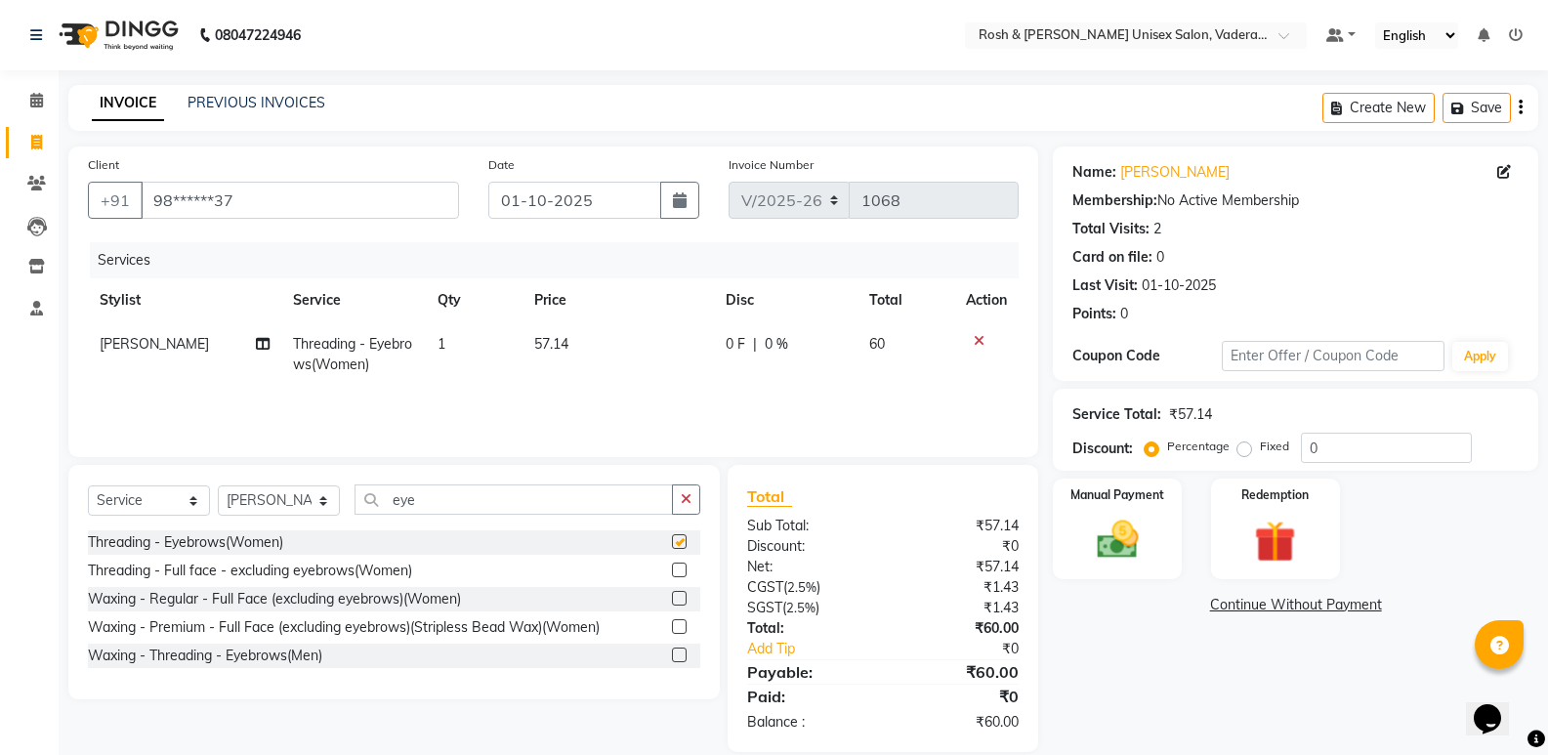
checkbox input "false"
click at [558, 502] on input "eye" at bounding box center [514, 499] width 318 height 30
type input "e"
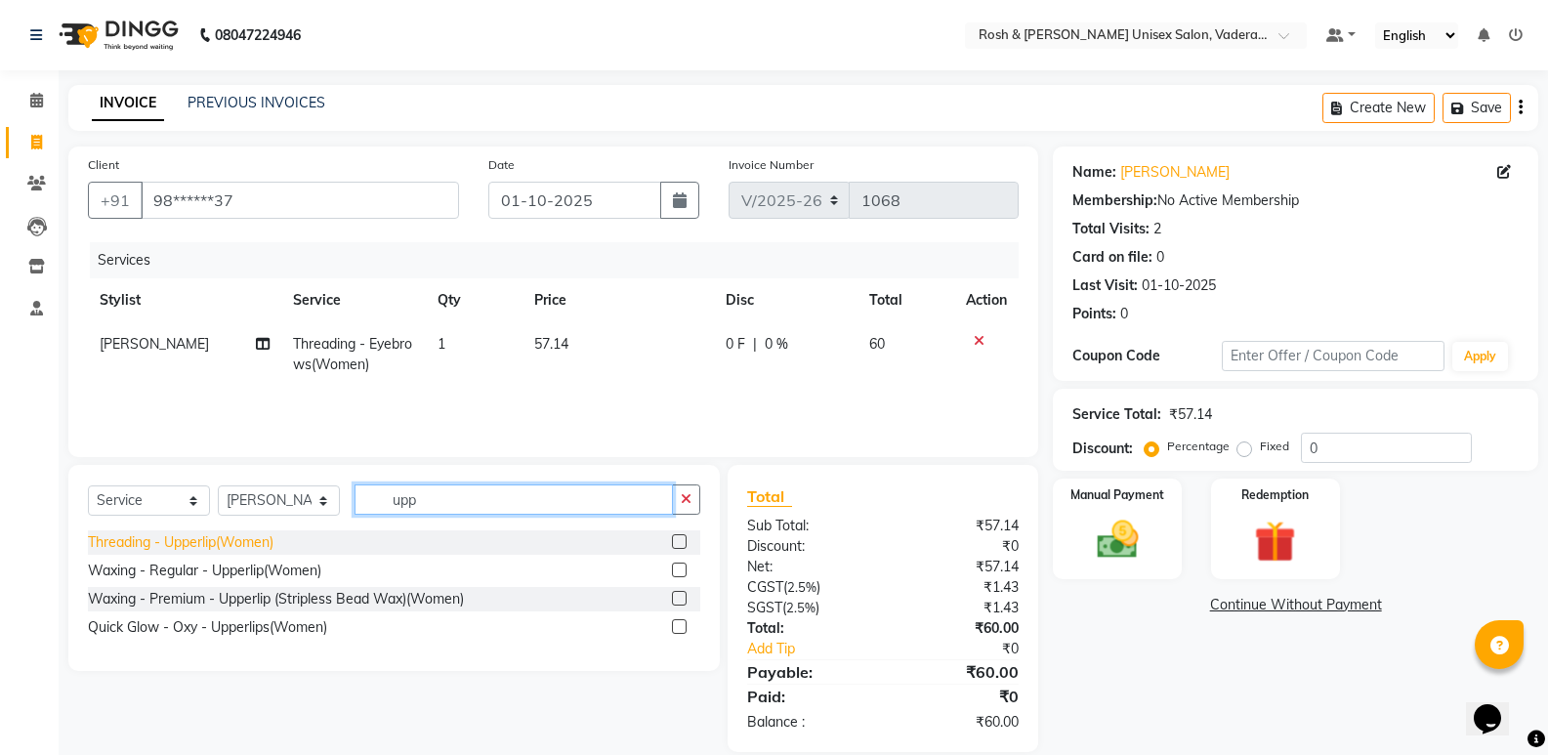
type input "upp"
click at [194, 536] on div "Threading - Upperlip(Women)" at bounding box center [181, 542] width 186 height 21
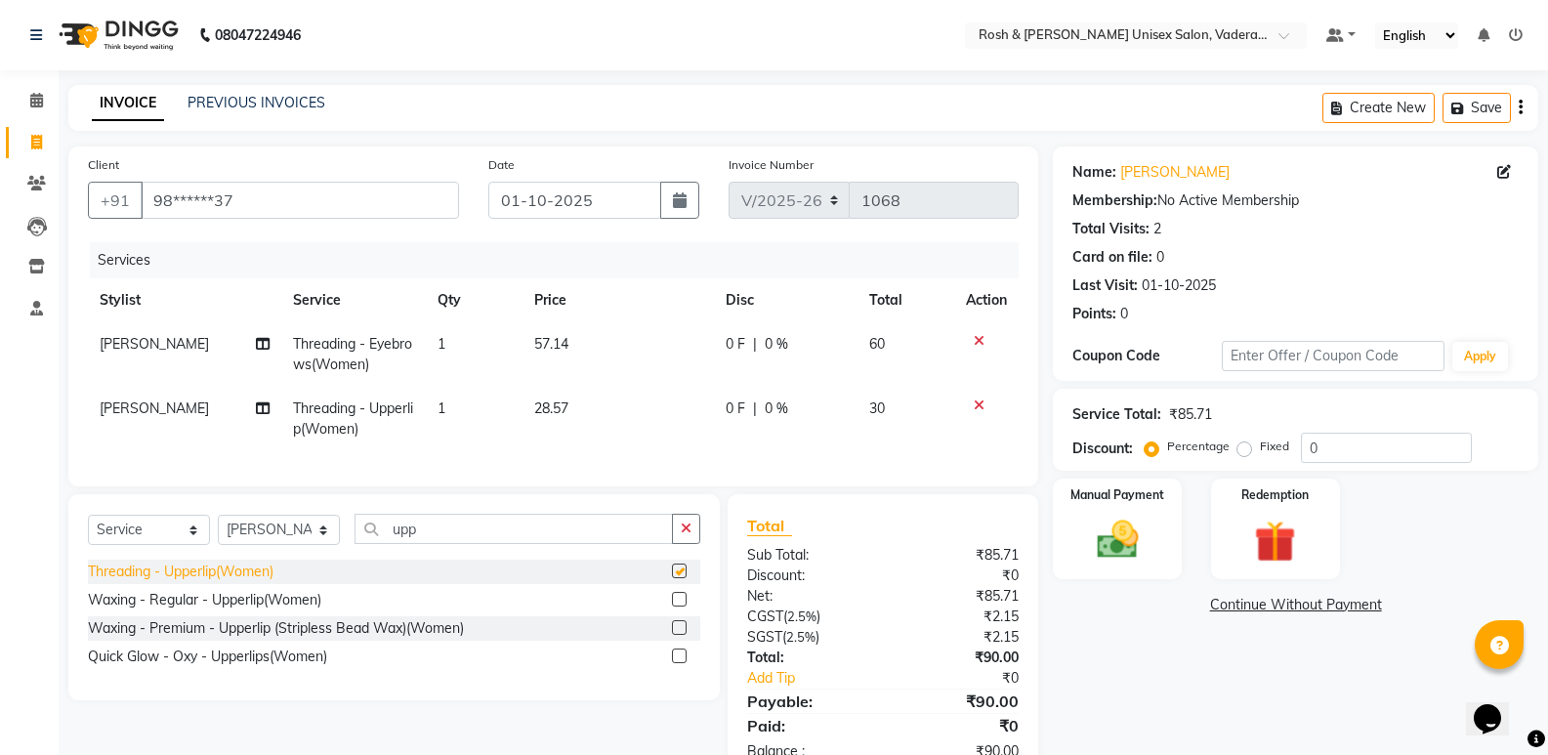
checkbox input "false"
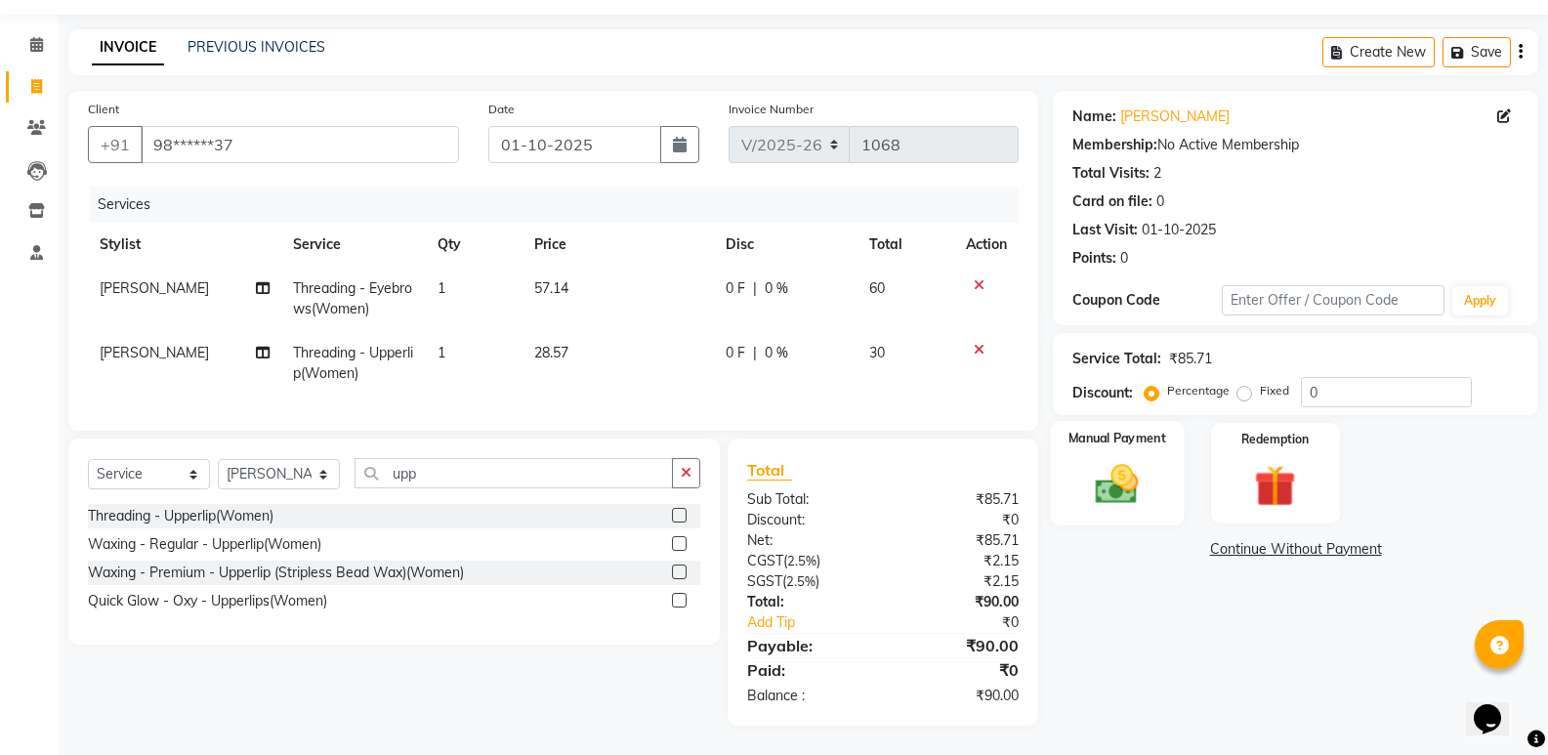
click at [1091, 429] on label "Manual Payment" at bounding box center [1118, 438] width 98 height 19
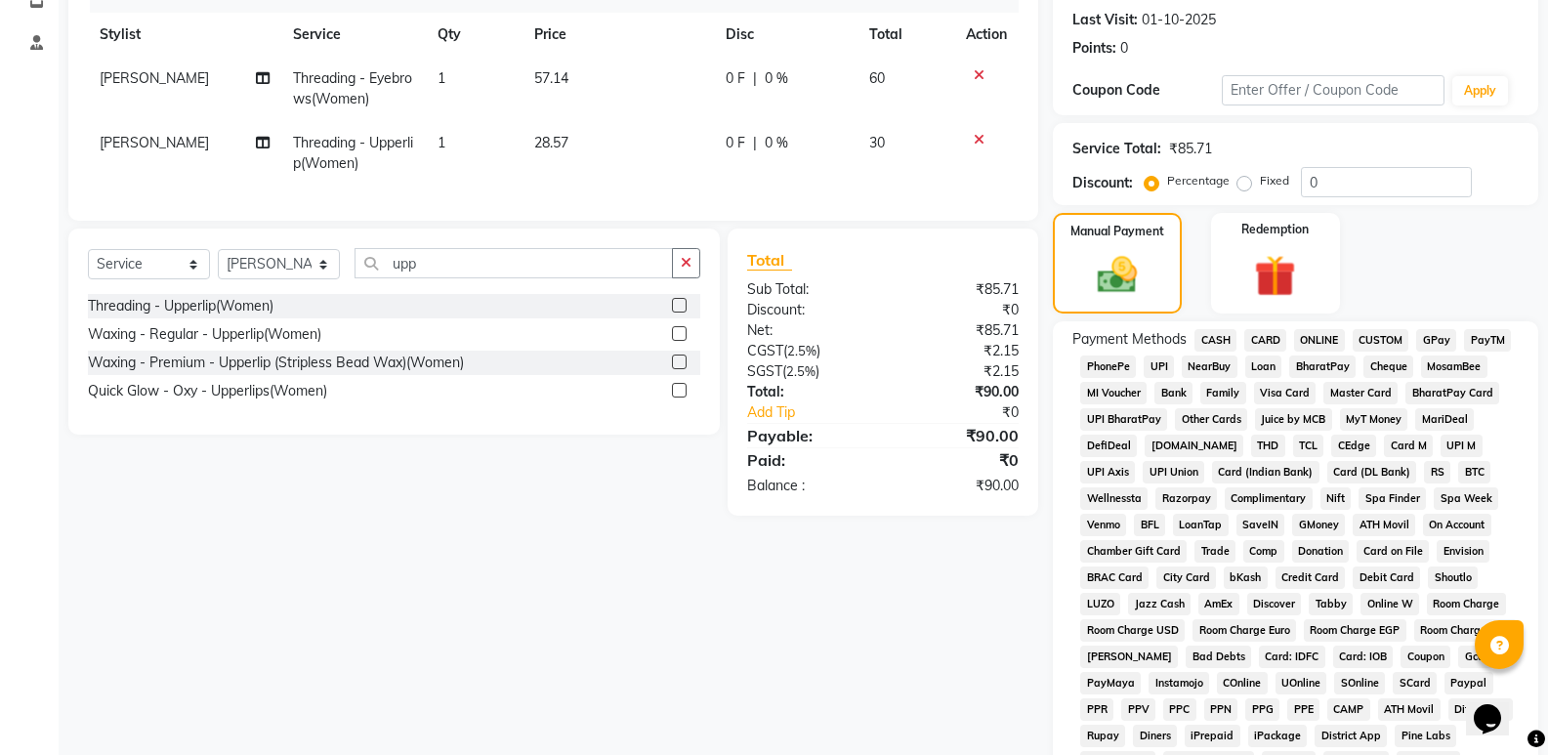
click at [1217, 344] on span "CASH" at bounding box center [1216, 340] width 42 height 22
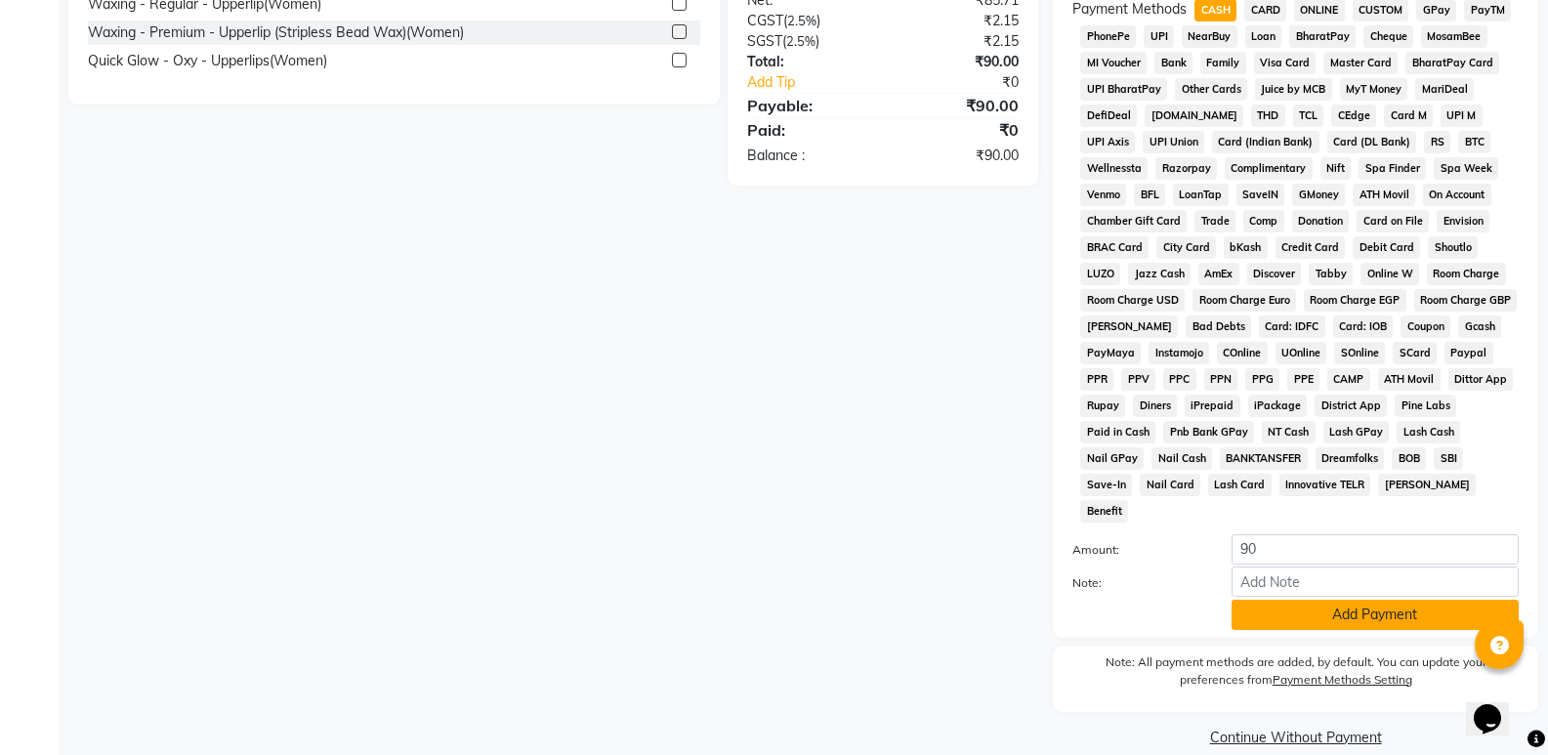
click at [1306, 600] on button "Add Payment" at bounding box center [1375, 615] width 287 height 30
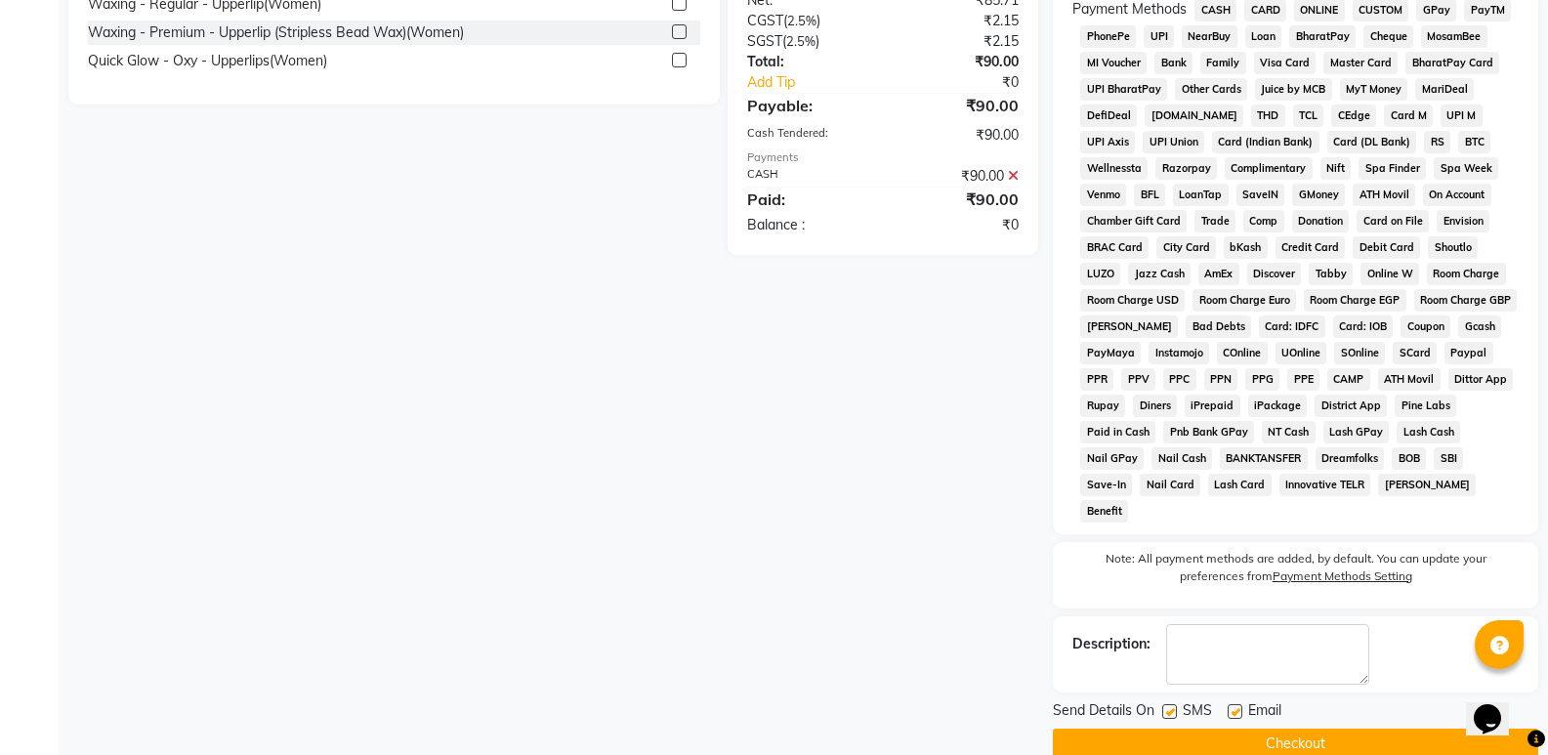
scroll to position [603, 0]
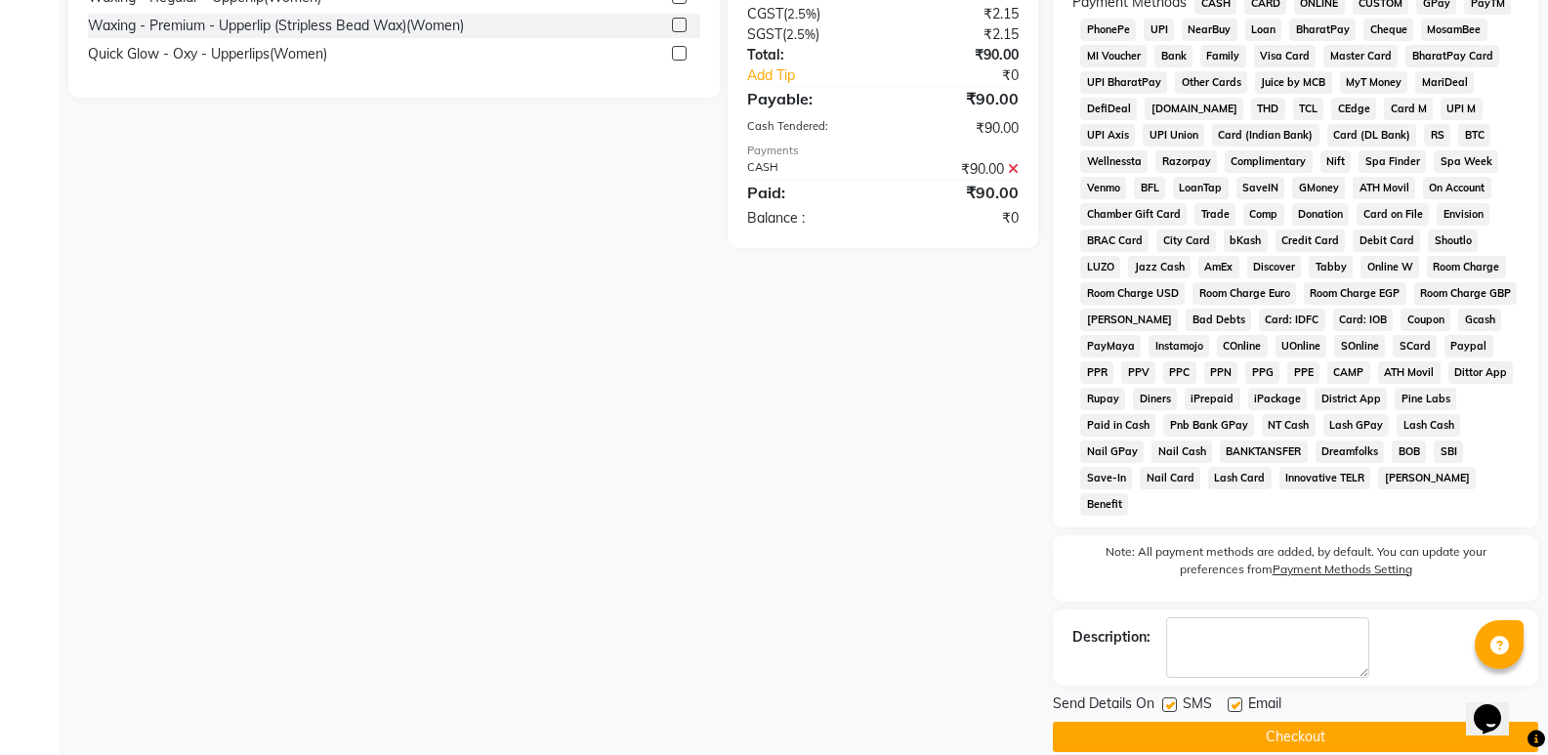
click at [1303, 722] on button "Checkout" at bounding box center [1295, 737] width 485 height 30
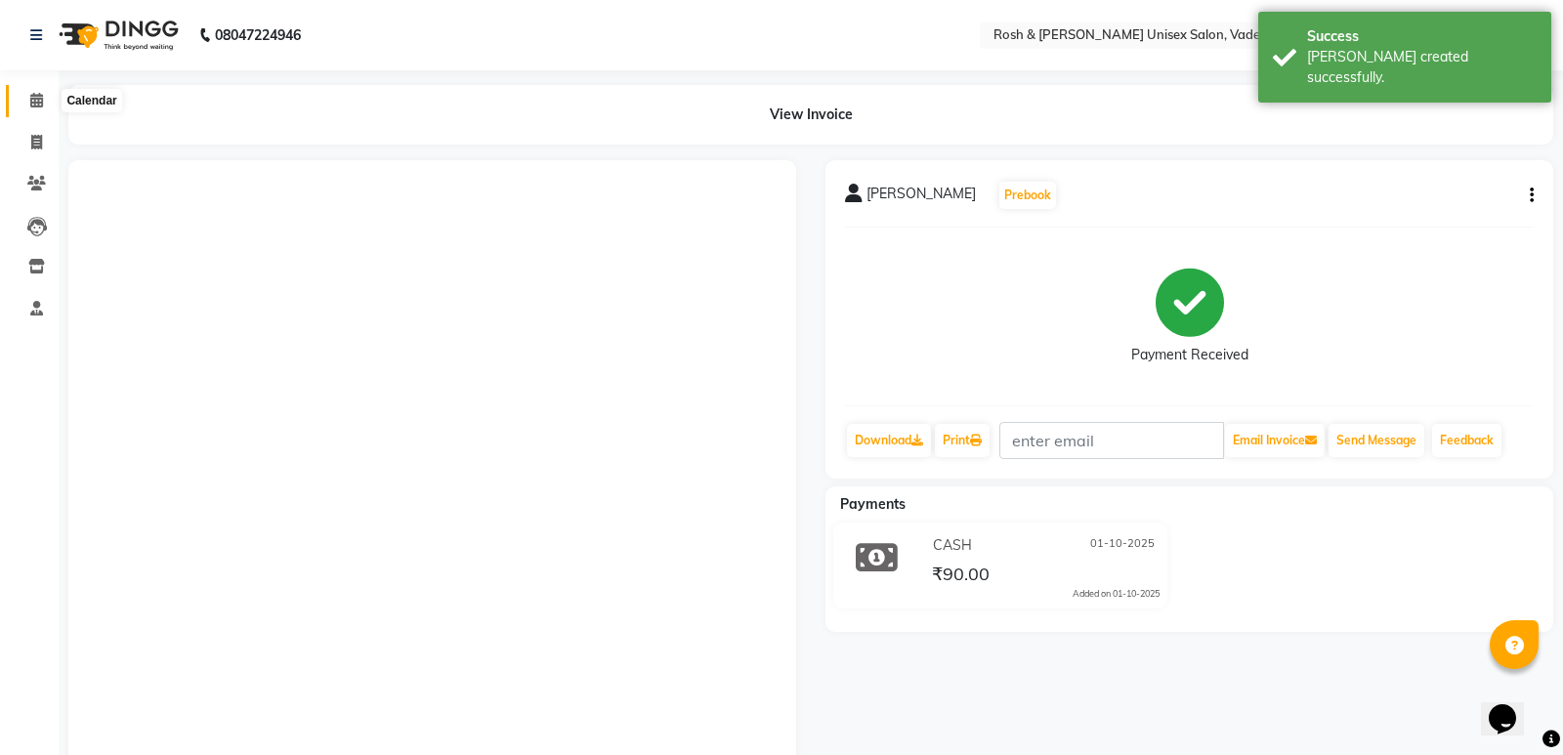
click at [26, 99] on span at bounding box center [37, 101] width 34 height 22
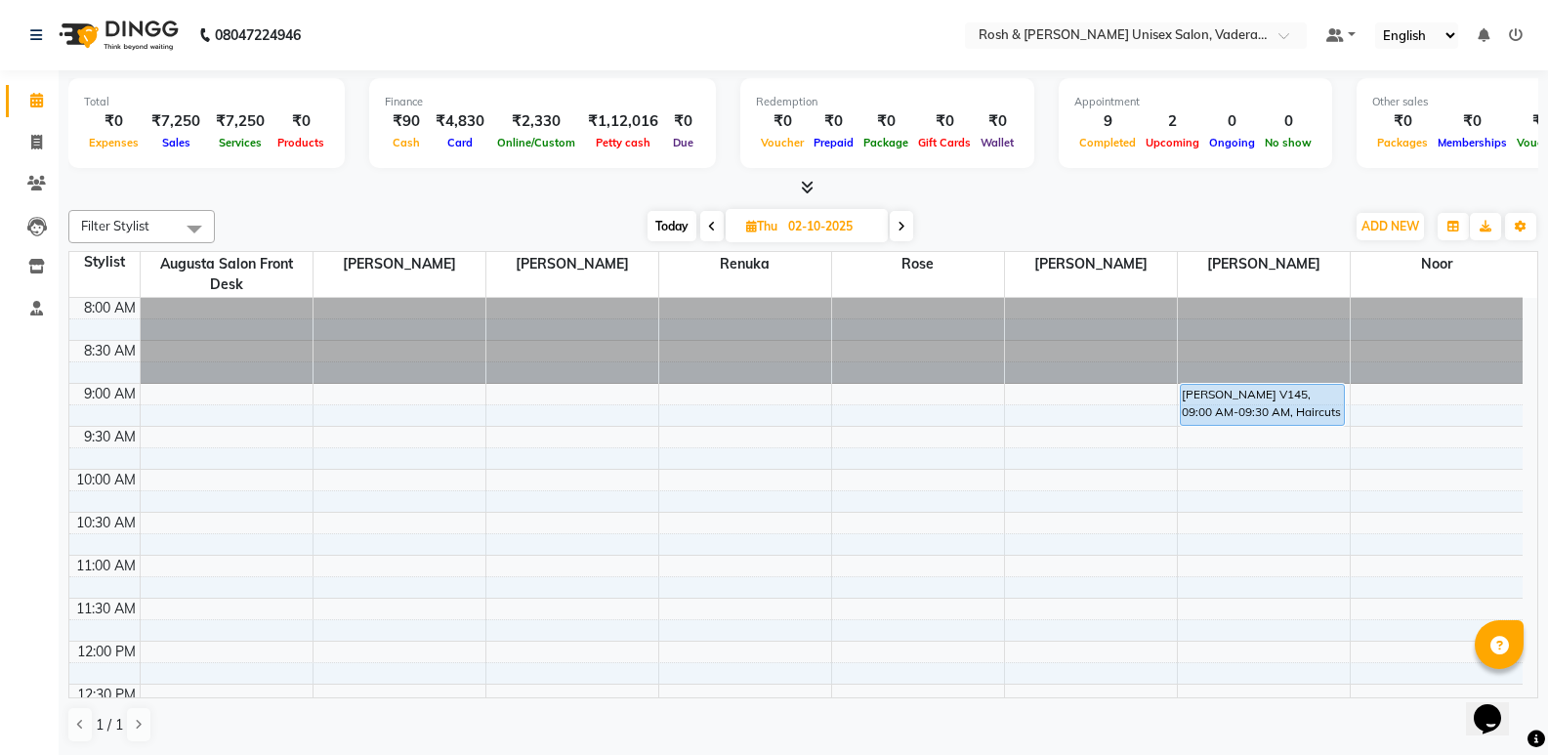
click at [808, 195] on span at bounding box center [803, 188] width 21 height 21
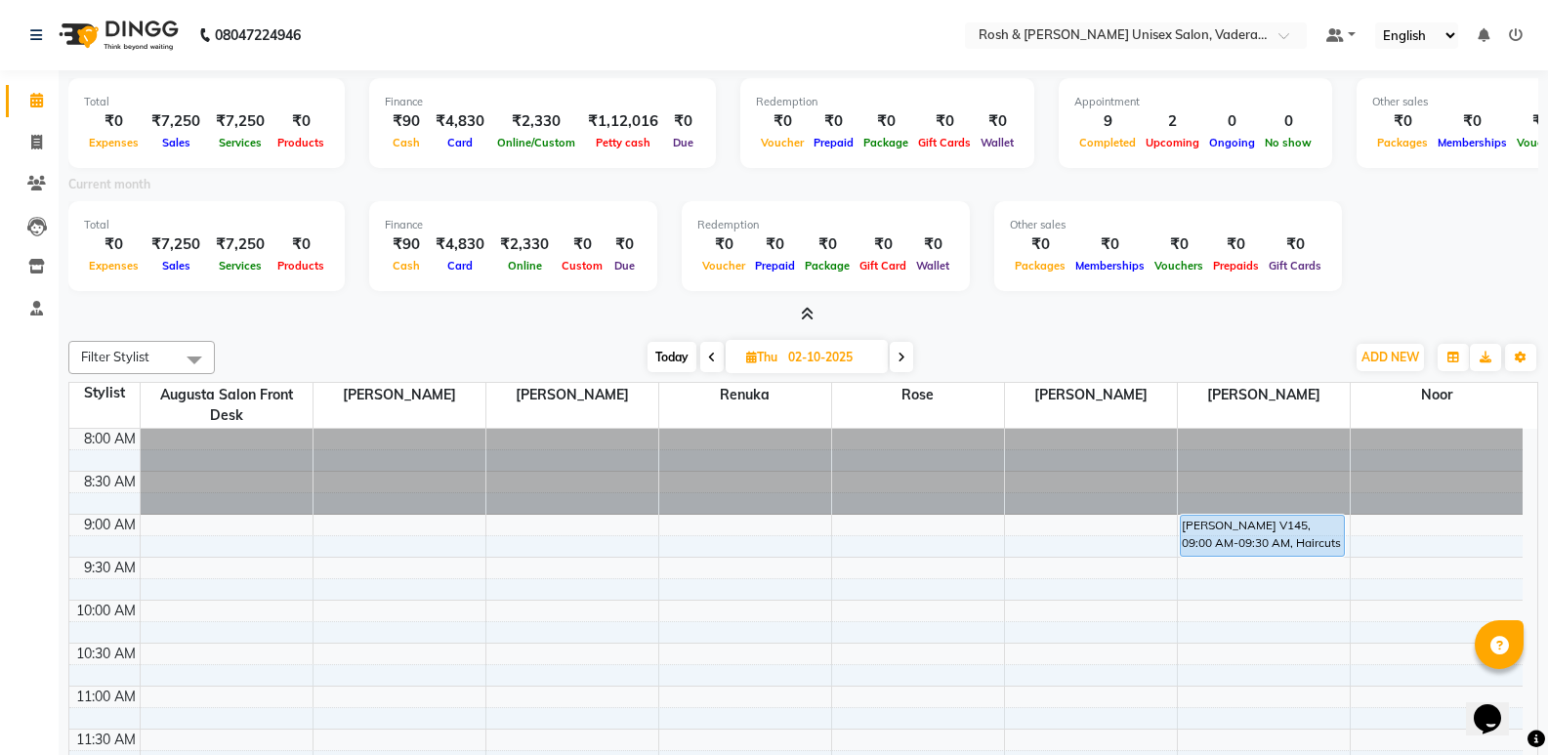
click at [806, 312] on icon at bounding box center [807, 314] width 13 height 15
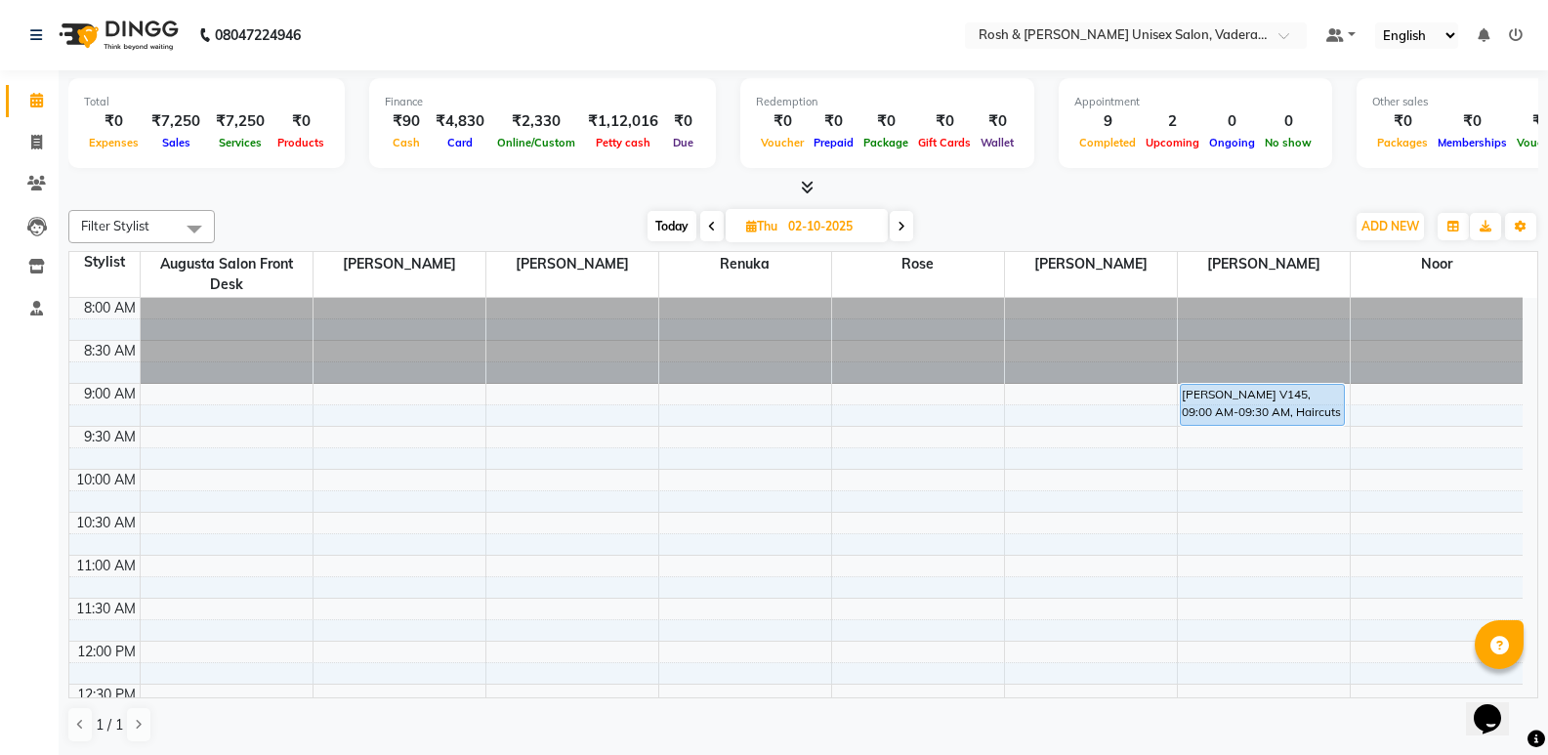
click at [793, 219] on input "02-10-2025" at bounding box center [831, 226] width 98 height 29
select select "10"
select select "2025"
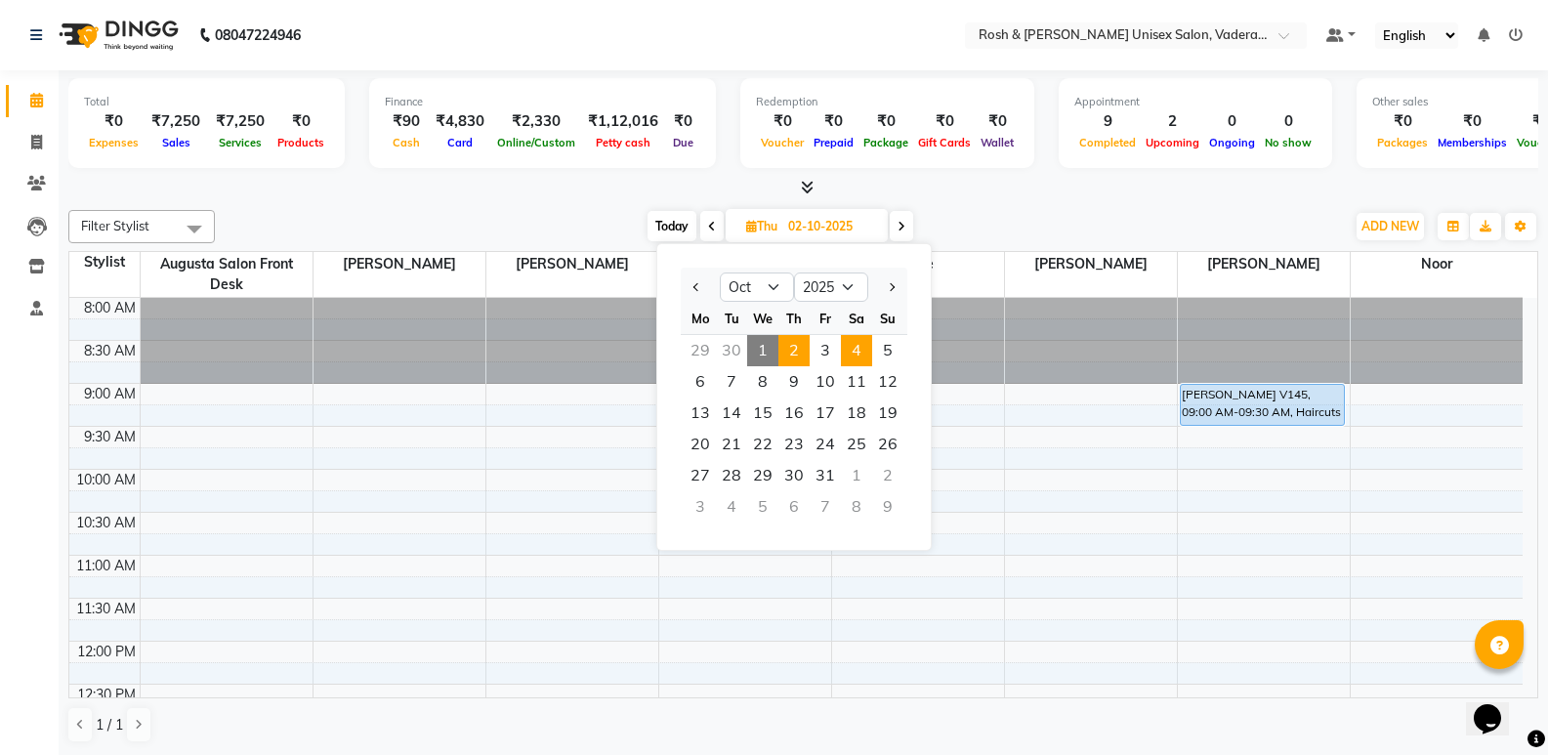
click at [867, 356] on span "4" at bounding box center [856, 350] width 31 height 31
type input "04-10-2025"
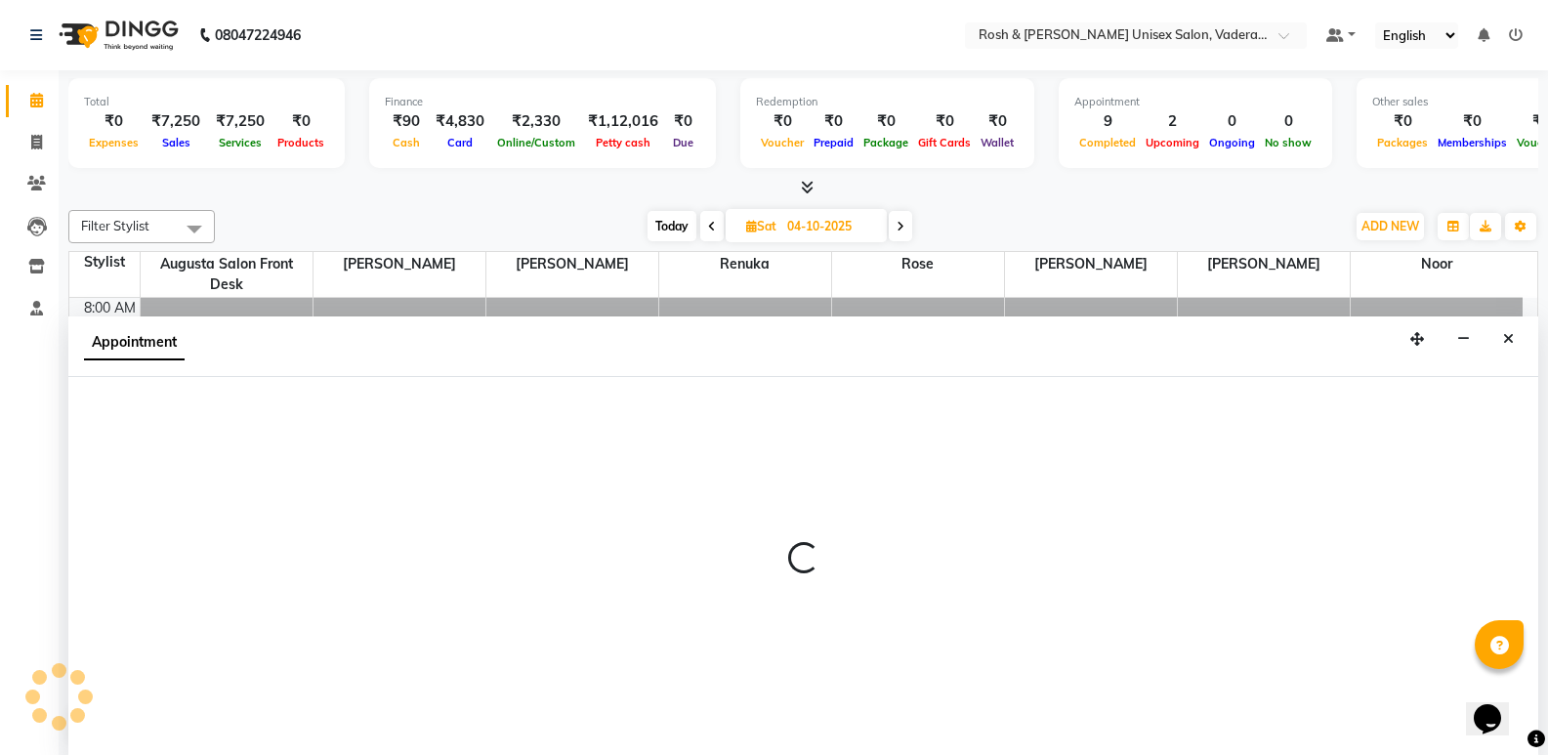
select select "87533"
select select "tentative"
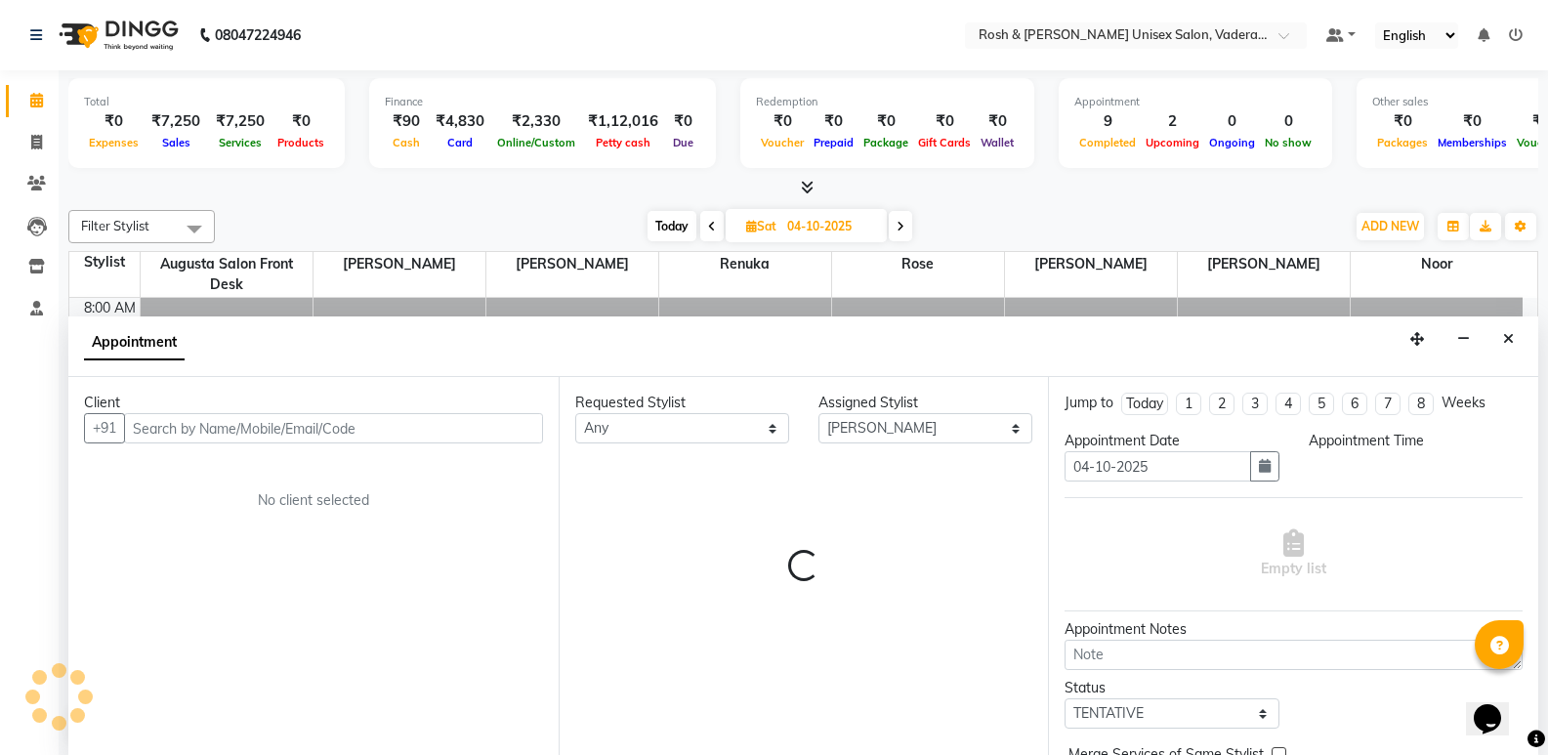
scroll to position [1, 0]
select select "570"
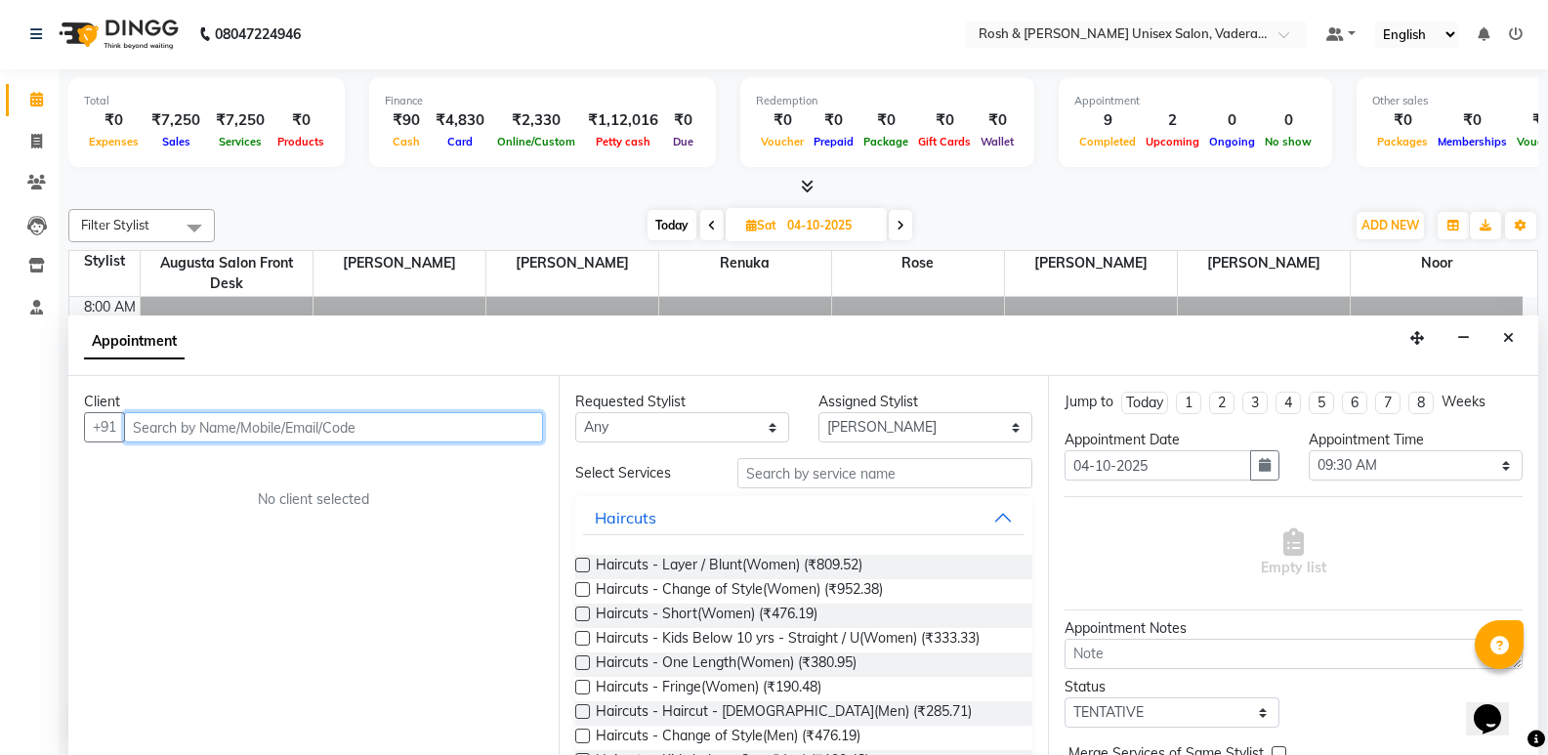
click at [299, 426] on input "text" at bounding box center [333, 427] width 419 height 30
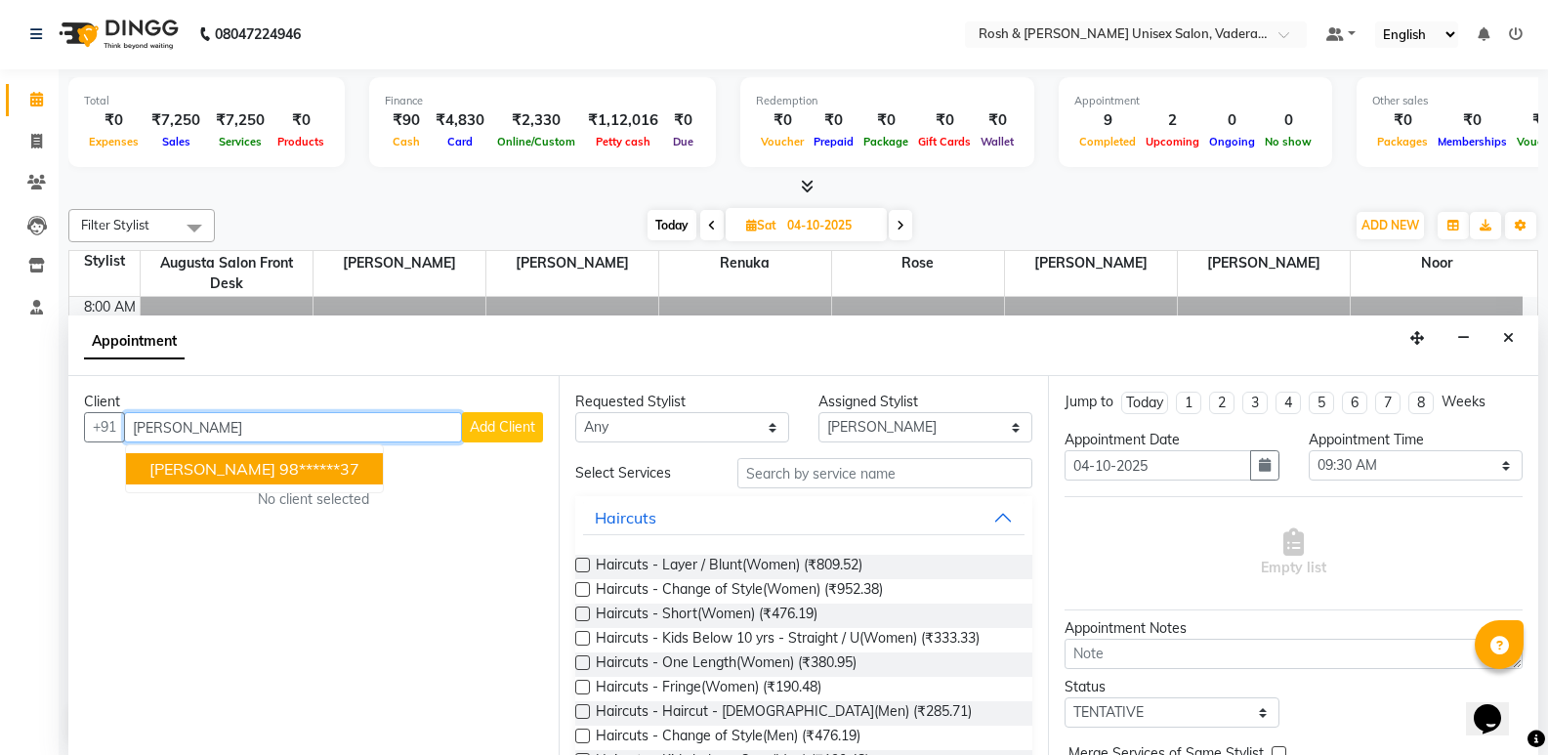
click at [260, 480] on button "[PERSON_NAME] 98******37" at bounding box center [254, 468] width 257 height 31
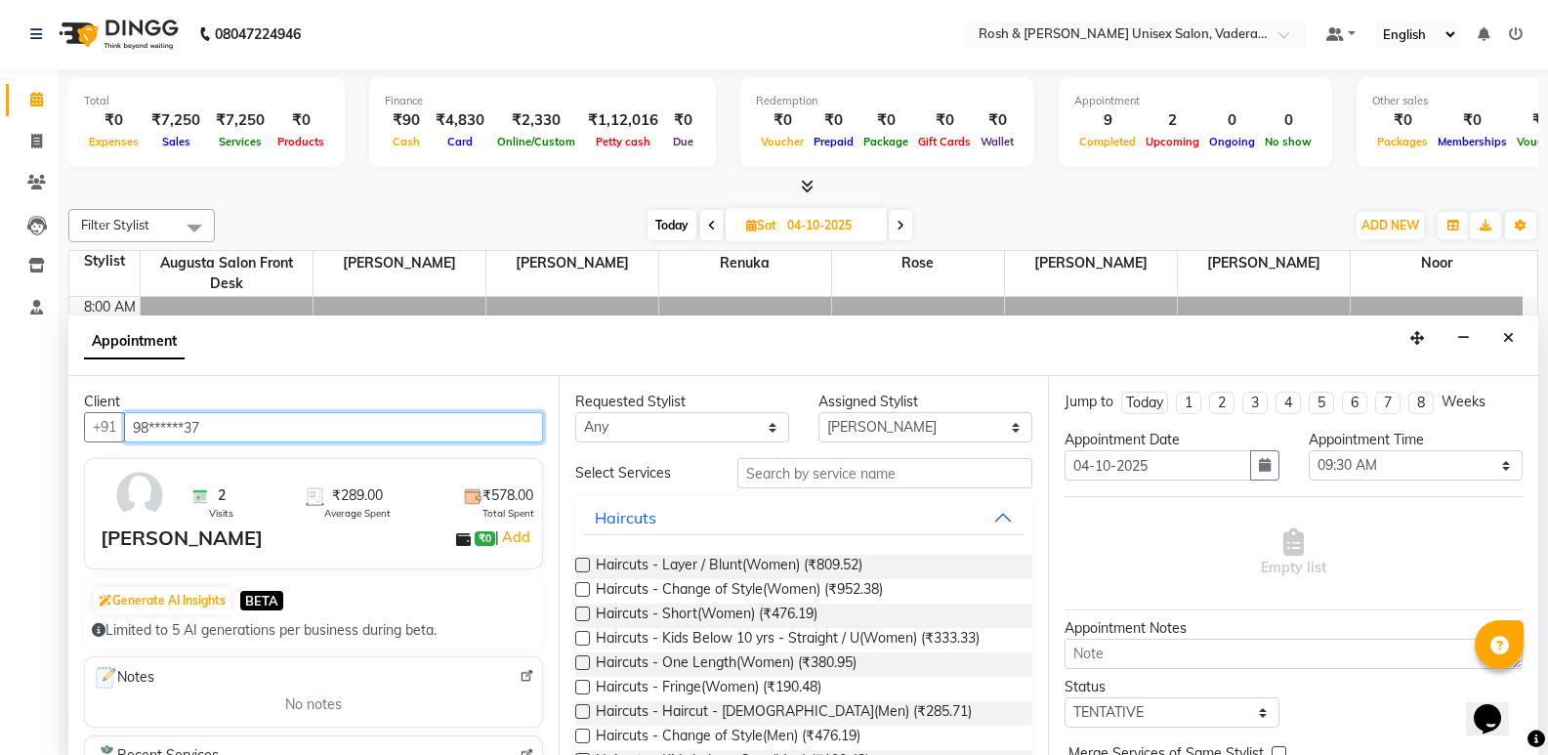
type input "98******37"
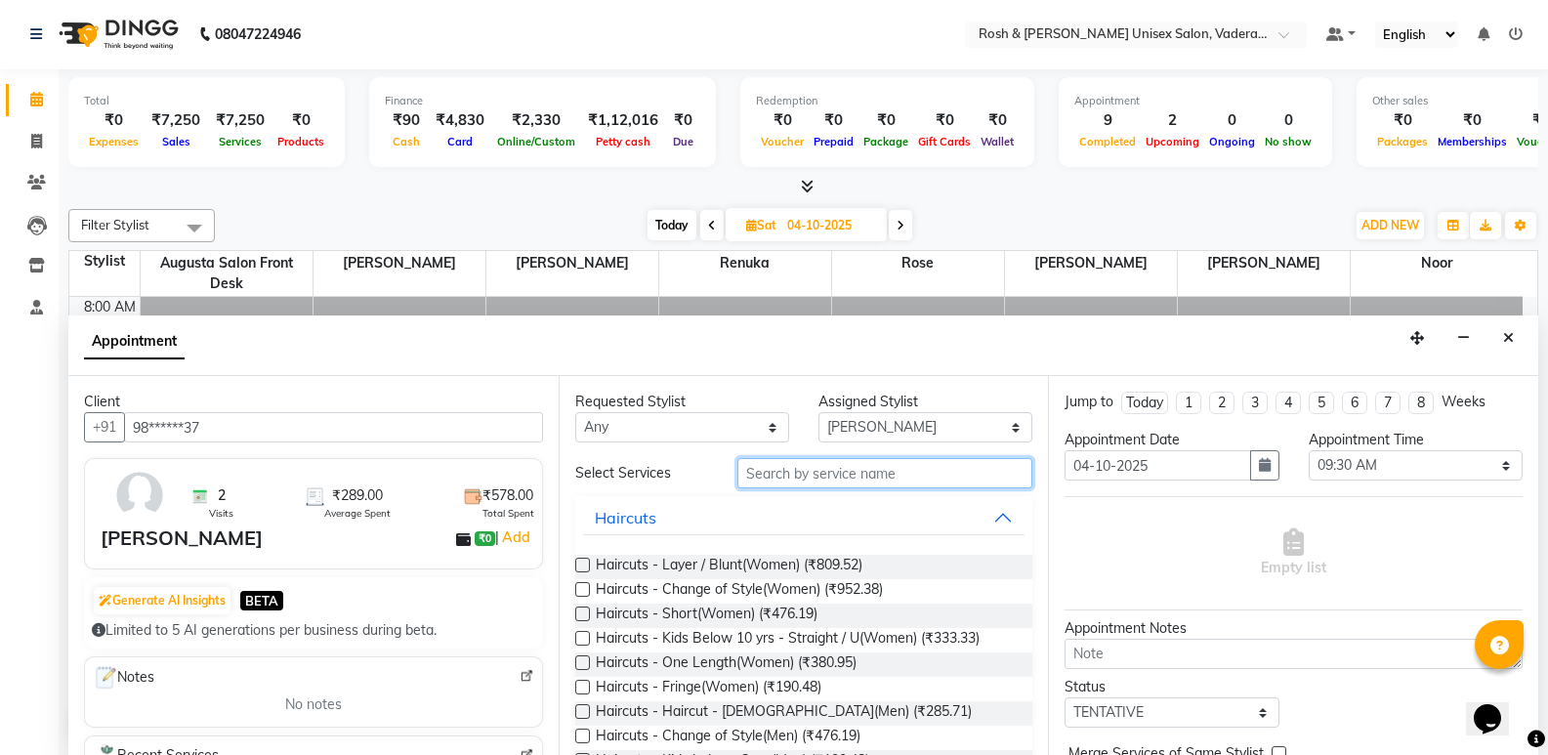
click at [938, 473] on input "text" at bounding box center [884, 473] width 295 height 30
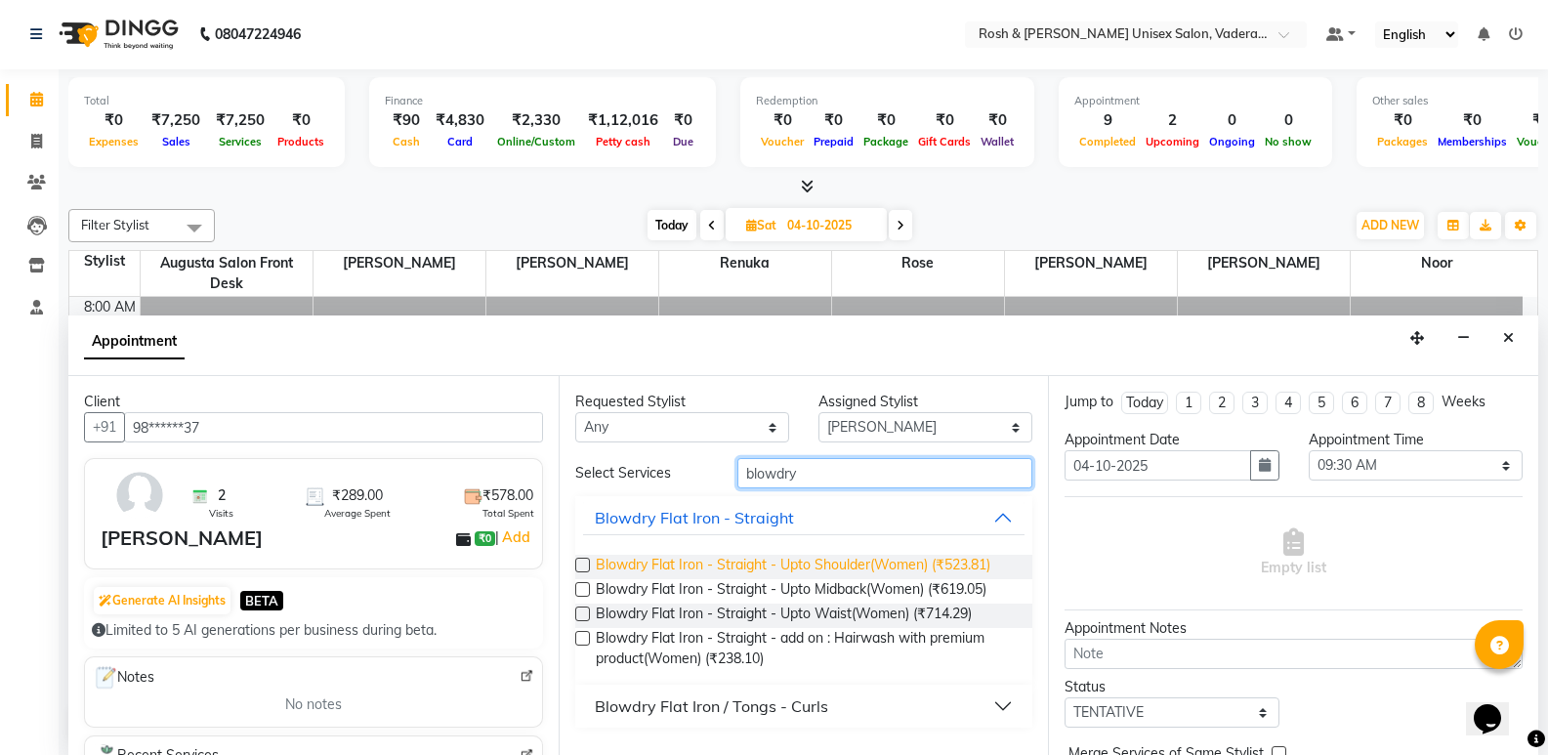
type input "blowdry"
click at [921, 564] on span "Blowdry Flat Iron - Straight - Upto Shoulder(Women) (₹523.81)" at bounding box center [793, 567] width 395 height 24
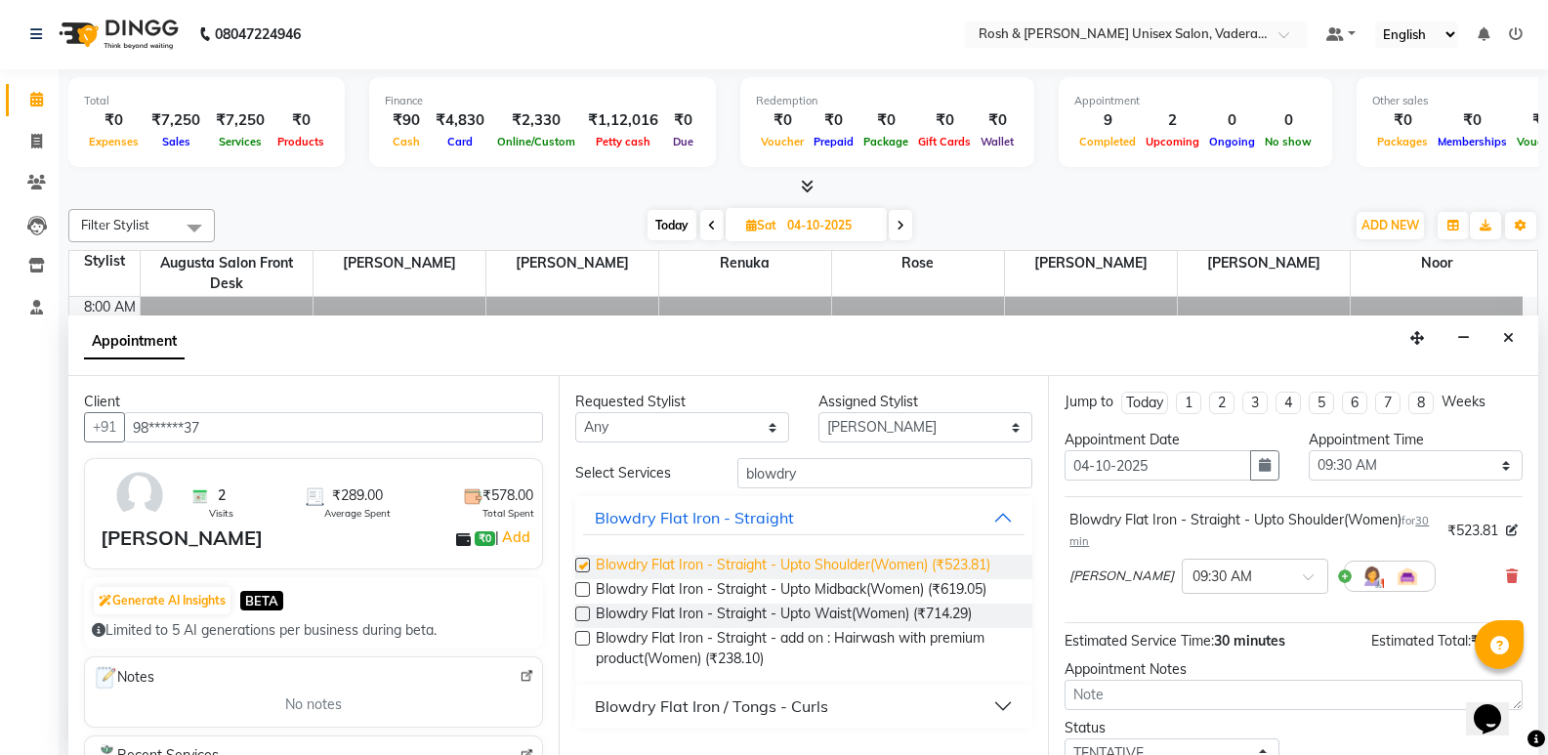
checkbox input "false"
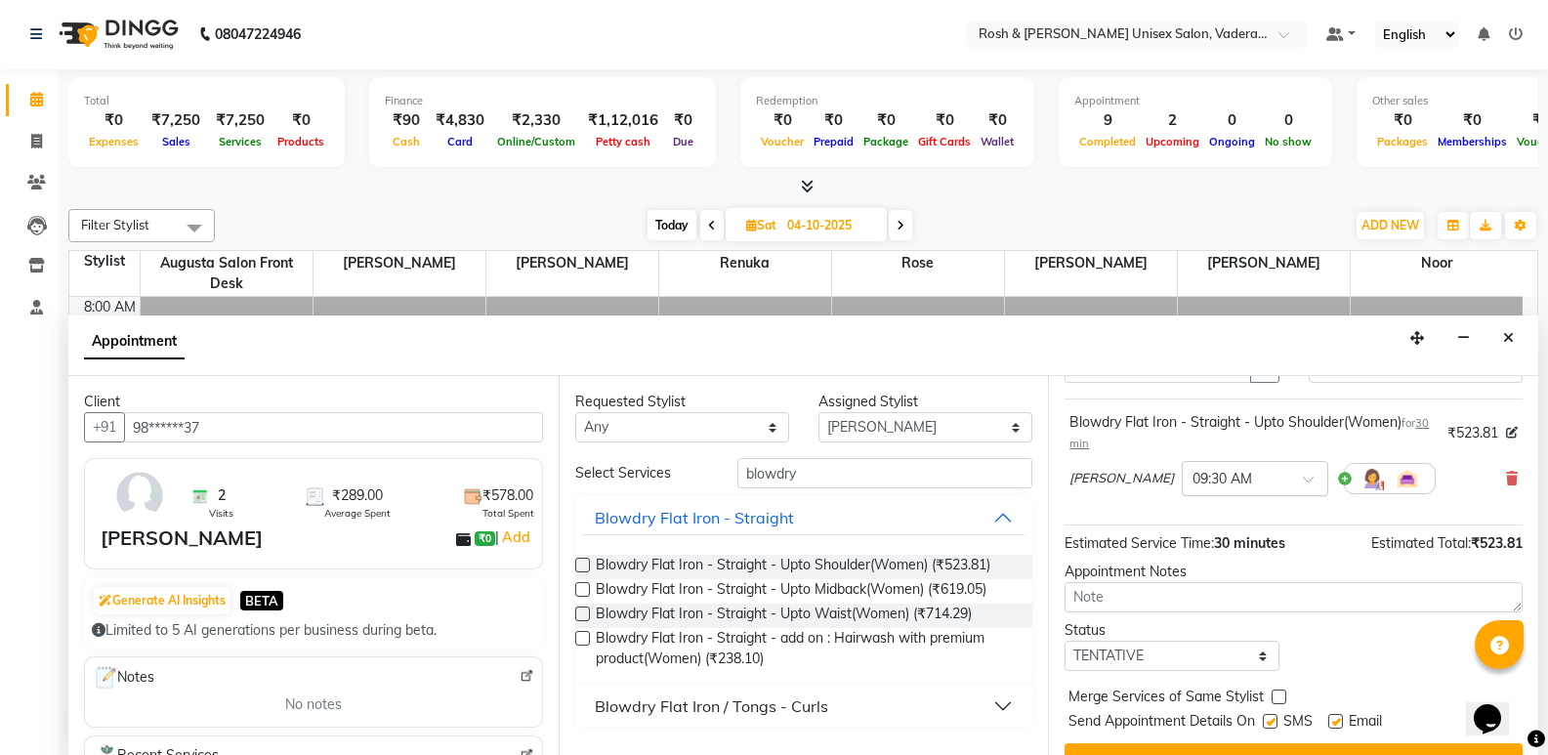
scroll to position [137, 0]
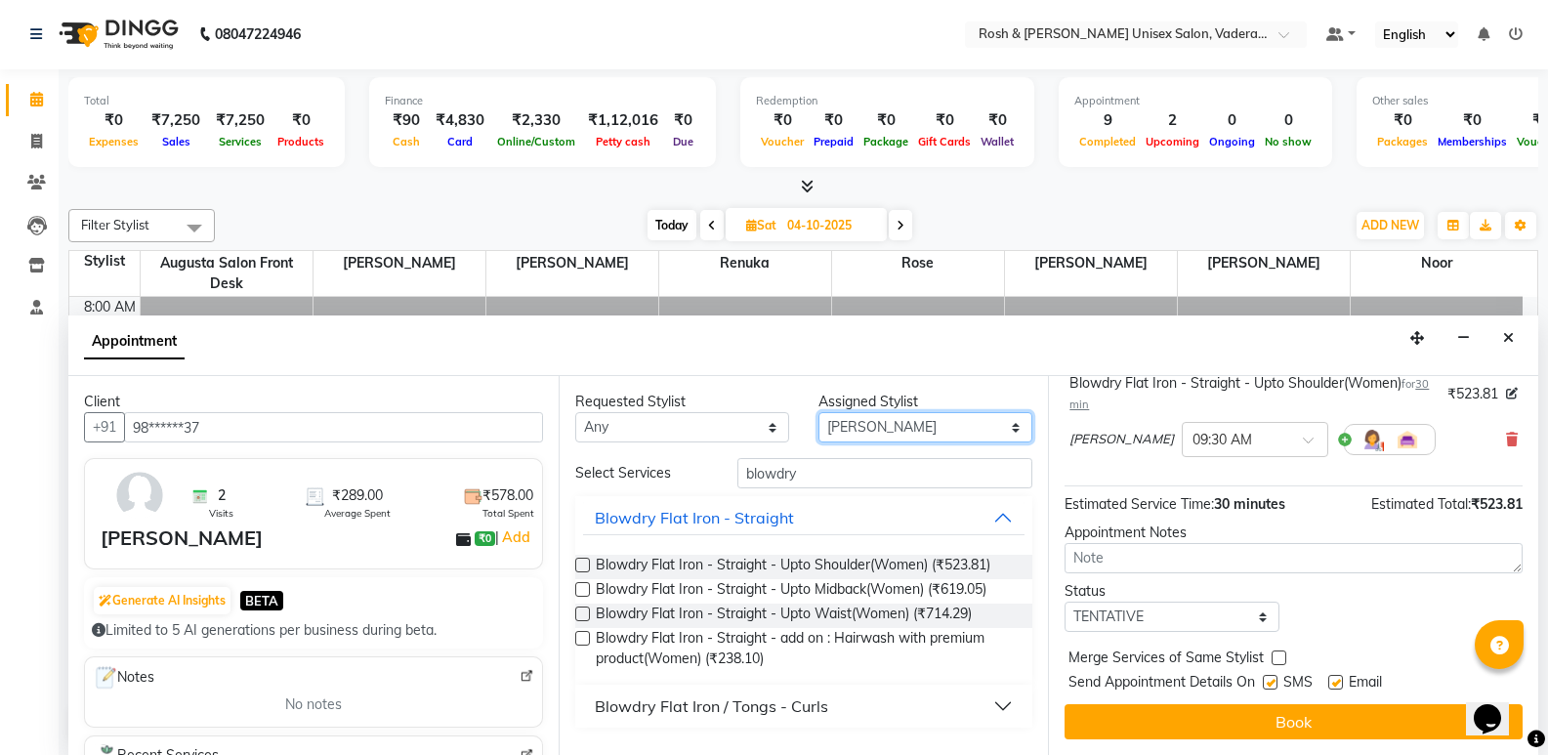
click at [915, 414] on select "Select Augusta Salon Front Desk [PERSON_NAME] [PERSON_NAME] [PERSON_NAME]" at bounding box center [926, 427] width 214 height 30
select select "87534"
click at [819, 412] on select "Select Augusta Salon Front Desk [PERSON_NAME] [PERSON_NAME] [PERSON_NAME]" at bounding box center [926, 427] width 214 height 30
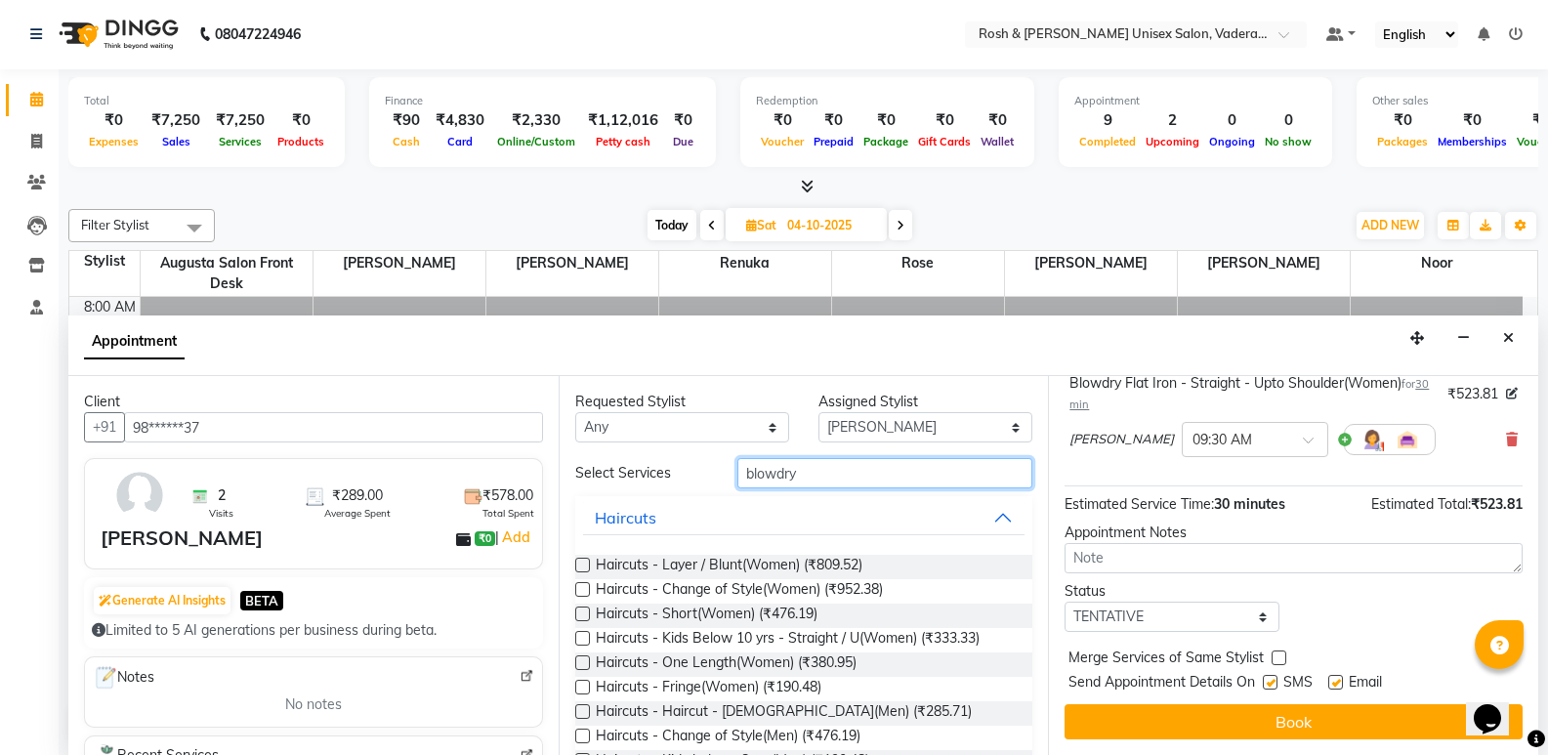
click at [845, 460] on input "blowdry" at bounding box center [884, 473] width 295 height 30
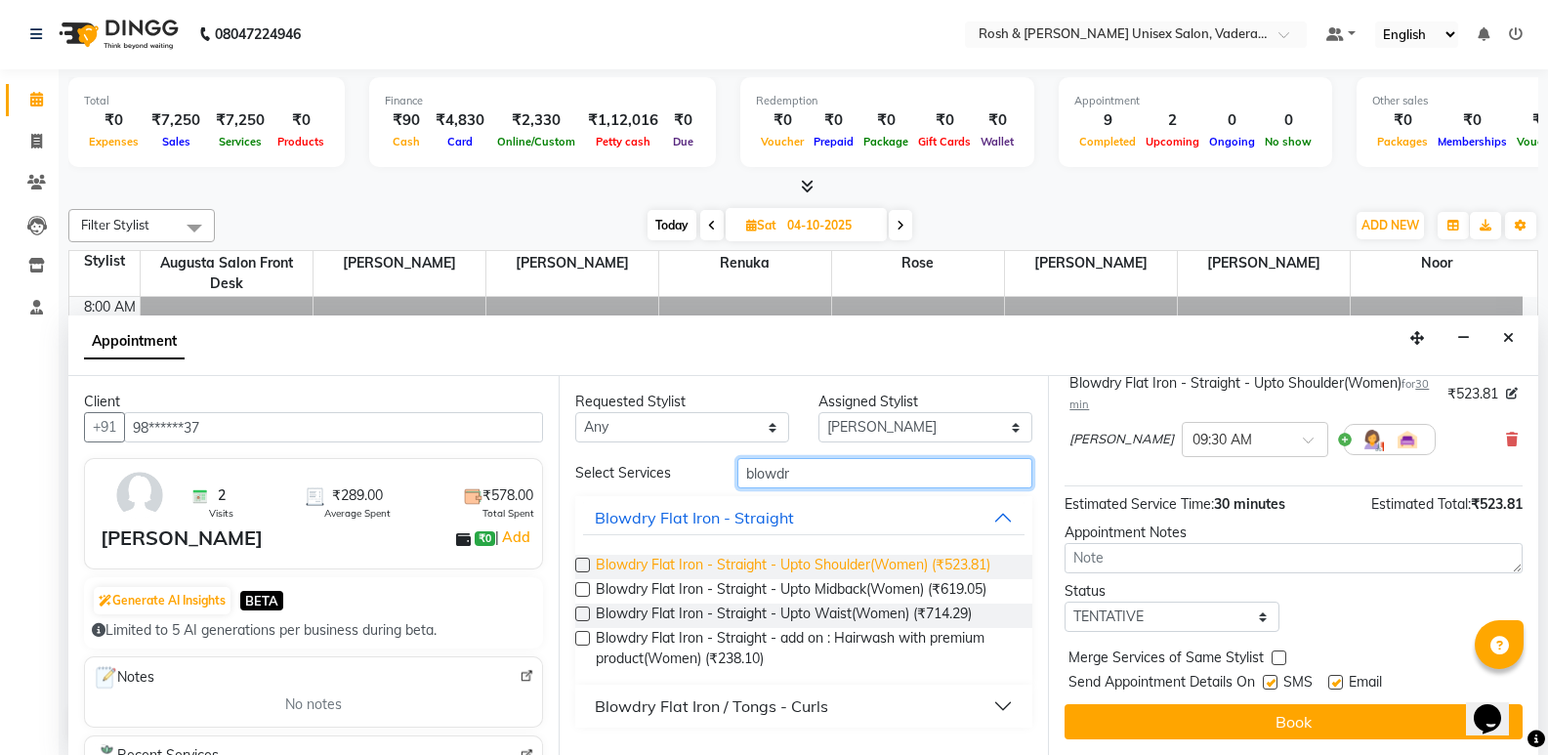
type input "blowdr"
click at [861, 563] on span "Blowdry Flat Iron - Straight - Upto Shoulder(Women) (₹523.81)" at bounding box center [793, 567] width 395 height 24
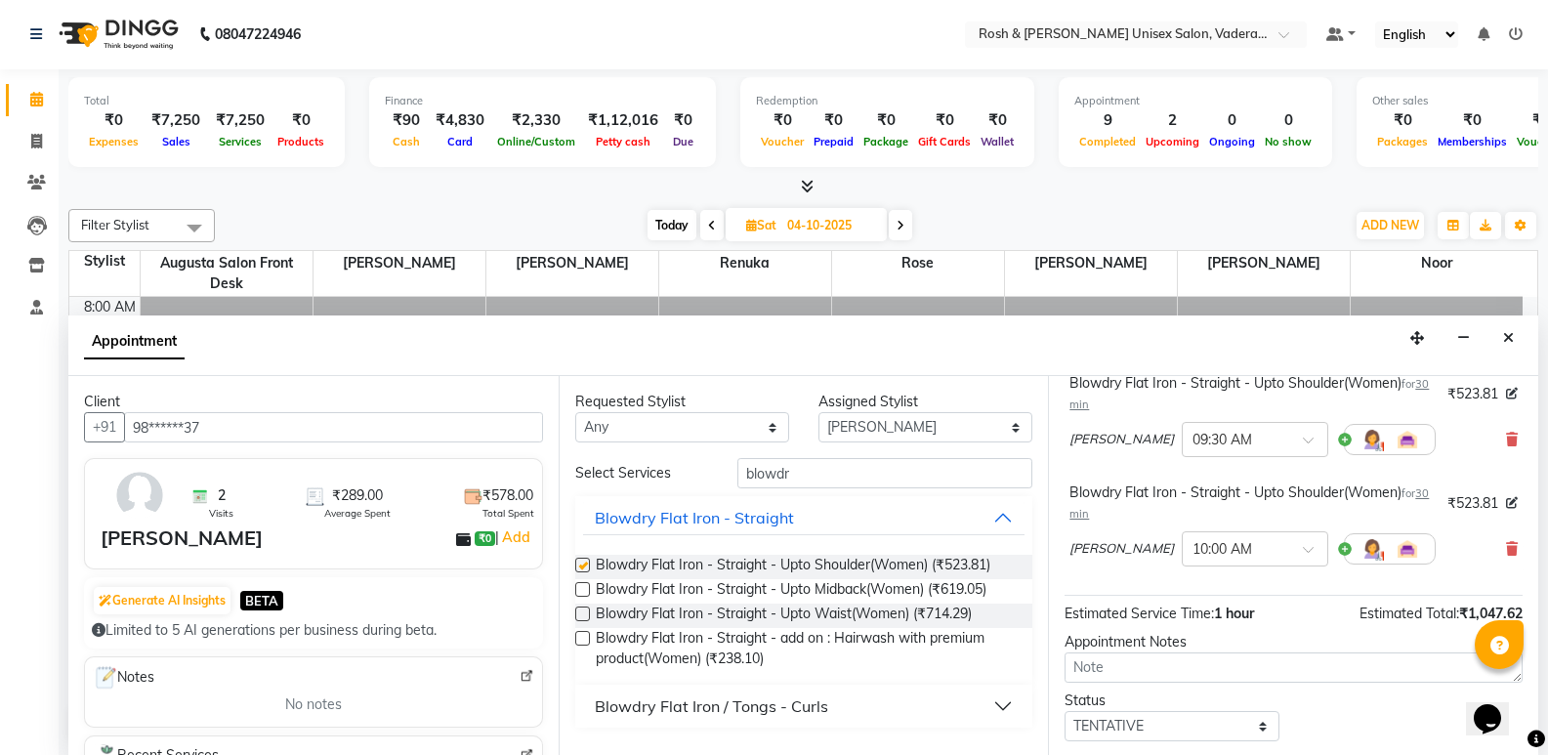
checkbox input "false"
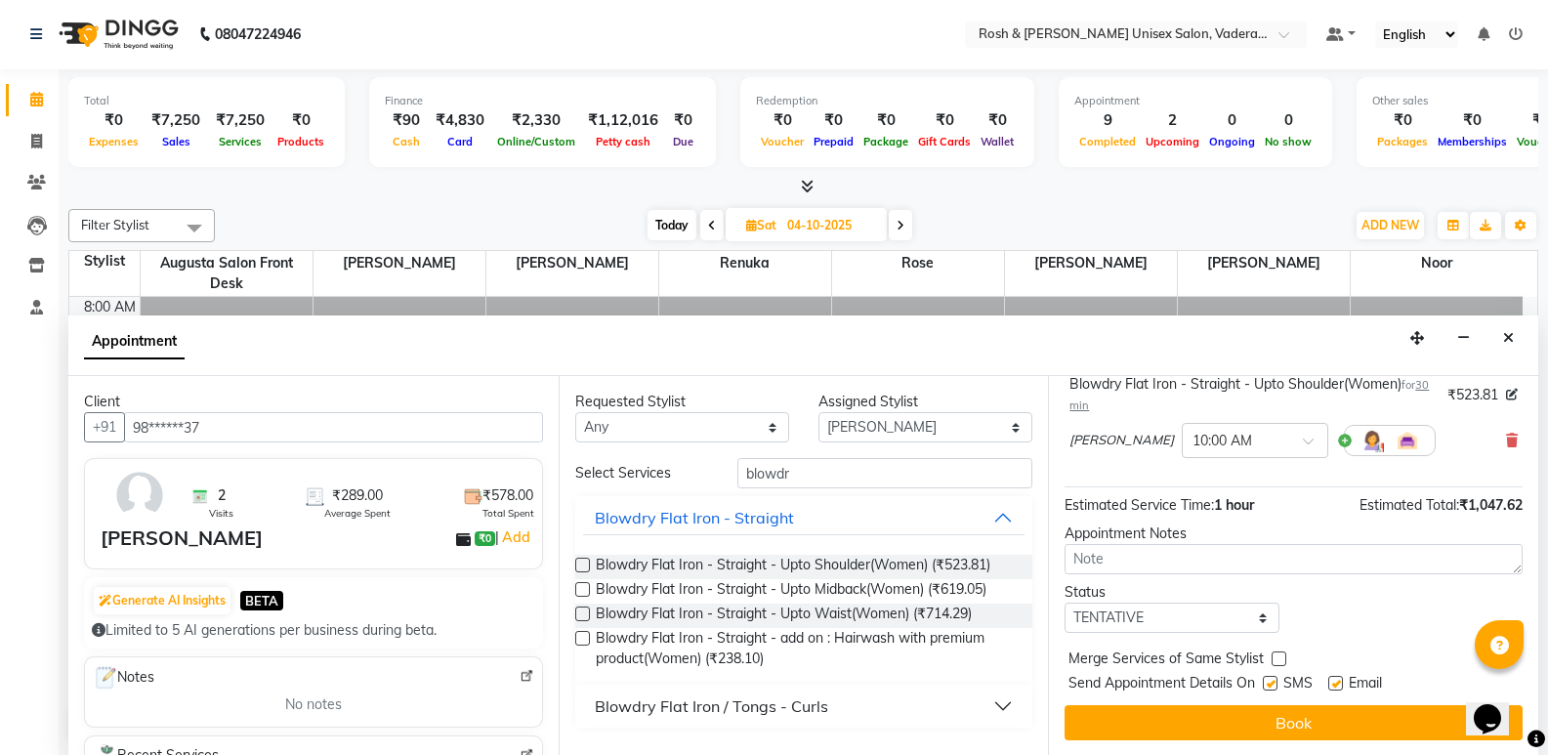
scroll to position [246, 0]
click at [1198, 620] on select "Select TENTATIVE CONFIRM UPCOMING" at bounding box center [1172, 617] width 214 height 30
select select "upcoming"
click at [1065, 602] on select "Select TENTATIVE CONFIRM UPCOMING" at bounding box center [1172, 617] width 214 height 30
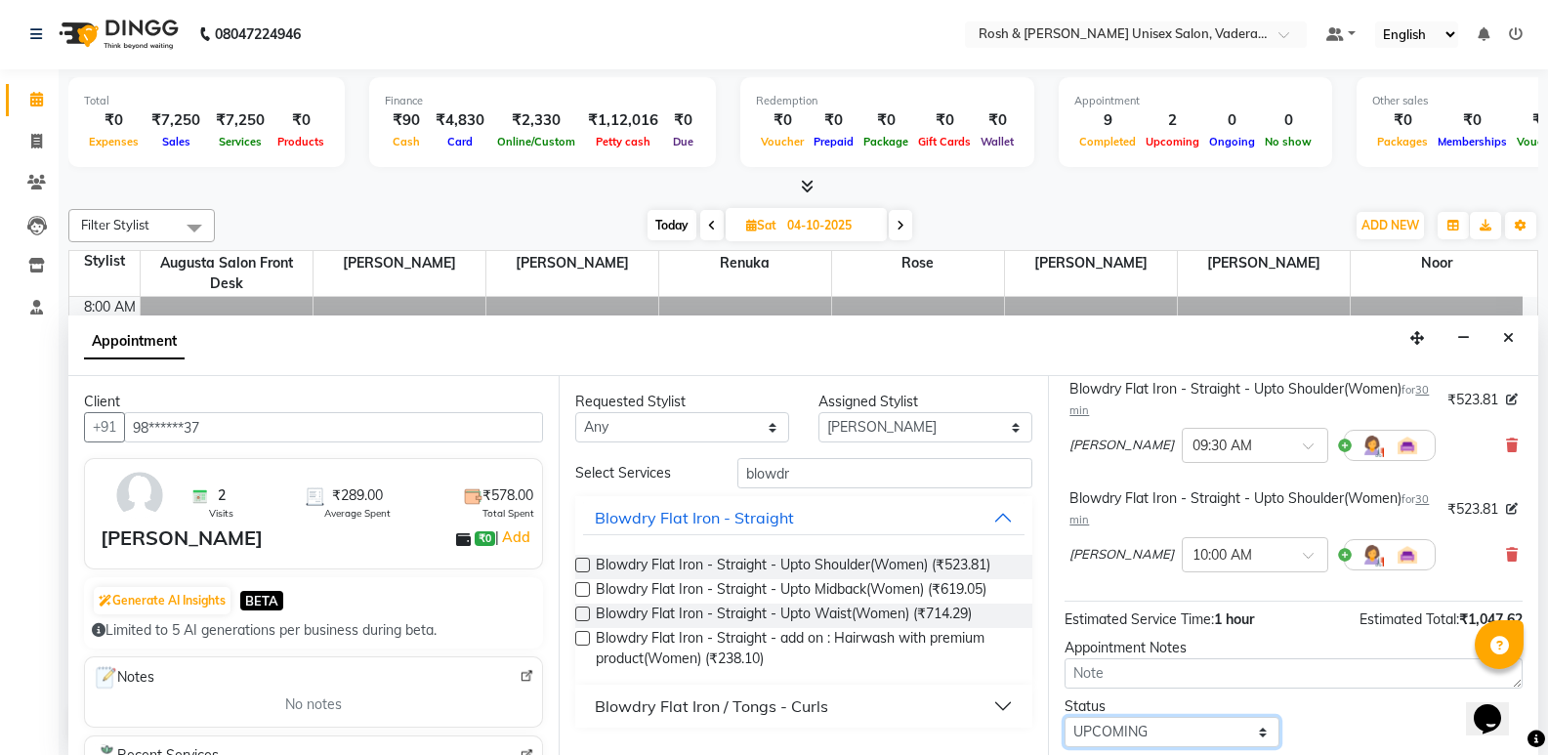
scroll to position [0, 0]
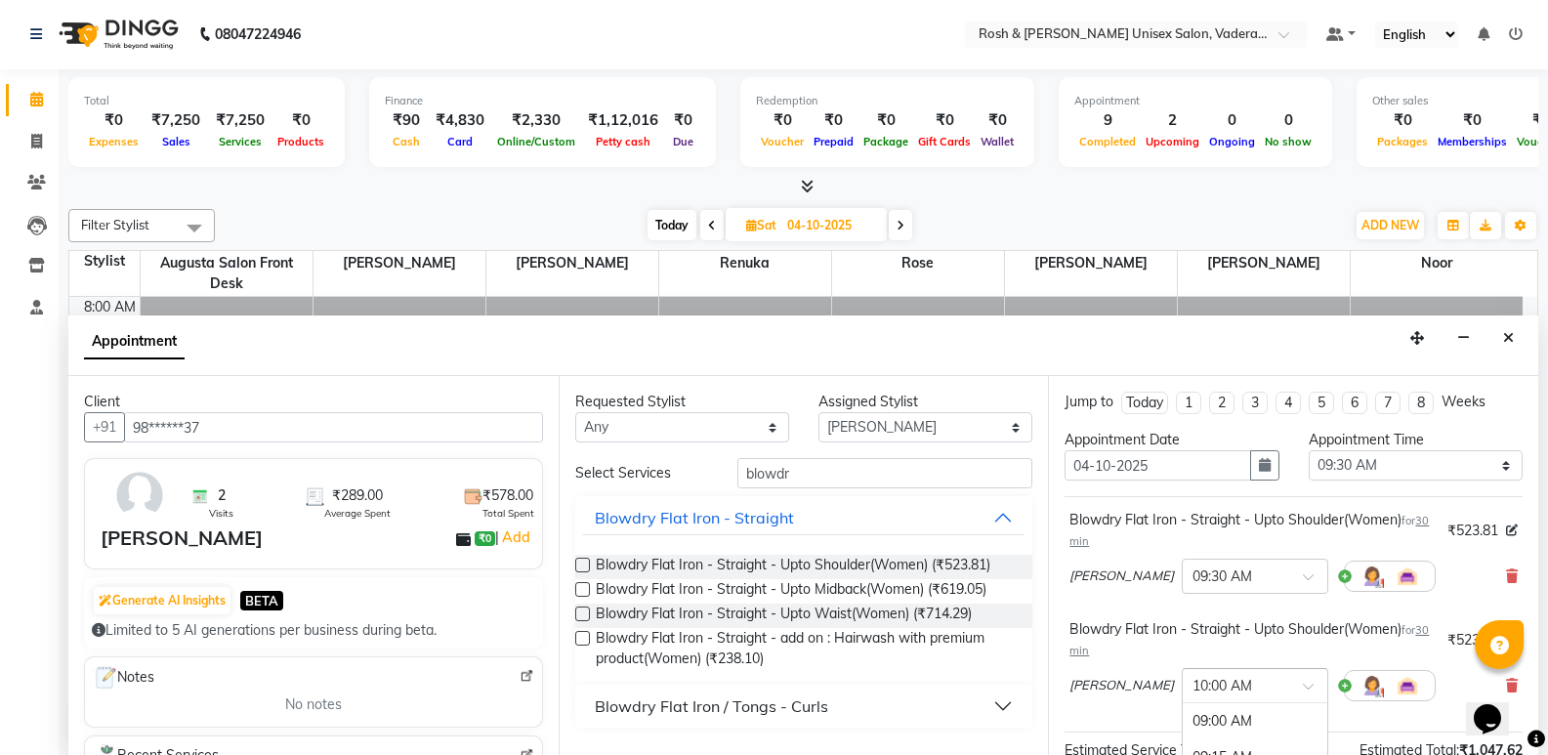
click at [1204, 674] on div at bounding box center [1255, 684] width 145 height 21
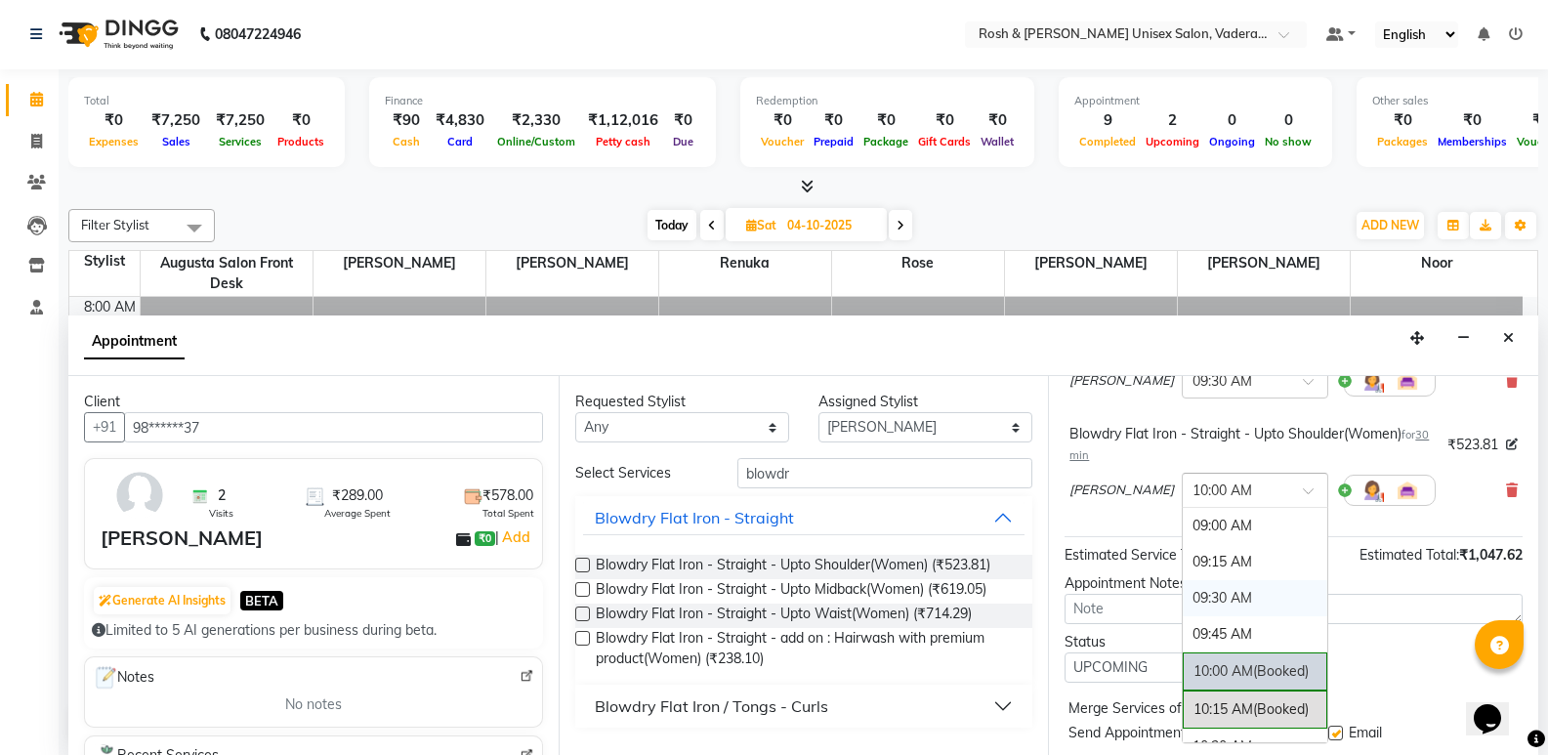
click at [1183, 601] on div "09:30 AM" at bounding box center [1255, 598] width 145 height 36
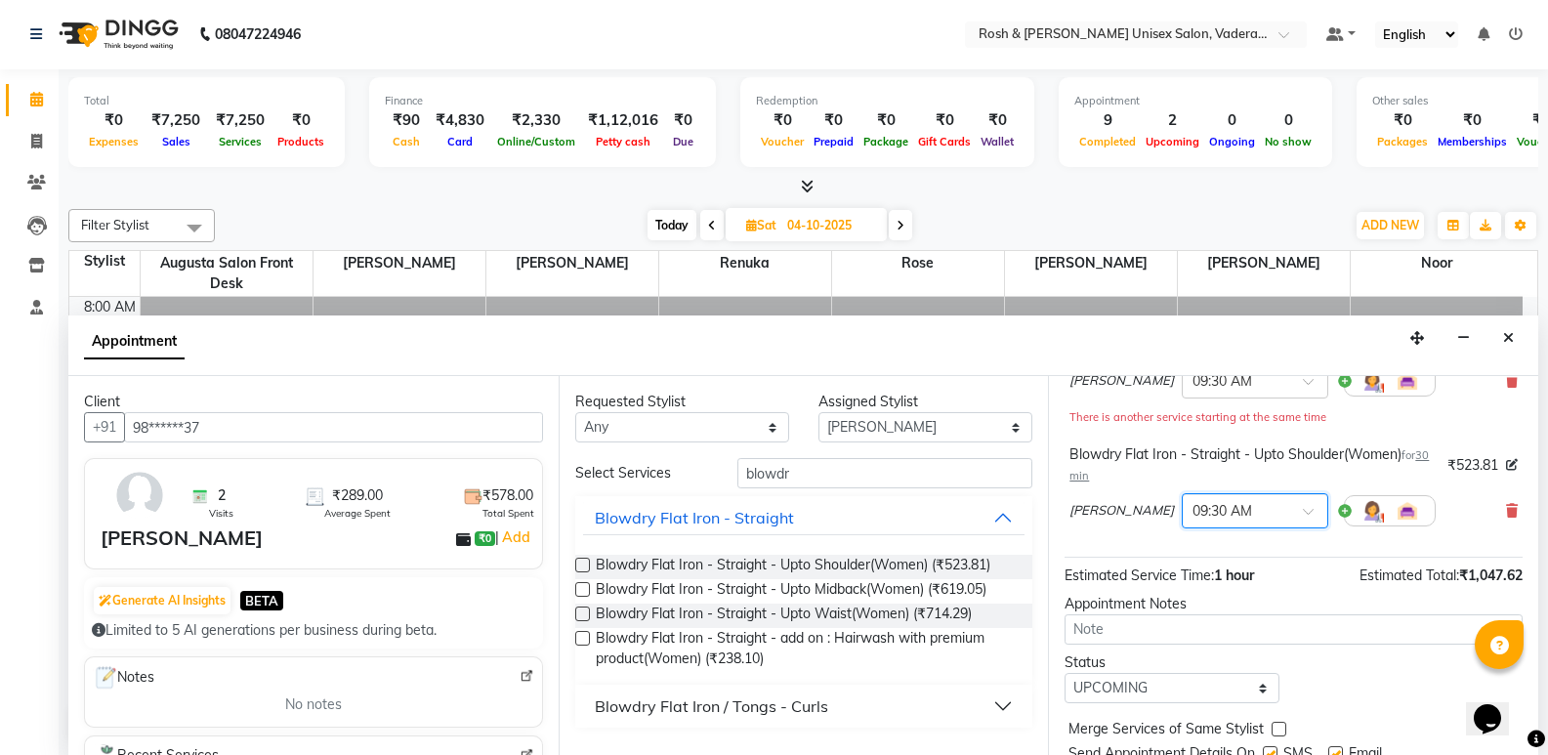
scroll to position [267, 0]
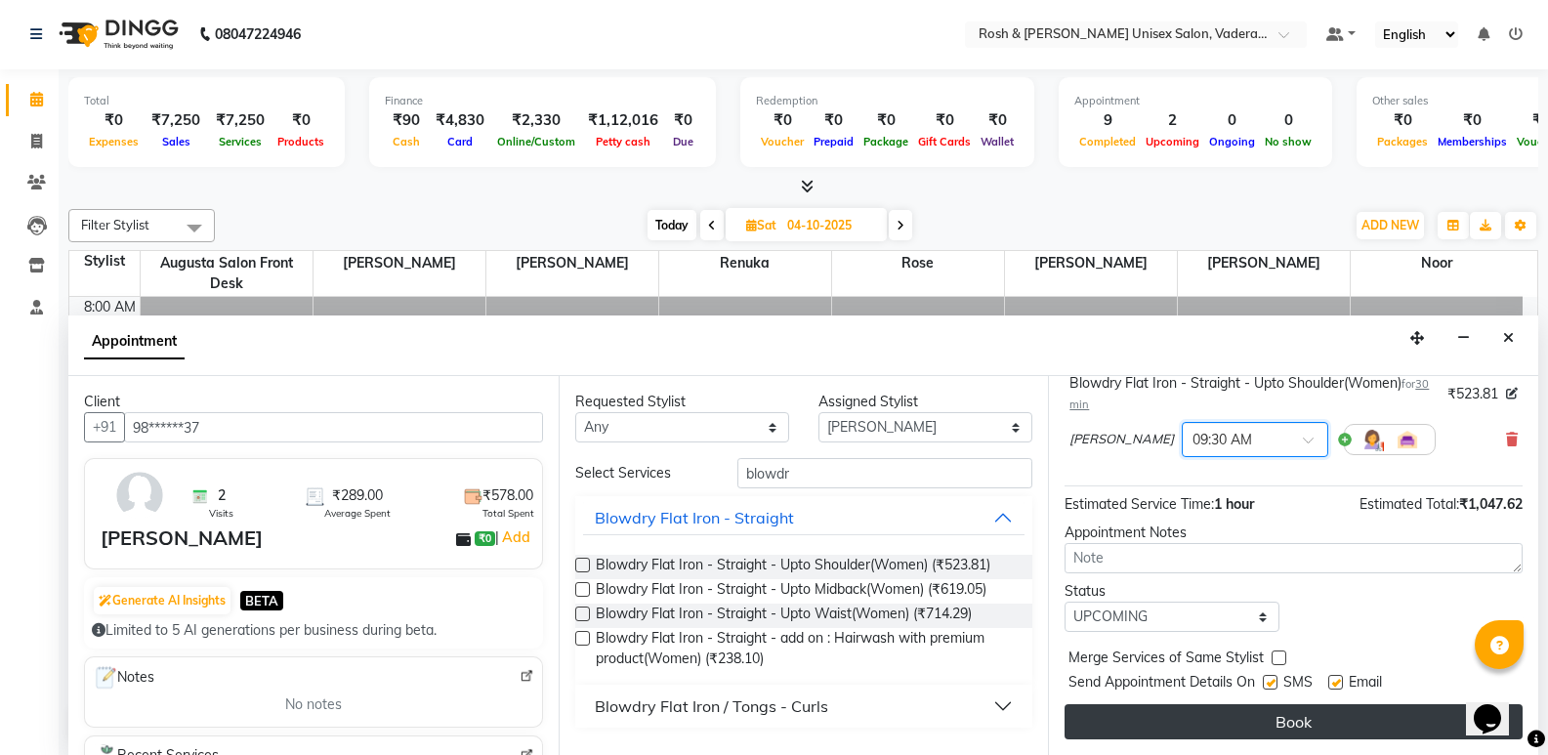
click at [1359, 711] on button "Book" at bounding box center [1294, 721] width 458 height 35
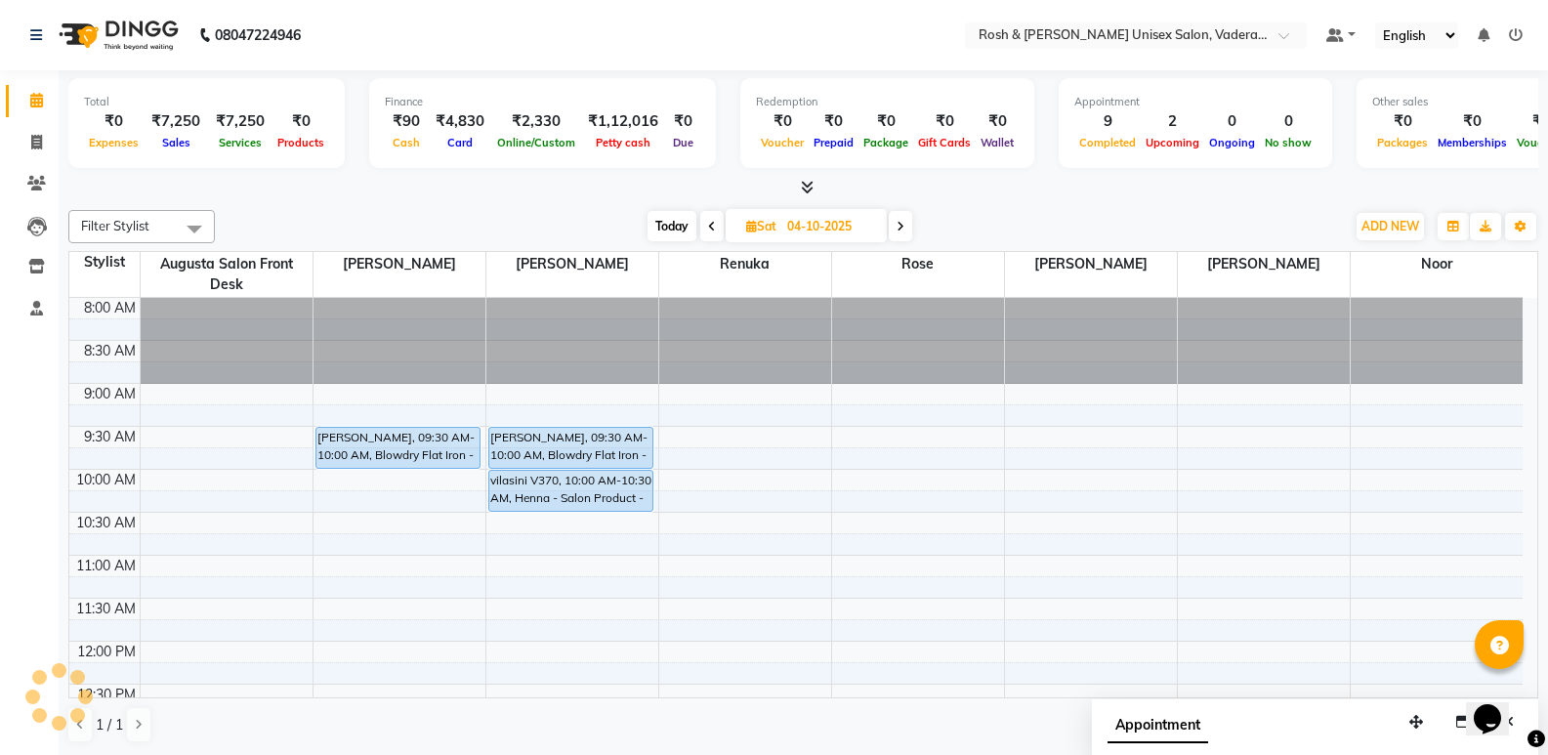
scroll to position [1, 0]
click at [38, 136] on icon at bounding box center [36, 141] width 11 height 15
select select "service"
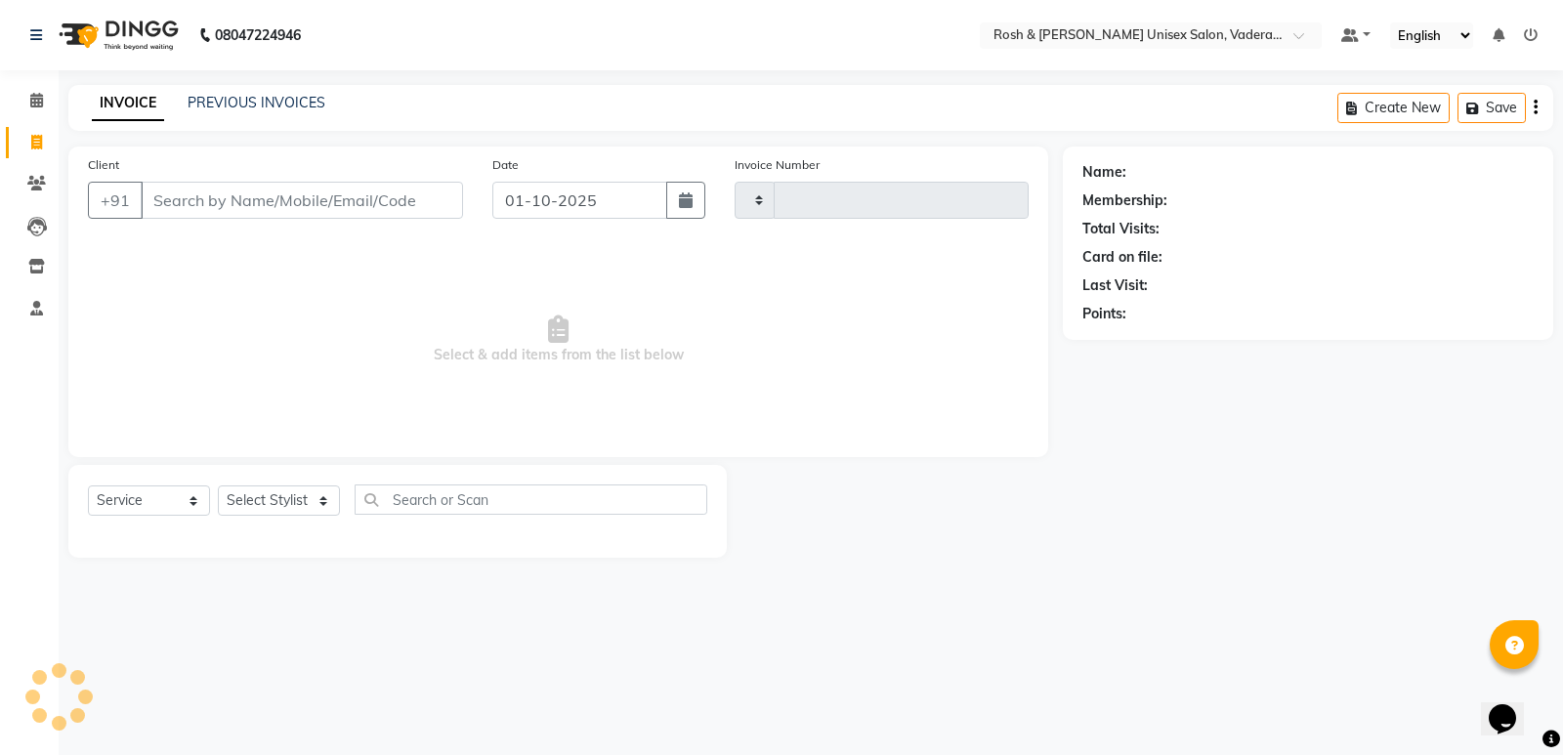
click at [267, 199] on input "Client" at bounding box center [302, 200] width 322 height 37
type input "Anit"
select select "8657"
type input "1069"
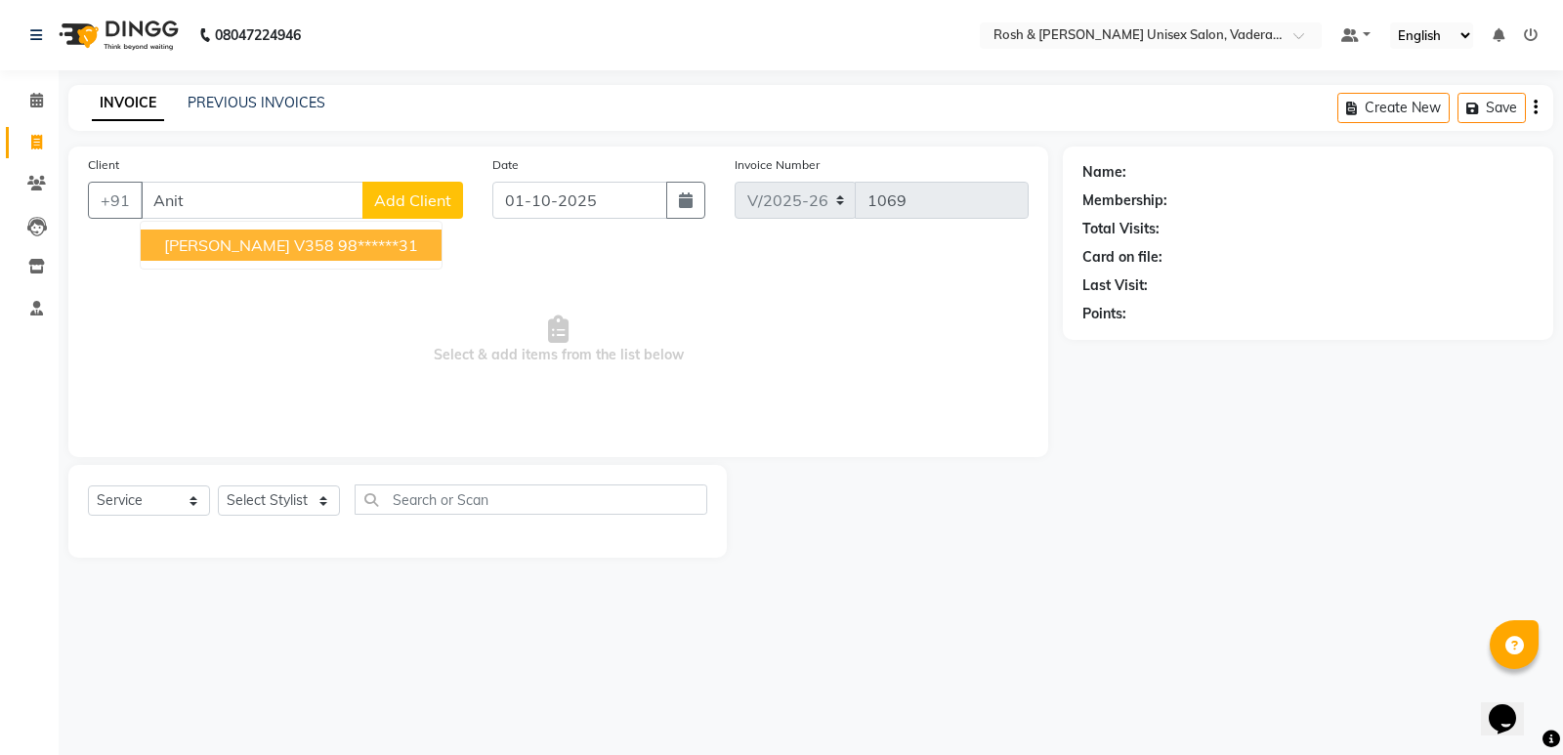
click at [338, 245] on ngb-highlight "98******31" at bounding box center [378, 245] width 80 height 20
type input "98******31"
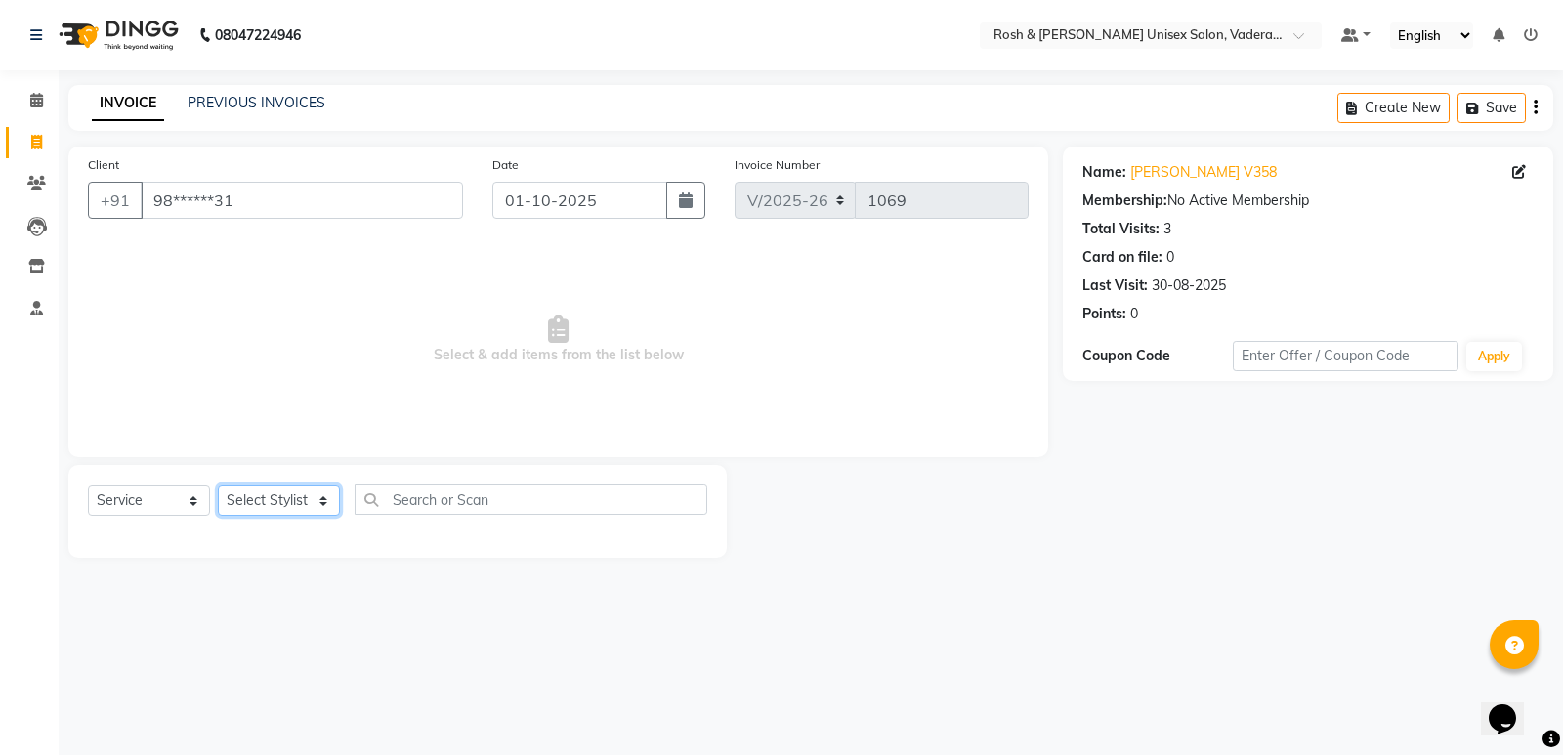
click at [292, 493] on select "Select Stylist Augusta Salon Front Desk [PERSON_NAME] [PERSON_NAME] Renuka Repo…" at bounding box center [279, 500] width 122 height 30
click at [218, 485] on select "Select Stylist Augusta Salon Front Desk [PERSON_NAME] [PERSON_NAME] Renuka Repo…" at bounding box center [279, 500] width 122 height 30
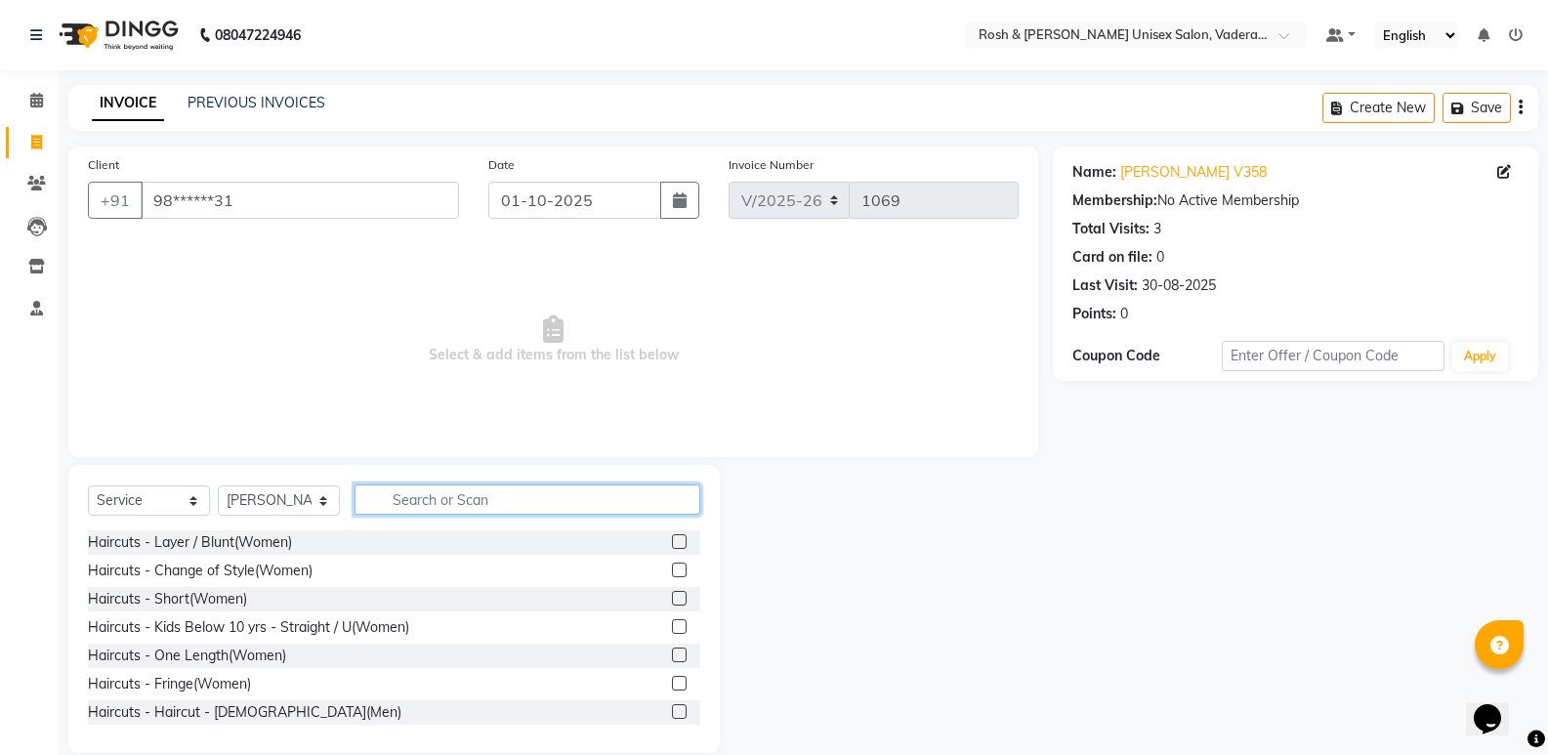
click at [411, 495] on input "text" at bounding box center [528, 499] width 346 height 30
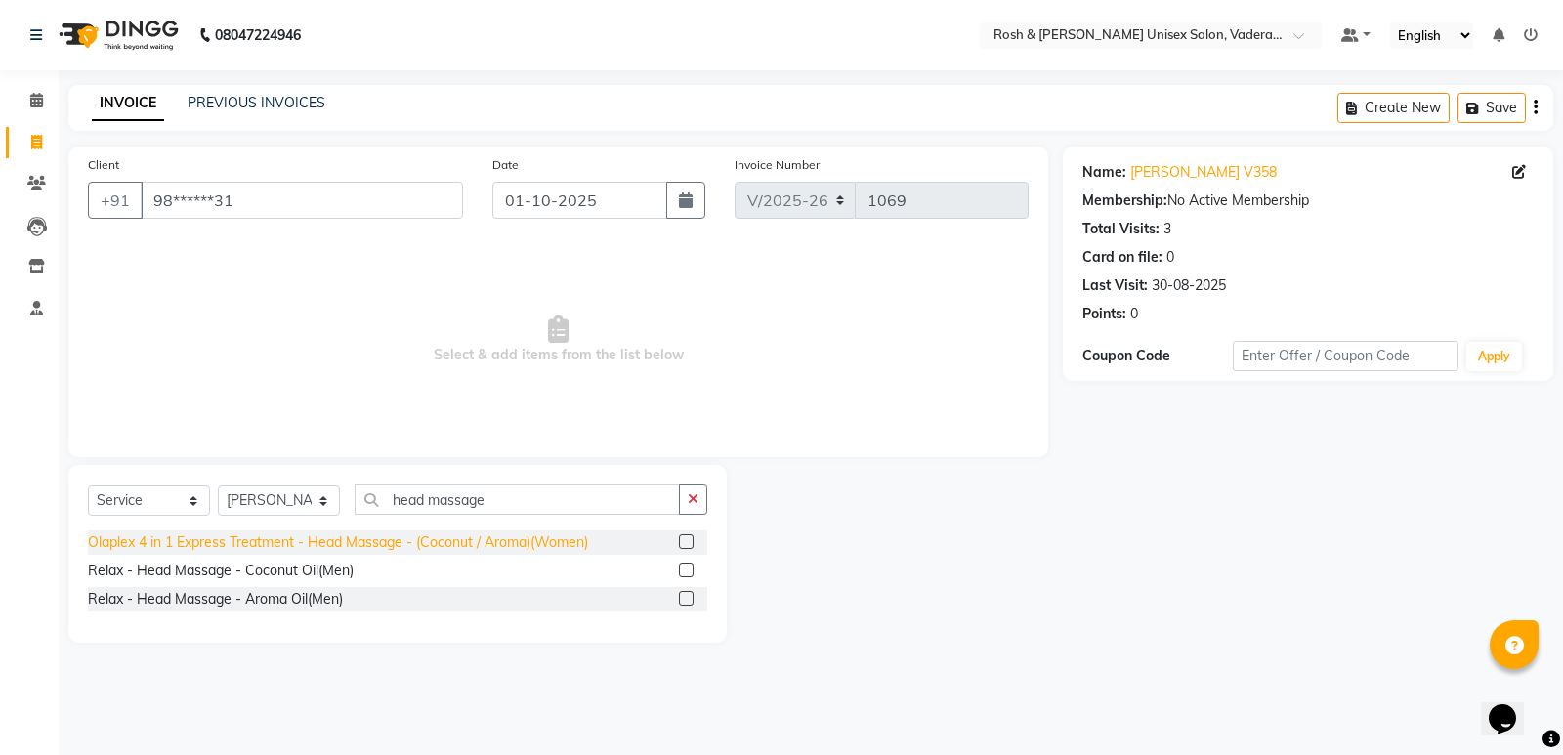
click at [415, 547] on div "Olaplex 4 in 1 Express Treatment - Head Massage - (Coconut / Aroma)(Women)" at bounding box center [338, 542] width 500 height 21
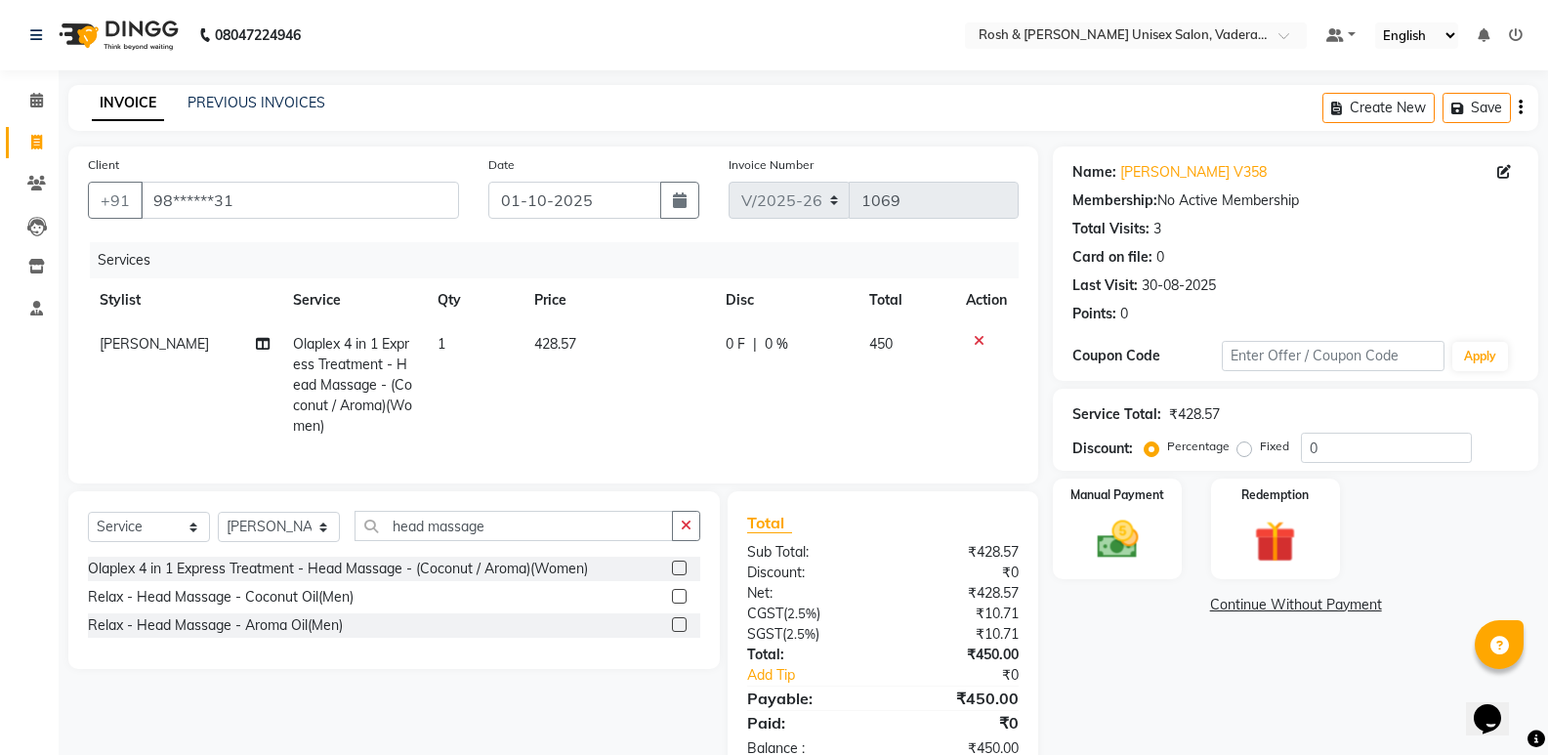
click at [442, 336] on span "1" at bounding box center [442, 344] width 8 height 18
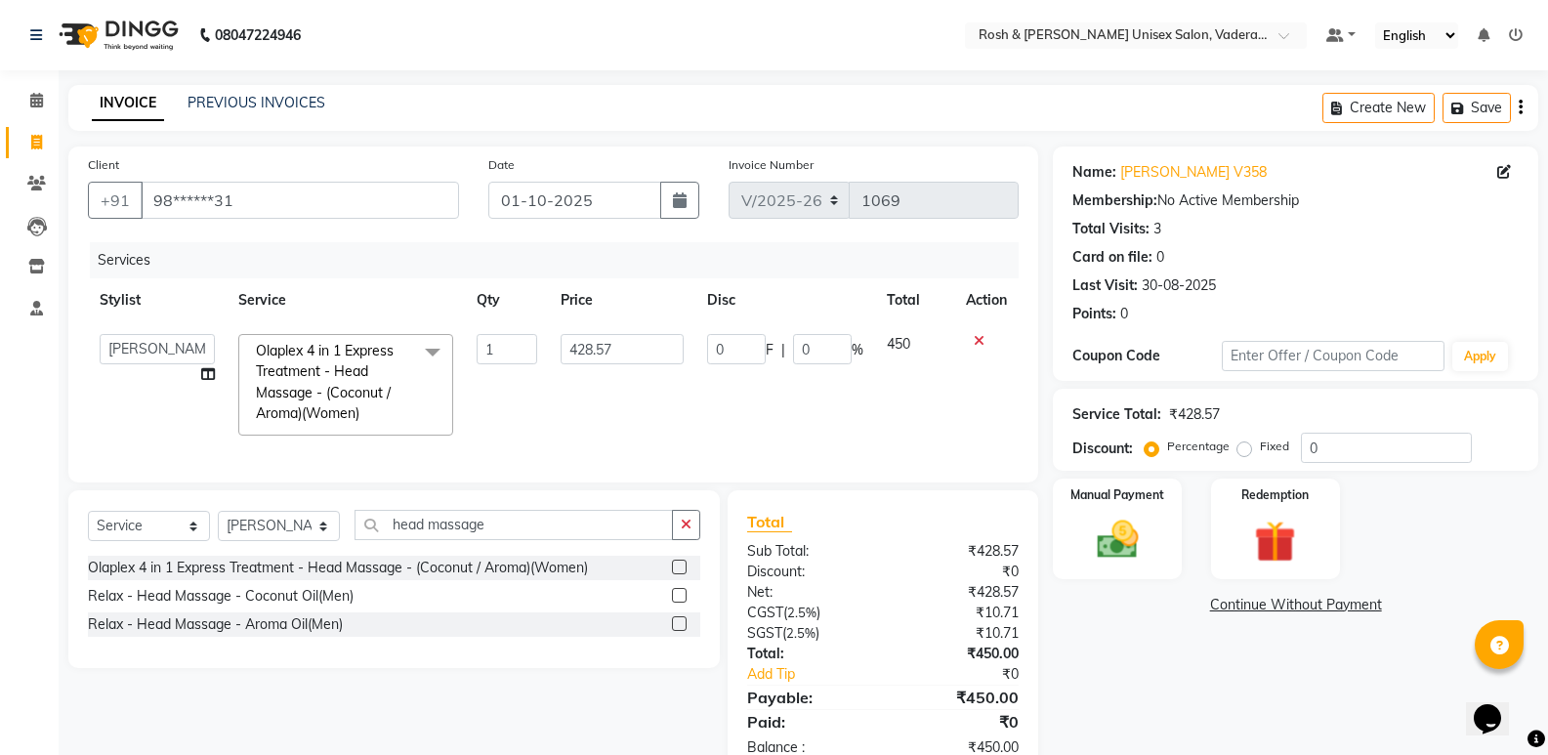
click at [442, 336] on span at bounding box center [432, 352] width 39 height 37
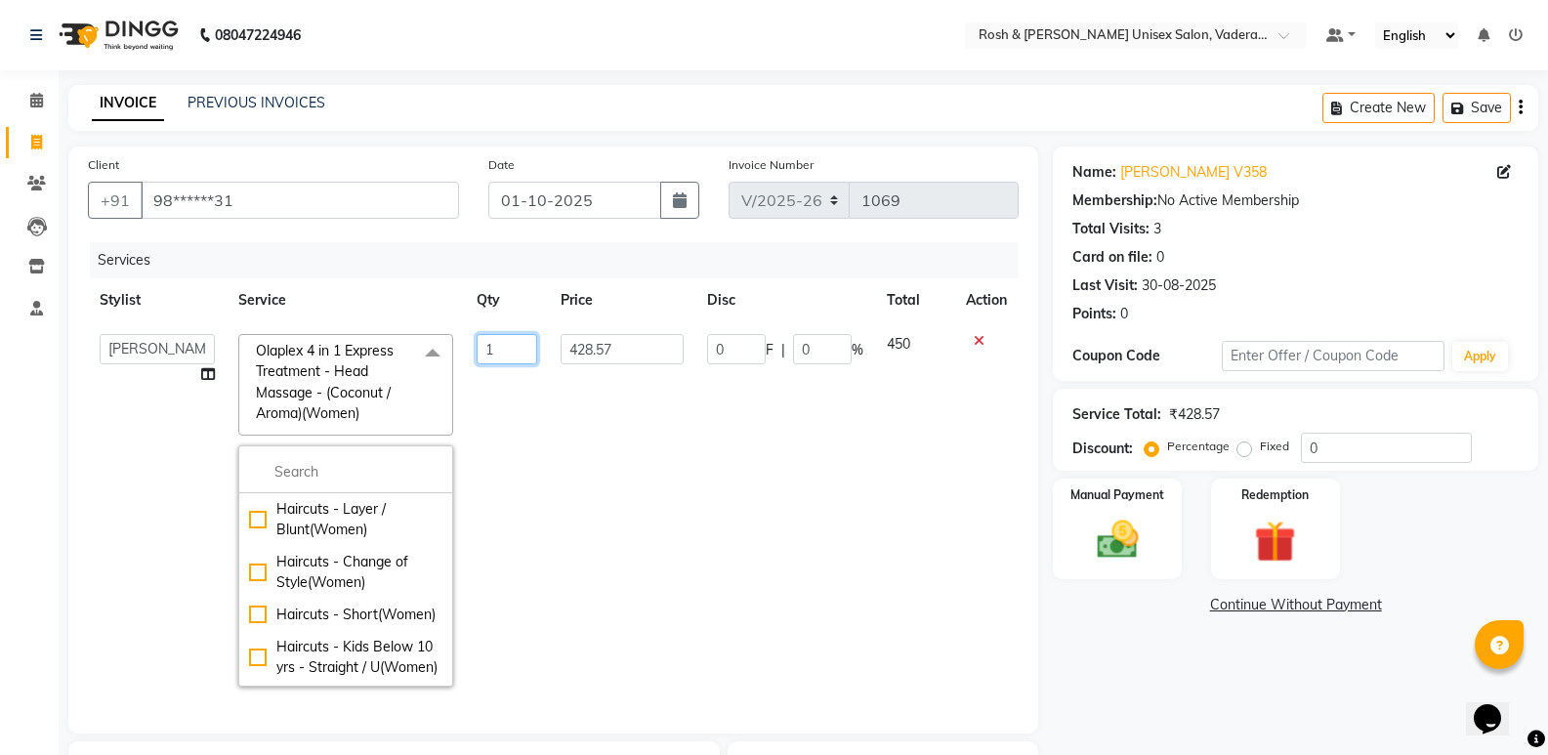
click at [492, 349] on input "1" at bounding box center [507, 349] width 61 height 30
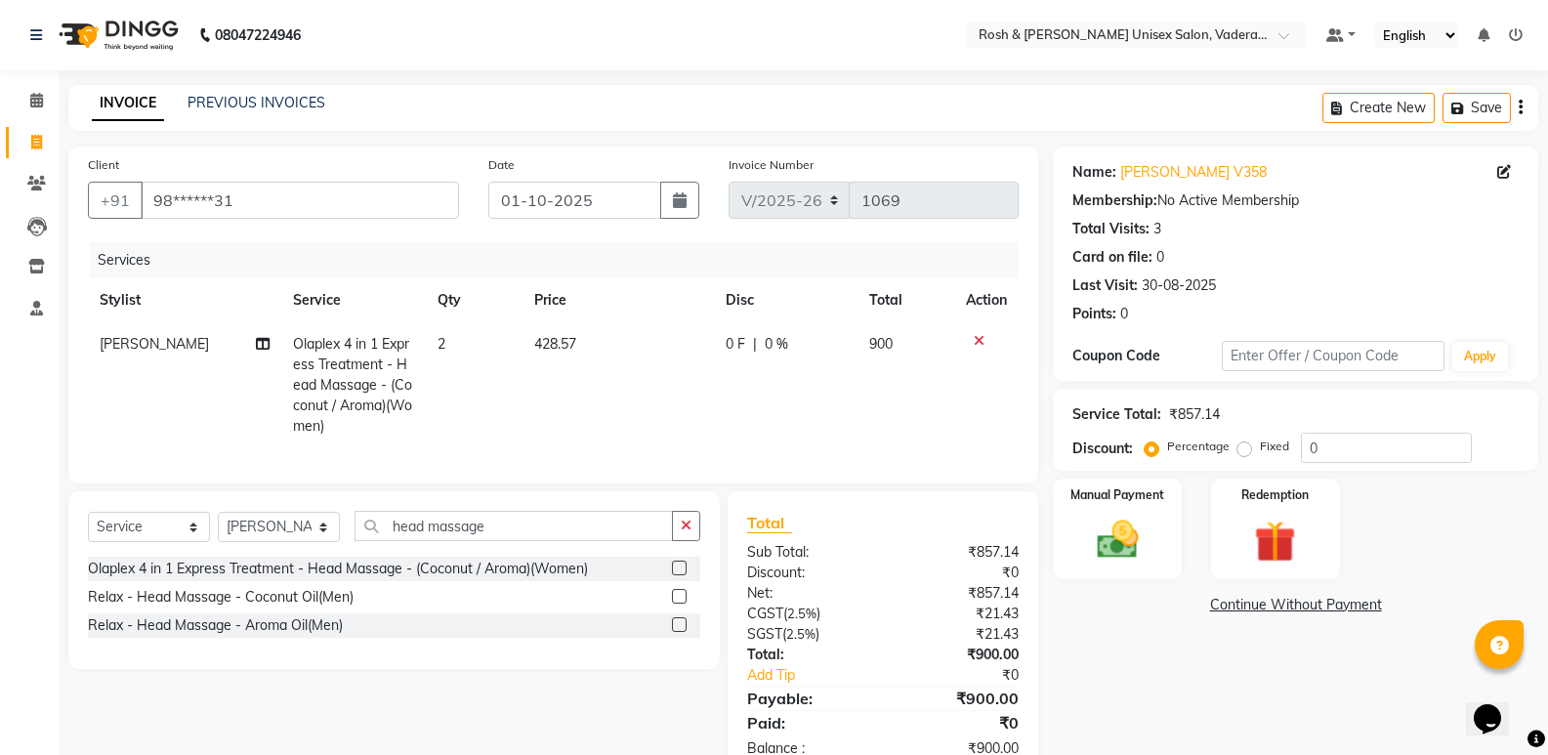
click at [884, 414] on td "900" at bounding box center [906, 385] width 97 height 126
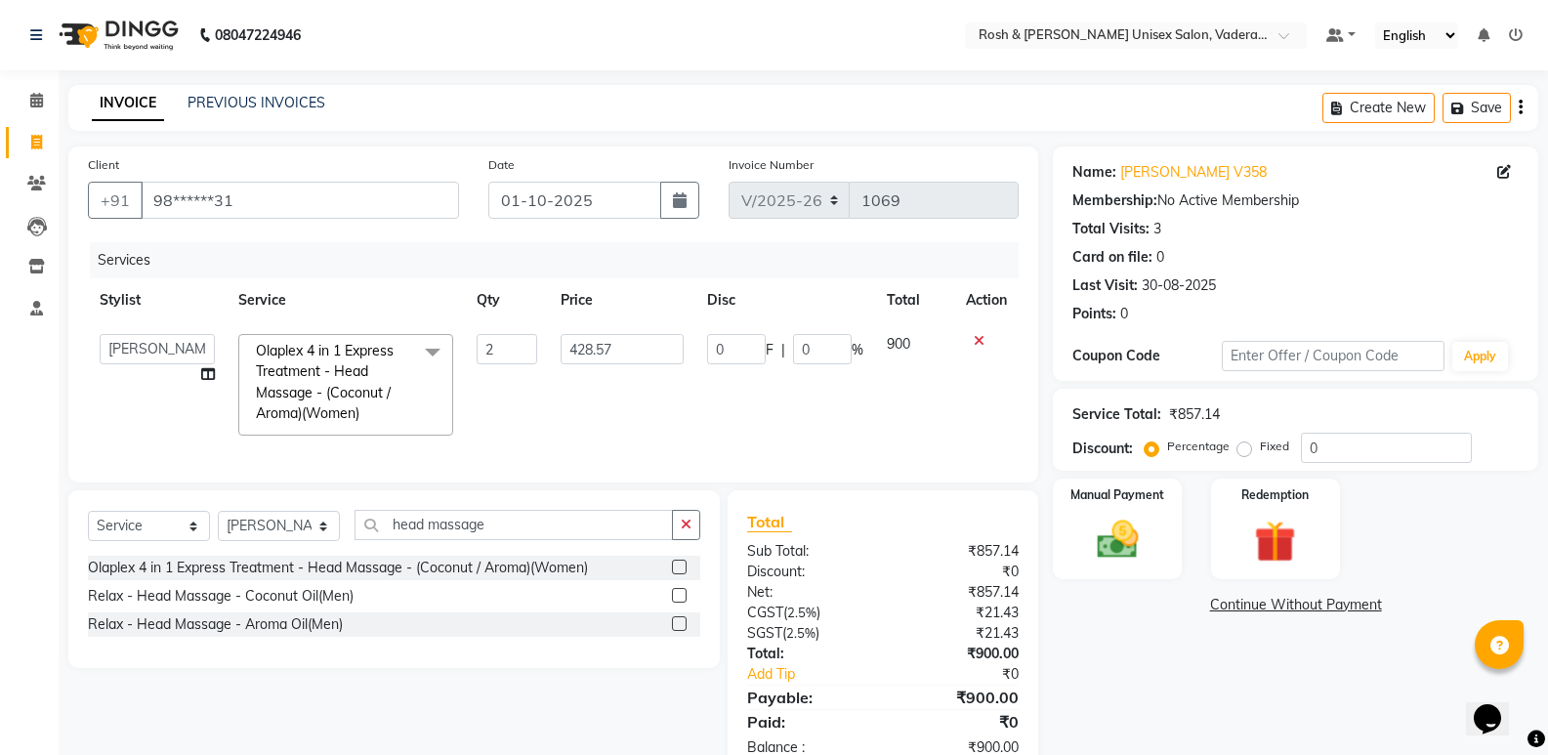
scroll to position [66, 0]
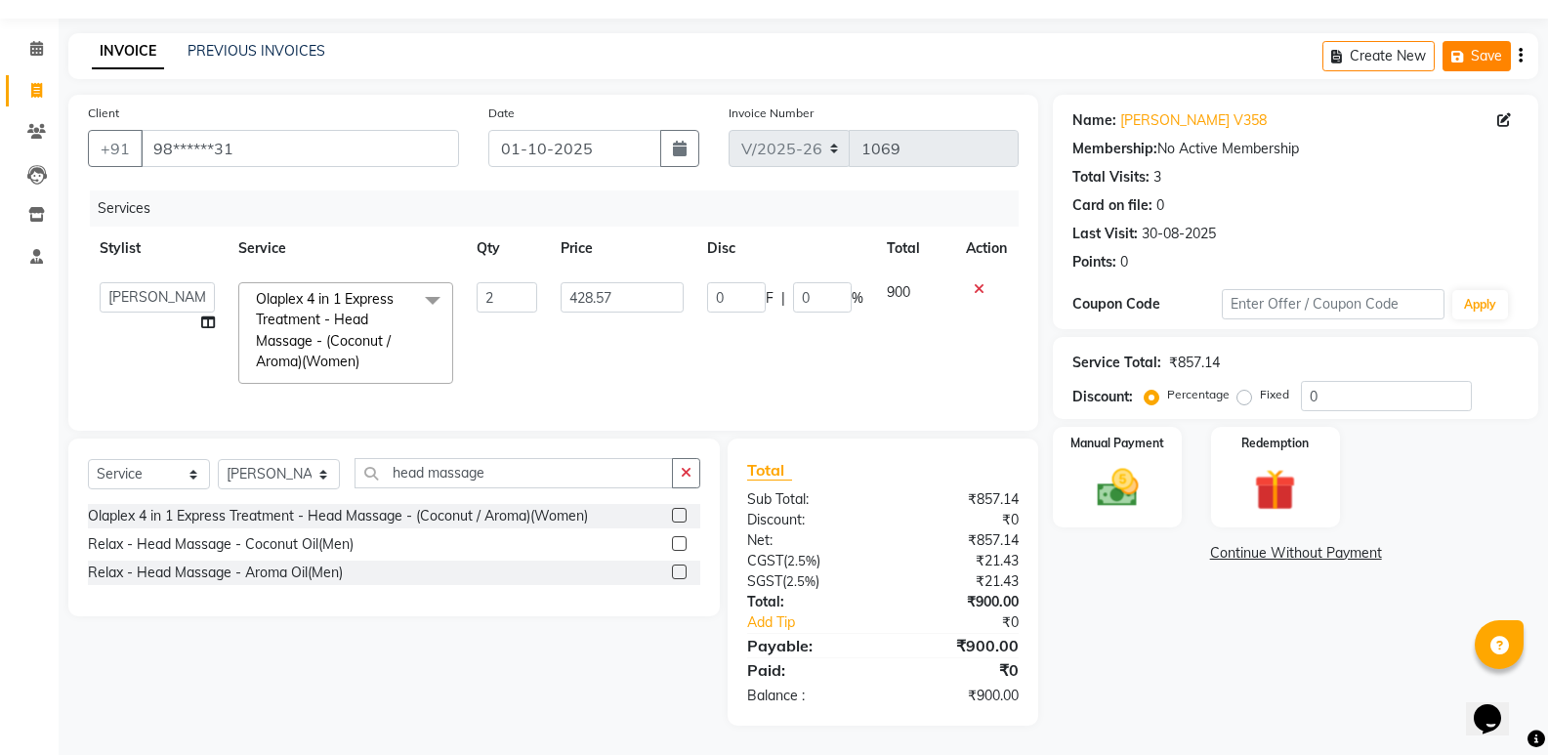
click at [1471, 41] on button "Save" at bounding box center [1477, 56] width 68 height 30
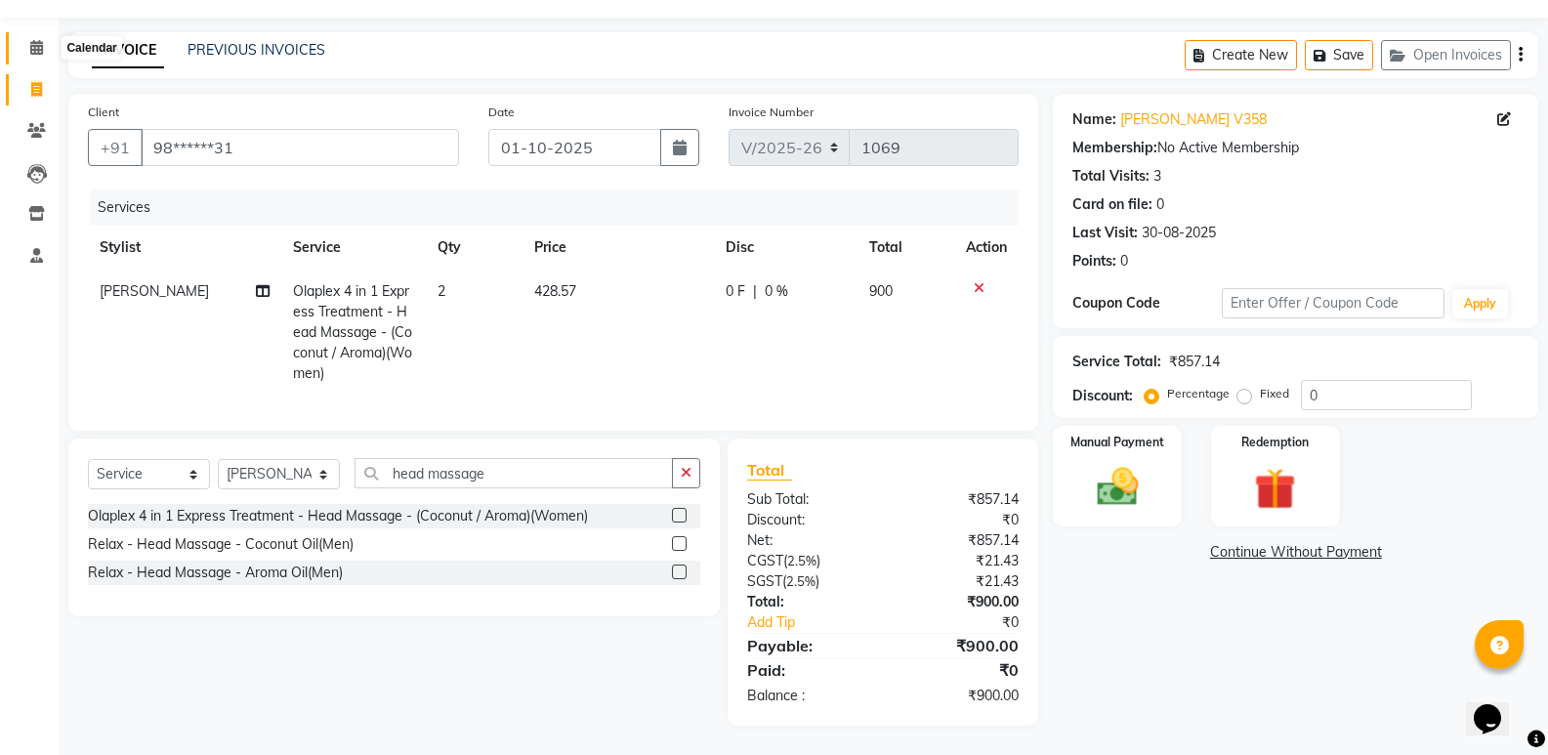
click at [40, 41] on span at bounding box center [37, 48] width 34 height 22
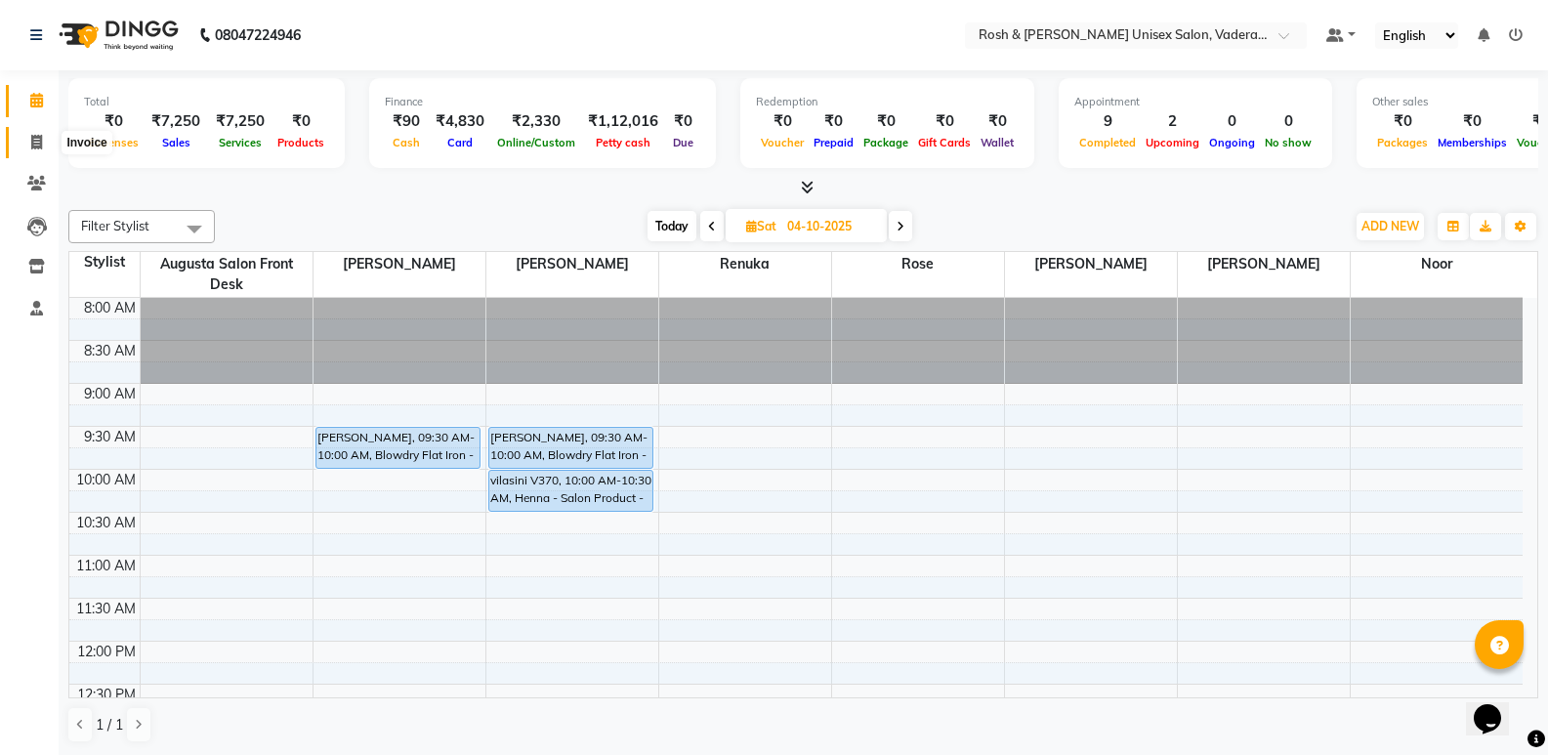
click at [21, 139] on span at bounding box center [37, 143] width 34 height 22
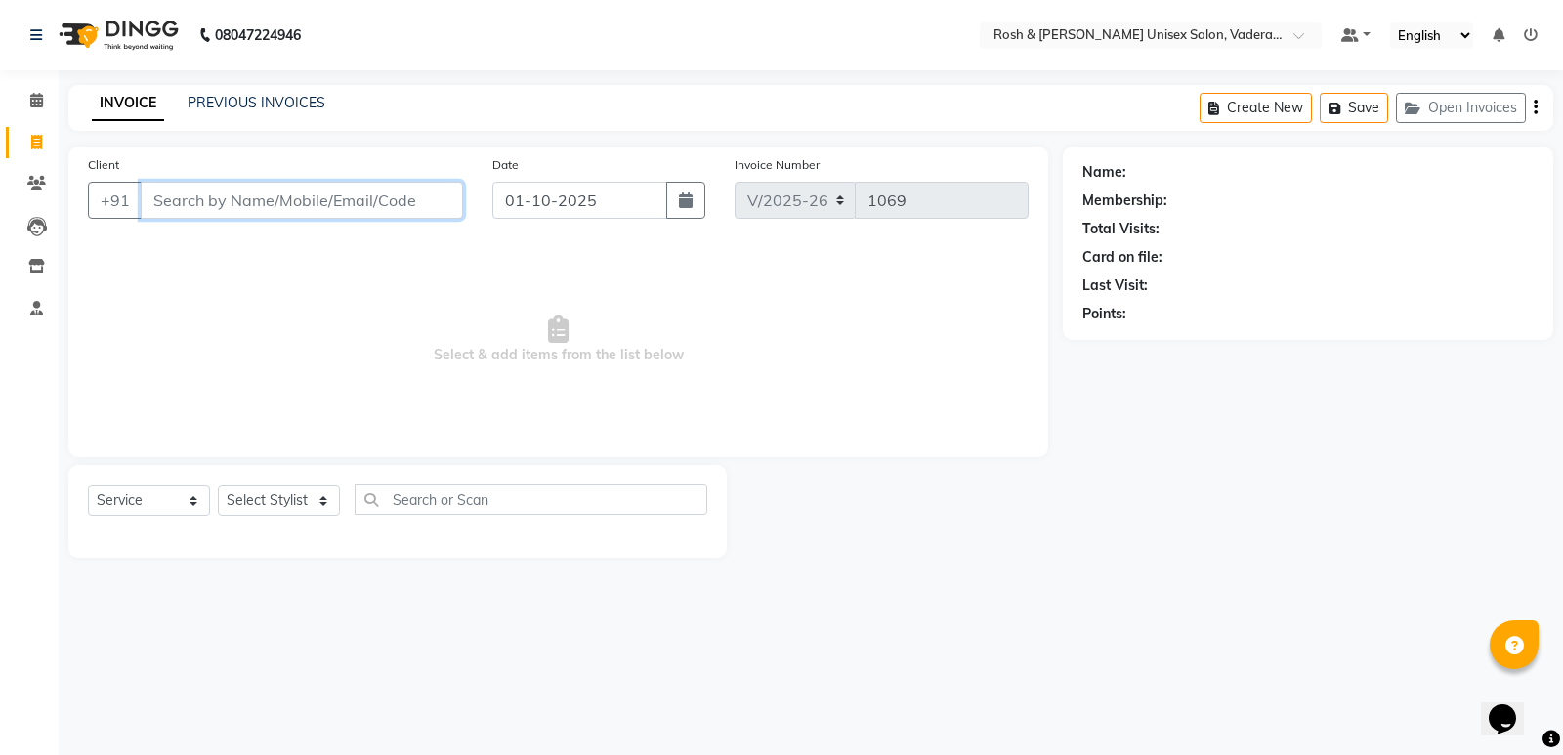
click at [219, 208] on input "Client" at bounding box center [302, 200] width 322 height 37
click at [40, 185] on icon at bounding box center [36, 183] width 19 height 15
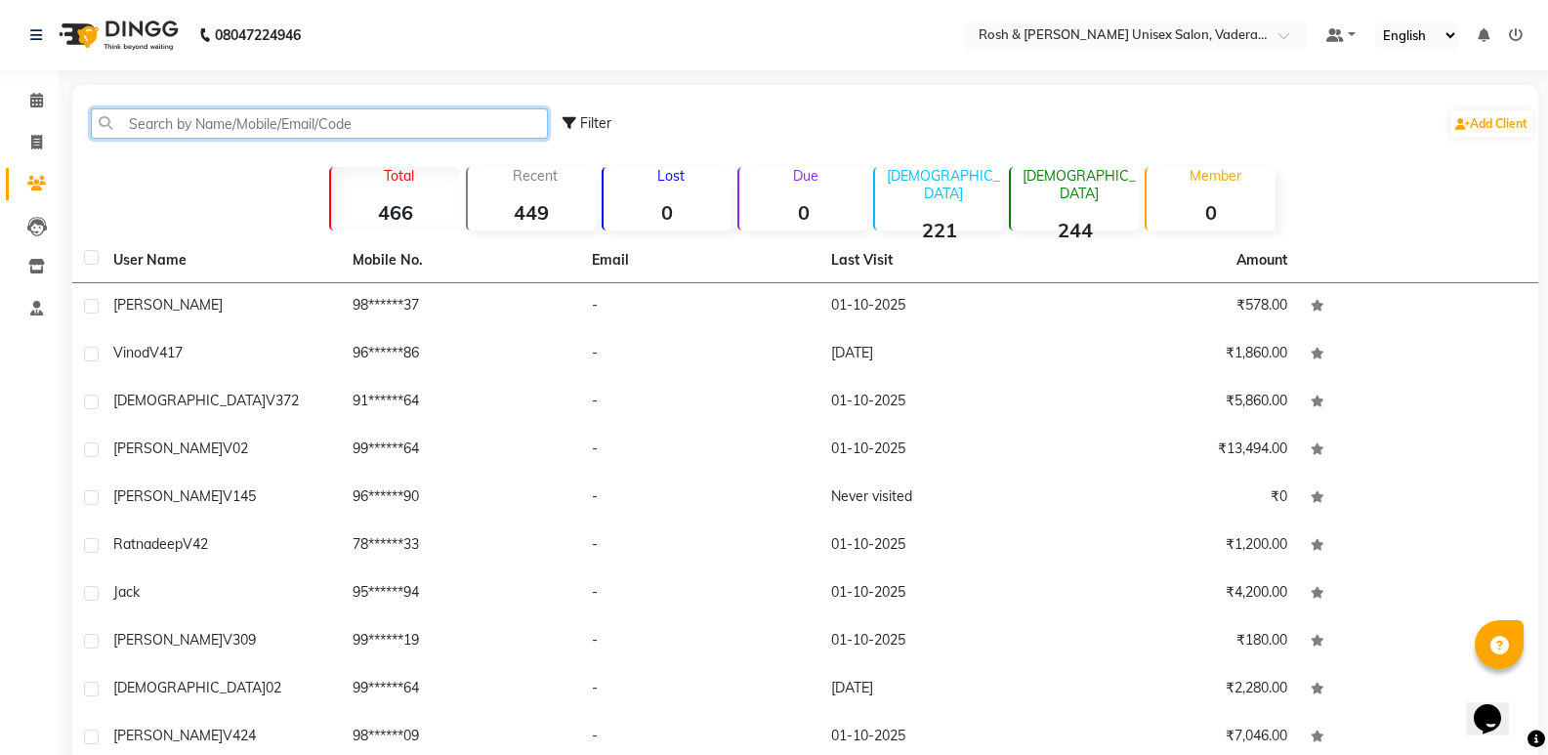
click at [250, 135] on input "text" at bounding box center [319, 123] width 457 height 30
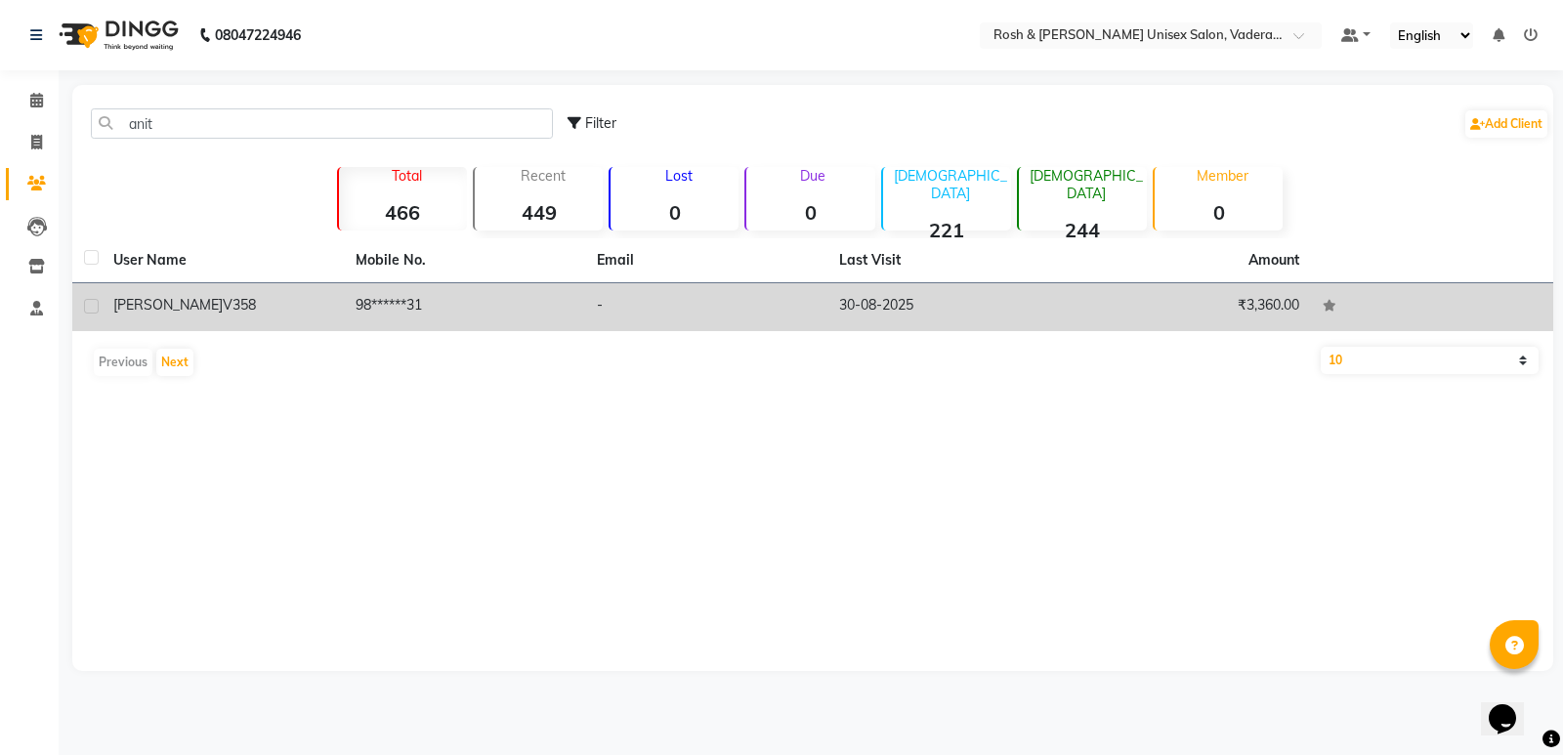
click at [231, 313] on div "[PERSON_NAME] v358" at bounding box center [222, 305] width 219 height 21
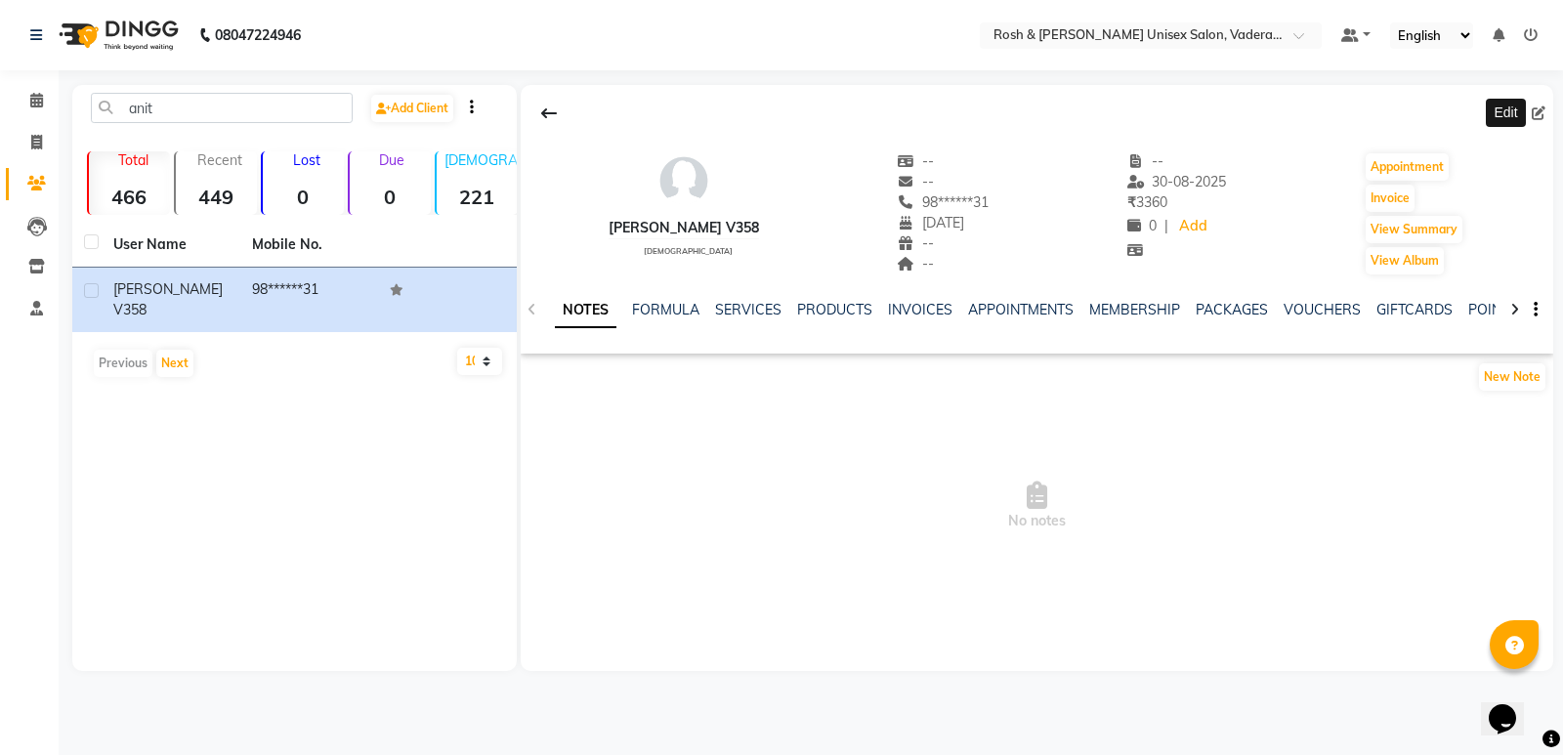
click at [1534, 114] on icon at bounding box center [1539, 113] width 14 height 14
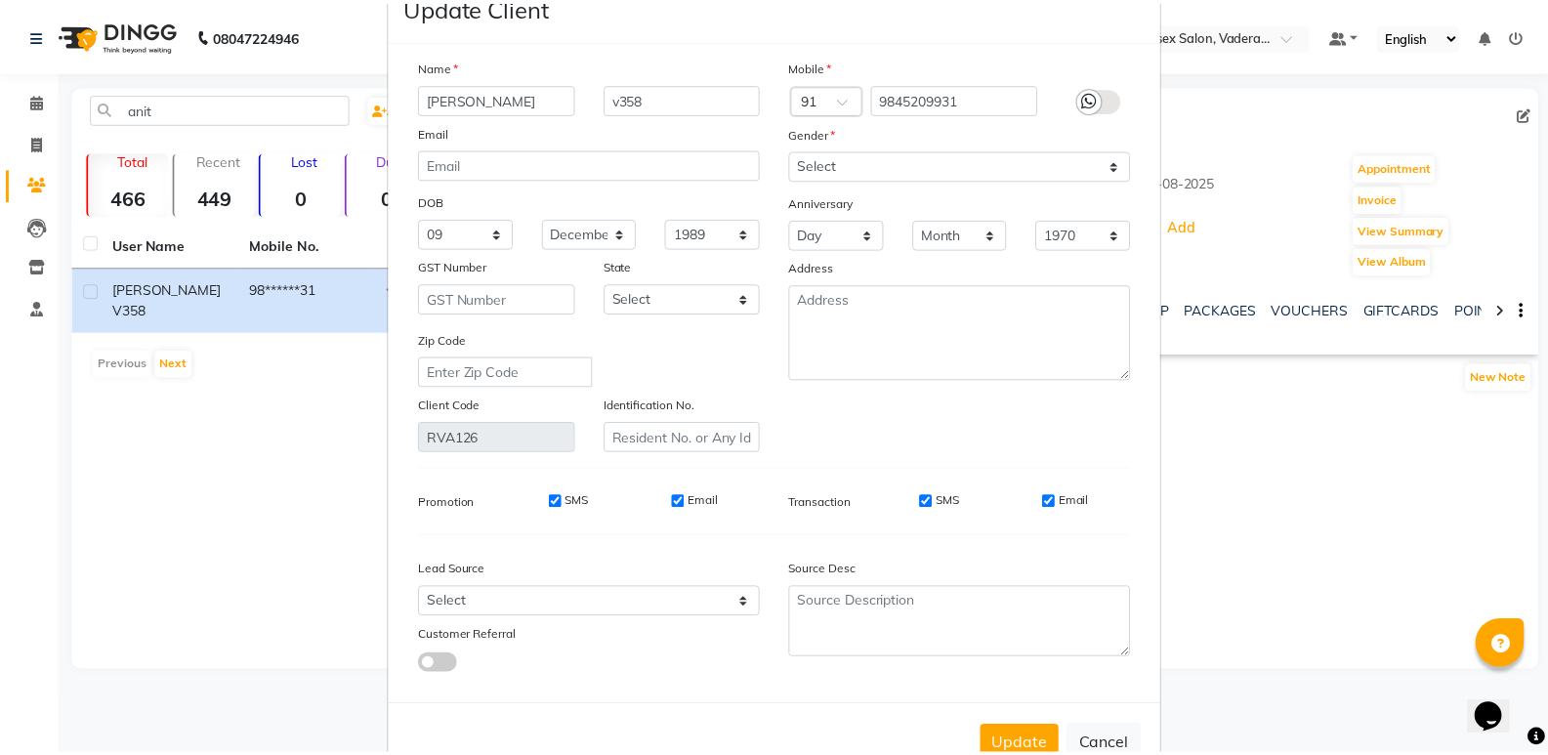
scroll to position [111, 0]
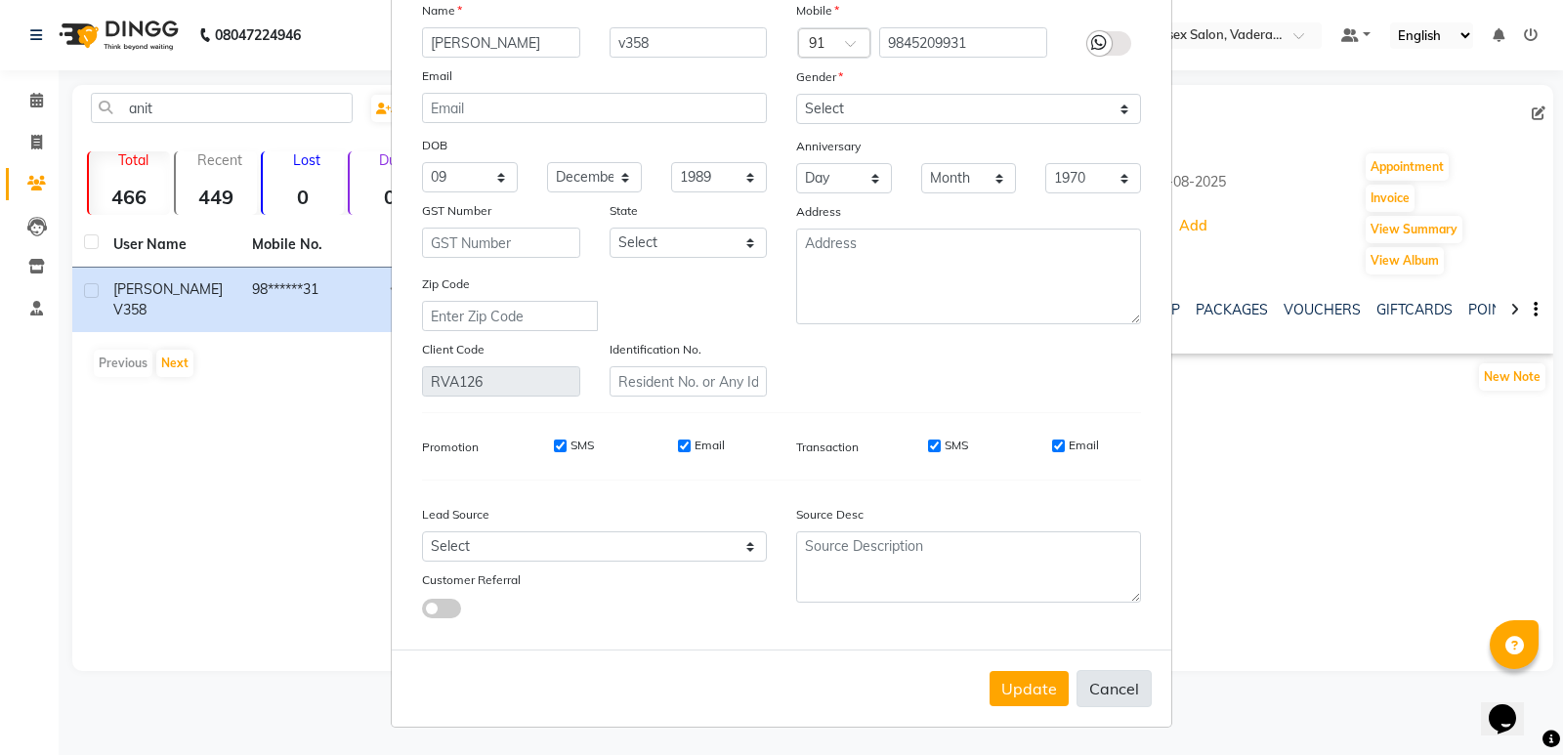
click at [1140, 688] on button "Cancel" at bounding box center [1113, 688] width 75 height 37
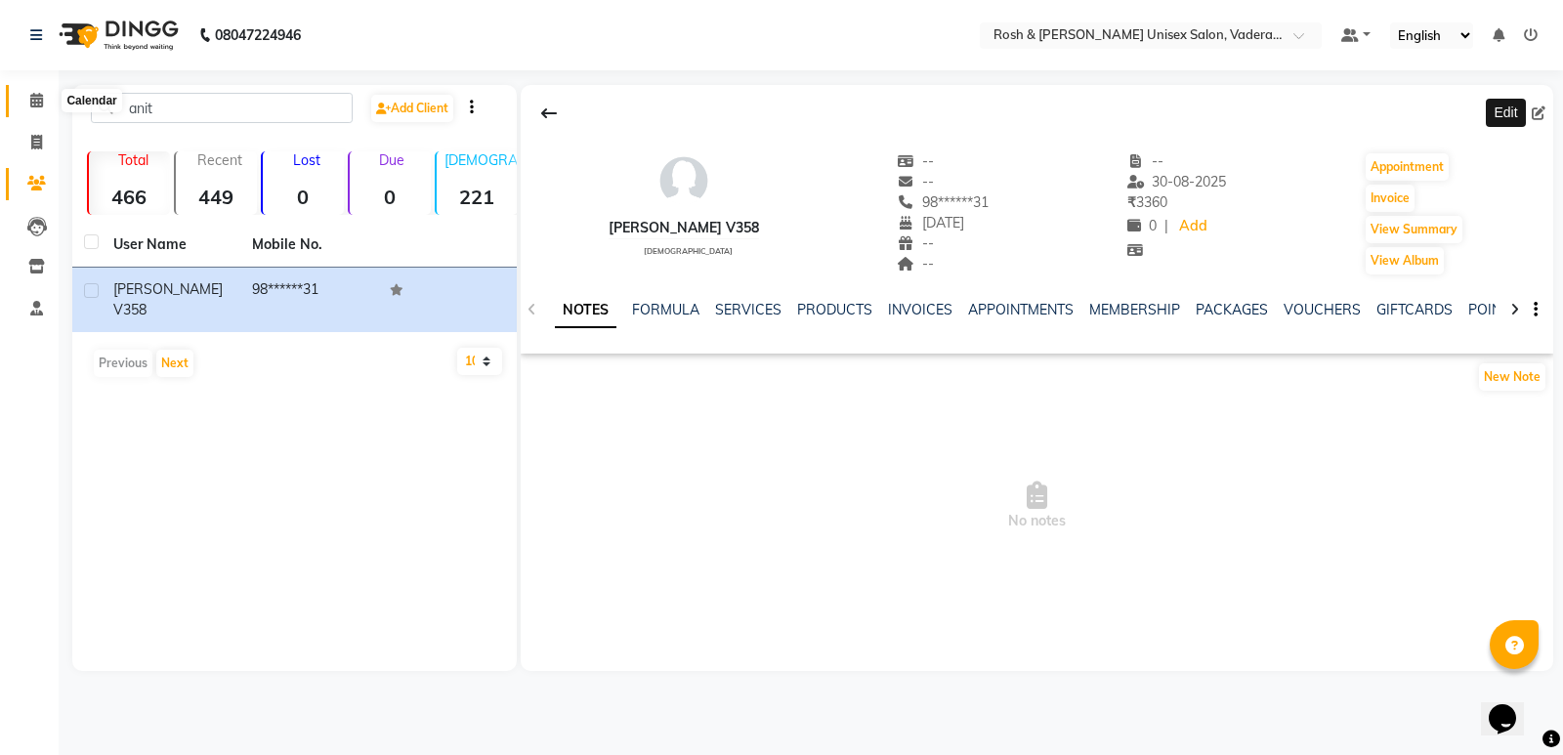
click at [37, 107] on span at bounding box center [37, 101] width 34 height 22
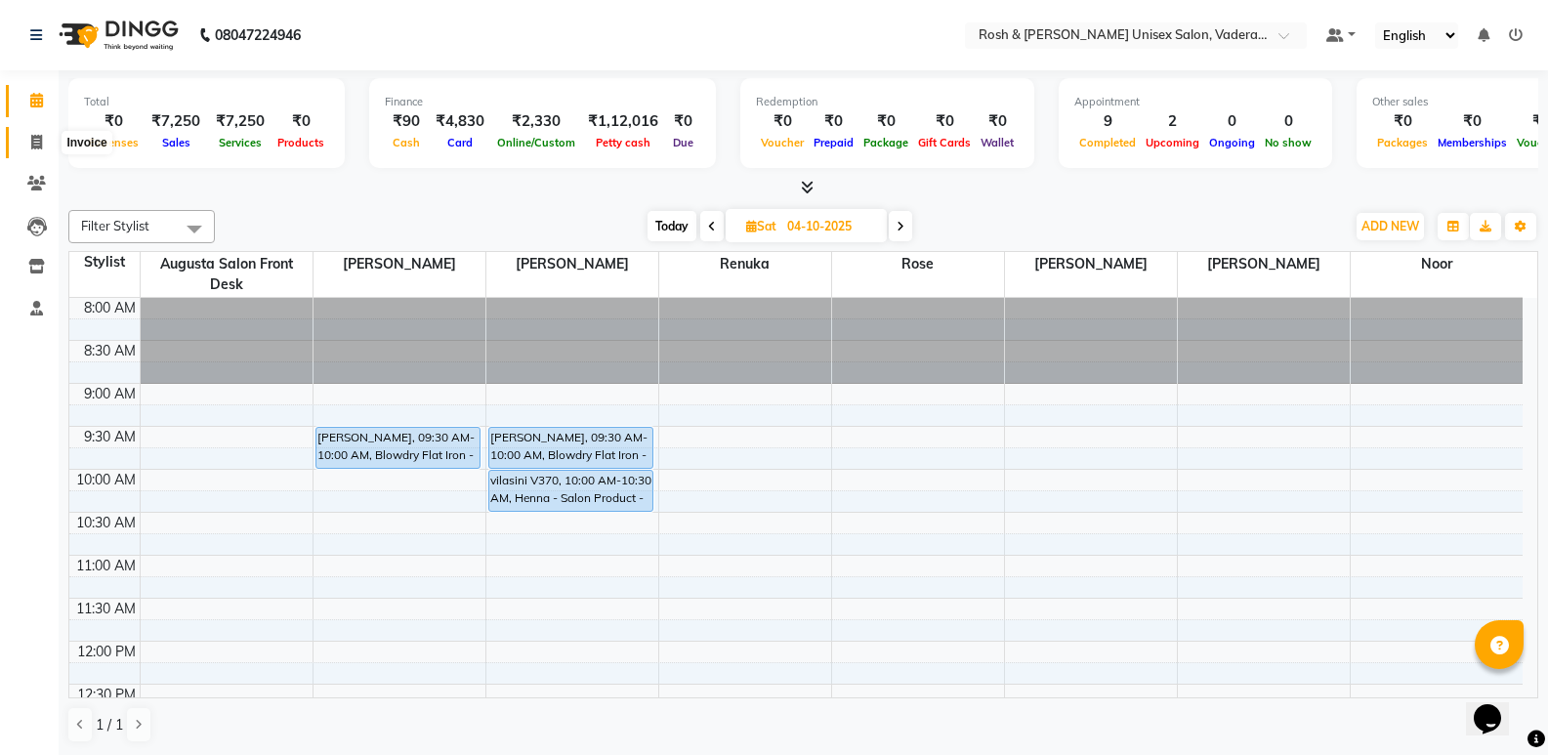
click at [25, 141] on span at bounding box center [37, 143] width 34 height 22
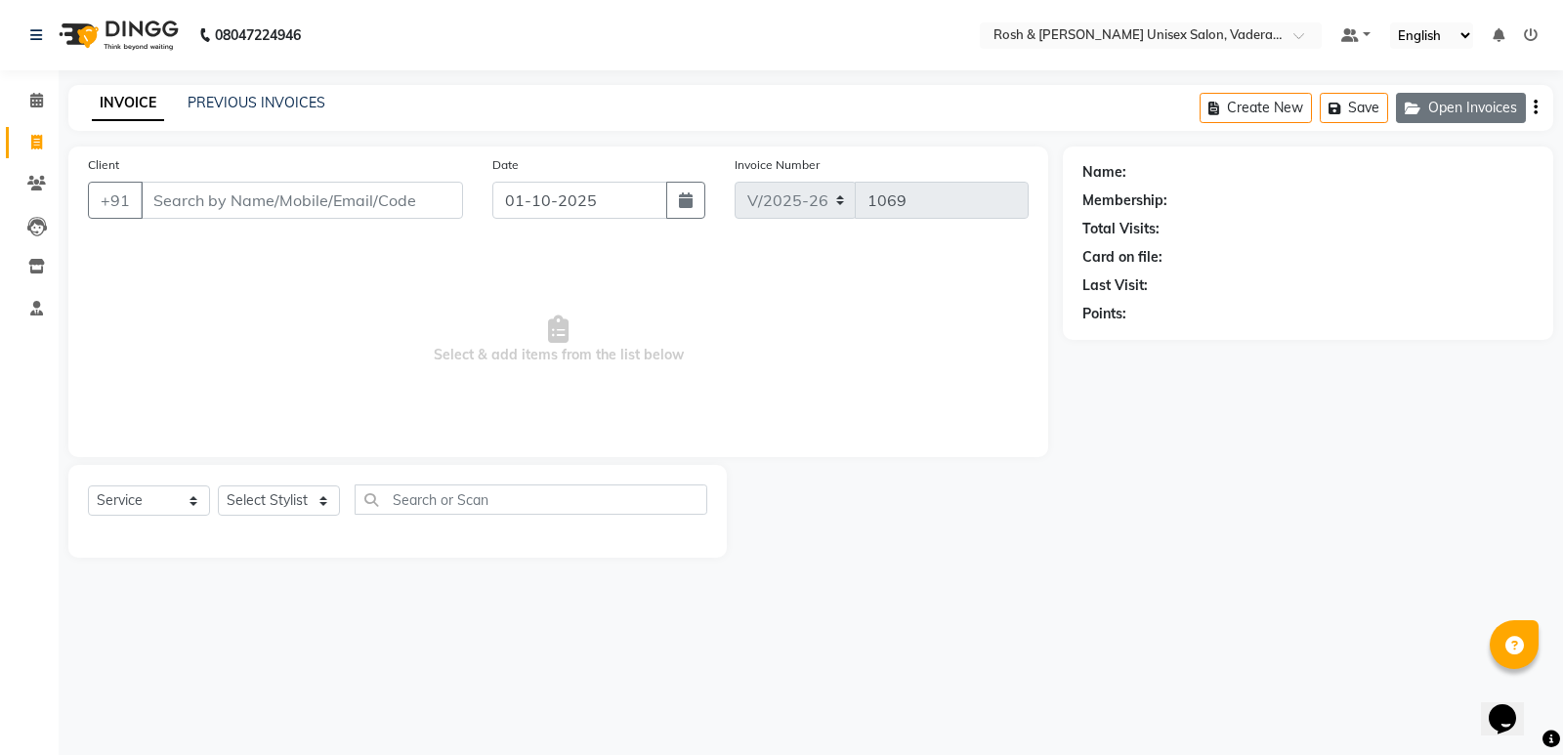
click at [1466, 104] on button "Open Invoices" at bounding box center [1461, 108] width 130 height 30
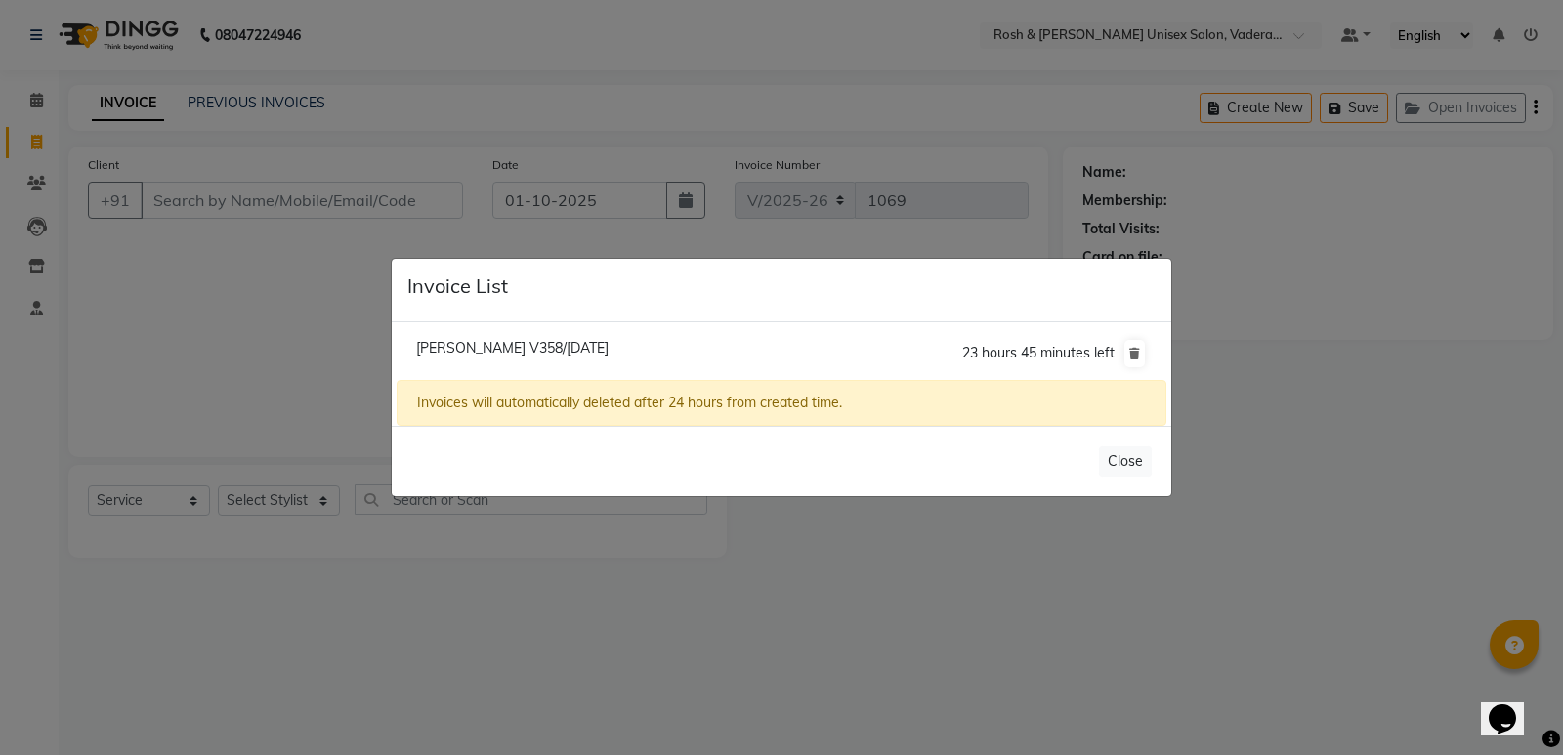
click at [478, 345] on span "[PERSON_NAME] V358/[DATE]" at bounding box center [512, 348] width 192 height 18
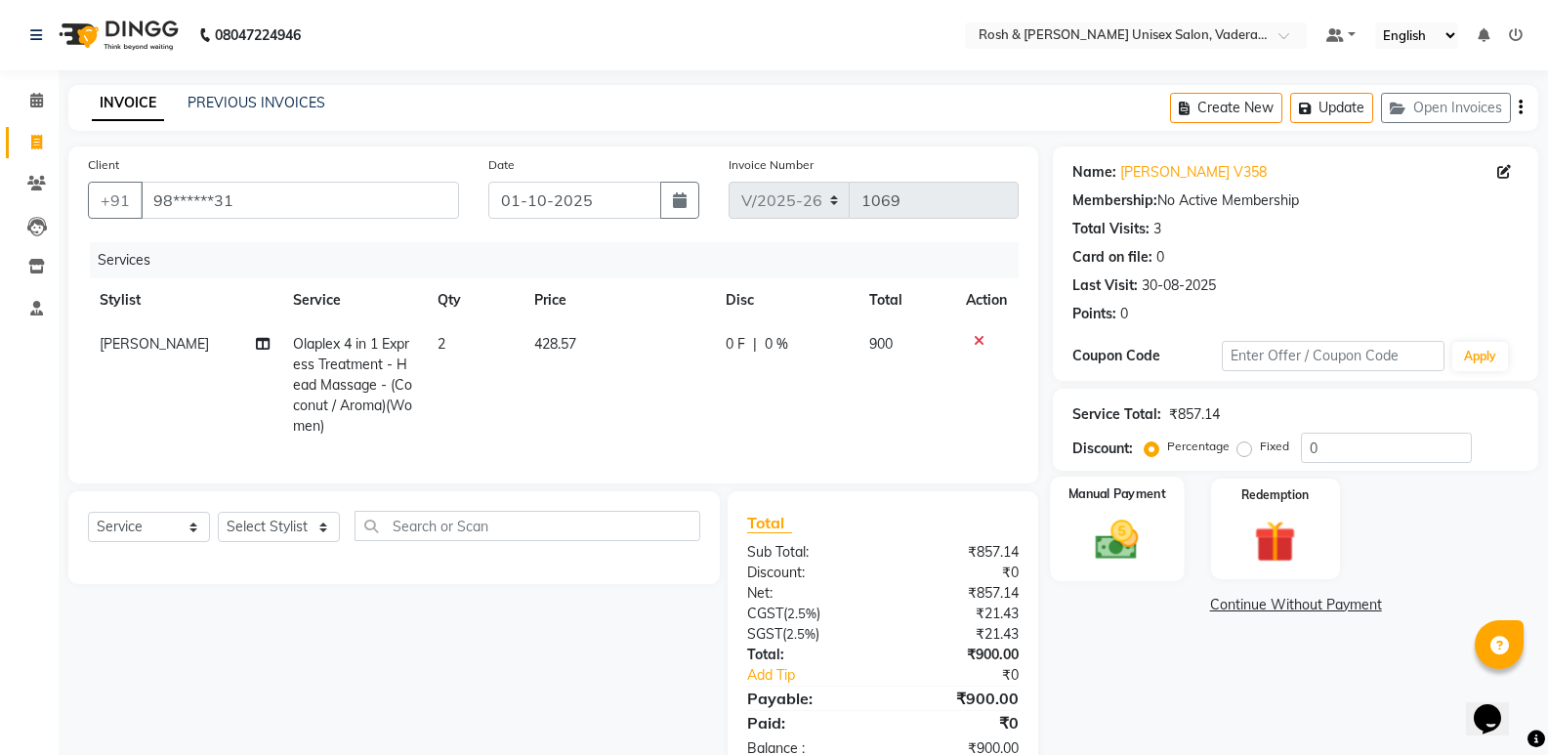
scroll to position [67, 0]
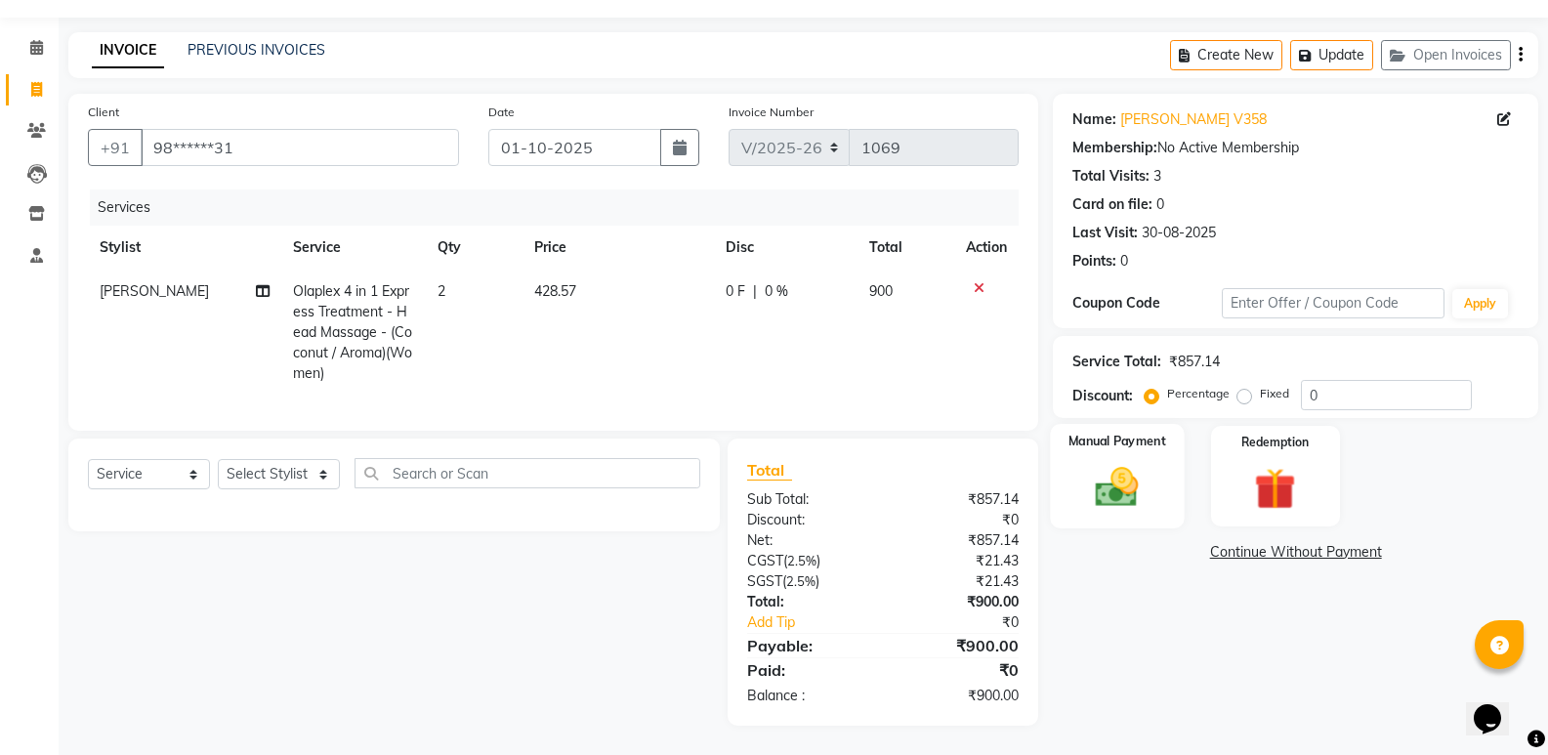
click at [1116, 478] on img at bounding box center [1116, 487] width 69 height 50
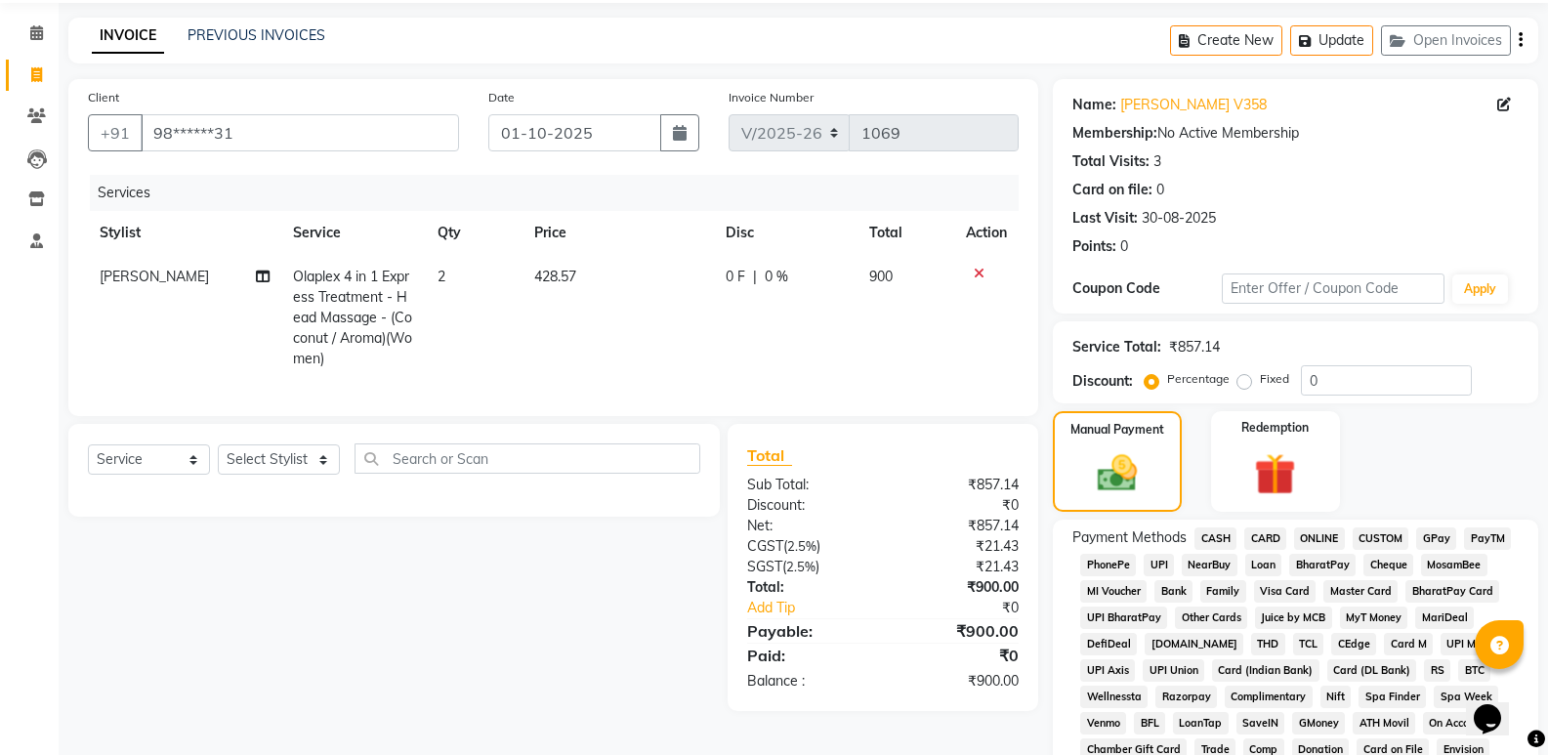
scroll to position [492, 0]
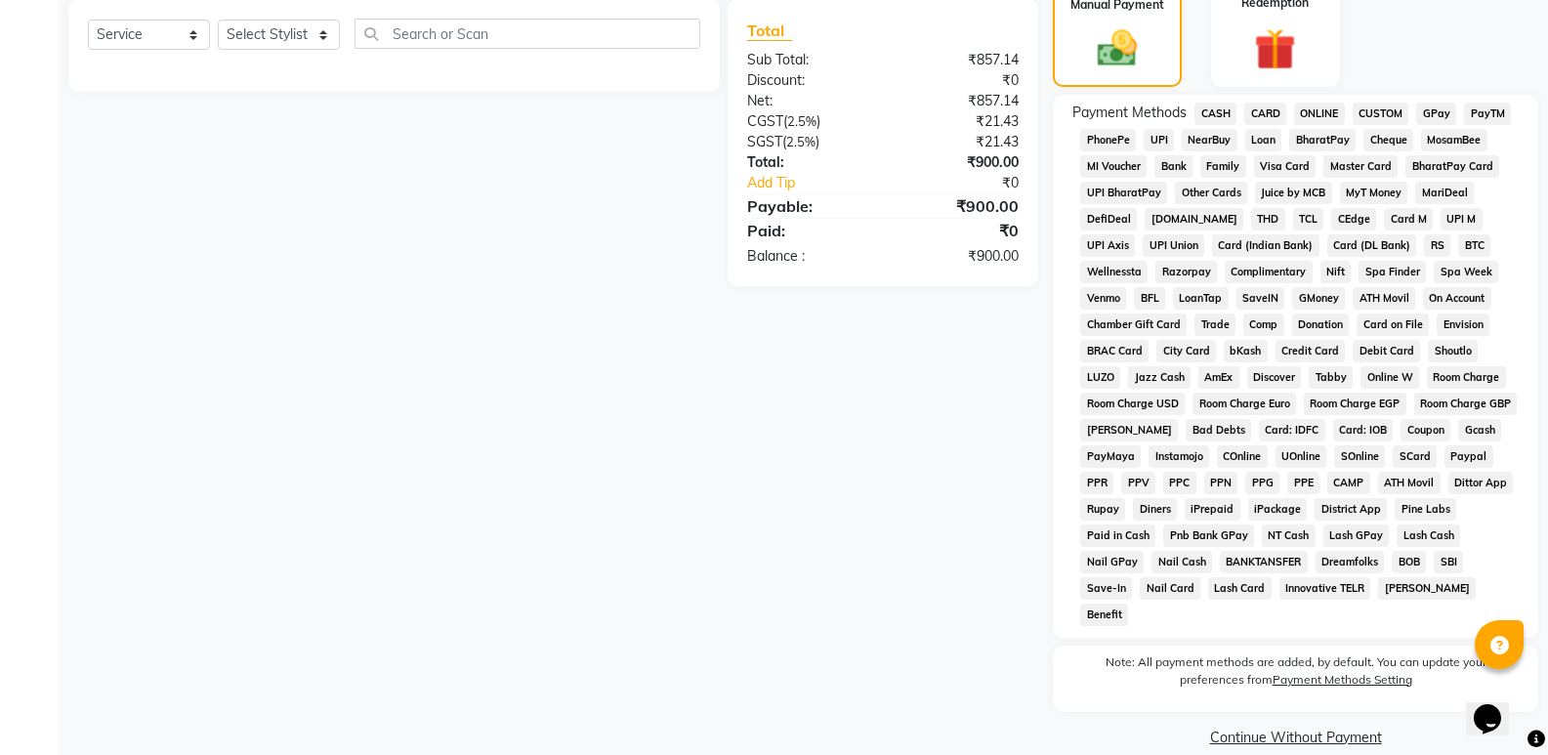
click at [1163, 140] on span "UPI" at bounding box center [1159, 140] width 30 height 22
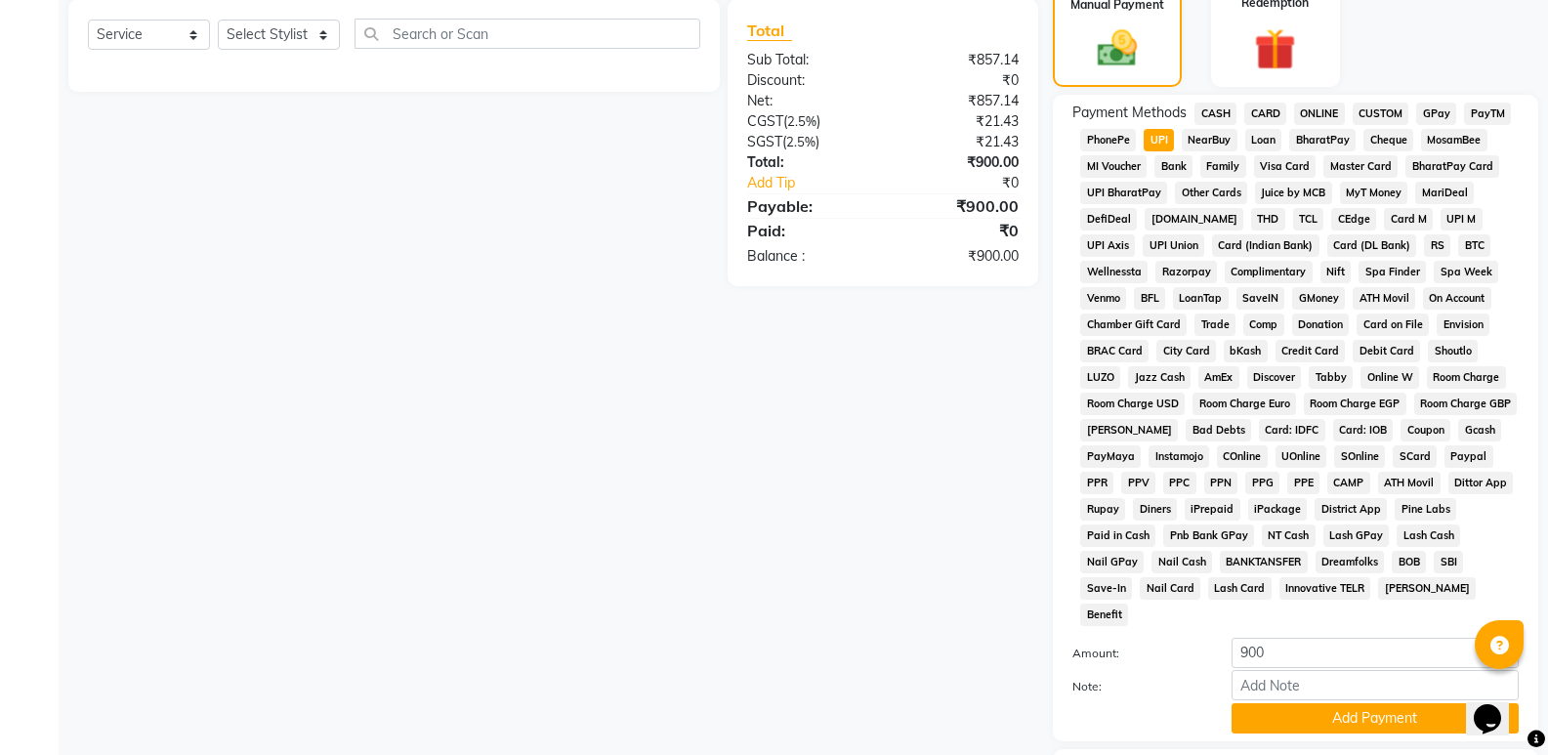
scroll to position [596, 0]
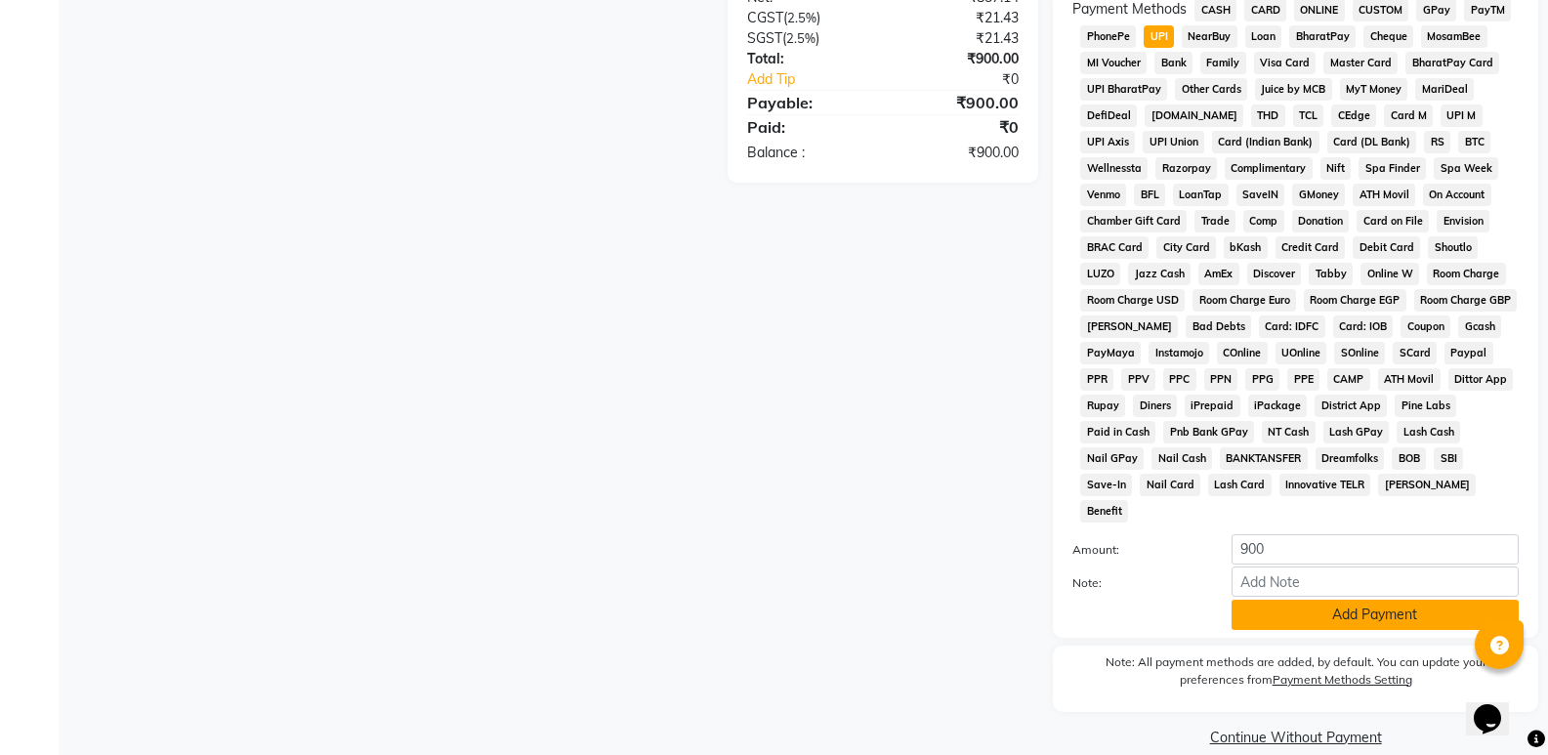
click at [1337, 600] on button "Add Payment" at bounding box center [1375, 615] width 287 height 30
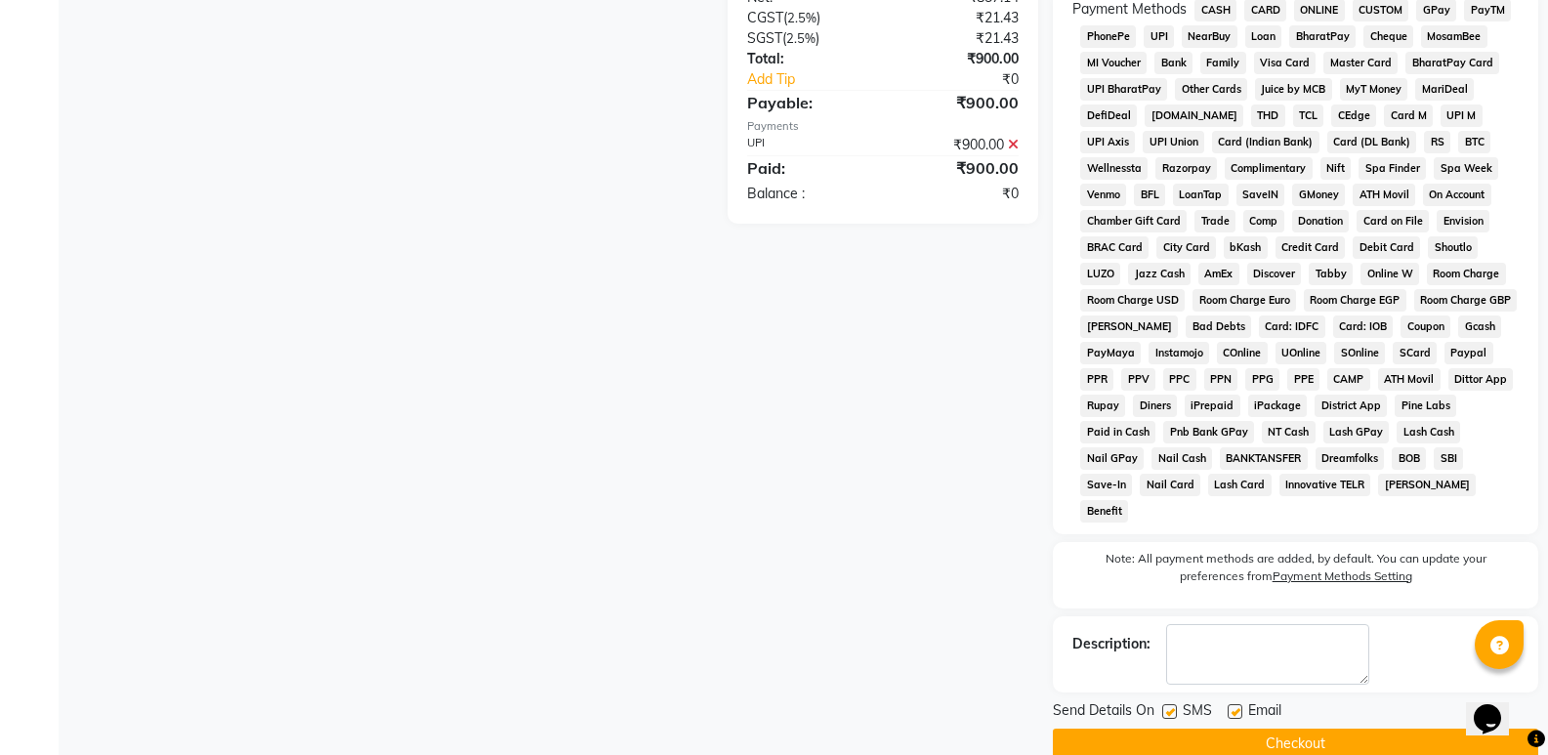
click at [1296, 729] on button "Checkout" at bounding box center [1295, 744] width 485 height 30
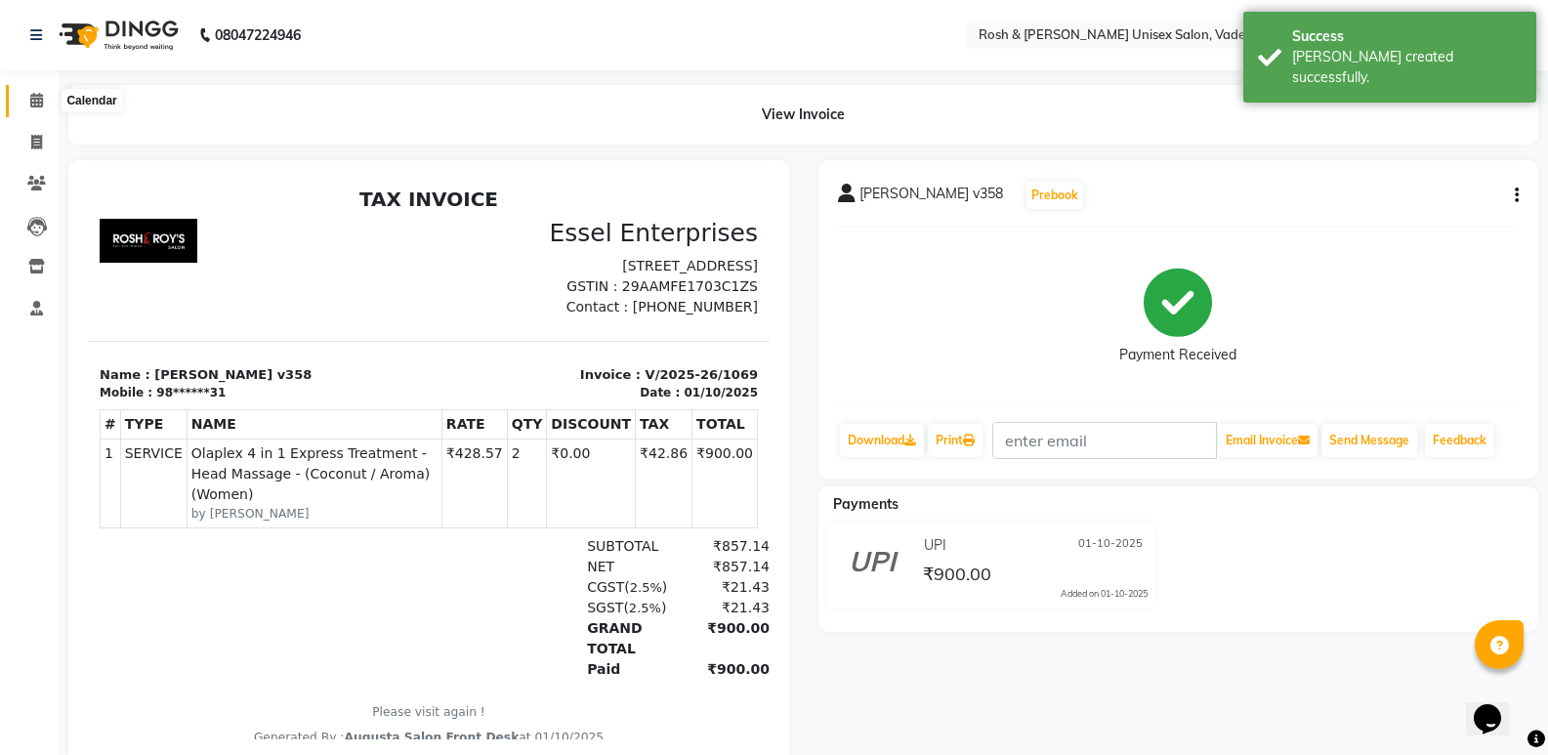
click at [42, 98] on icon at bounding box center [36, 100] width 13 height 15
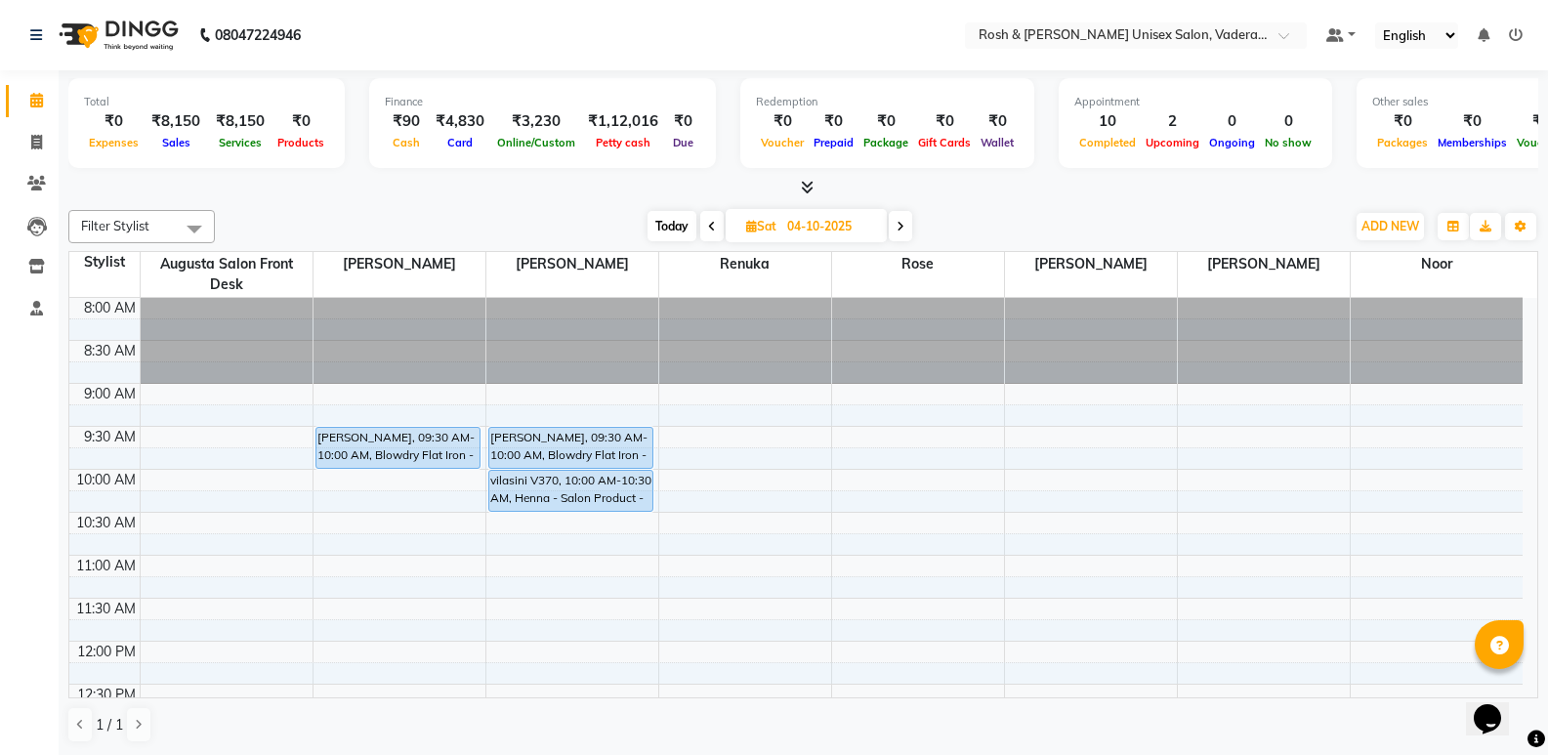
click at [642, 229] on div "[DATE] [DATE]" at bounding box center [780, 226] width 1111 height 29
click at [648, 229] on span "Today" at bounding box center [672, 226] width 49 height 30
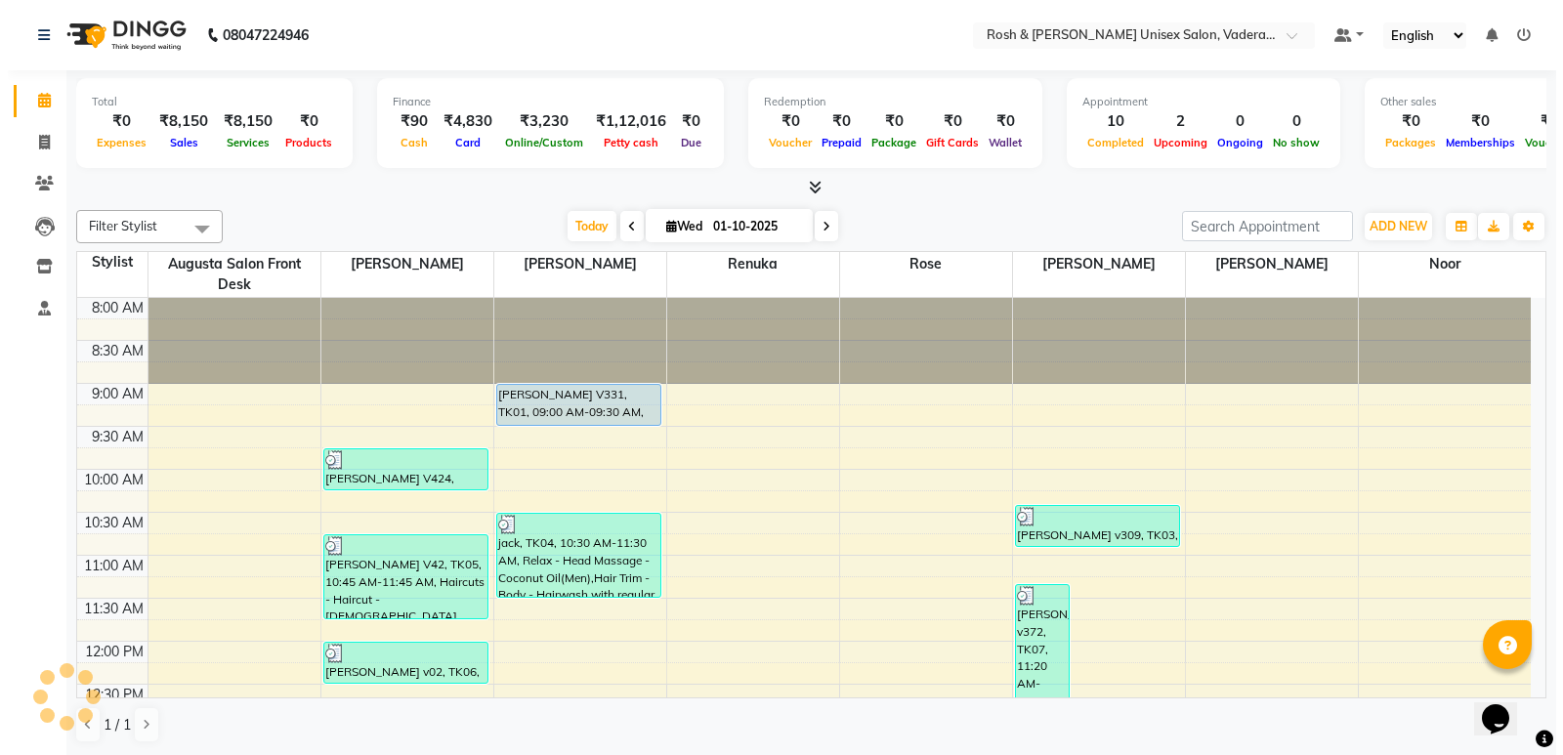
scroll to position [603, 0]
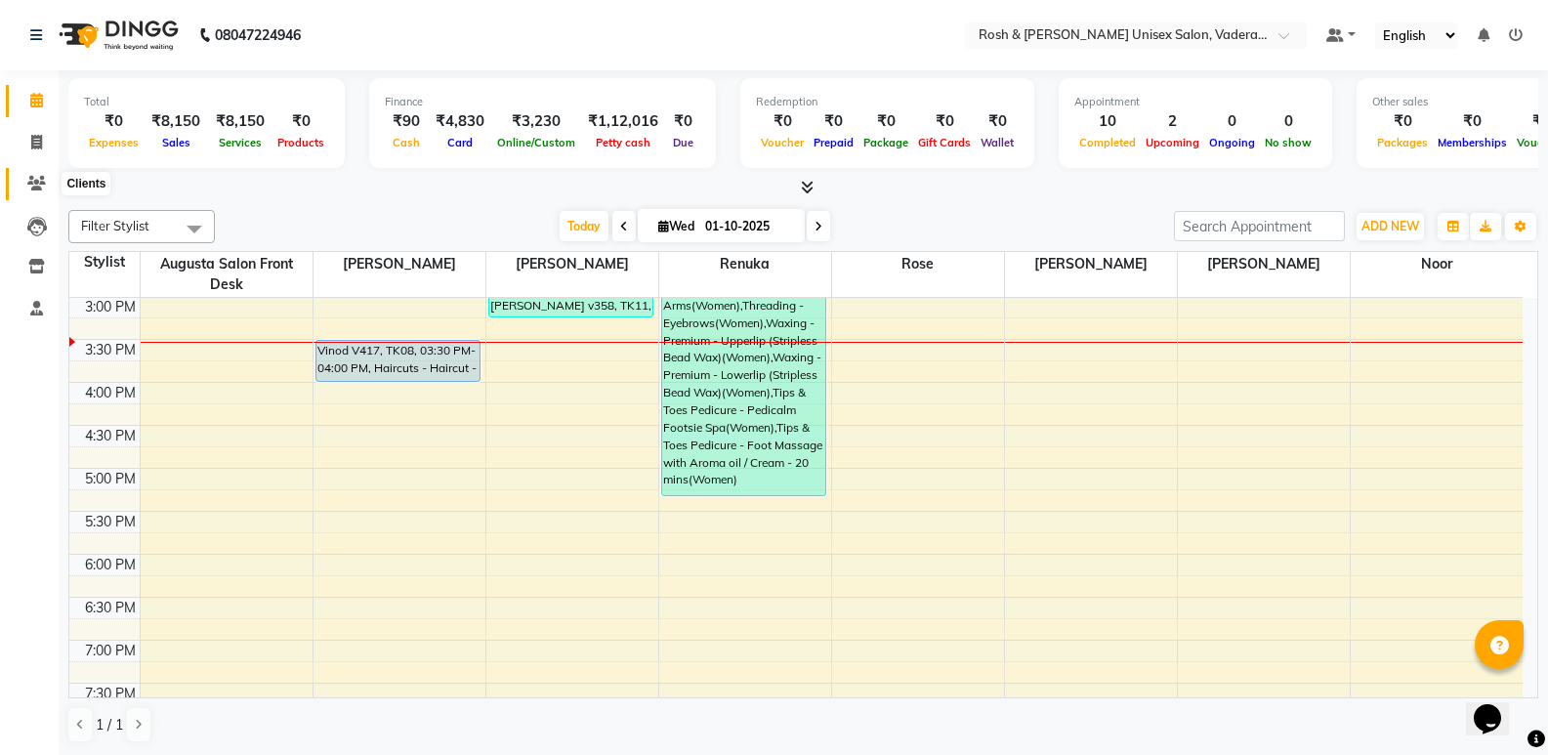
click at [30, 183] on icon at bounding box center [36, 183] width 19 height 15
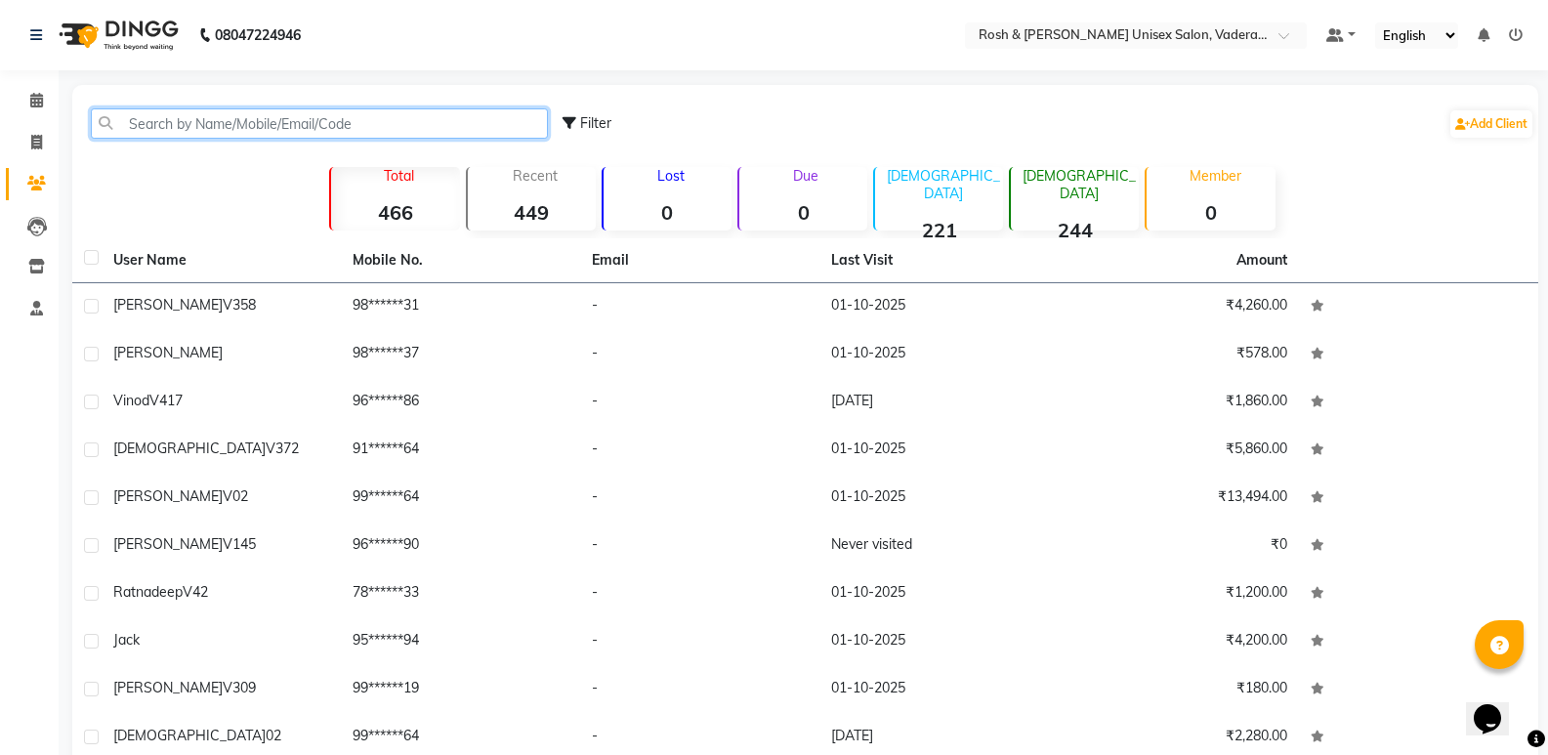
click at [156, 121] on input "text" at bounding box center [319, 123] width 457 height 30
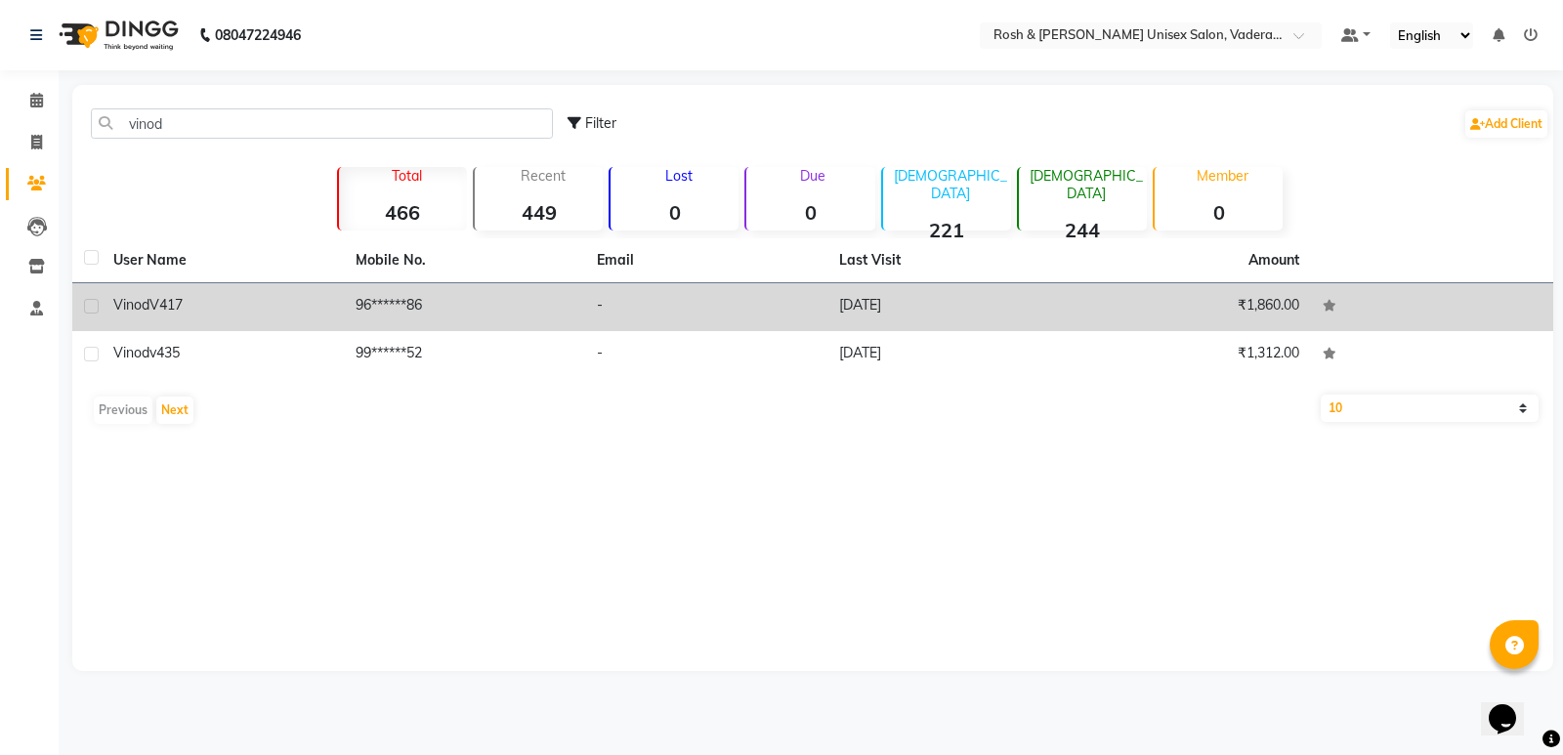
click at [215, 319] on td "Vinod V417" at bounding box center [223, 307] width 242 height 48
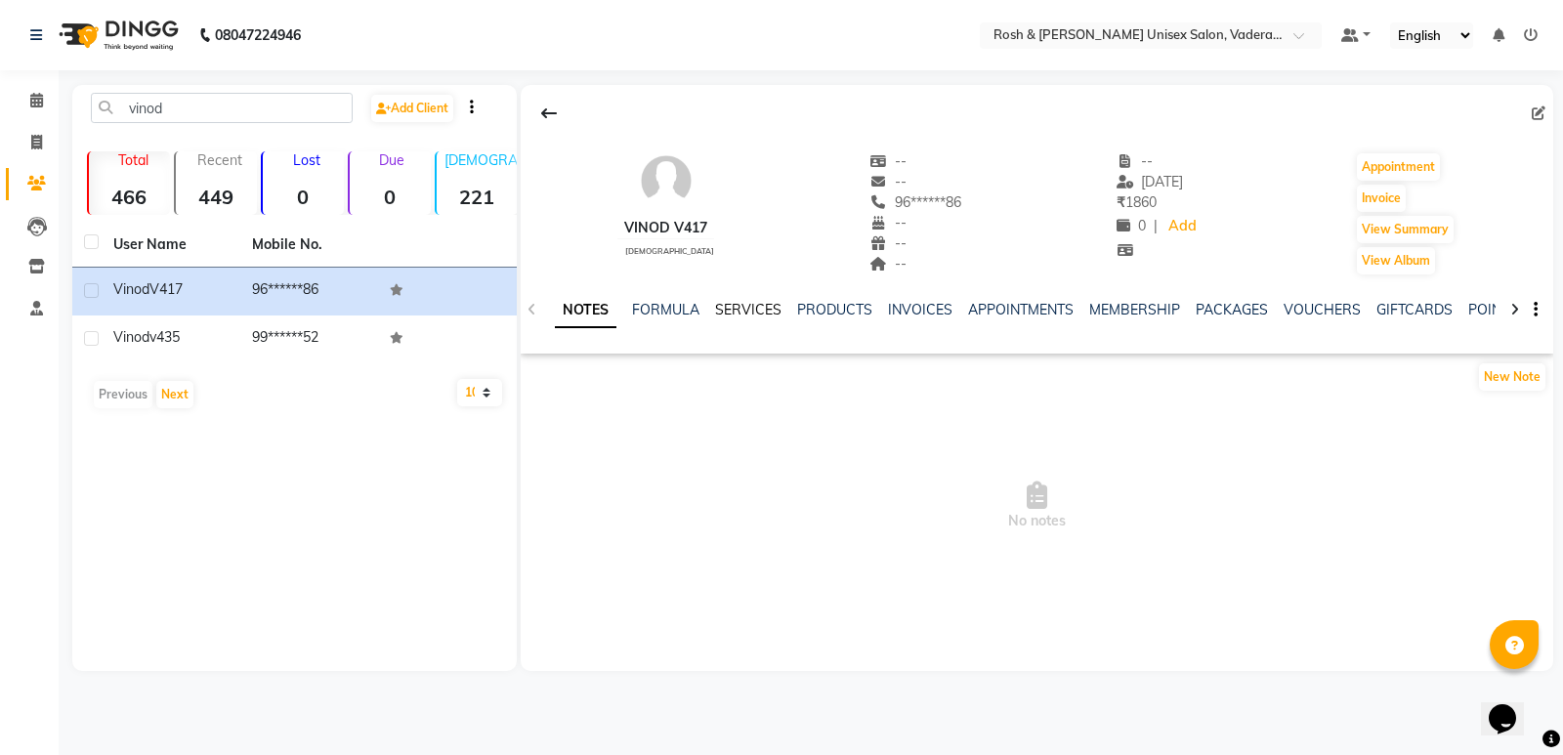
click at [735, 315] on link "SERVICES" at bounding box center [748, 310] width 66 height 18
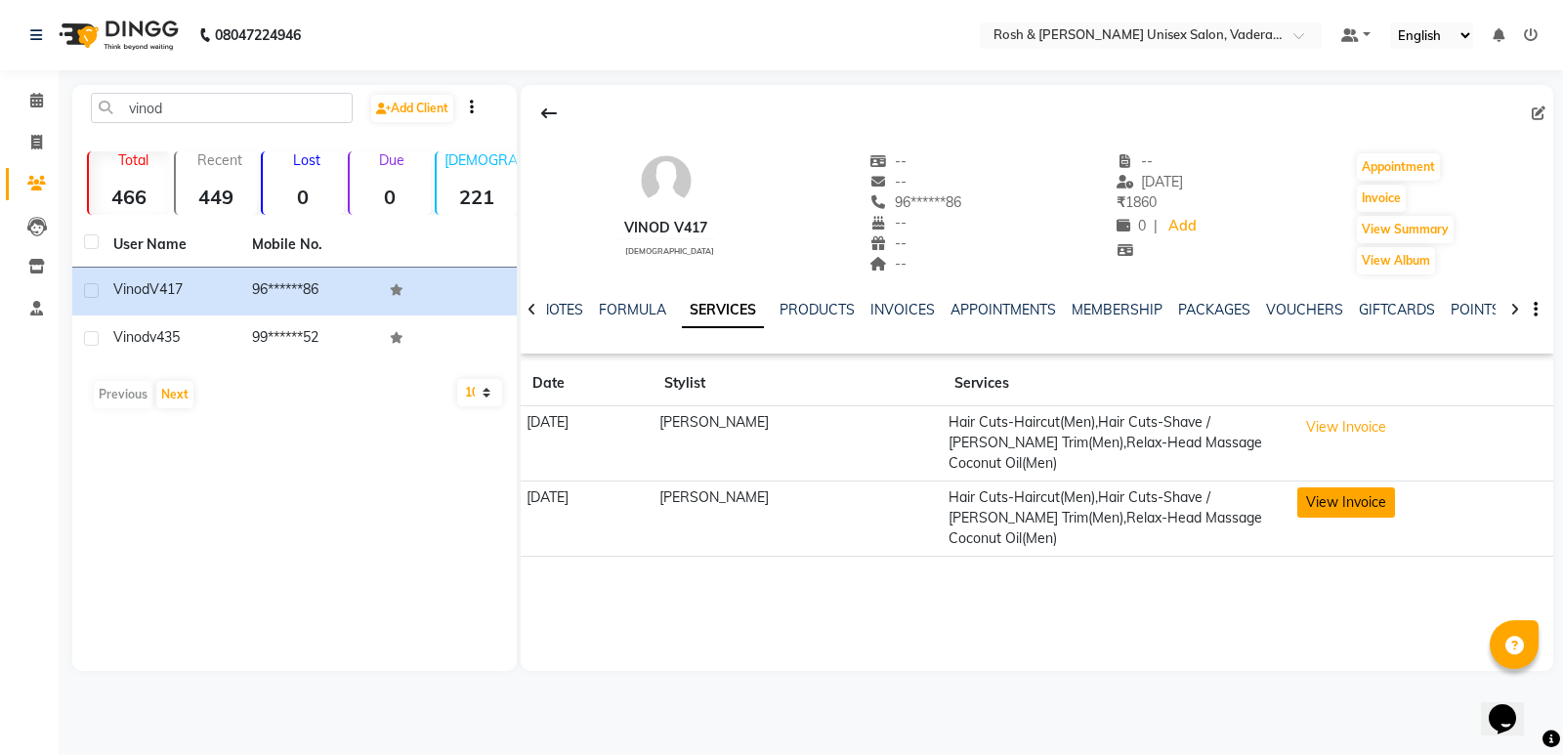
click at [1340, 487] on button "View Invoice" at bounding box center [1346, 502] width 98 height 30
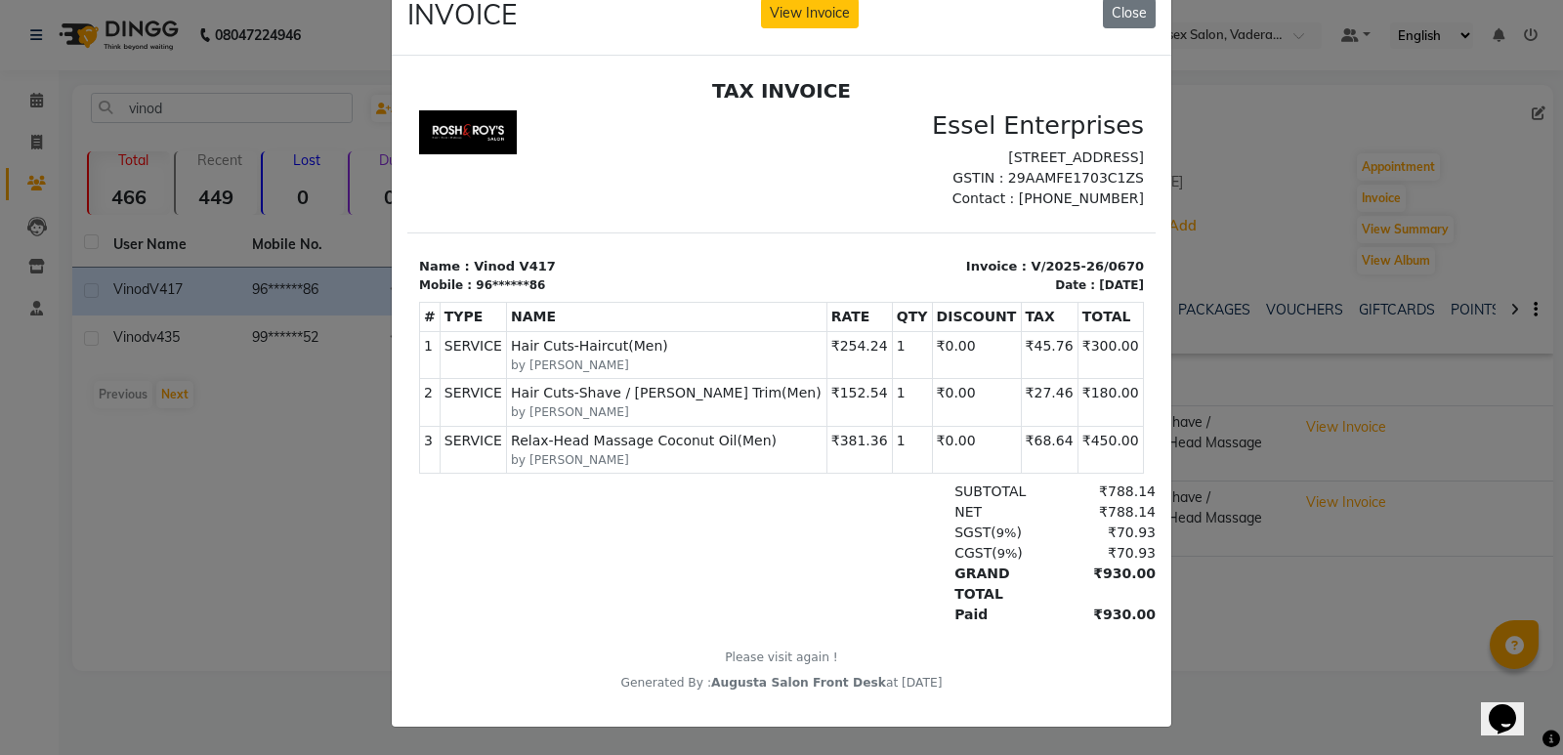
click at [254, 473] on ngb-modal-window "INVOICE View Invoice Close" at bounding box center [781, 377] width 1563 height 755
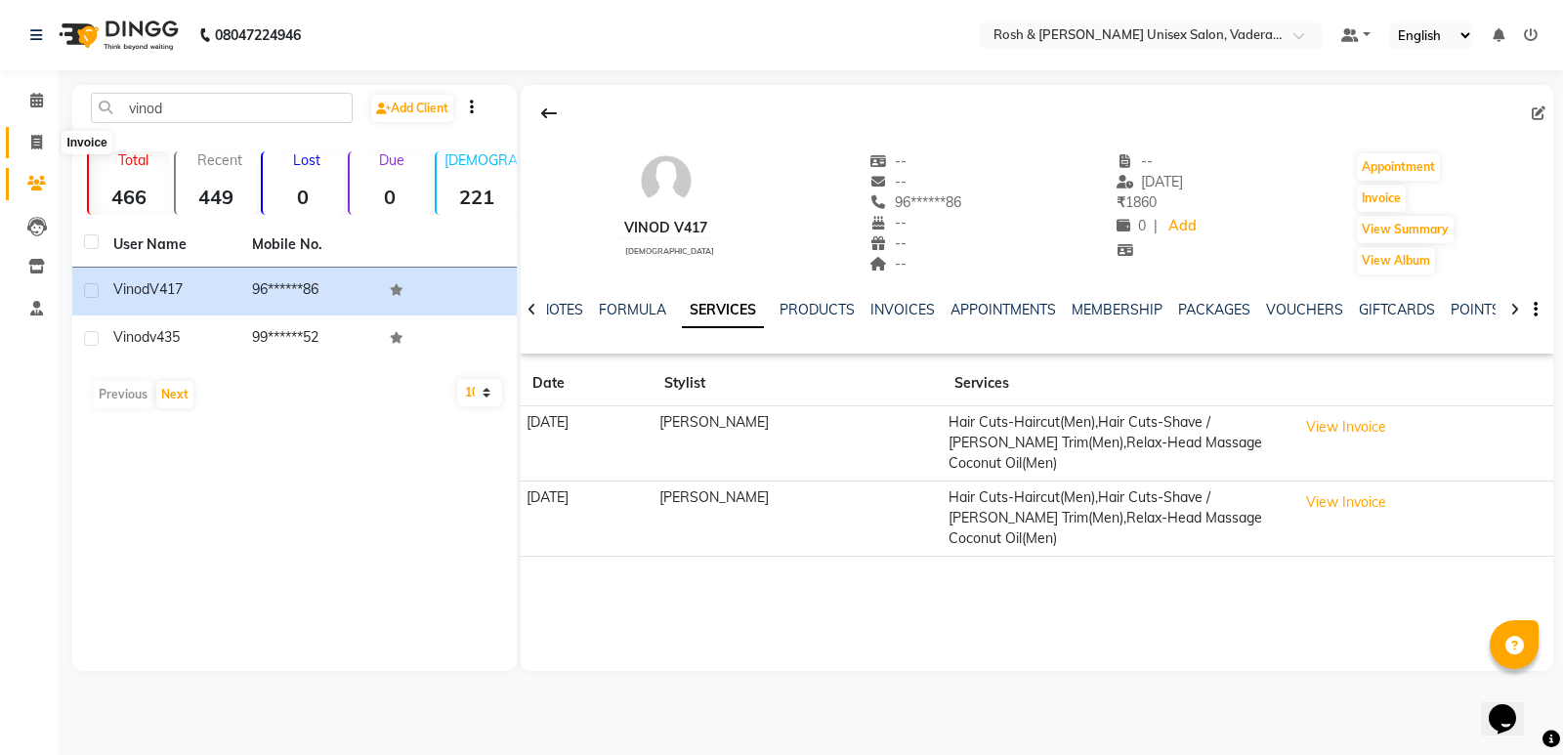
click at [27, 136] on span at bounding box center [37, 143] width 34 height 22
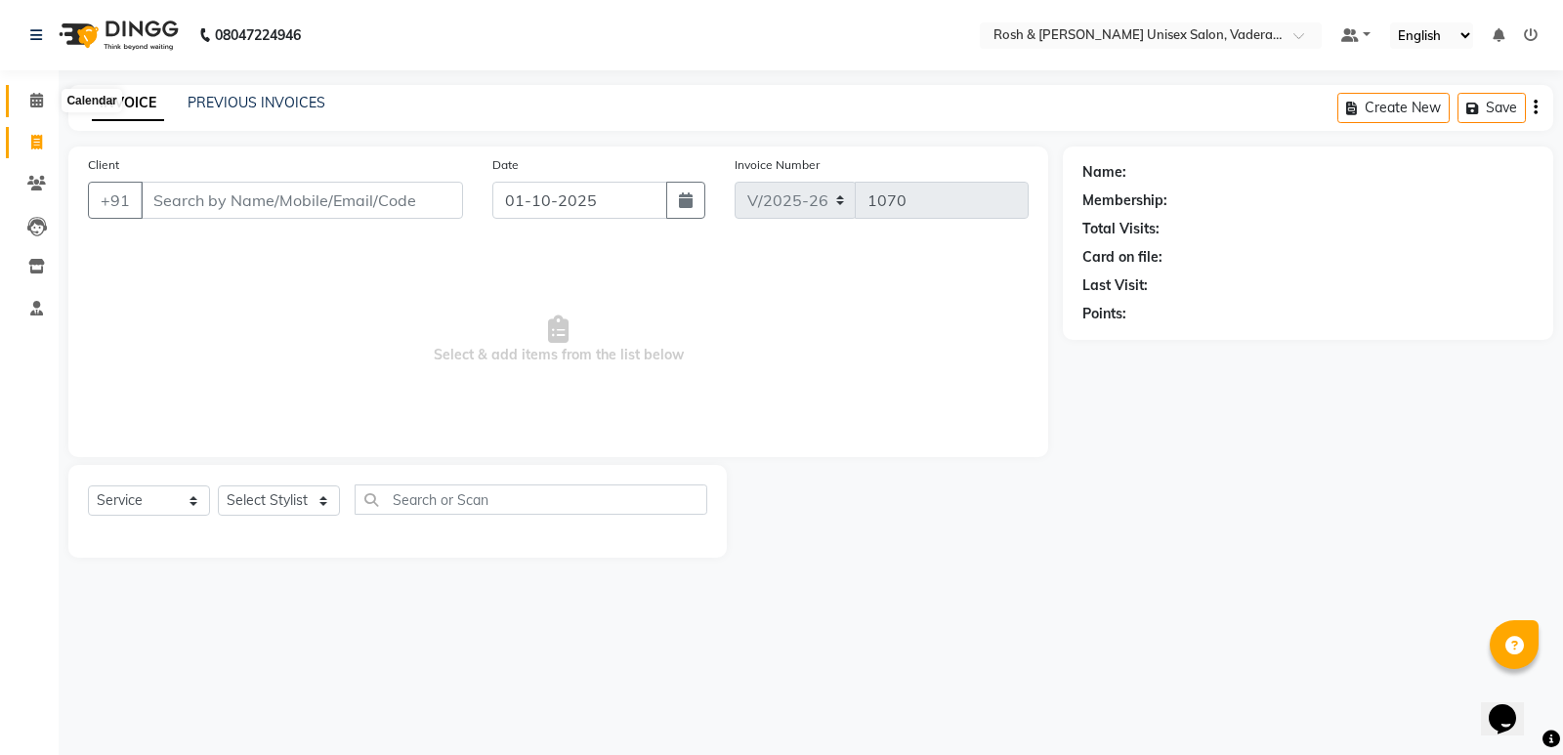
click at [43, 103] on icon at bounding box center [36, 100] width 13 height 15
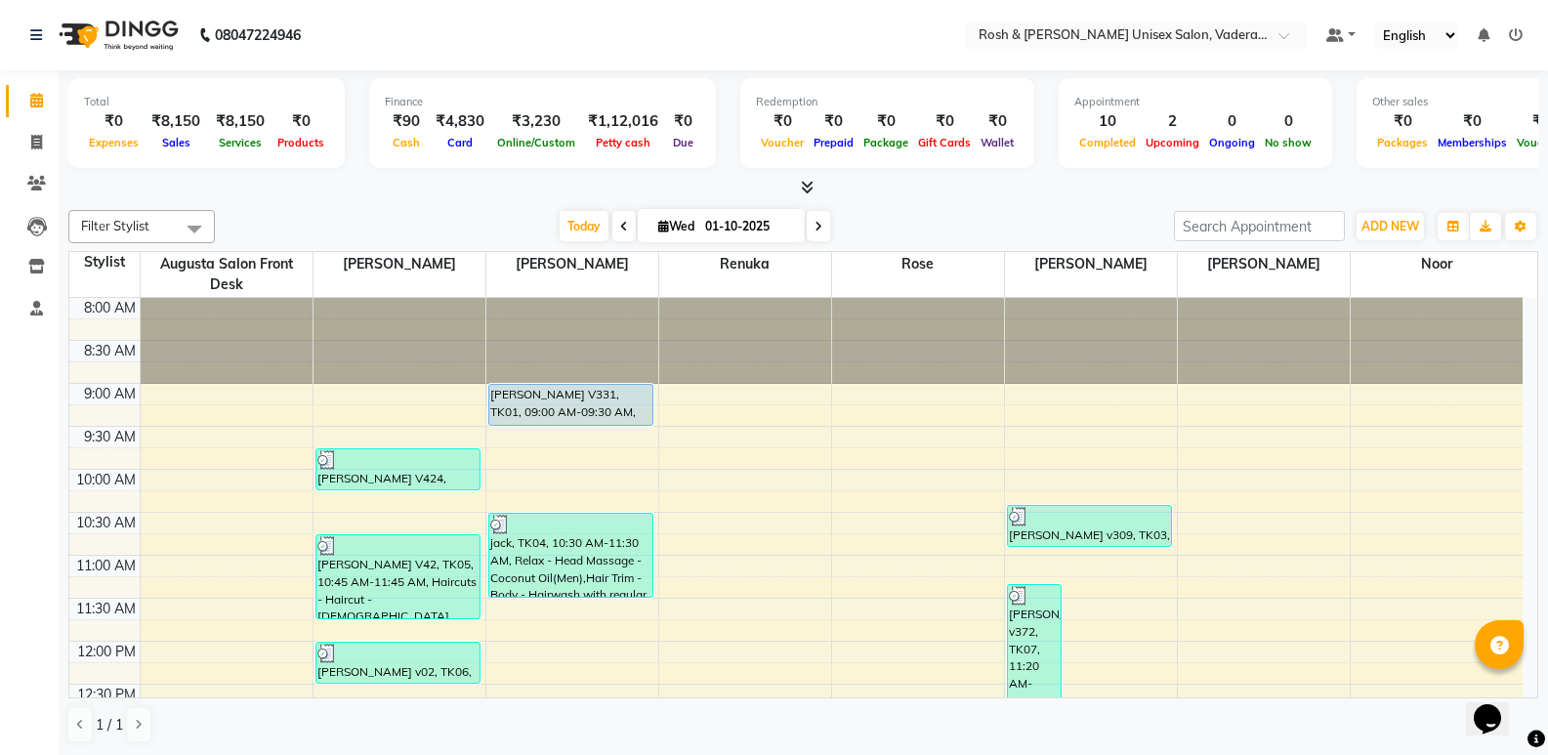
click at [802, 188] on icon at bounding box center [807, 187] width 13 height 15
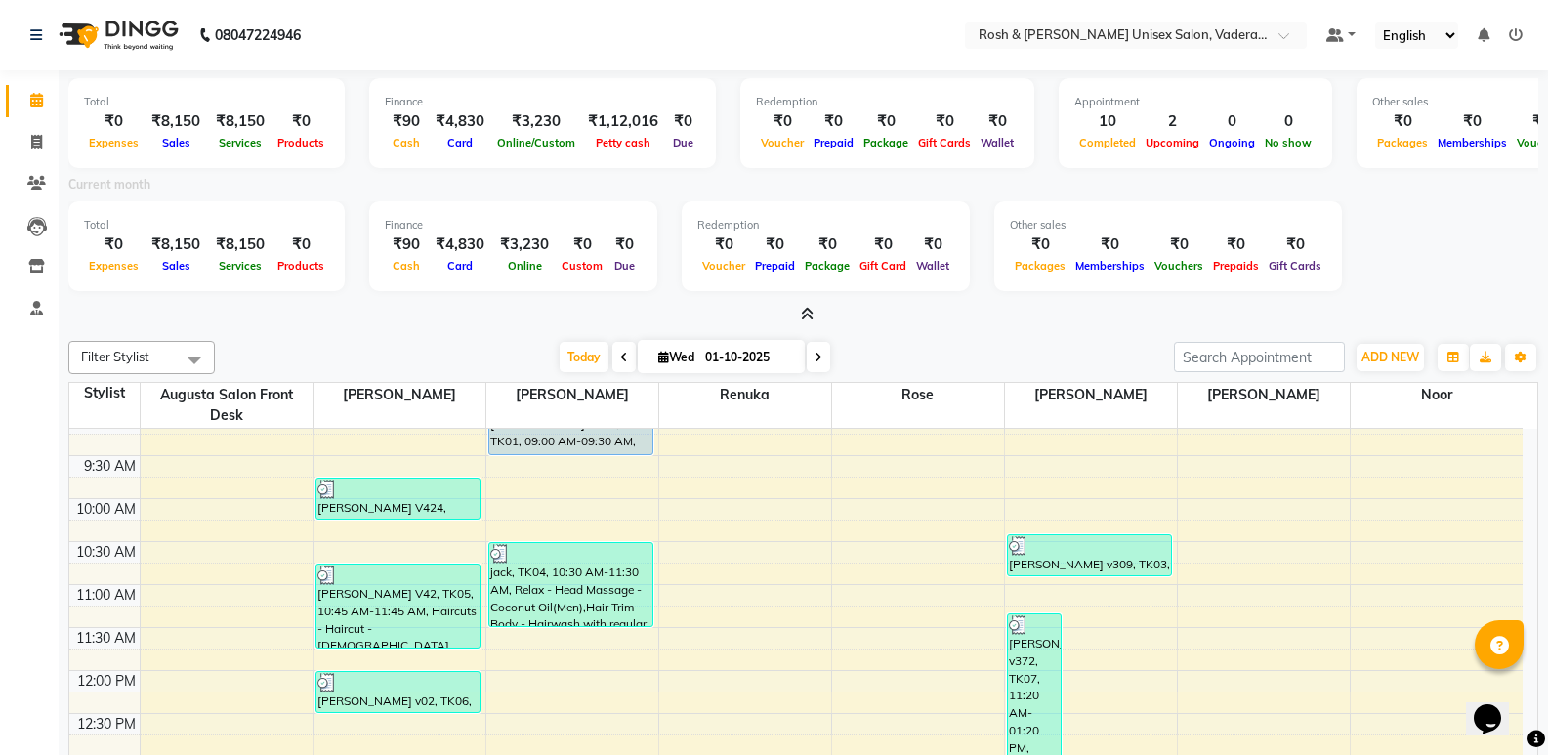
scroll to position [98, 0]
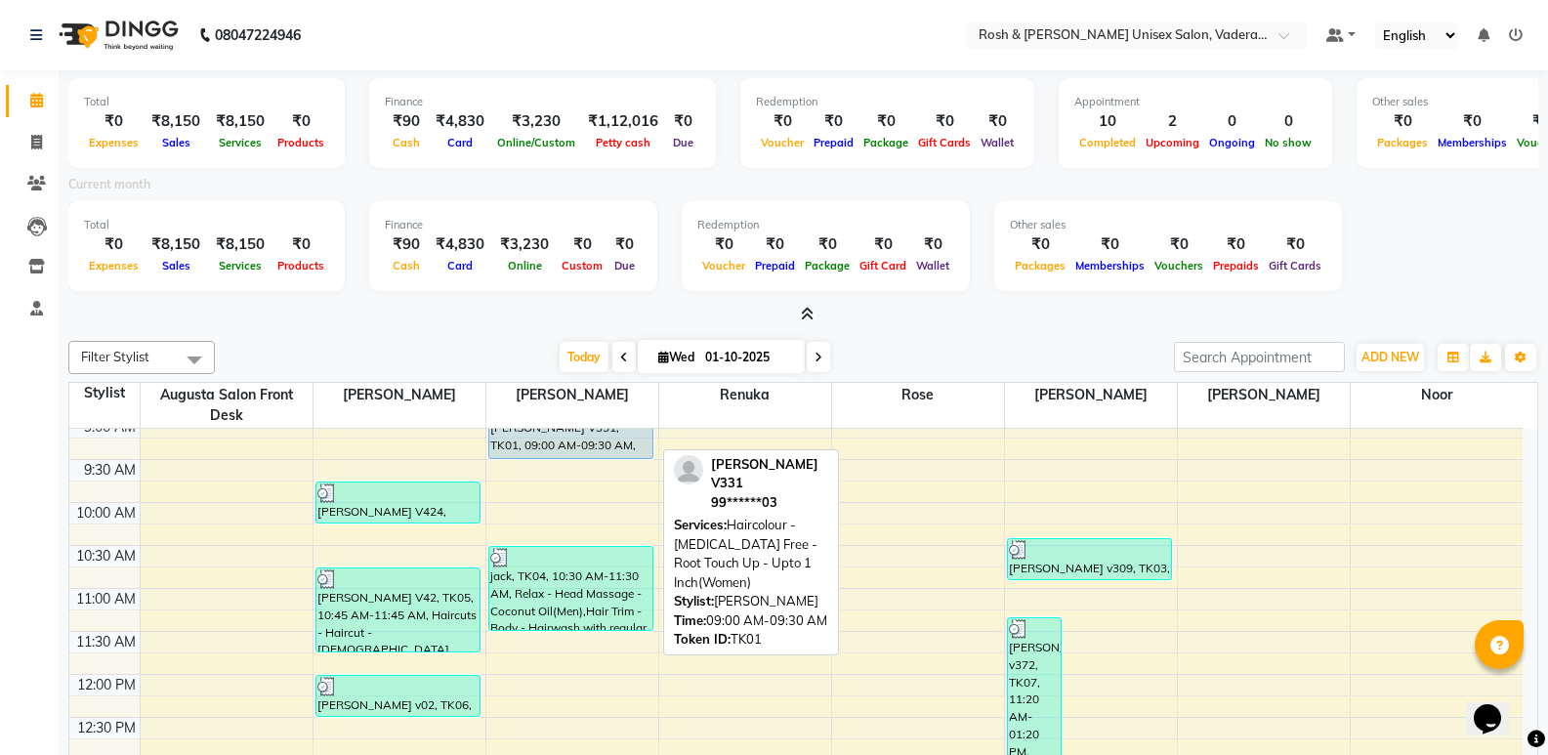
click at [588, 455] on div at bounding box center [571, 458] width 164 height 8
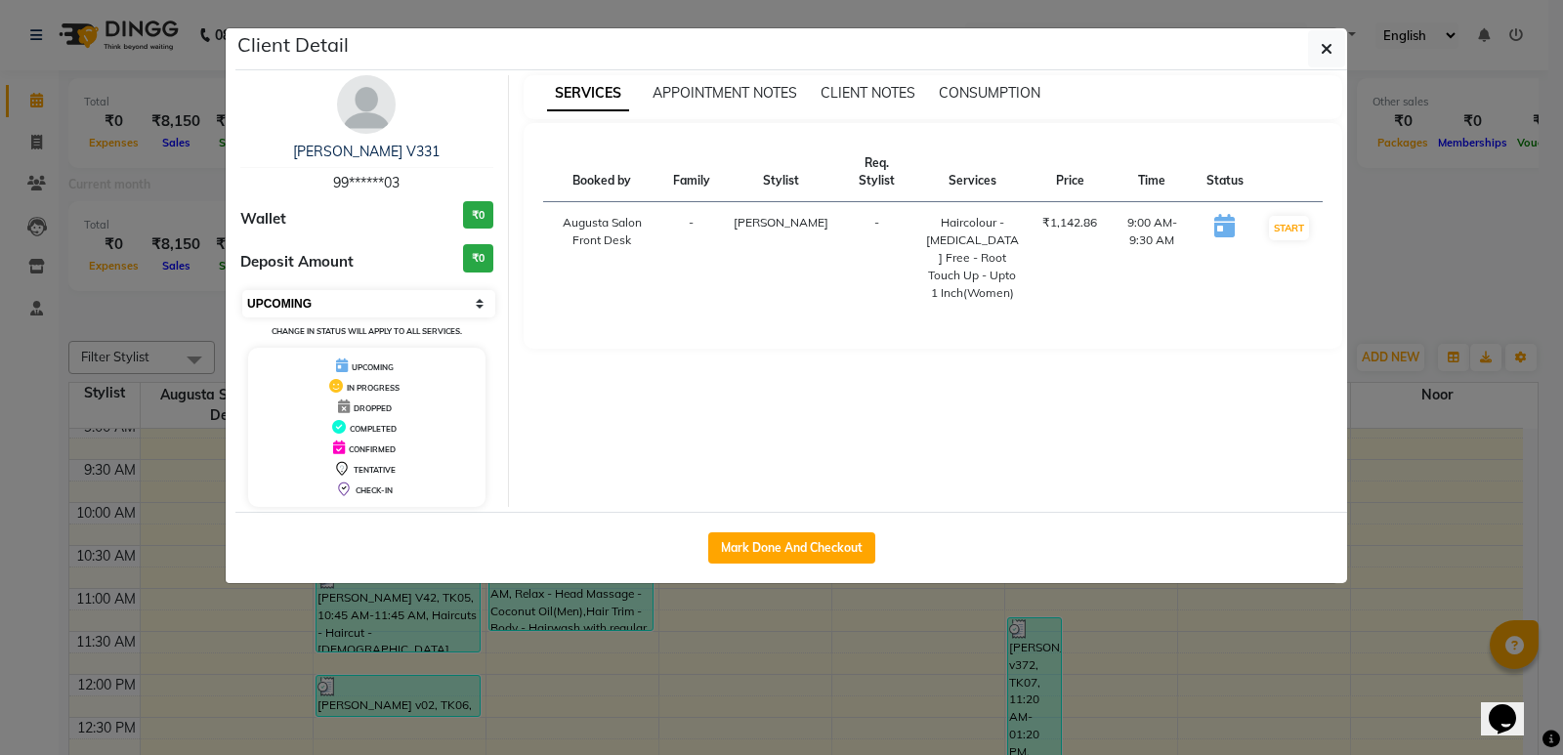
drag, startPoint x: 351, startPoint y: 300, endPoint x: 333, endPoint y: 313, distance: 21.7
click at [351, 300] on select "Select IN SERVICE CONFIRMED TENTATIVE CHECK IN MARK DONE UPCOMING" at bounding box center [368, 303] width 253 height 27
click at [242, 290] on select "Select IN SERVICE CONFIRMED TENTATIVE CHECK IN MARK DONE UPCOMING" at bounding box center [368, 303] width 253 height 27
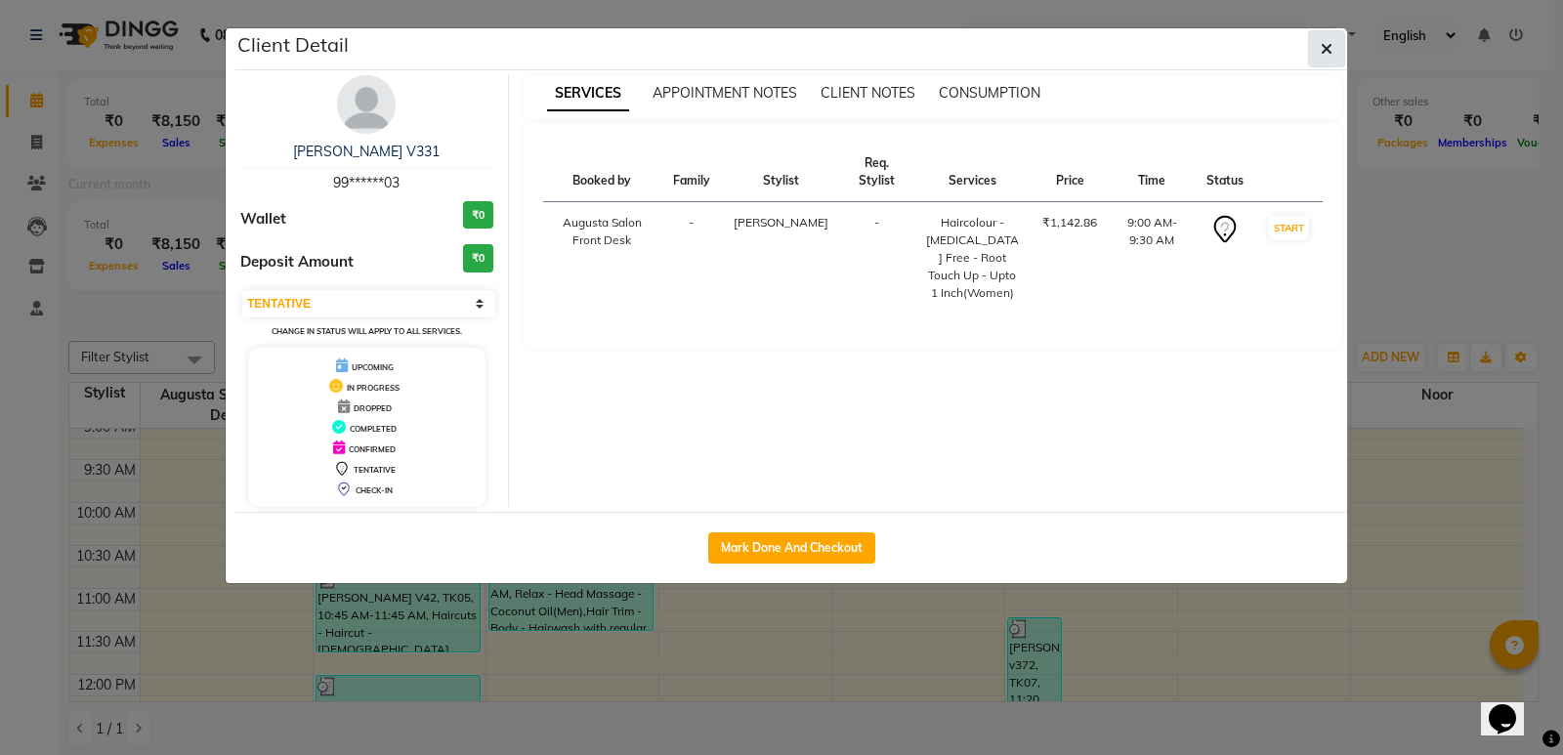
click at [1314, 50] on button "button" at bounding box center [1326, 48] width 37 height 37
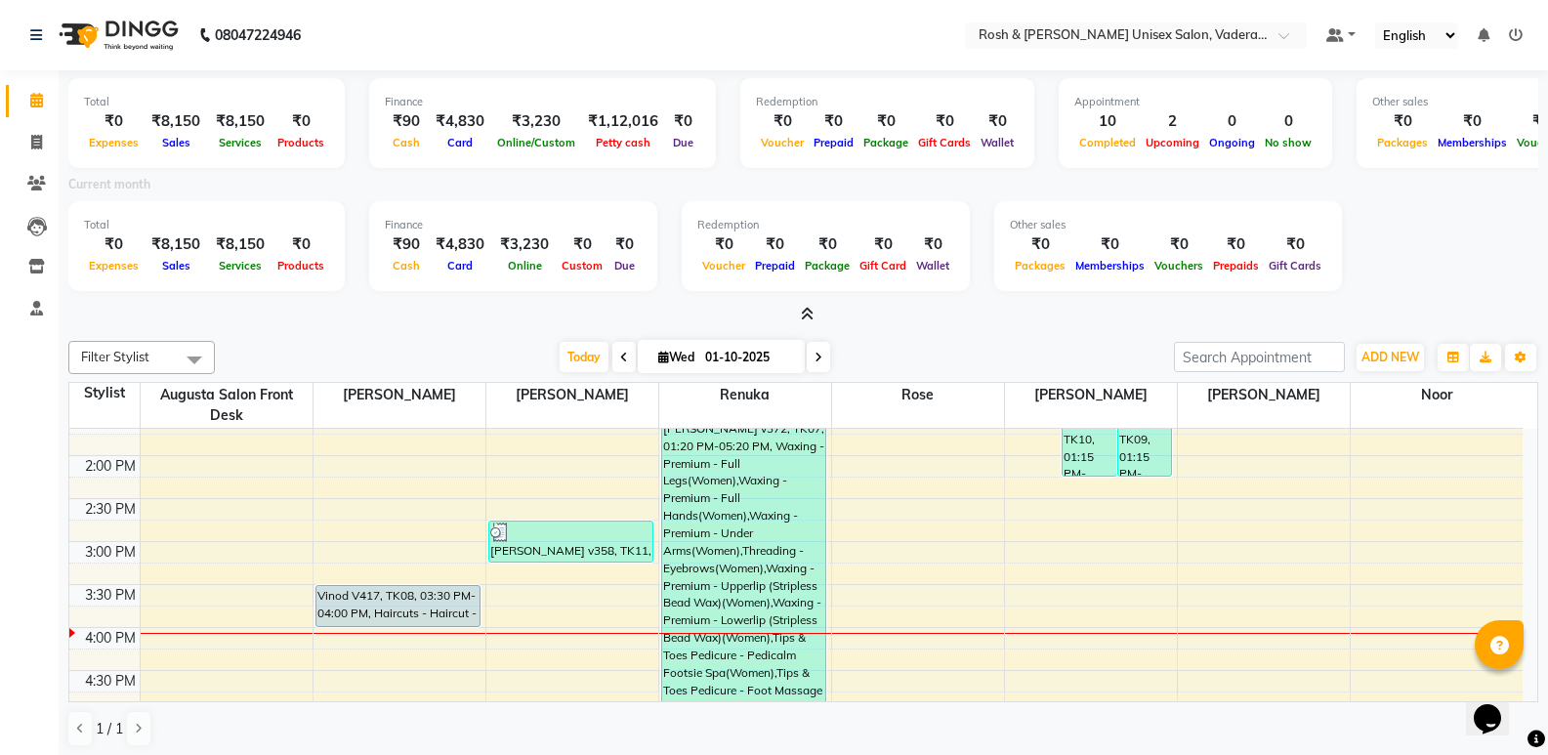
scroll to position [586, 0]
